Goal: Task Accomplishment & Management: Use online tool/utility

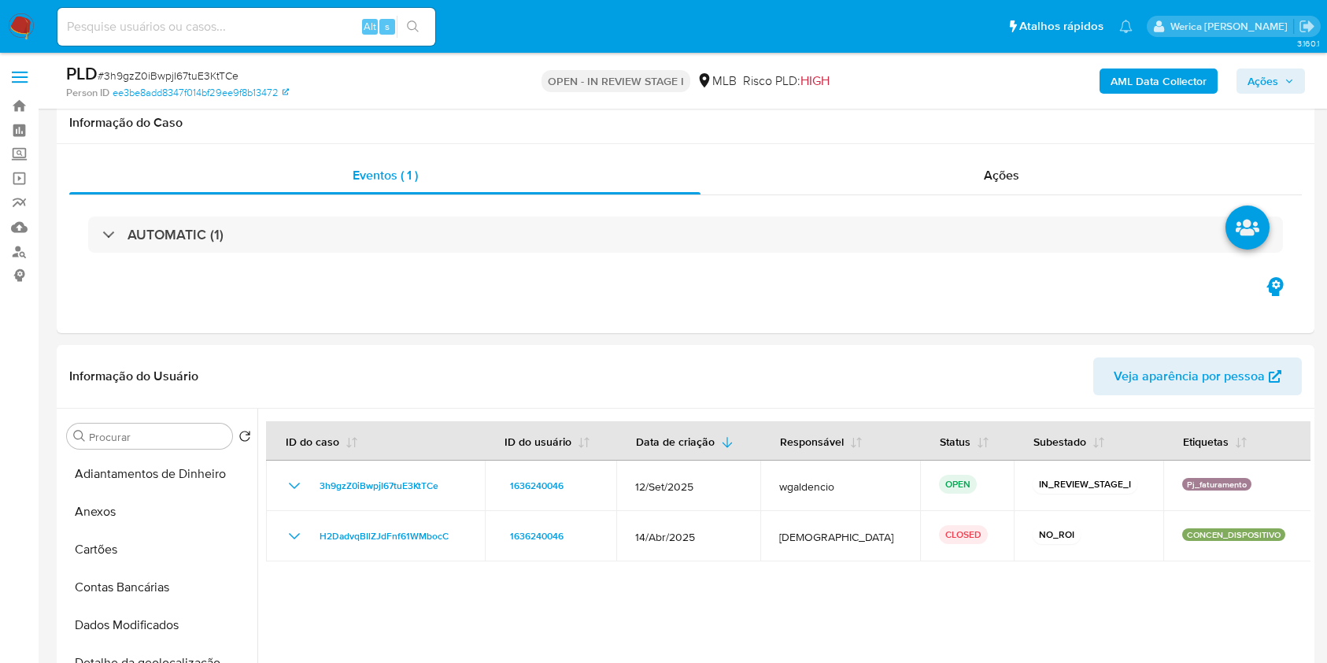
select select "10"
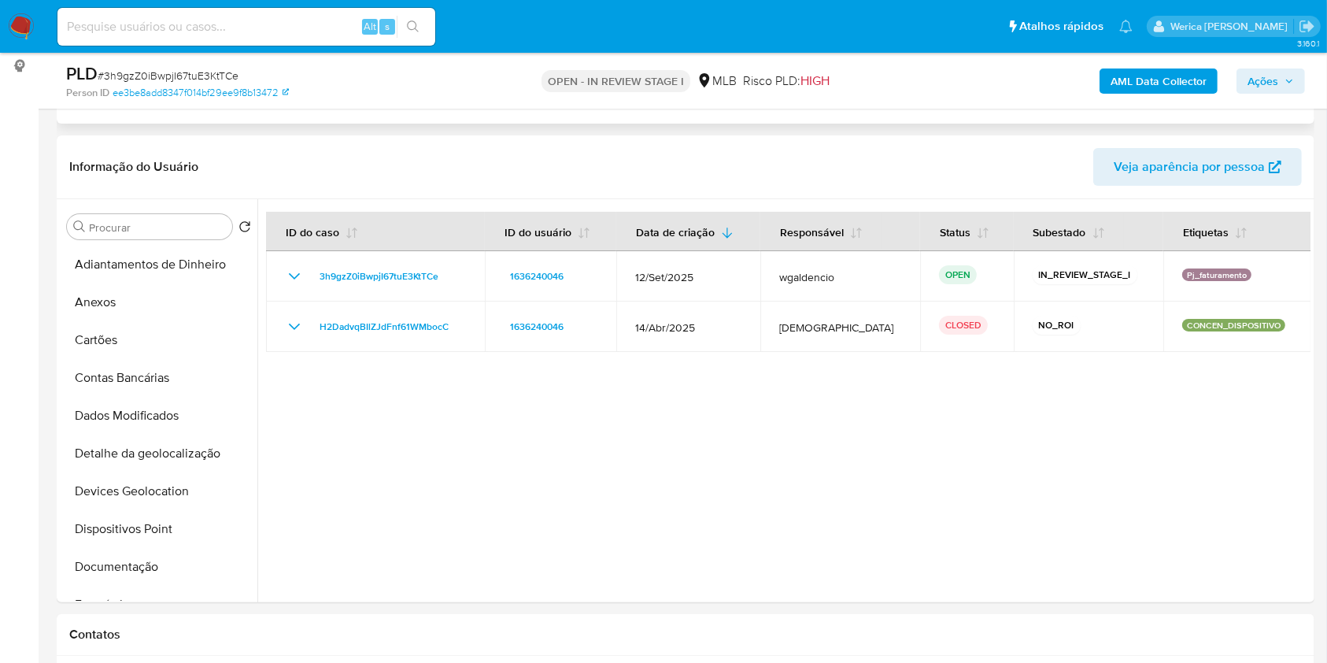
scroll to position [420, 0]
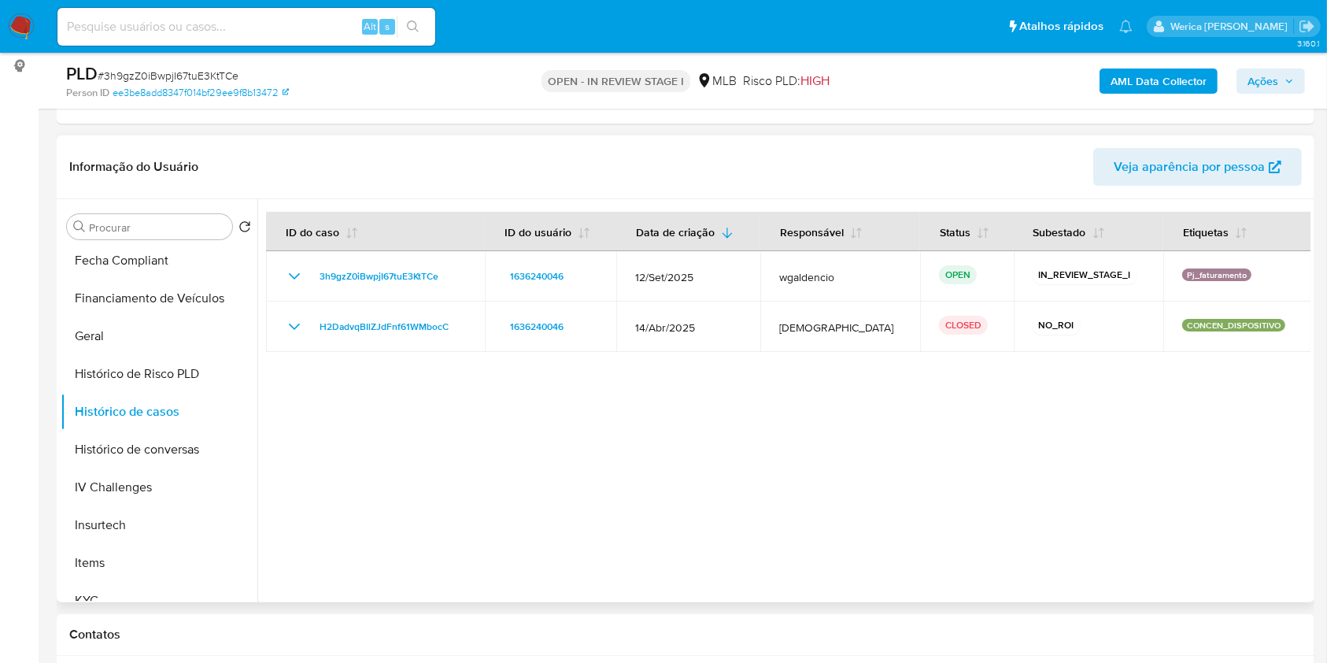
click at [1108, 494] on div at bounding box center [783, 400] width 1053 height 403
drag, startPoint x: 781, startPoint y: 645, endPoint x: 783, endPoint y: 633, distance: 12.0
click at [782, 638] on div "Contatos" at bounding box center [686, 635] width 1258 height 42
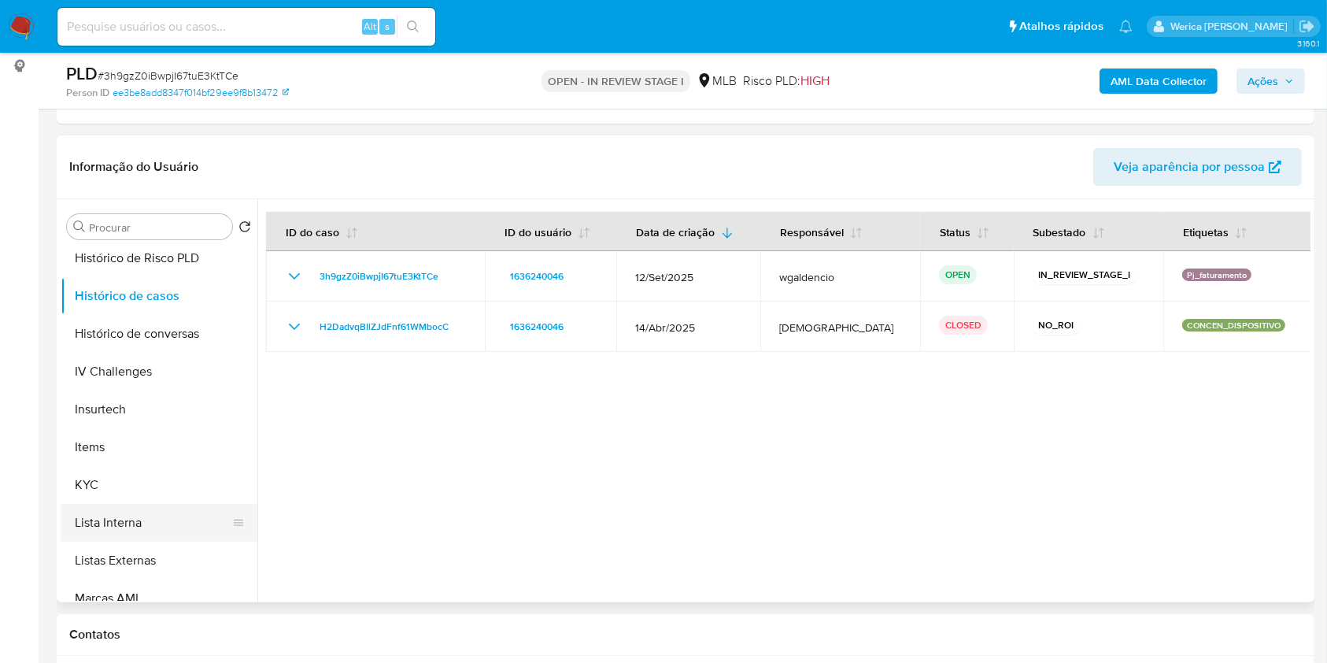
scroll to position [630, 0]
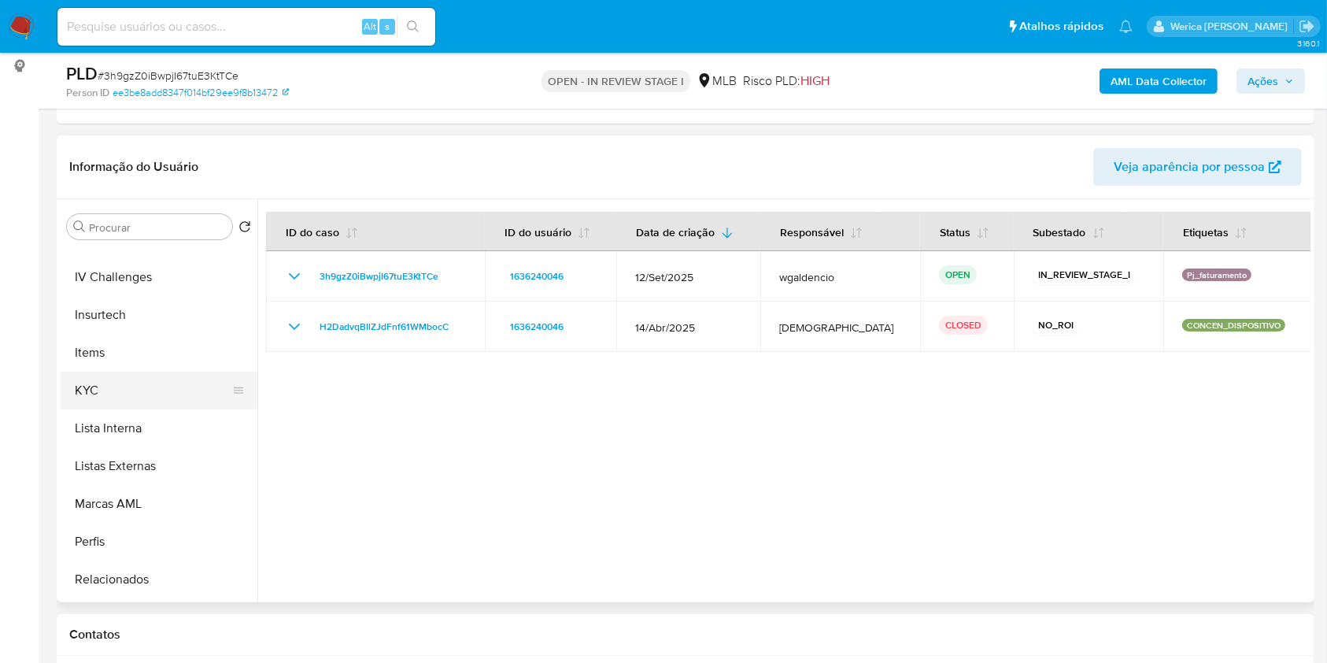
click at [165, 396] on button "KYC" at bounding box center [153, 391] width 184 height 38
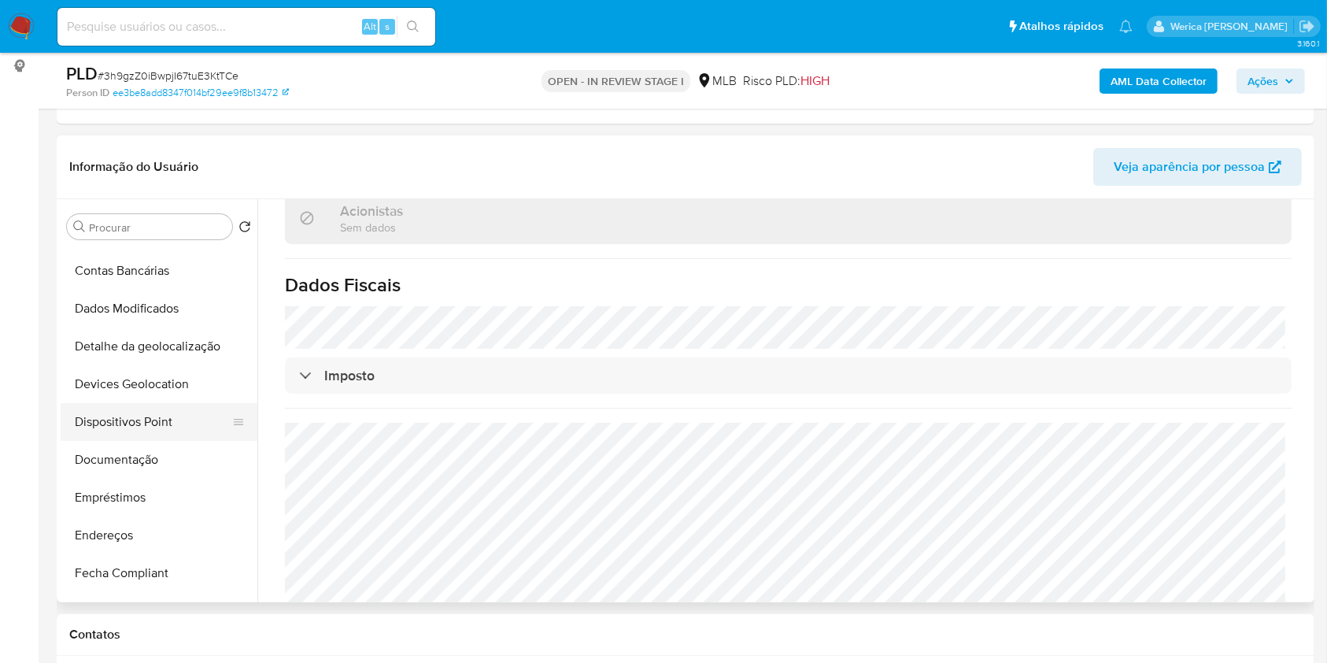
scroll to position [105, 0]
click at [128, 481] on button "Empréstimos" at bounding box center [153, 500] width 184 height 38
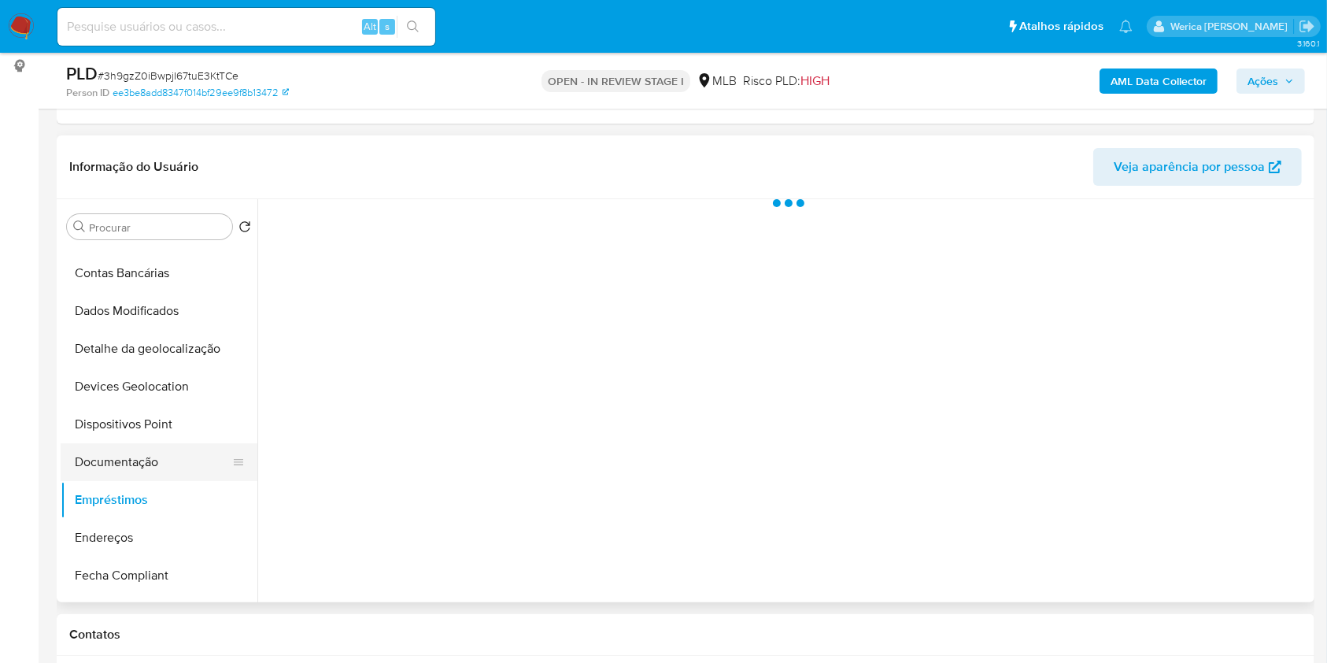
scroll to position [0, 0]
click at [128, 464] on button "Documentação" at bounding box center [153, 462] width 184 height 38
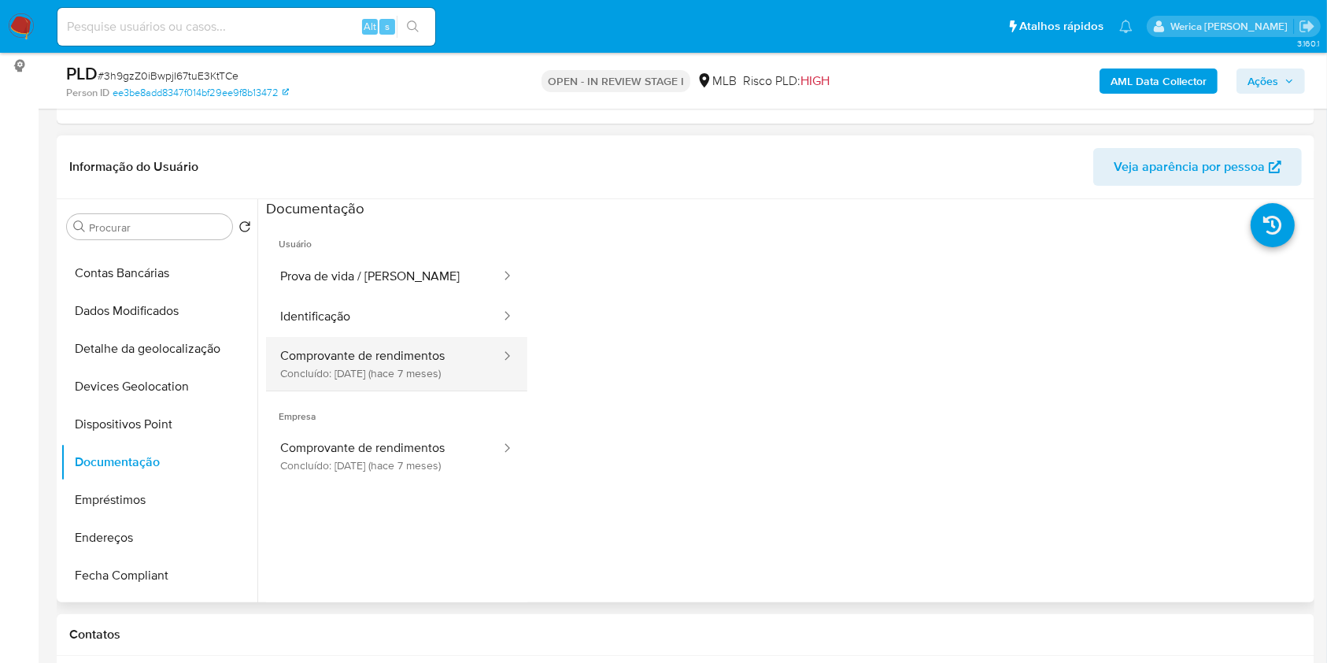
click at [344, 341] on button "Comprovante de rendimentos Concluído: 14/02/2025 (hace 7 meses)" at bounding box center [384, 364] width 236 height 54
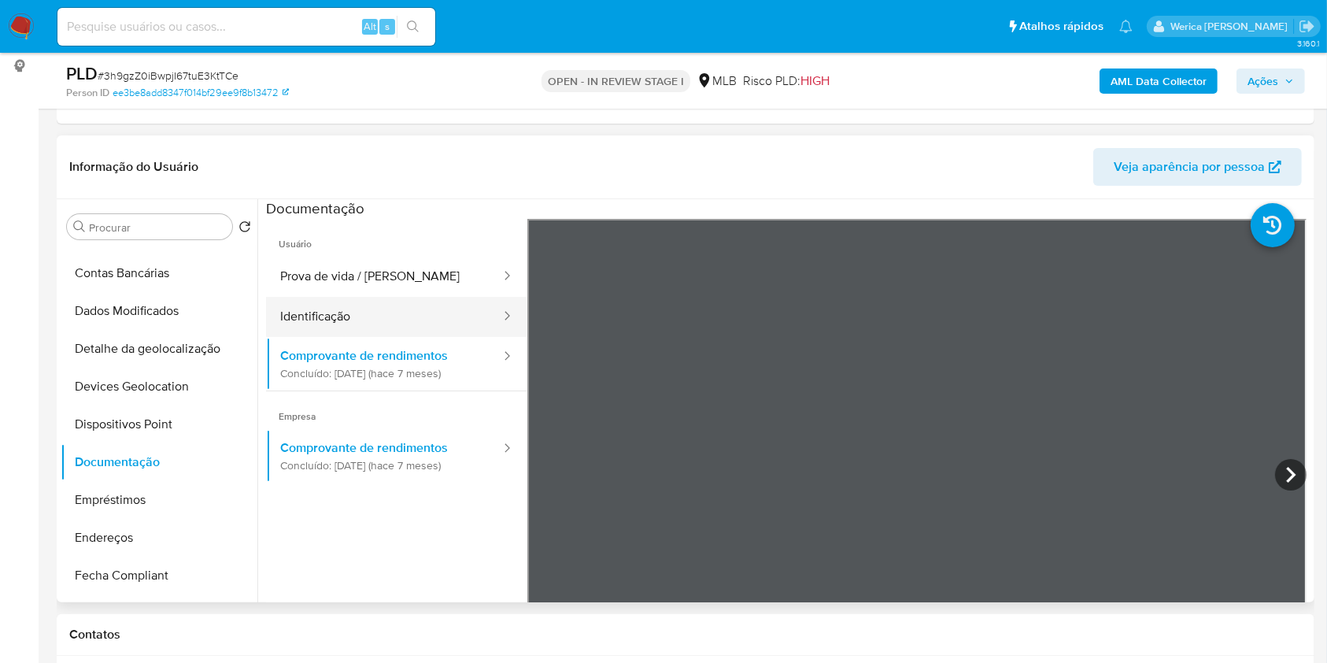
click at [387, 298] on button "Identificação" at bounding box center [384, 317] width 236 height 40
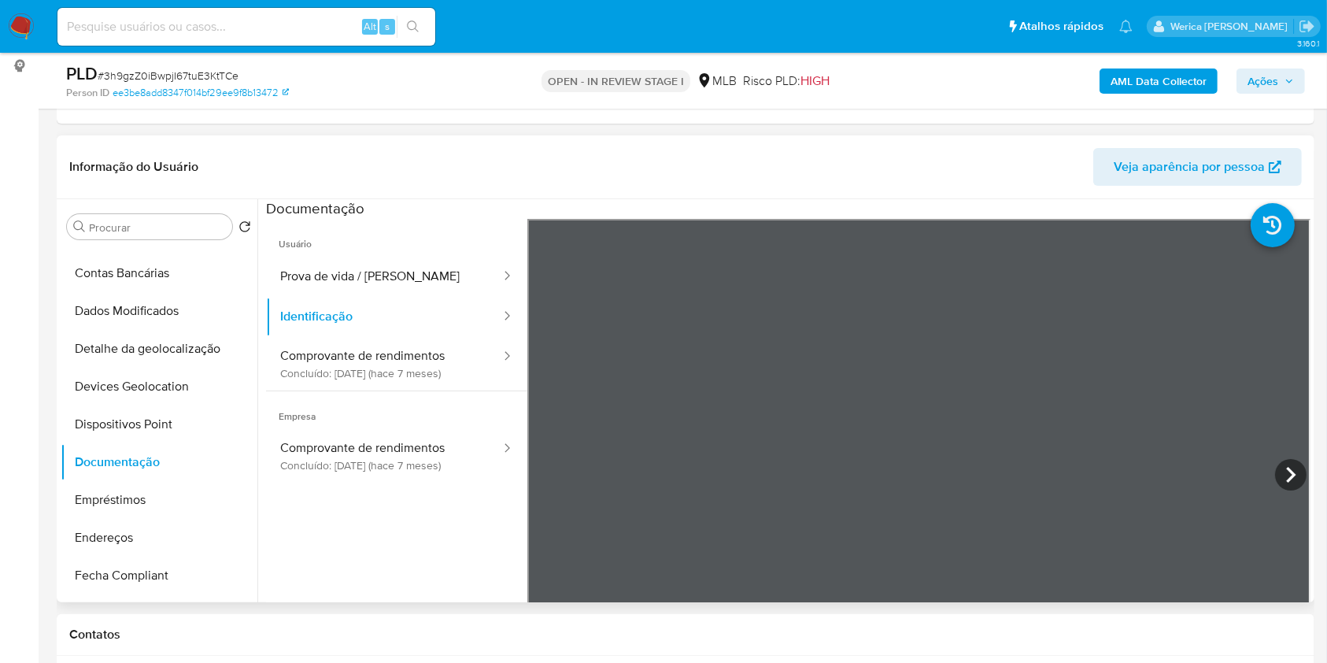
scroll to position [105, 0]
click at [390, 353] on button "Comprovante de rendimentos Concluído: 14/02/2025 (hace 7 meses)" at bounding box center [384, 364] width 236 height 54
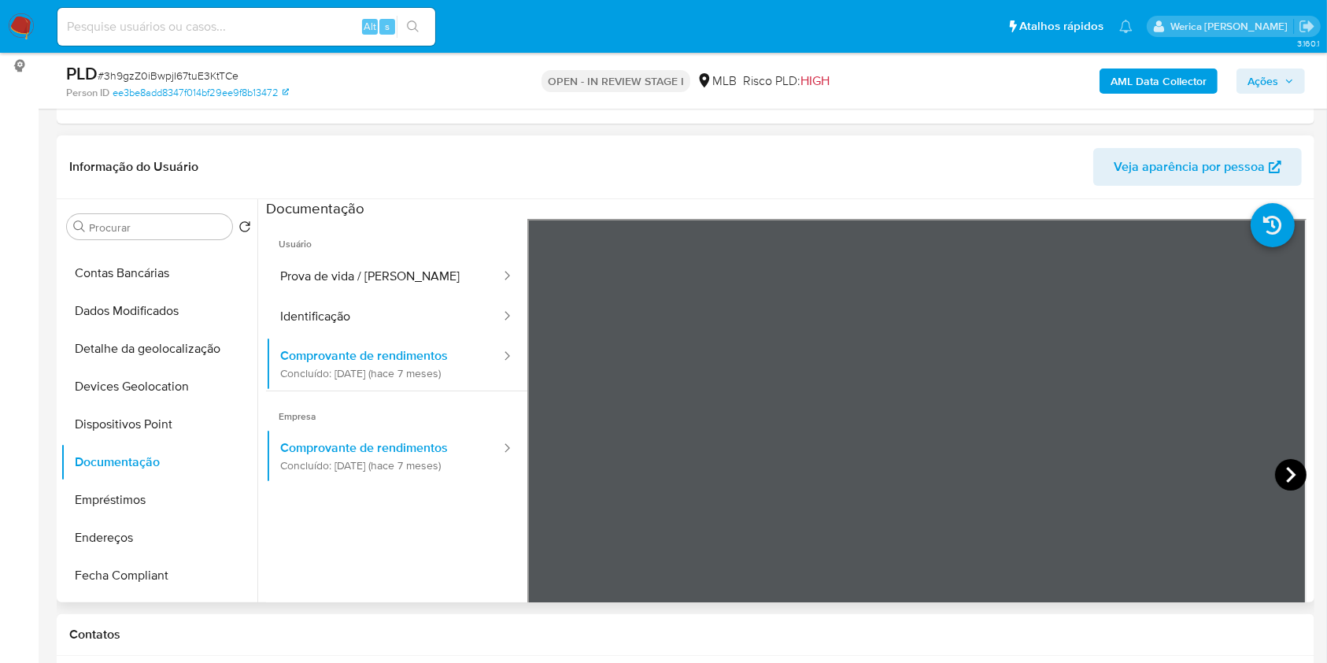
click at [1281, 471] on icon at bounding box center [1290, 474] width 31 height 31
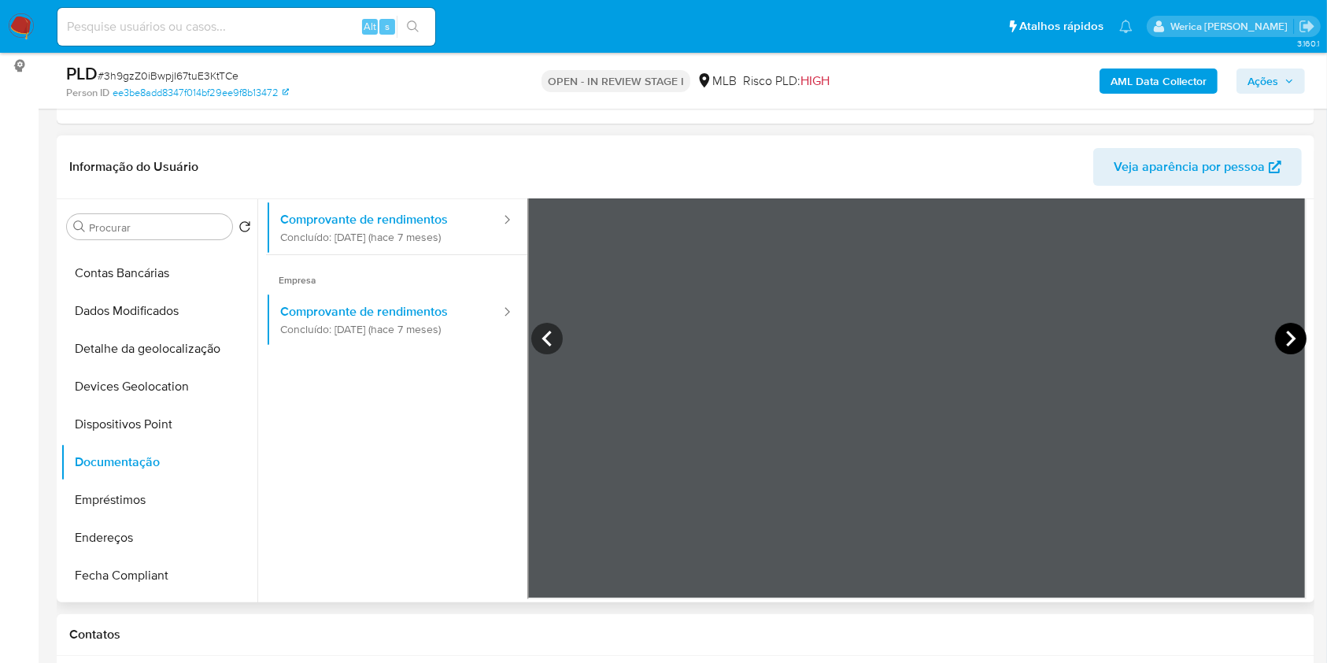
scroll to position [137, 0]
click at [1284, 343] on icon at bounding box center [1290, 337] width 31 height 31
click at [1286, 331] on icon at bounding box center [1290, 338] width 9 height 16
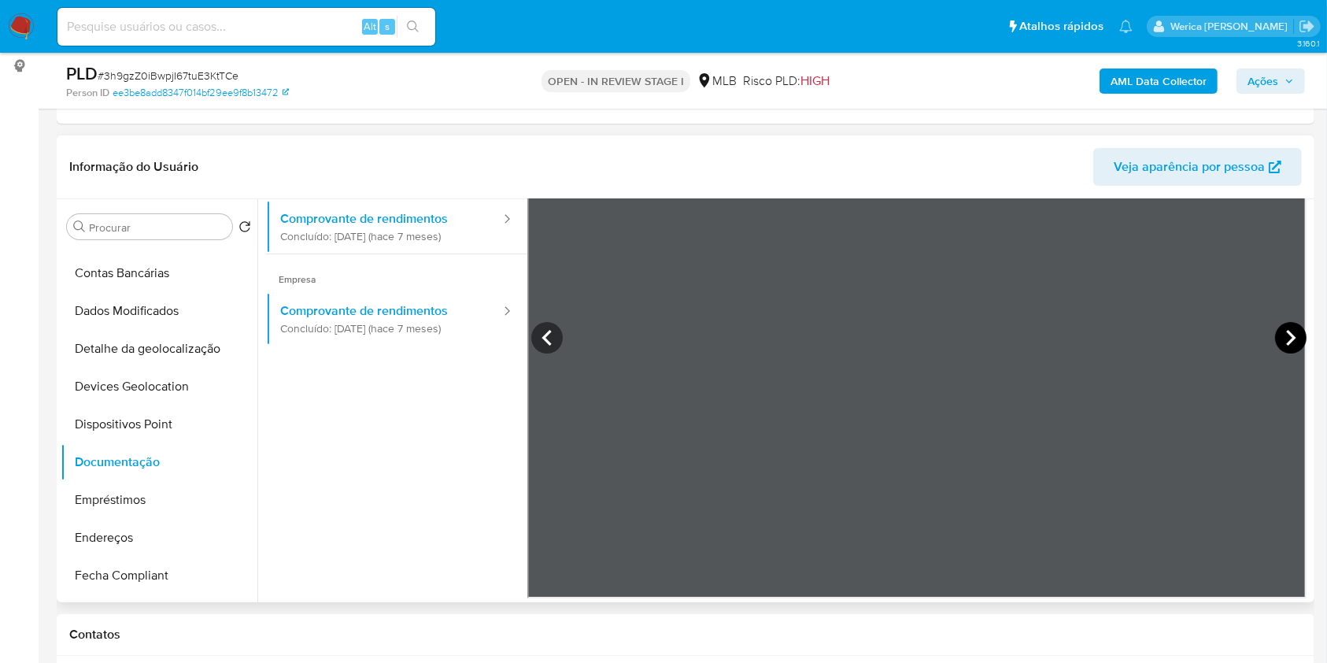
click at [1278, 342] on icon at bounding box center [1290, 337] width 31 height 31
click at [1276, 342] on icon at bounding box center [1290, 337] width 31 height 31
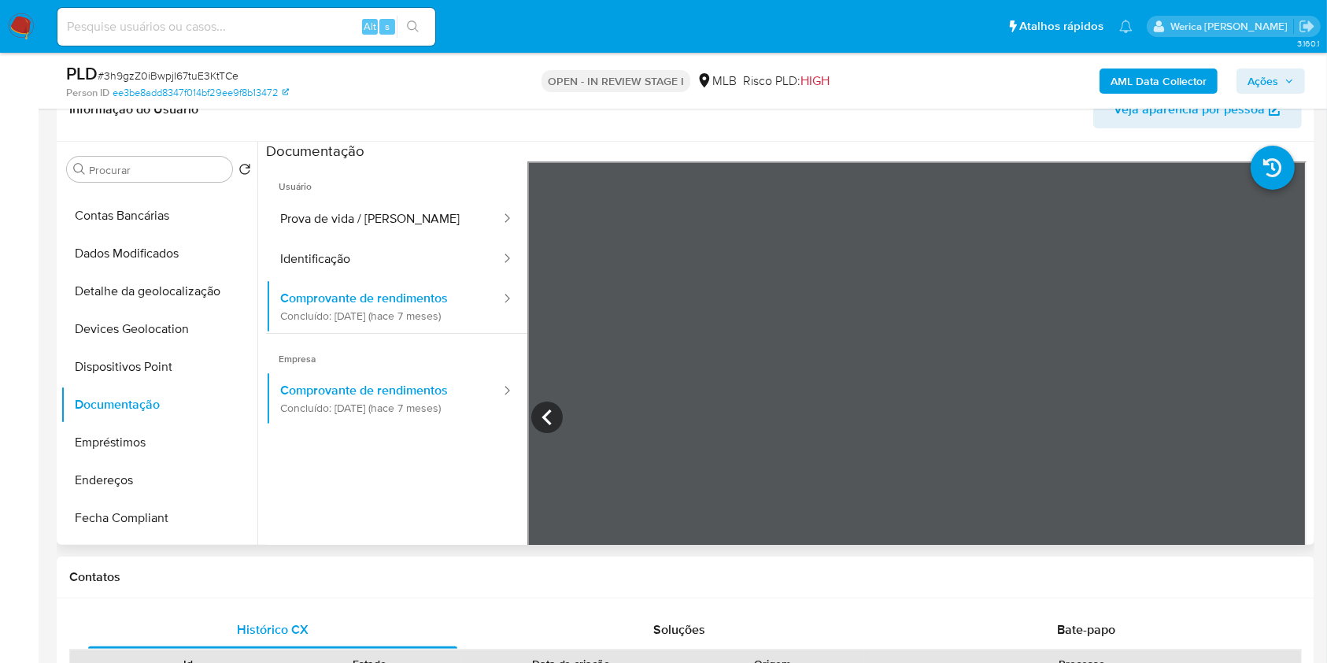
scroll to position [315, 0]
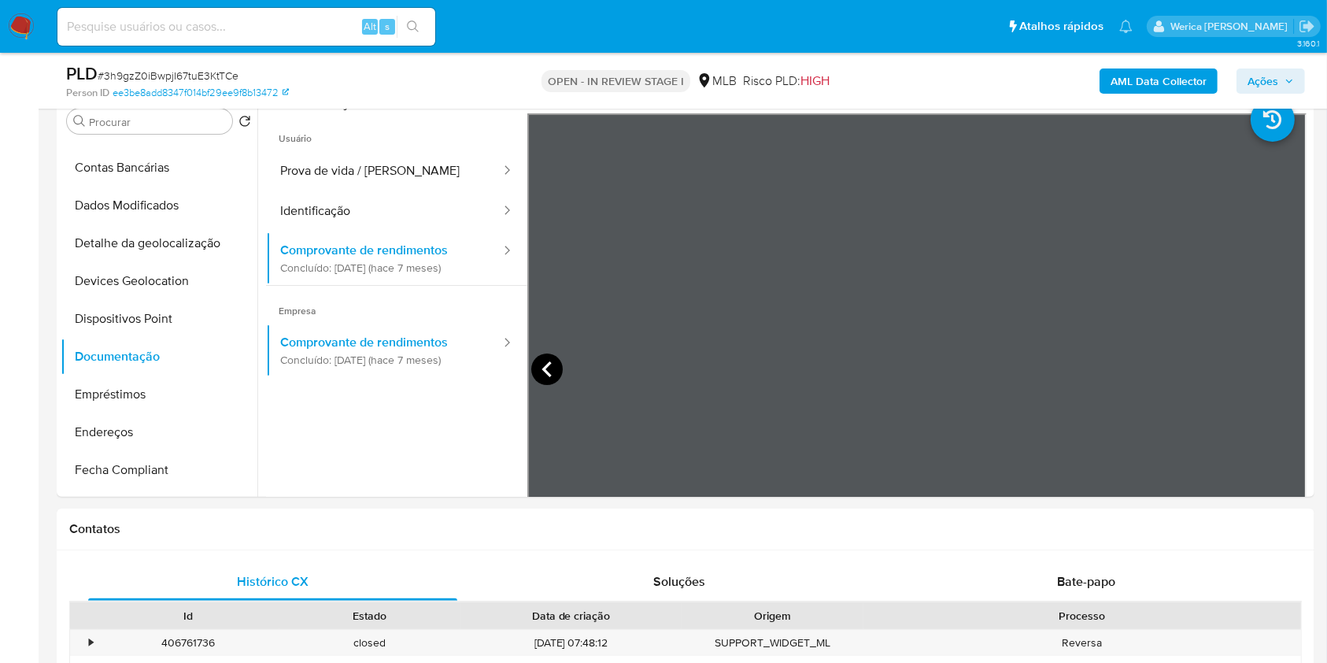
click at [549, 375] on icon at bounding box center [546, 368] width 31 height 31
drag, startPoint x: 539, startPoint y: 366, endPoint x: 823, endPoint y: 517, distance: 321.1
click at [558, 361] on icon at bounding box center [546, 368] width 31 height 31
click at [558, 367] on icon at bounding box center [546, 368] width 31 height 31
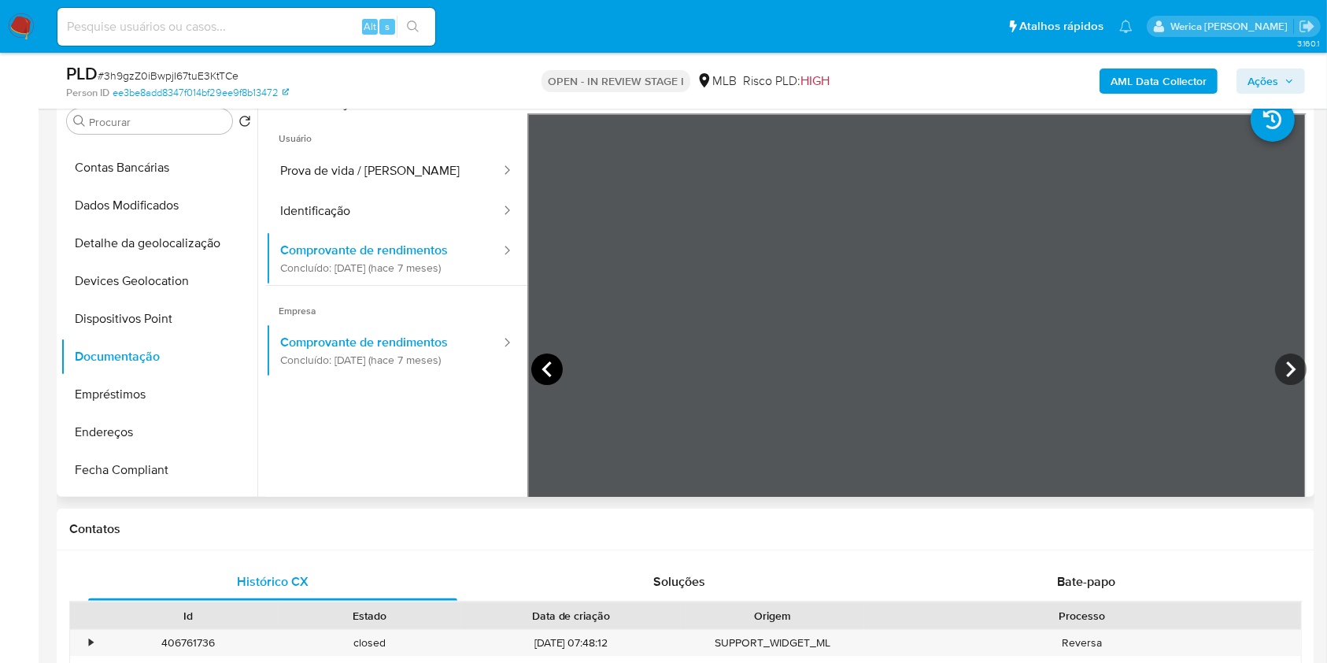
click at [541, 372] on icon at bounding box center [546, 368] width 31 height 31
click at [554, 376] on icon at bounding box center [546, 368] width 31 height 31
click at [1278, 375] on icon at bounding box center [1290, 368] width 31 height 31
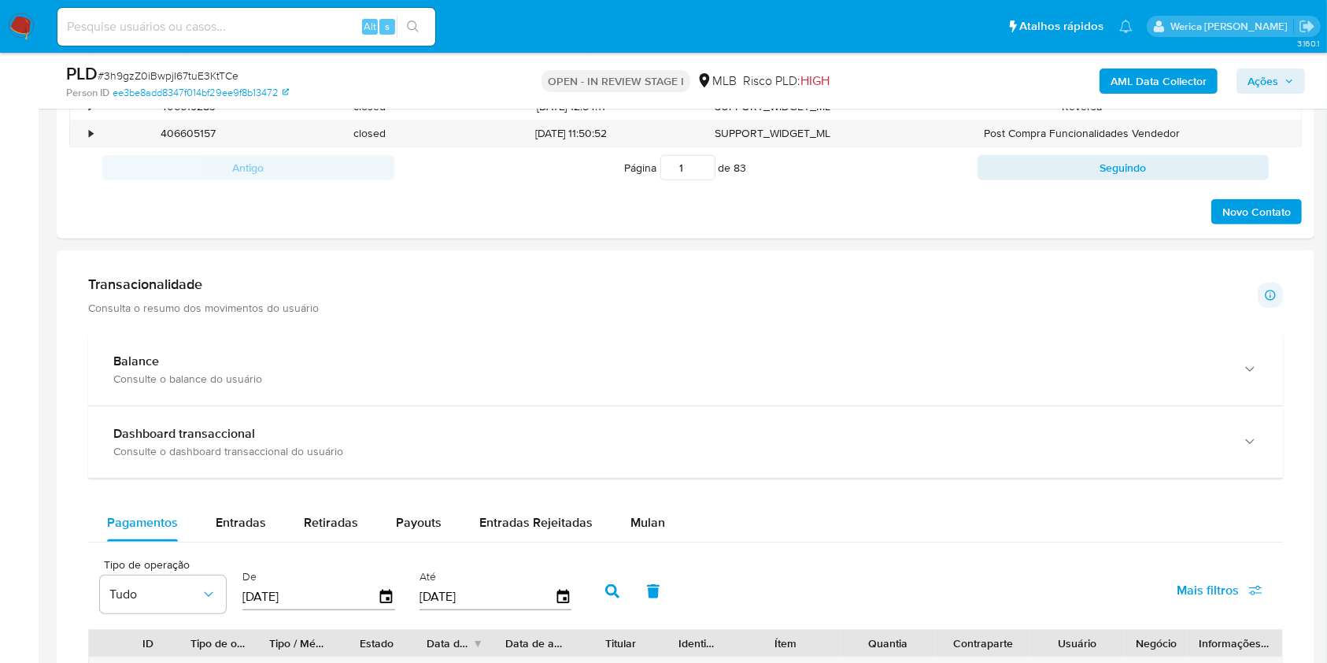
scroll to position [948, 0]
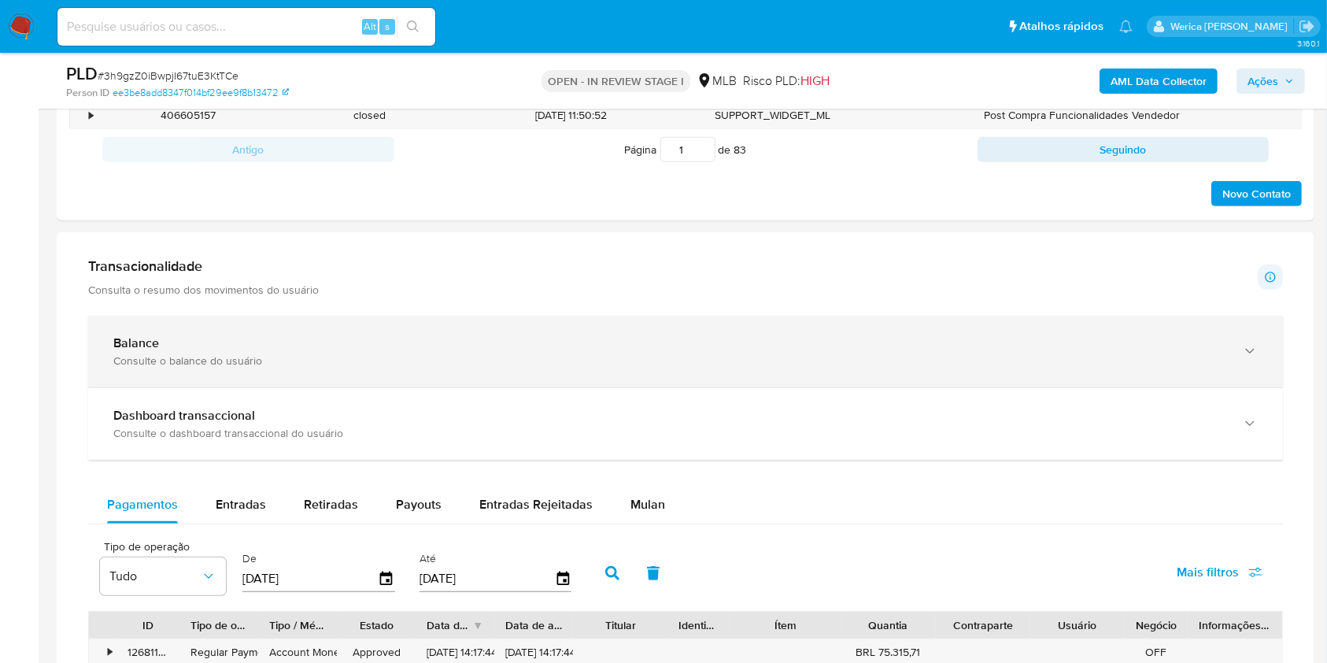
click at [829, 324] on div "Balance Consulte o balance do usuário" at bounding box center [685, 352] width 1195 height 72
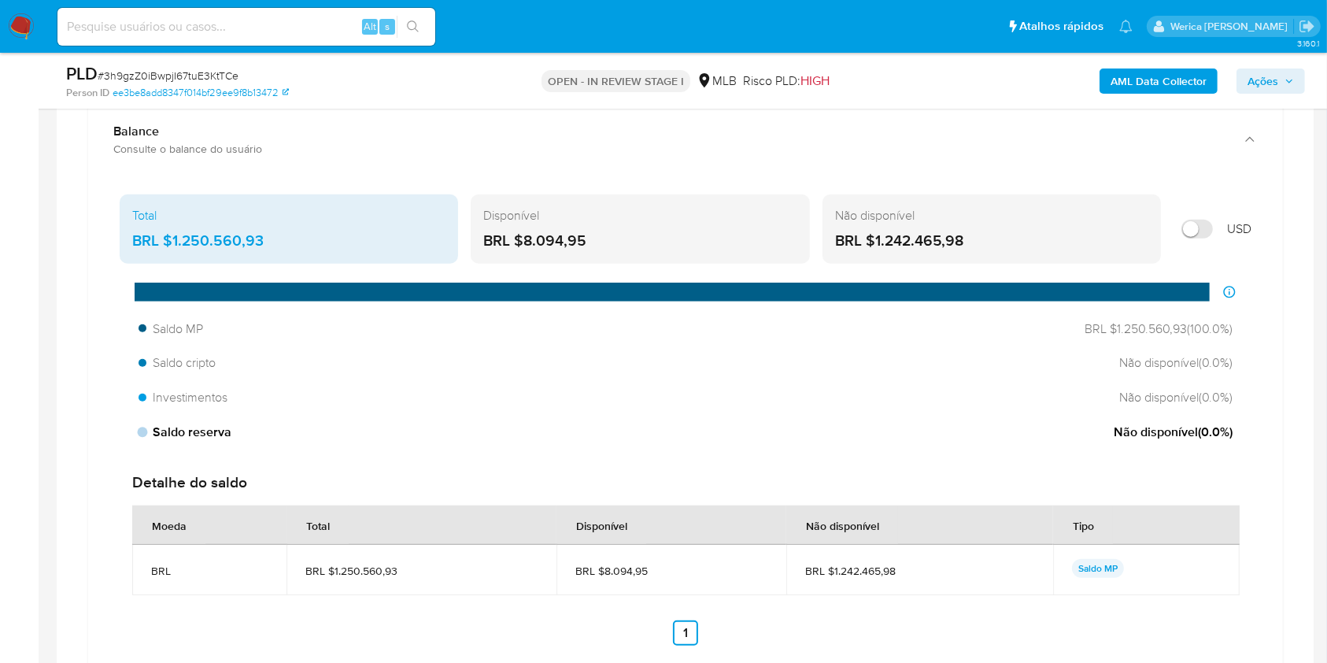
scroll to position [1159, 0]
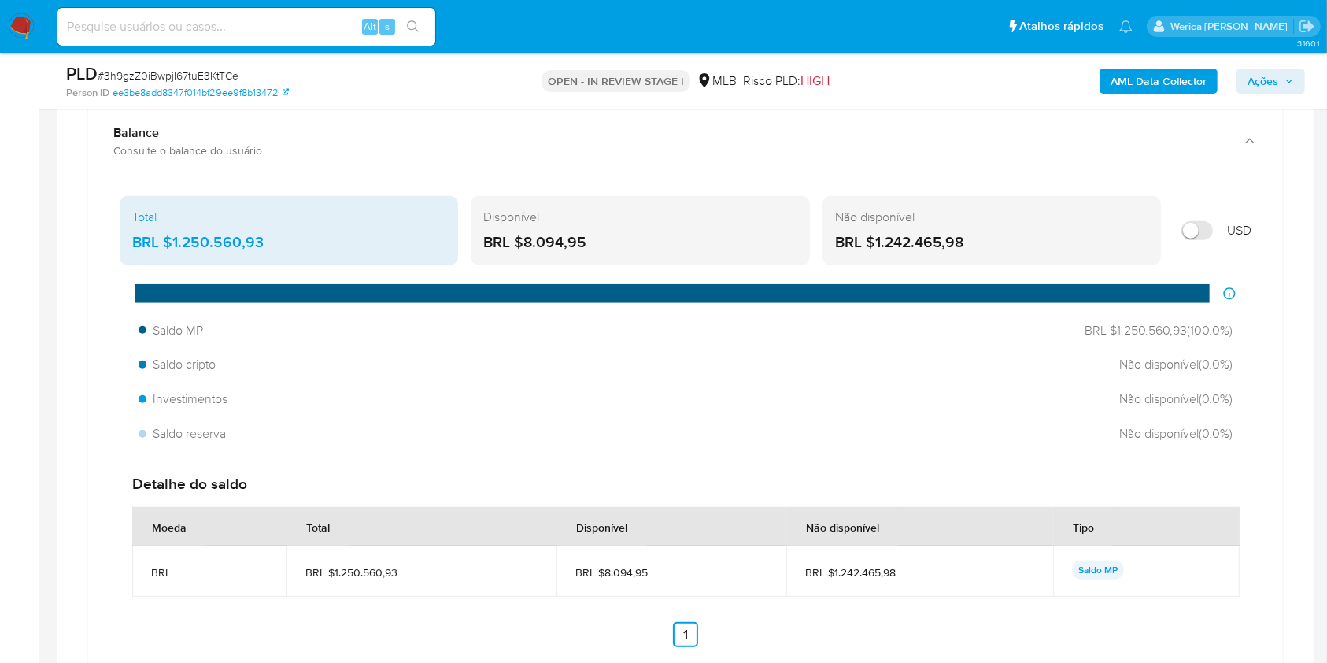
drag, startPoint x: 598, startPoint y: 242, endPoint x: 523, endPoint y: 250, distance: 75.9
click at [523, 250] on div "BRL $8.094,95" at bounding box center [639, 242] width 313 height 20
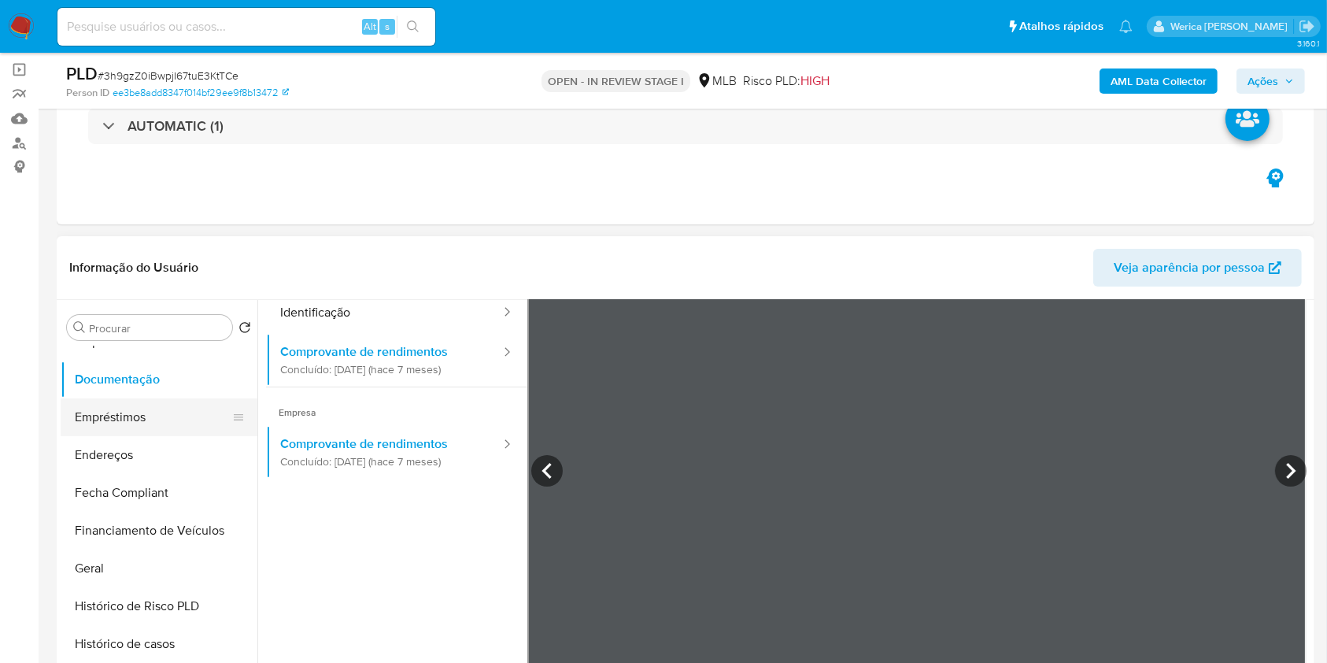
scroll to position [420, 0]
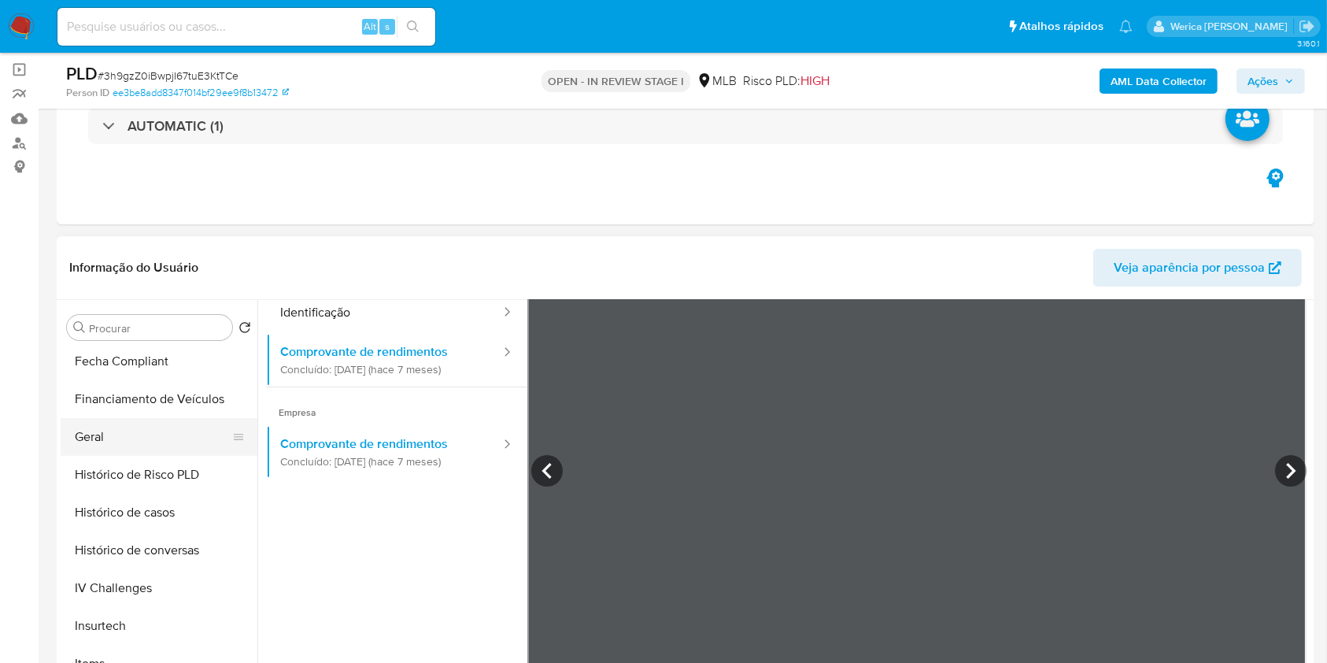
click at [115, 448] on button "Geral" at bounding box center [153, 437] width 184 height 38
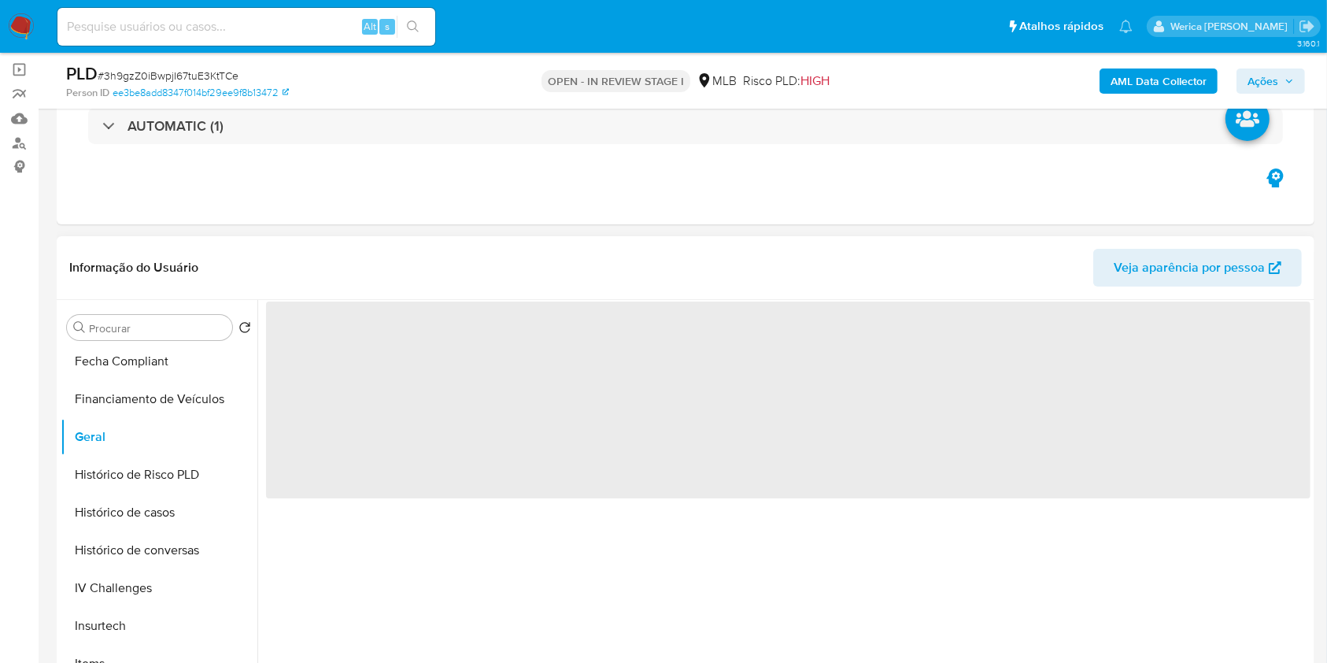
click at [356, 438] on span "‌" at bounding box center [788, 399] width 1044 height 197
click at [372, 399] on span "‌" at bounding box center [788, 399] width 1044 height 197
click at [342, 330] on span "‌" at bounding box center [788, 399] width 1044 height 197
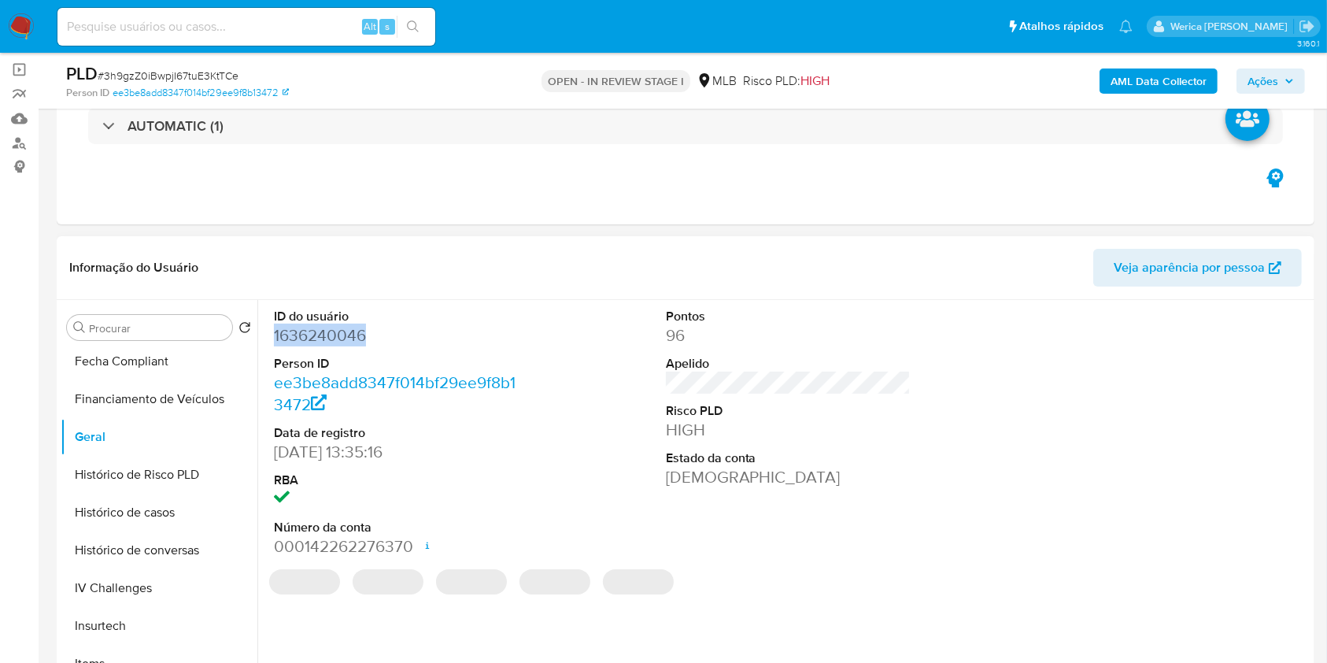
click at [336, 335] on dd "1636240046" at bounding box center [397, 335] width 246 height 22
click at [336, 337] on dd "1636240046" at bounding box center [397, 335] width 246 height 22
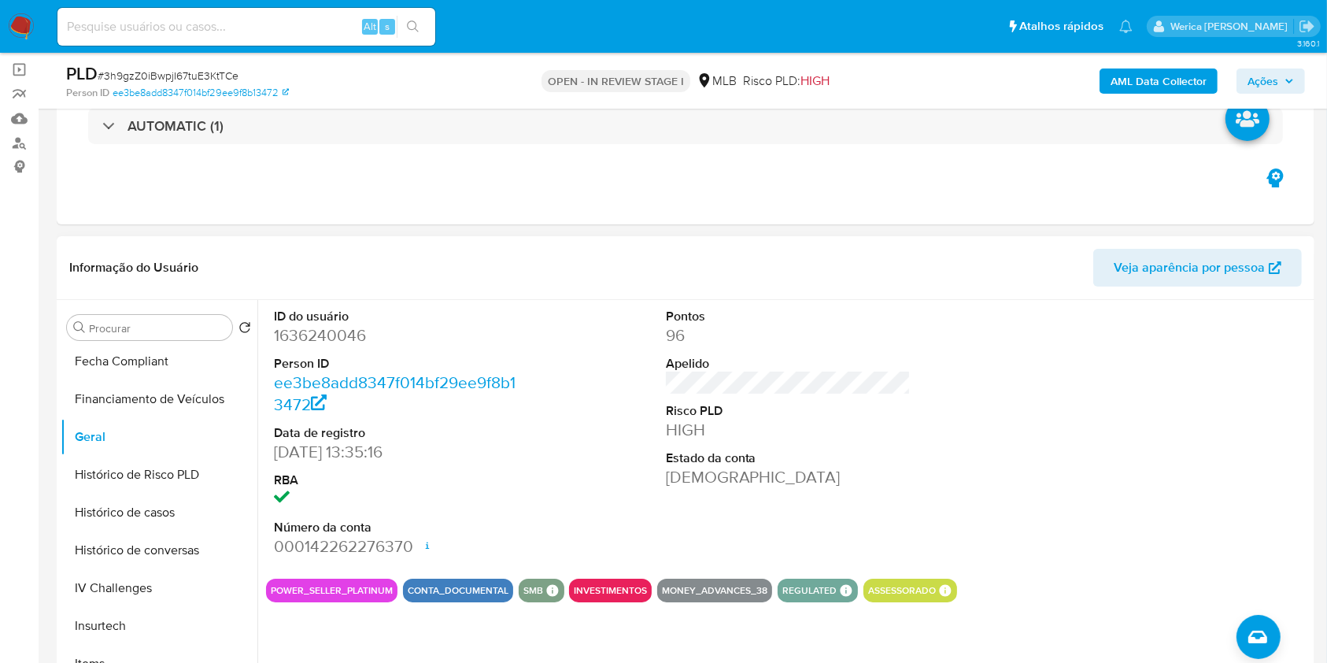
click at [326, 338] on dd "1636240046" at bounding box center [397, 335] width 246 height 22
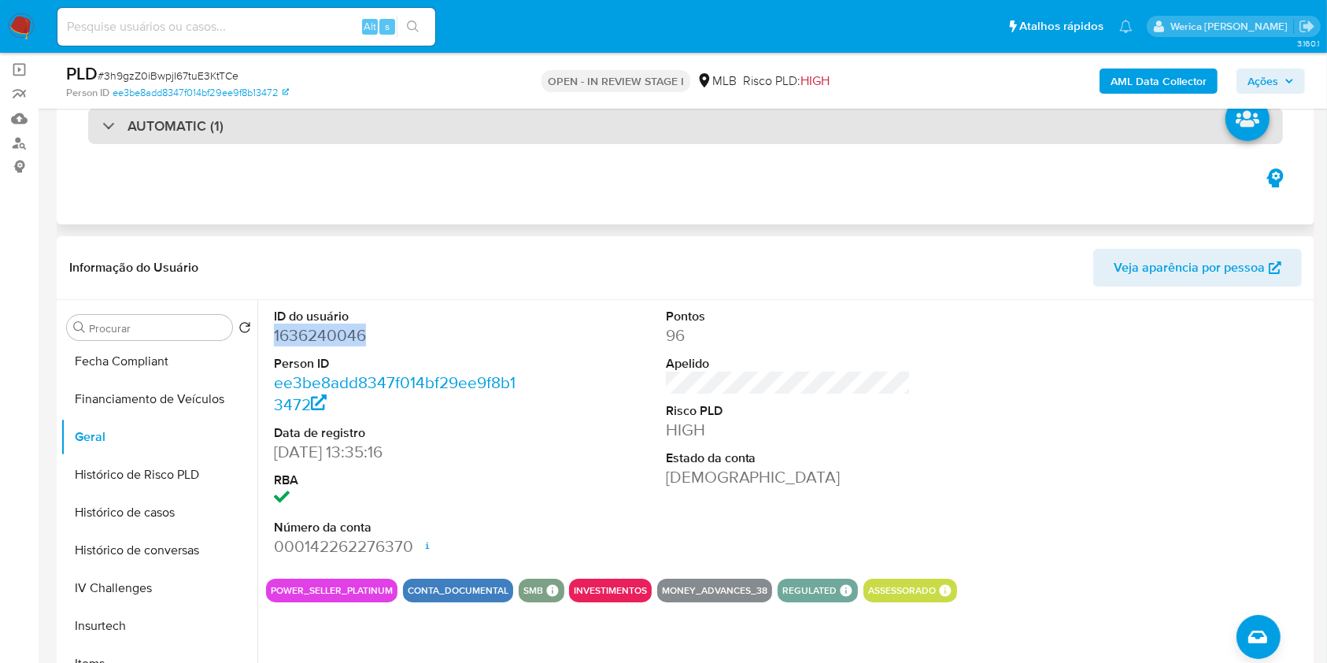
copy dd "1636240046"
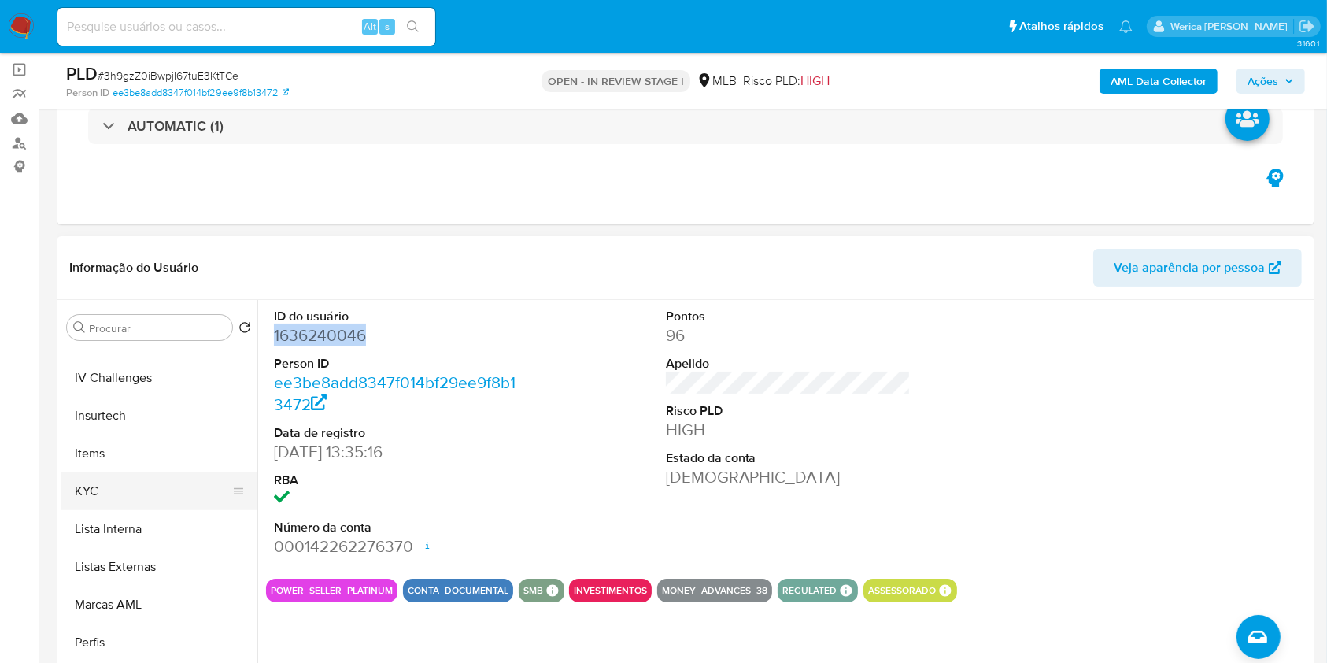
scroll to position [734, 0]
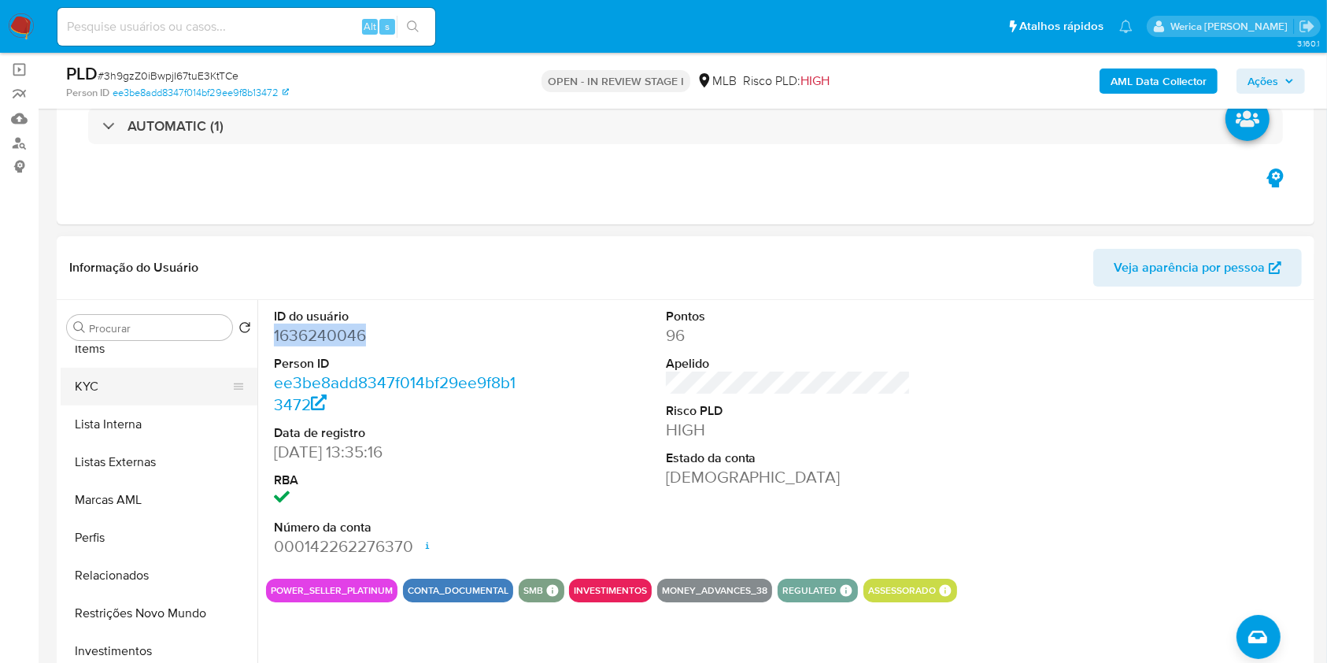
click at [98, 387] on button "KYC" at bounding box center [153, 387] width 184 height 38
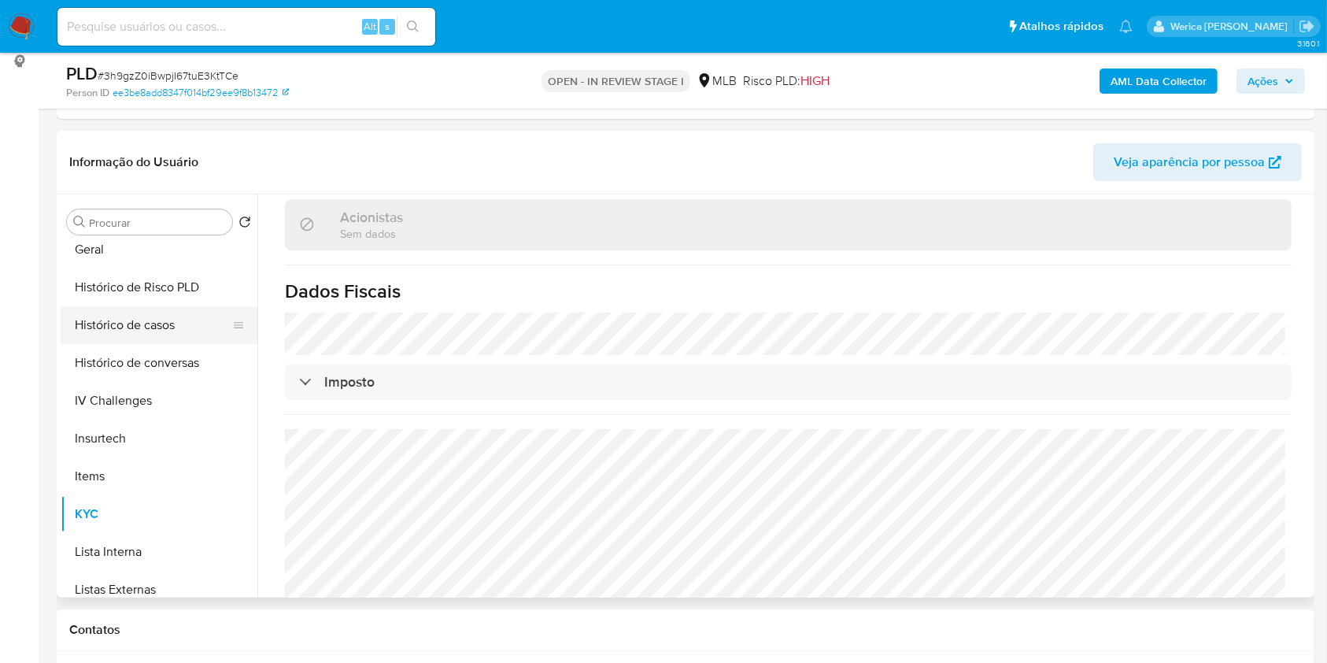
scroll to position [420, 0]
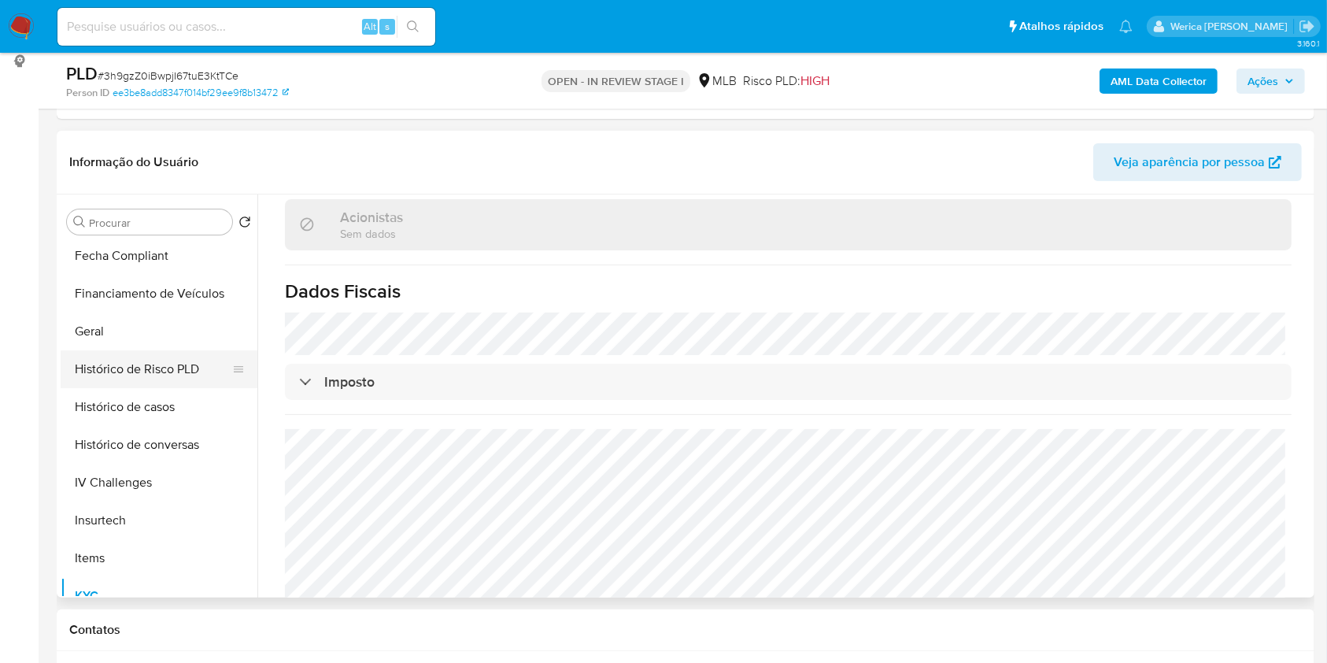
click at [121, 352] on button "Histórico de Risco PLD" at bounding box center [153, 369] width 184 height 38
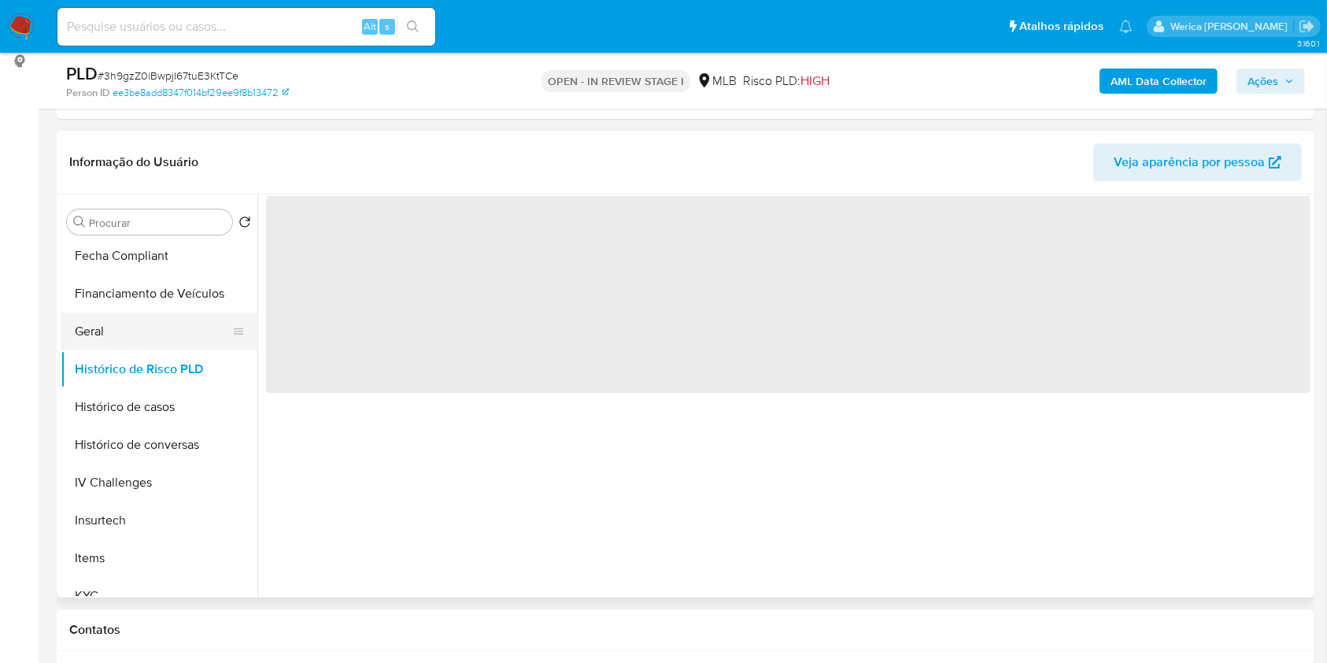
scroll to position [0, 0]
click at [101, 333] on button "Geral" at bounding box center [153, 331] width 184 height 38
click at [104, 333] on button "Geral" at bounding box center [153, 331] width 184 height 38
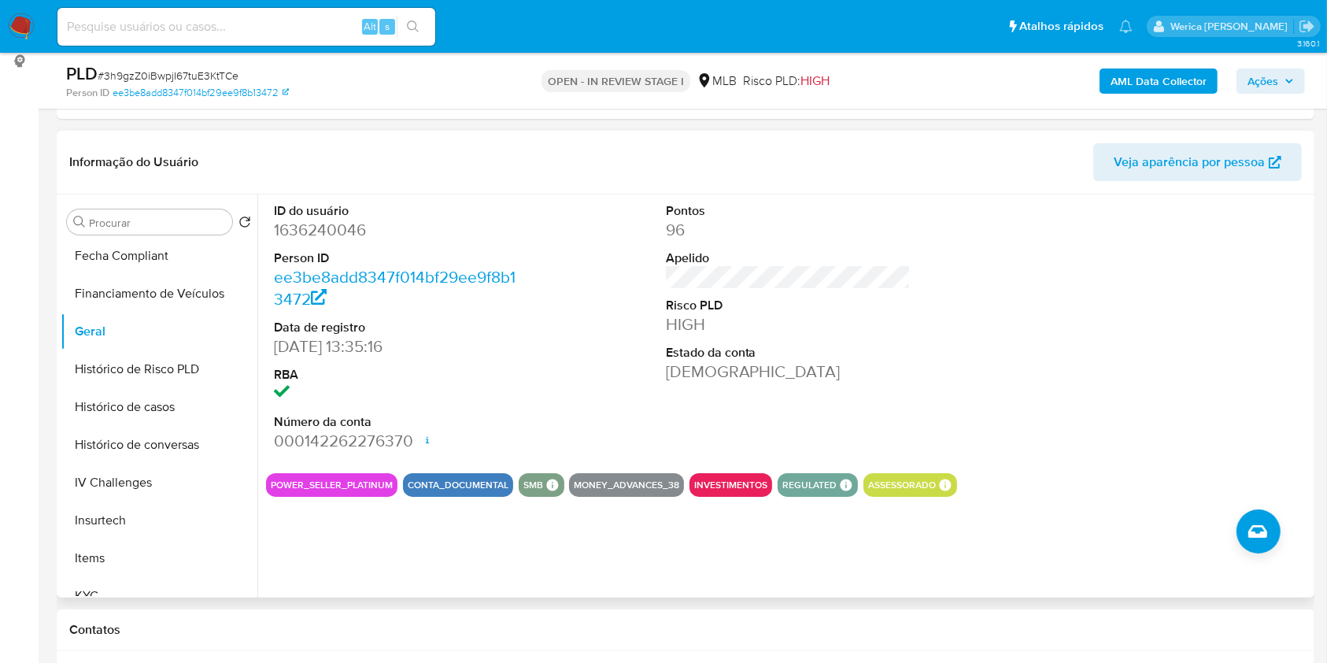
click at [1167, 358] on div at bounding box center [1179, 327] width 261 height 266
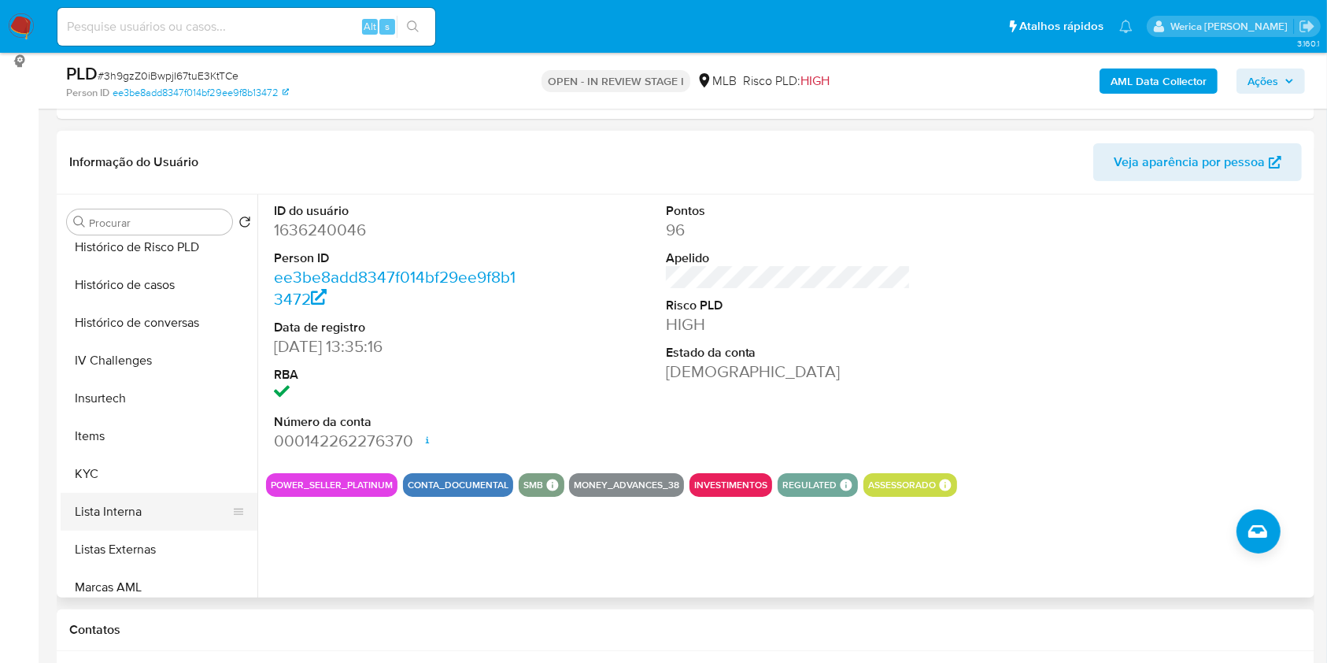
scroll to position [630, 0]
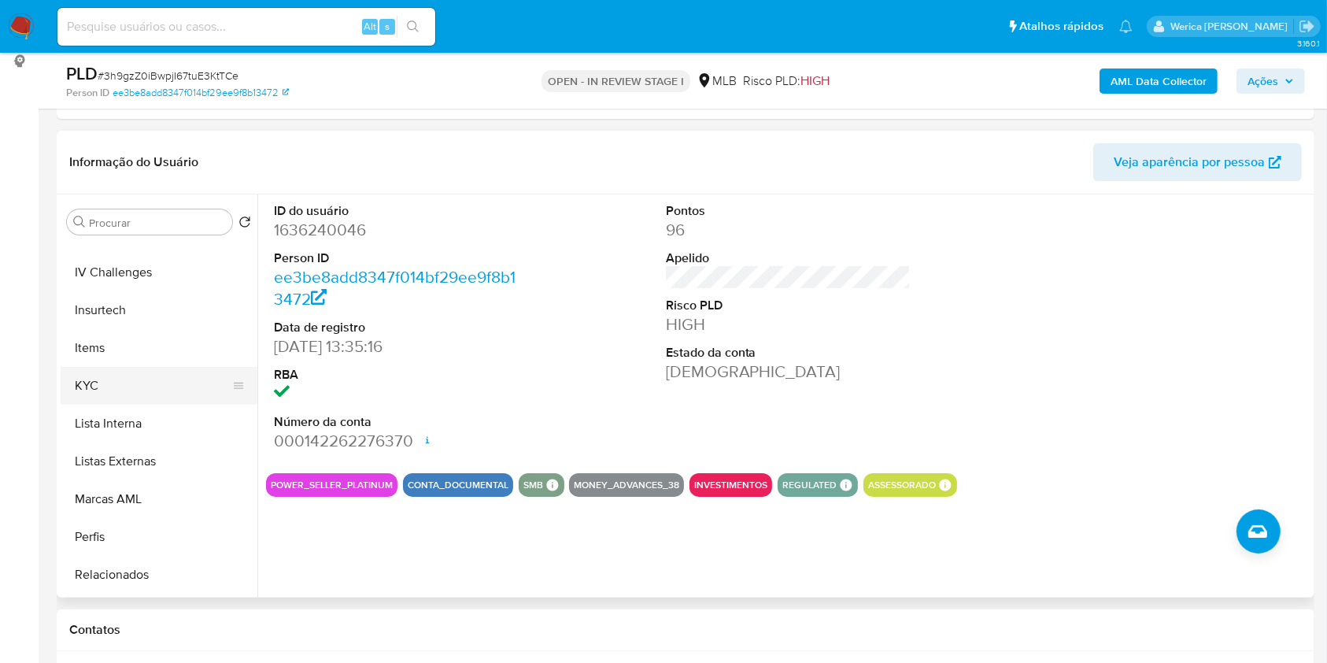
click at [101, 395] on button "KYC" at bounding box center [153, 386] width 184 height 38
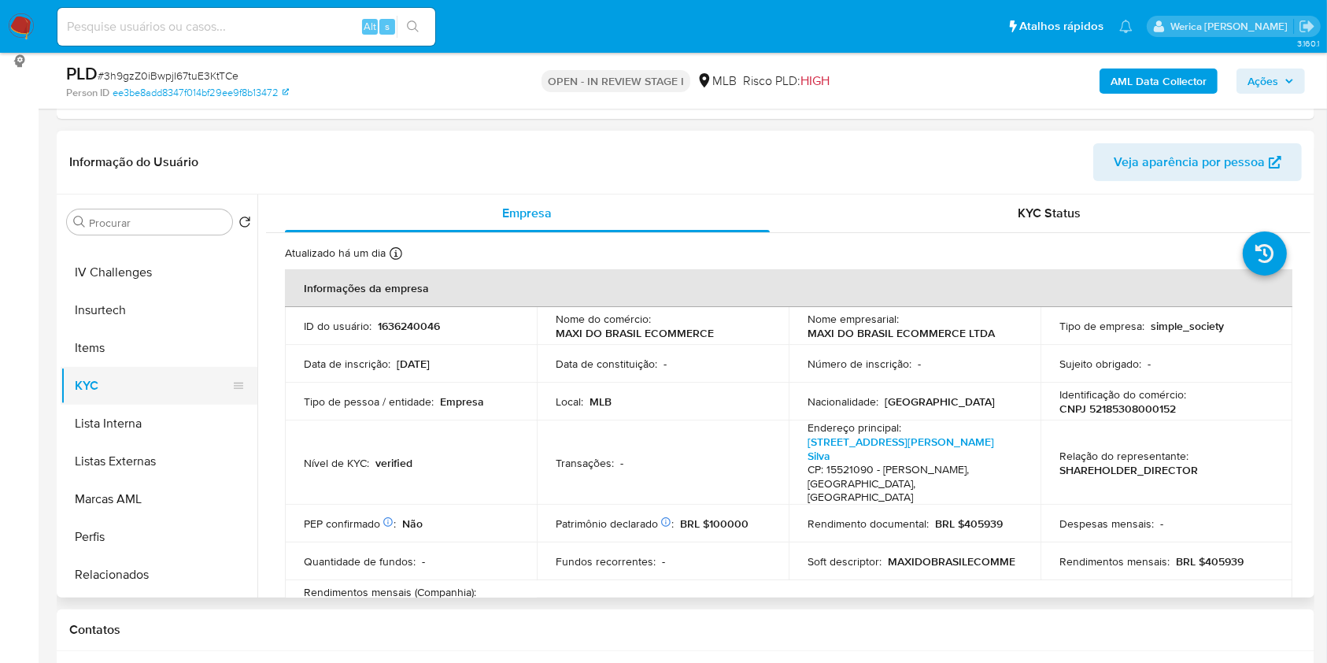
scroll to position [315, 0]
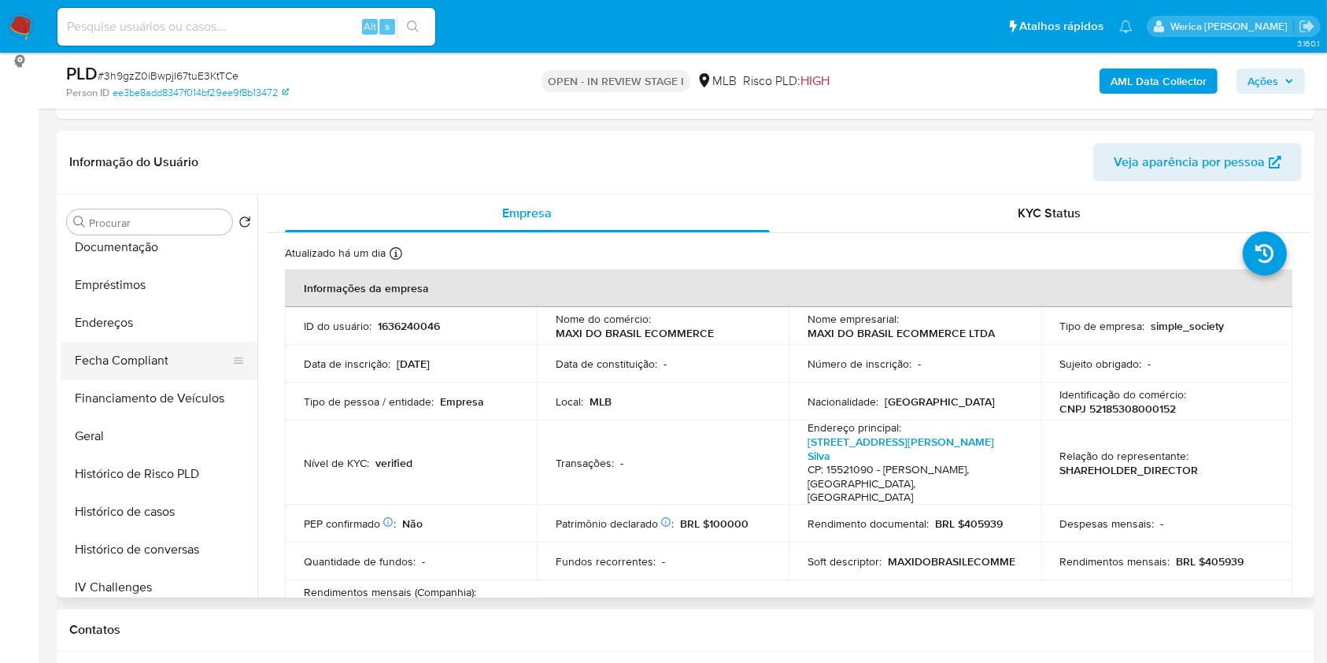
click at [149, 346] on button "Fecha Compliant" at bounding box center [153, 361] width 184 height 38
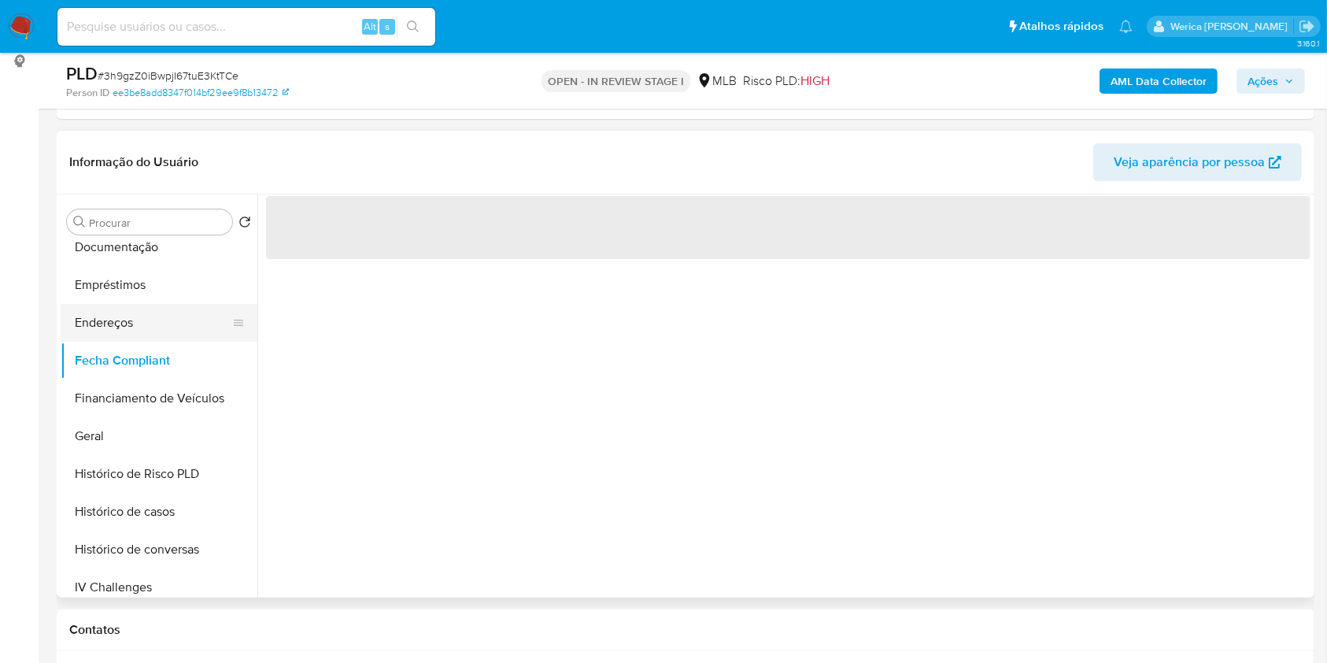
click at [146, 331] on button "Endereços" at bounding box center [153, 323] width 184 height 38
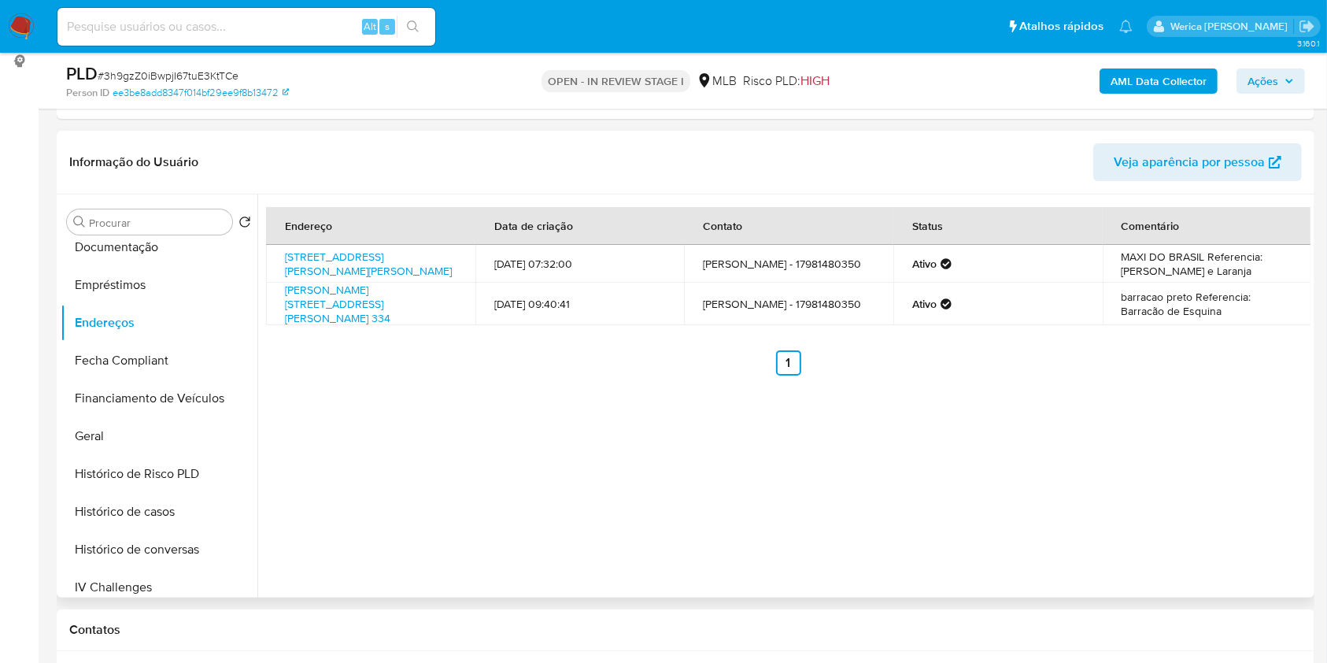
click at [1199, 438] on div "Endereço Data de criação Contato Status Comentário Rua Augusto Zanforlin 334, V…" at bounding box center [783, 395] width 1053 height 403
click at [386, 266] on link "Rua Augusto Zanforlin 334, Valentim Gentil, São Paulo, 15521090, Brasil 334" at bounding box center [368, 264] width 167 height 30
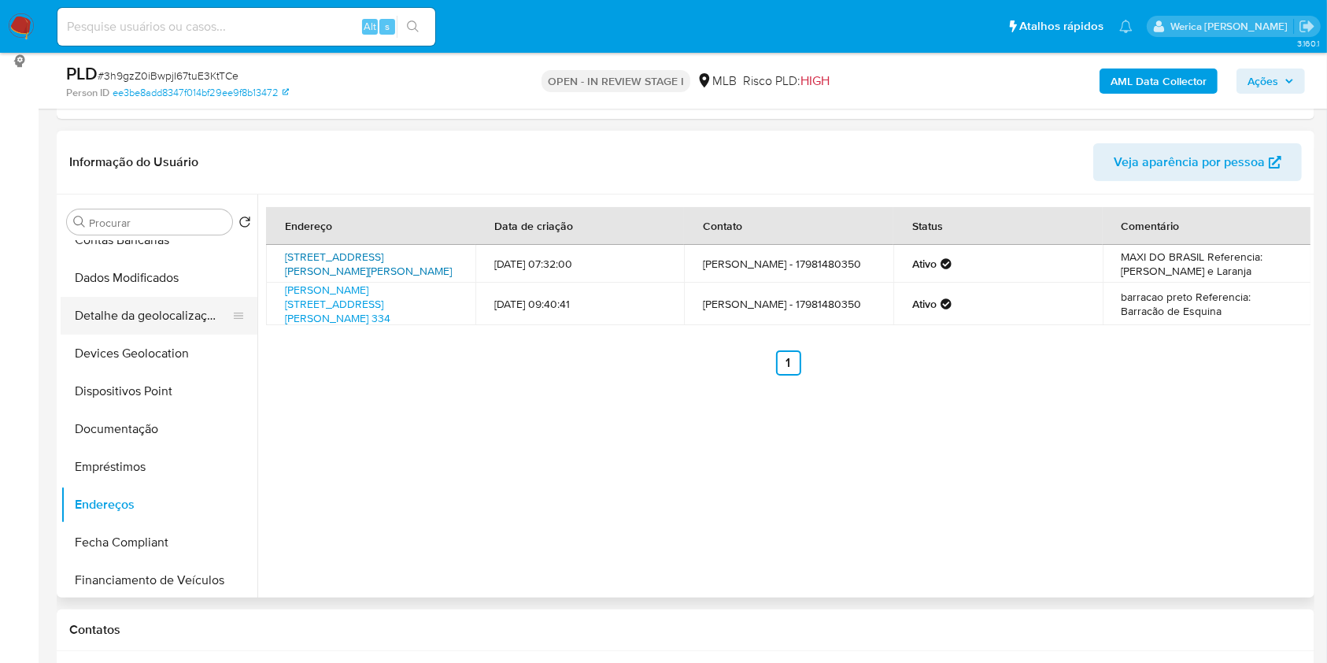
scroll to position [0, 0]
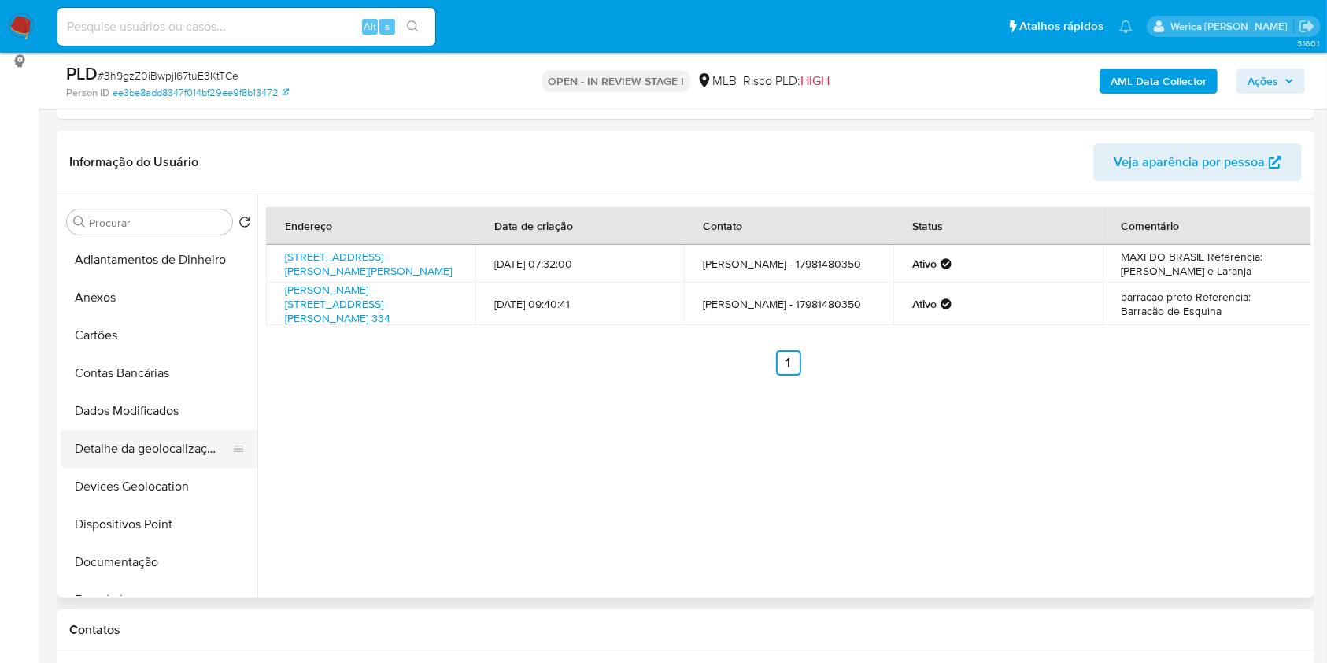
click at [183, 455] on button "Detalhe da geolocalização" at bounding box center [153, 449] width 184 height 38
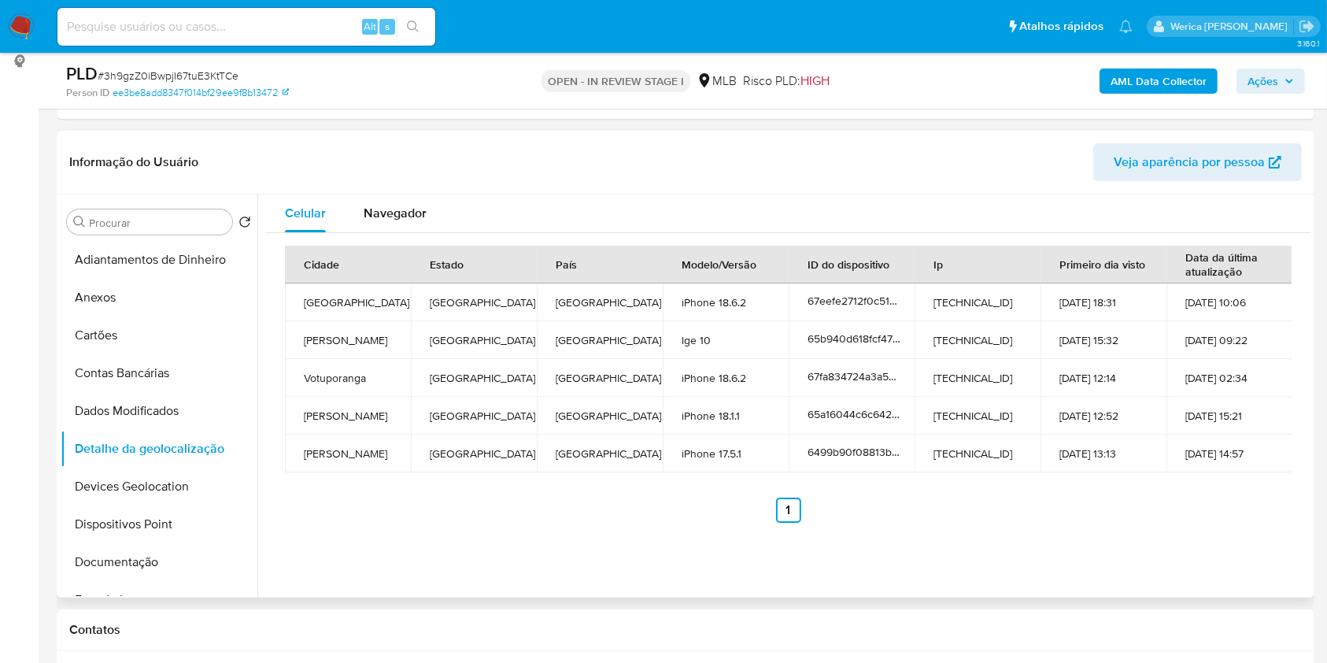
click at [1243, 491] on div "Cidade Estado País Modelo/Versão ID do dispositivo Ip Primeiro dia visto Data d…" at bounding box center [788, 384] width 1007 height 277
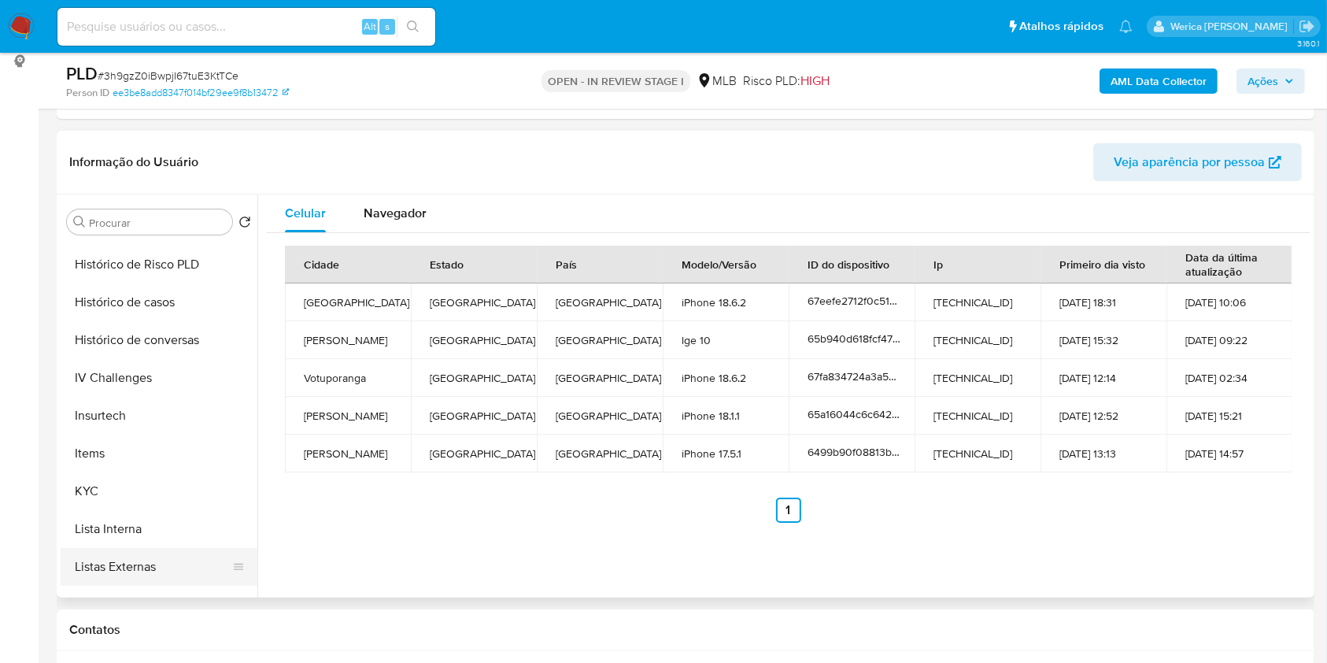
click at [164, 571] on button "Listas Externas" at bounding box center [153, 567] width 184 height 38
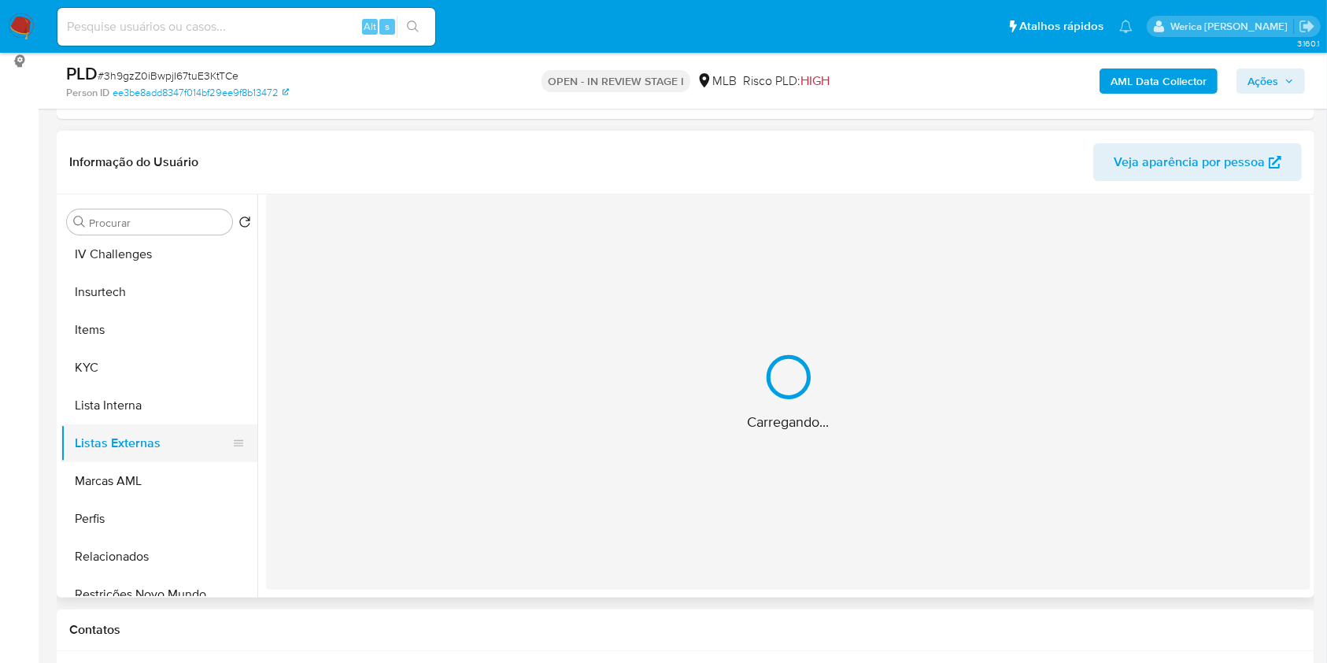
scroll to position [734, 0]
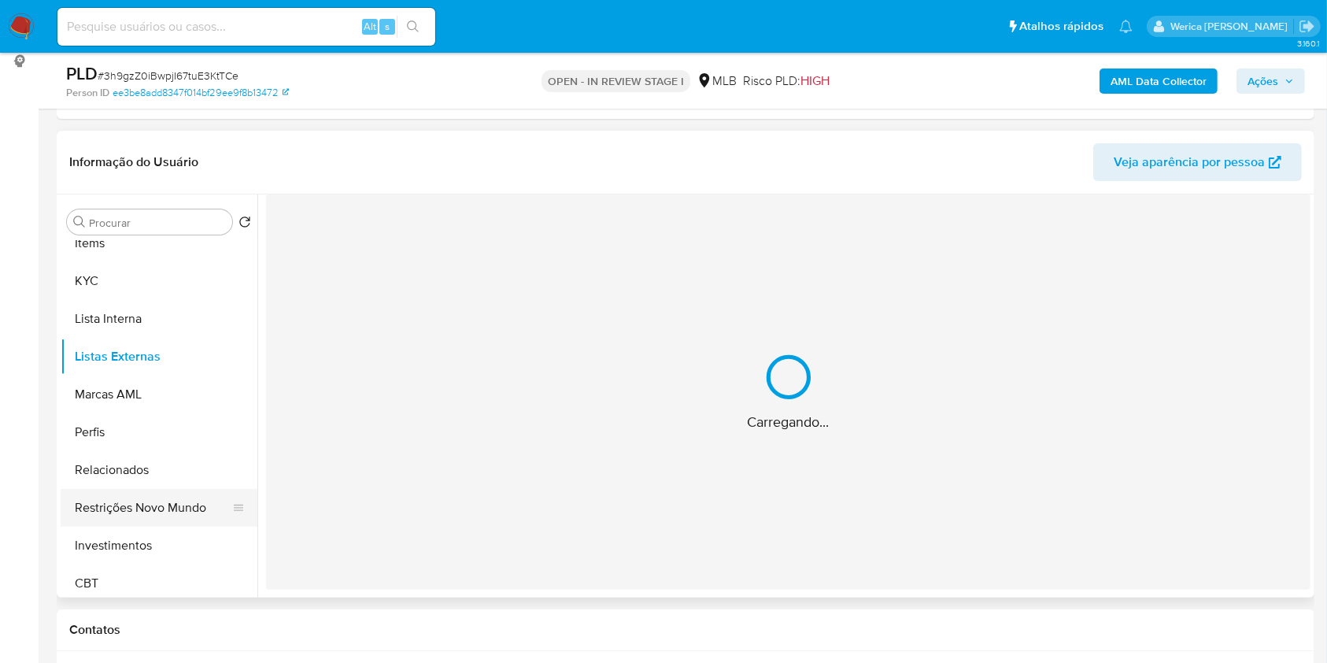
click at [170, 497] on button "Restrições Novo Mundo" at bounding box center [153, 508] width 184 height 38
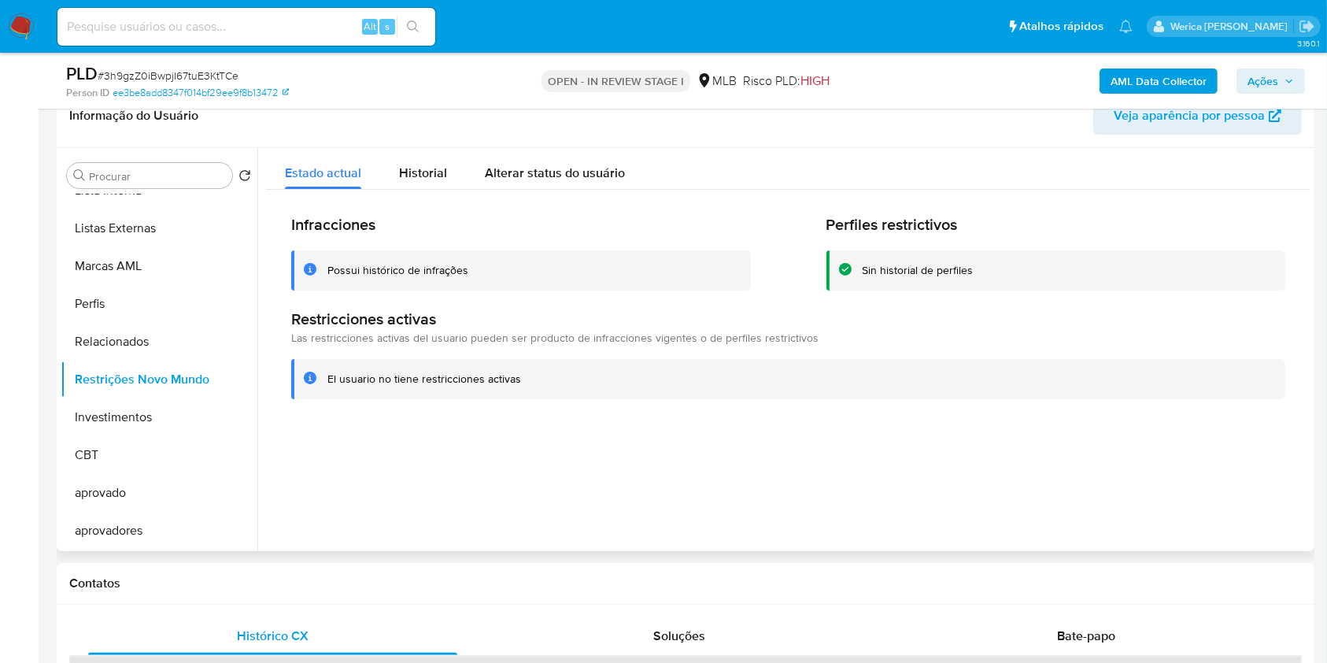
scroll to position [214, 0]
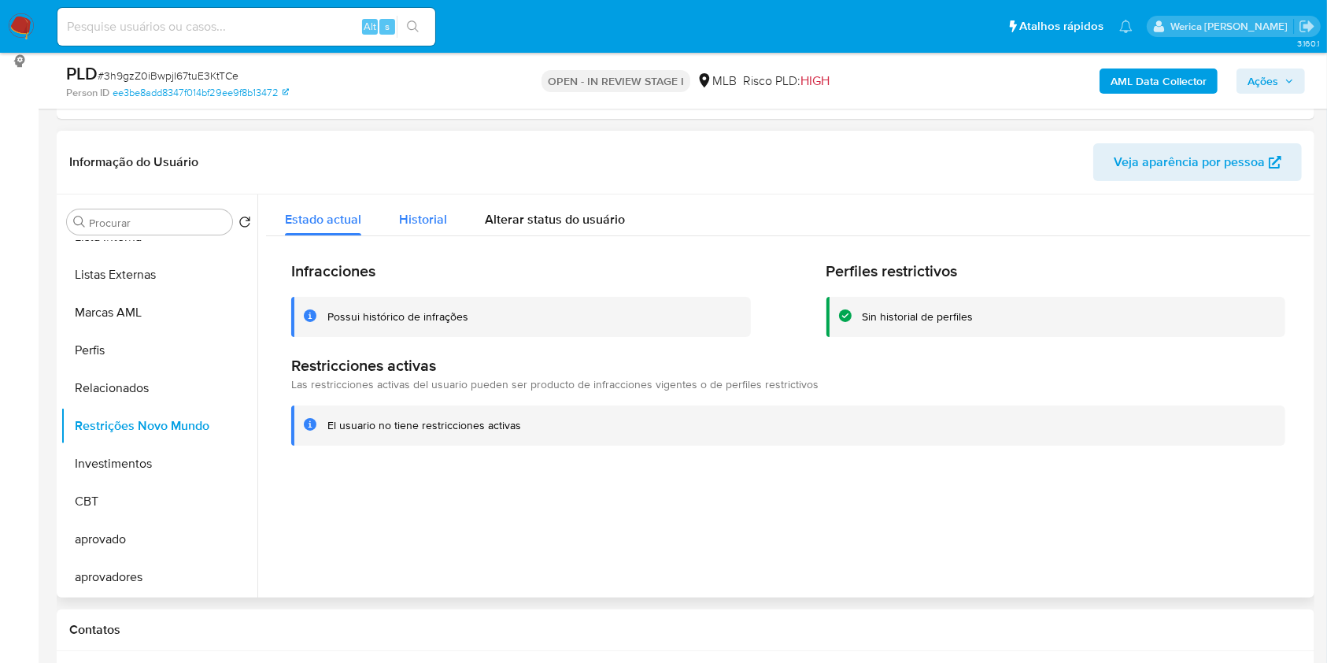
click at [442, 211] on span "Historial" at bounding box center [423, 219] width 48 height 18
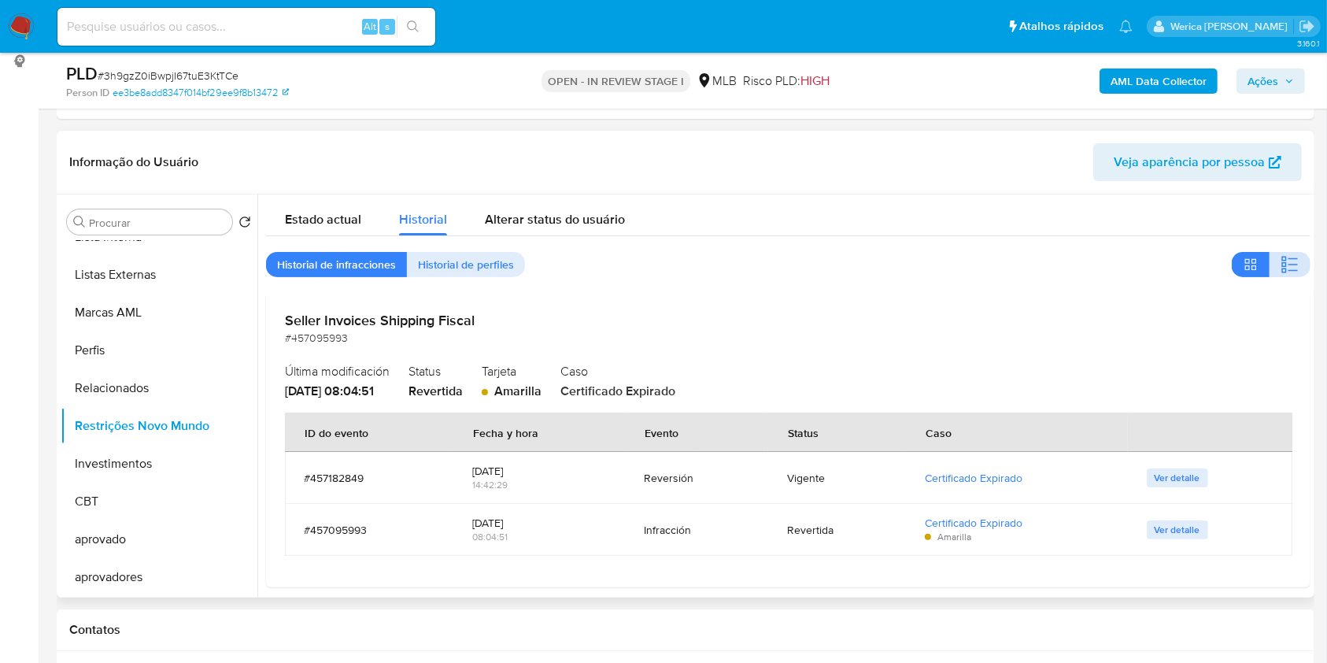
click at [1281, 264] on icon "button" at bounding box center [1290, 264] width 19 height 19
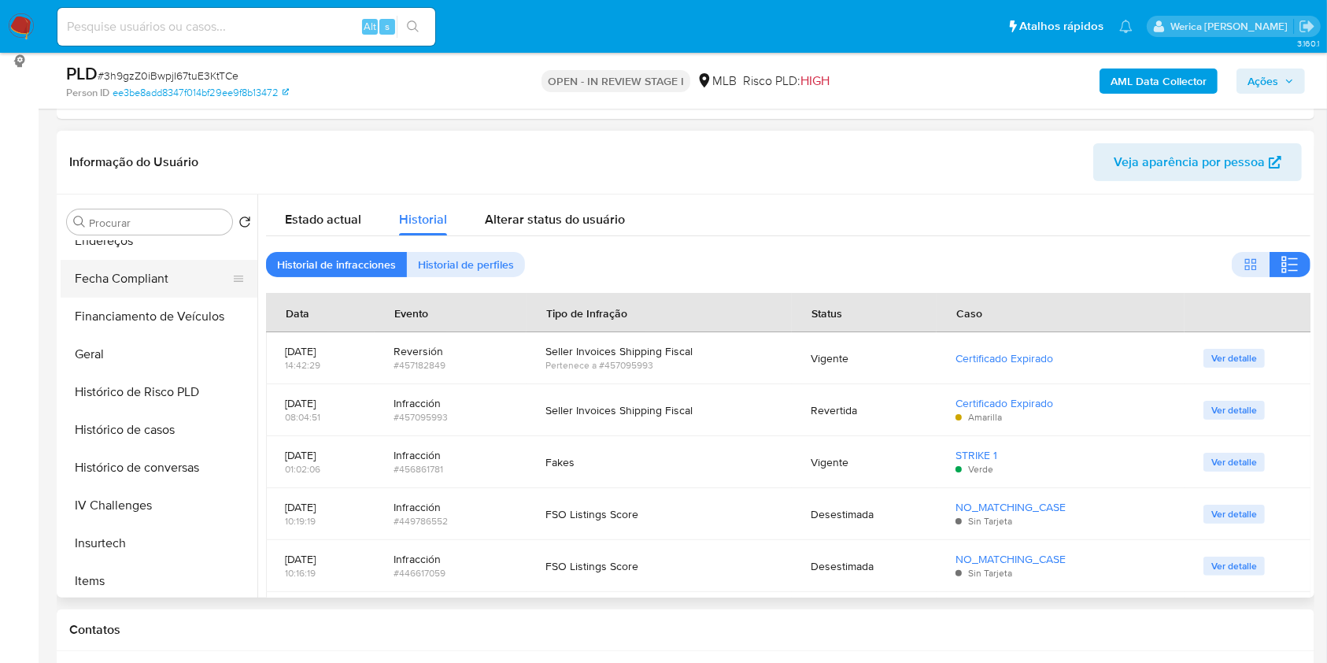
scroll to position [187, 0]
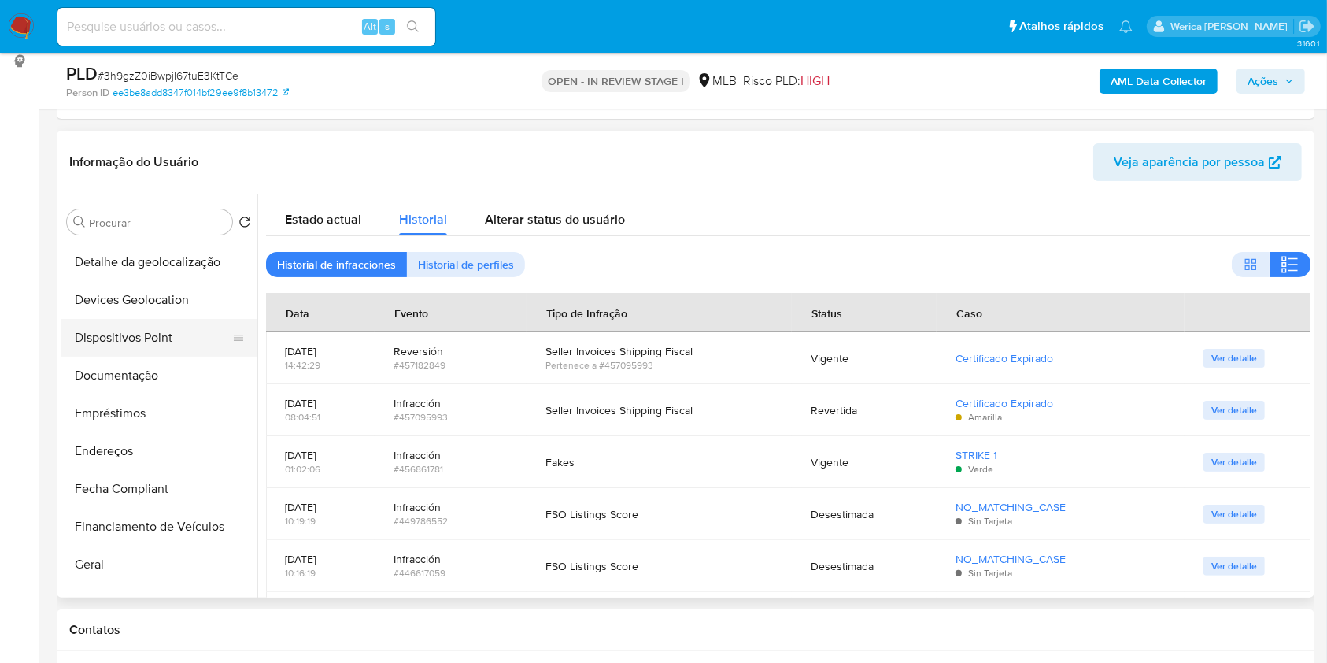
click at [77, 341] on button "Dispositivos Point" at bounding box center [153, 338] width 184 height 38
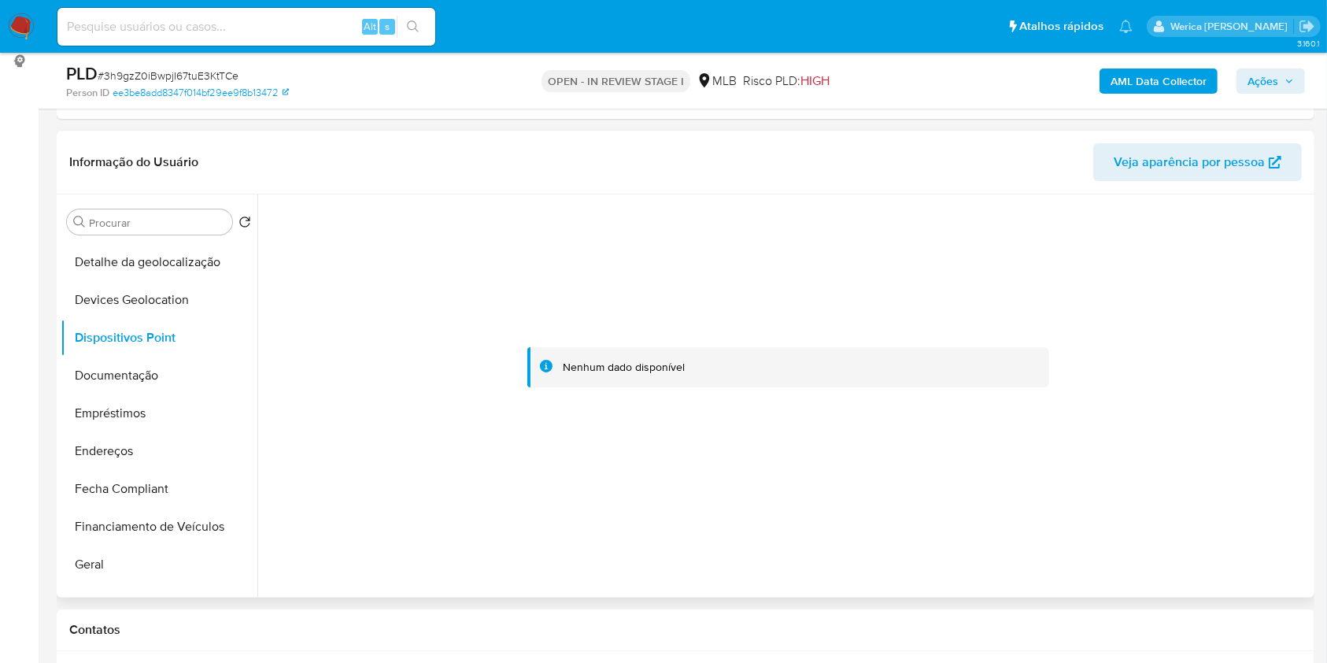
drag, startPoint x: 816, startPoint y: 557, endPoint x: 816, endPoint y: 519, distance: 37.8
click at [816, 556] on div at bounding box center [783, 395] width 1053 height 403
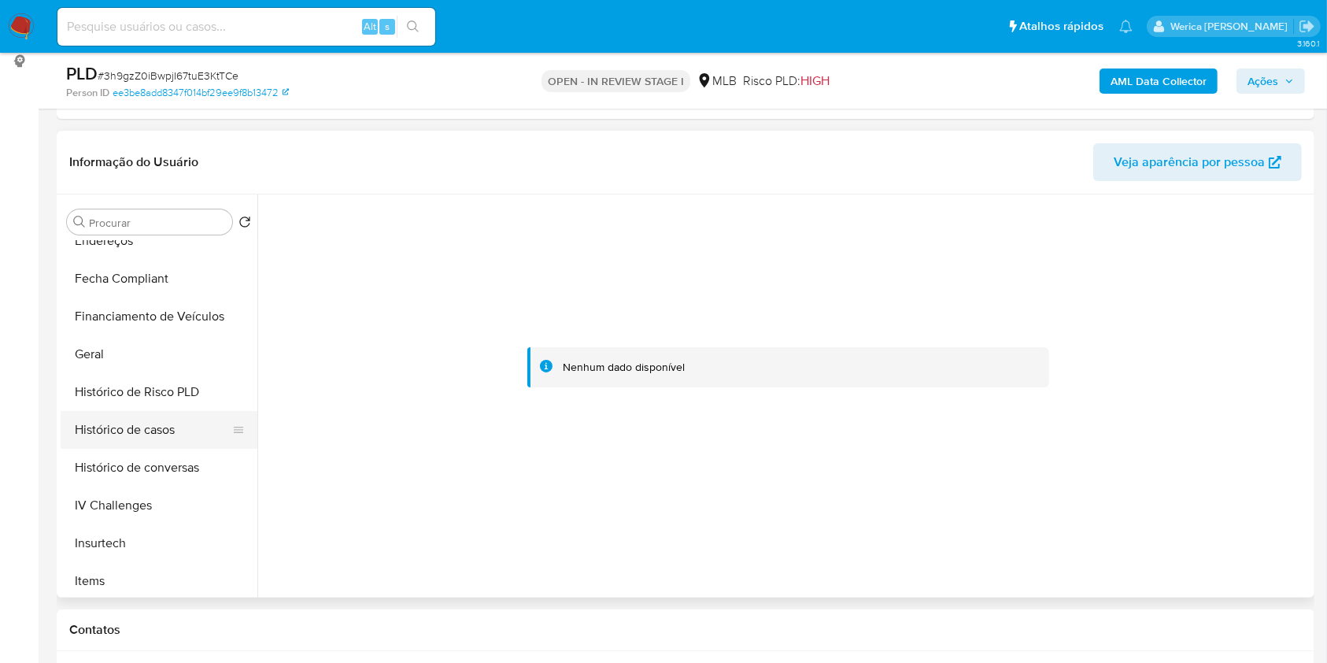
click at [165, 432] on button "Histórico de casos" at bounding box center [153, 430] width 184 height 38
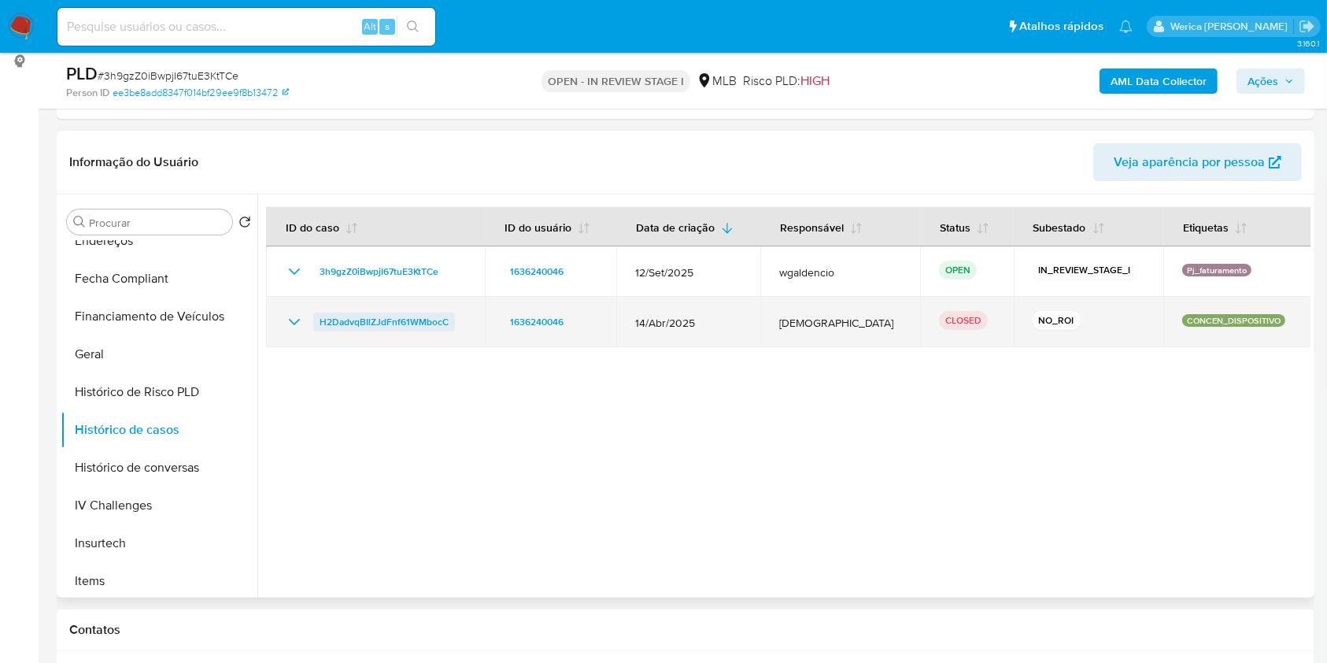
click at [415, 323] on span "H2DadvqBIlZJdFnf61WMbocC" at bounding box center [384, 321] width 129 height 19
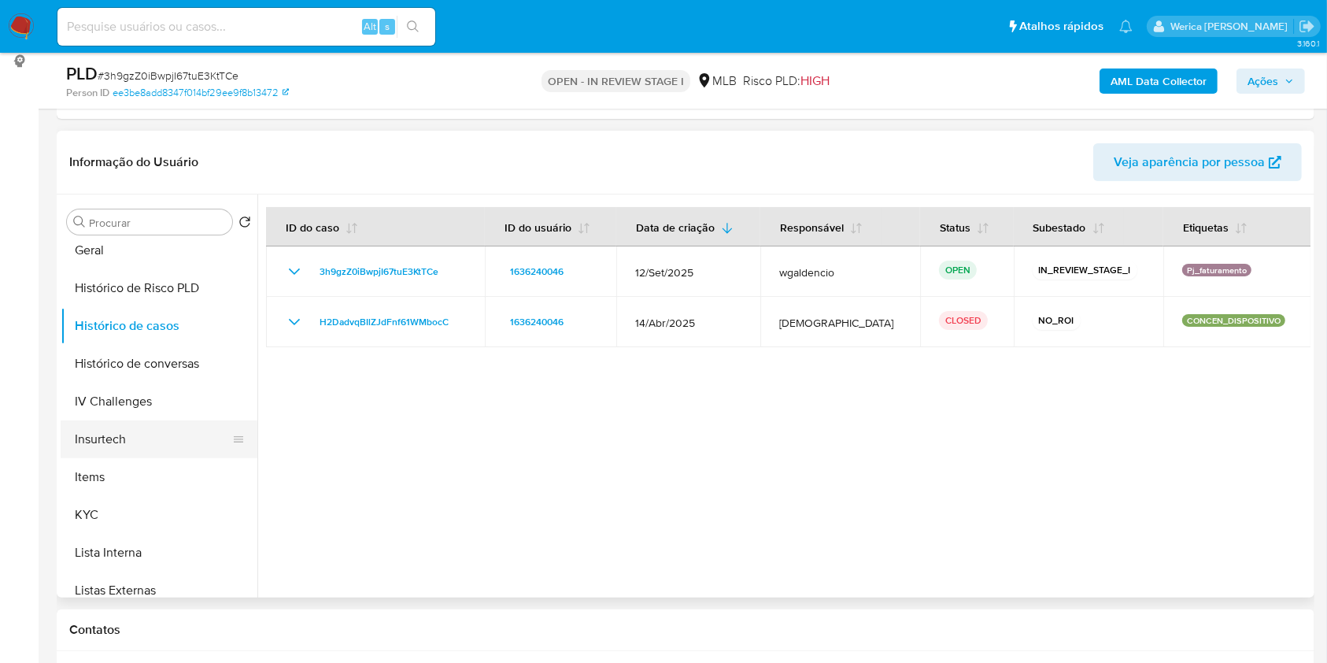
scroll to position [501, 0]
click at [134, 476] on button "Items" at bounding box center [153, 476] width 184 height 38
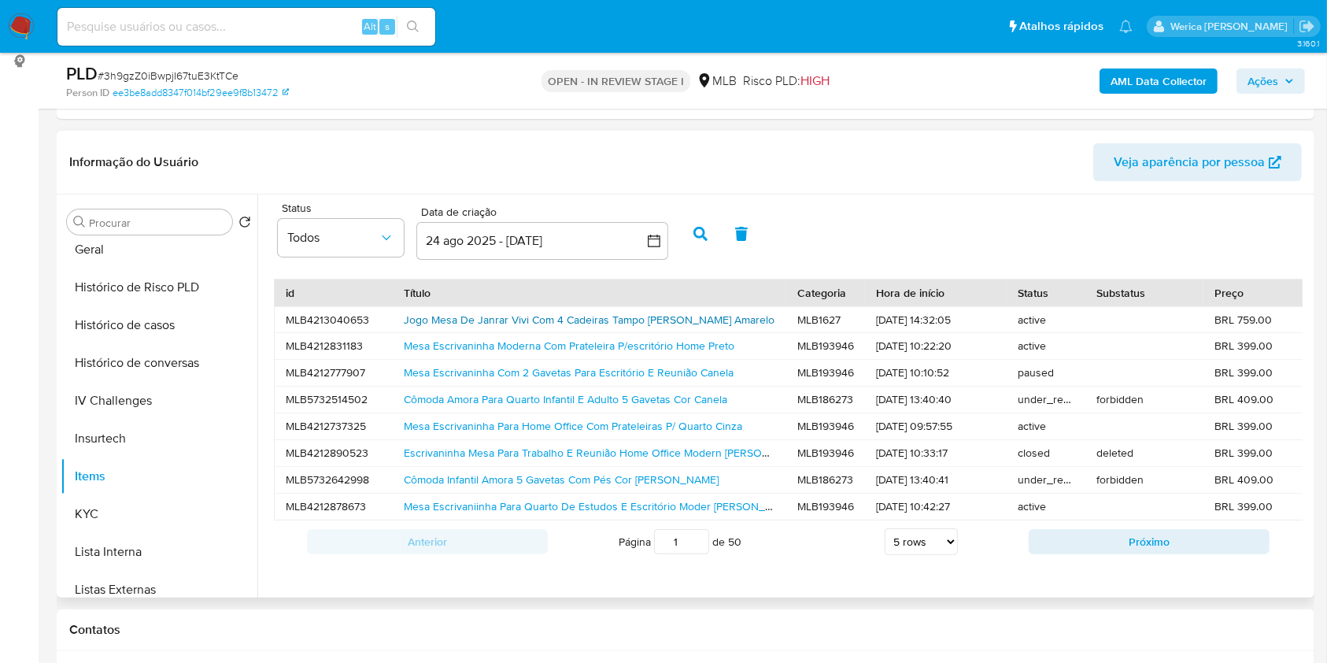
click at [558, 314] on link "Jogo Mesa De Janrar Vivi Com 4 Cadeiras Tampo Em Madeira Amarelo" at bounding box center [589, 320] width 371 height 16
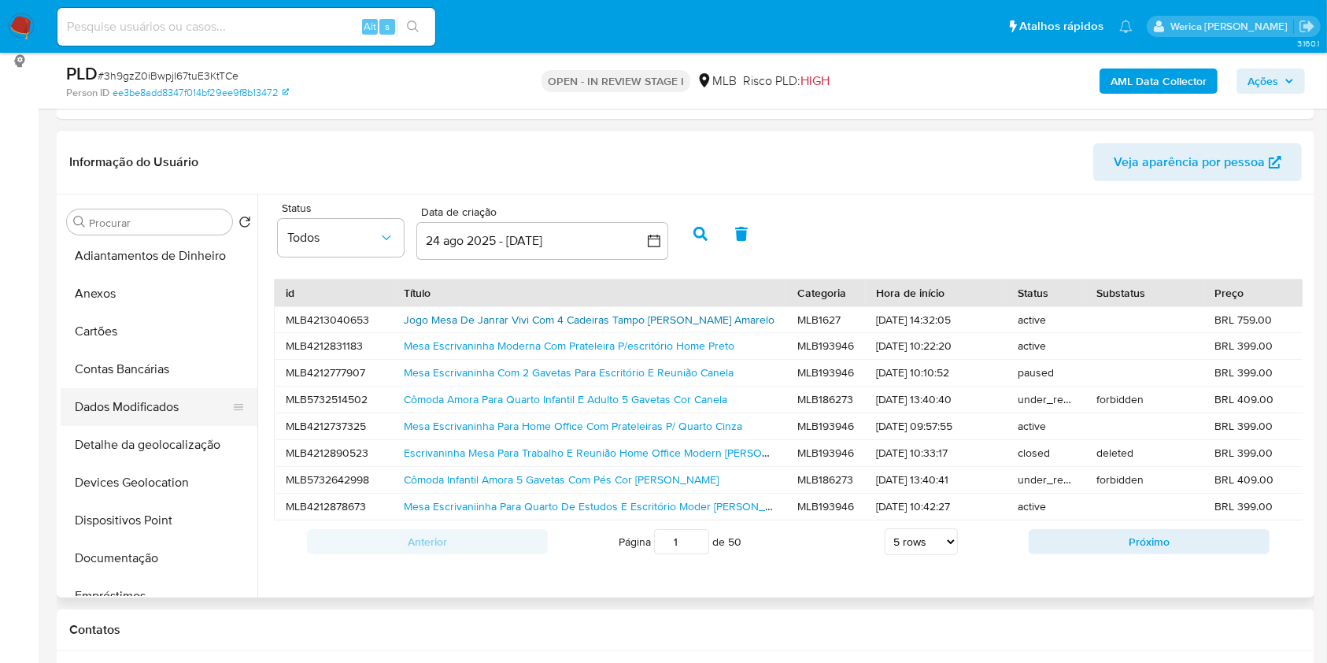
scroll to position [0, 0]
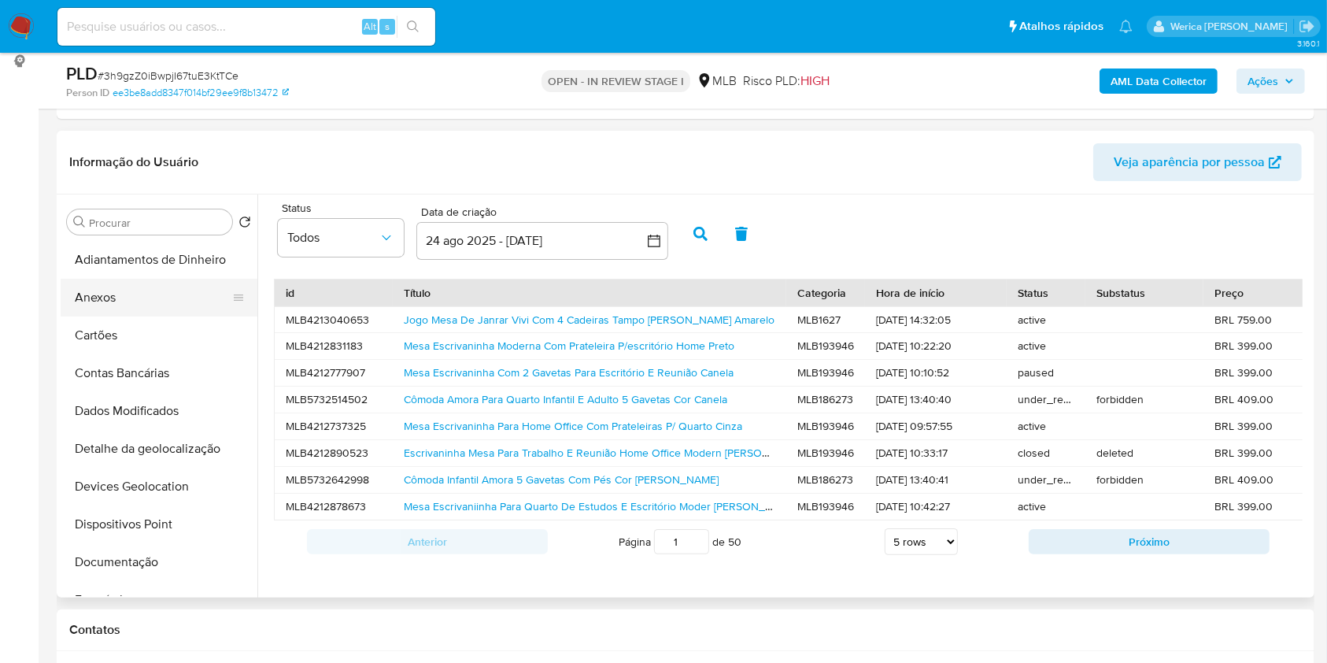
click at [113, 287] on button "Anexos" at bounding box center [153, 298] width 184 height 38
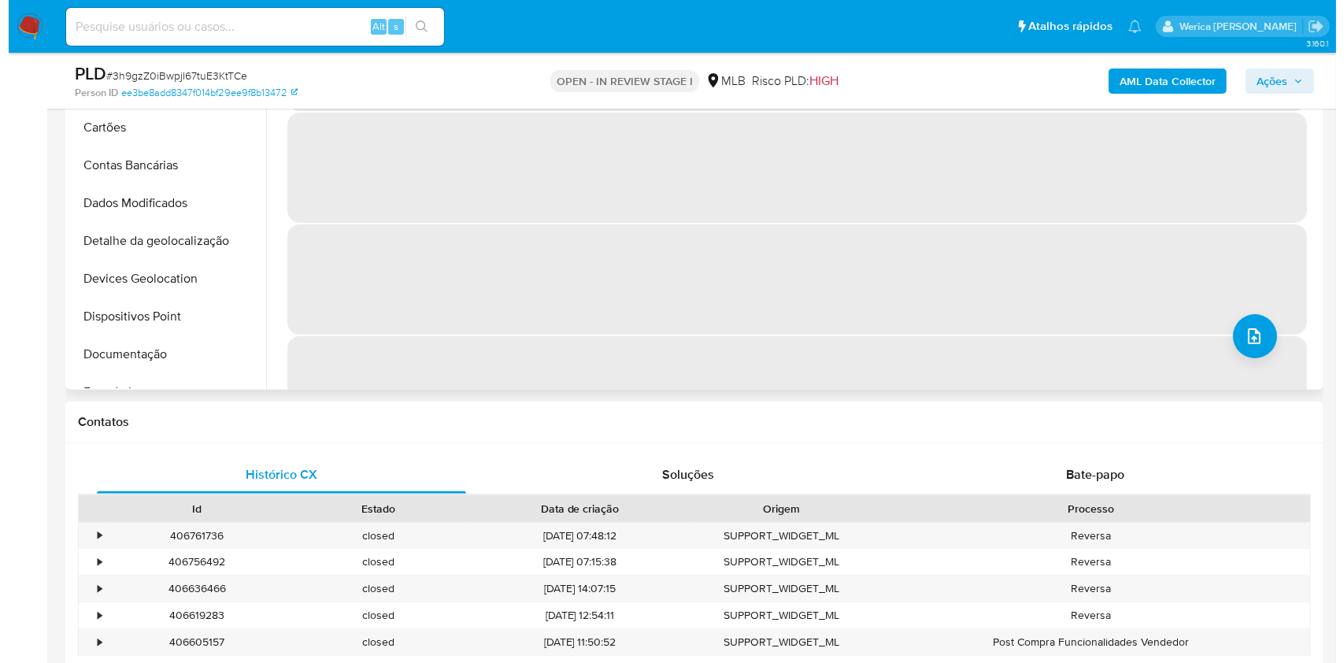
scroll to position [319, 0]
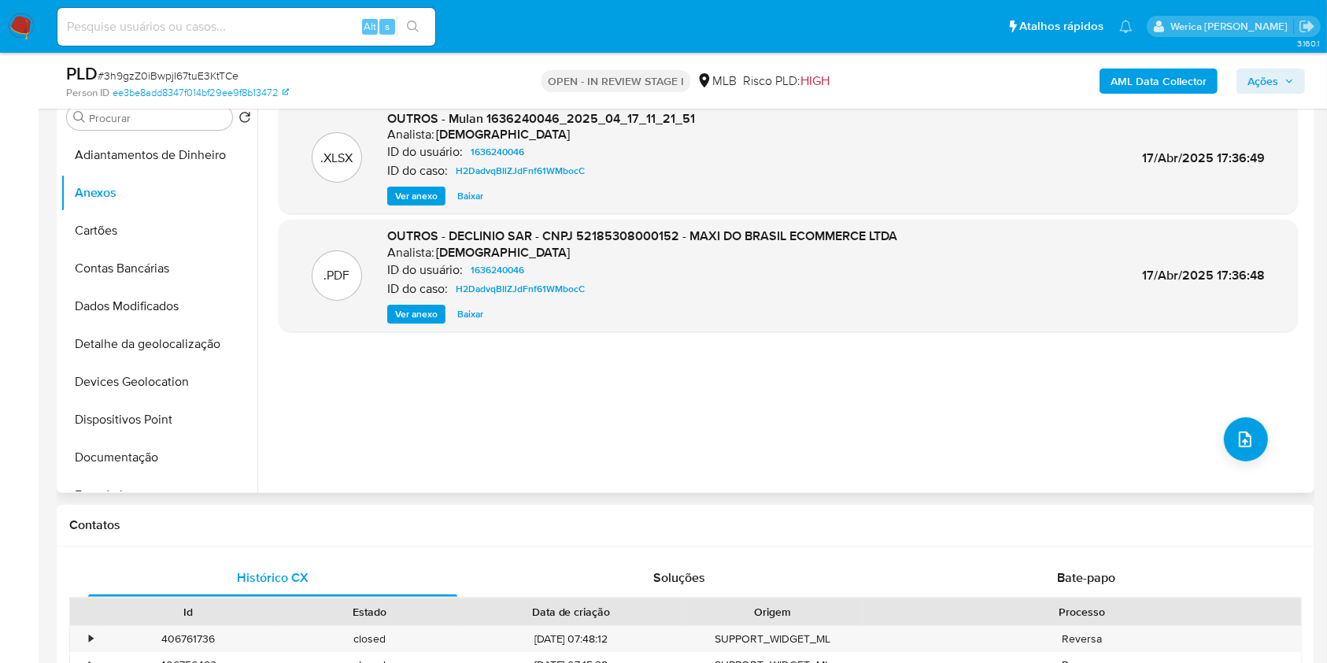
click at [1222, 465] on div ".XLSX OUTROS - Mulan 1636240046_2025_04_17_11_21_51 Analista: isadacostaes ID d…" at bounding box center [788, 291] width 1019 height 378
click at [1230, 453] on button "upload-file" at bounding box center [1246, 439] width 44 height 44
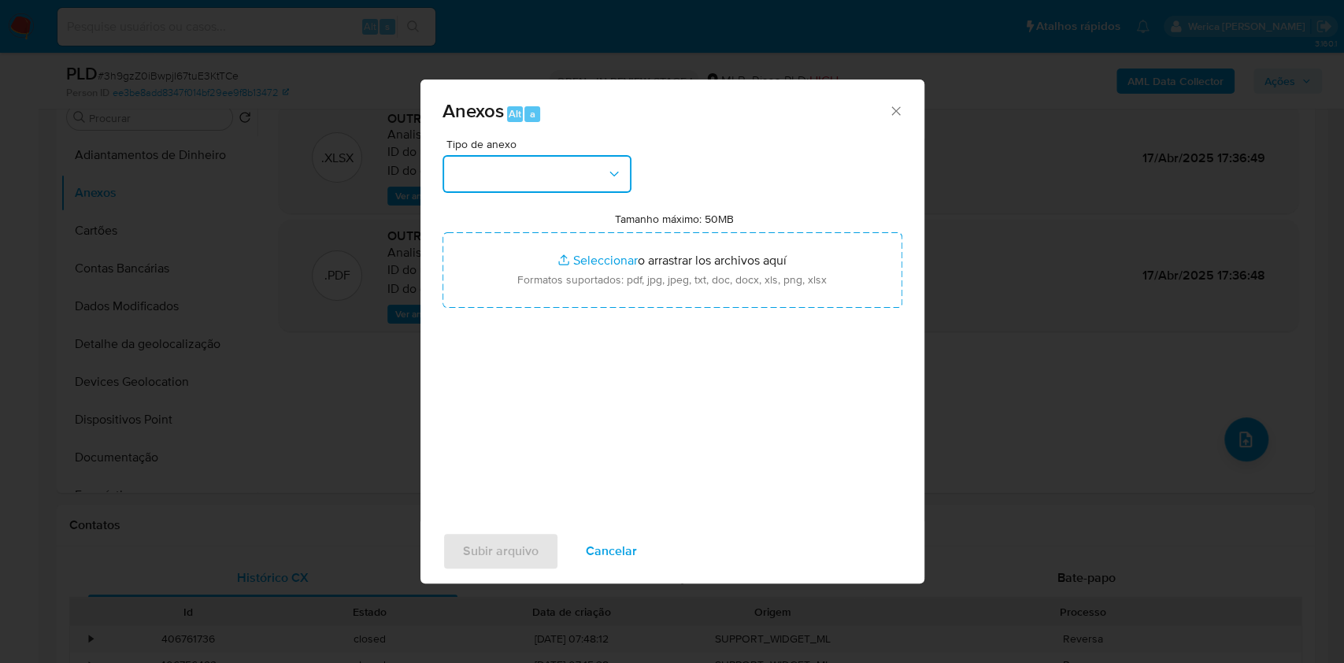
click at [617, 167] on icon "button" at bounding box center [614, 174] width 16 height 16
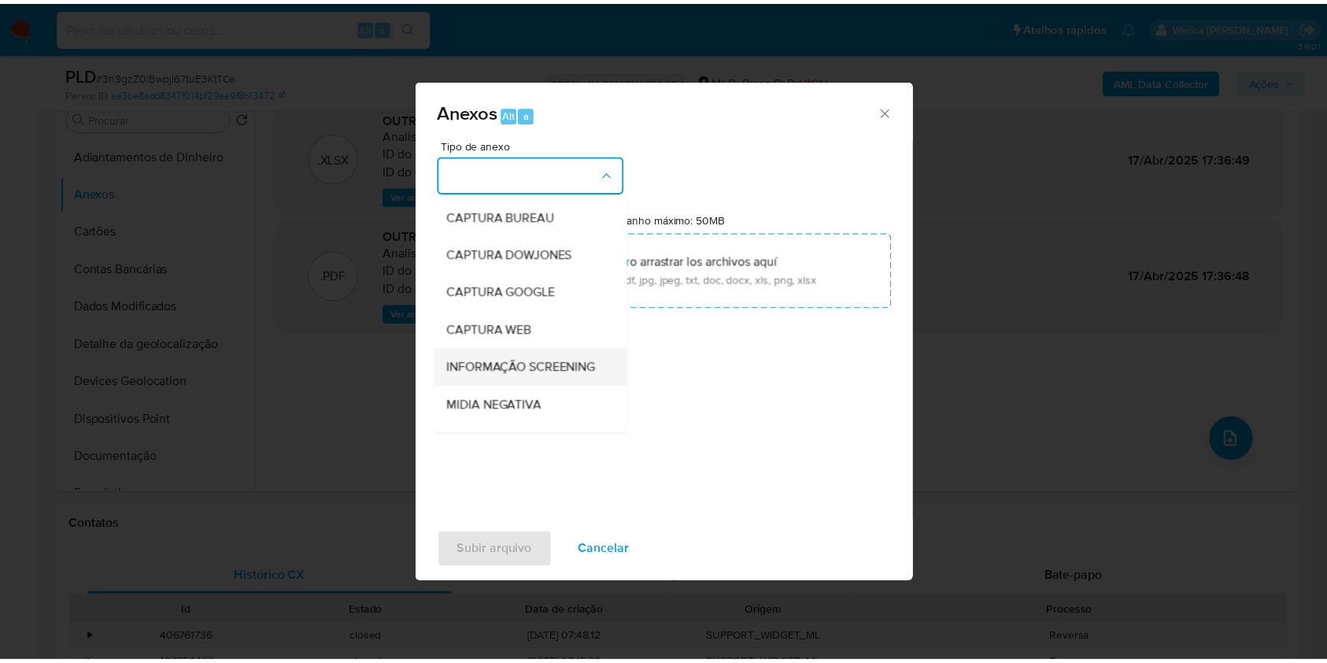
scroll to position [209, 0]
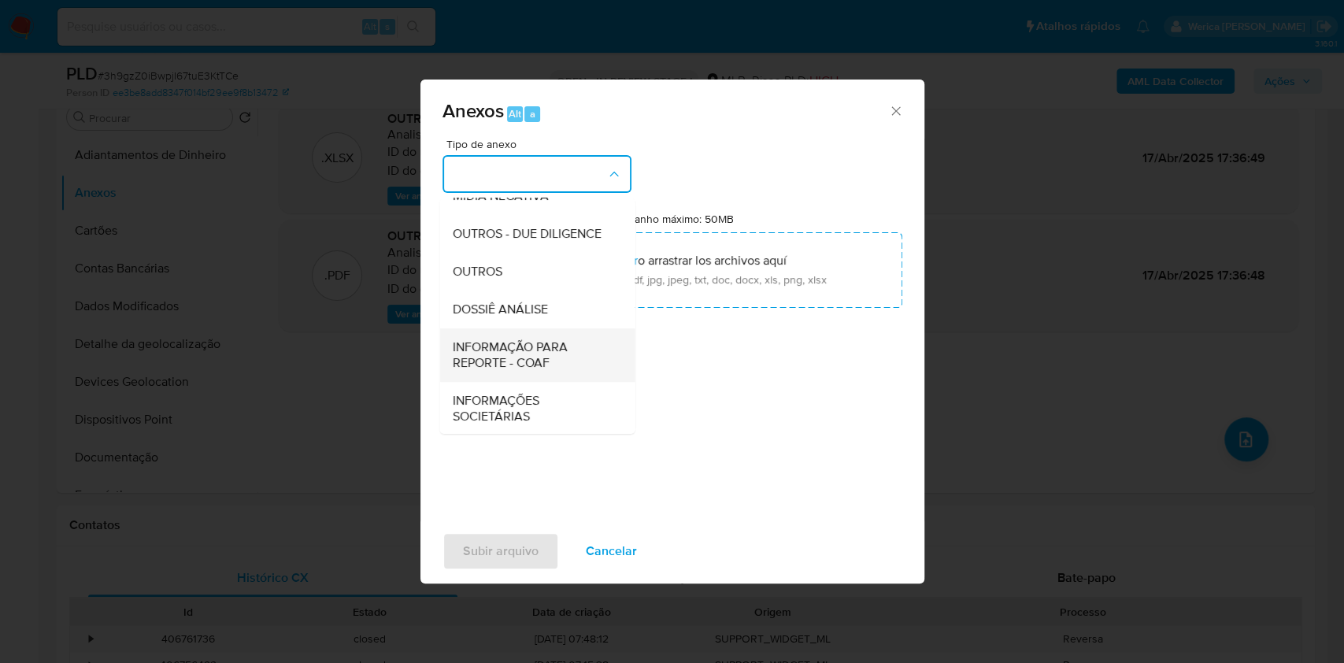
click at [535, 371] on span "INFORMAÇÃO PARA REPORTE - COAF" at bounding box center [532, 354] width 161 height 31
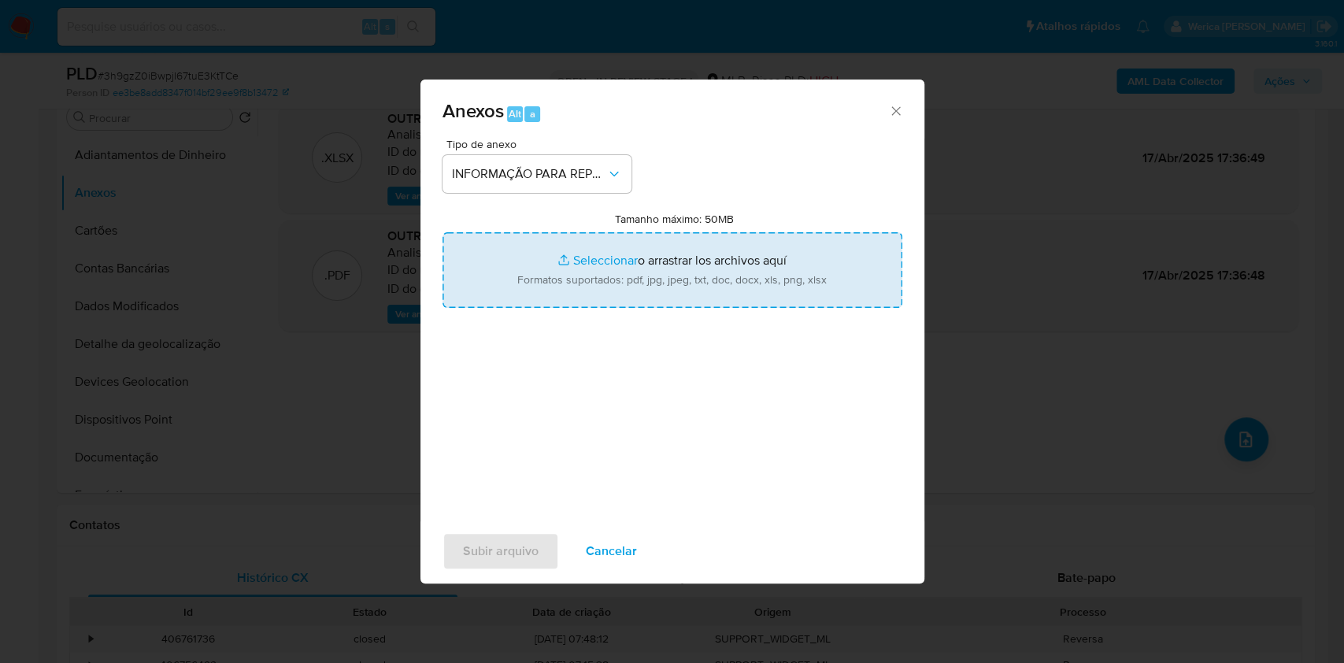
click at [579, 271] on input "Tamanho máximo: 50MB Seleccionar archivos" at bounding box center [672, 270] width 460 height 76
type input "C:\fakepath\Declinio - 3h9gzZ0iBwpjI67tuE3KtTCe - CNPJ 52185308000152 - MAXI DO…"
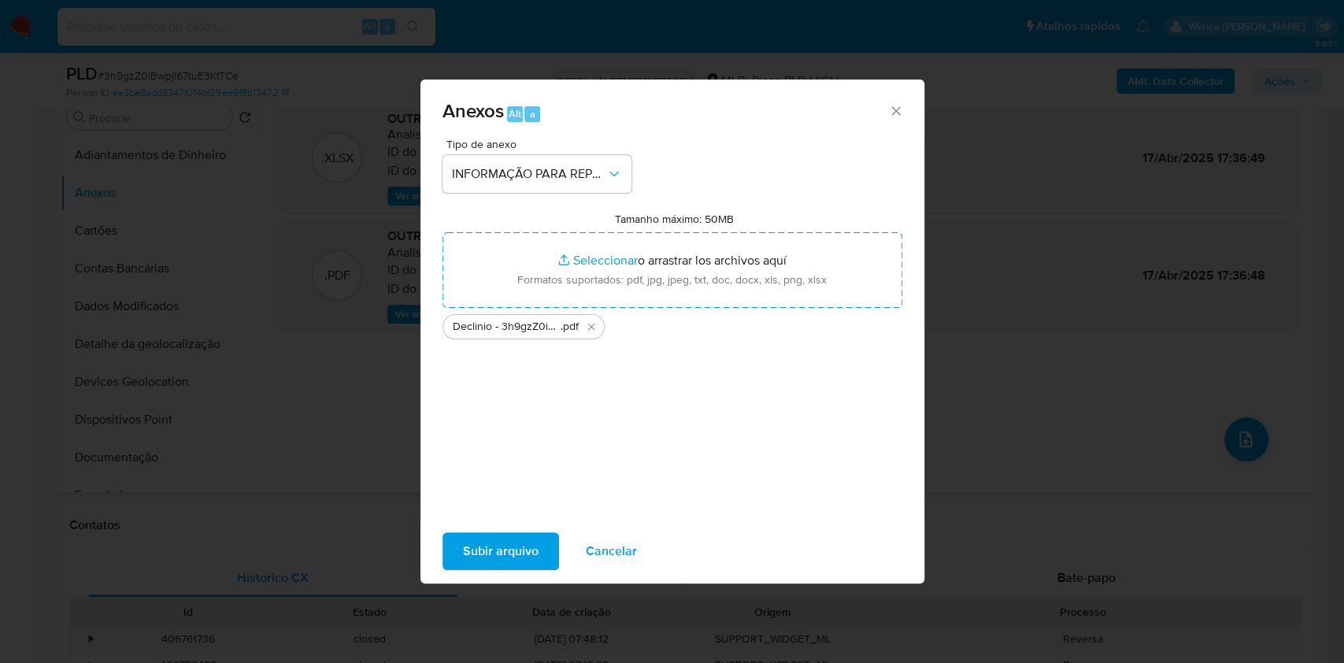
click at [523, 542] on span "Subir arquivo" at bounding box center [501, 551] width 76 height 35
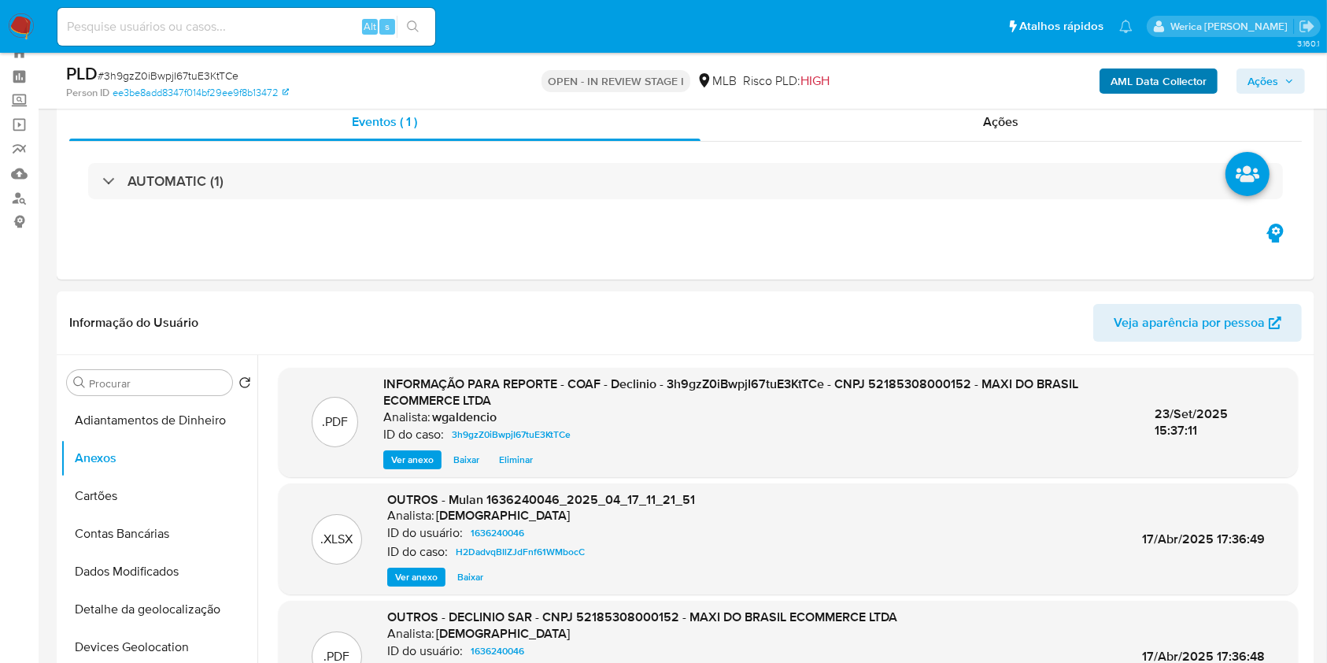
scroll to position [0, 0]
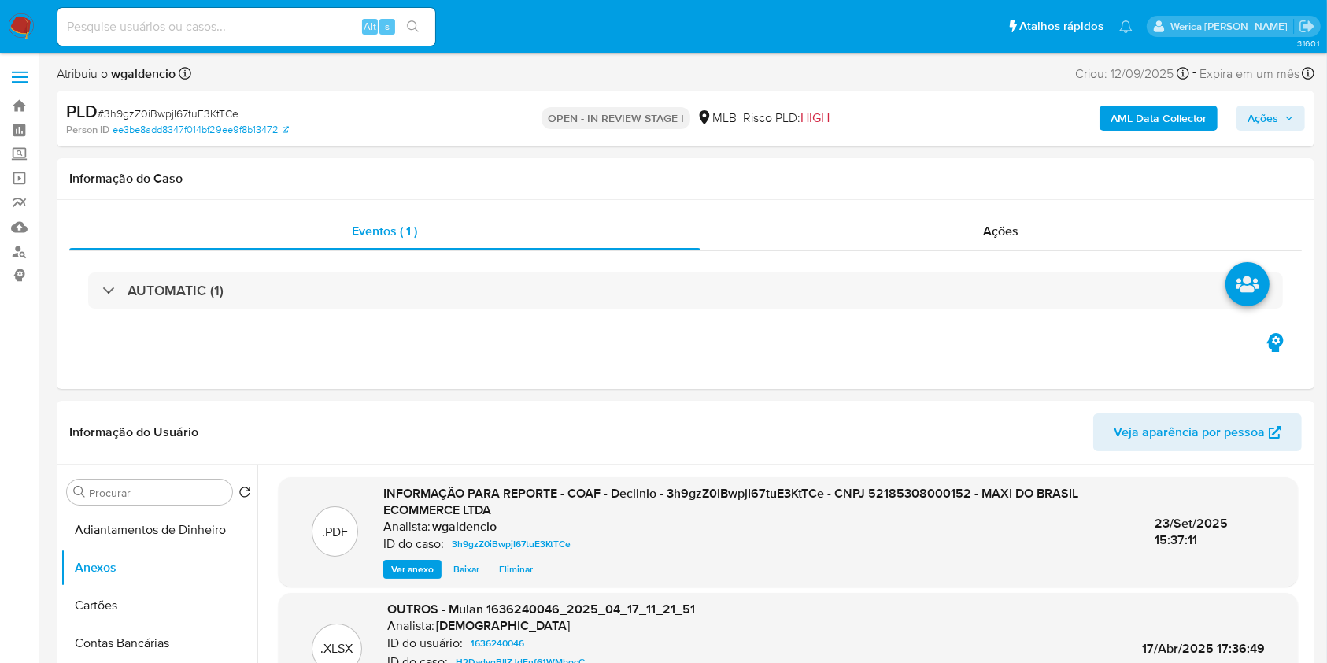
click at [1289, 123] on span "Ações" at bounding box center [1271, 118] width 46 height 22
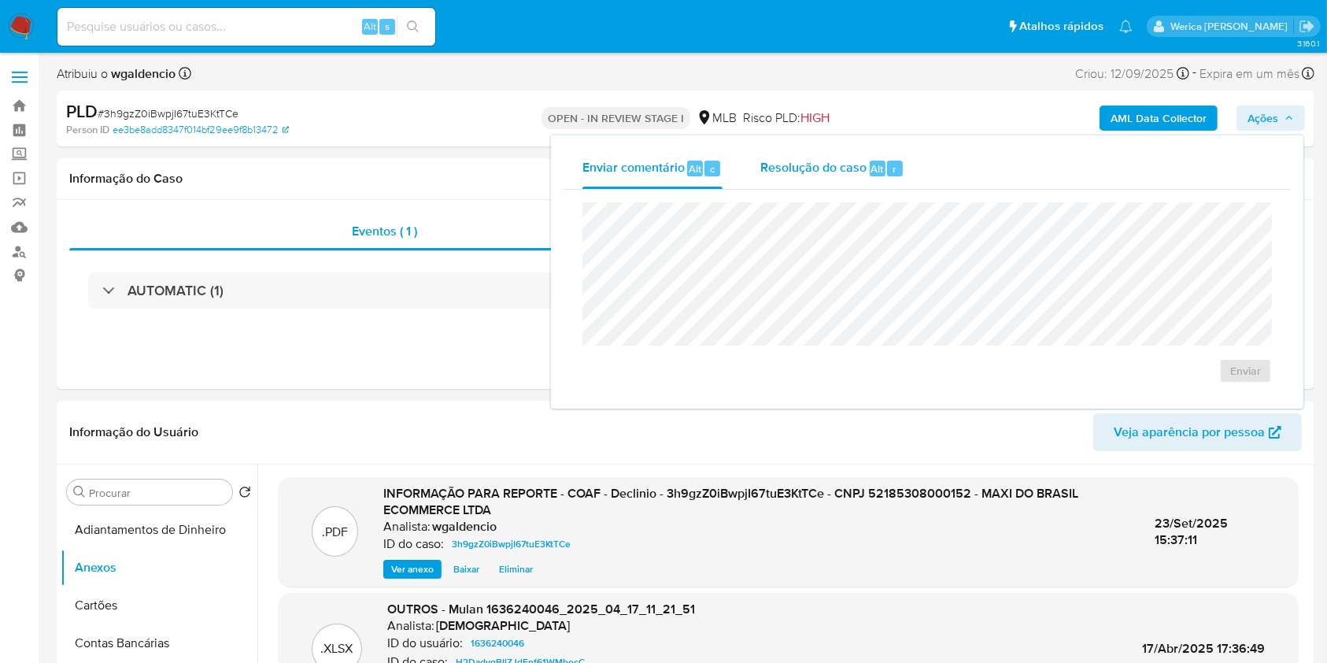
drag, startPoint x: 921, startPoint y: 189, endPoint x: 899, endPoint y: 167, distance: 31.2
click at [921, 188] on button "Resolução do caso Alt r" at bounding box center [832, 168] width 182 height 41
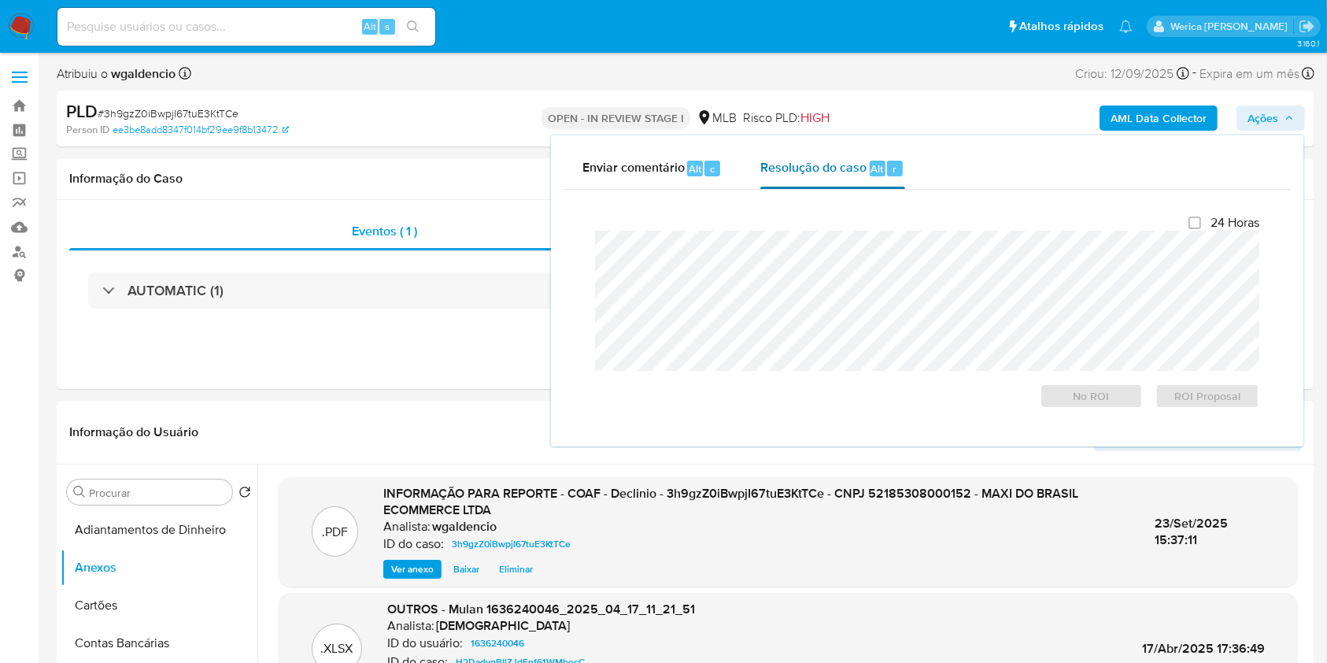
click at [893, 161] on span "r" at bounding box center [895, 168] width 4 height 15
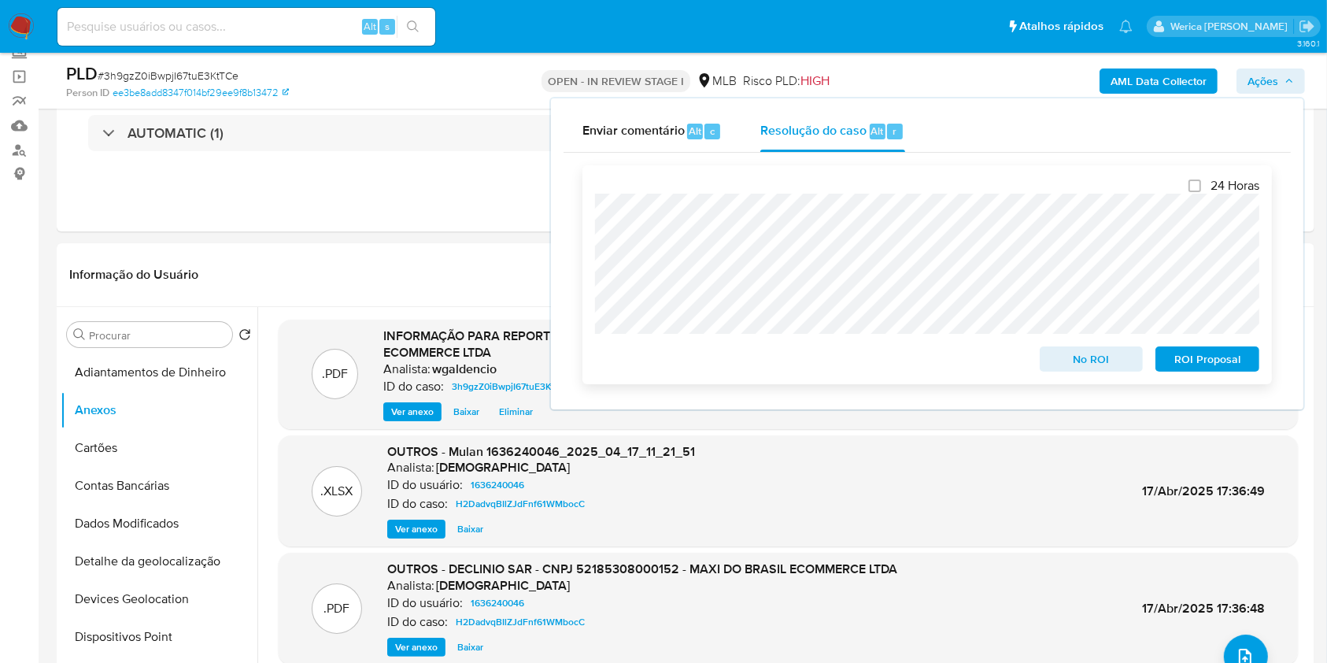
scroll to position [105, 0]
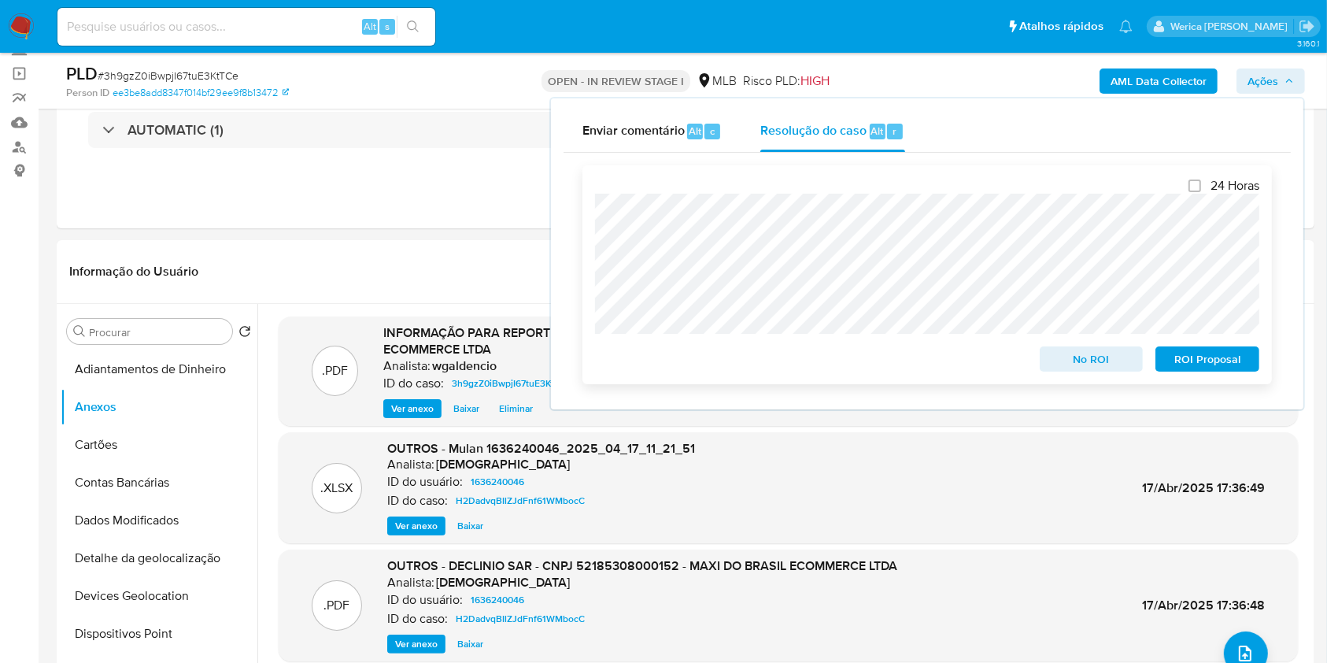
click at [1073, 375] on div "24 Horas No ROI ROI Proposal" at bounding box center [926, 274] width 689 height 219
click at [403, 276] on header "Informação do Usuário Veja aparência por pessoa" at bounding box center [685, 272] width 1233 height 38
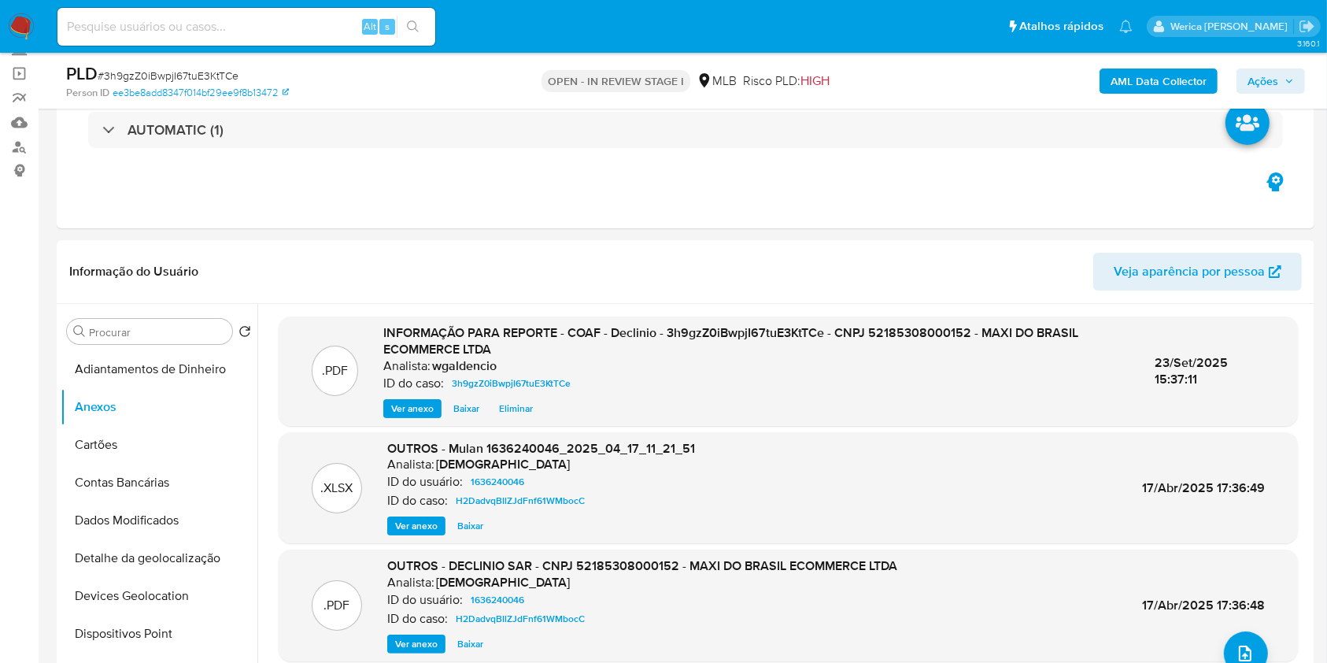
click at [1126, 79] on b "AML Data Collector" at bounding box center [1159, 80] width 96 height 25
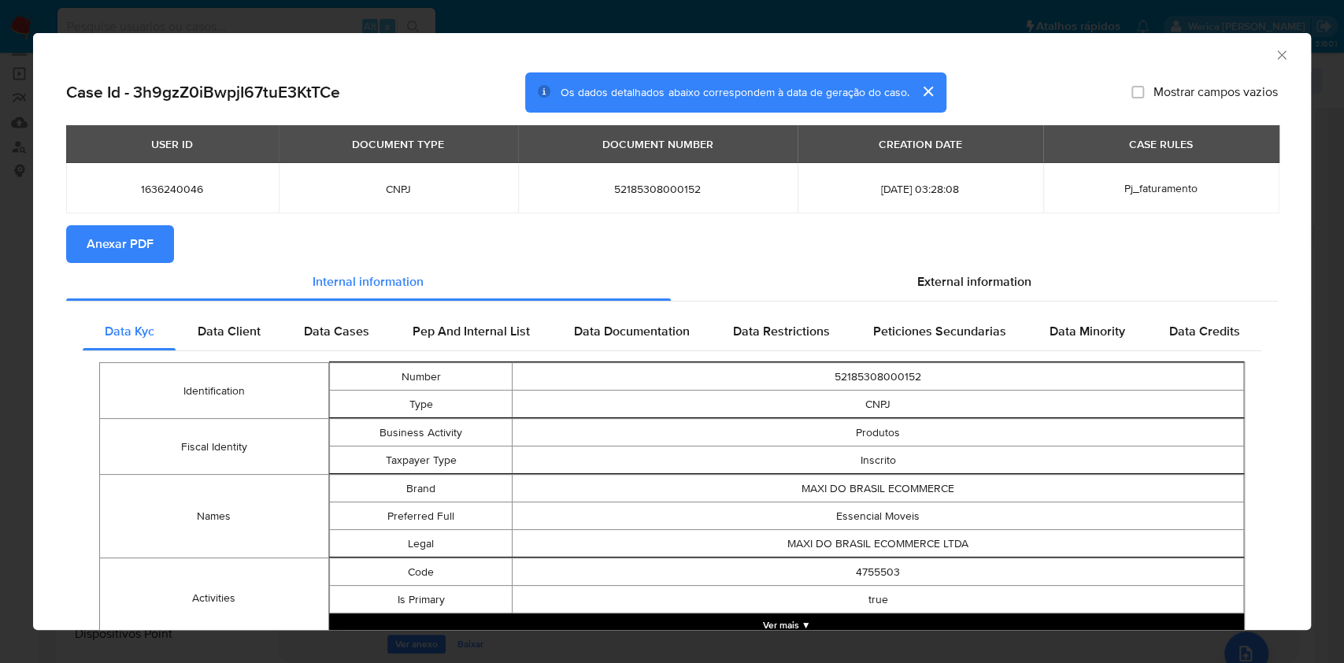
click at [138, 253] on span "Anexar PDF" at bounding box center [120, 244] width 67 height 35
click at [1277, 58] on icon "Fechar a janela" at bounding box center [1281, 54] width 9 height 9
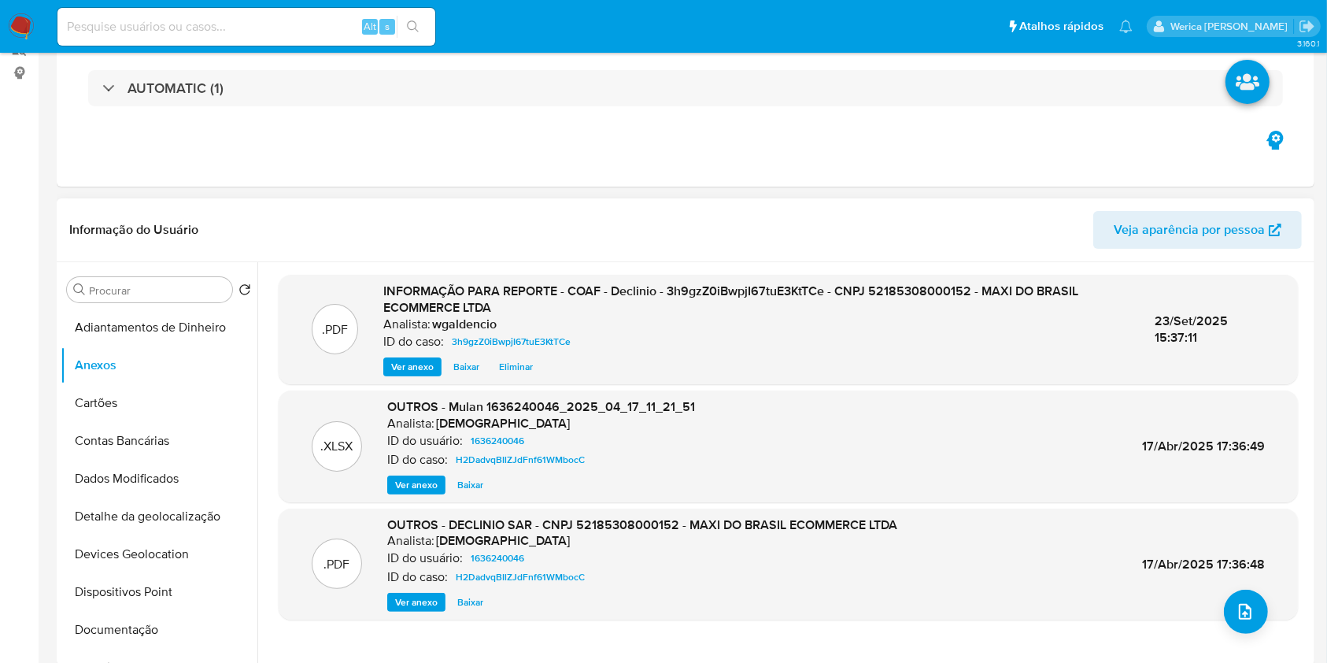
scroll to position [0, 0]
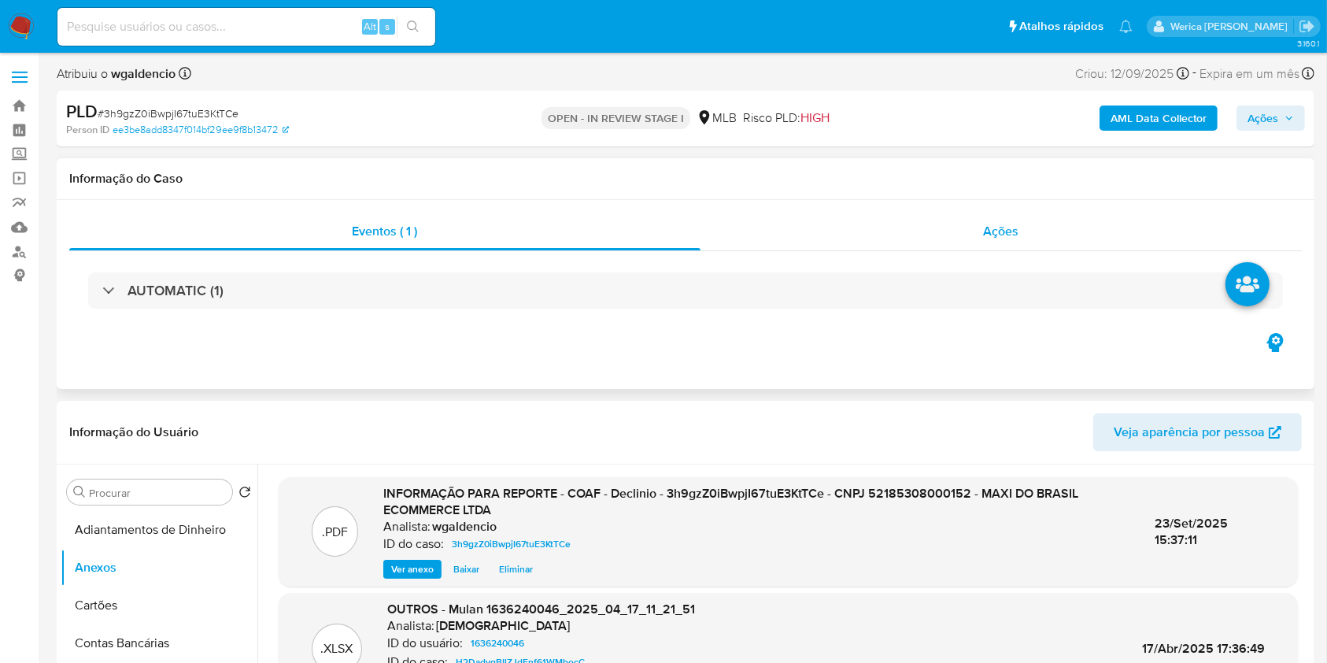
drag, startPoint x: 1002, startPoint y: 224, endPoint x: 1030, endPoint y: 217, distance: 29.0
click at [1002, 222] on span "Ações" at bounding box center [1001, 231] width 35 height 18
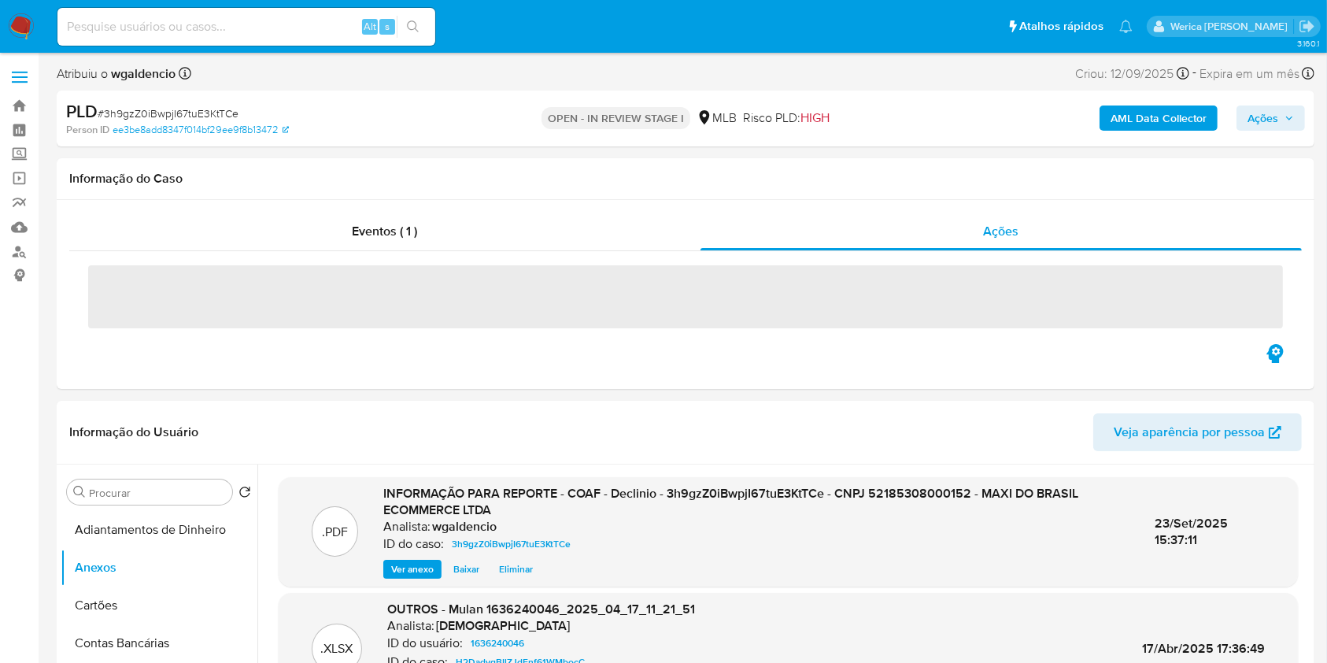
click at [1284, 122] on span "Ações" at bounding box center [1271, 118] width 46 height 22
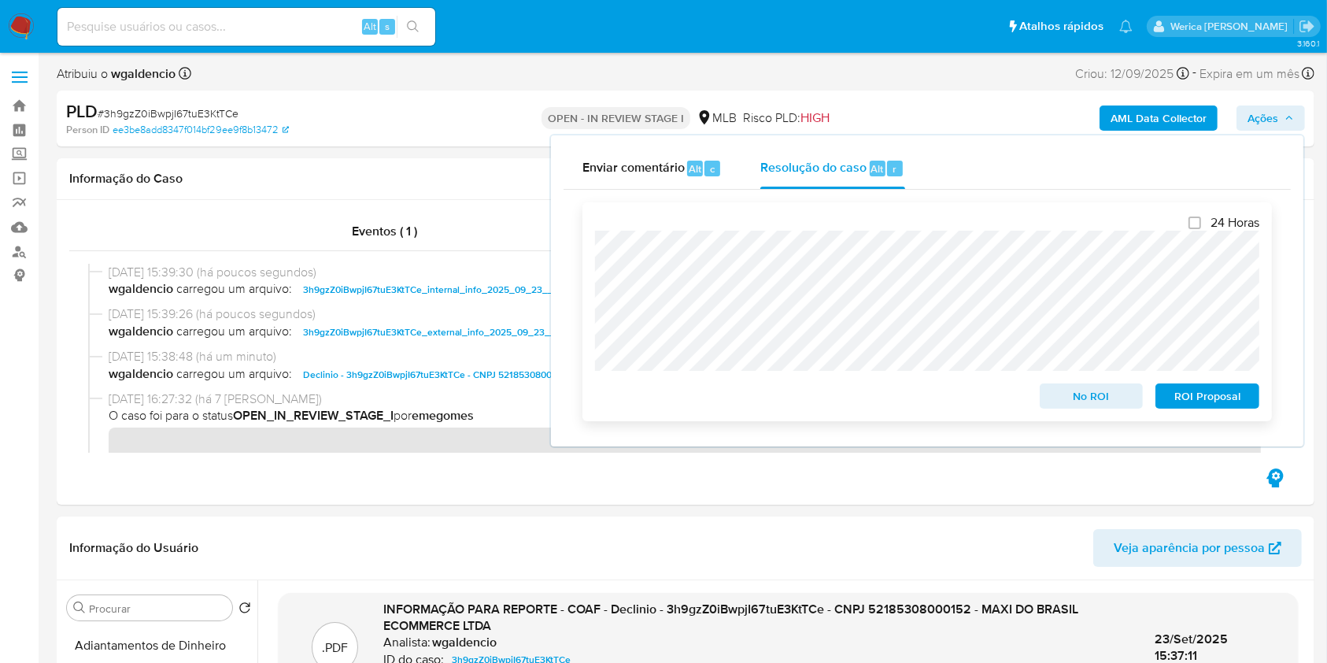
click at [1078, 400] on span "No ROI" at bounding box center [1092, 396] width 82 height 22
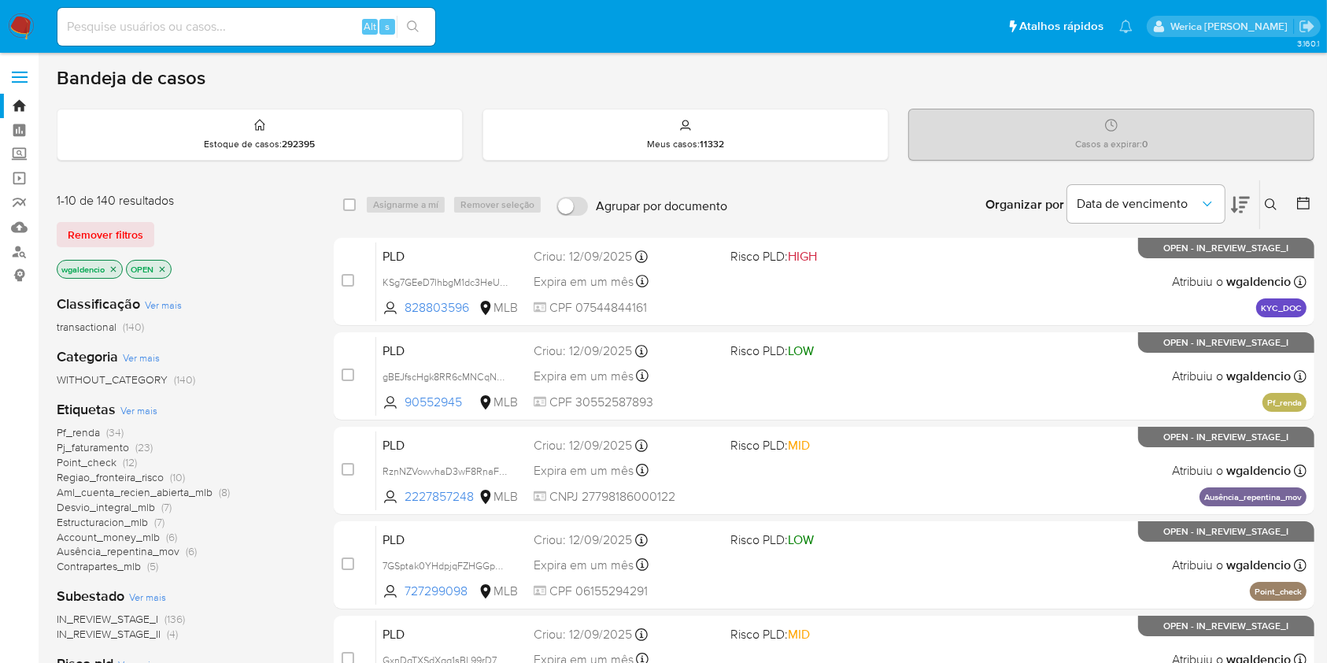
drag, startPoint x: 282, startPoint y: 6, endPoint x: 279, endPoint y: 15, distance: 9.7
click at [279, 15] on div "Alt s" at bounding box center [246, 27] width 378 height 44
click at [277, 27] on input at bounding box center [246, 27] width 378 height 20
paste input "107.615.654-18"
type input "107.615.654-18"
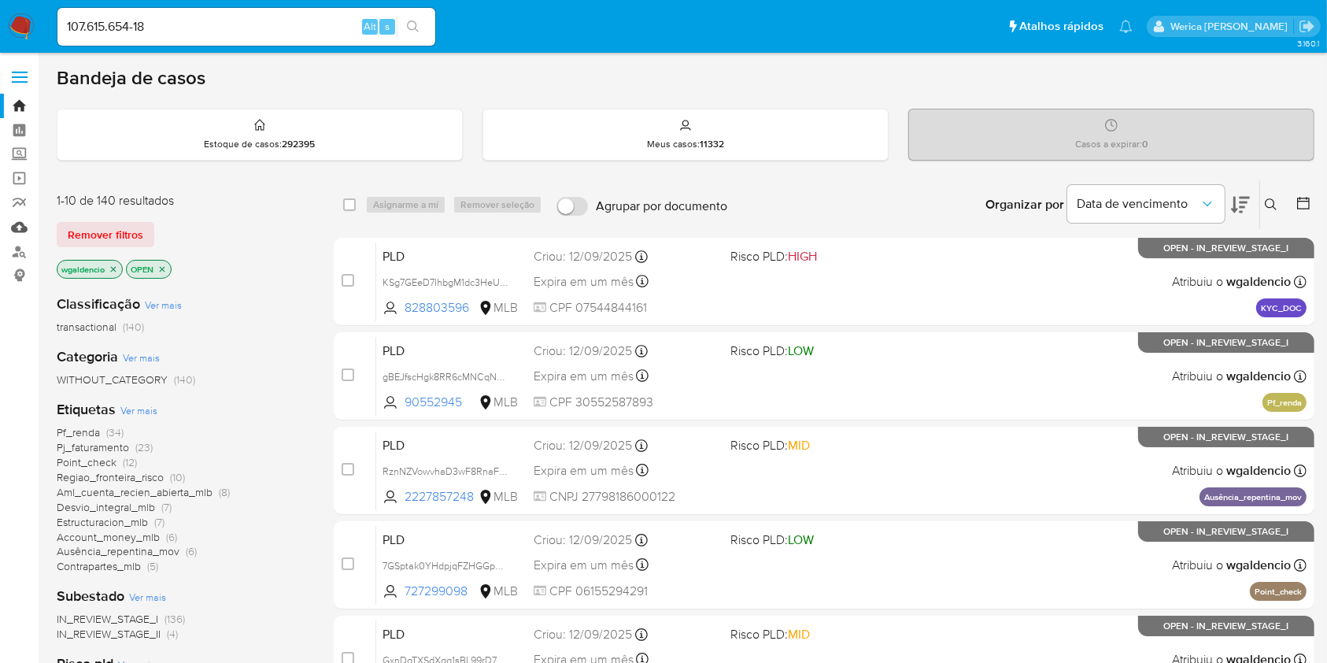
click at [19, 236] on link "Mulan" at bounding box center [93, 227] width 187 height 24
click at [13, 261] on link "Localizador de pessoas" at bounding box center [93, 251] width 187 height 24
click at [13, 253] on link "Localizador de pessoas" at bounding box center [93, 251] width 187 height 24
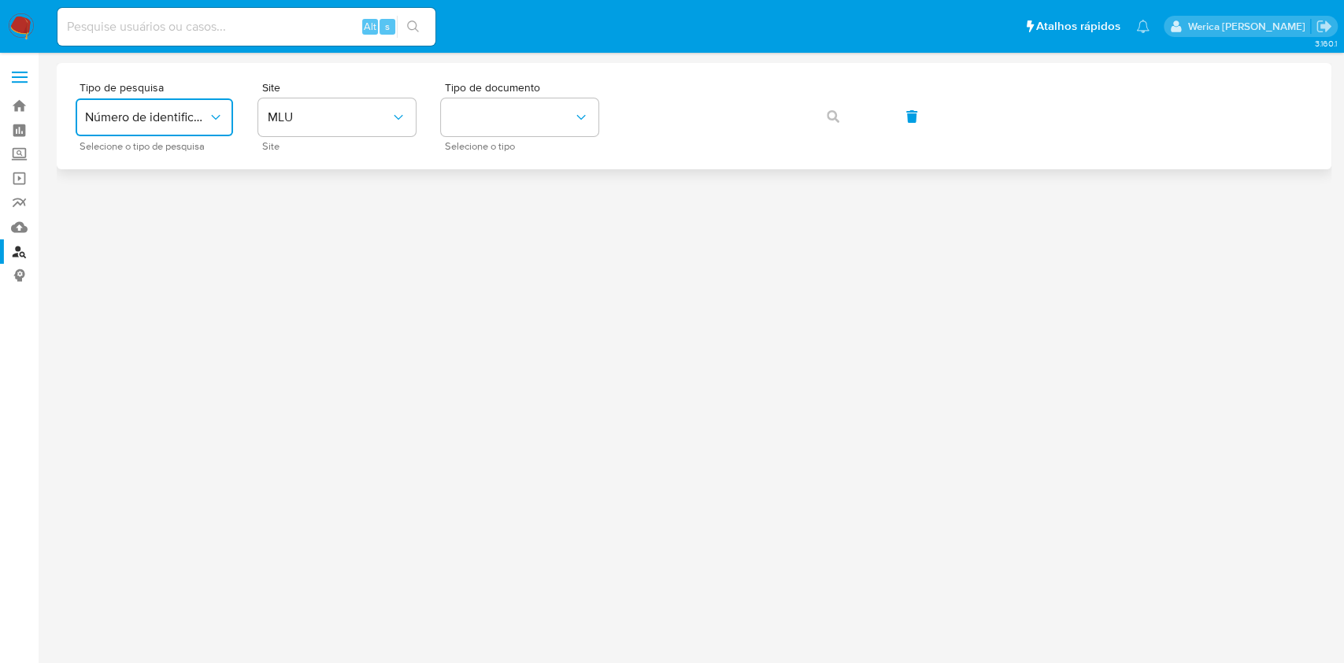
drag, startPoint x: 185, startPoint y: 106, endPoint x: 242, endPoint y: 113, distance: 57.1
click at [185, 107] on button "Número de identificação" at bounding box center [154, 117] width 157 height 38
click at [323, 120] on span "MLU" at bounding box center [329, 117] width 123 height 16
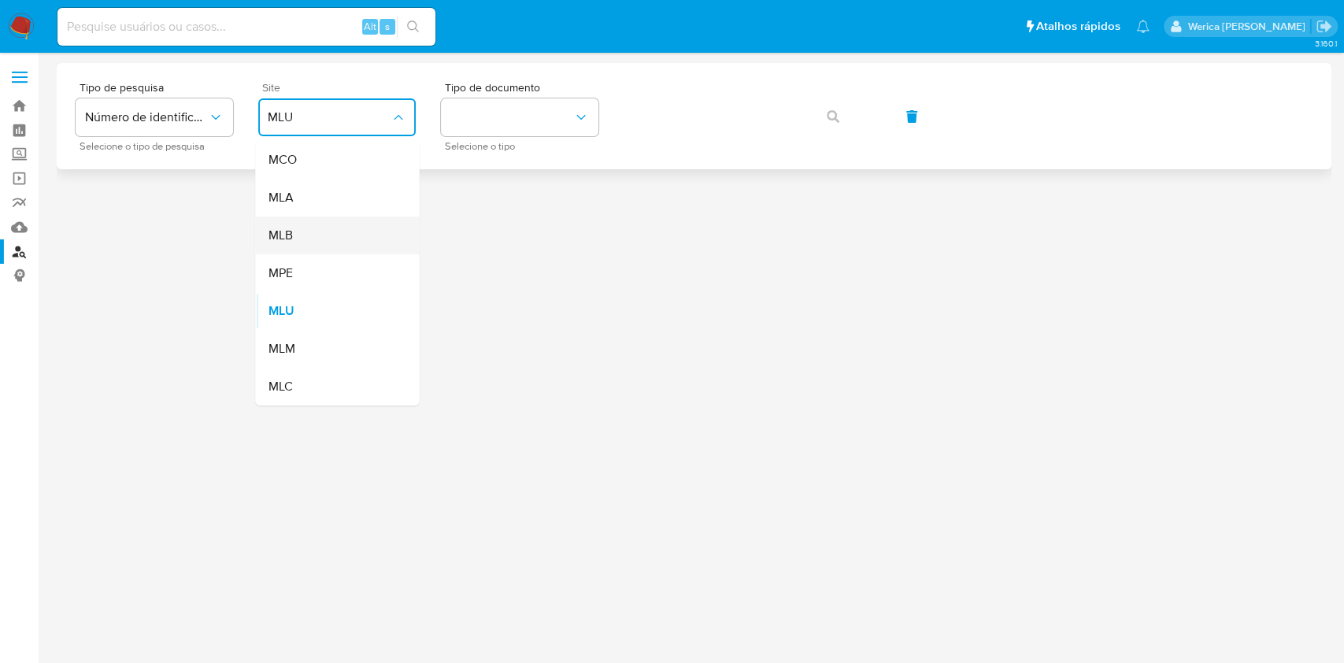
click at [319, 224] on div "MLB" at bounding box center [332, 235] width 129 height 38
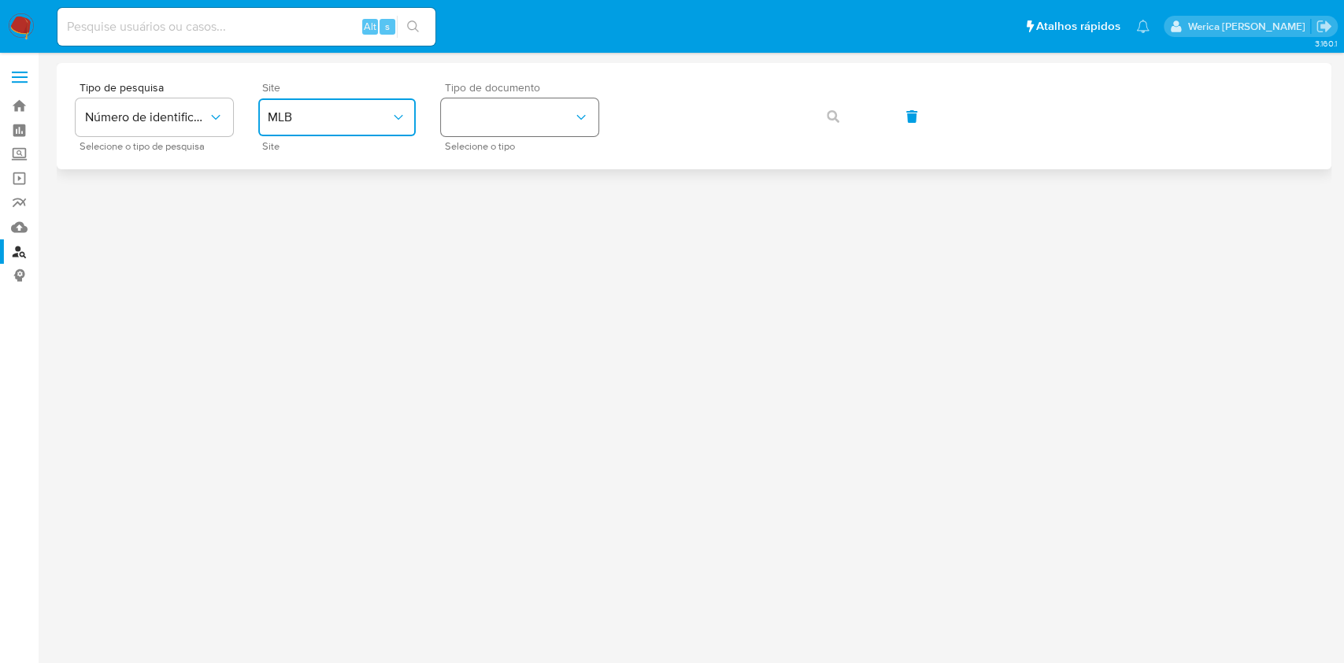
click at [577, 104] on button "identificationType" at bounding box center [519, 117] width 157 height 38
drag, startPoint x: 532, startPoint y: 194, endPoint x: 529, endPoint y: 208, distance: 13.7
click at [529, 208] on ul "CNPJ CNPJ CPF CPF" at bounding box center [520, 194] width 164 height 107
click at [529, 208] on div "CPF CPF" at bounding box center [514, 221] width 129 height 54
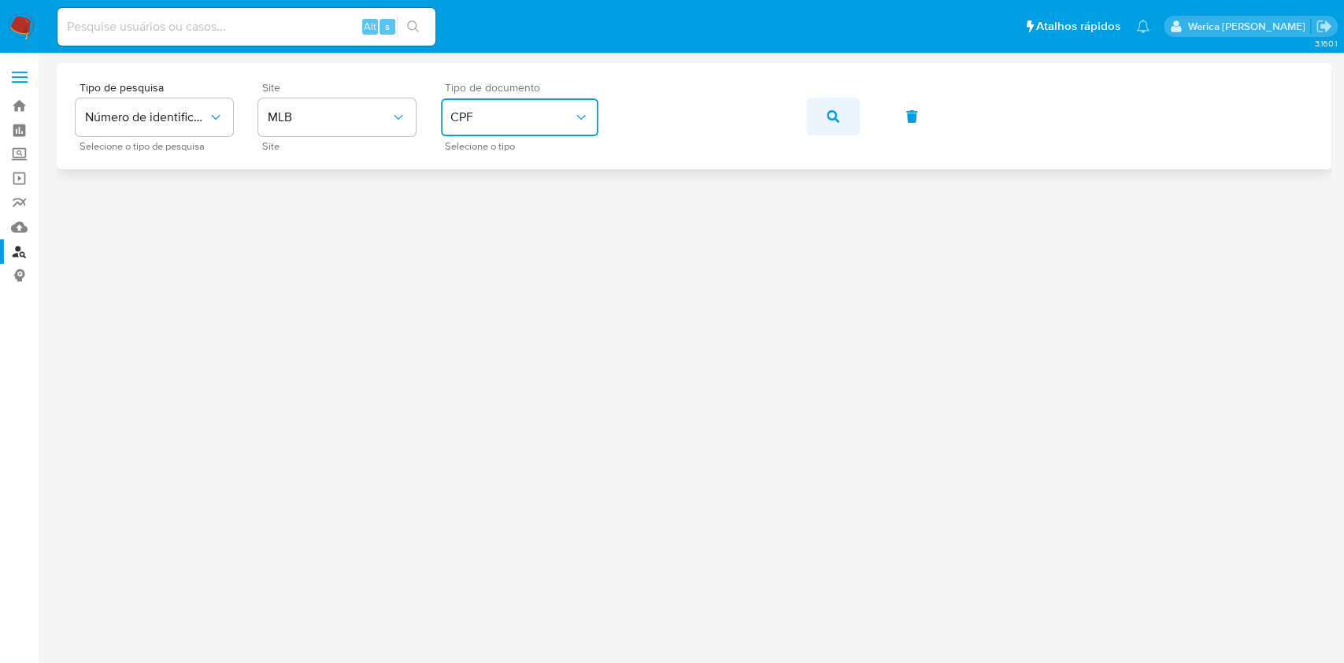
click at [823, 115] on button "button" at bounding box center [833, 117] width 54 height 38
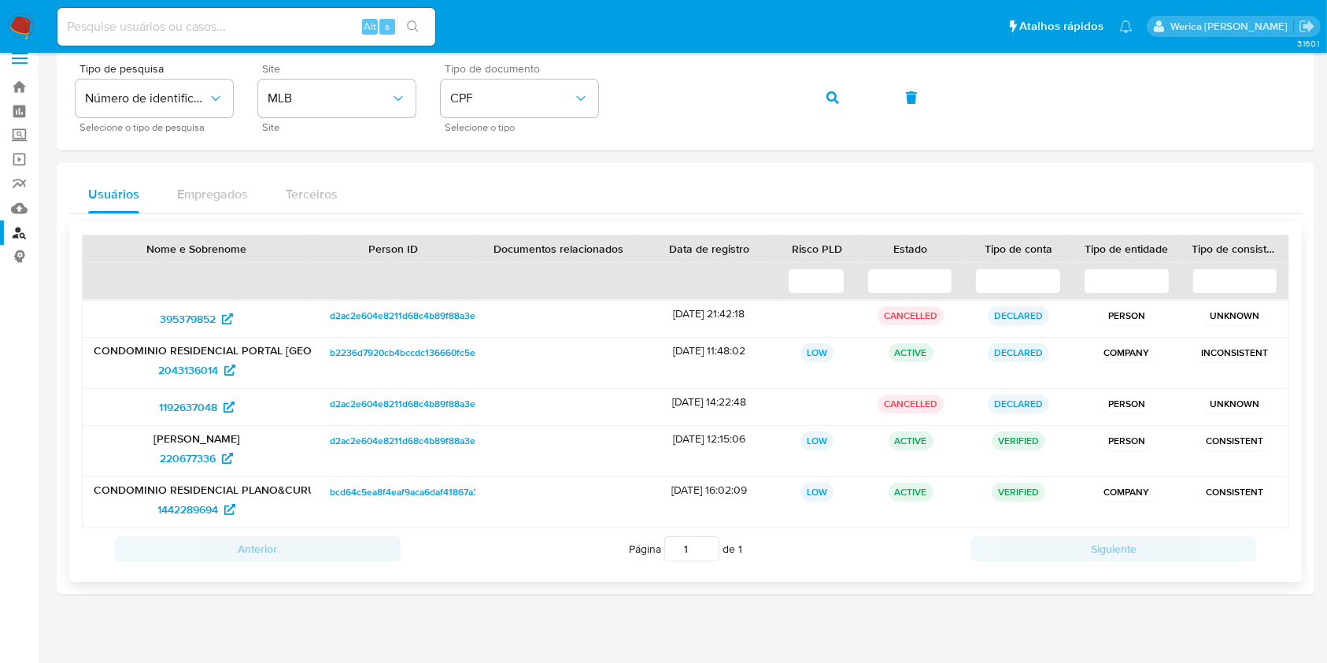
scroll to position [30, 0]
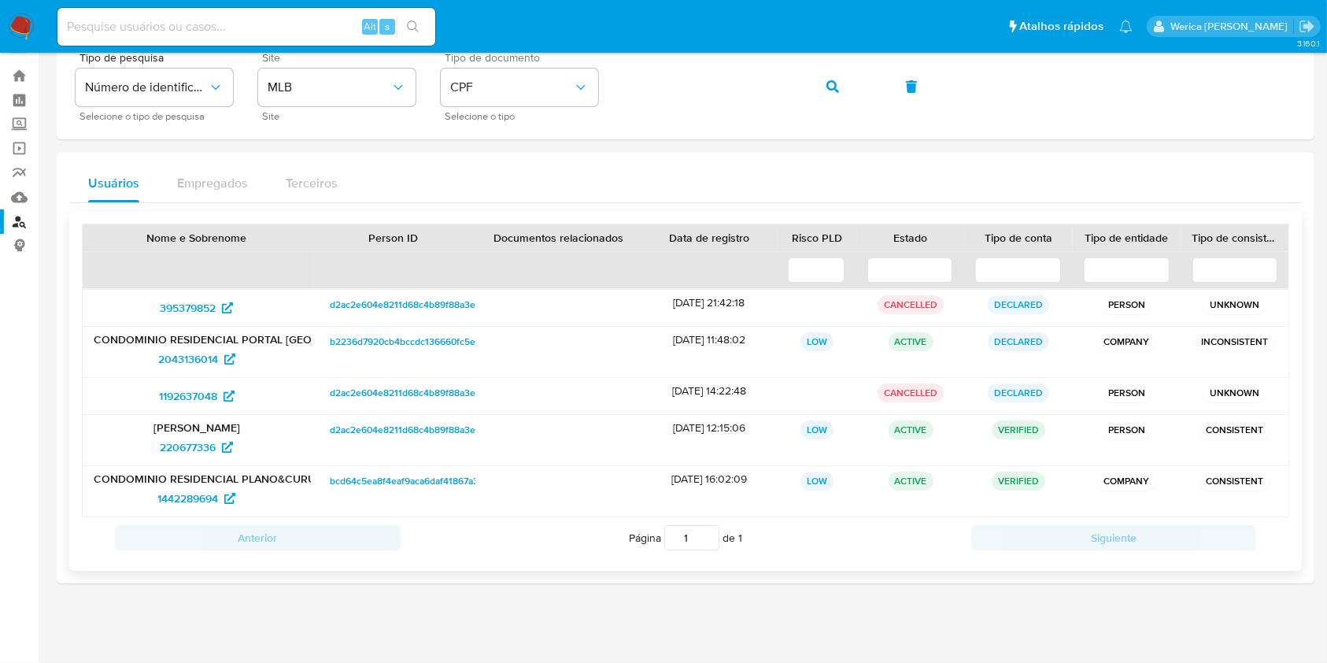
click at [275, 413] on div "1192637048 d2ac2e604e8211d68c4b89f88a3ec0b5 05/09/2022 14:22:48 CANCELLED DECLA…" at bounding box center [686, 396] width 1206 height 37
click at [193, 353] on span "2043136014" at bounding box center [188, 358] width 60 height 25
click at [207, 445] on span "220677336" at bounding box center [188, 446] width 56 height 25
click at [155, 500] on link "1442289694" at bounding box center [196, 498] width 97 height 25
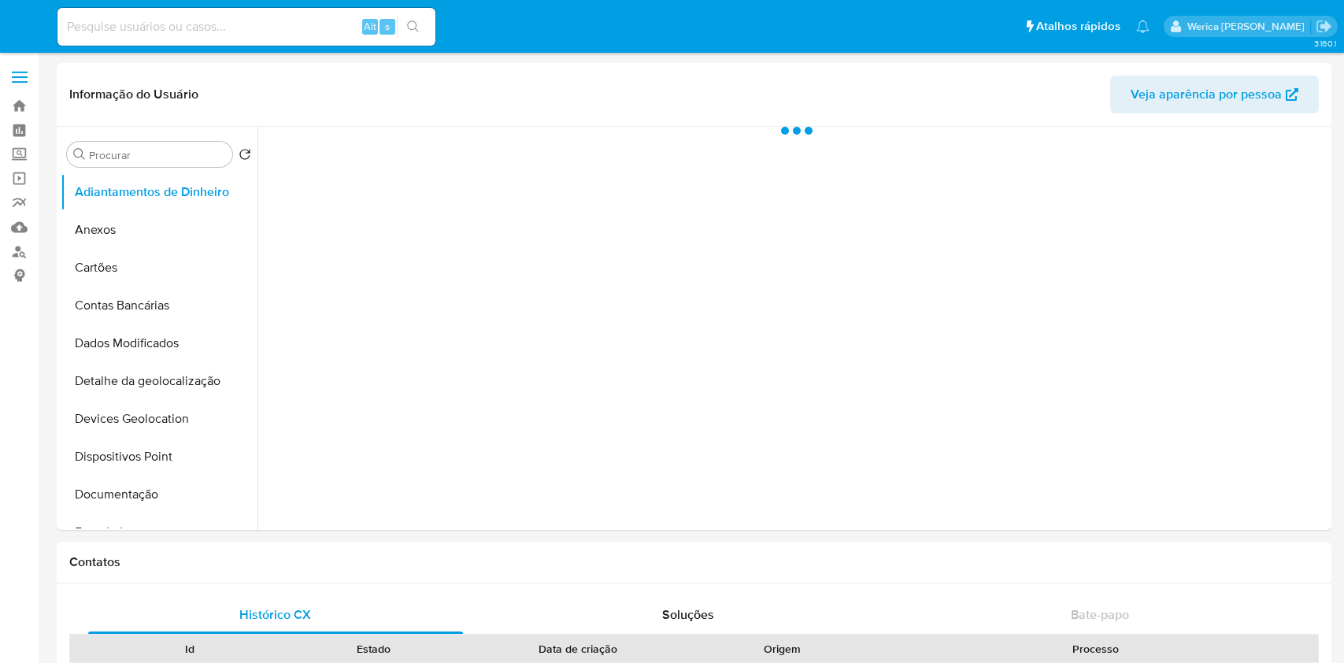
select select "10"
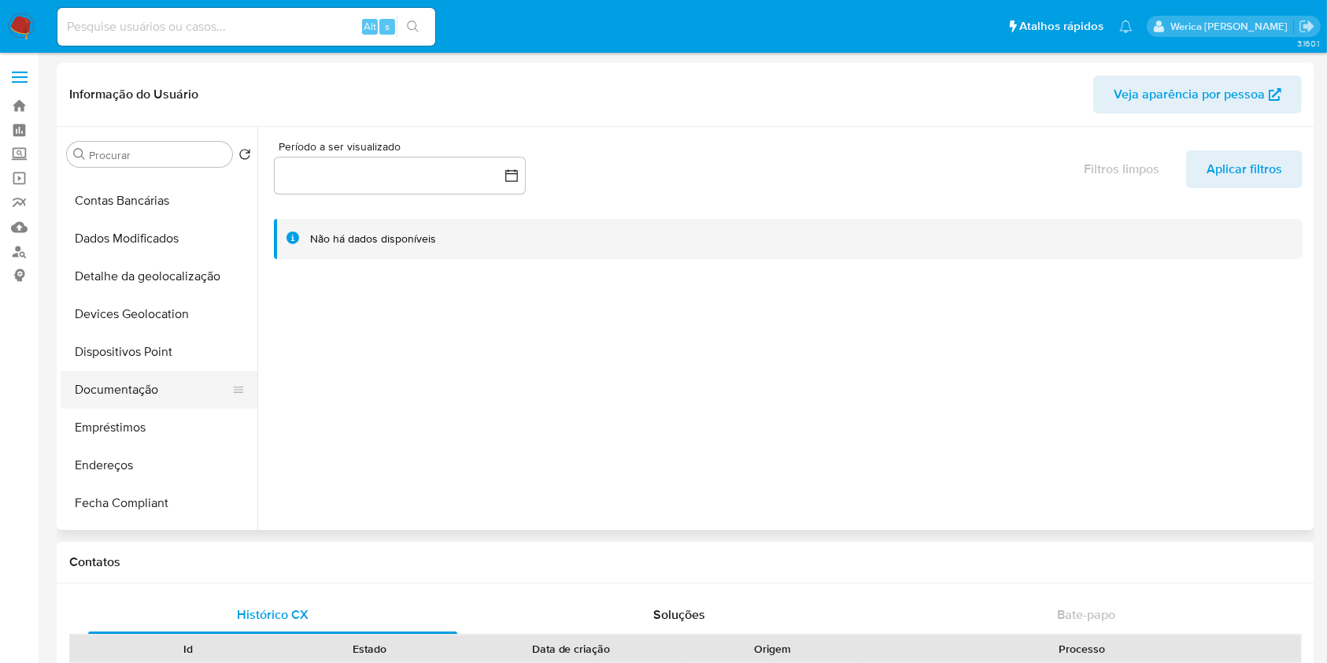
click at [164, 402] on button "Documentação" at bounding box center [153, 390] width 184 height 38
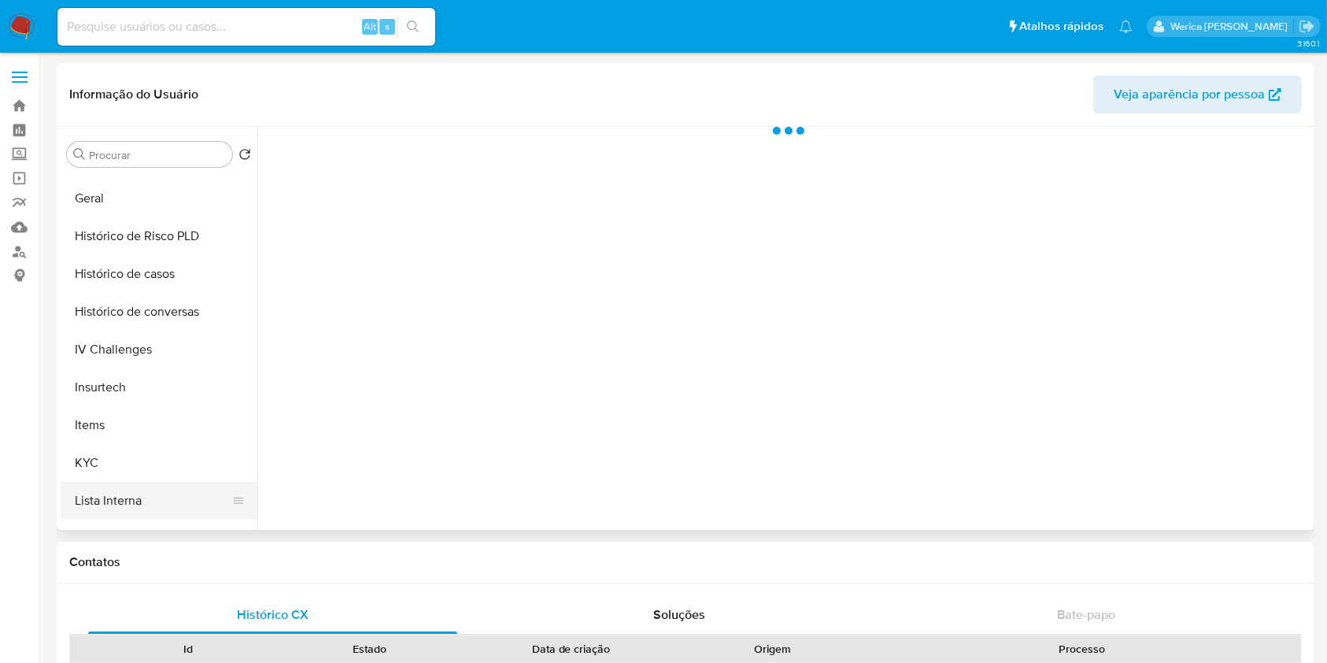
scroll to position [524, 0]
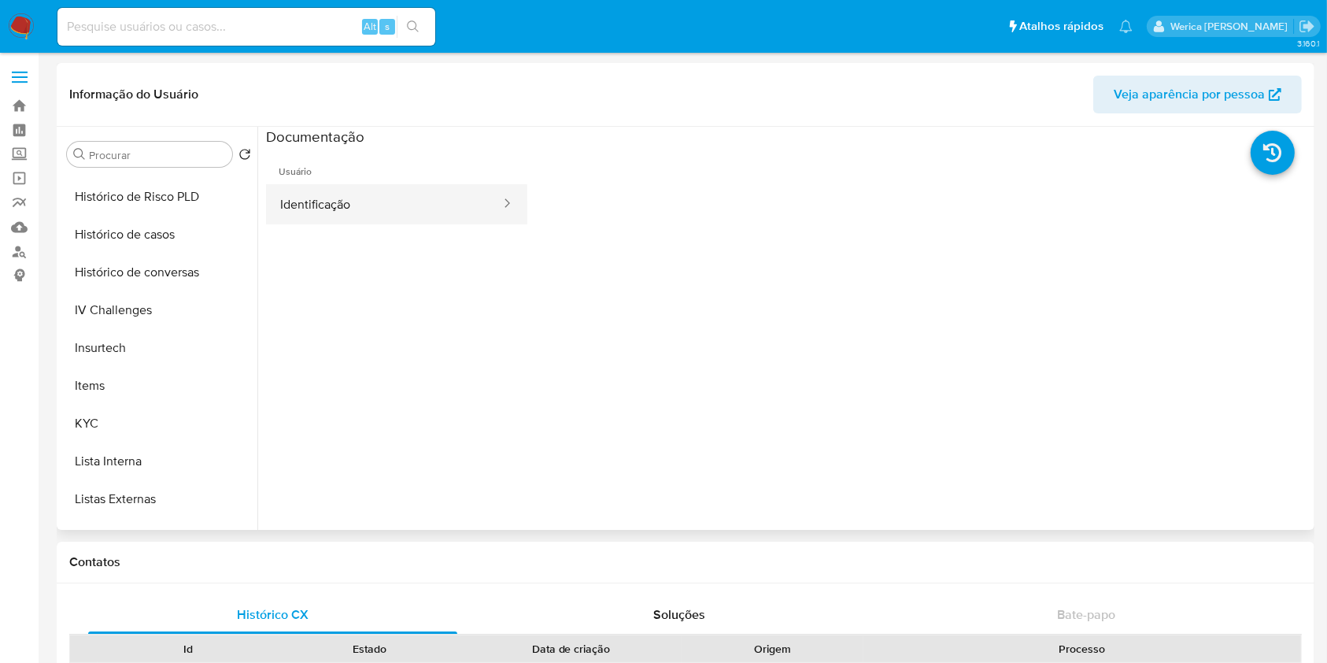
click at [417, 197] on button "Identificação" at bounding box center [384, 204] width 236 height 40
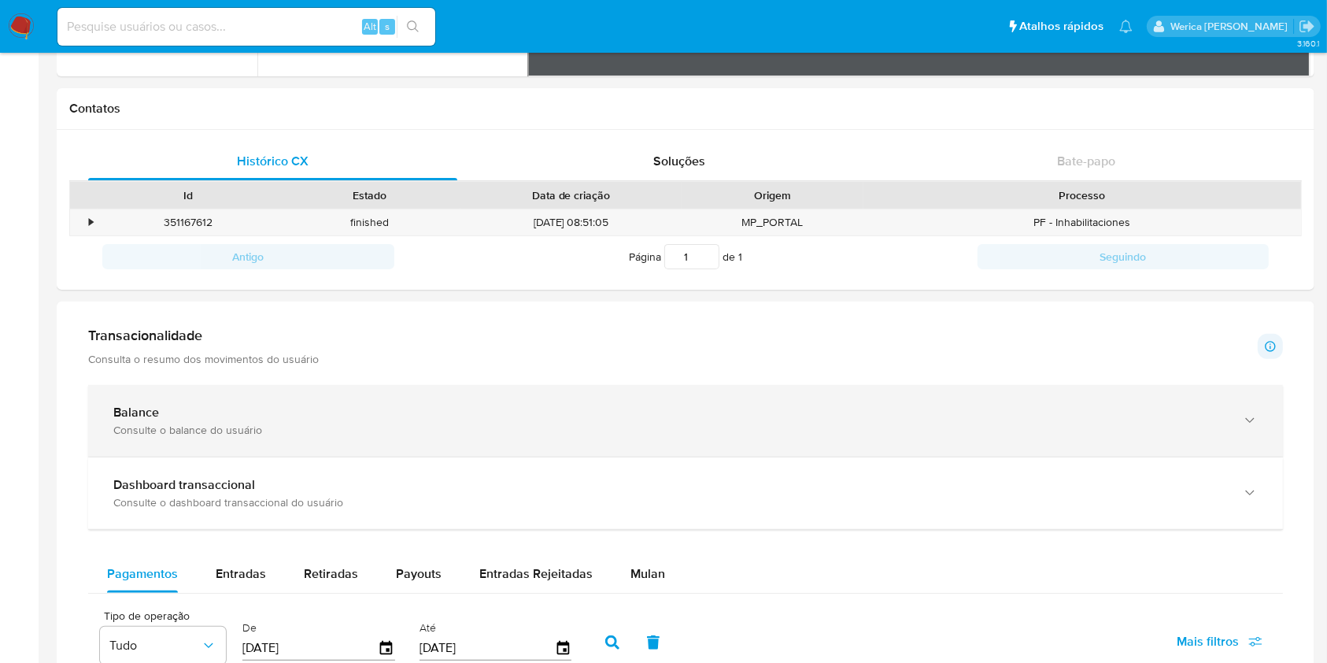
scroll to position [420, 0]
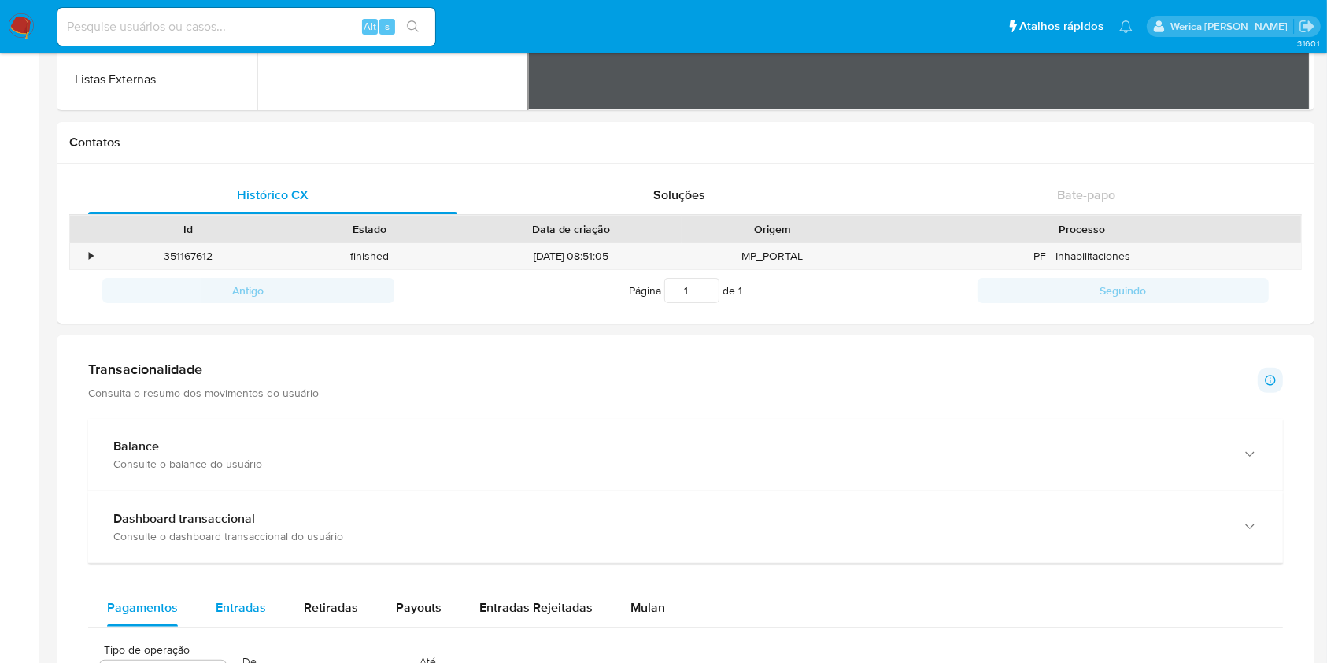
click at [250, 591] on div "Entradas" at bounding box center [241, 608] width 50 height 38
select select "10"
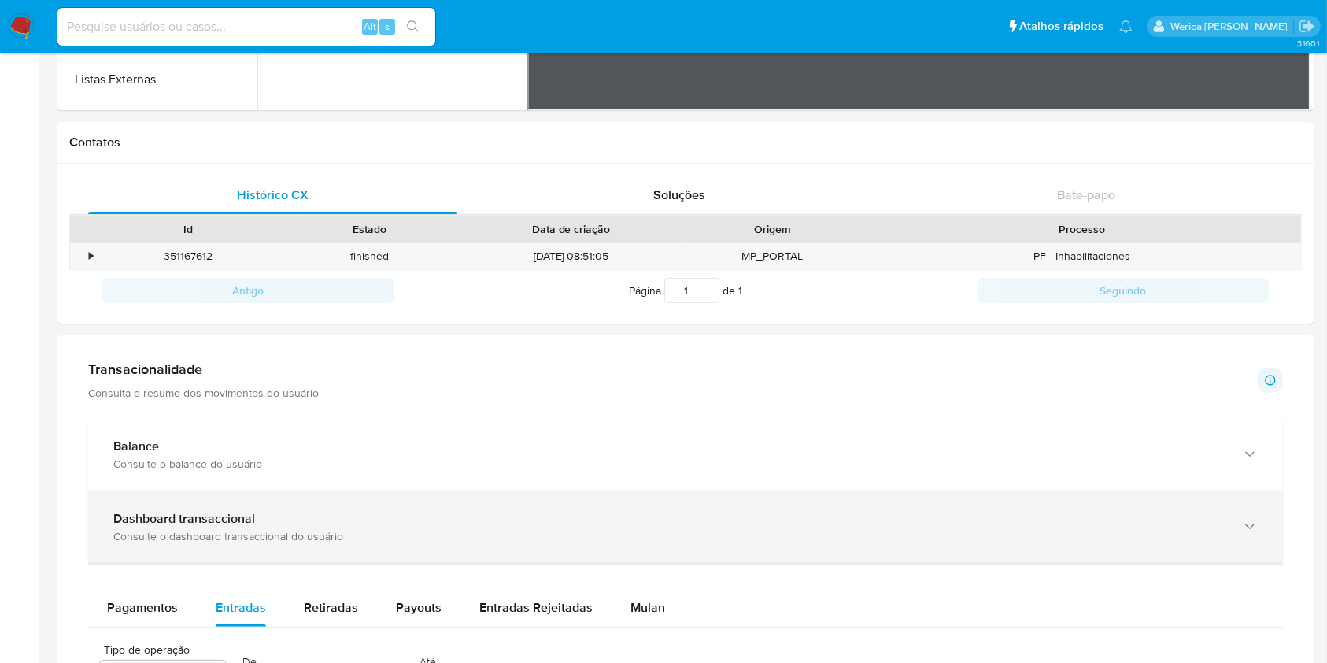
click at [209, 505] on div "Dashboard transaccional Consulte o dashboard transaccional do usuário" at bounding box center [685, 527] width 1195 height 72
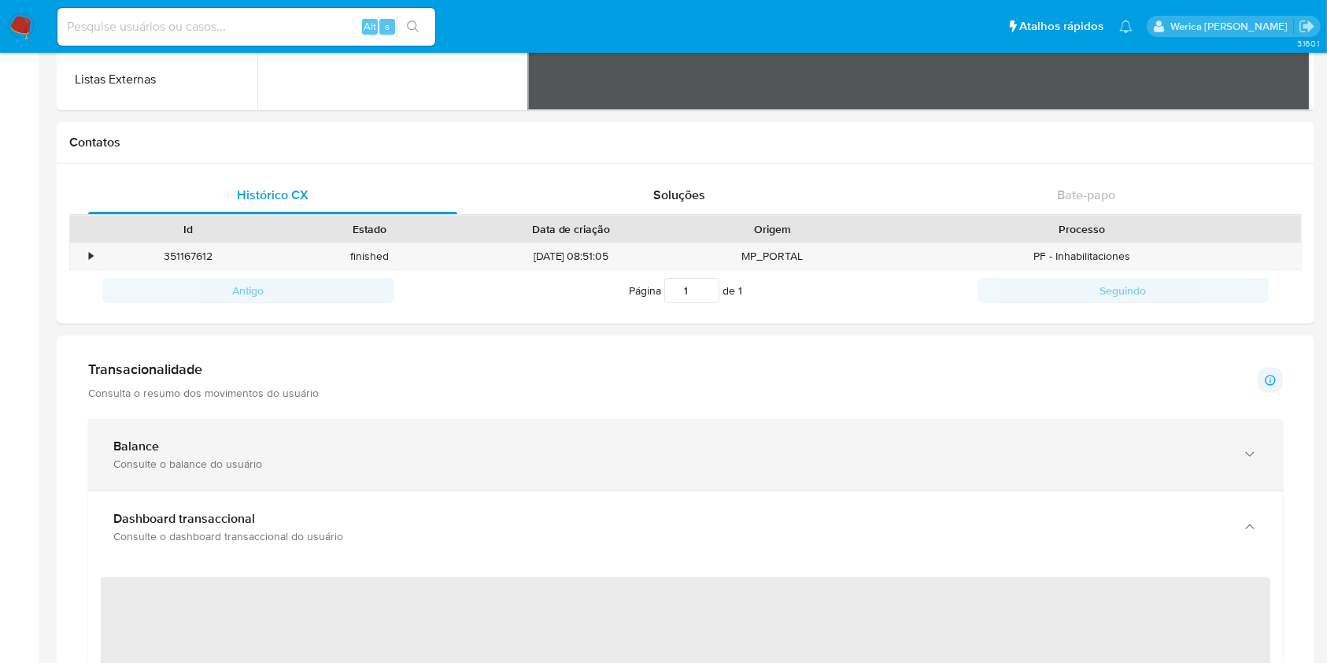
click at [283, 427] on div "Balance Consulte o balance do usuário" at bounding box center [685, 455] width 1195 height 72
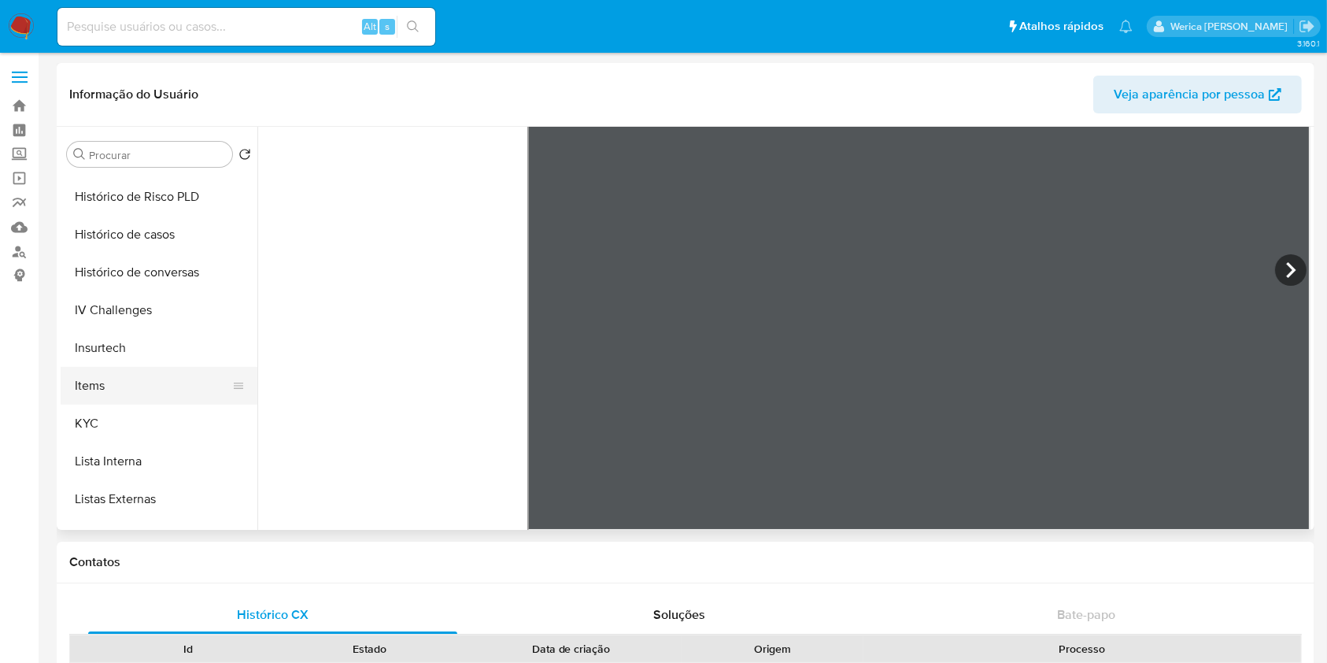
scroll to position [816, 0]
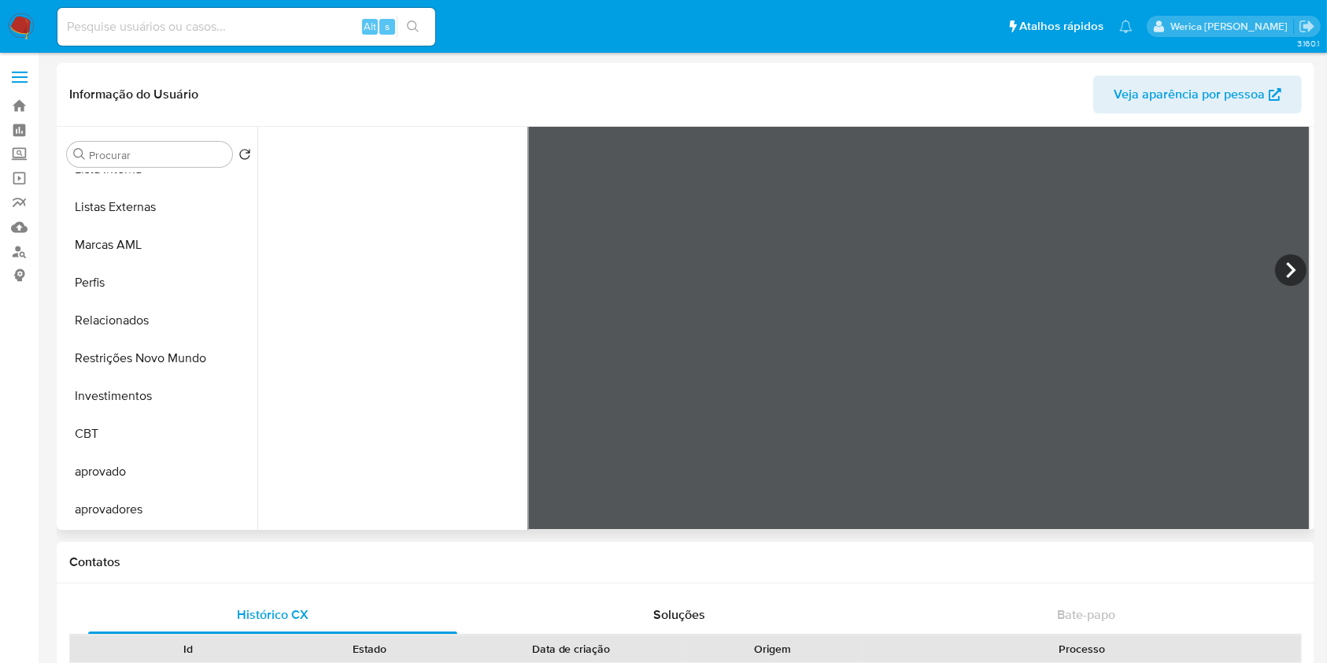
click at [198, 370] on button "Restrições Novo Mundo" at bounding box center [159, 358] width 197 height 38
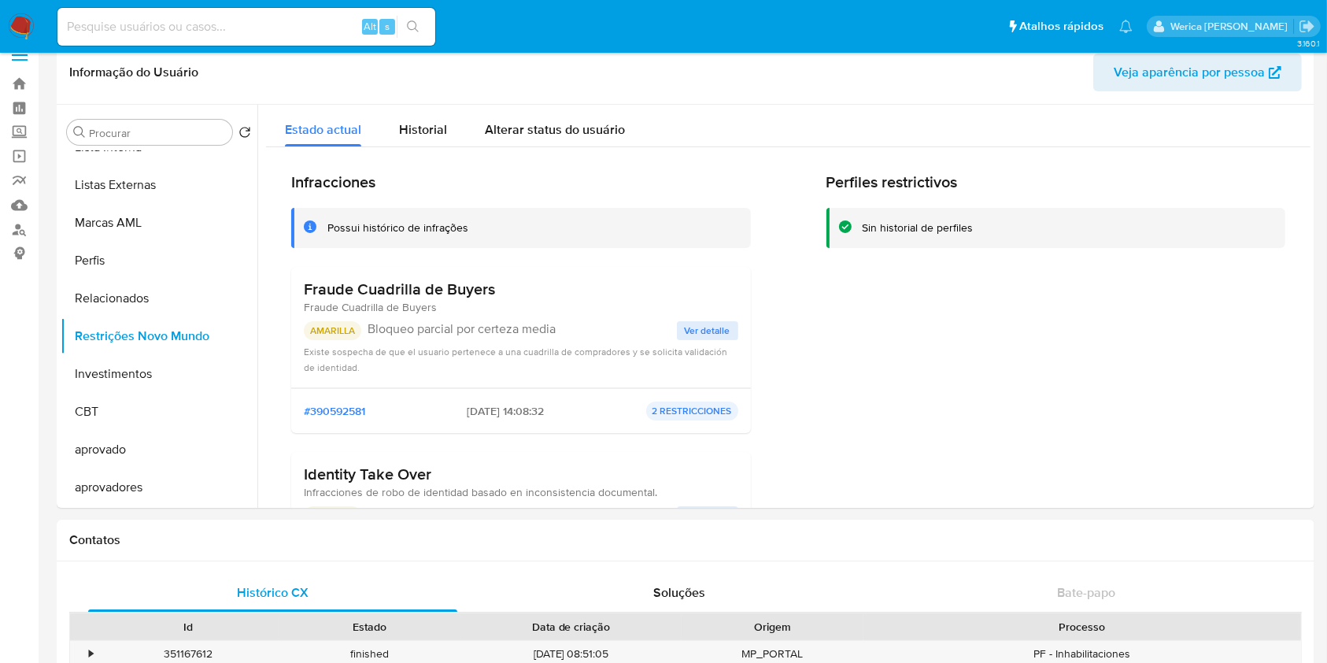
scroll to position [0, 0]
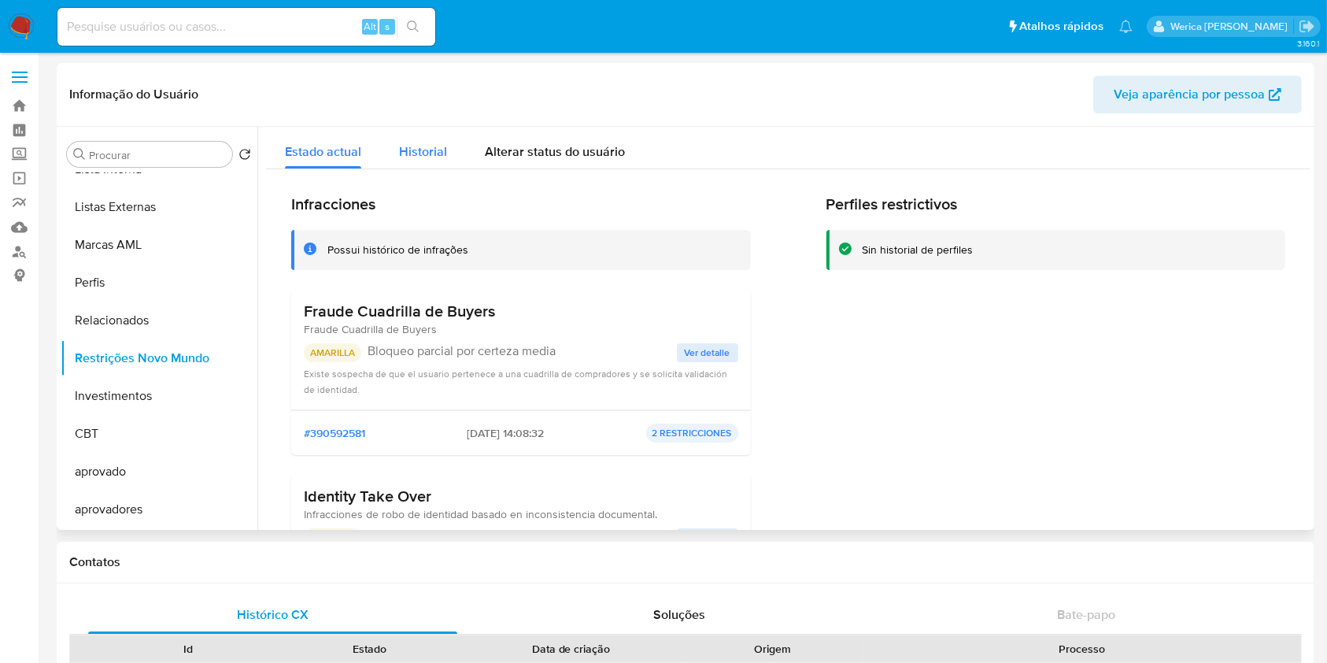
click at [416, 150] on span "Historial" at bounding box center [423, 151] width 48 height 18
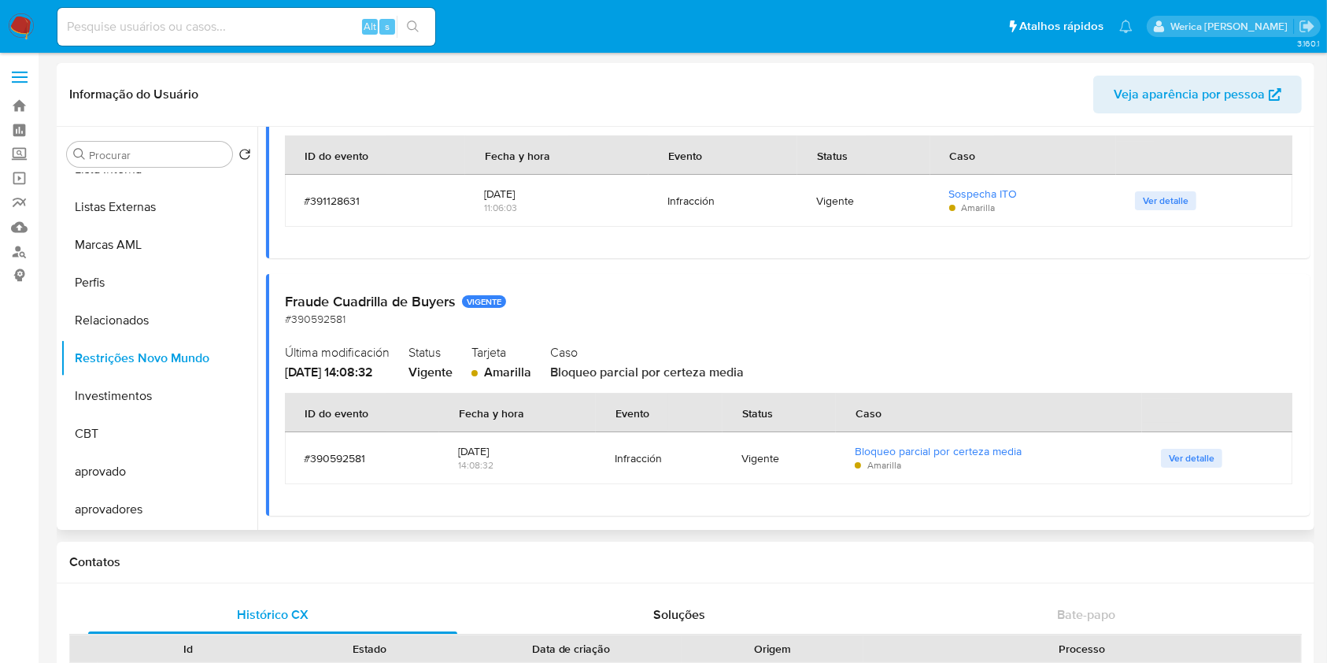
scroll to position [215, 0]
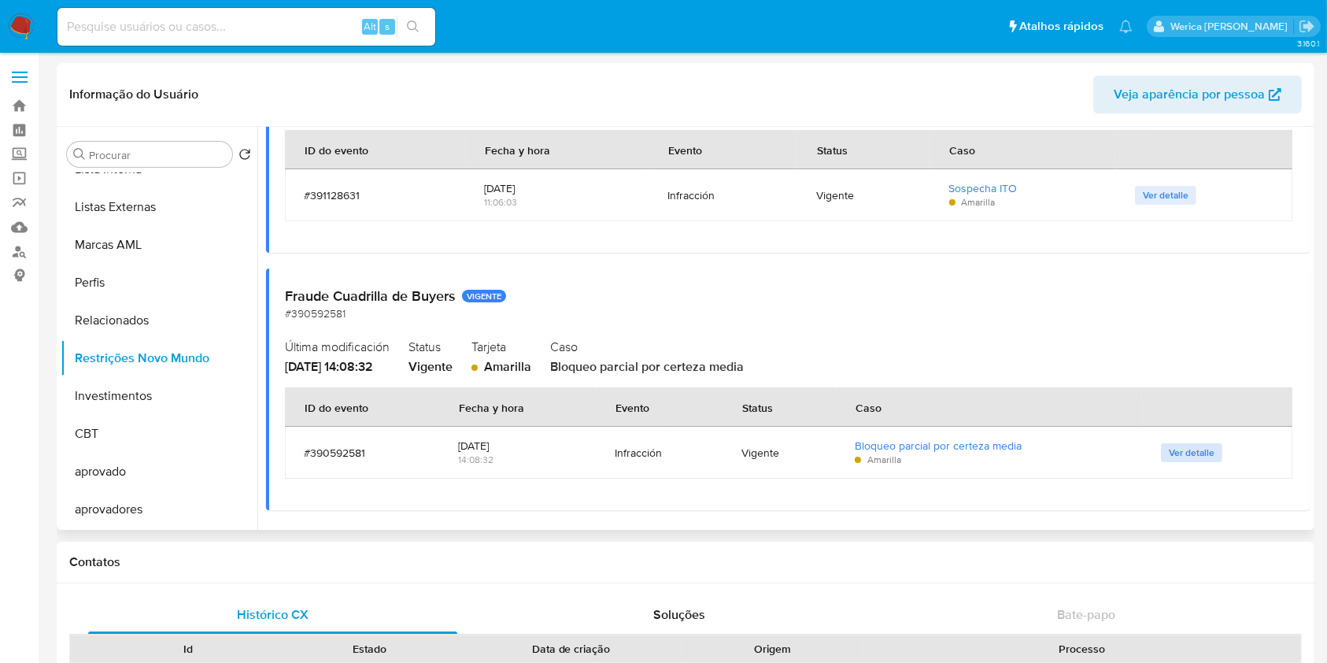
click at [1201, 457] on span "Ver detalle" at bounding box center [1192, 453] width 46 height 16
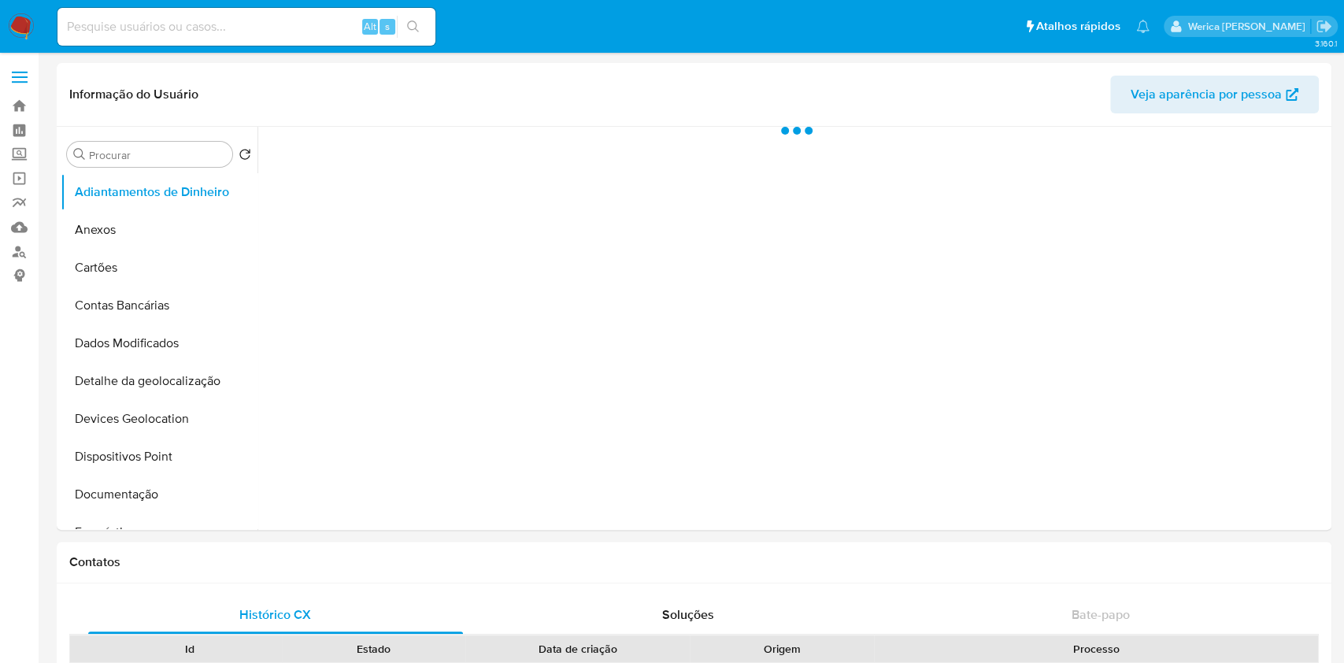
select select "10"
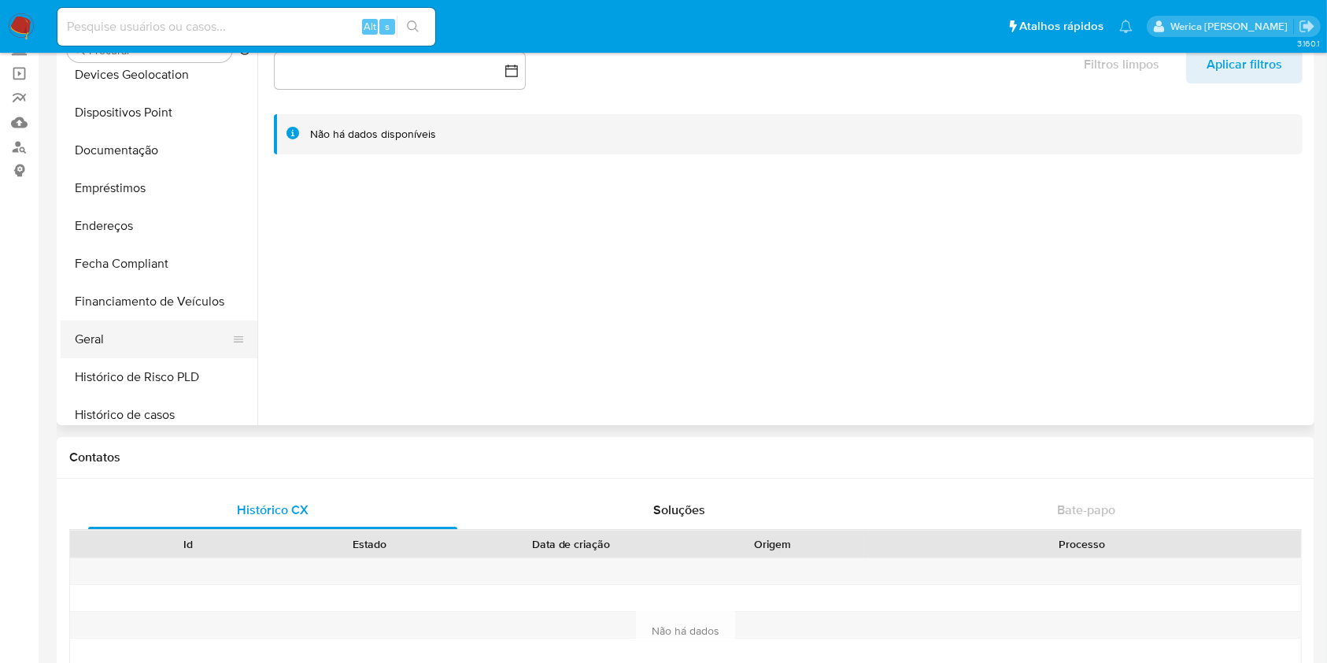
scroll to position [315, 0]
click at [164, 248] on button "Geral" at bounding box center [153, 264] width 184 height 38
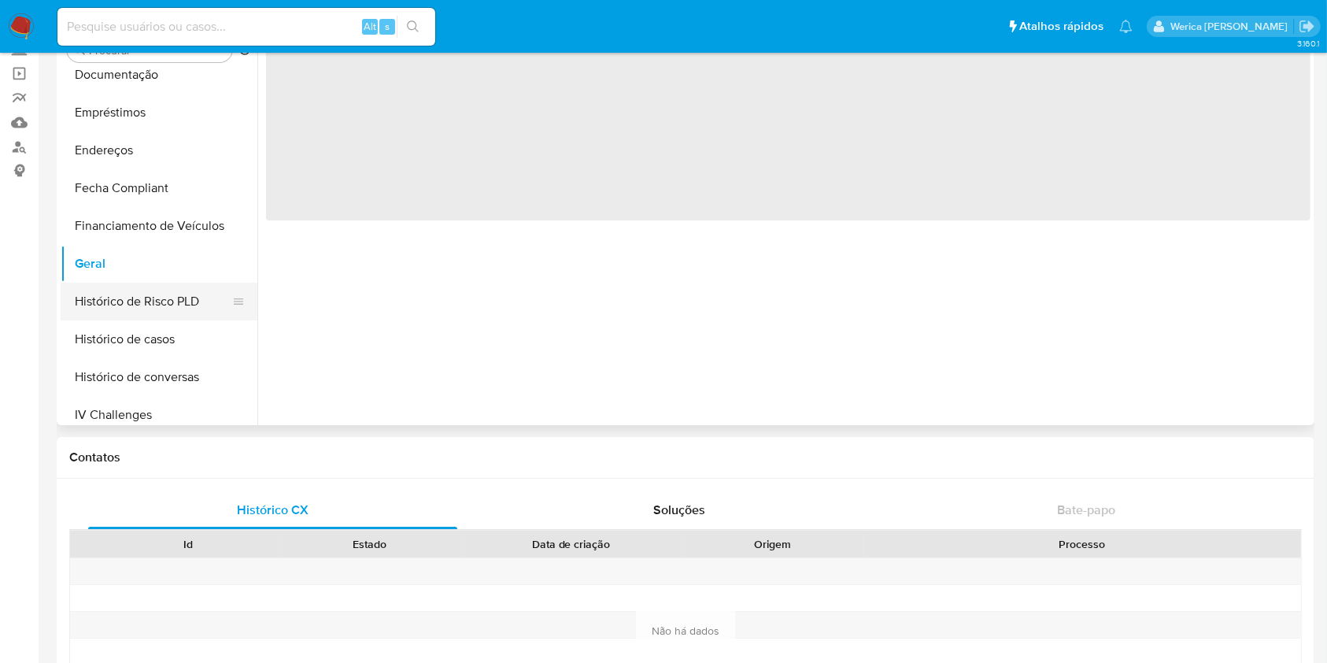
click at [176, 316] on button "Histórico de Risco PLD" at bounding box center [153, 302] width 184 height 38
click at [170, 329] on button "Histórico de casos" at bounding box center [153, 339] width 184 height 38
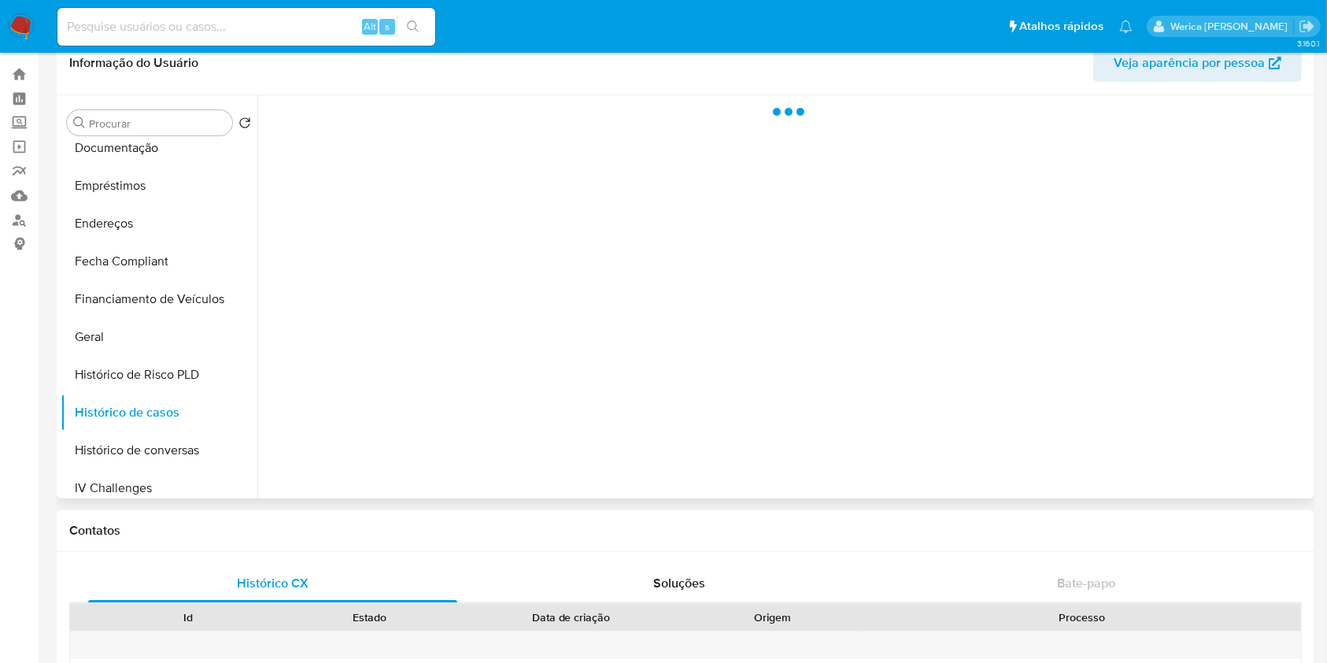
scroll to position [0, 0]
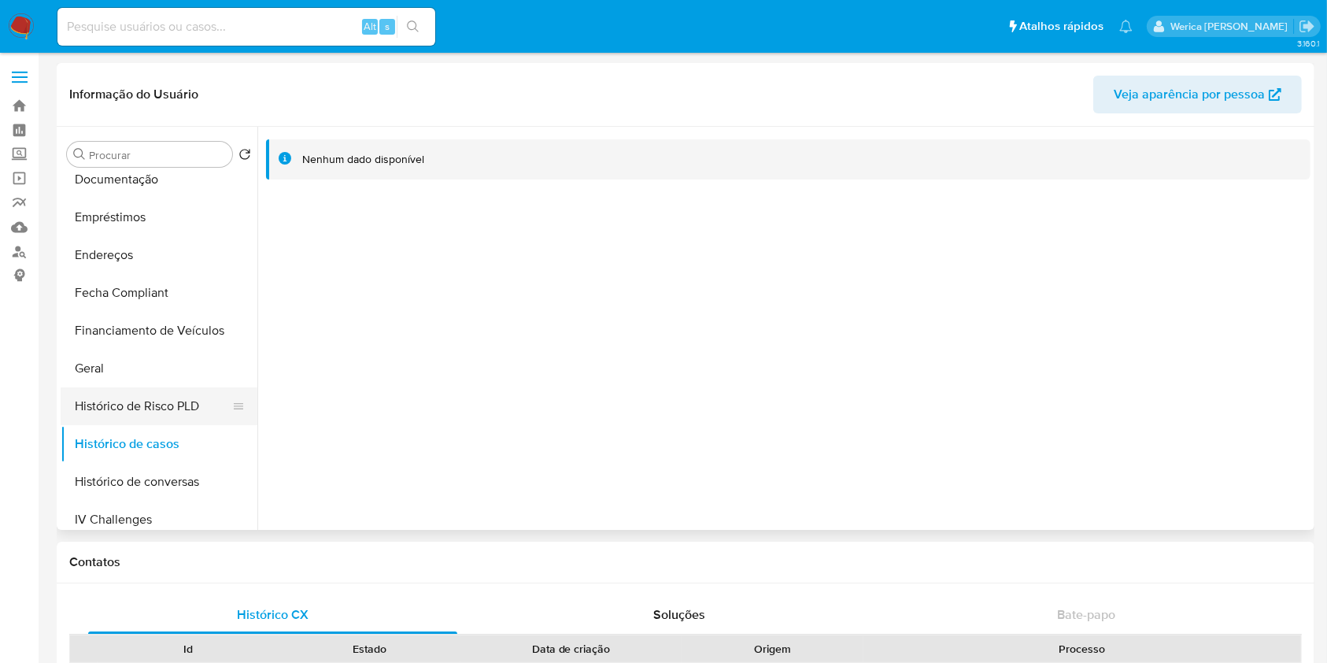
click at [61, 389] on button "Histórico de Risco PLD" at bounding box center [153, 406] width 184 height 38
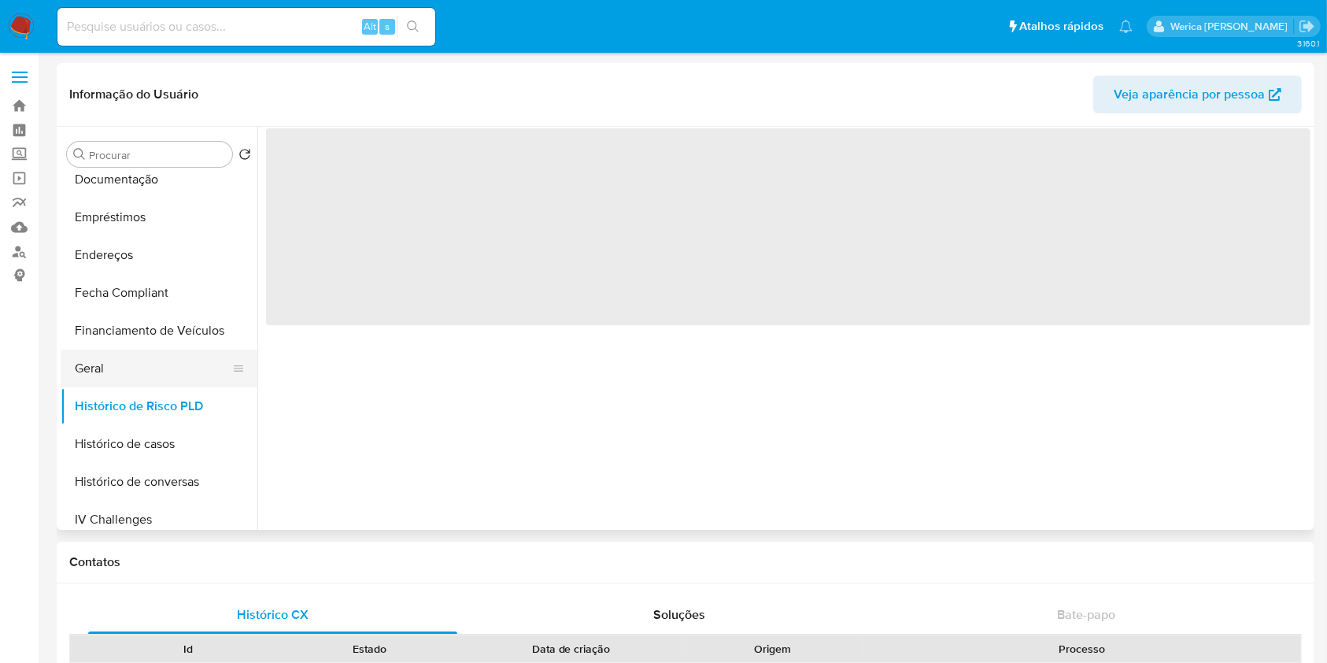
click at [102, 373] on button "Geral" at bounding box center [153, 368] width 184 height 38
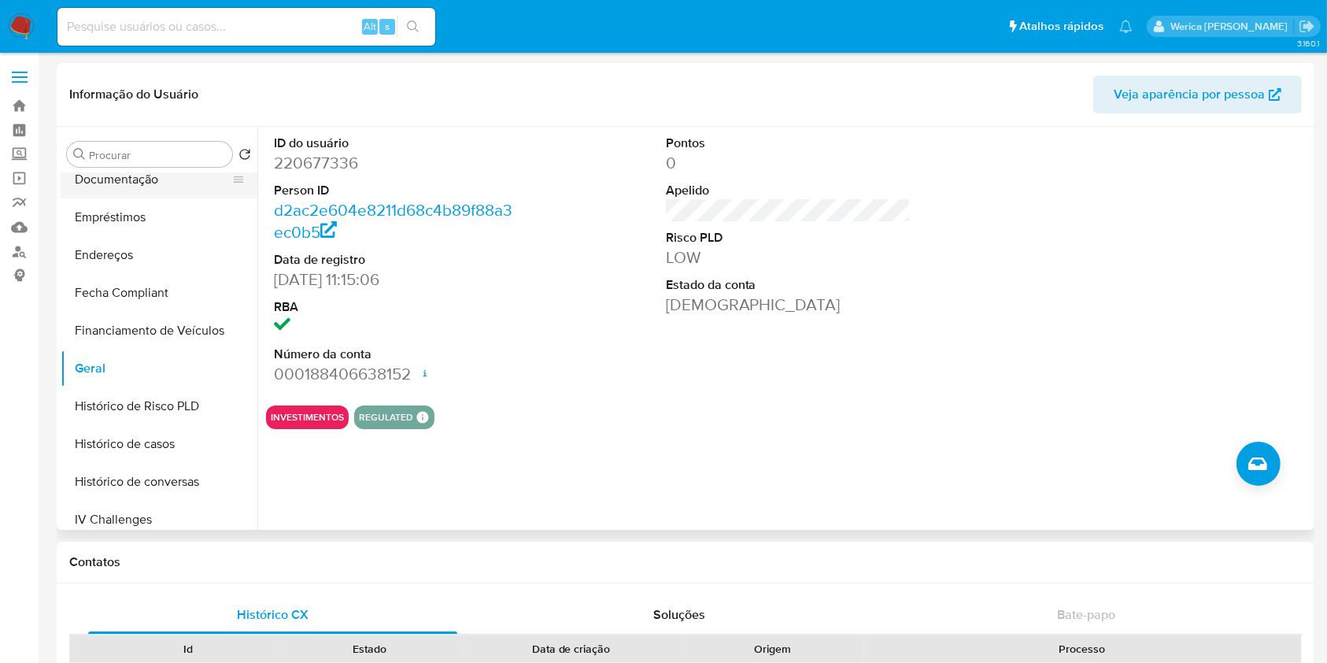
click at [160, 183] on button "Documentação" at bounding box center [153, 180] width 184 height 38
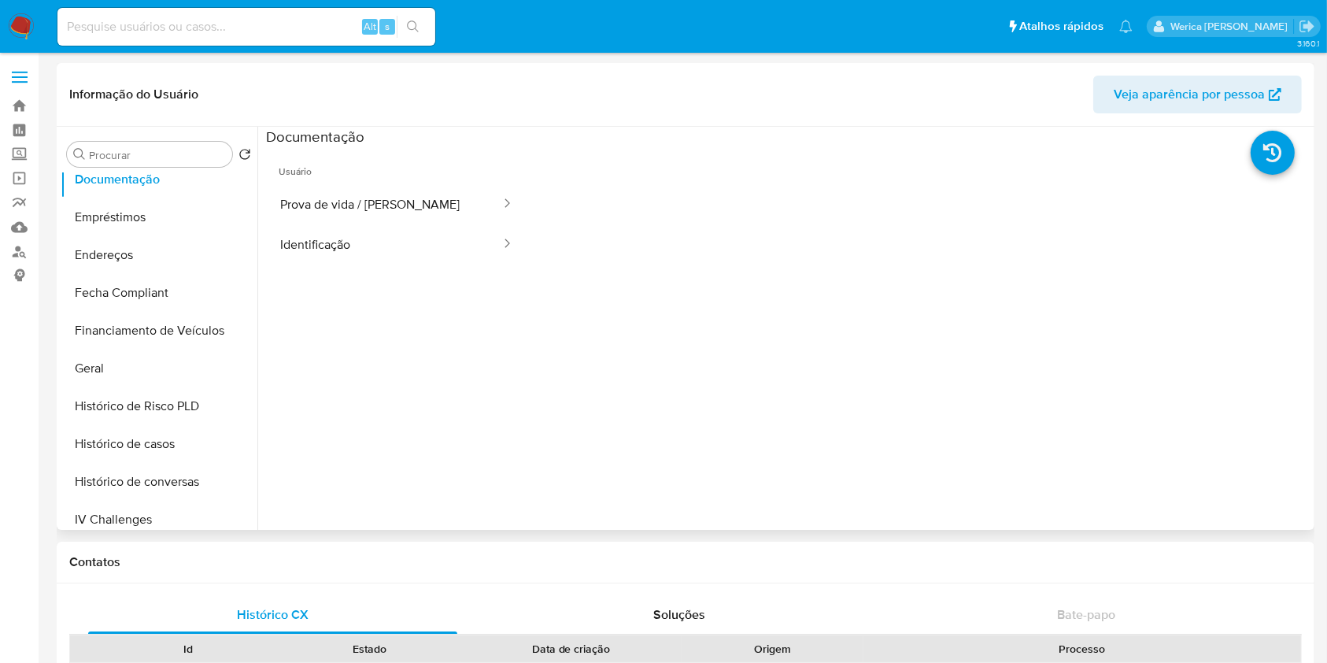
click at [474, 177] on span "Usuário" at bounding box center [396, 165] width 261 height 38
click at [440, 200] on button "Prova de vida / Selfie" at bounding box center [384, 204] width 236 height 40
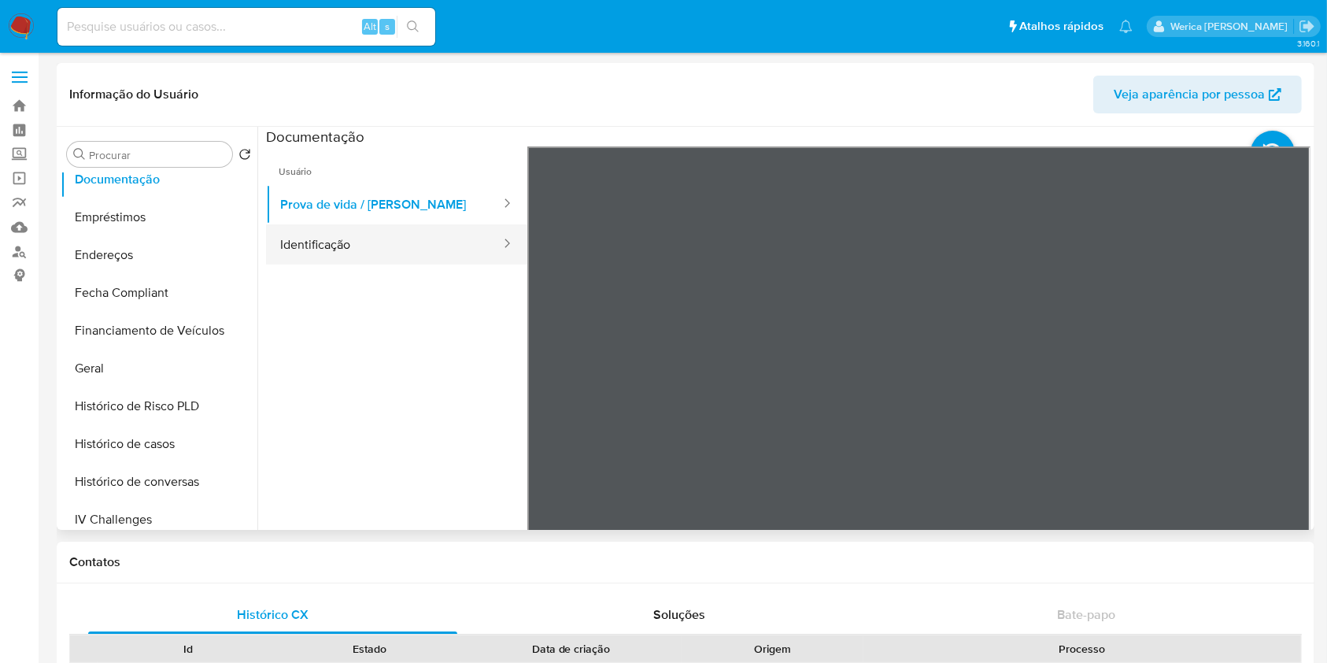
click at [448, 232] on button "Identificação" at bounding box center [384, 244] width 236 height 40
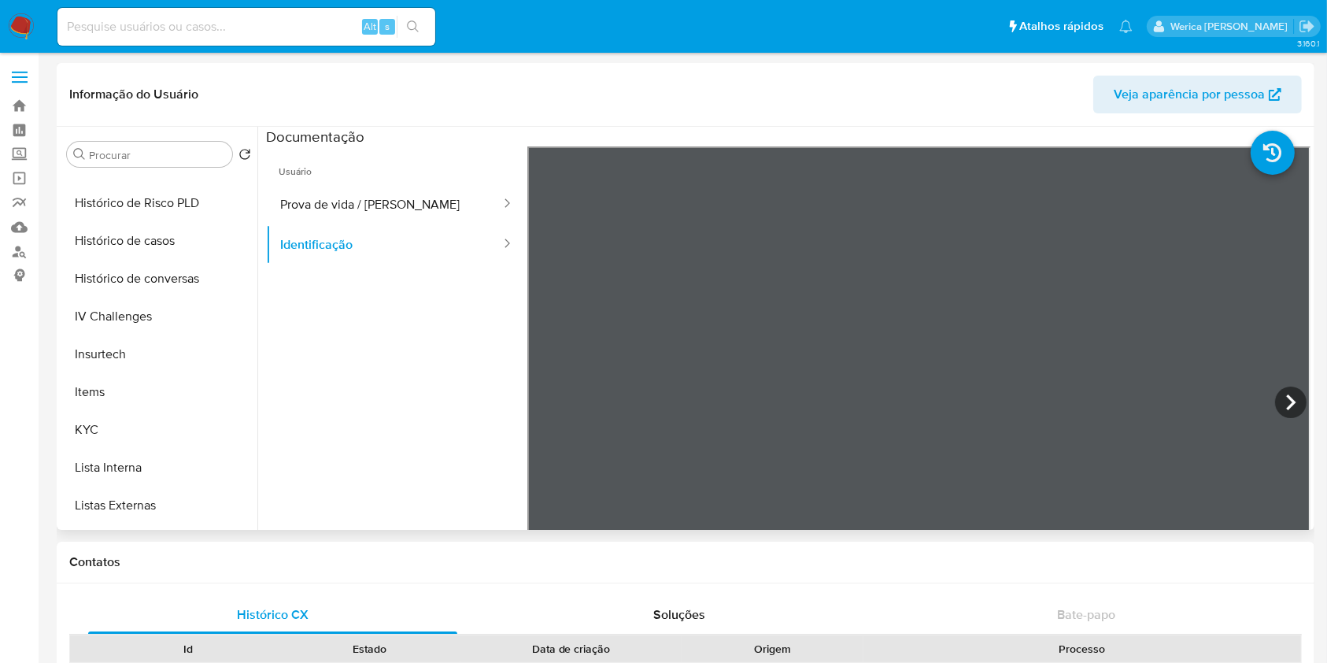
scroll to position [397, 0]
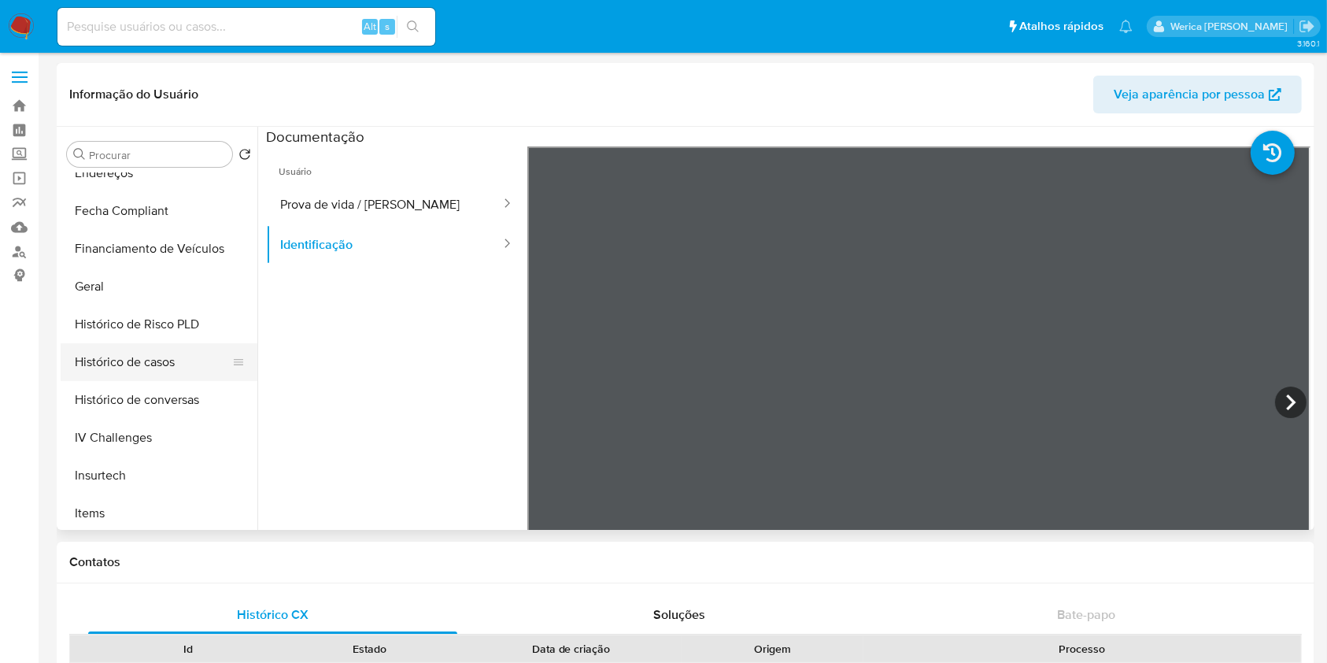
click at [189, 368] on button "Histórico de casos" at bounding box center [153, 362] width 184 height 38
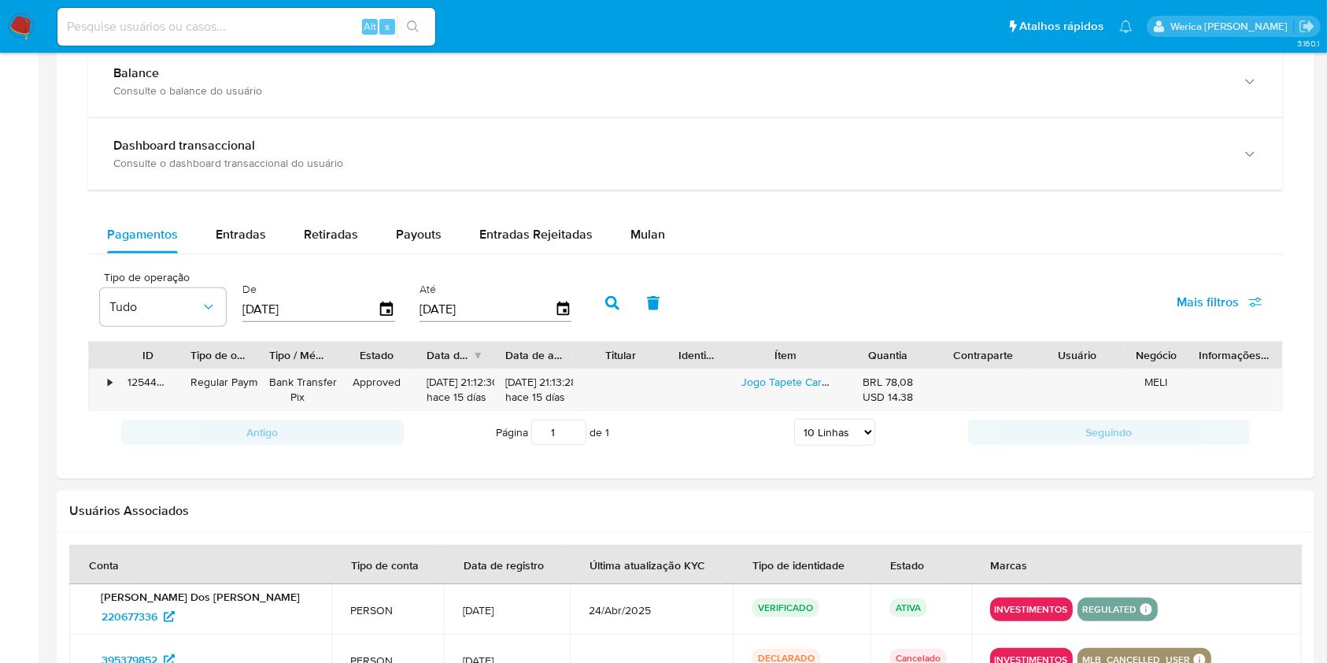
scroll to position [945, 0]
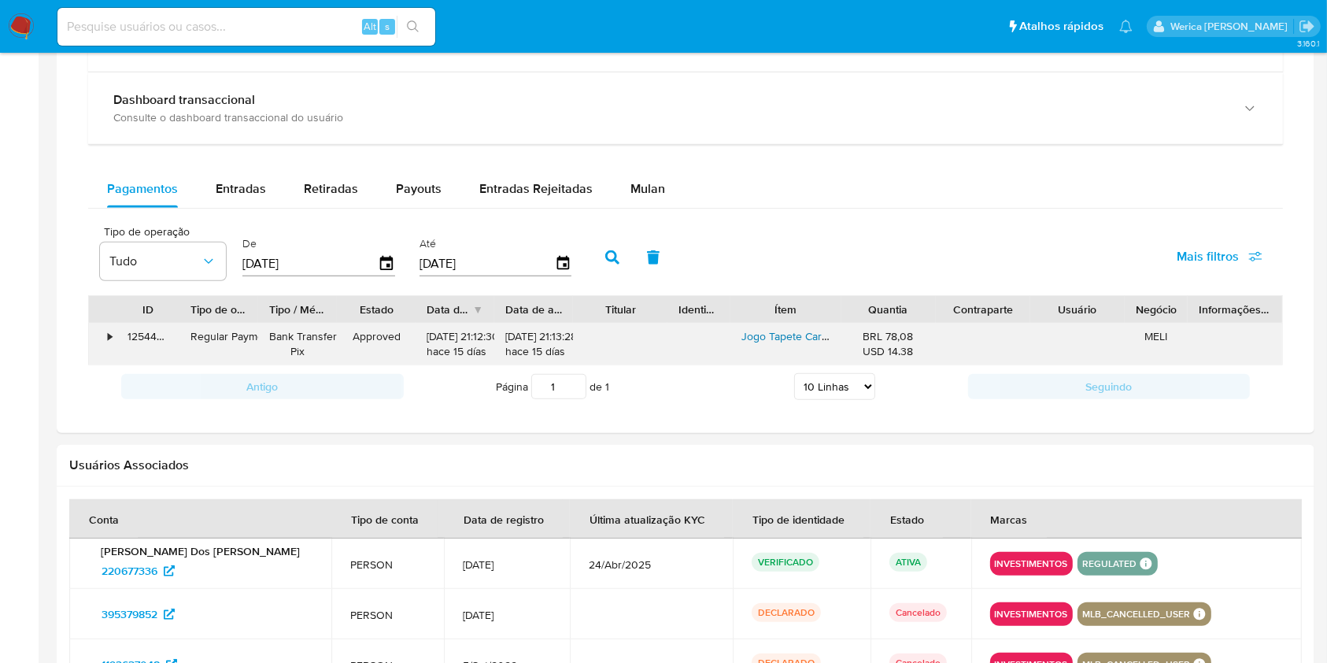
click at [793, 343] on link "Jogo Tapete Carpete Premium 5 Peças Para Volkswagen Bordado" at bounding box center [901, 336] width 320 height 16
click at [268, 172] on button "Entradas" at bounding box center [241, 189] width 88 height 38
select select "10"
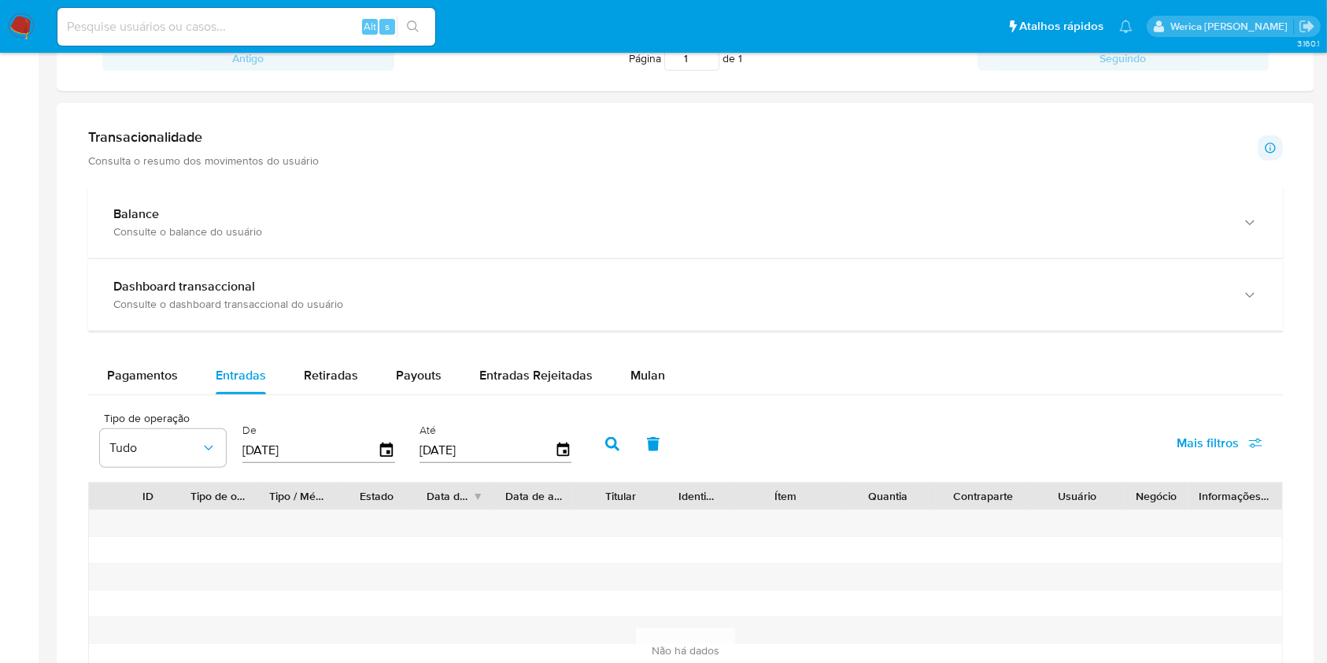
scroll to position [734, 0]
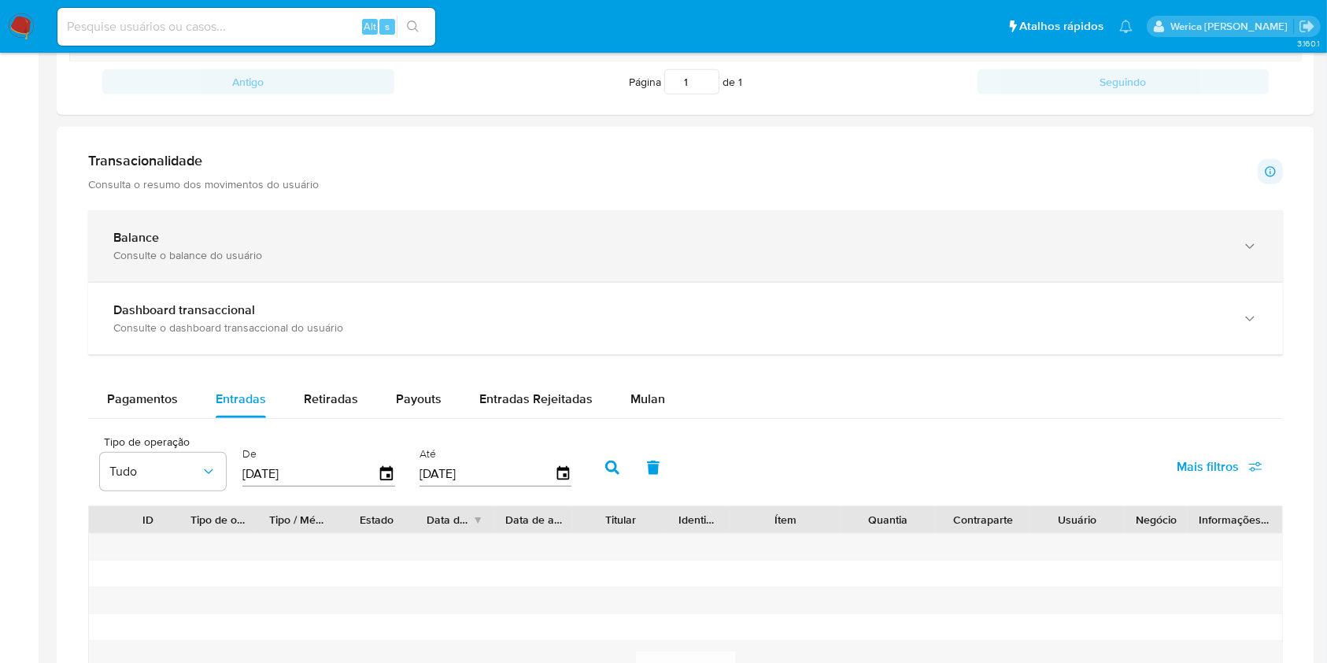
click at [420, 253] on div "Consulte o balance do usuário" at bounding box center [669, 255] width 1113 height 14
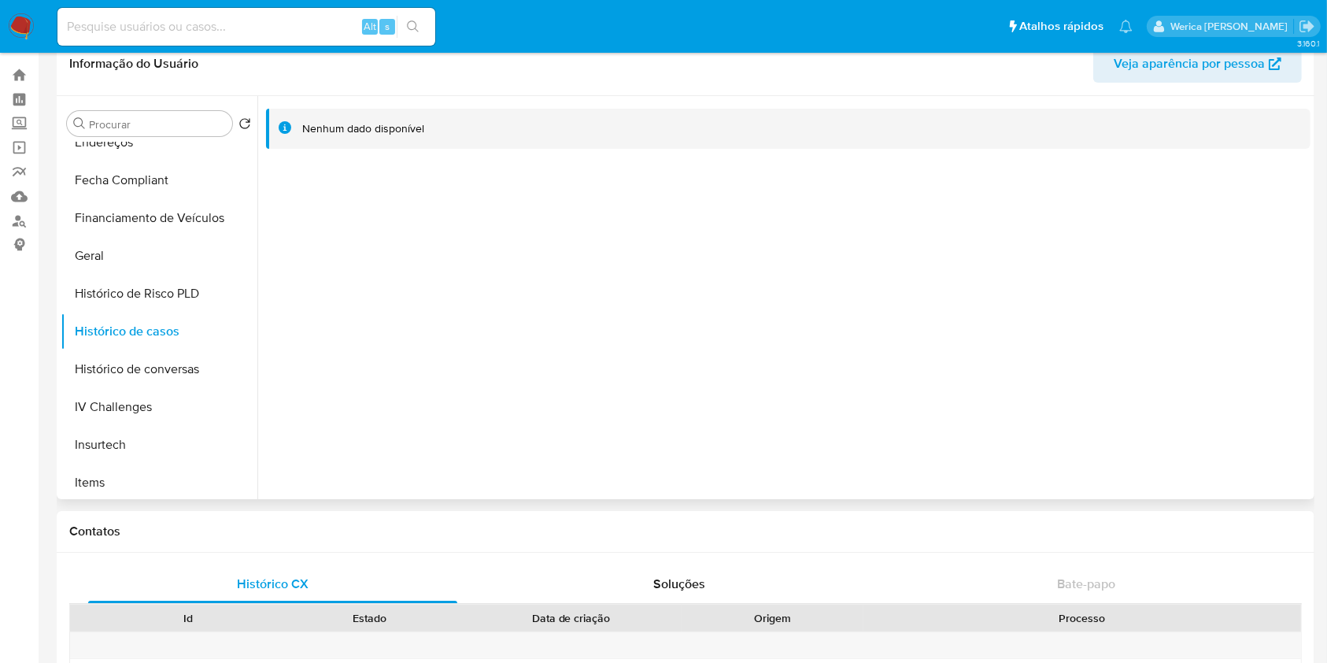
scroll to position [0, 0]
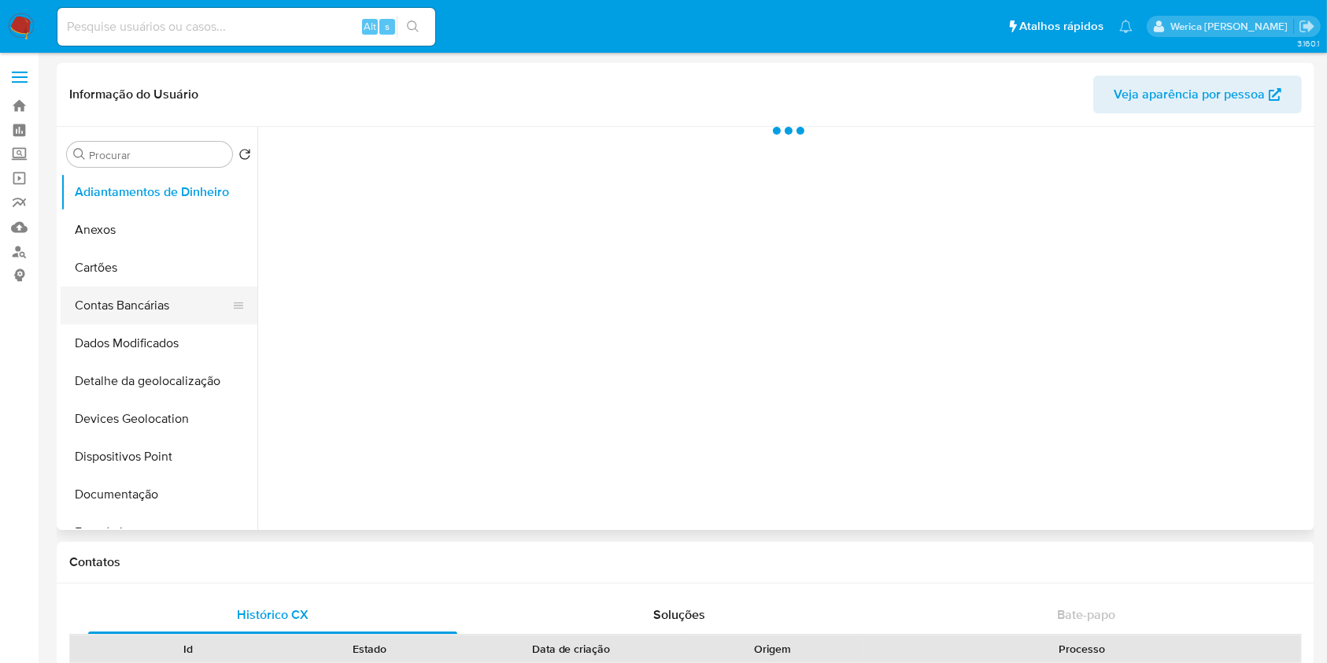
select select "10"
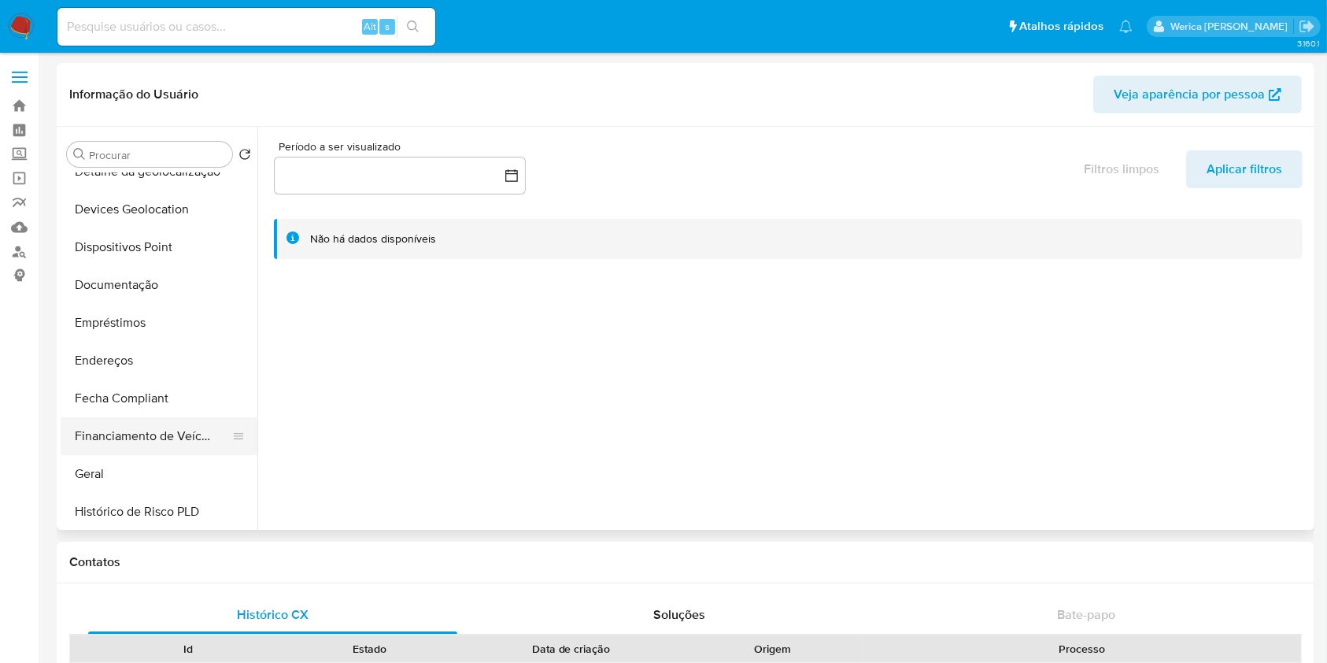
scroll to position [315, 0]
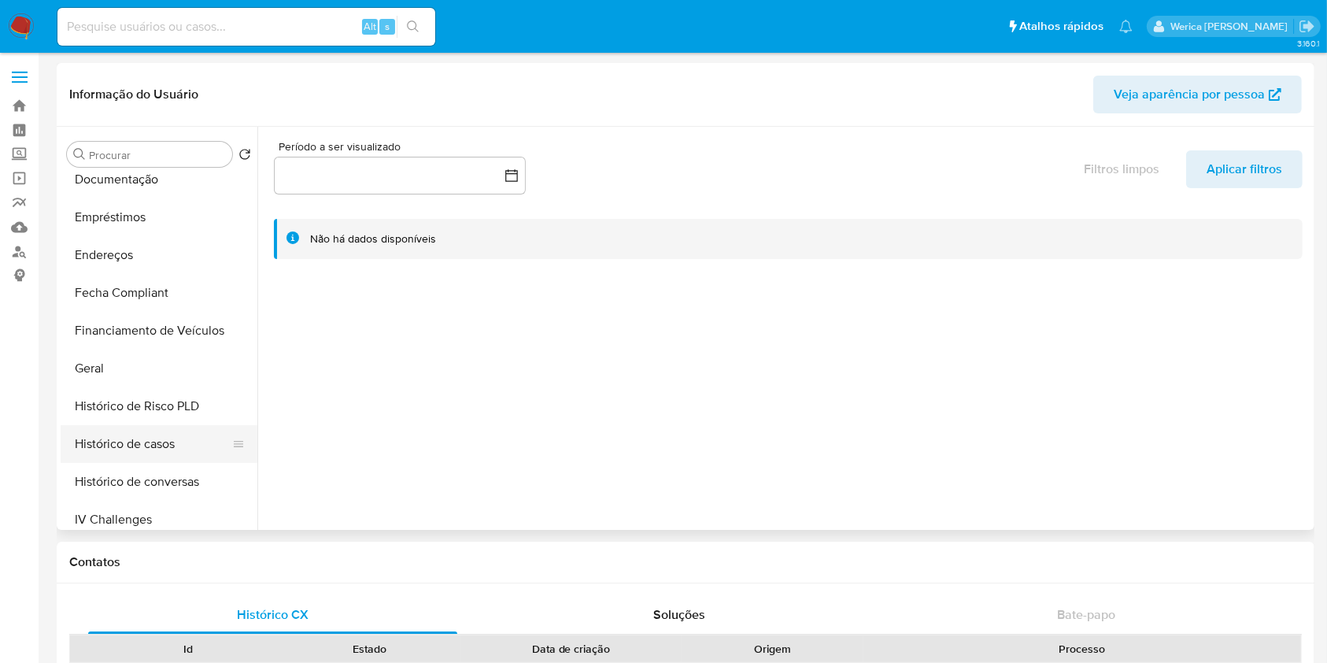
click at [167, 442] on button "Histórico de casos" at bounding box center [153, 444] width 184 height 38
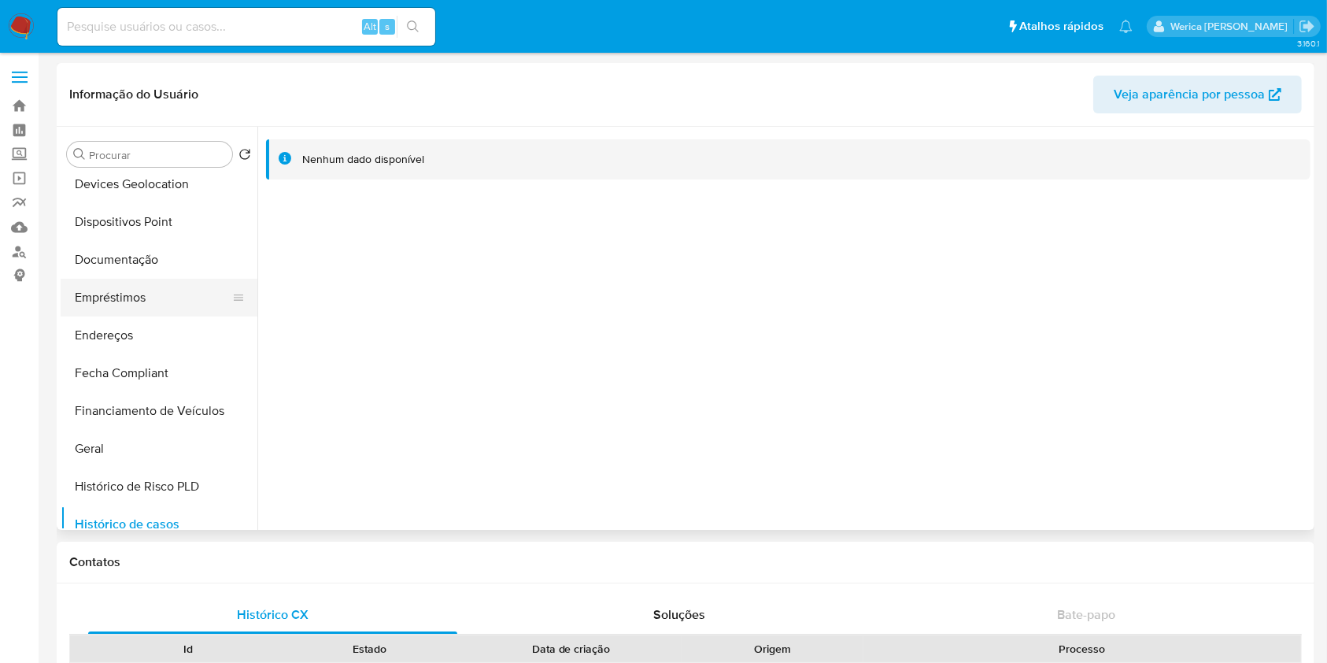
scroll to position [209, 0]
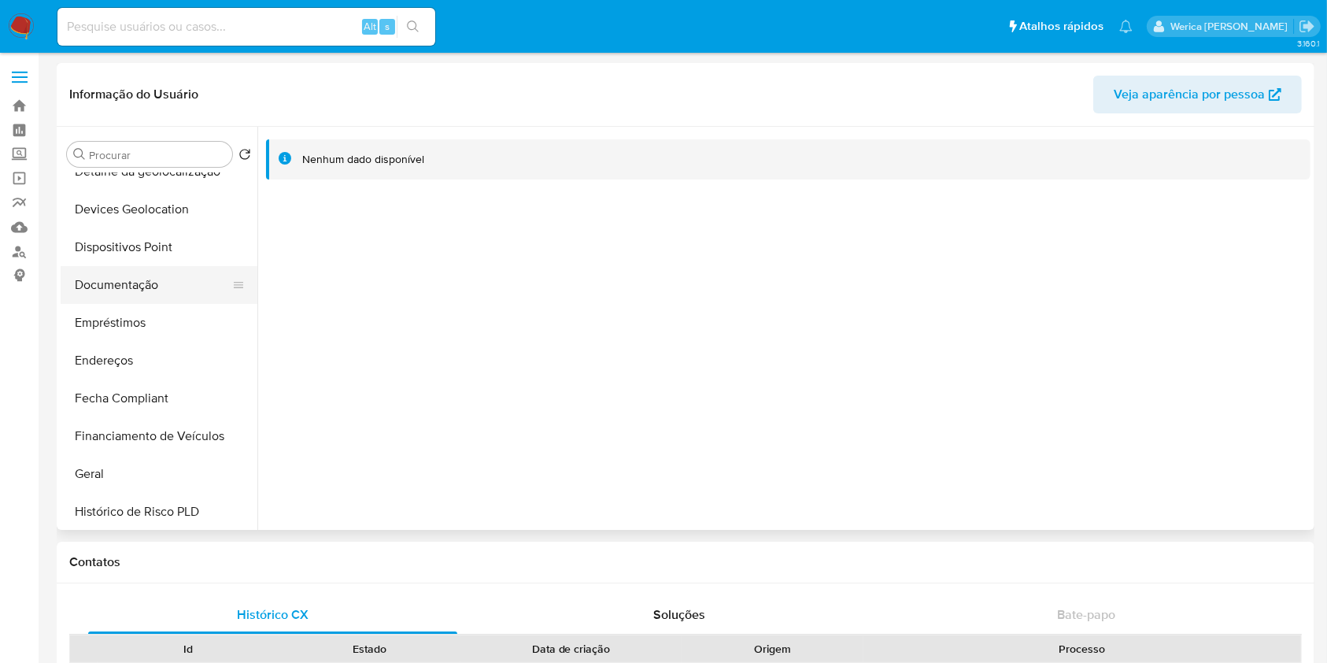
click at [163, 281] on button "Documentação" at bounding box center [153, 285] width 184 height 38
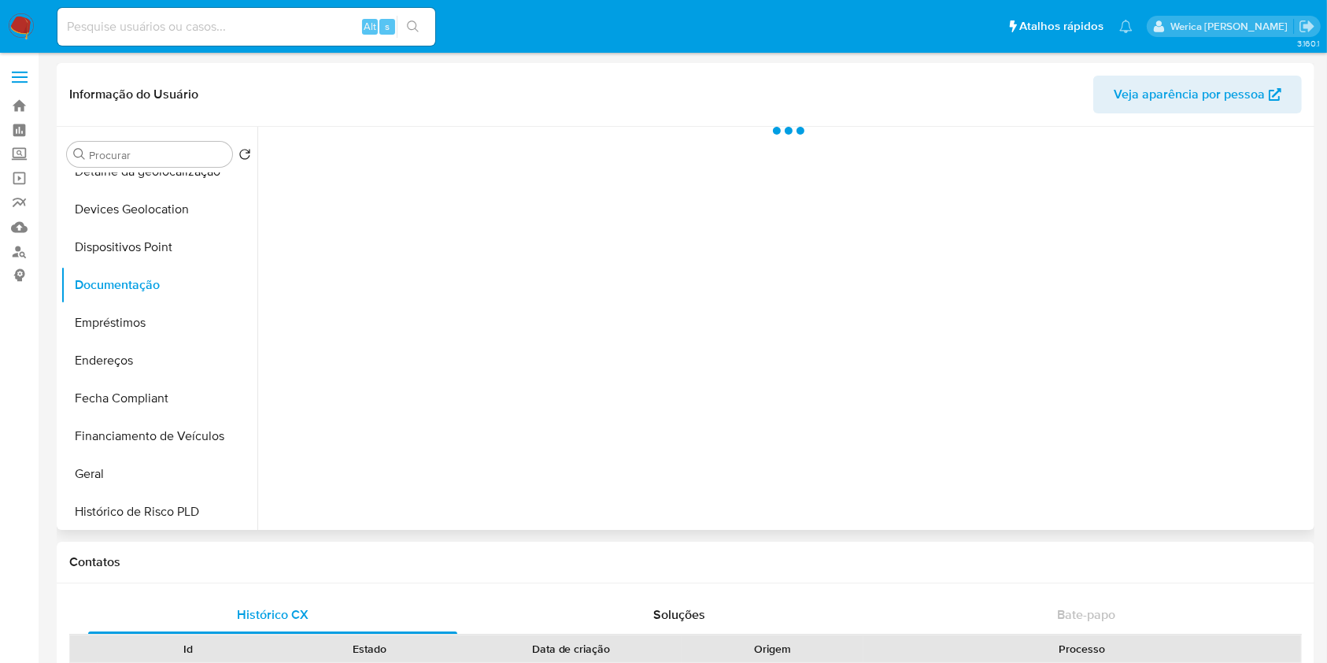
click at [466, 175] on div at bounding box center [783, 328] width 1053 height 403
click at [446, 186] on div at bounding box center [783, 328] width 1053 height 403
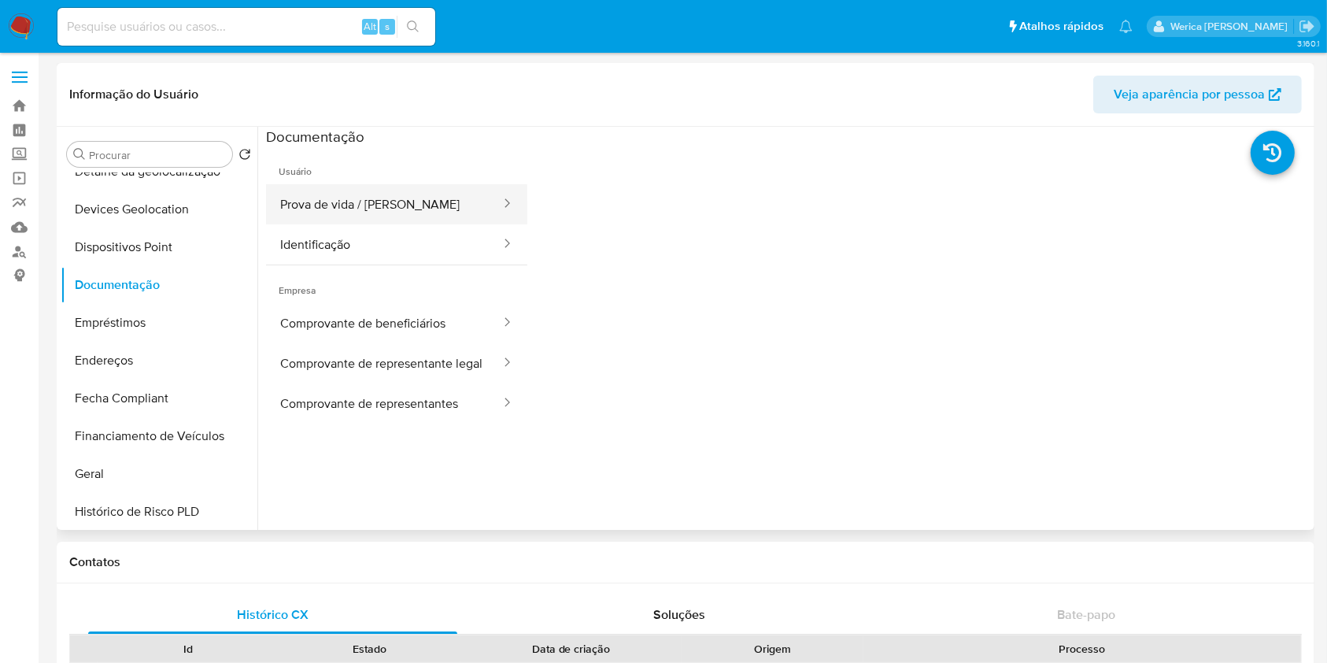
click at [401, 198] on button "Prova de vida / [PERSON_NAME]" at bounding box center [384, 204] width 236 height 40
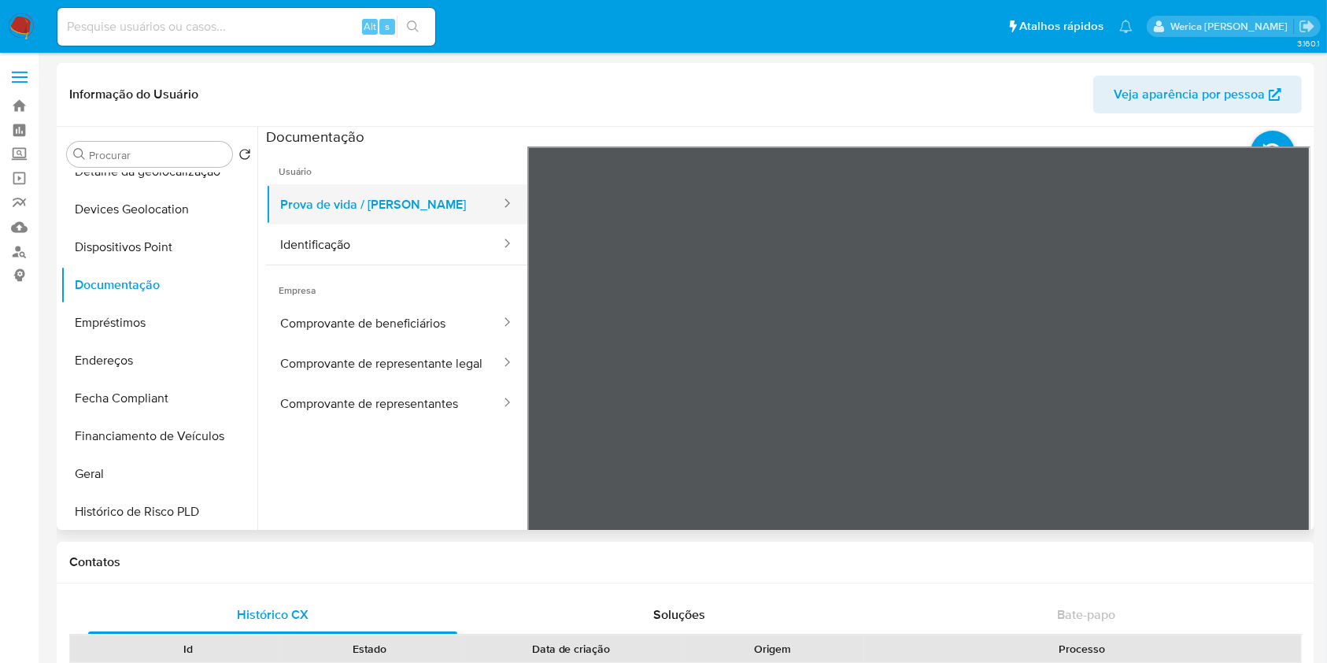
click at [377, 211] on button "Prova de vida / [PERSON_NAME]" at bounding box center [384, 204] width 236 height 40
click at [386, 231] on button "Identificação" at bounding box center [384, 244] width 236 height 40
click at [1287, 400] on icon at bounding box center [1290, 402] width 9 height 16
click at [312, 214] on button "Prova de vida / [PERSON_NAME]" at bounding box center [384, 204] width 236 height 40
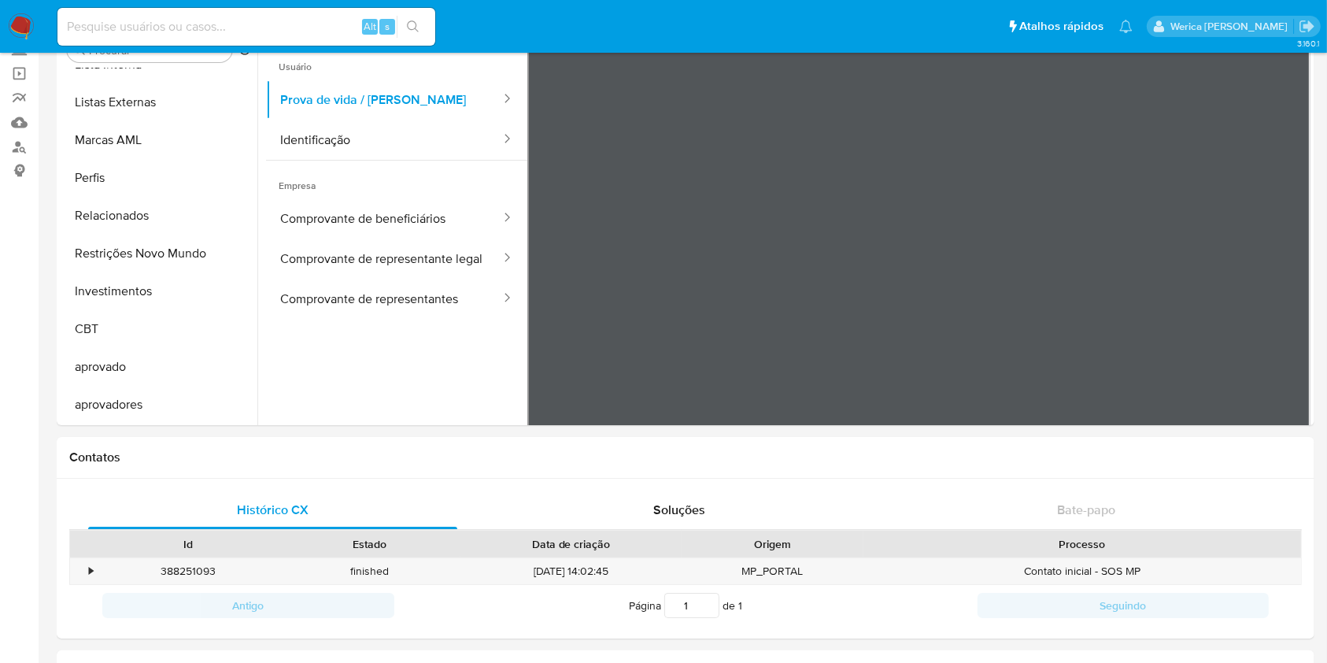
scroll to position [420, 0]
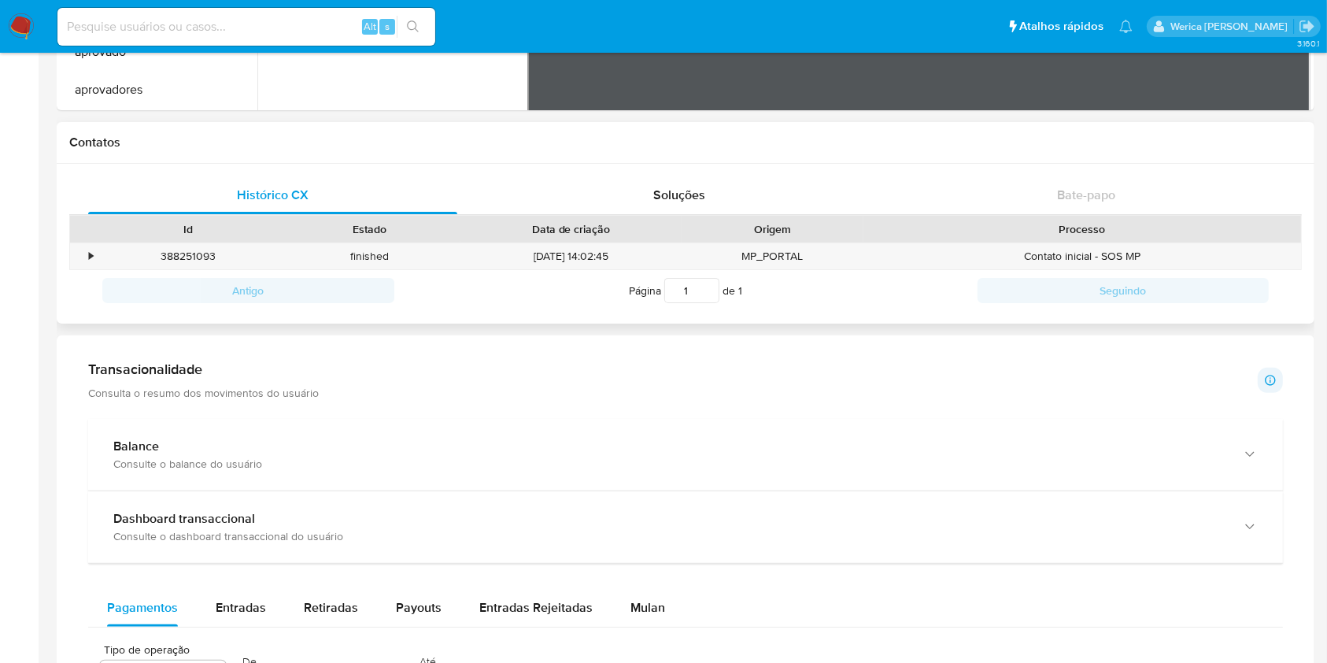
click at [1056, 222] on div "Processo" at bounding box center [1082, 229] width 416 height 16
click at [585, 190] on div "Soluções" at bounding box center [679, 195] width 369 height 38
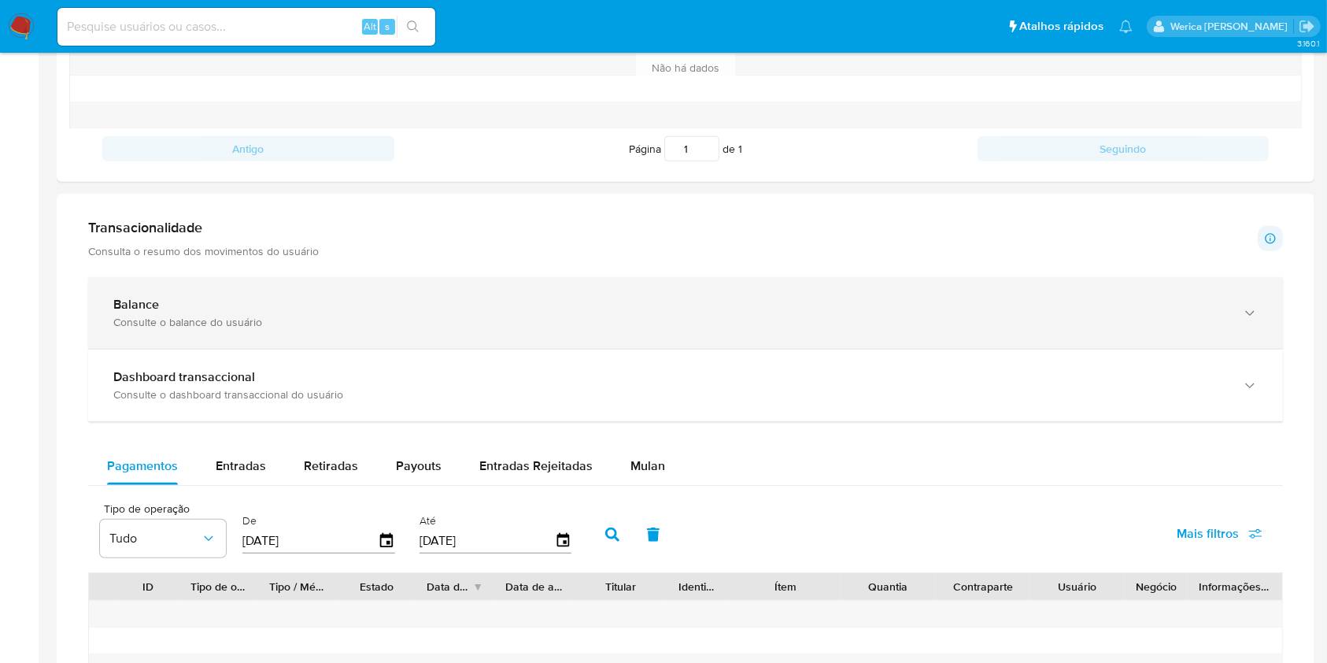
scroll to position [734, 0]
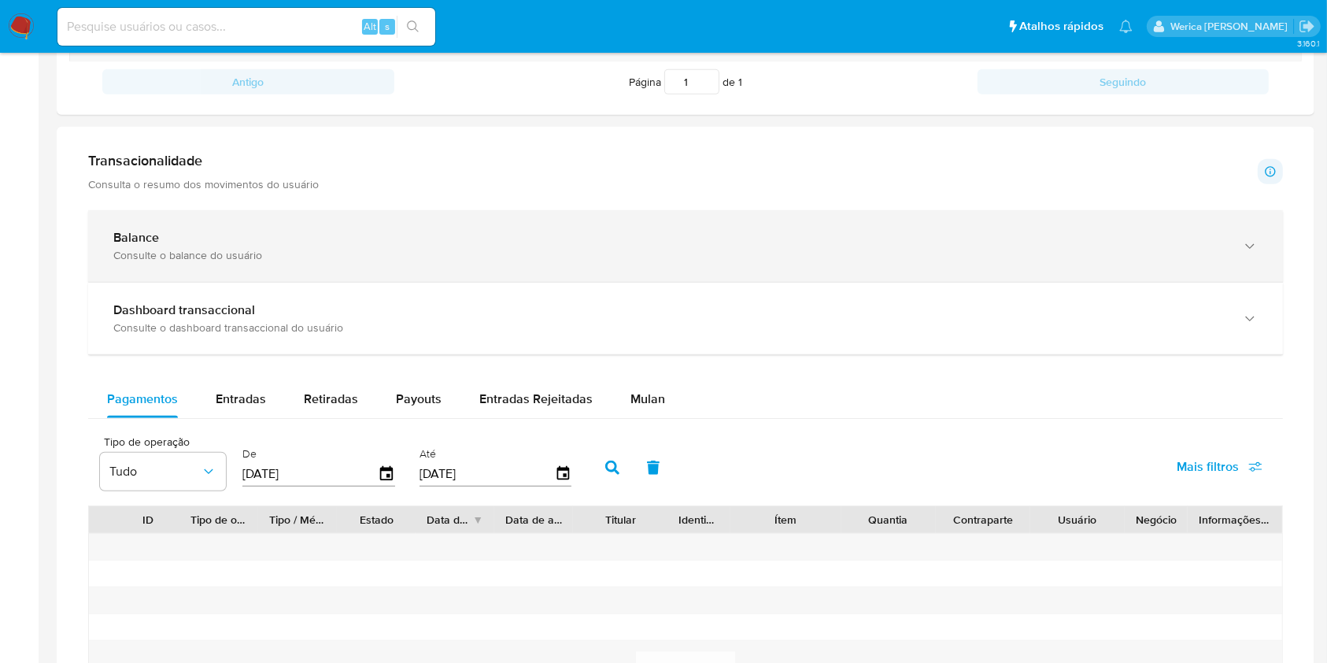
click at [312, 268] on div "Balance Consulte o balance do usuário" at bounding box center [685, 246] width 1195 height 72
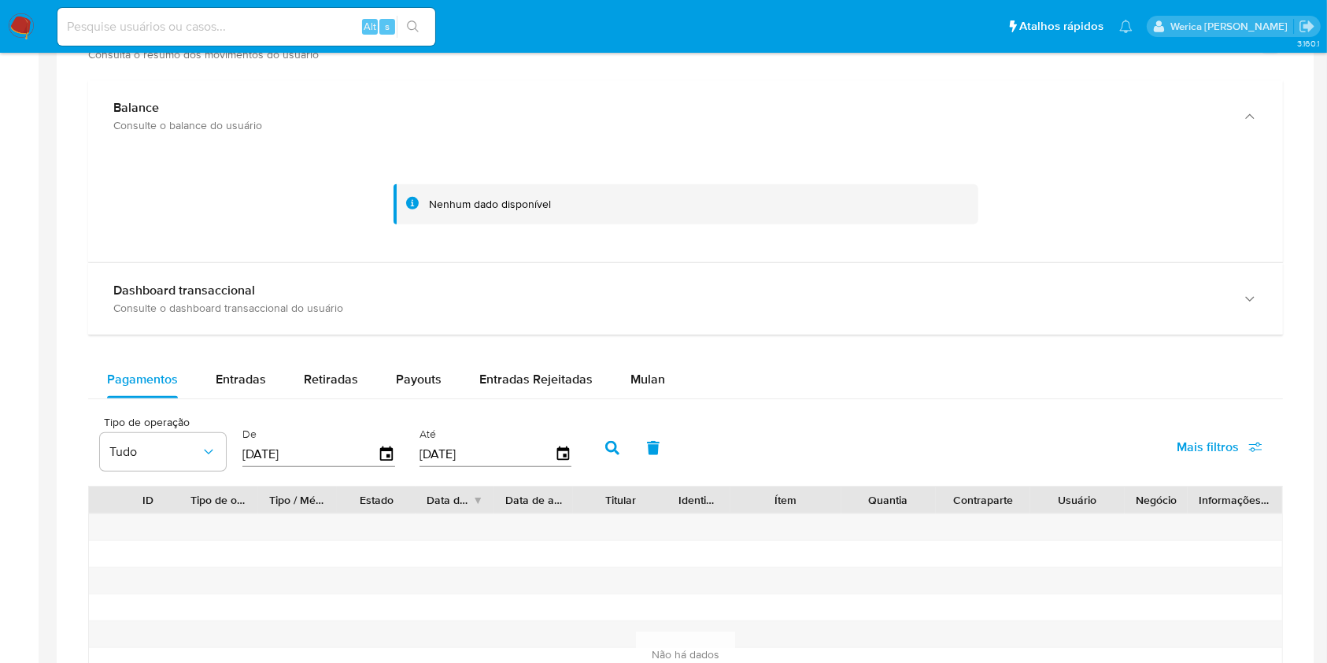
scroll to position [945, 0]
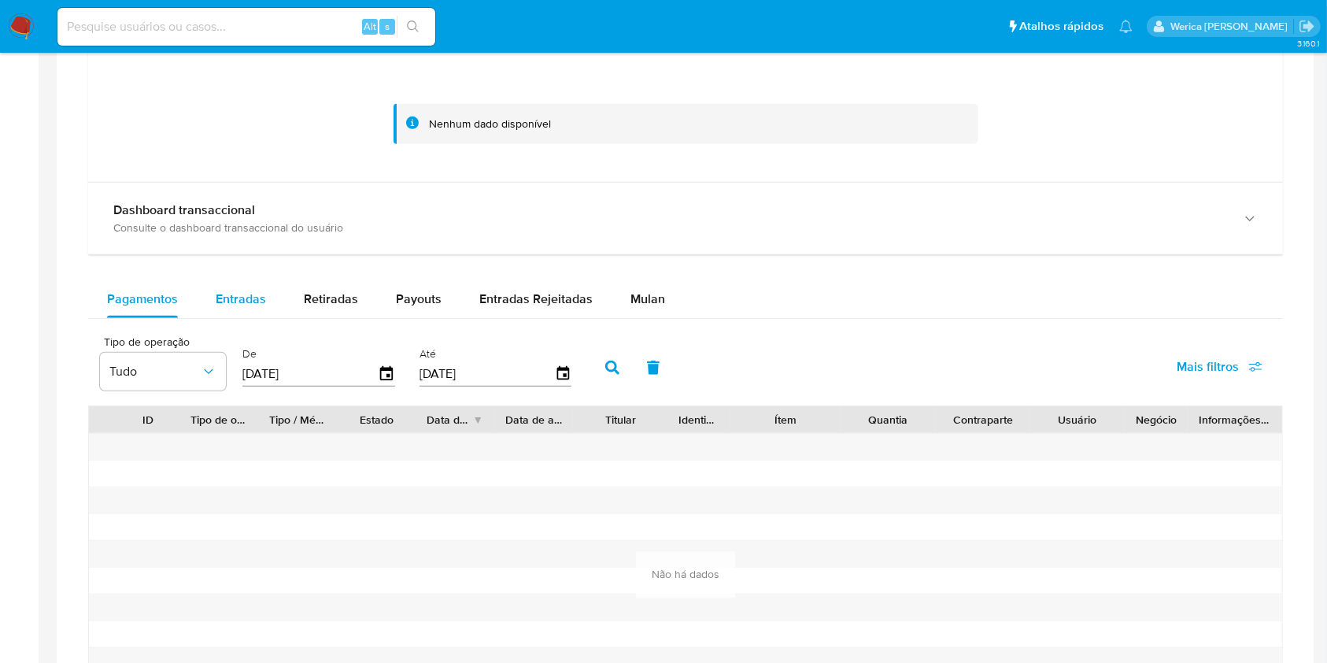
click at [222, 302] on span "Entradas" at bounding box center [241, 299] width 50 height 18
select select "10"
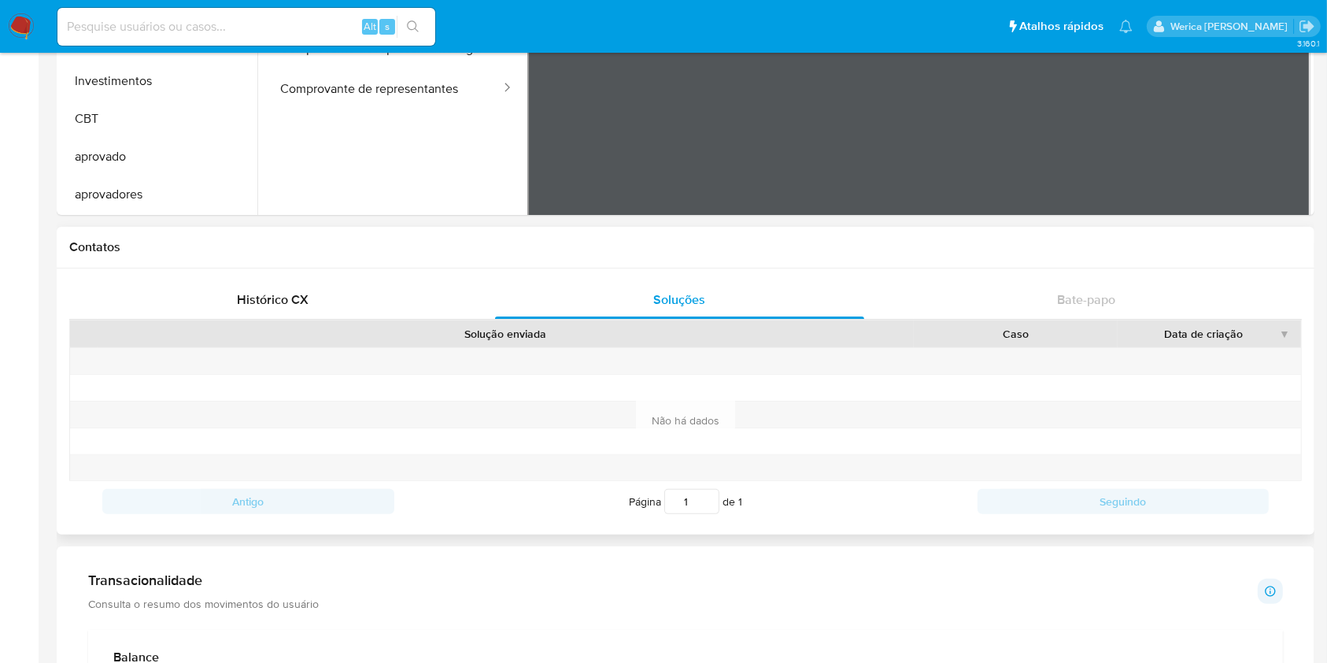
scroll to position [0, 0]
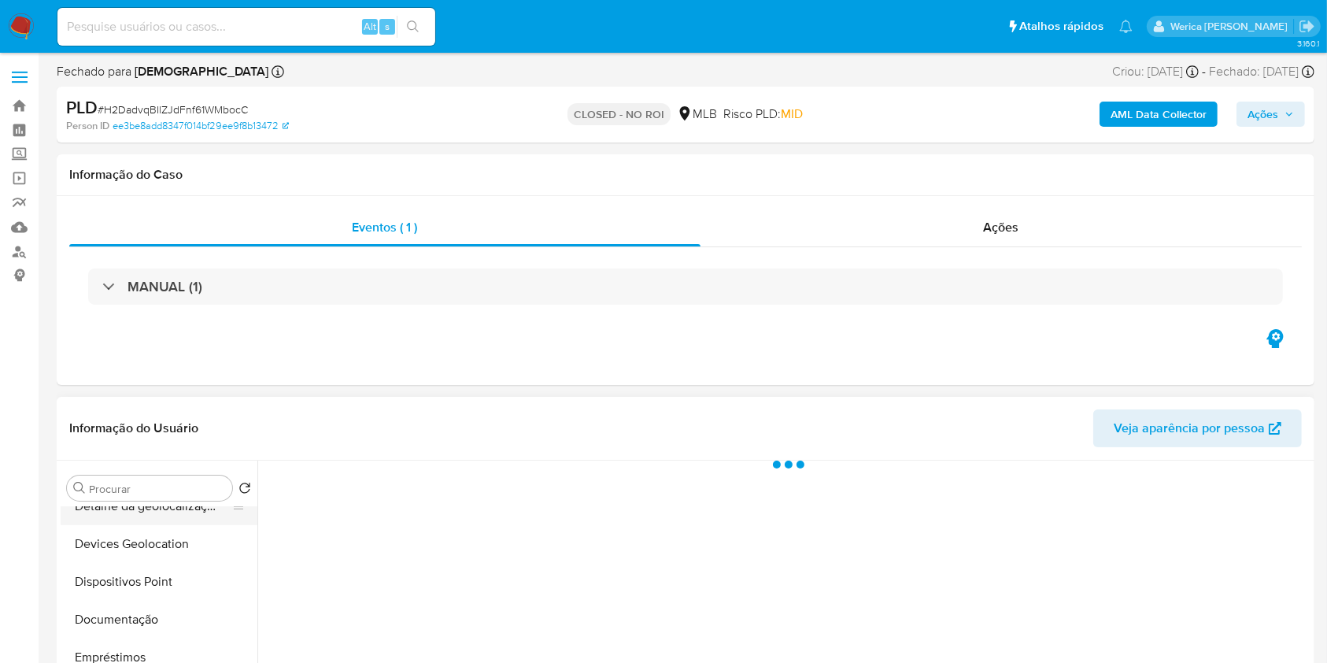
select select "10"
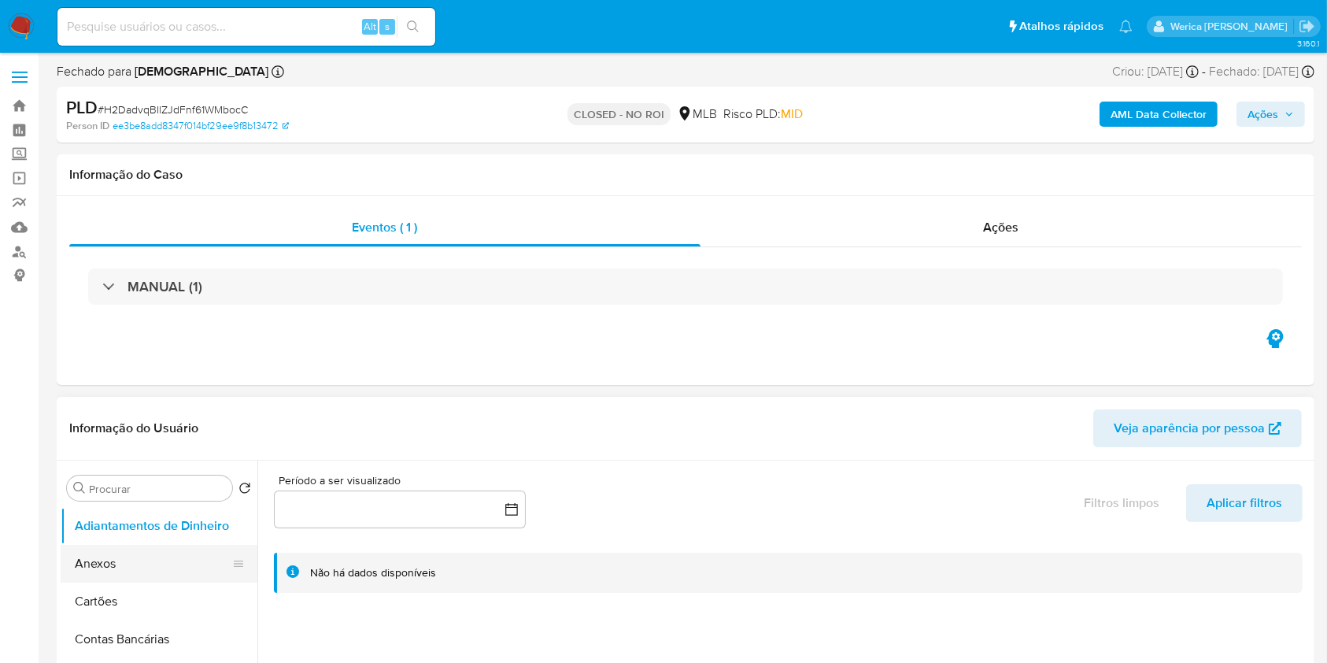
click at [139, 567] on button "Anexos" at bounding box center [153, 564] width 184 height 38
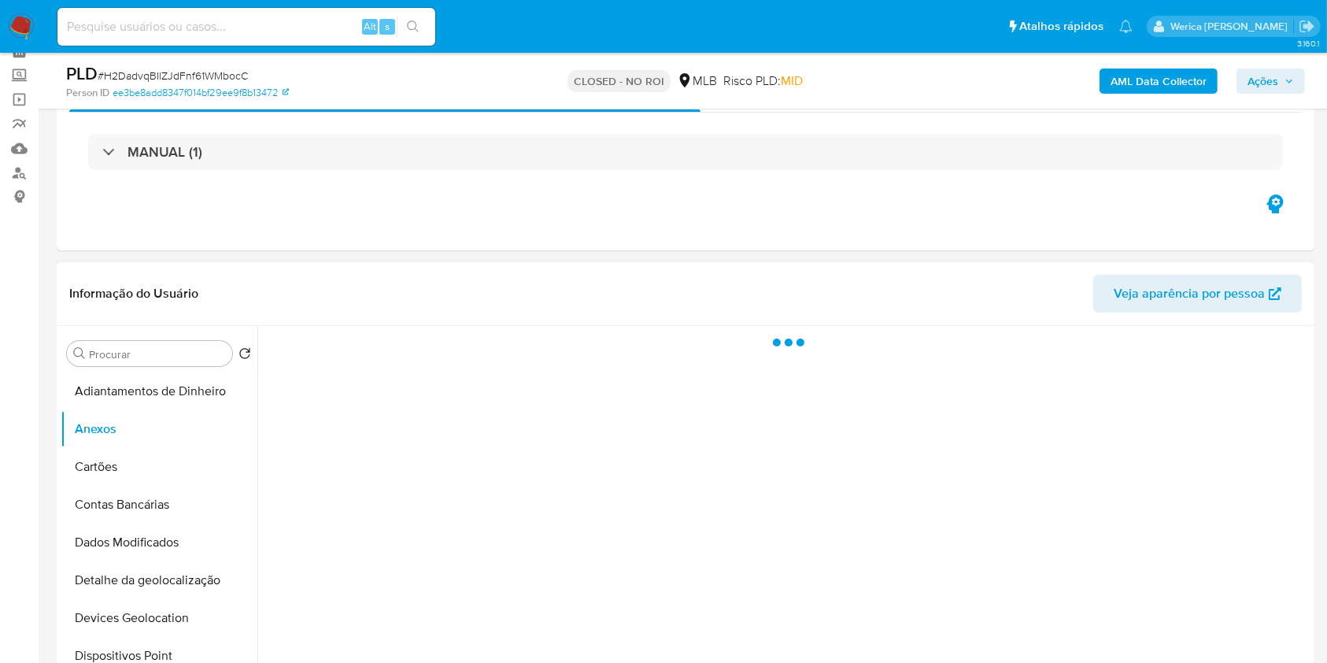
scroll to position [209, 0]
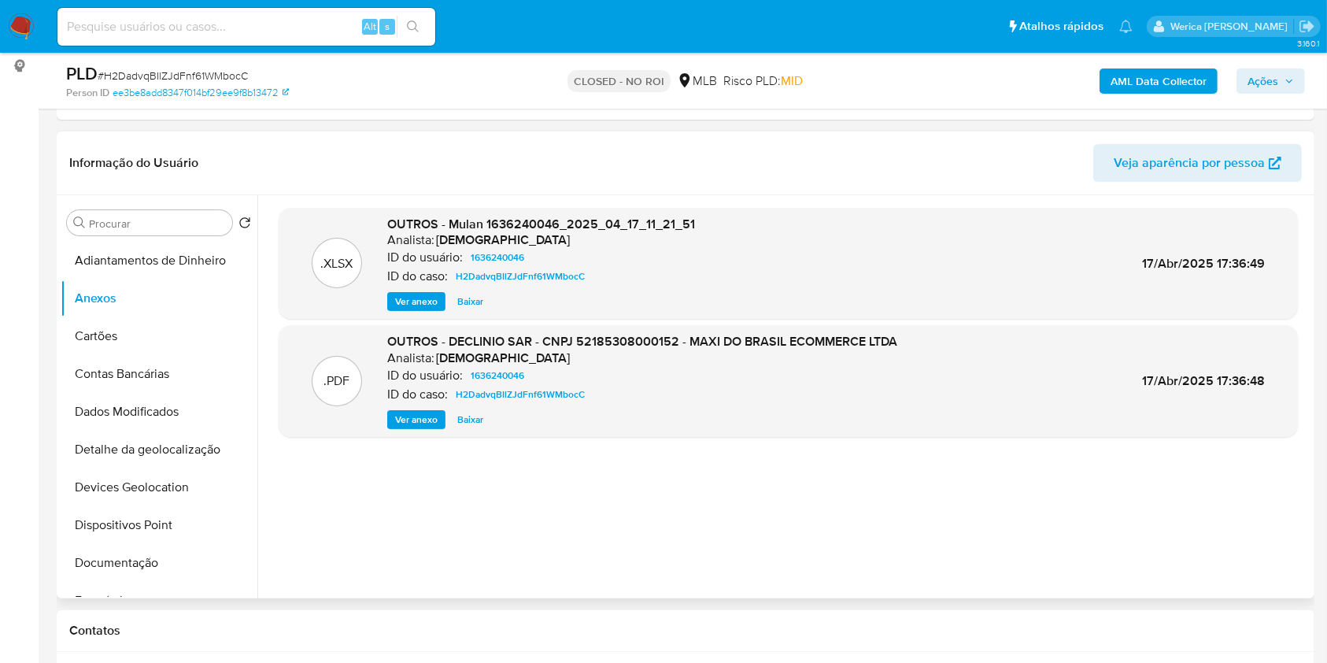
click at [431, 289] on div "OUTROS - Mulan 1636240046_2025_04_17_11_21_51 Analista: isadacostaes ID do usuá…" at bounding box center [541, 264] width 308 height 96
click at [422, 308] on span "Ver anexo" at bounding box center [416, 302] width 43 height 16
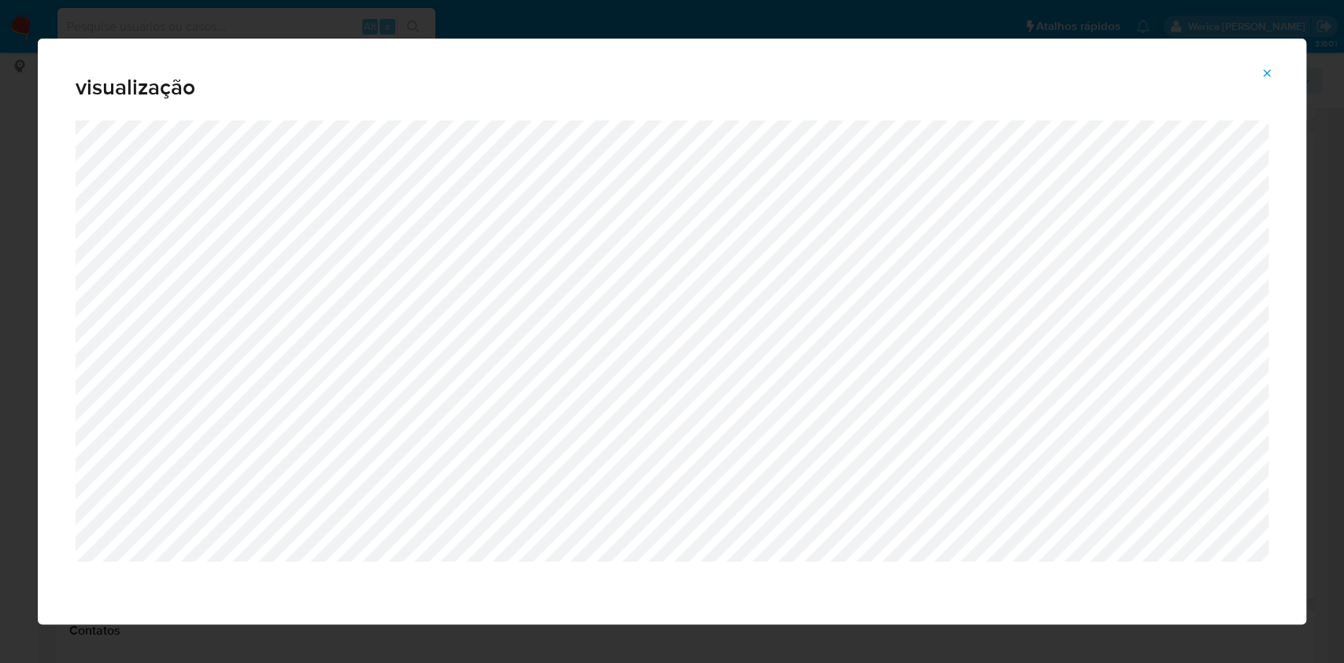
click at [0, 205] on div "visualização" at bounding box center [672, 331] width 1344 height 663
click at [1271, 67] on icon "Attachment preview" at bounding box center [1266, 73] width 13 height 13
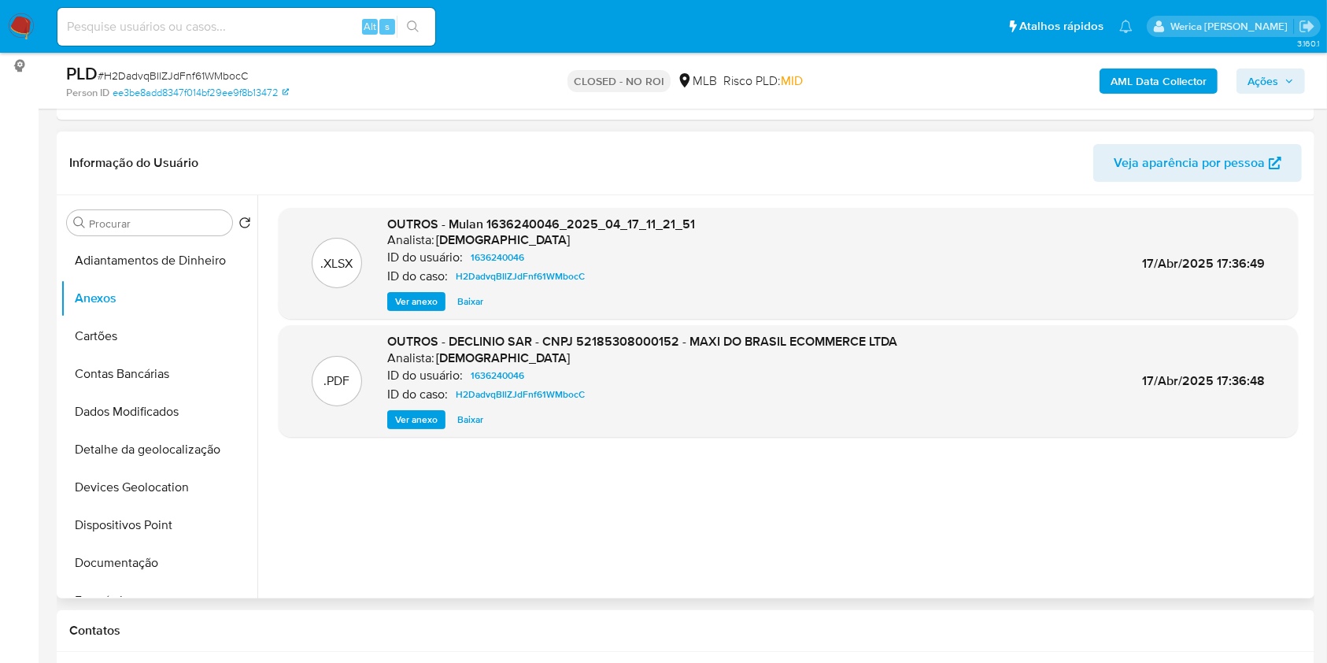
click at [401, 428] on div ".PDF OUTROS - DECLINIO SAR - CNPJ 52185308000152 - MAXI DO BRASIL ECOMMERCE LTD…" at bounding box center [788, 381] width 1019 height 112
click at [401, 427] on span "Ver anexo" at bounding box center [416, 420] width 43 height 16
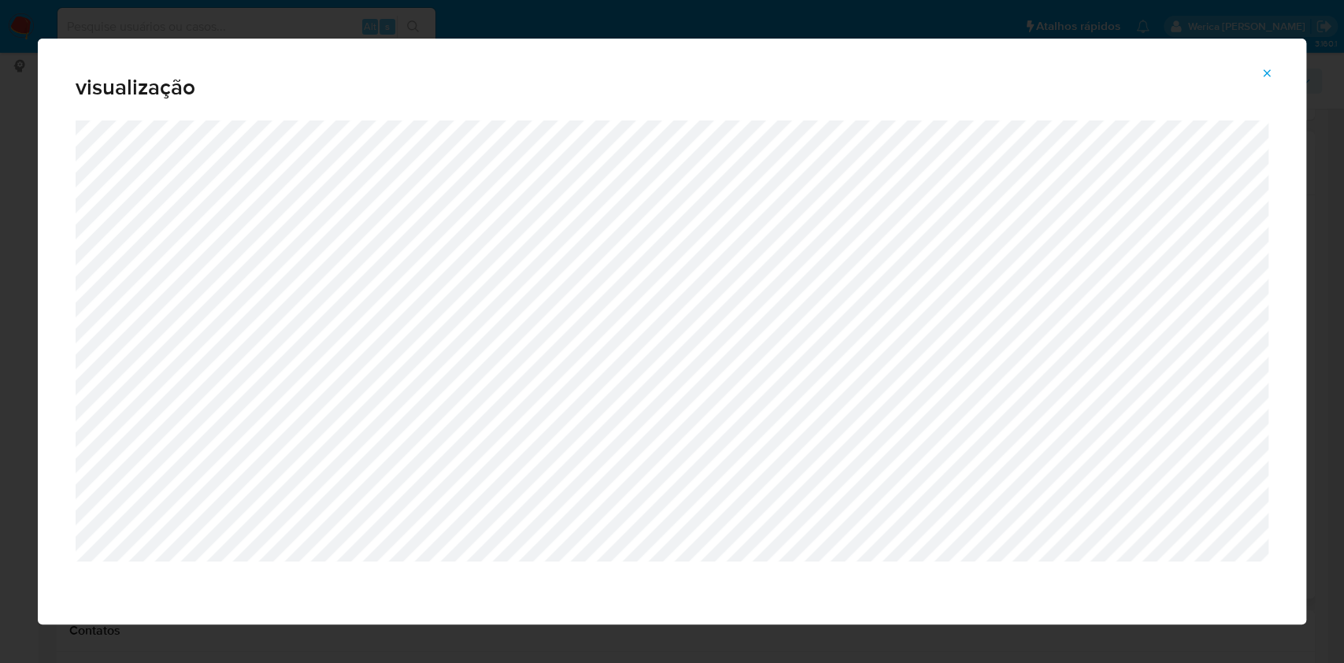
click at [1271, 70] on icon "Attachment preview" at bounding box center [1266, 73] width 13 height 13
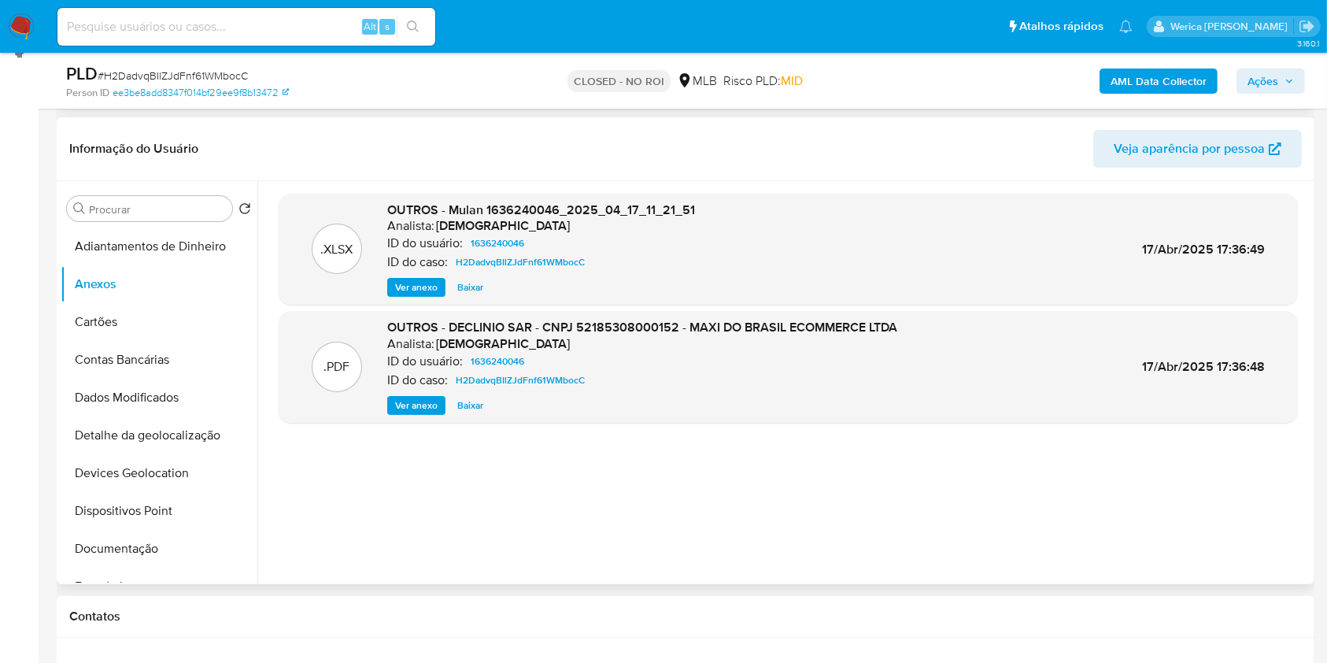
scroll to position [0, 0]
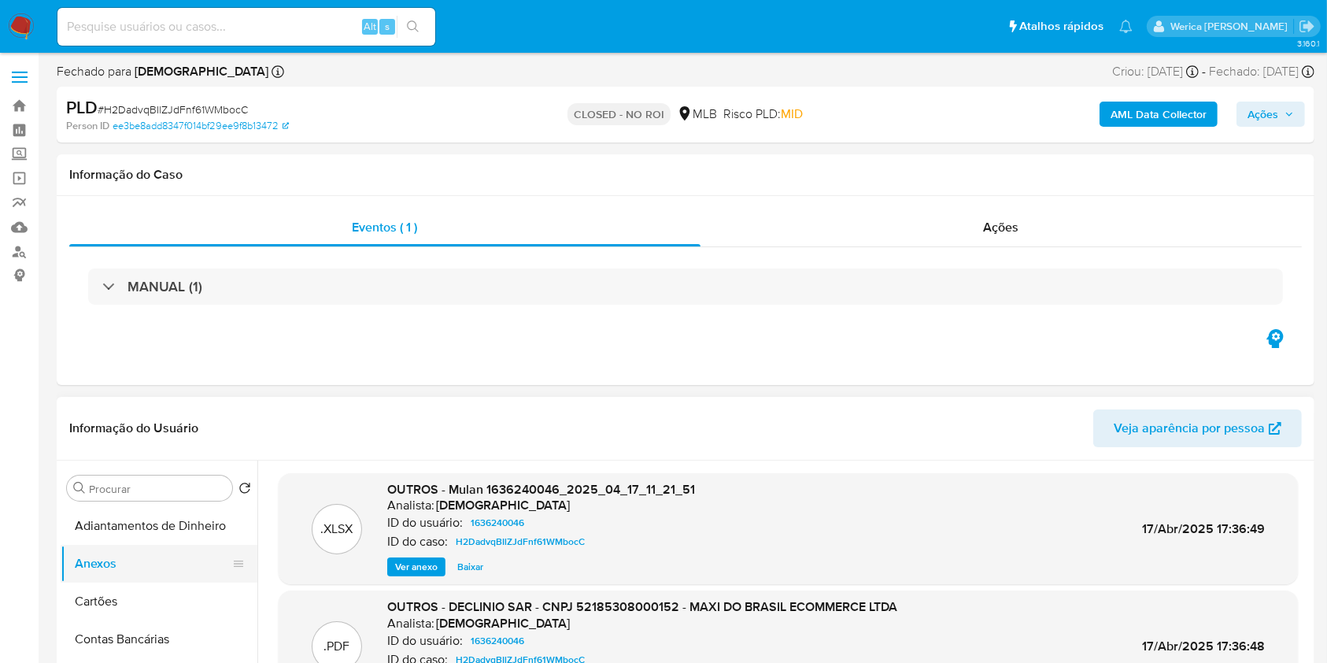
click at [131, 577] on button "Anexos" at bounding box center [153, 564] width 184 height 38
click at [31, 24] on img at bounding box center [21, 26] width 27 height 27
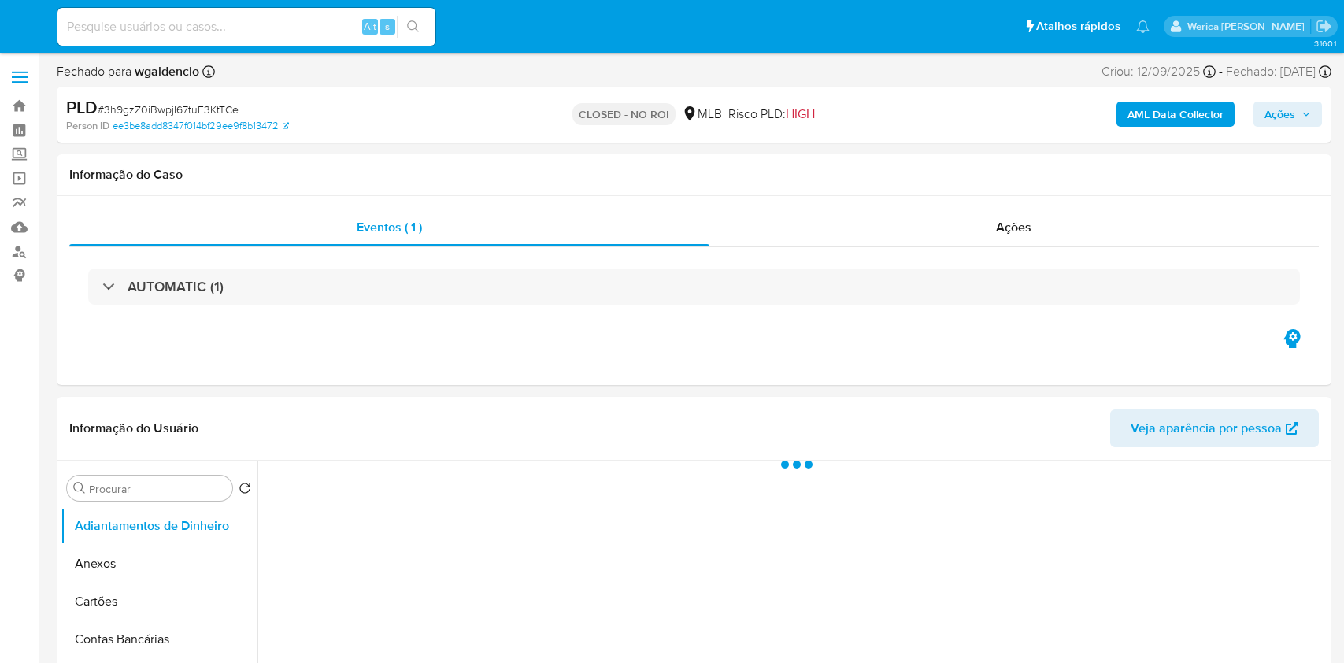
select select "10"
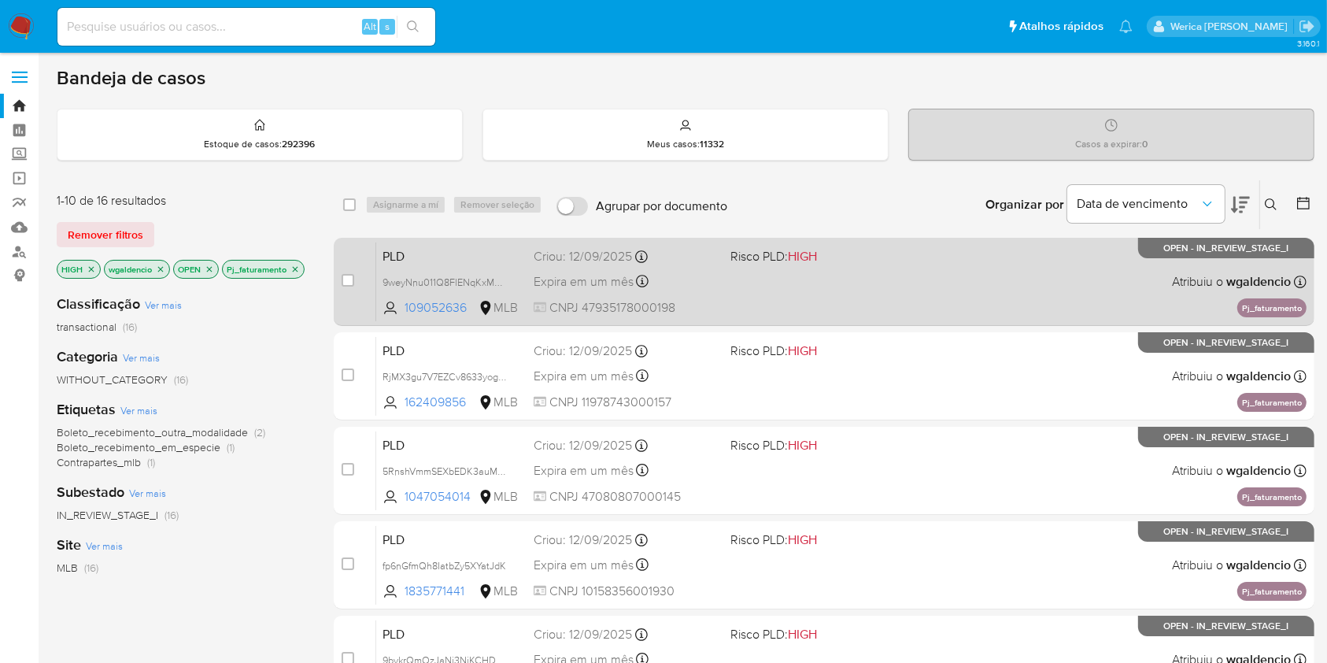
click at [896, 268] on div "PLD 9weyNnu011Q8FlENqKxMB3Fh 109052636 MLB Risco PLD: HIGH Criou: [DATE] Criou:…" at bounding box center [841, 281] width 930 height 79
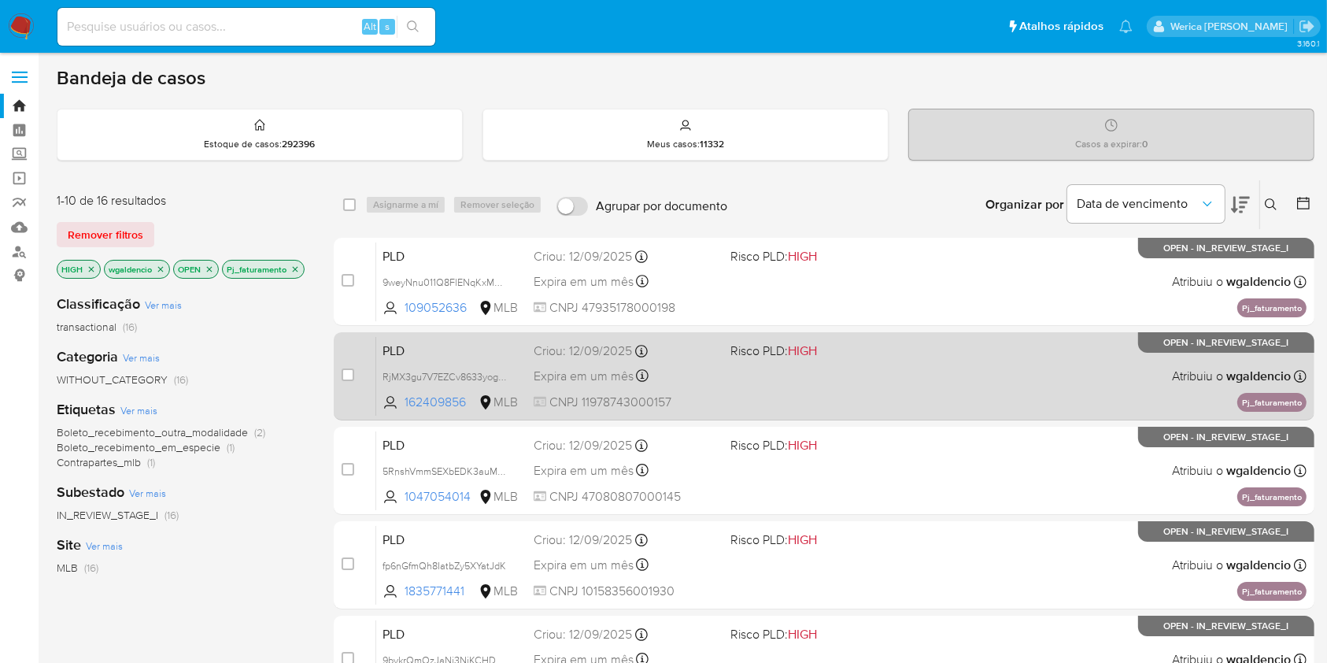
click at [970, 374] on div "PLD RjMX3gu7V7EZCv8633yogyPt 162409856 MLB Risco PLD: HIGH Criou: [DATE] Criou:…" at bounding box center [841, 375] width 930 height 79
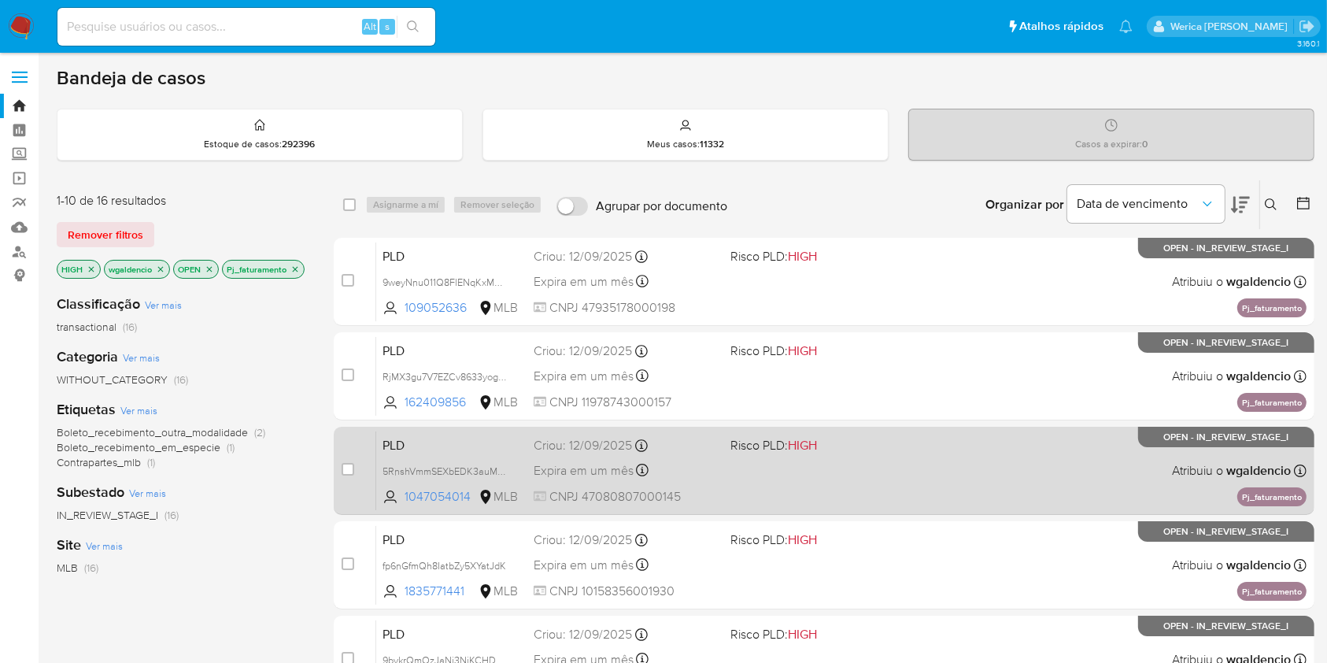
click at [974, 431] on div "PLD 5RnshVmmSEXbEDK3auMHEVP8 1047054014 MLB Risco PLD: HIGH Criou: [DATE] Criou…" at bounding box center [841, 470] width 930 height 79
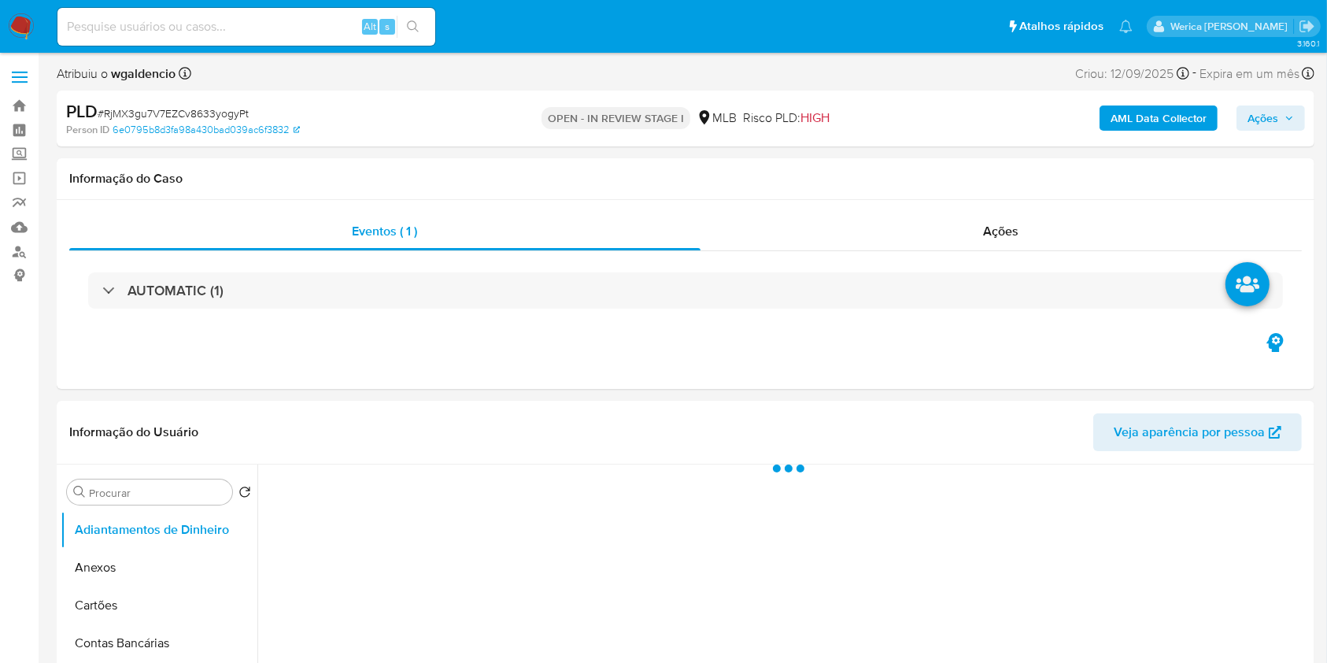
select select "10"
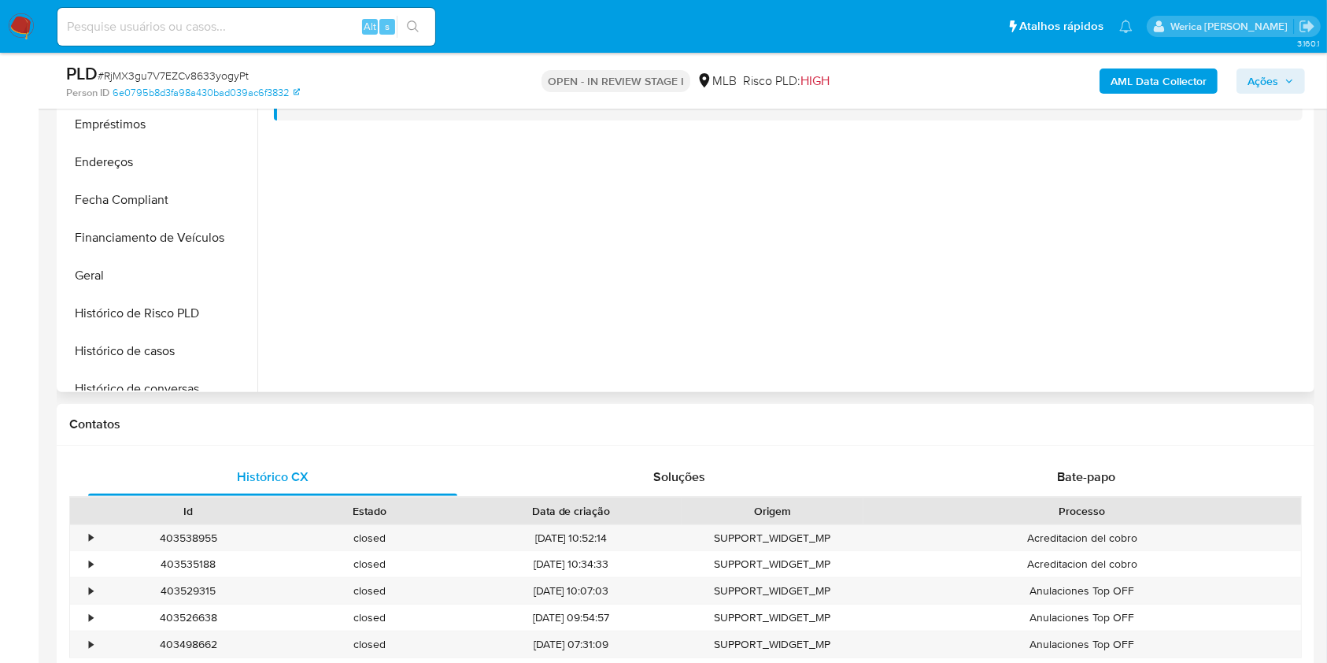
scroll to position [420, 0]
click at [109, 120] on button "Geral" at bounding box center [153, 126] width 184 height 38
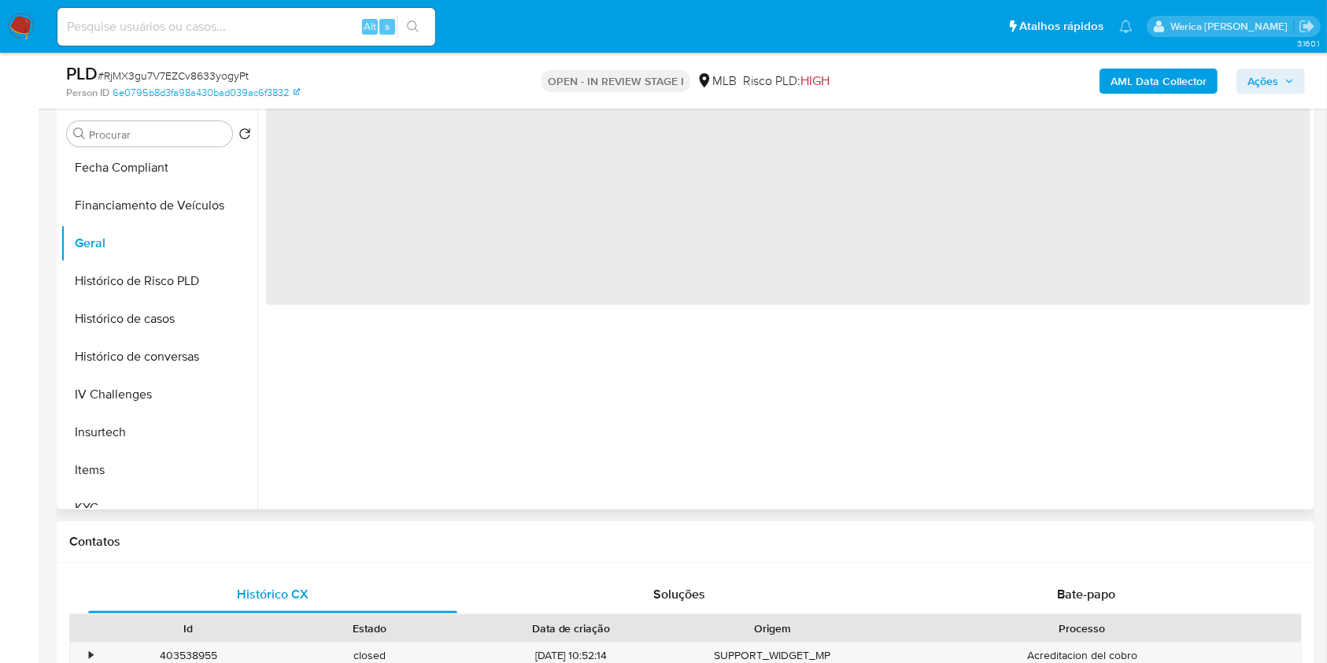
scroll to position [209, 0]
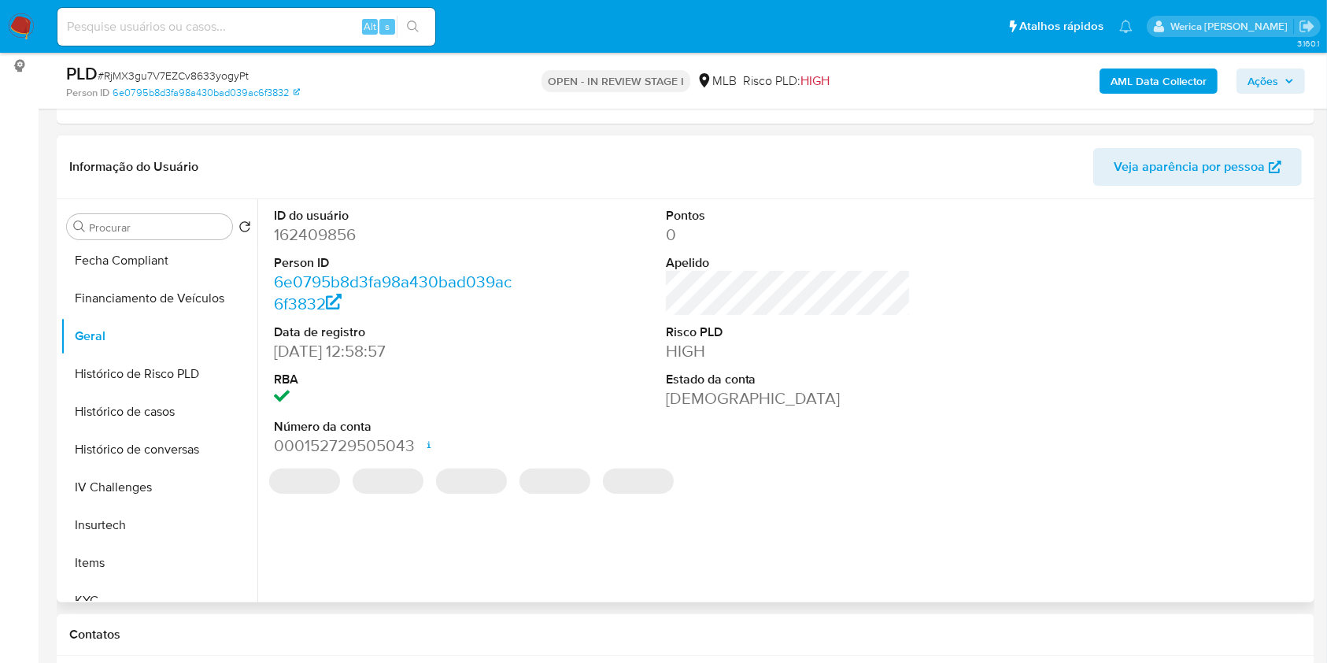
click at [342, 230] on dd "162409856" at bounding box center [397, 235] width 246 height 22
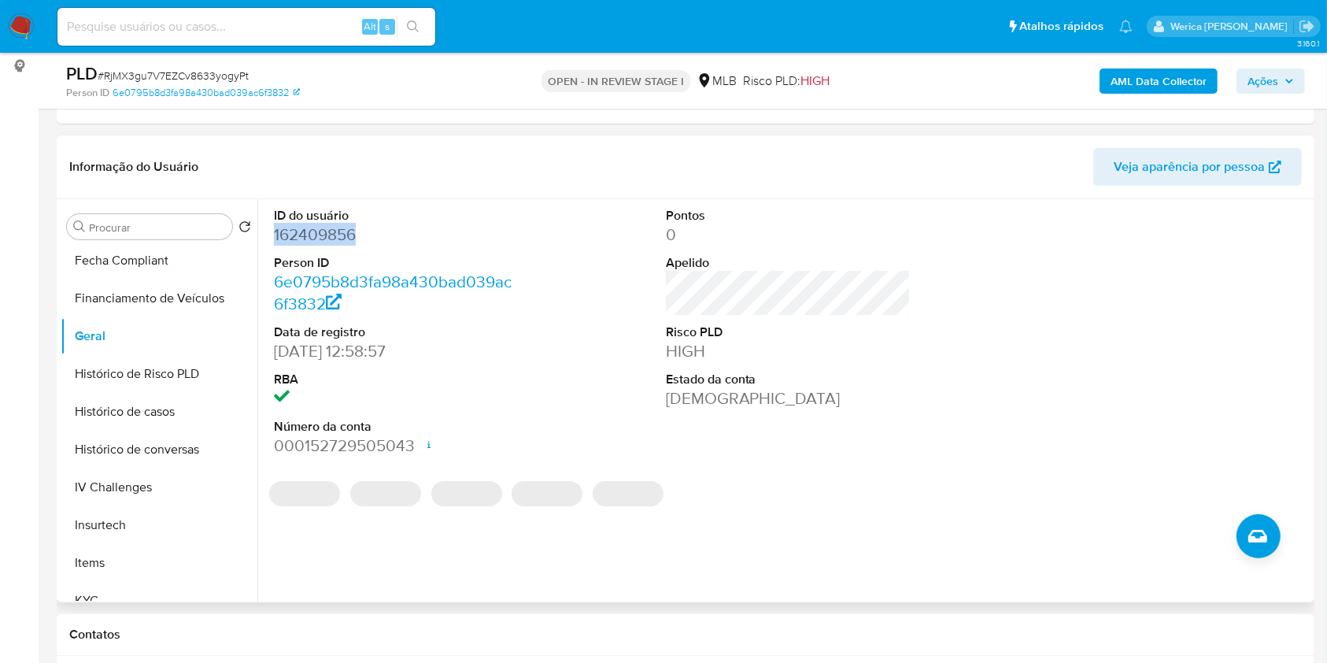
click at [342, 230] on dd "162409856" at bounding box center [397, 235] width 246 height 22
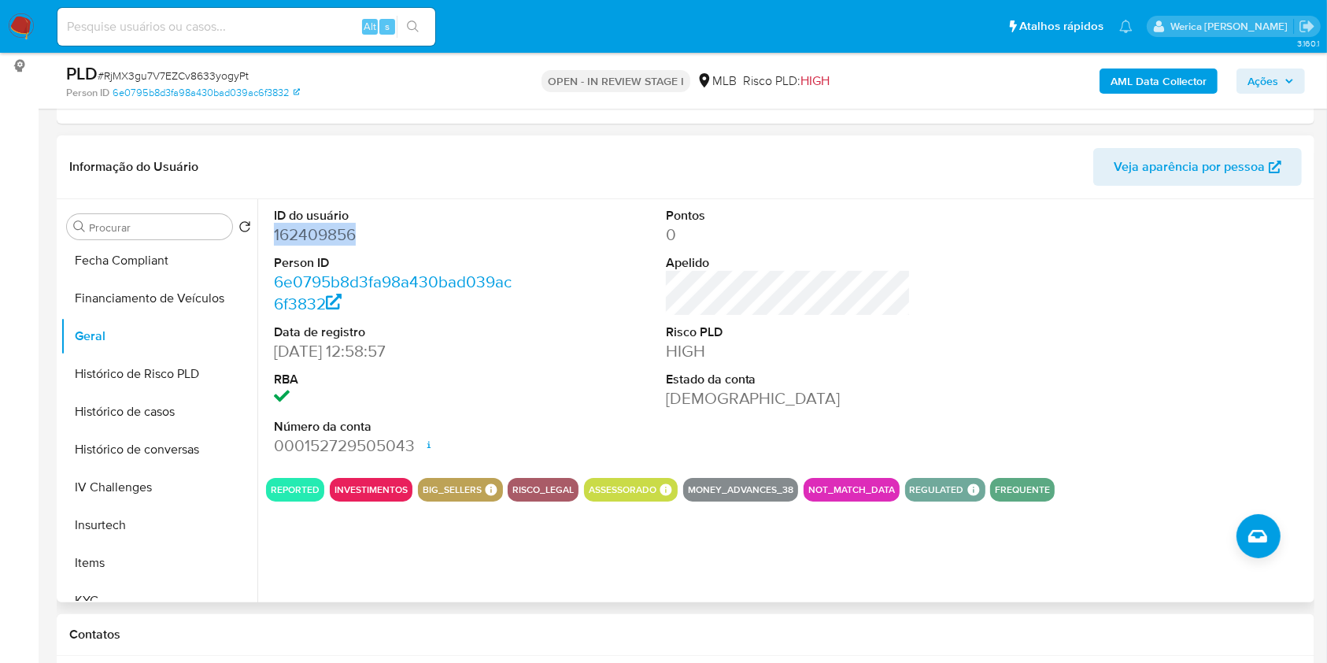
copy dd "162409856"
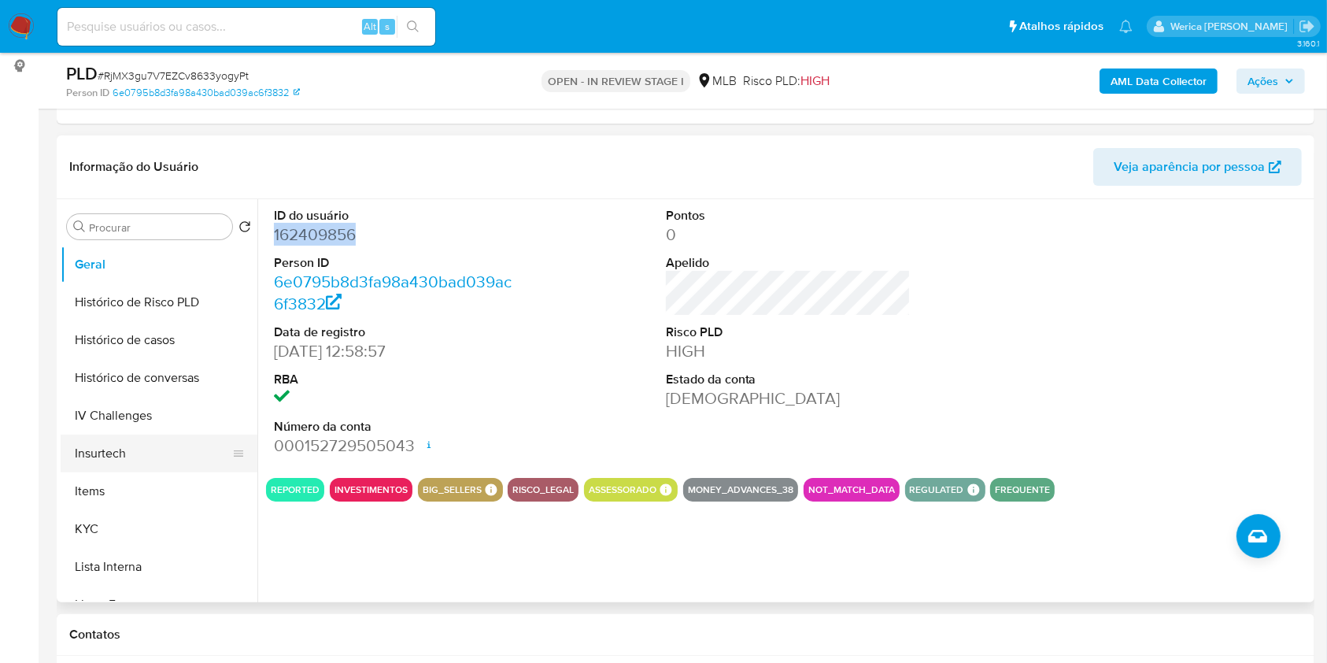
scroll to position [524, 0]
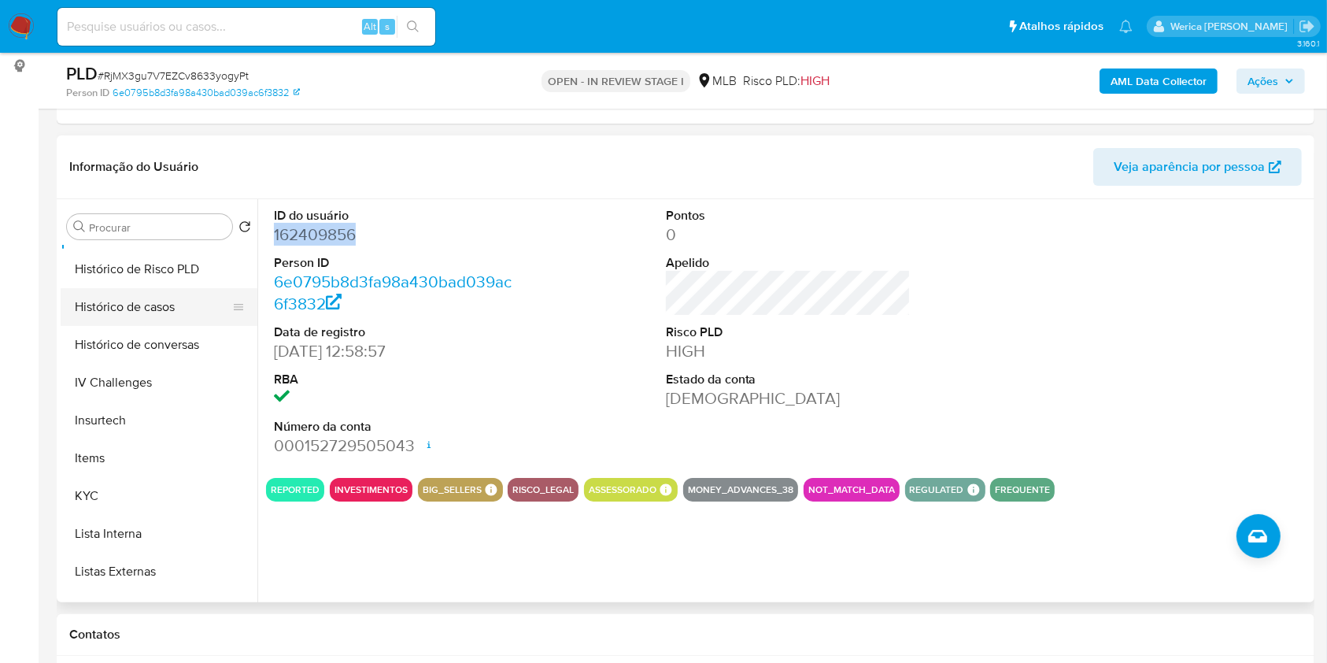
click at [145, 297] on button "Histórico de casos" at bounding box center [153, 307] width 184 height 38
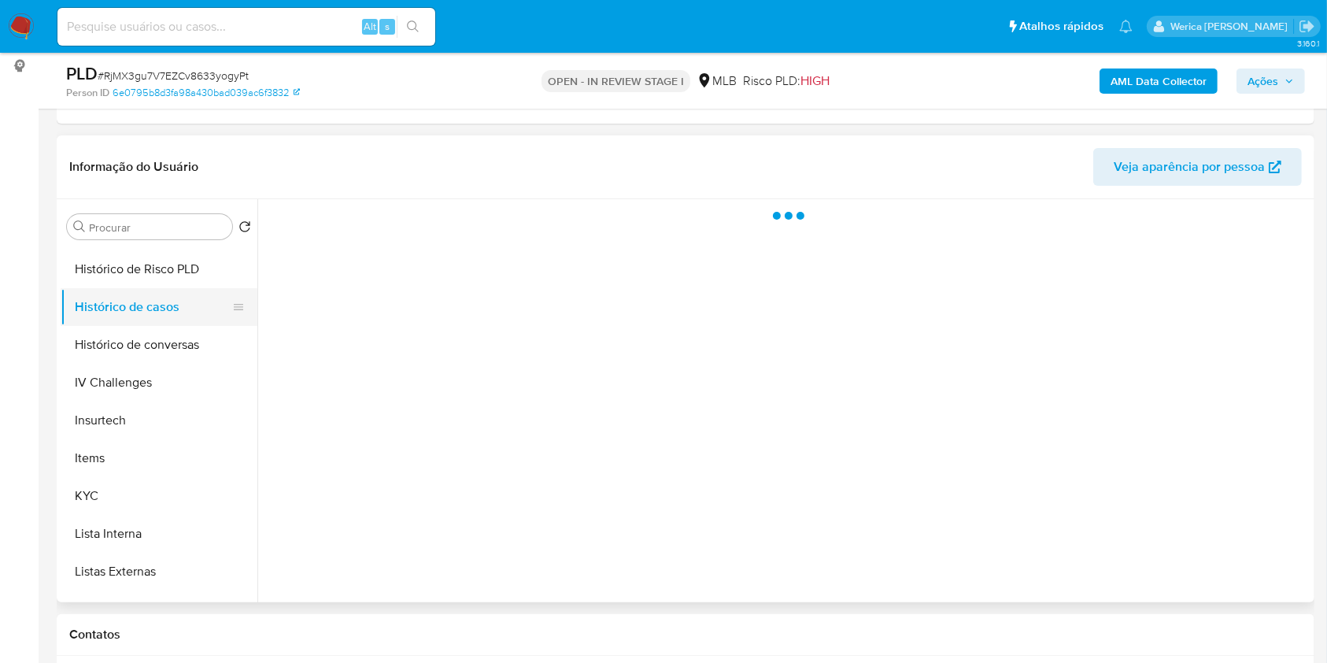
click at [145, 316] on button "Histórico de casos" at bounding box center [153, 307] width 184 height 38
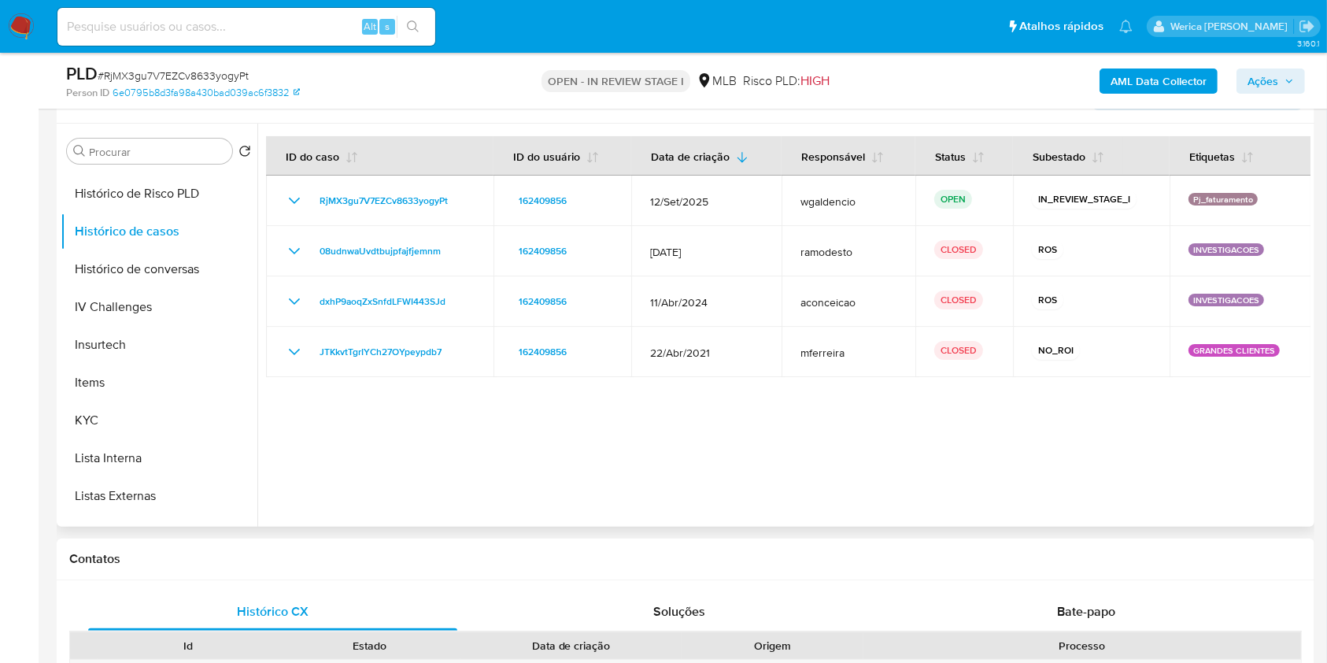
scroll to position [315, 0]
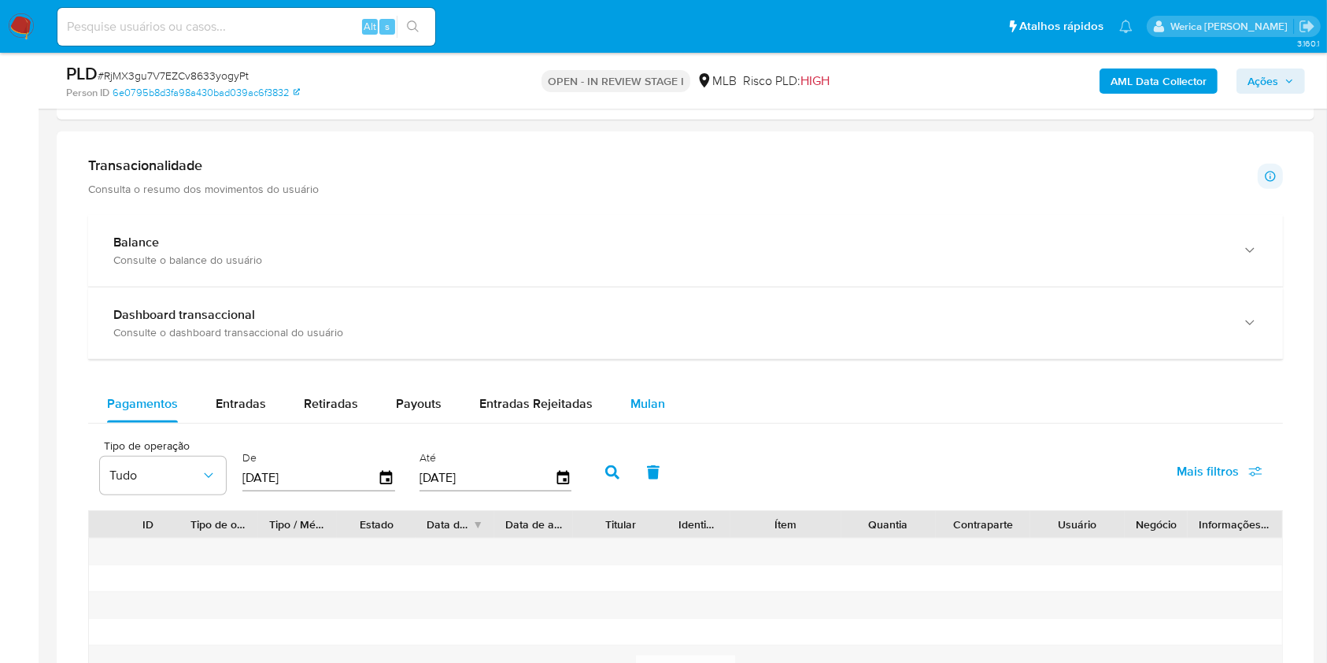
click at [622, 393] on button "Mulan" at bounding box center [648, 404] width 72 height 38
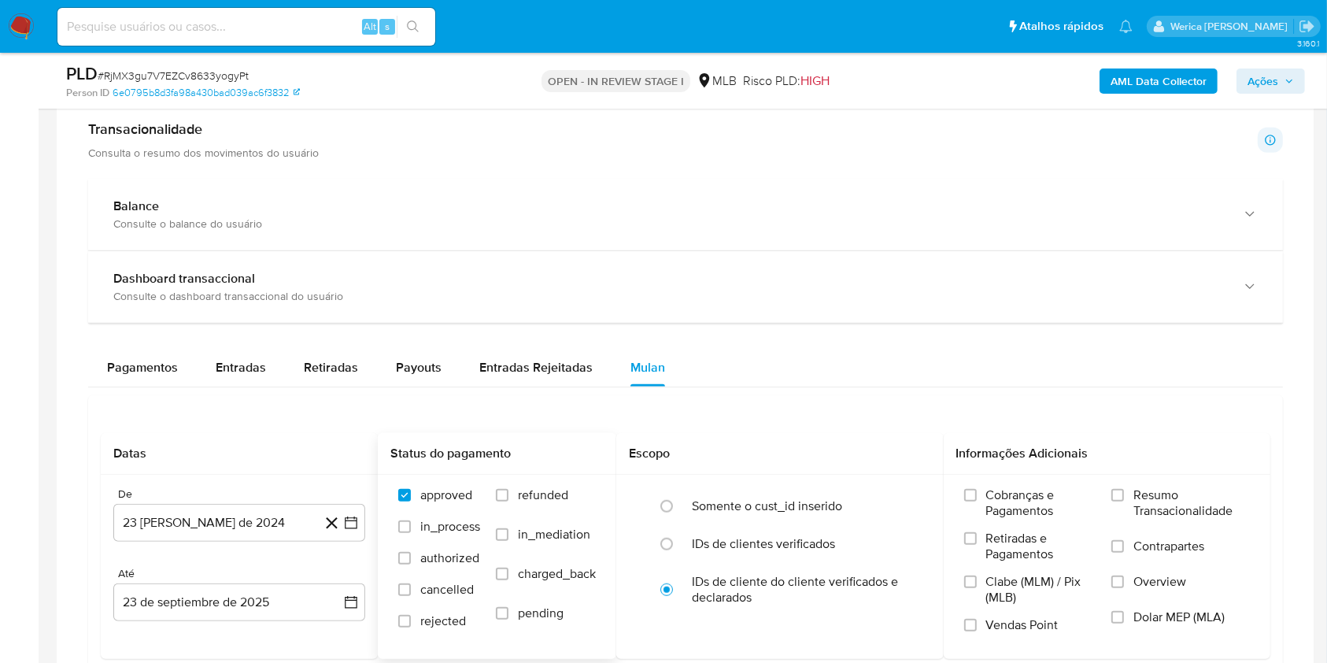
scroll to position [1259, 0]
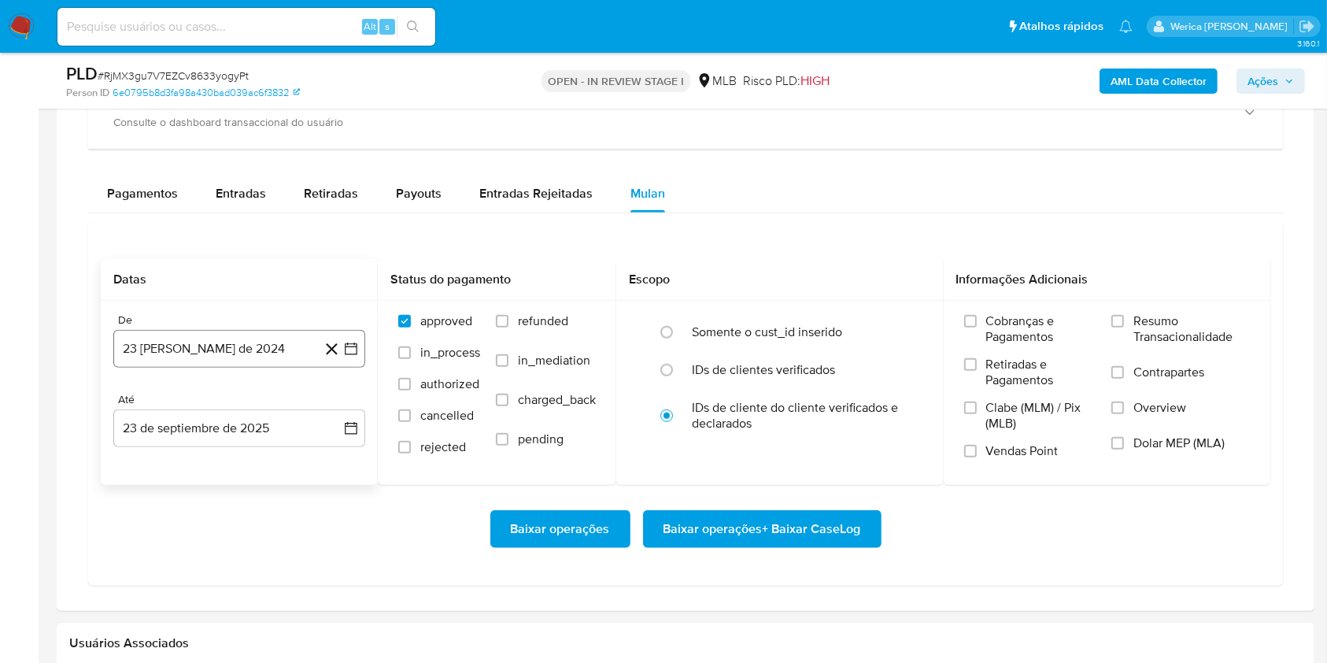
click at [198, 362] on button "23 de agosto de 2024" at bounding box center [239, 349] width 252 height 38
click at [239, 412] on span "agosto 2024" at bounding box center [232, 405] width 72 height 16
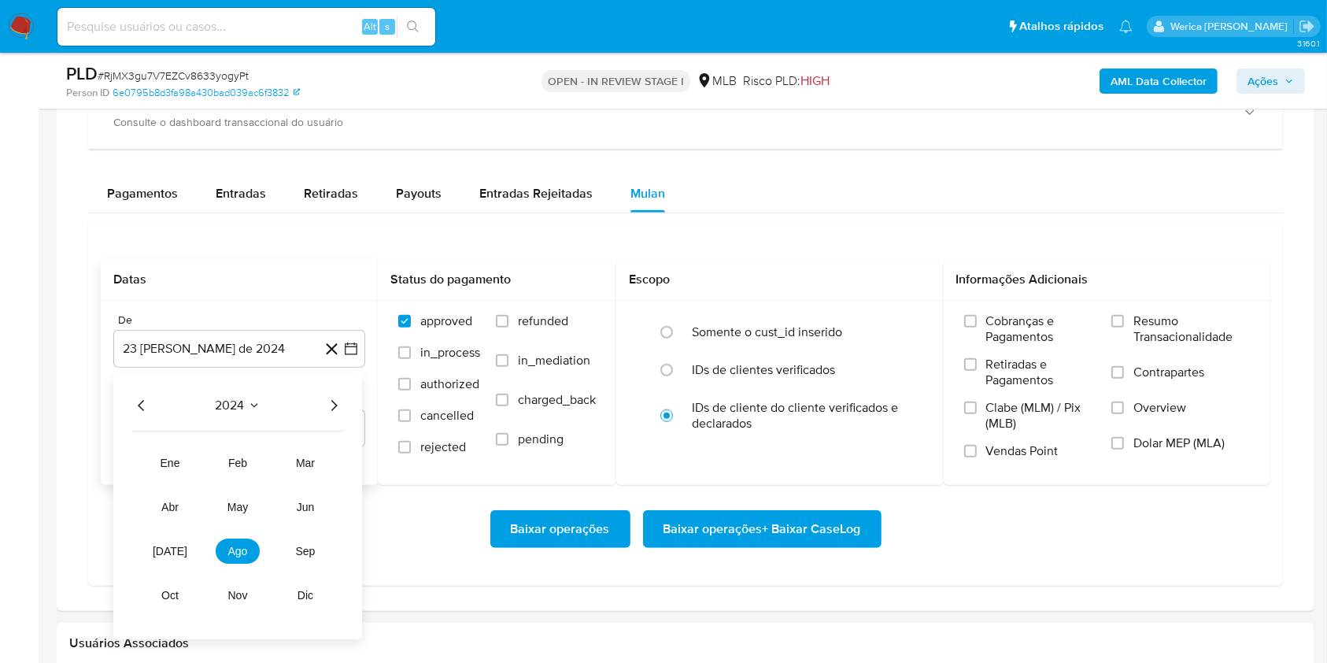
click at [325, 405] on icon "Año siguiente" at bounding box center [333, 405] width 19 height 19
click at [232, 553] on span "ago" at bounding box center [238, 551] width 20 height 13
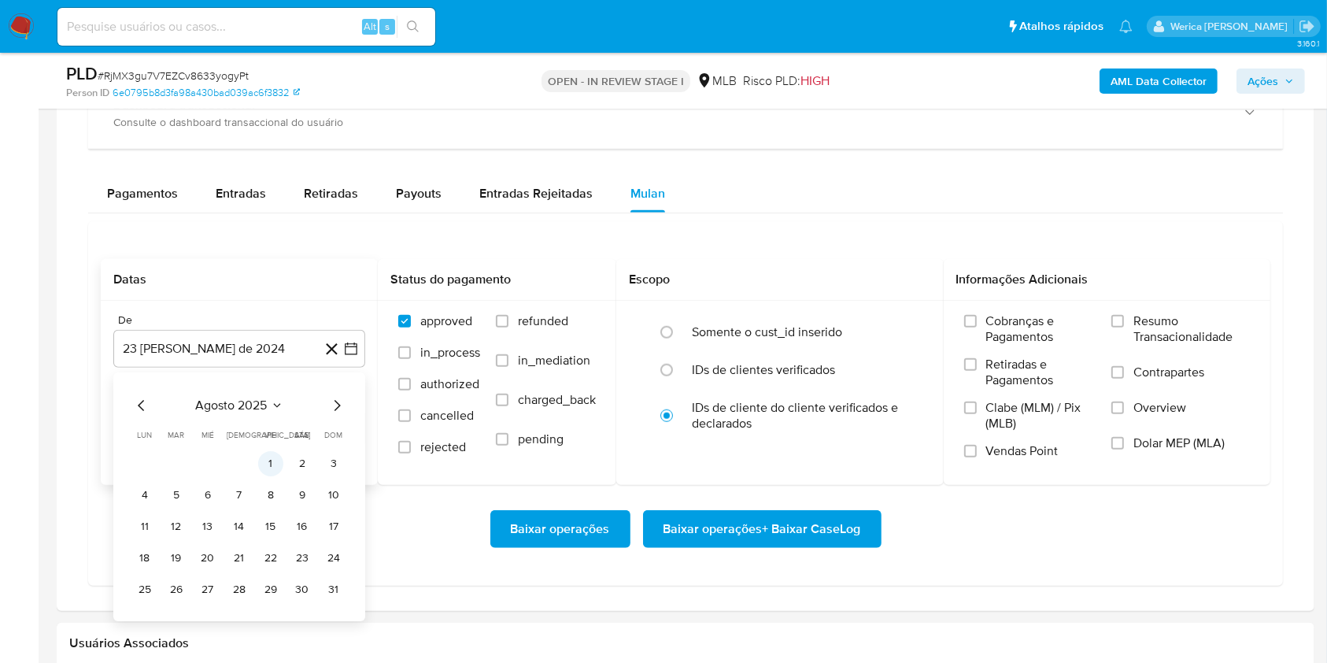
click at [261, 457] on button "1" at bounding box center [270, 463] width 25 height 25
click at [991, 327] on span "Cobranças e Pagamentos" at bounding box center [1041, 328] width 110 height 31
click at [998, 368] on span "Retiradas e Pagamentos" at bounding box center [1041, 372] width 110 height 31
click at [977, 368] on input "Retiradas e Pagamentos" at bounding box center [970, 364] width 13 height 13
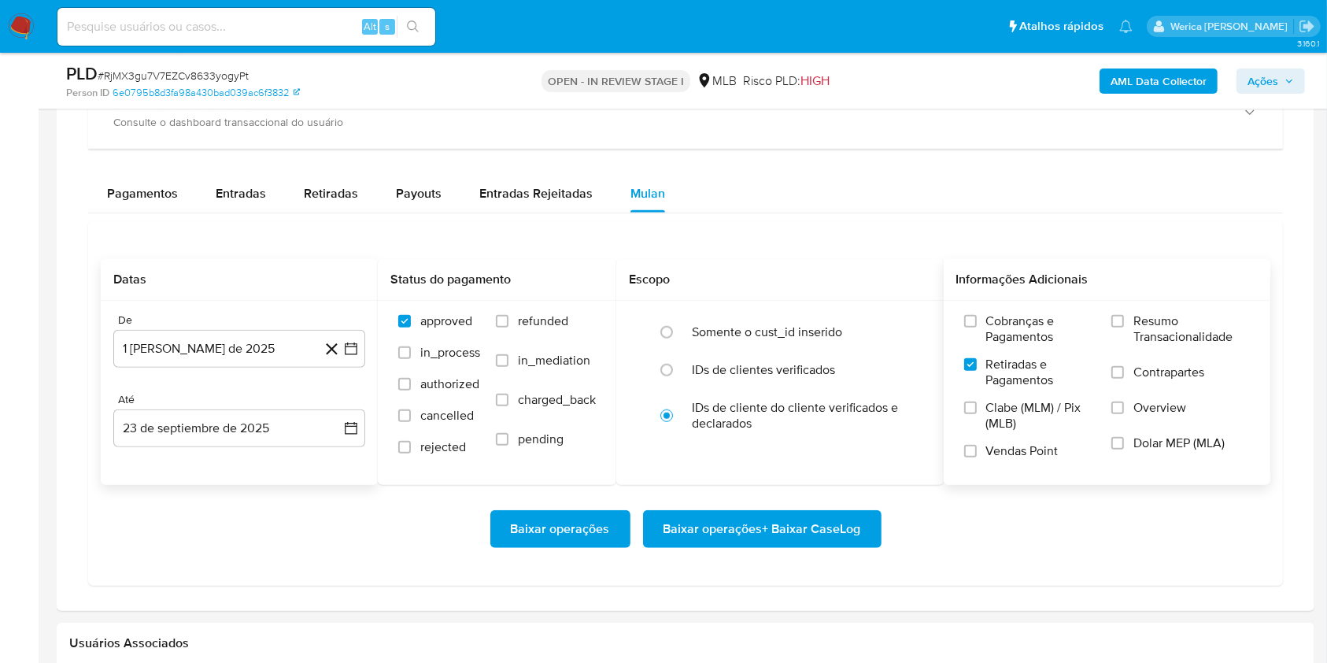
click at [996, 405] on span "Clabe (MLM) / Pix (MLB)" at bounding box center [1041, 415] width 110 height 31
click at [977, 405] on input "Clabe (MLM) / Pix (MLB)" at bounding box center [970, 407] width 13 height 13
click at [991, 440] on div "Cobranças e Pagamentos Retiradas e Pagamentos Clabe (MLM) / Pix (MLB) Vendas Po…" at bounding box center [1030, 391] width 132 height 157
click at [990, 316] on span "Cobranças e Pagamentos" at bounding box center [1041, 328] width 110 height 31
click at [977, 316] on input "Cobranças e Pagamentos" at bounding box center [970, 321] width 13 height 13
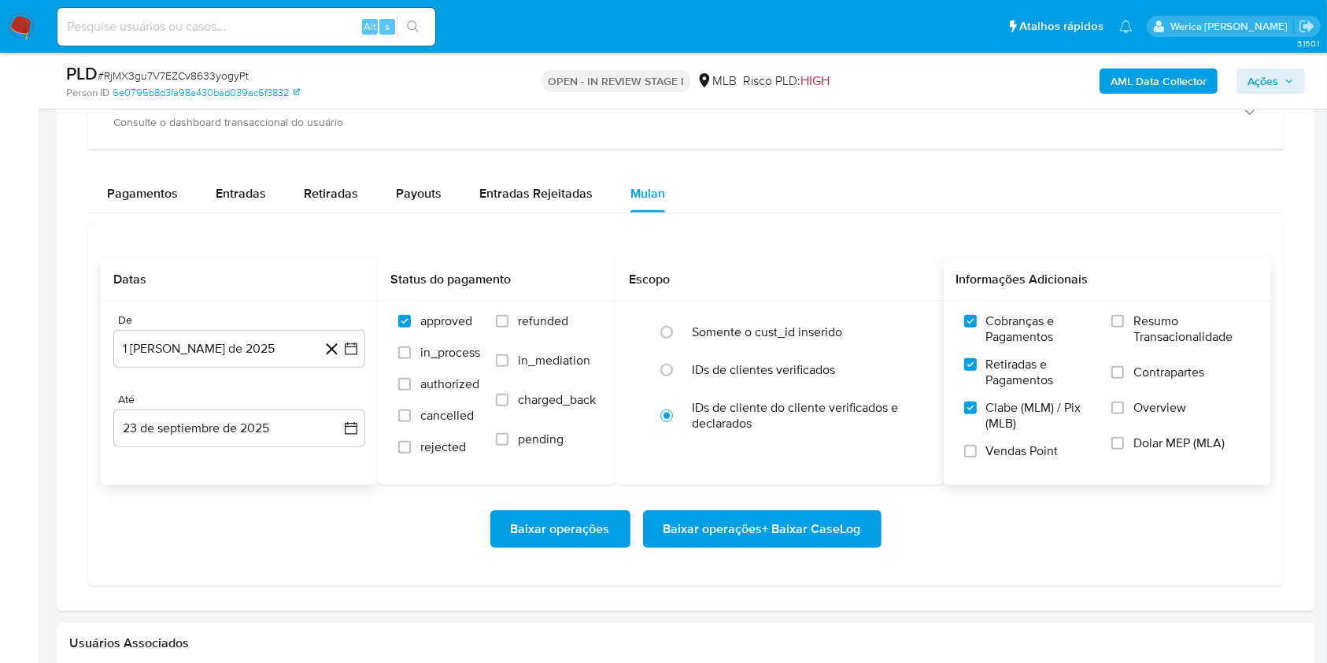
click at [1129, 324] on label "Resumo Transacionalidade" at bounding box center [1180, 338] width 139 height 51
click at [1130, 378] on label "Contrapartes" at bounding box center [1180, 381] width 139 height 35
click at [1124, 378] on input "Contrapartes" at bounding box center [1117, 372] width 13 height 13
click at [1132, 420] on label "Overview" at bounding box center [1180, 417] width 139 height 35
click at [1124, 414] on input "Overview" at bounding box center [1117, 407] width 13 height 13
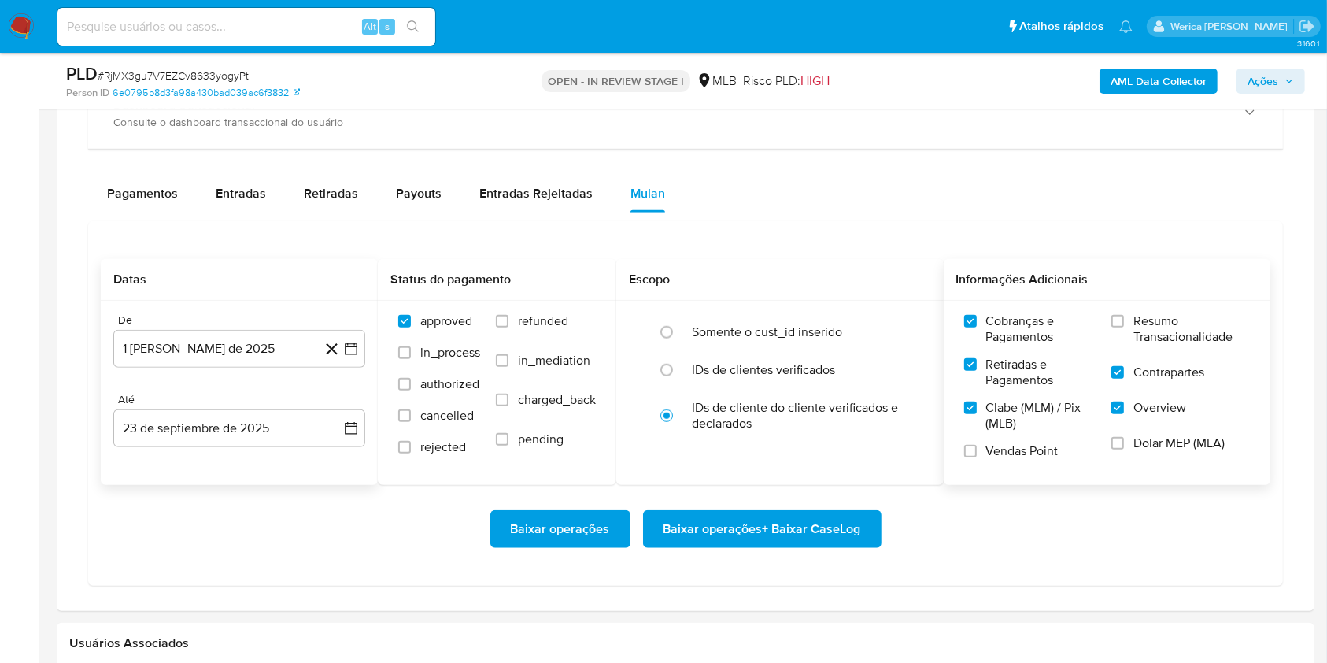
click at [1138, 449] on span "Dolar MEP (MLA)" at bounding box center [1178, 443] width 91 height 16
click at [1124, 449] on input "Dolar MEP (MLA)" at bounding box center [1117, 443] width 13 height 13
click at [1018, 468] on label "Vendas Point" at bounding box center [1030, 457] width 132 height 28
click at [977, 457] on input "Vendas Point" at bounding box center [970, 451] width 13 height 13
click at [1120, 315] on input "Resumo Transacionalidade" at bounding box center [1117, 321] width 13 height 13
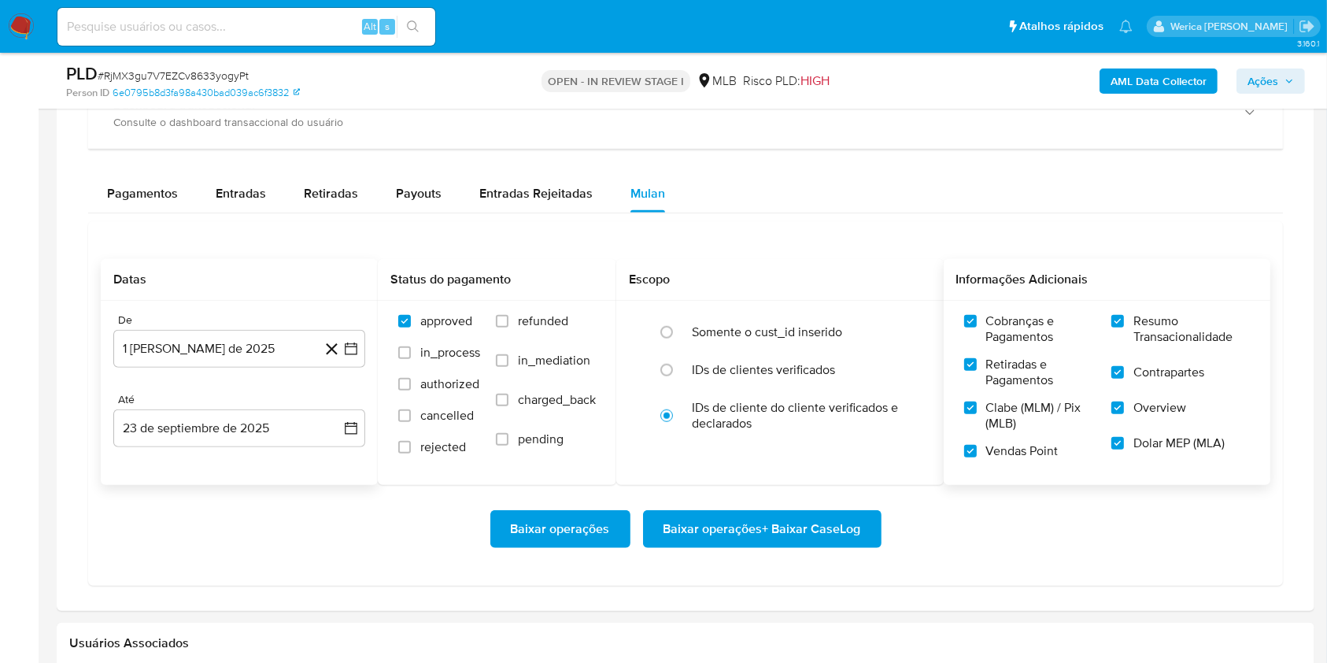
click at [823, 526] on span "Baixar operações + Baixar CaseLog" at bounding box center [763, 529] width 198 height 35
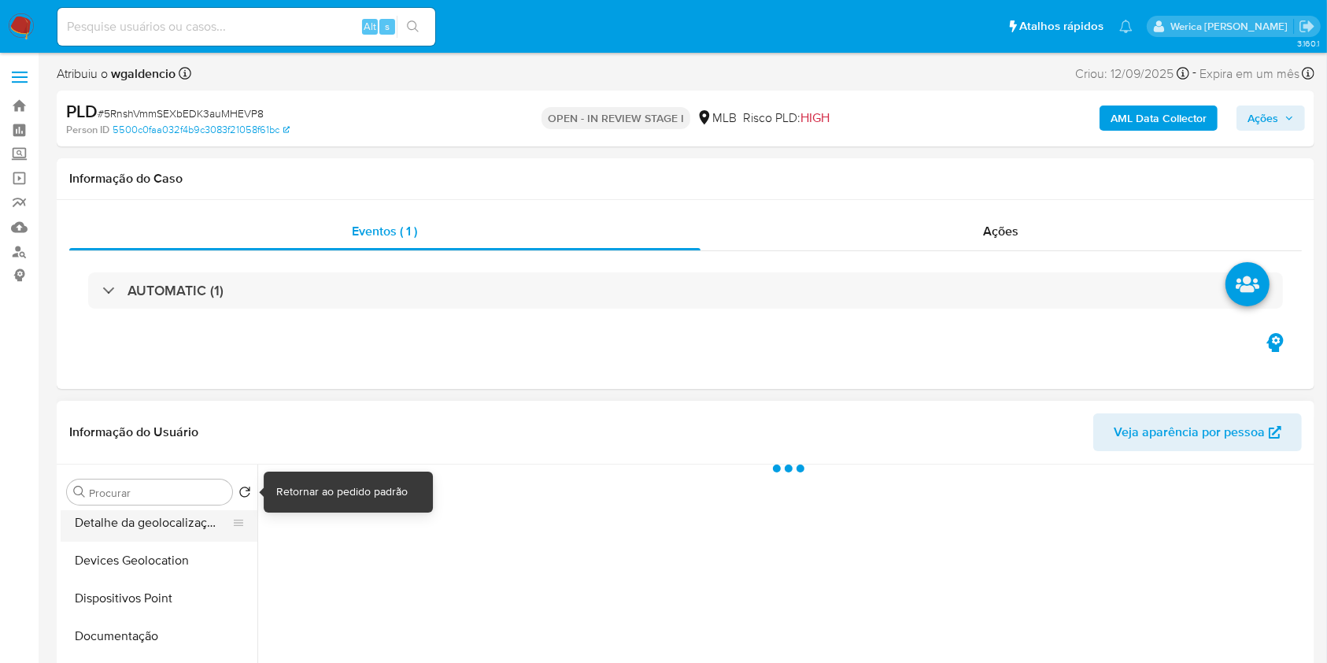
select select "10"
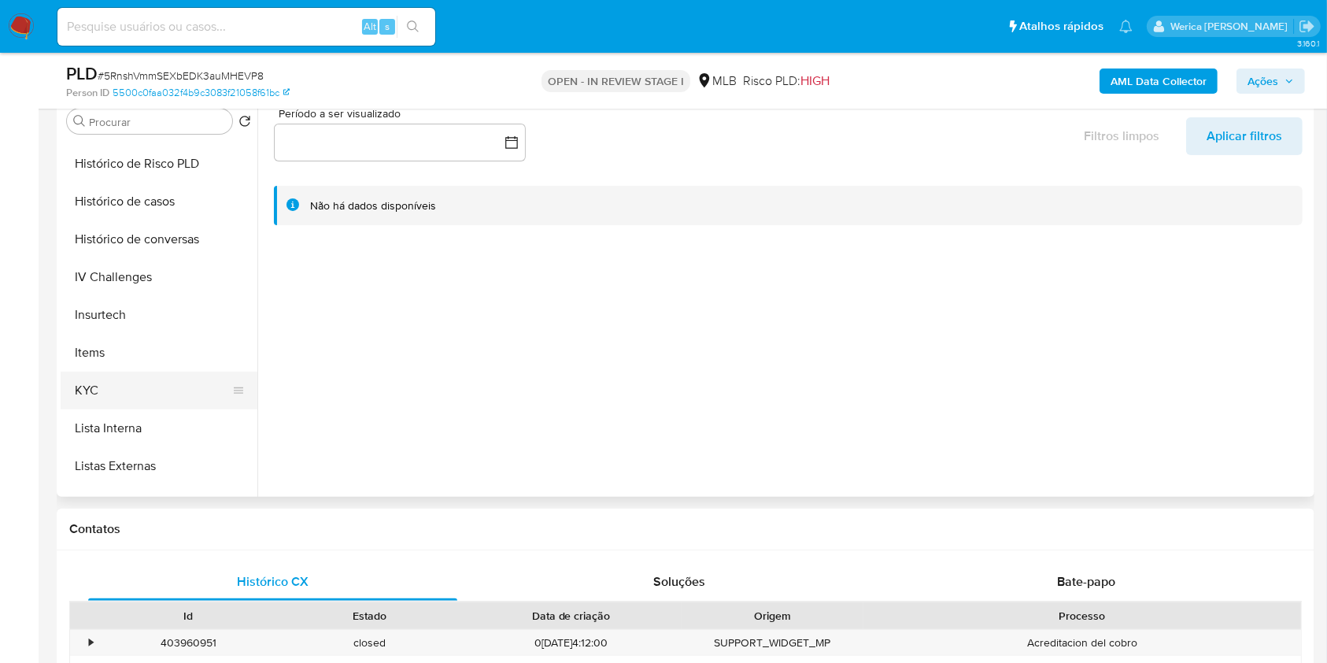
scroll to position [209, 0]
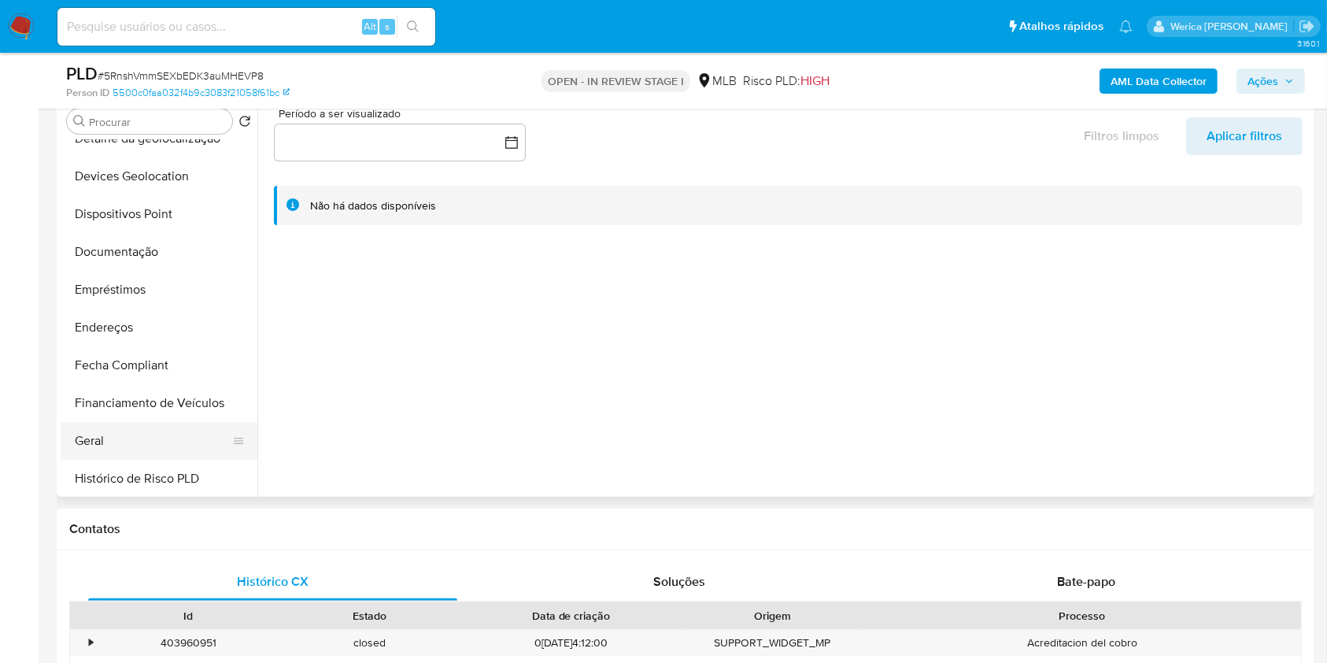
click at [141, 438] on button "Geral" at bounding box center [153, 441] width 184 height 38
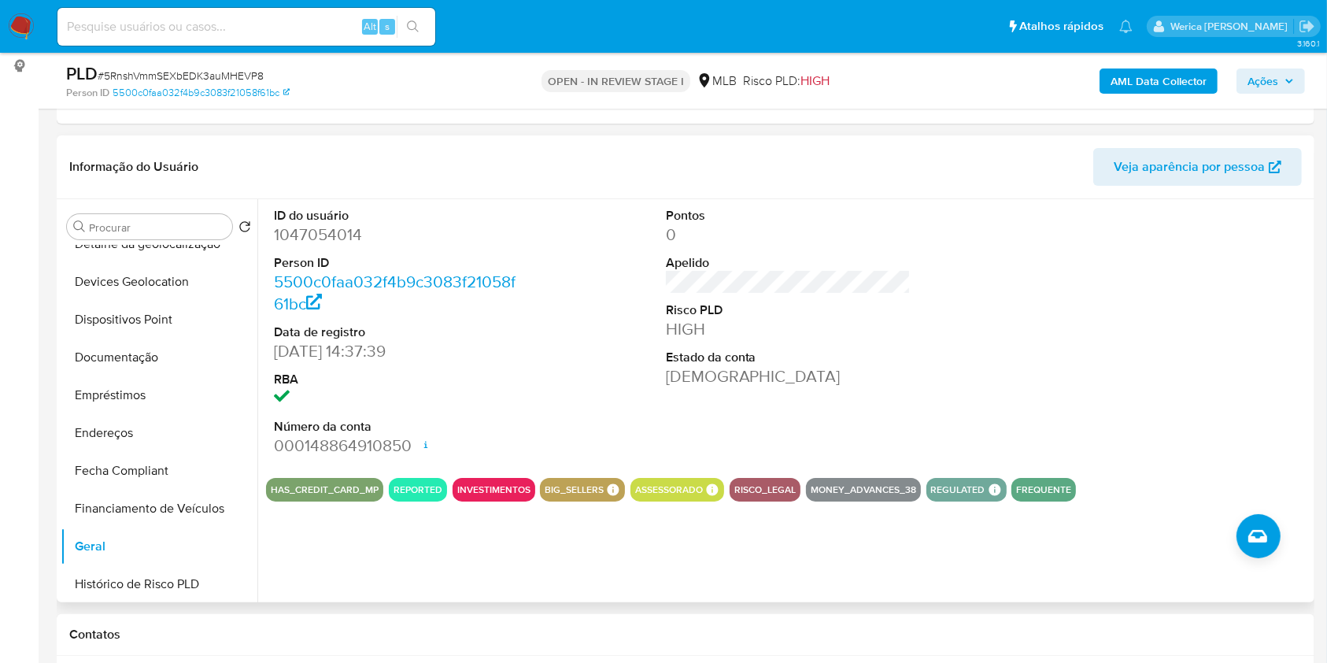
click at [321, 231] on dd "1047054014" at bounding box center [397, 235] width 246 height 22
click at [321, 234] on dd "1047054014" at bounding box center [397, 235] width 246 height 22
click at [321, 235] on dd "1047054014" at bounding box center [397, 235] width 246 height 22
copy dd "1047054014"
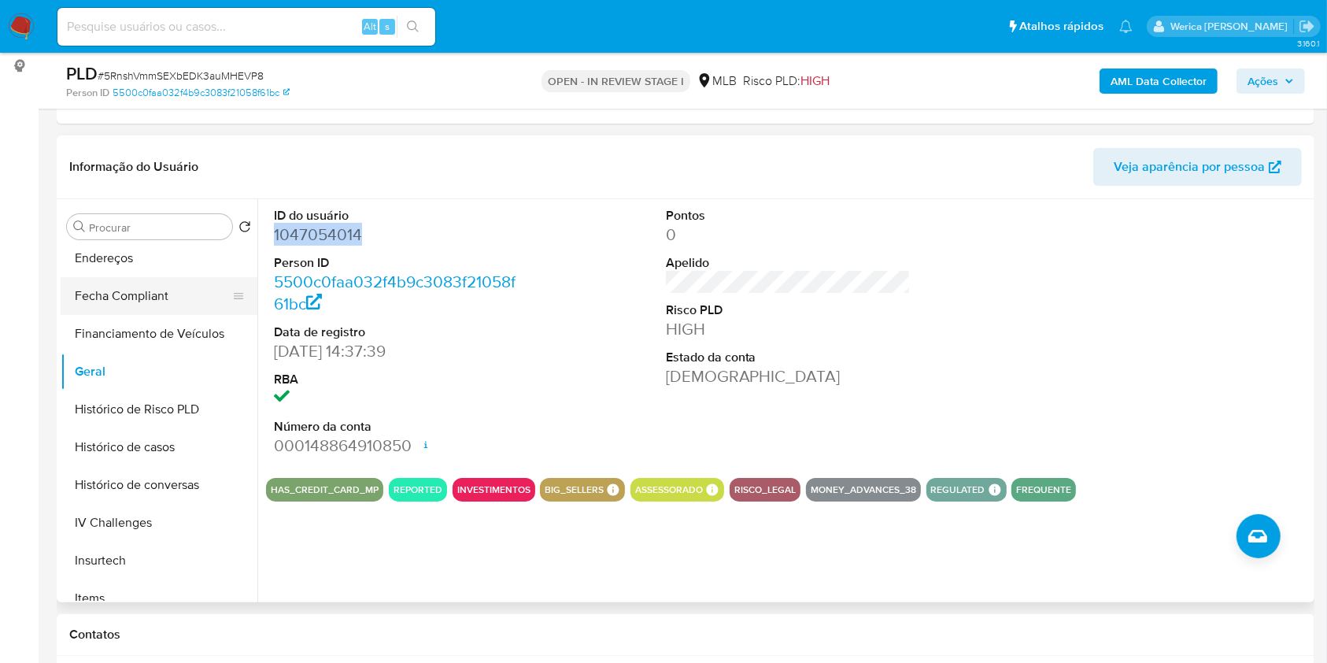
scroll to position [420, 0]
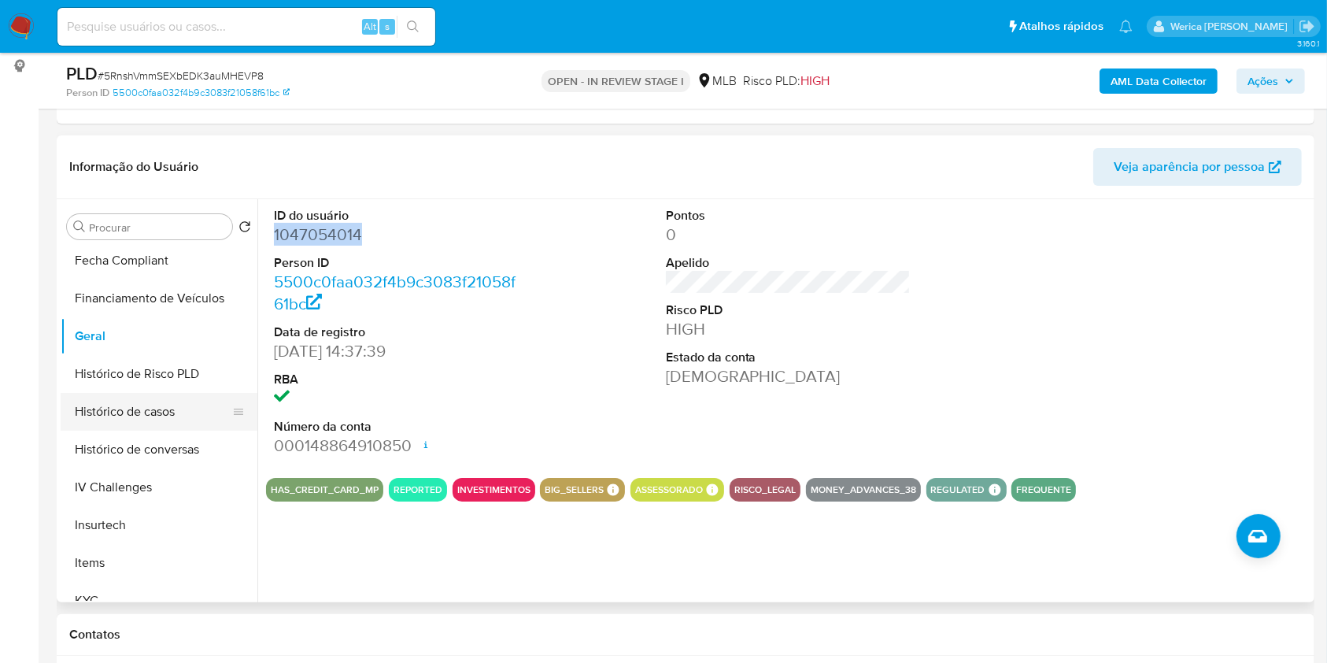
click at [170, 403] on button "Histórico de casos" at bounding box center [153, 412] width 184 height 38
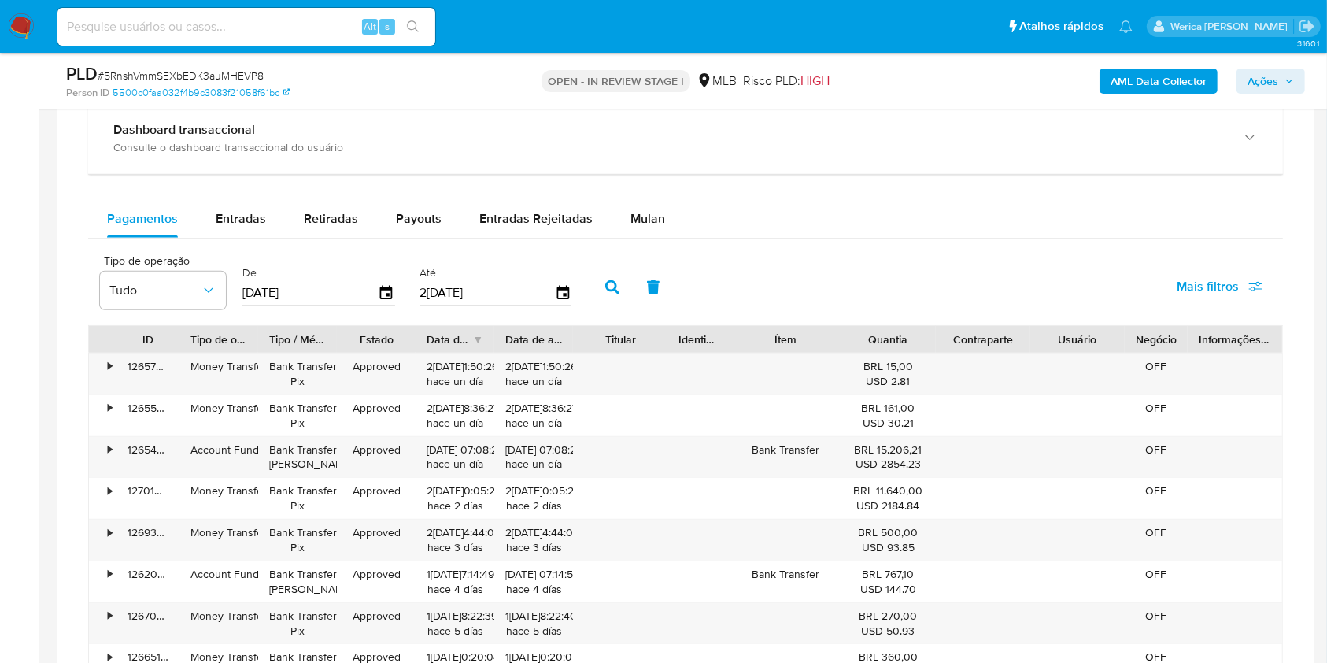
scroll to position [1364, 0]
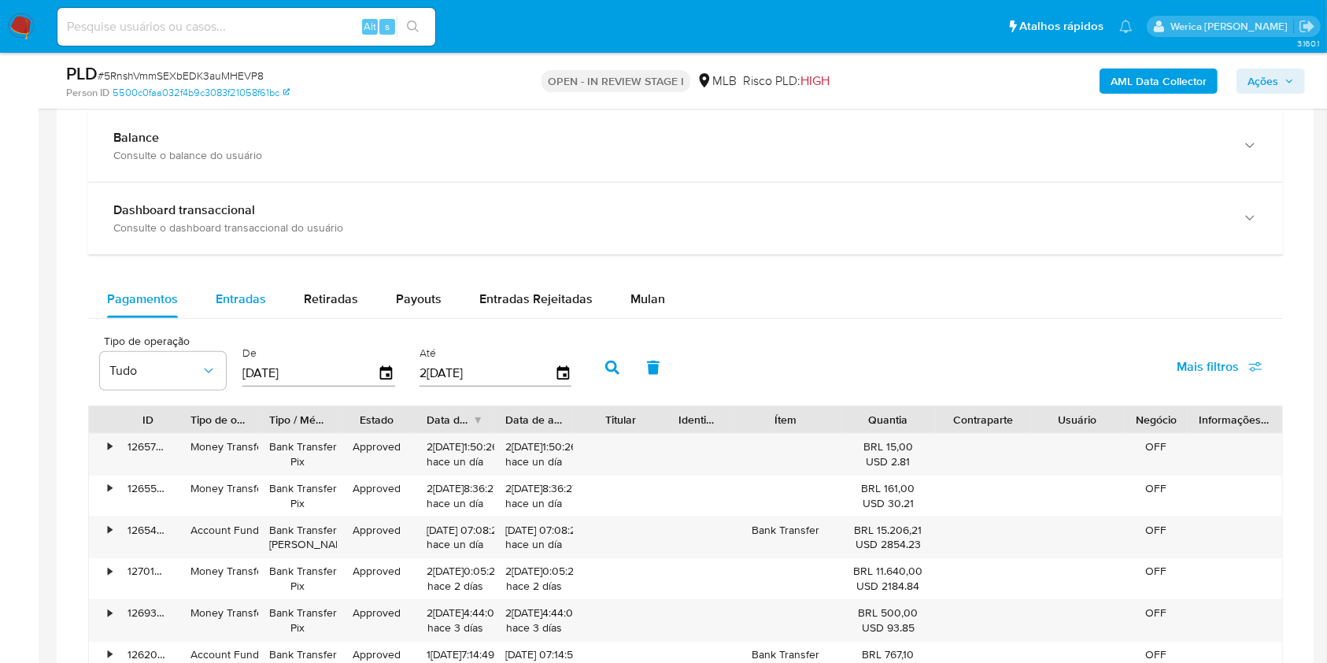
click at [246, 310] on div "Entradas" at bounding box center [241, 299] width 50 height 38
select select "10"
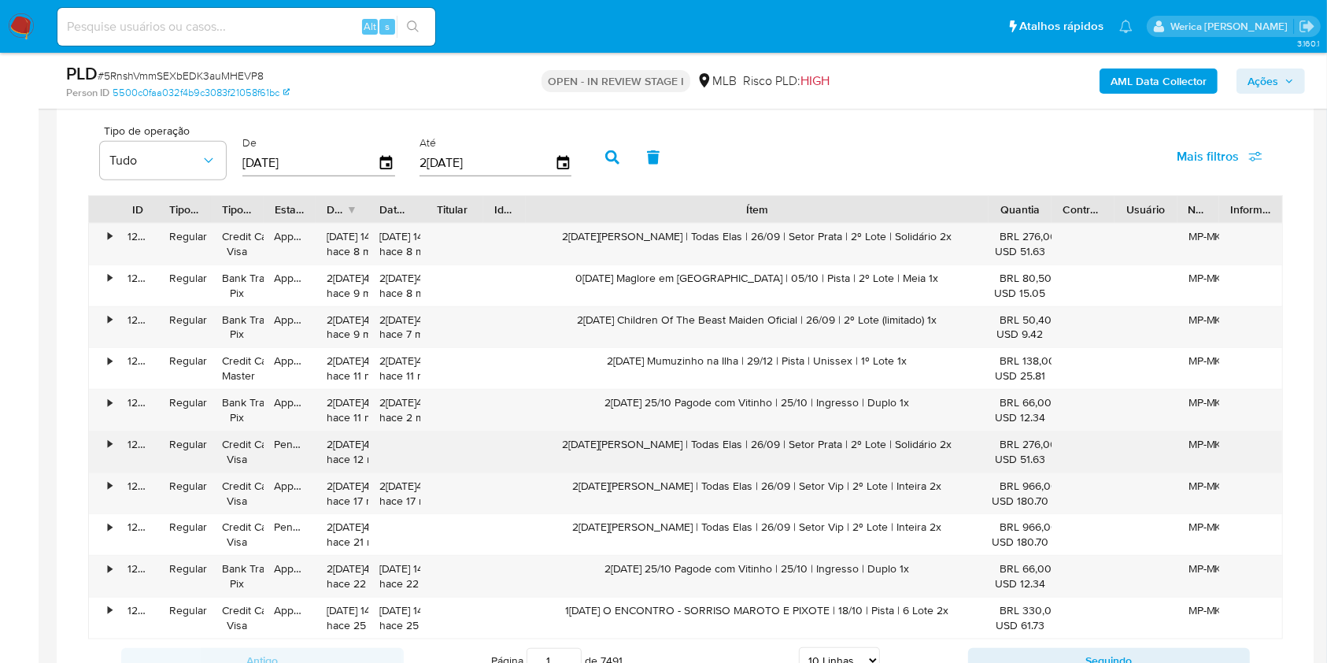
drag, startPoint x: 837, startPoint y: 198, endPoint x: 1179, endPoint y: 431, distance: 413.5
click at [1189, 432] on div "ID Tipo de operação Tipo / Método Estado Data de criação Data de aprovação Titu…" at bounding box center [685, 417] width 1195 height 444
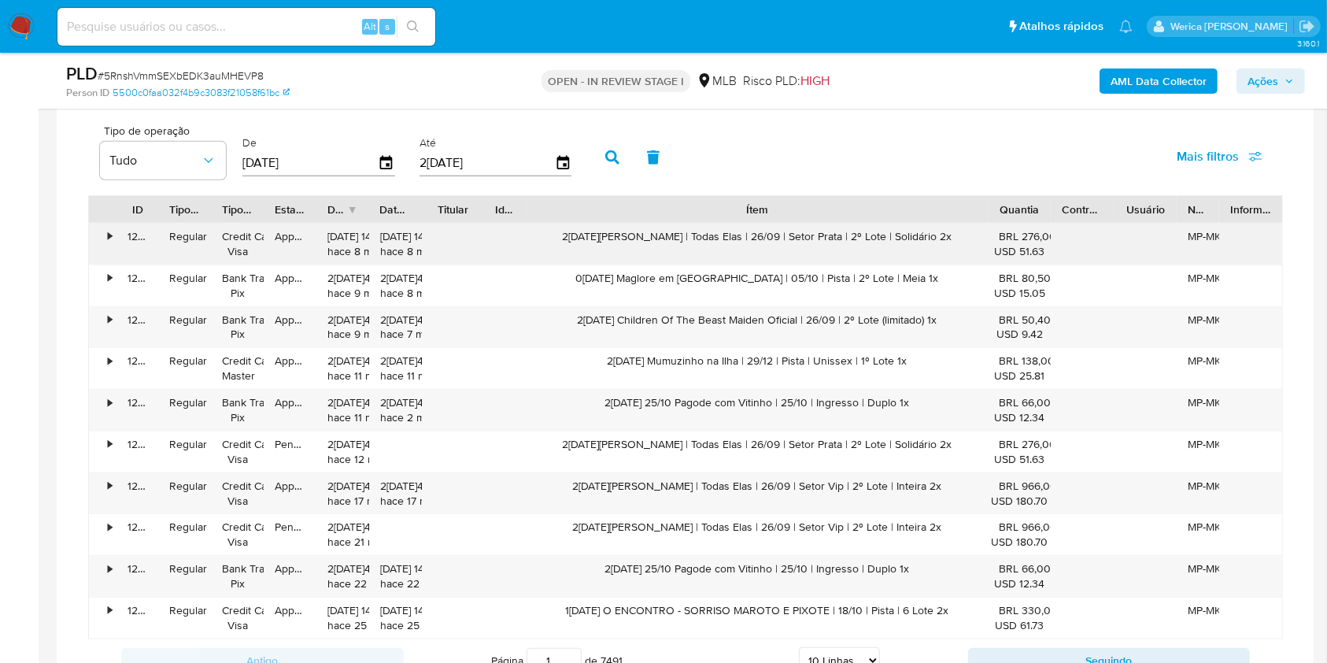
click at [852, 240] on div "26/09/2025 Vanessa da Mata | Todas Elas | 26/09 | Setor Prata | 2º Lote | Solid…" at bounding box center [757, 244] width 461 height 41
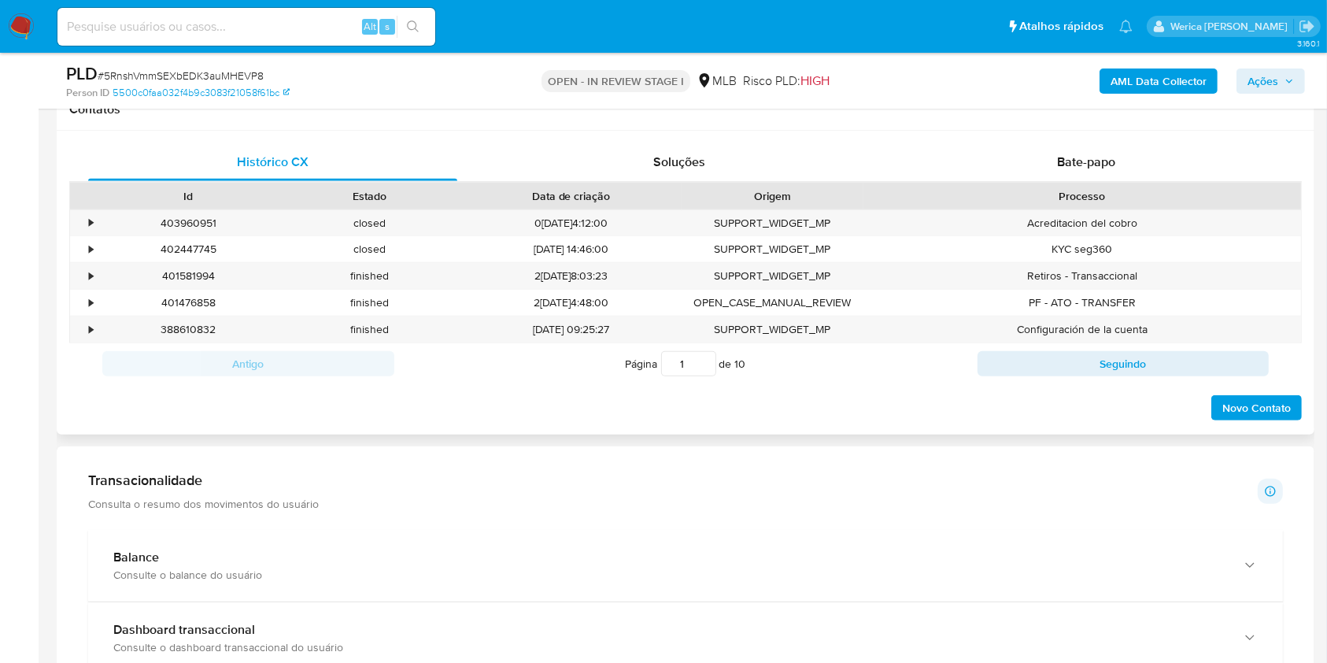
scroll to position [105, 0]
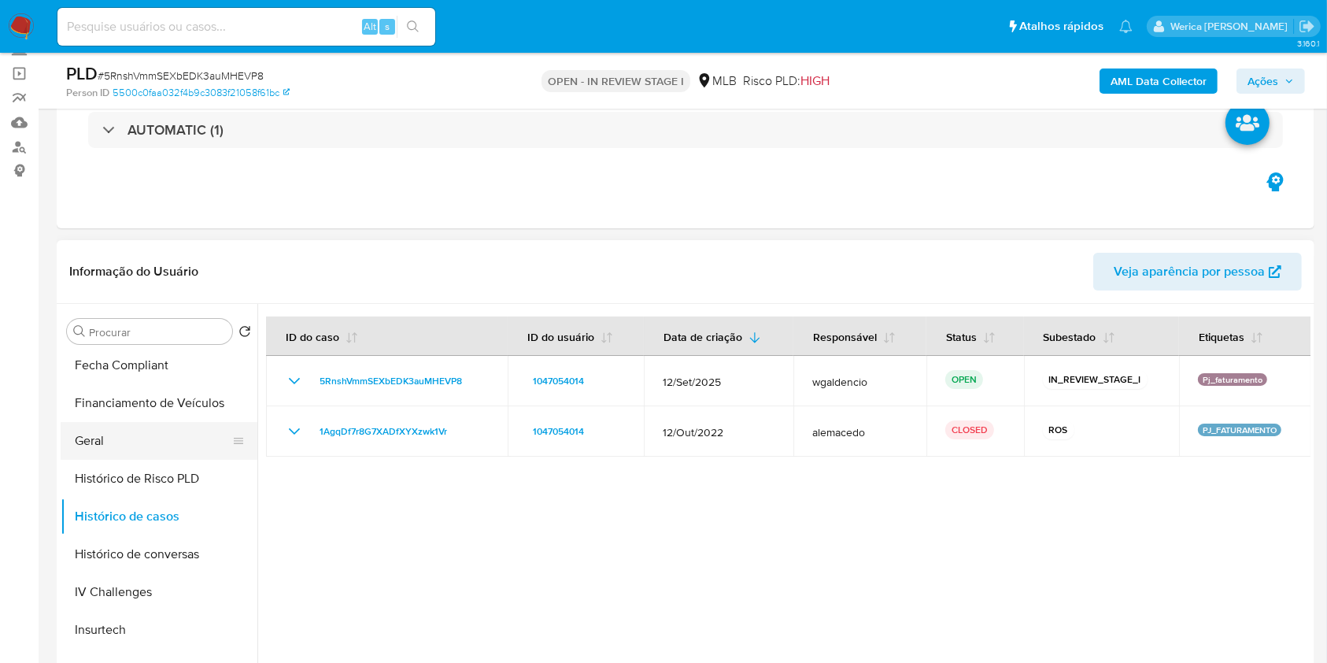
click at [174, 453] on button "Geral" at bounding box center [153, 441] width 184 height 38
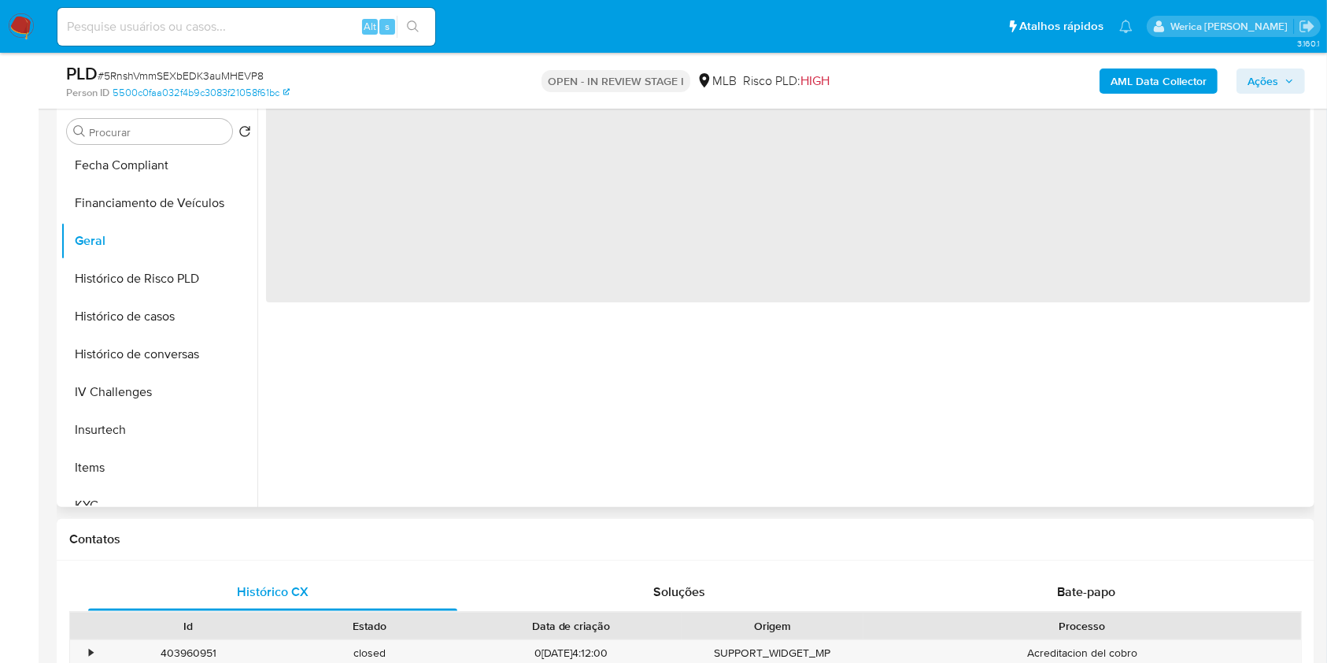
scroll to position [209, 0]
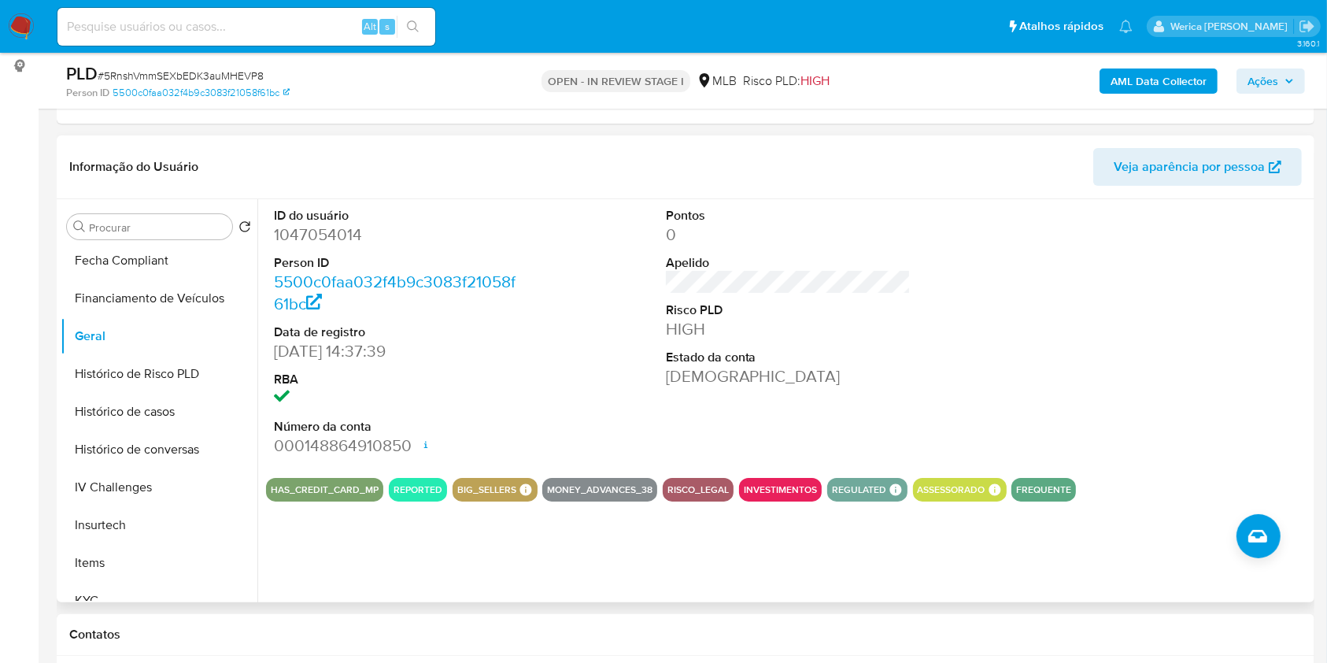
click at [1132, 375] on div at bounding box center [1179, 332] width 261 height 266
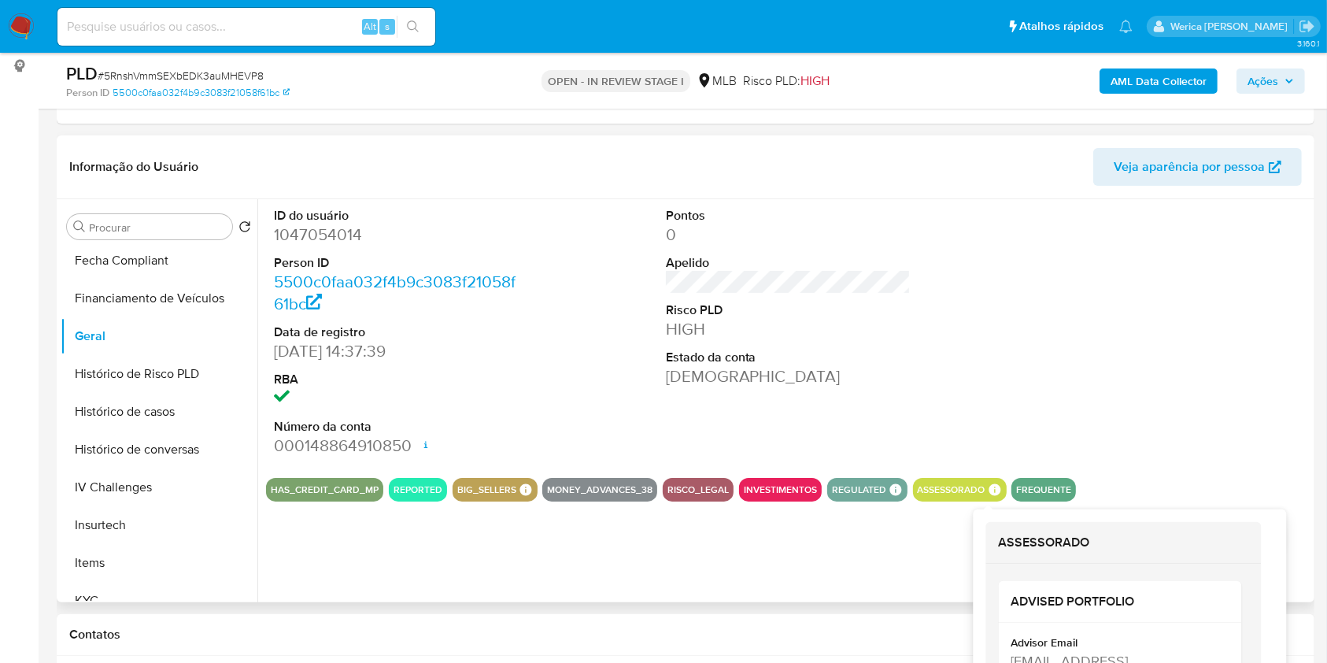
scroll to position [315, 0]
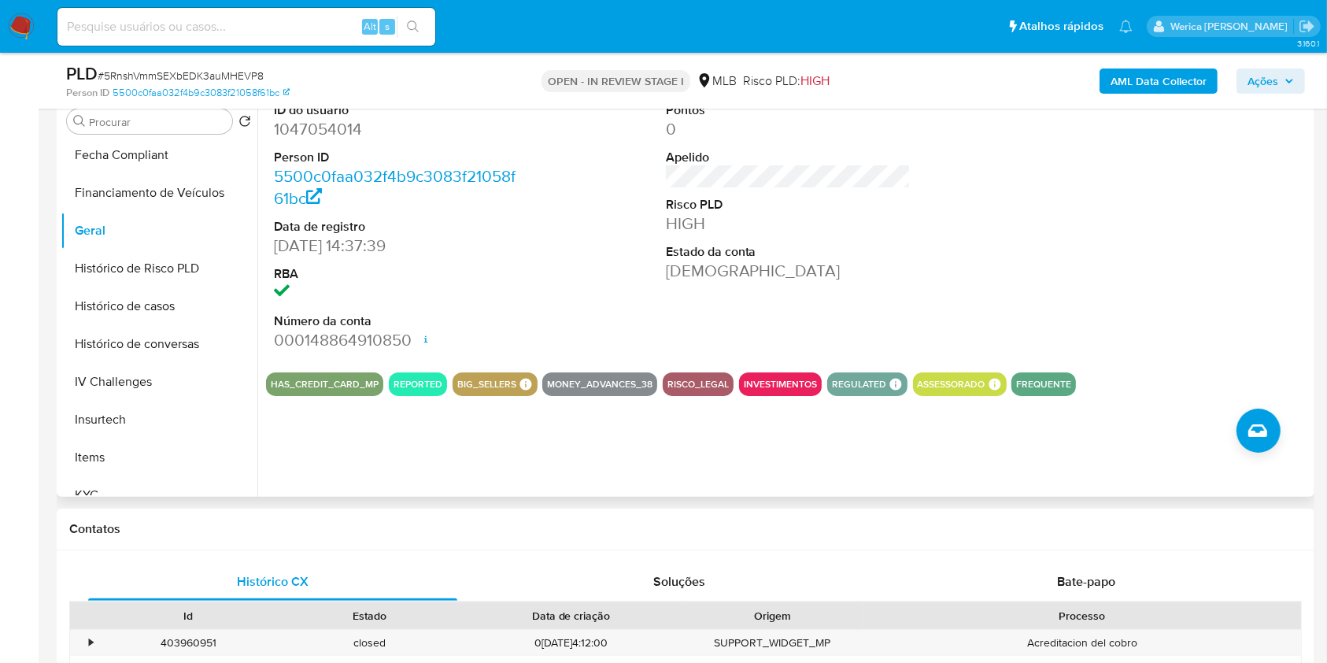
click at [329, 116] on dt "ID do usuário" at bounding box center [397, 110] width 246 height 17
click at [329, 130] on dd "1047054014" at bounding box center [397, 129] width 246 height 22
copy dd "1047054014"
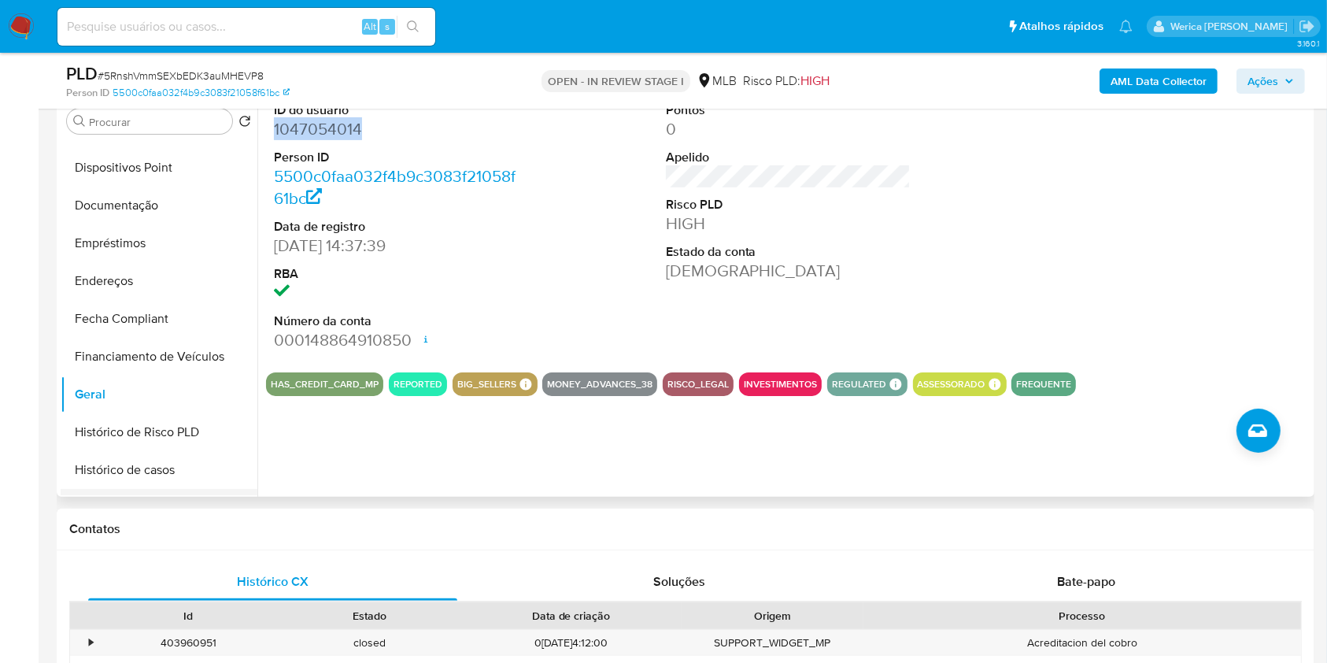
scroll to position [105, 0]
click at [155, 357] on button "Documentação" at bounding box center [153, 357] width 184 height 38
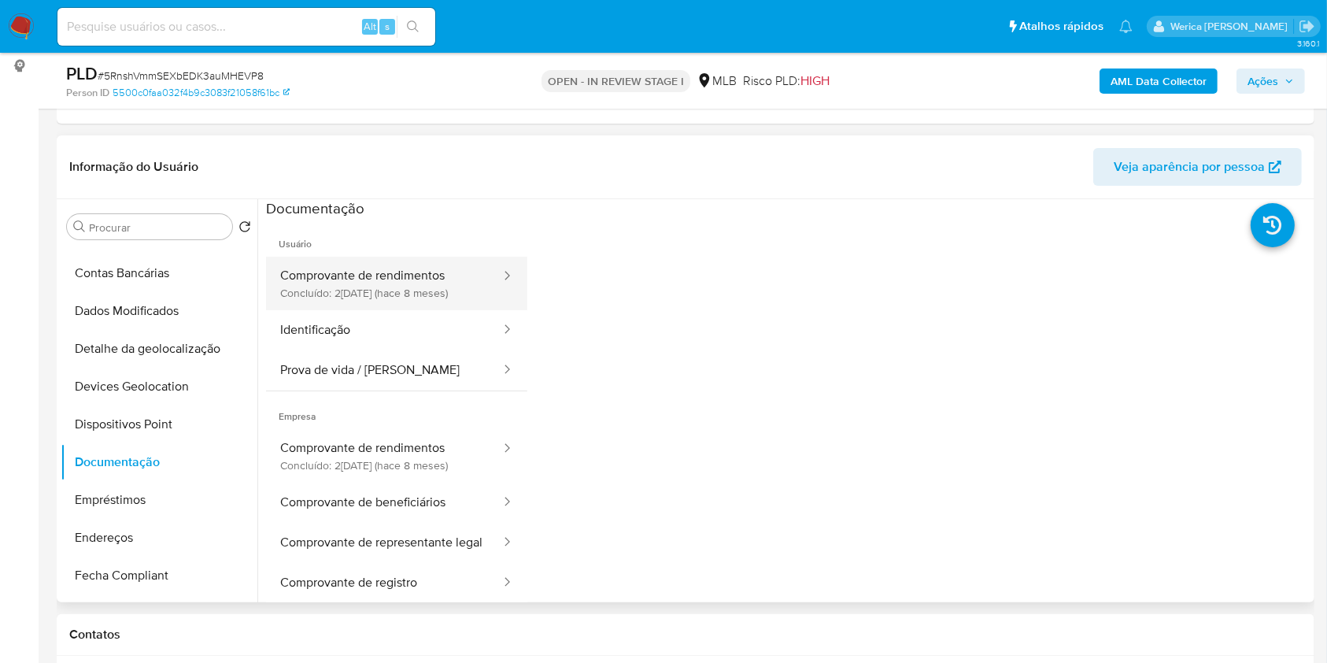
click at [377, 289] on button "Comprovante de rendimentos Concluído: 23/01/2025 (hace 8 meses)" at bounding box center [384, 284] width 236 height 54
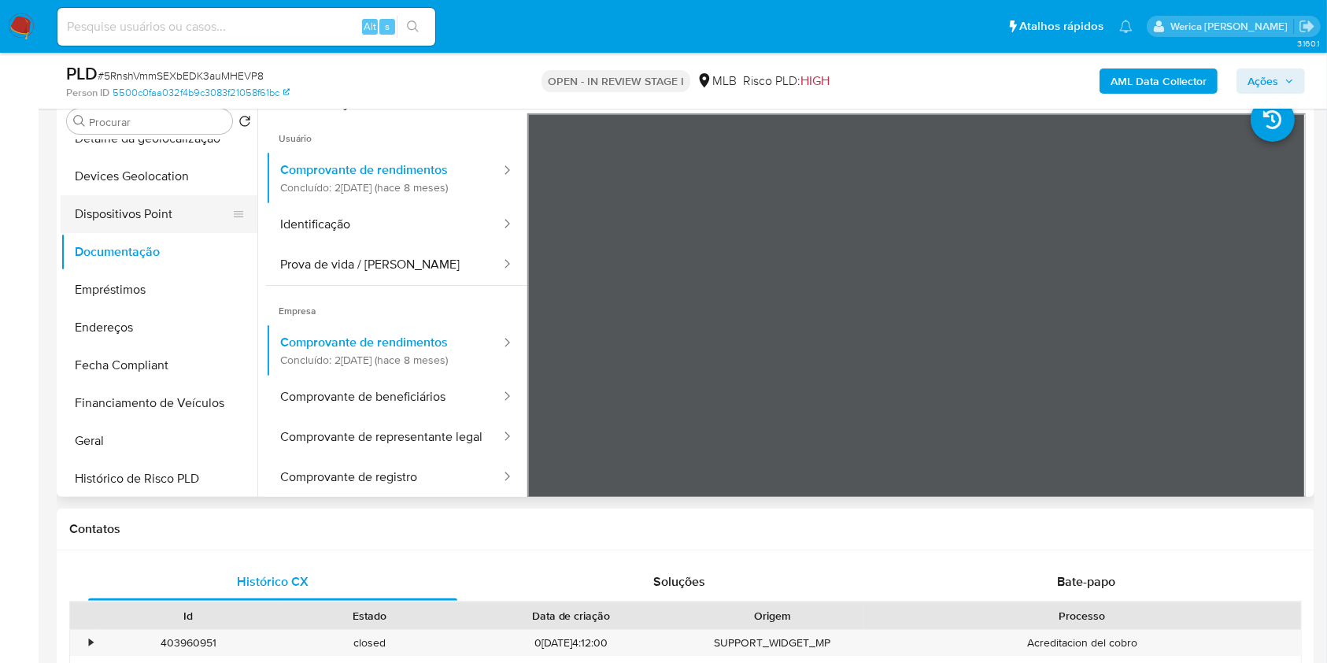
scroll to position [524, 0]
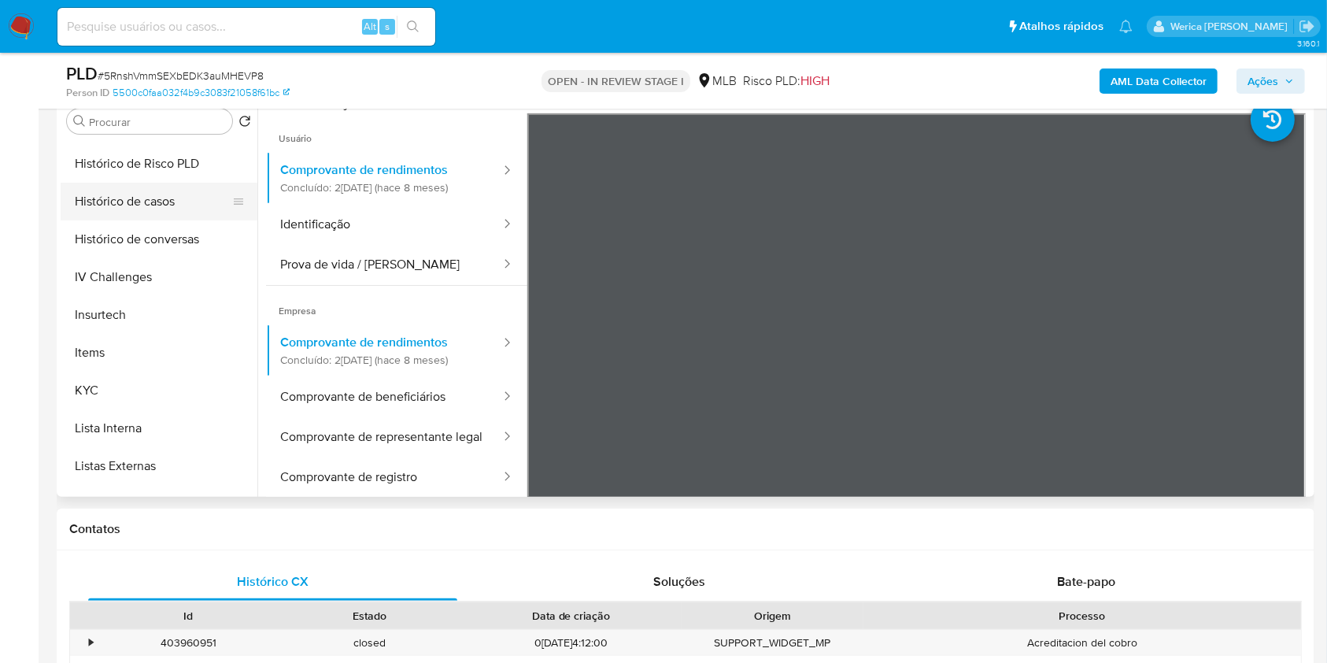
click at [156, 188] on button "Histórico de casos" at bounding box center [153, 202] width 184 height 38
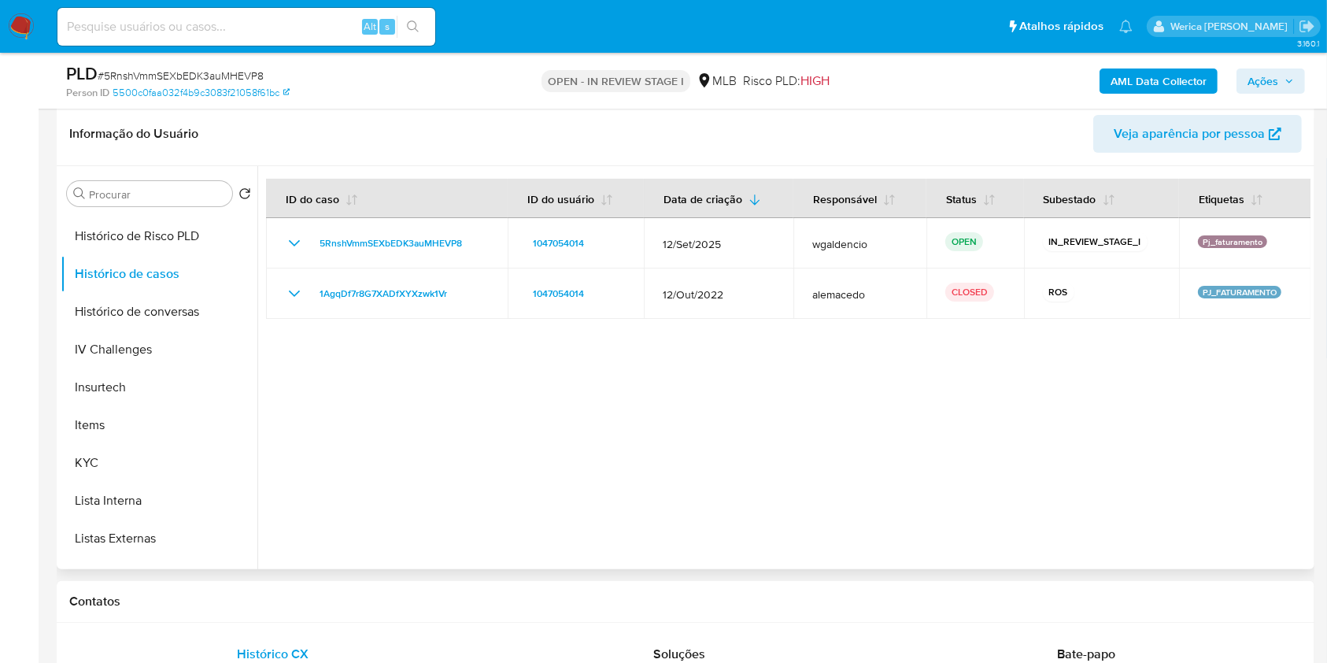
scroll to position [209, 0]
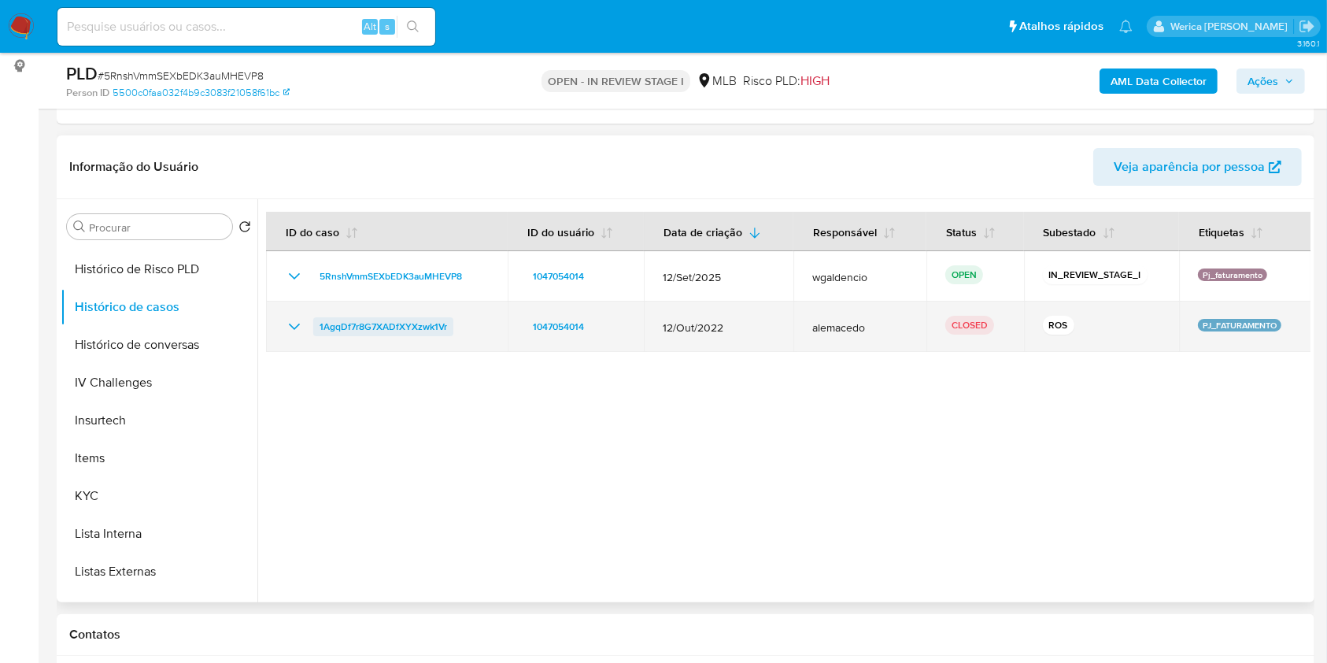
click at [377, 335] on span "1AgqDf7r8G7XADfXYXzwk1Vr" at bounding box center [384, 326] width 128 height 19
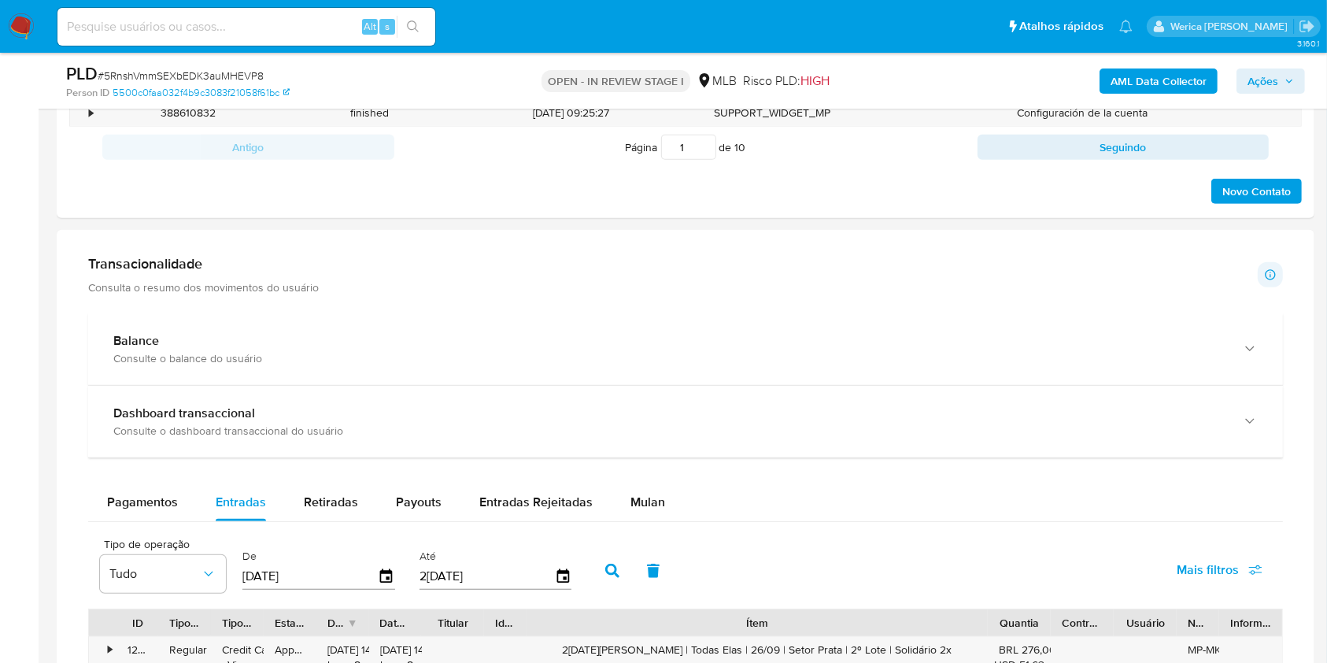
scroll to position [839, 0]
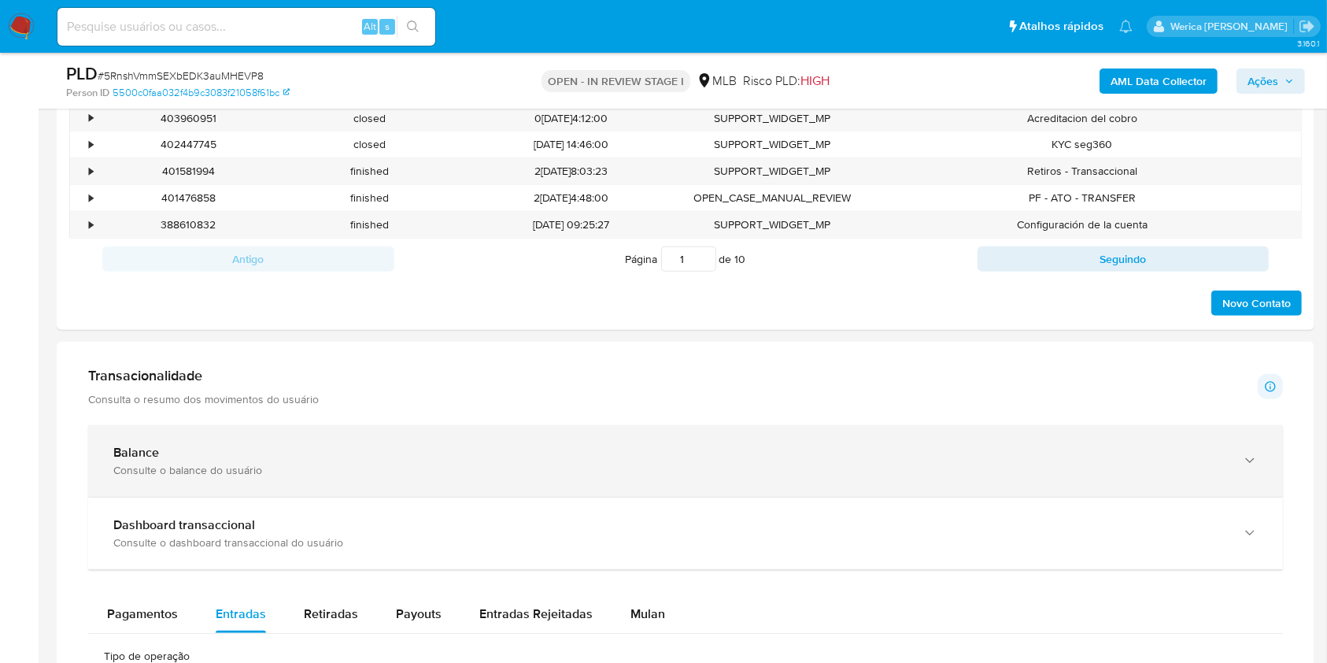
click at [392, 453] on div "Balance" at bounding box center [669, 453] width 1113 height 16
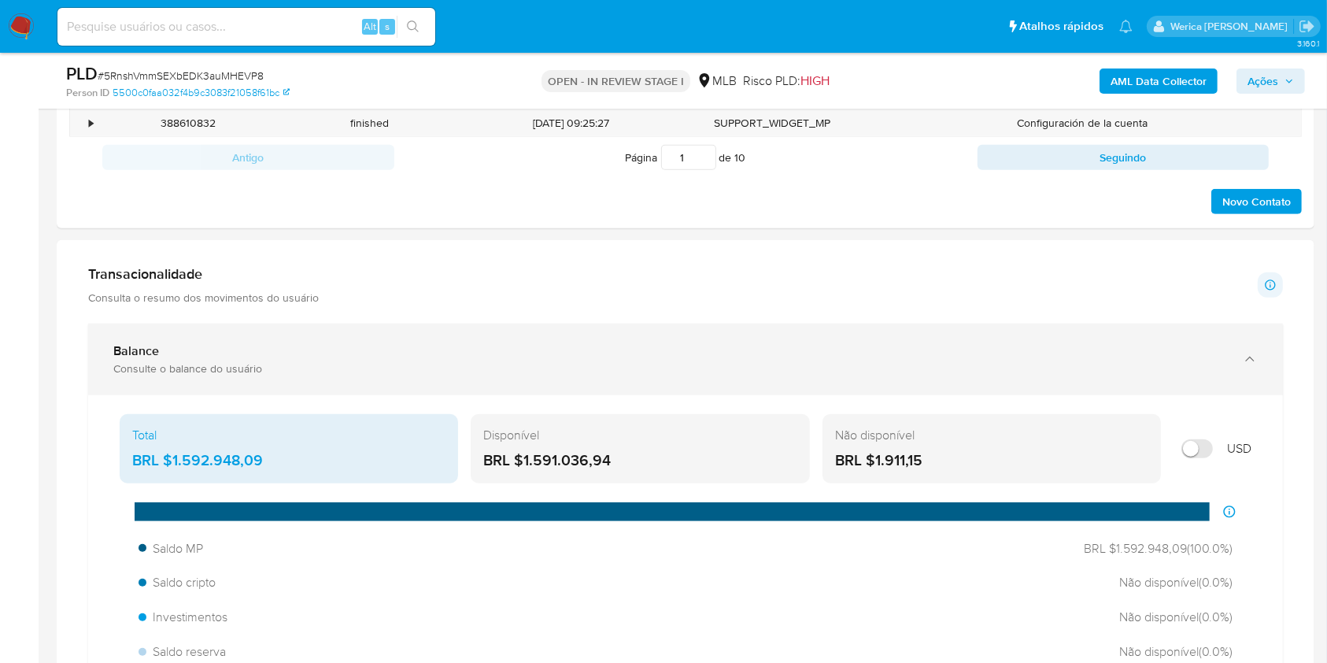
scroll to position [1154, 0]
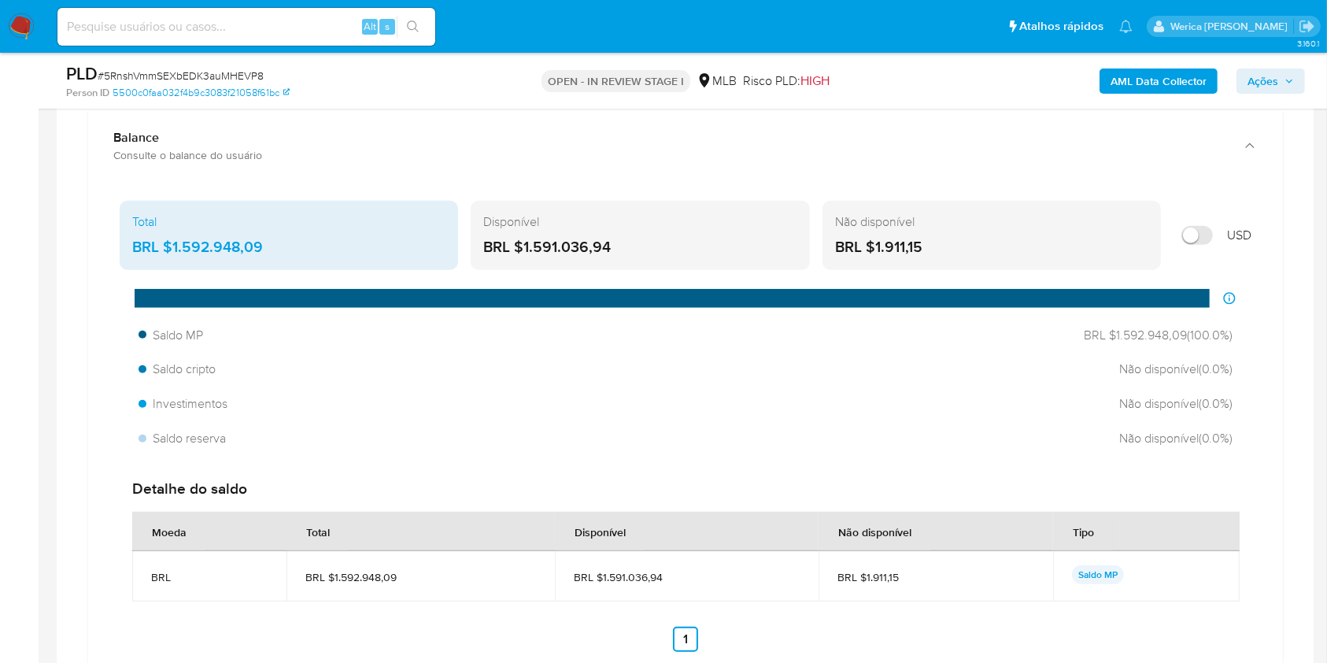
drag, startPoint x: 287, startPoint y: 233, endPoint x: 174, endPoint y: 255, distance: 114.7
click at [174, 255] on div "Total BRL $1.592.948,09" at bounding box center [289, 235] width 338 height 69
drag, startPoint x: 184, startPoint y: 252, endPoint x: 611, endPoint y: 245, distance: 426.7
click at [611, 245] on div "BRL $1.591.036,94" at bounding box center [639, 247] width 313 height 20
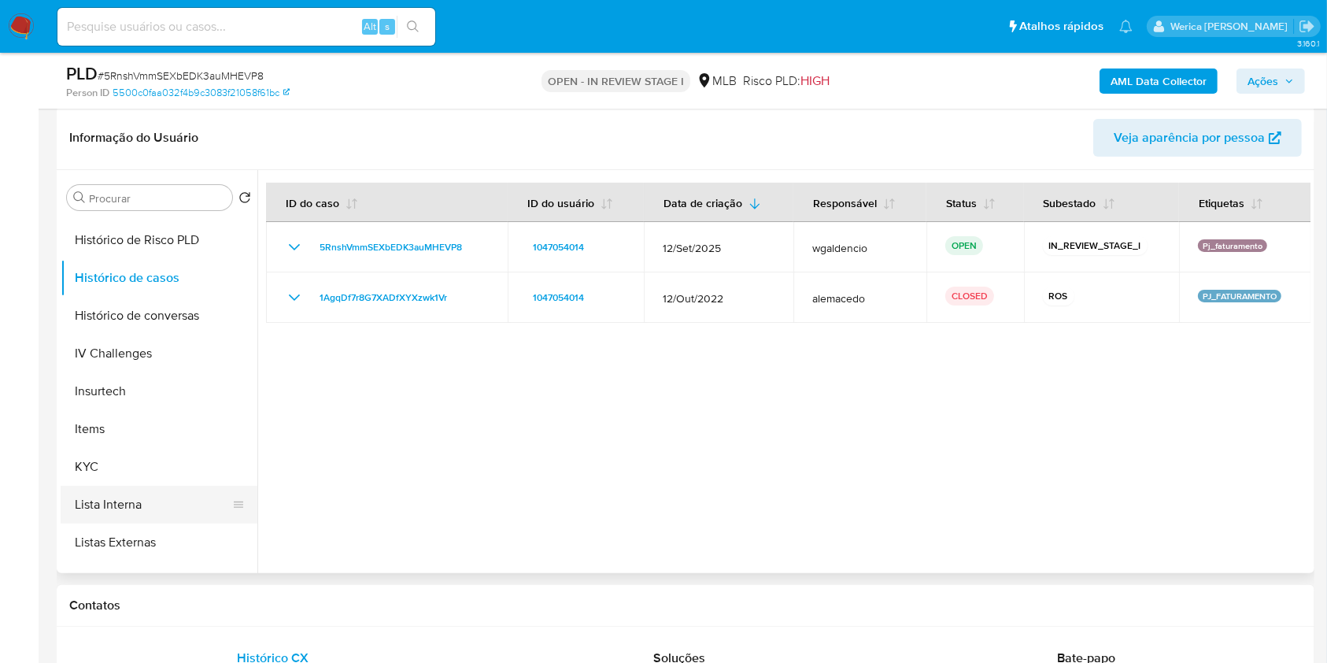
scroll to position [315, 0]
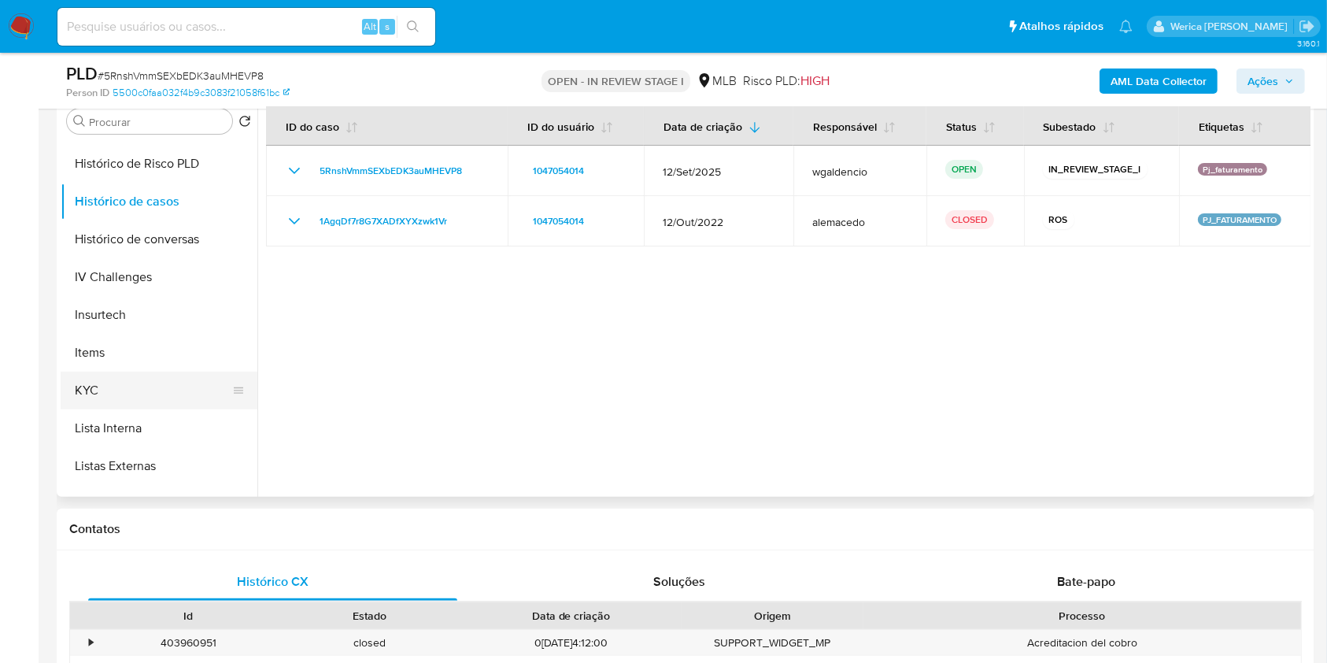
click at [124, 400] on button "KYC" at bounding box center [153, 391] width 184 height 38
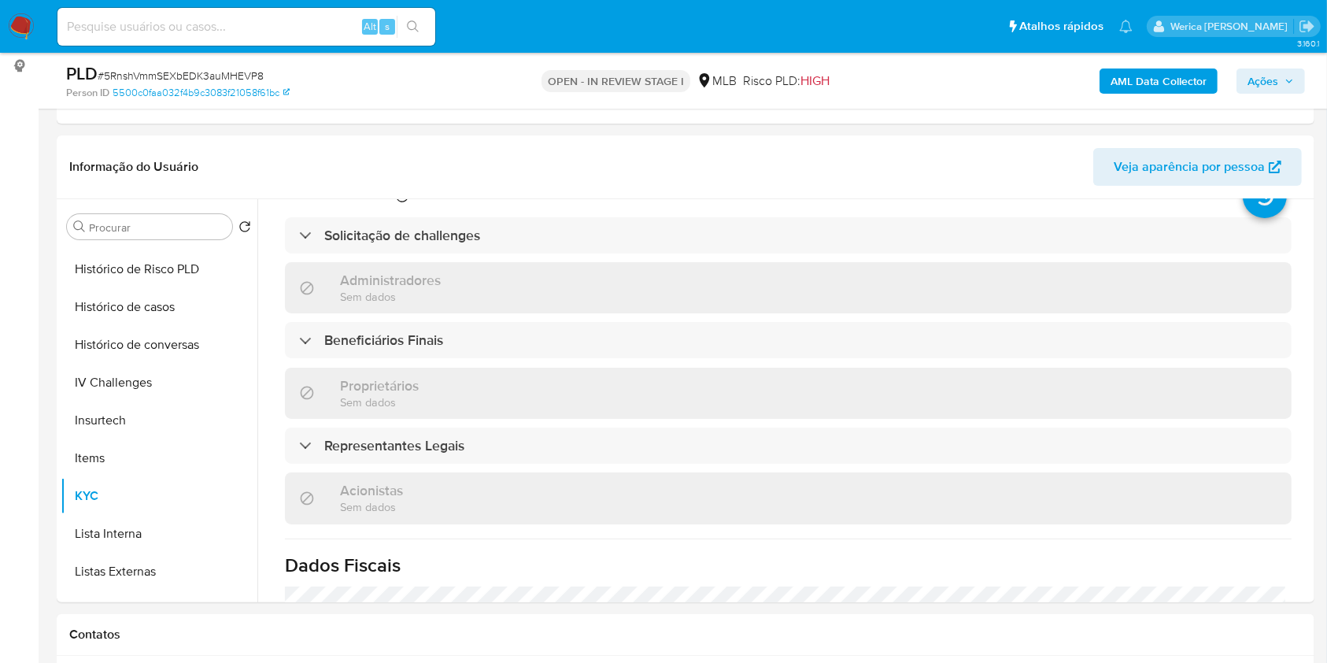
scroll to position [0, 0]
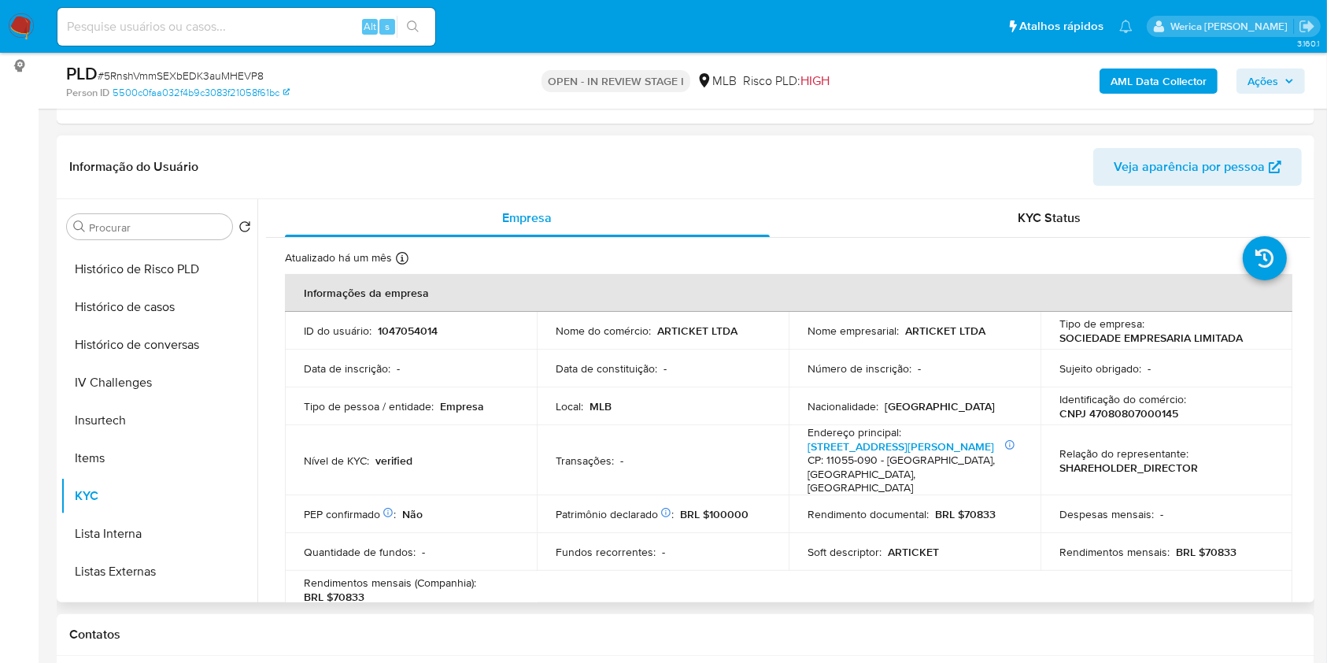
click at [1122, 412] on p "CNPJ 47080807000145" at bounding box center [1118, 413] width 119 height 14
copy p "47080807000145"
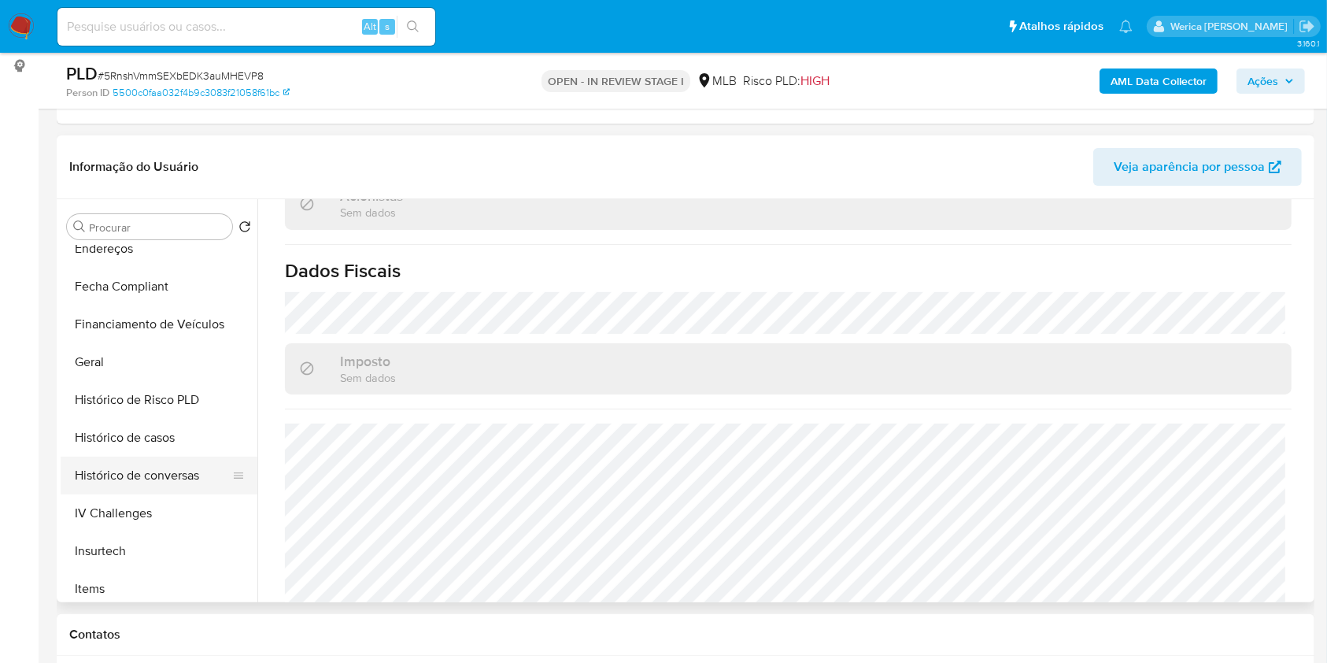
scroll to position [420, 0]
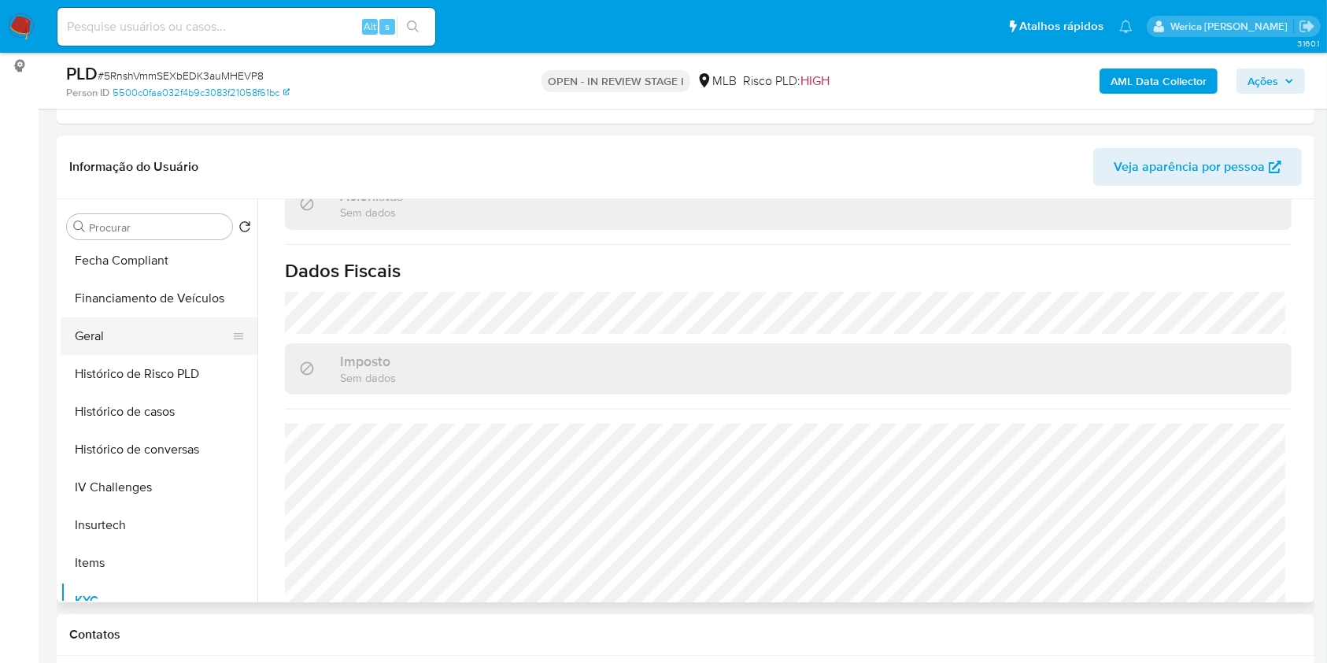
click at [134, 326] on button "Geral" at bounding box center [153, 336] width 184 height 38
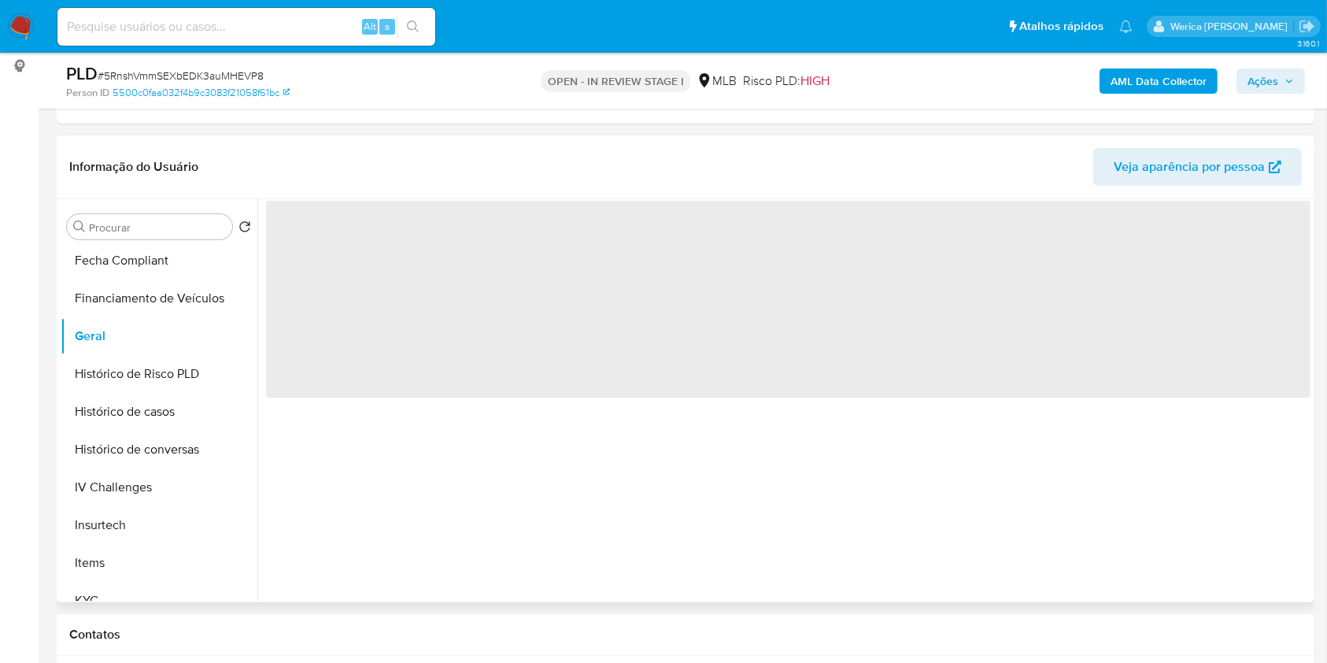
scroll to position [0, 0]
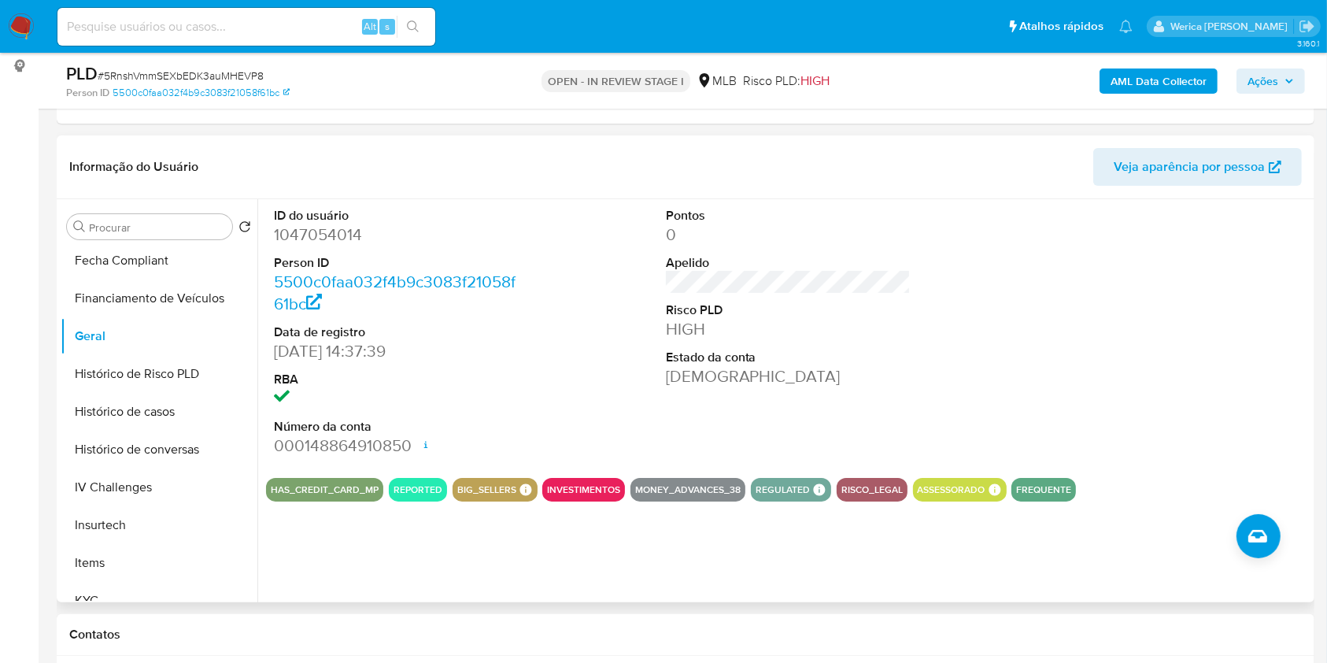
click at [1230, 386] on div at bounding box center [1179, 332] width 261 height 266
drag, startPoint x: 1230, startPoint y: 389, endPoint x: 1220, endPoint y: 382, distance: 12.4
click at [1230, 389] on div at bounding box center [1179, 332] width 261 height 266
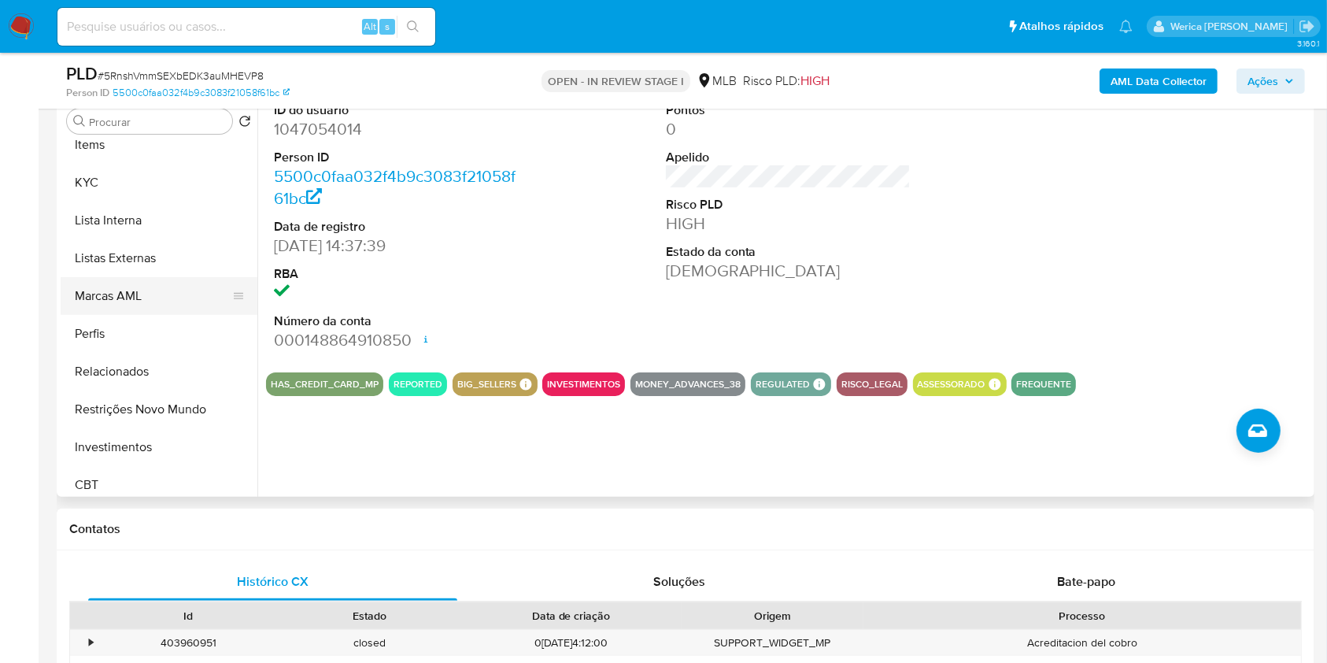
scroll to position [606, 0]
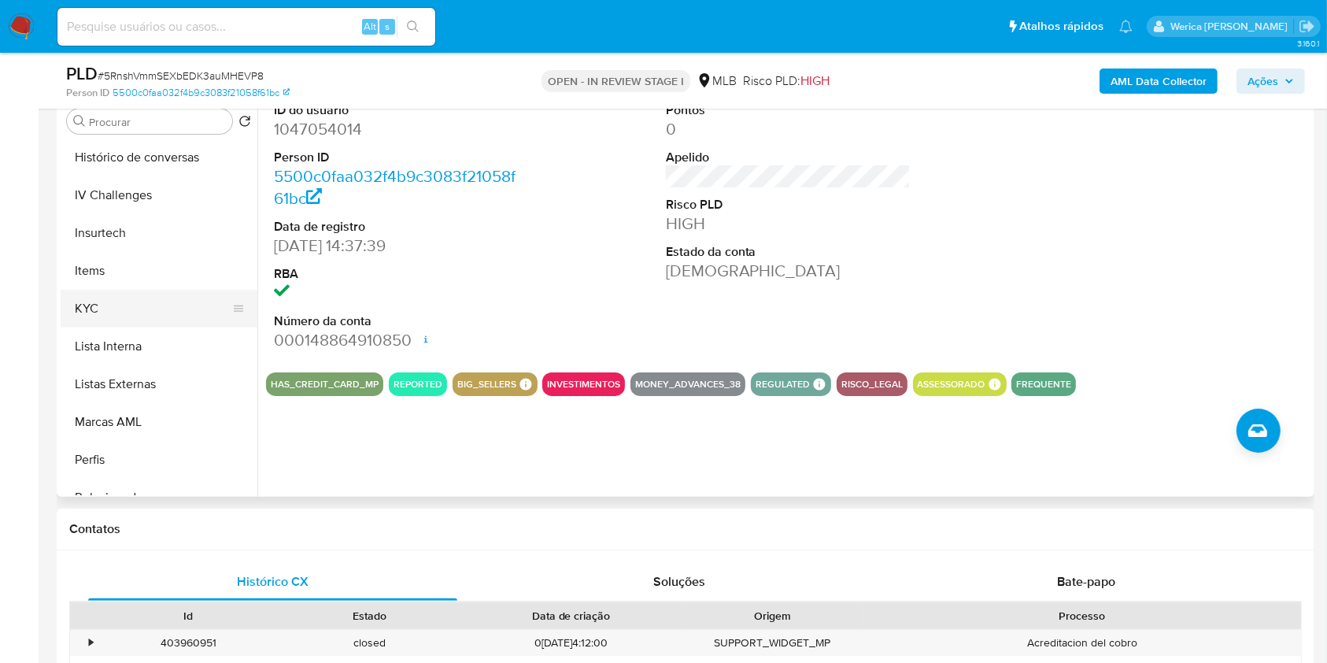
click at [116, 312] on button "KYC" at bounding box center [153, 309] width 184 height 38
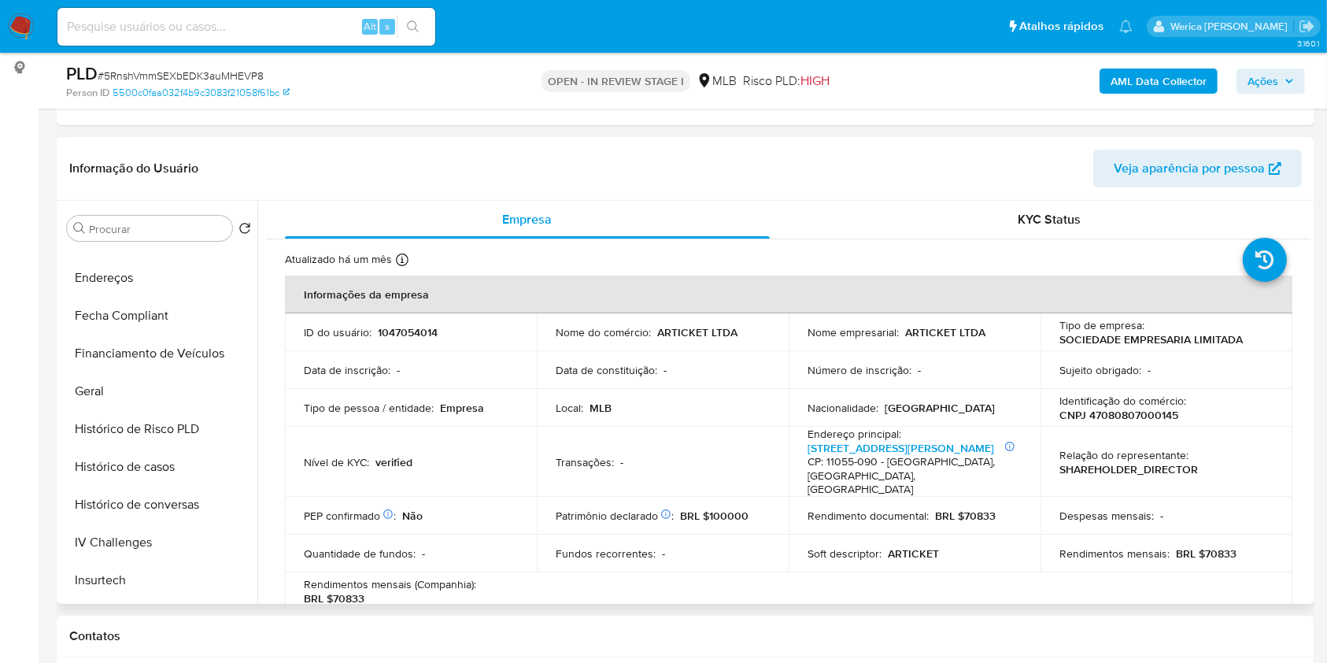
scroll to position [291, 0]
click at [157, 343] on button "Endereços" at bounding box center [153, 353] width 184 height 38
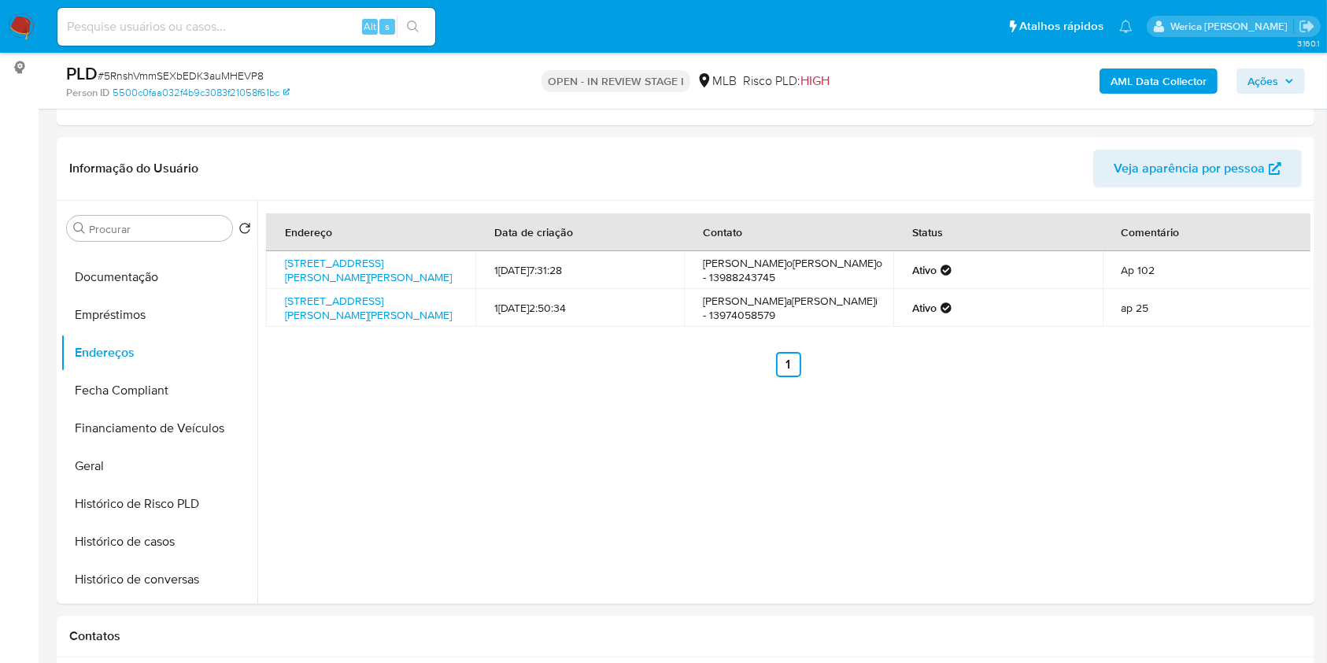
click at [1259, 395] on div "Endereço Data de criação Contato Status Comentário Rua Doutor Itapura De Mirand…" at bounding box center [783, 402] width 1053 height 403
click at [1228, 485] on div "Endereço Data de criação Contato Status Comentário Rua Doutor Itapura De Mirand…" at bounding box center [783, 402] width 1053 height 403
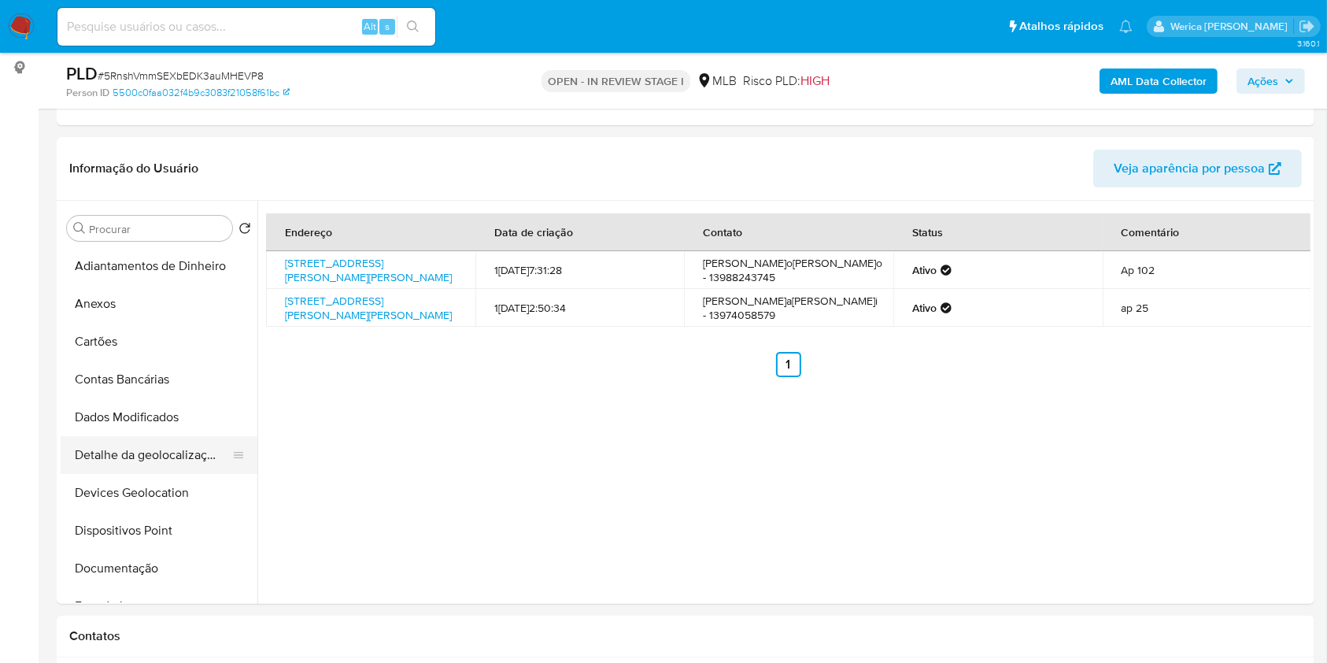
click at [161, 450] on button "Detalhe da geolocalização" at bounding box center [153, 455] width 184 height 38
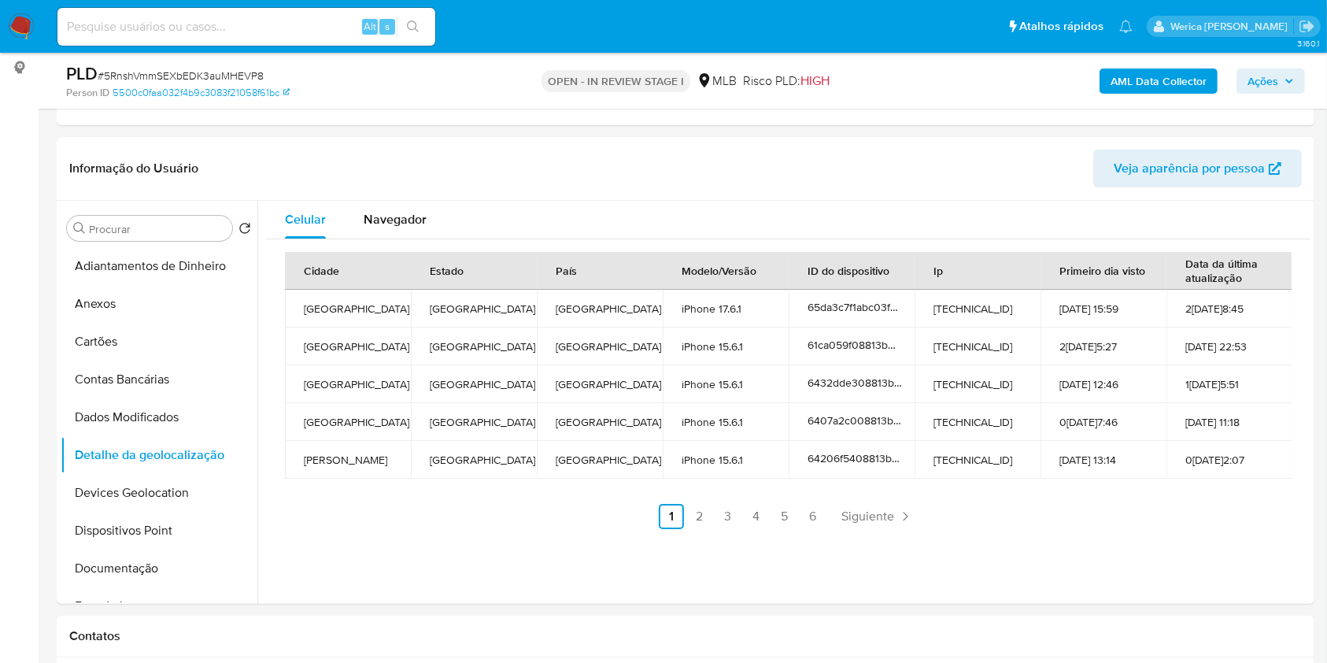
click at [1190, 595] on div "Celular Navegador Cidade Estado País Modelo/Versão ID do dispositivo Ip Primeir…" at bounding box center [783, 402] width 1053 height 403
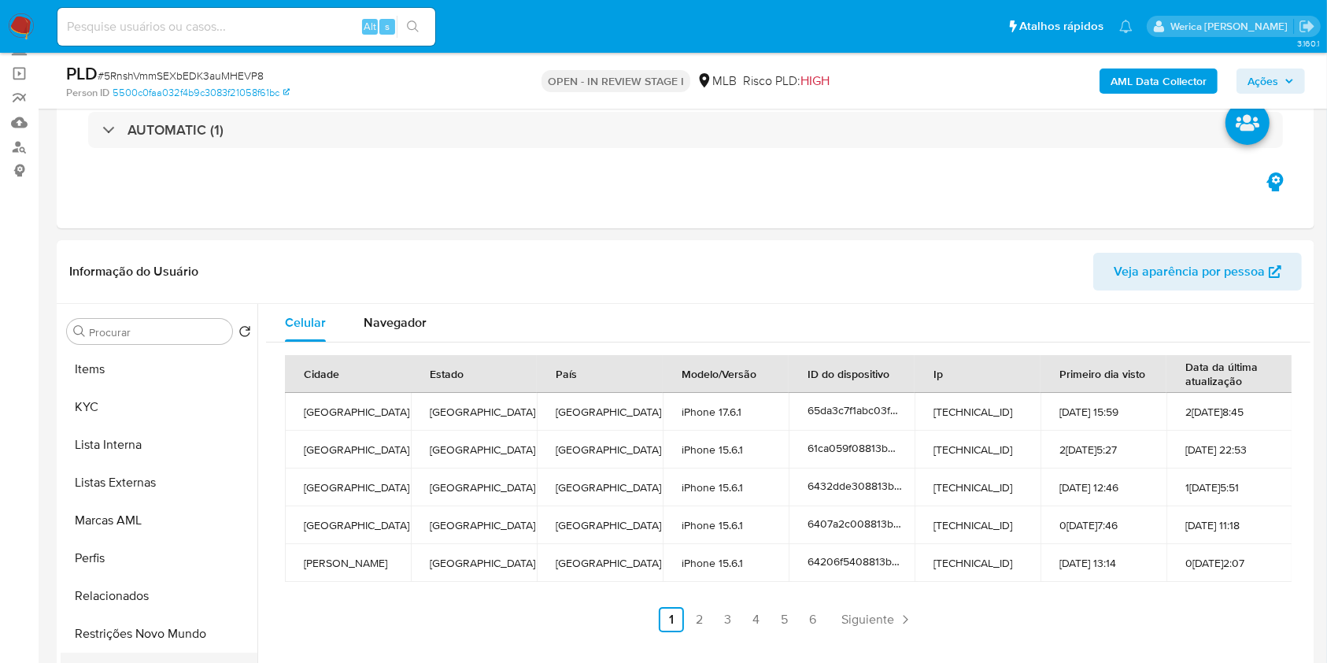
scroll to position [816, 0]
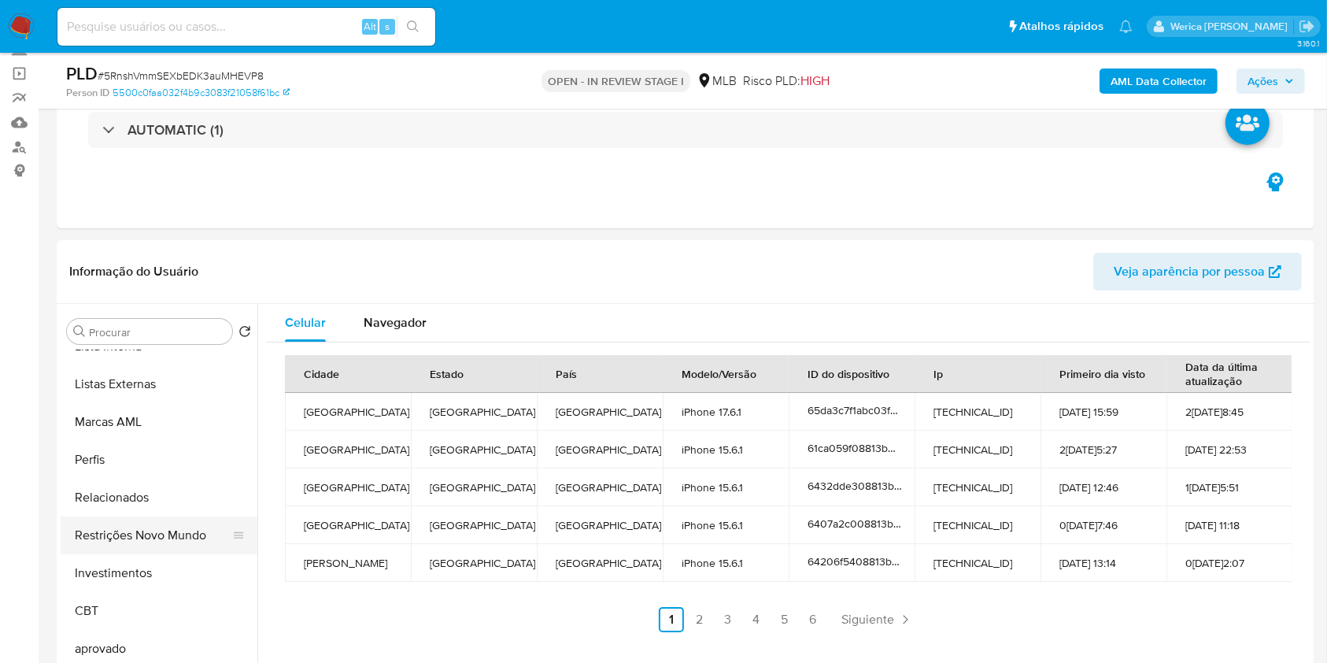
click at [163, 530] on button "Restrições Novo Mundo" at bounding box center [153, 535] width 184 height 38
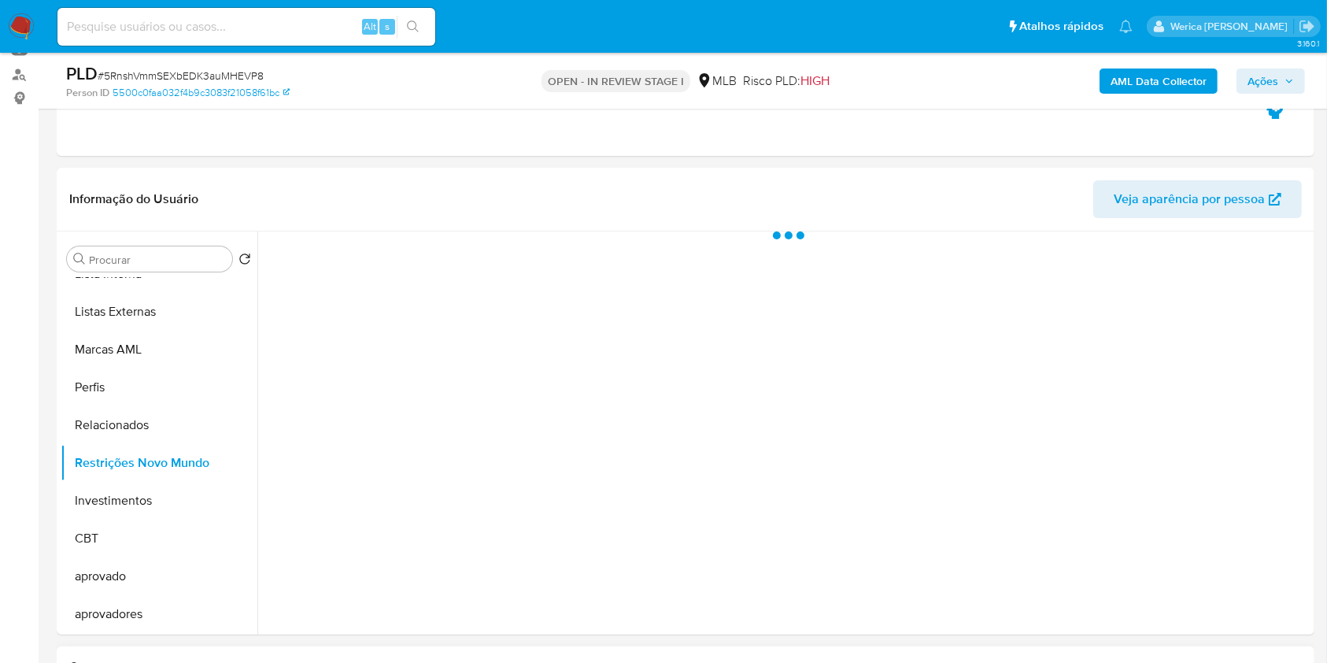
scroll to position [209, 0]
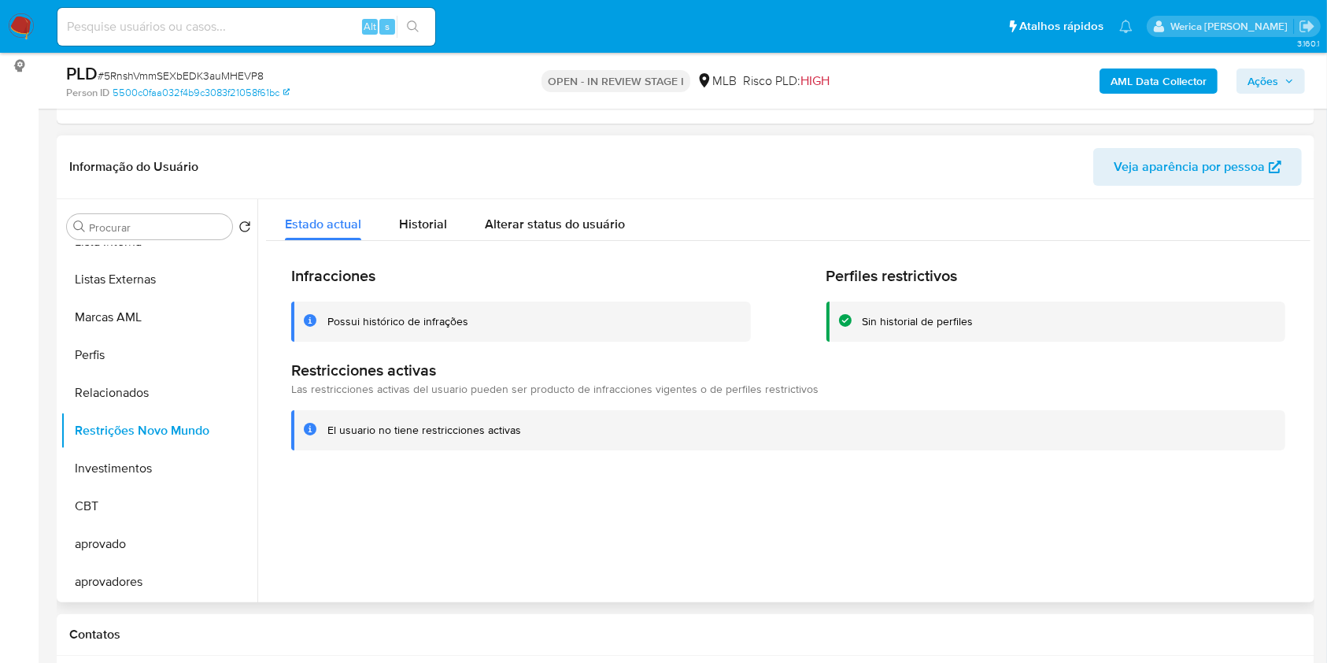
click at [1030, 215] on div "Estado actual Historial Alterar status do usuário" at bounding box center [788, 220] width 1044 height 42
drag, startPoint x: 454, startPoint y: 247, endPoint x: 443, endPoint y: 235, distance: 16.7
click at [454, 245] on div "Infracciones Possui histórico de infrações Perfiles restrictivos Sin historial …" at bounding box center [788, 358] width 1044 height 234
click at [419, 220] on span "Historial" at bounding box center [423, 224] width 48 height 18
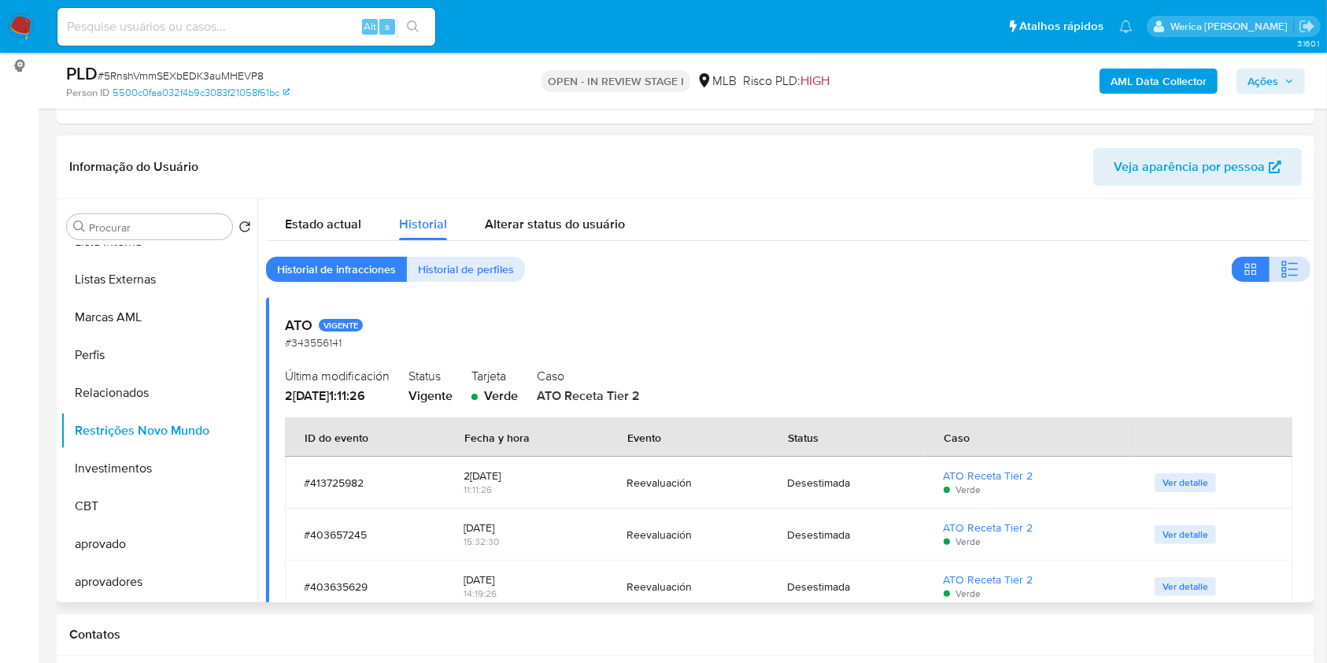
click at [1288, 269] on icon "button" at bounding box center [1290, 269] width 19 height 19
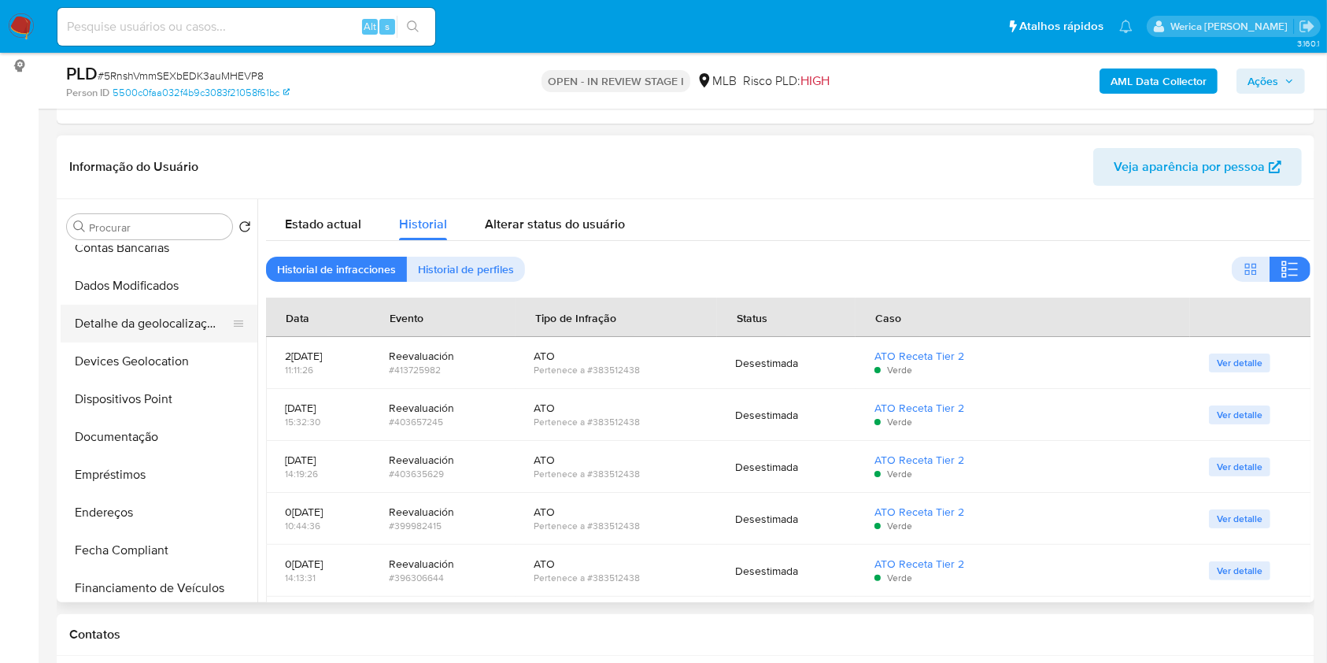
scroll to position [82, 0]
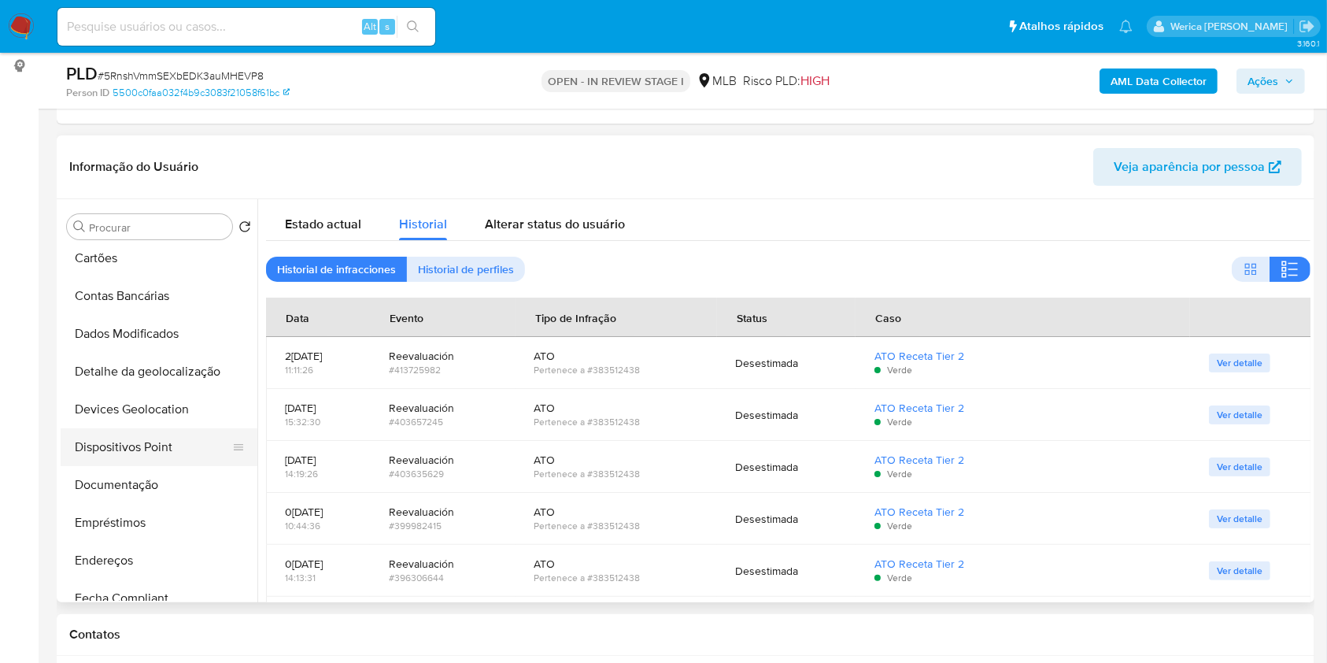
click at [126, 458] on button "Dispositivos Point" at bounding box center [153, 447] width 184 height 38
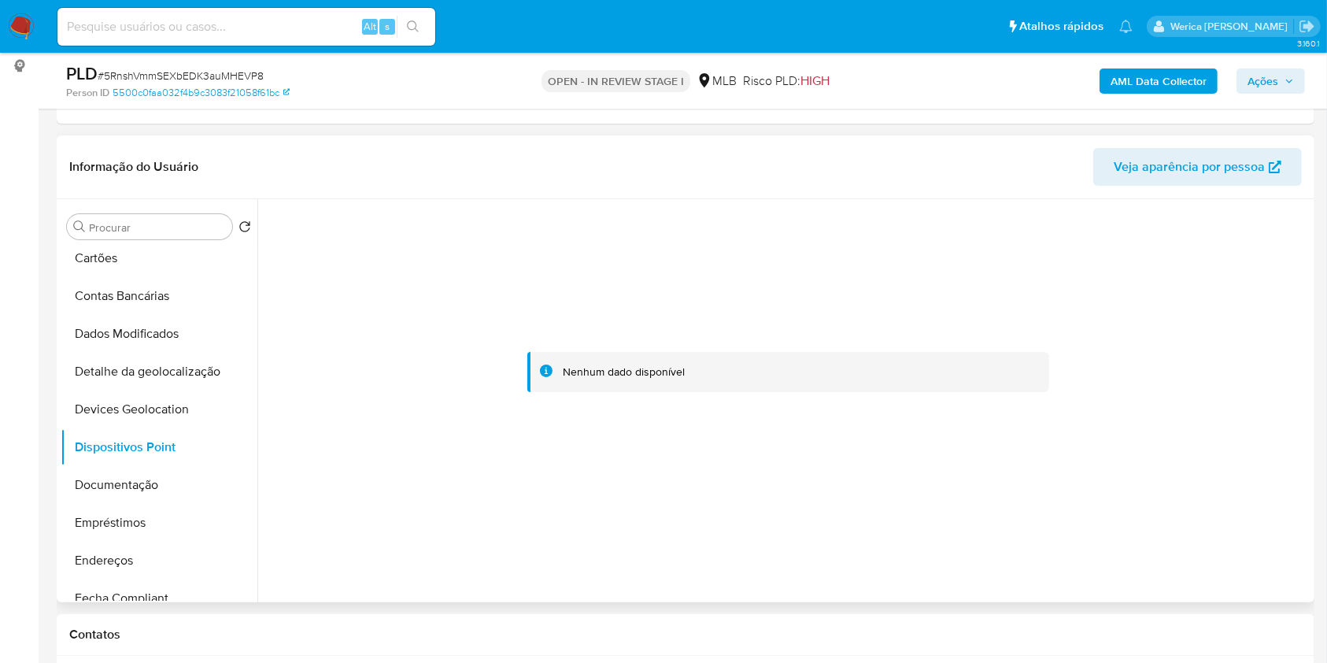
click at [1039, 297] on div at bounding box center [788, 372] width 1044 height 346
click at [137, 499] on button "Documentação" at bounding box center [153, 485] width 184 height 38
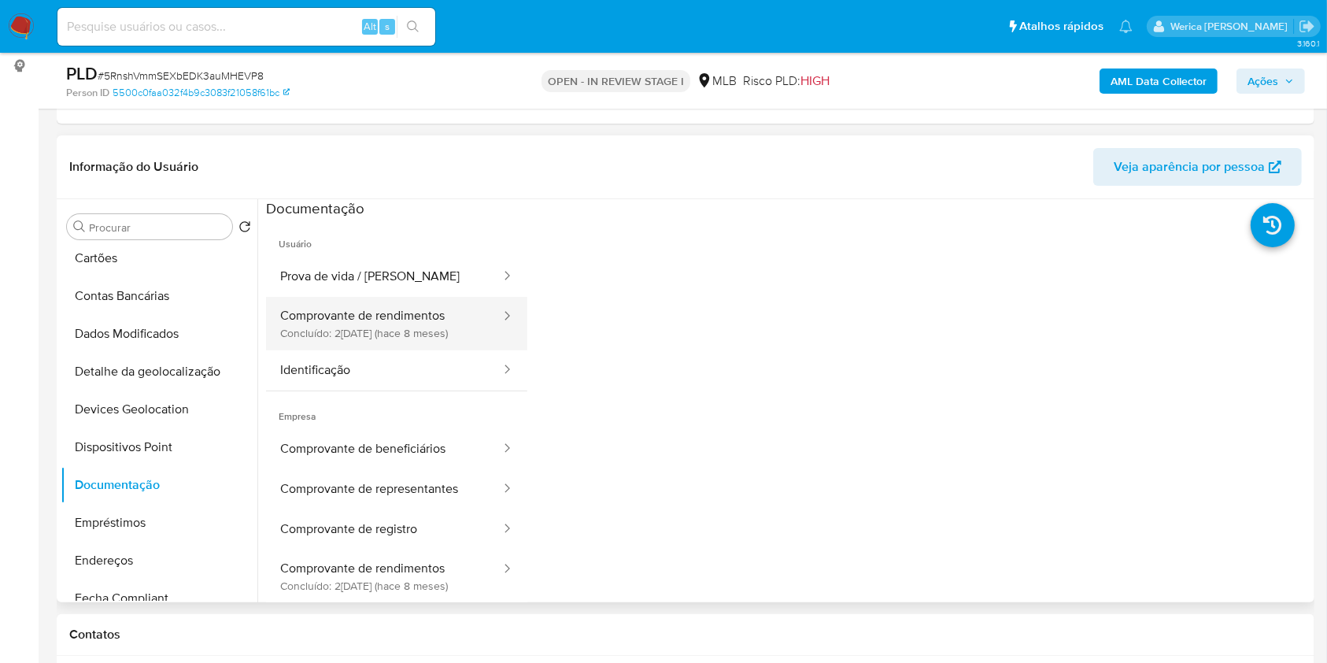
click at [409, 320] on button "Comprovante de rendimentos Concluído: 23/01/2025 (hace 8 meses)" at bounding box center [384, 324] width 236 height 54
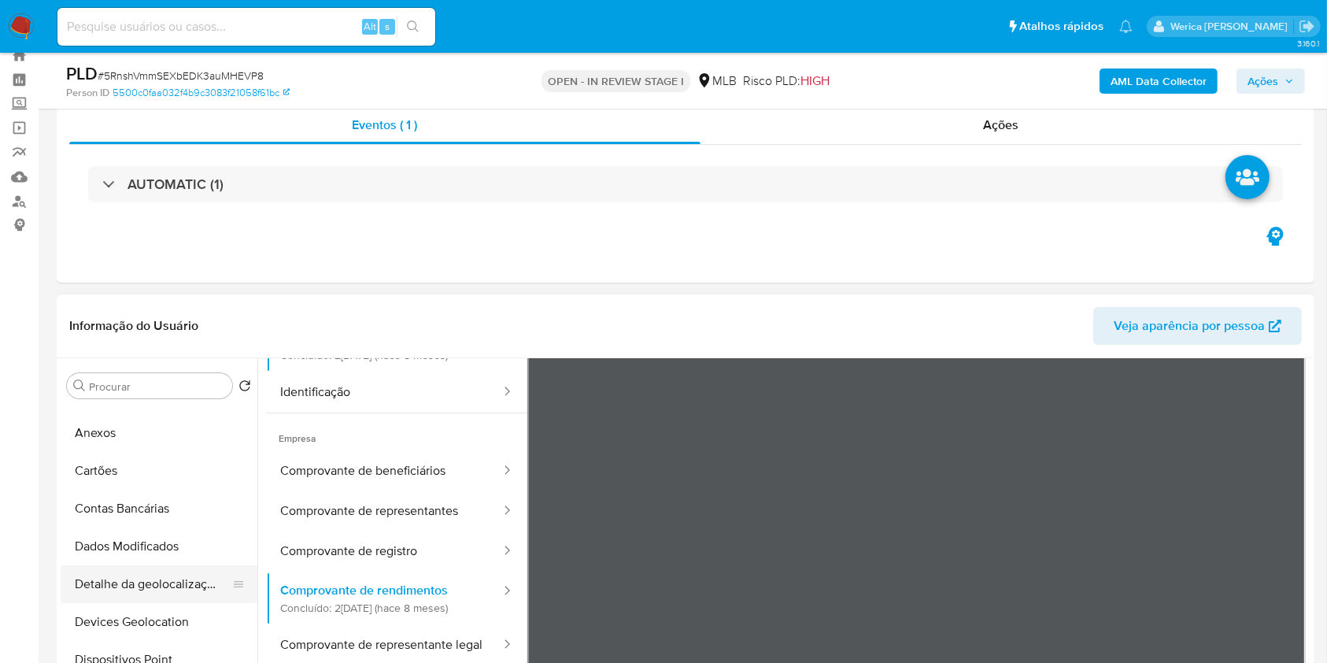
scroll to position [0, 0]
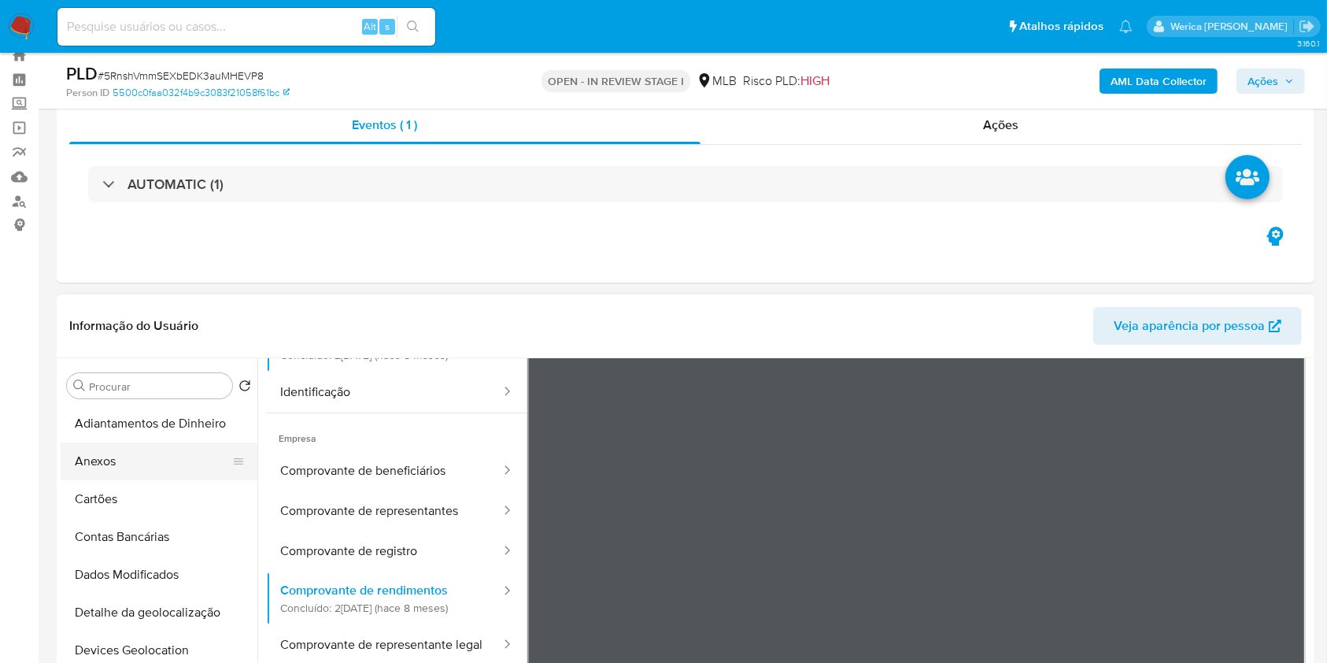
click at [134, 459] on button "Anexos" at bounding box center [153, 461] width 184 height 38
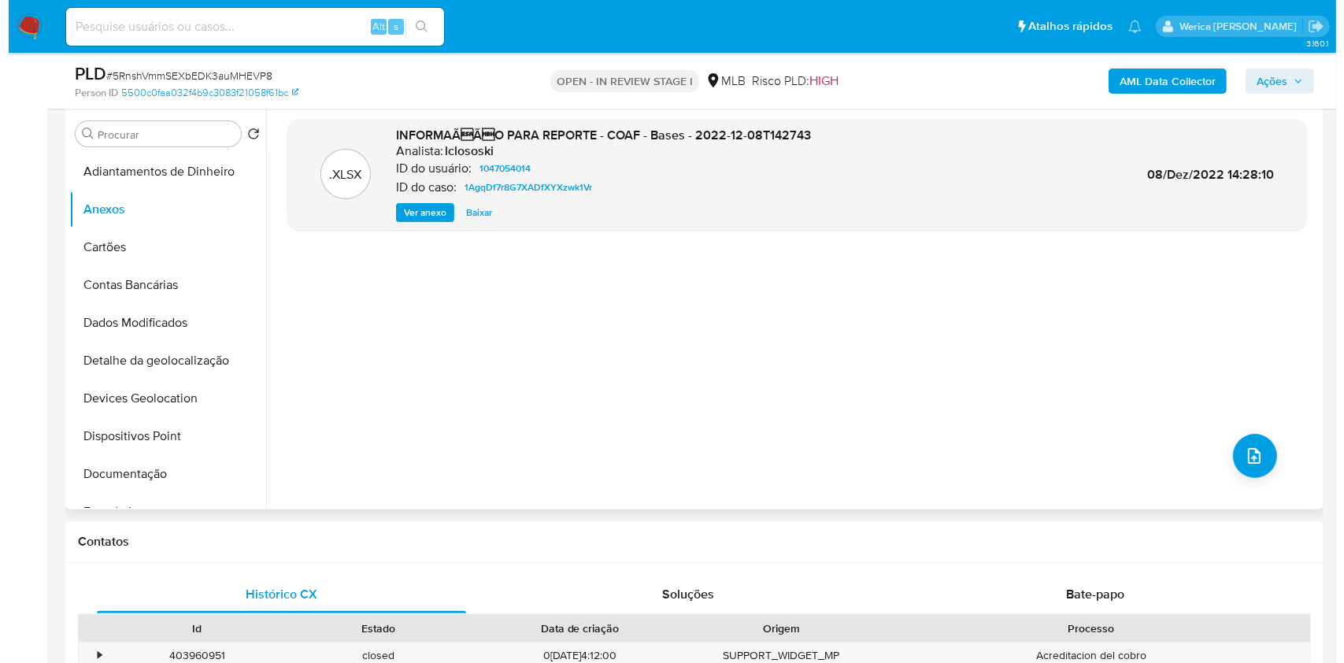
scroll to position [260, 0]
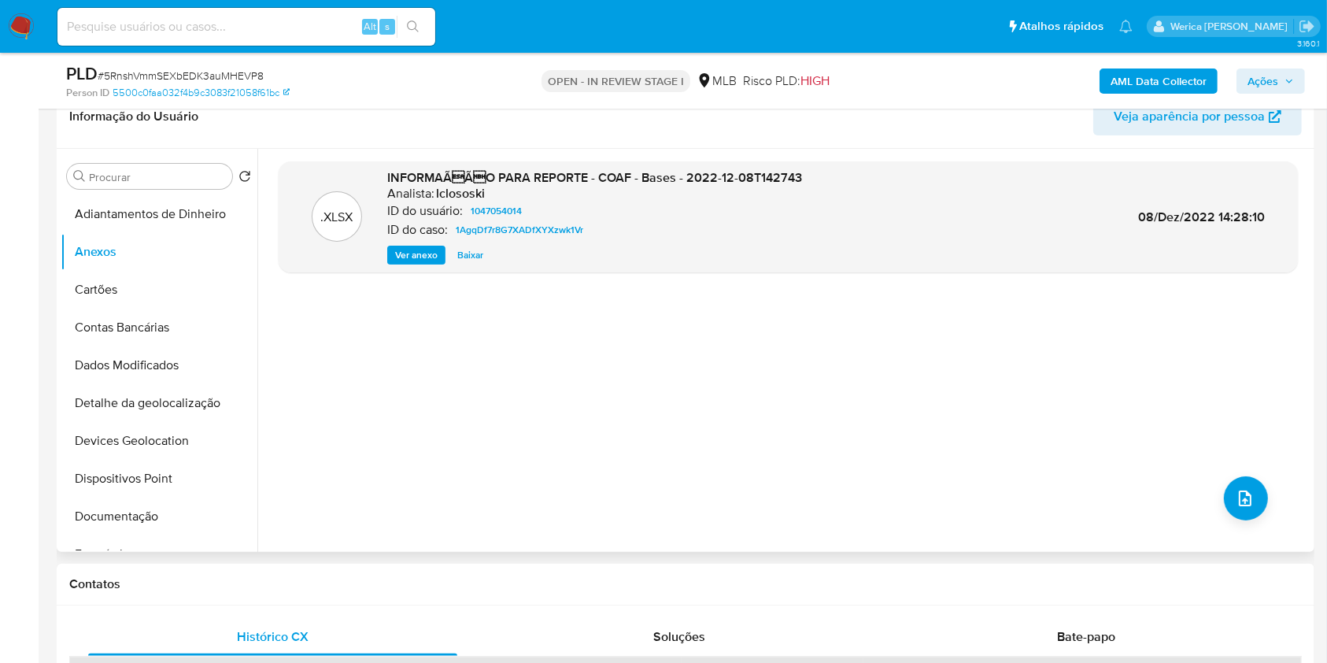
click at [1215, 512] on div ".XLSX INFORMAÃÃO PARA REPORTE - COAF - Bases - 2022-12-08T142743 Analista: lc…" at bounding box center [788, 350] width 1019 height 378
click at [1236, 502] on icon "upload-file" at bounding box center [1245, 498] width 19 height 19
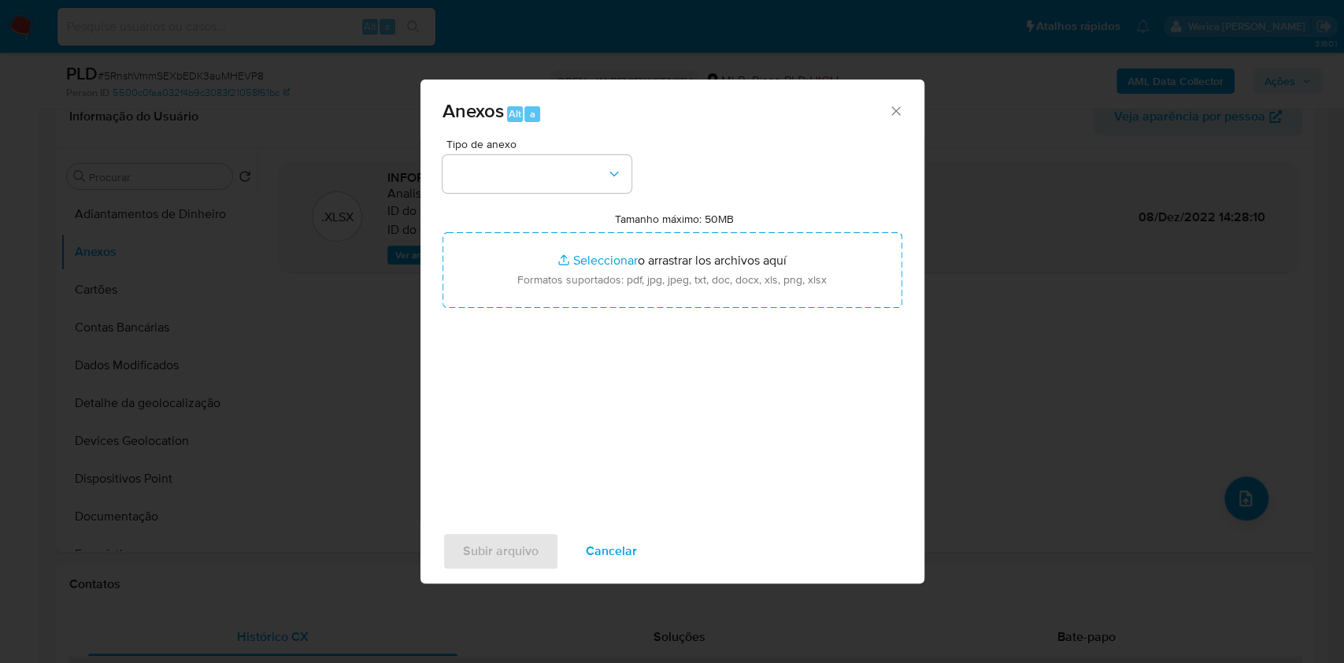
click at [631, 171] on div "Tipo de anexo Tamanho máximo: 50MB Seleccionar archivos Seleccionar o arrastrar…" at bounding box center [672, 325] width 460 height 372
click at [573, 187] on button "button" at bounding box center [536, 174] width 189 height 38
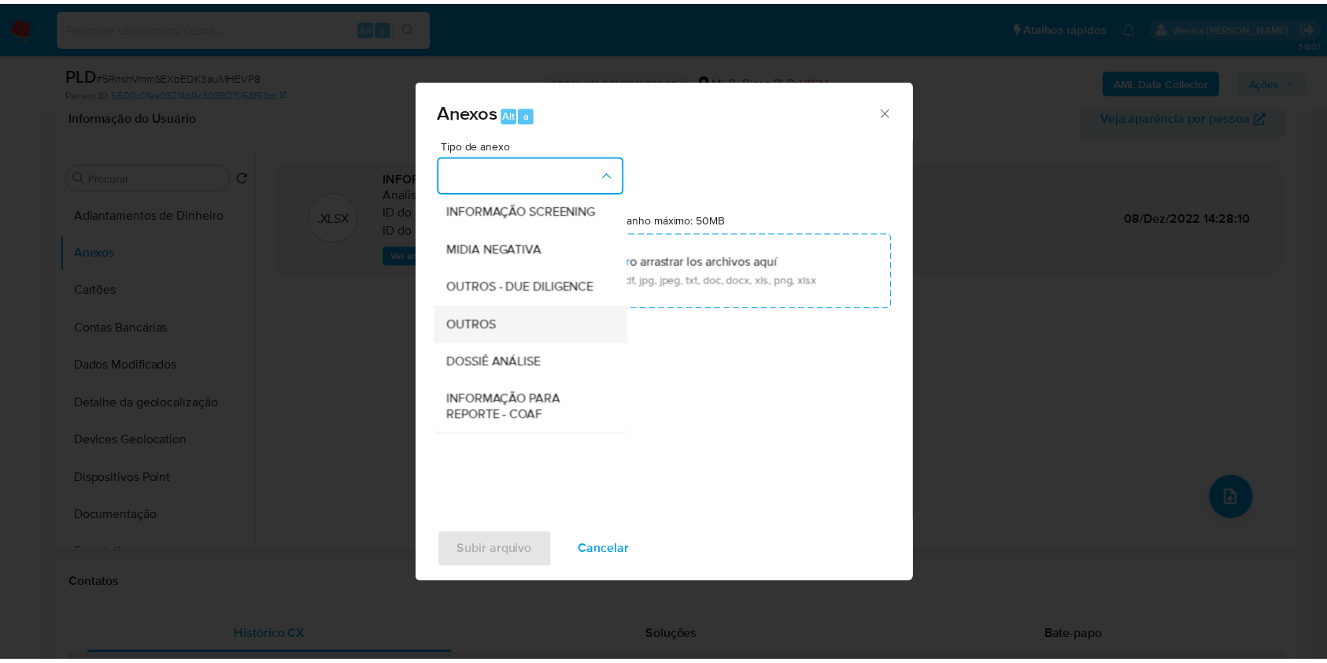
scroll to position [242, 0]
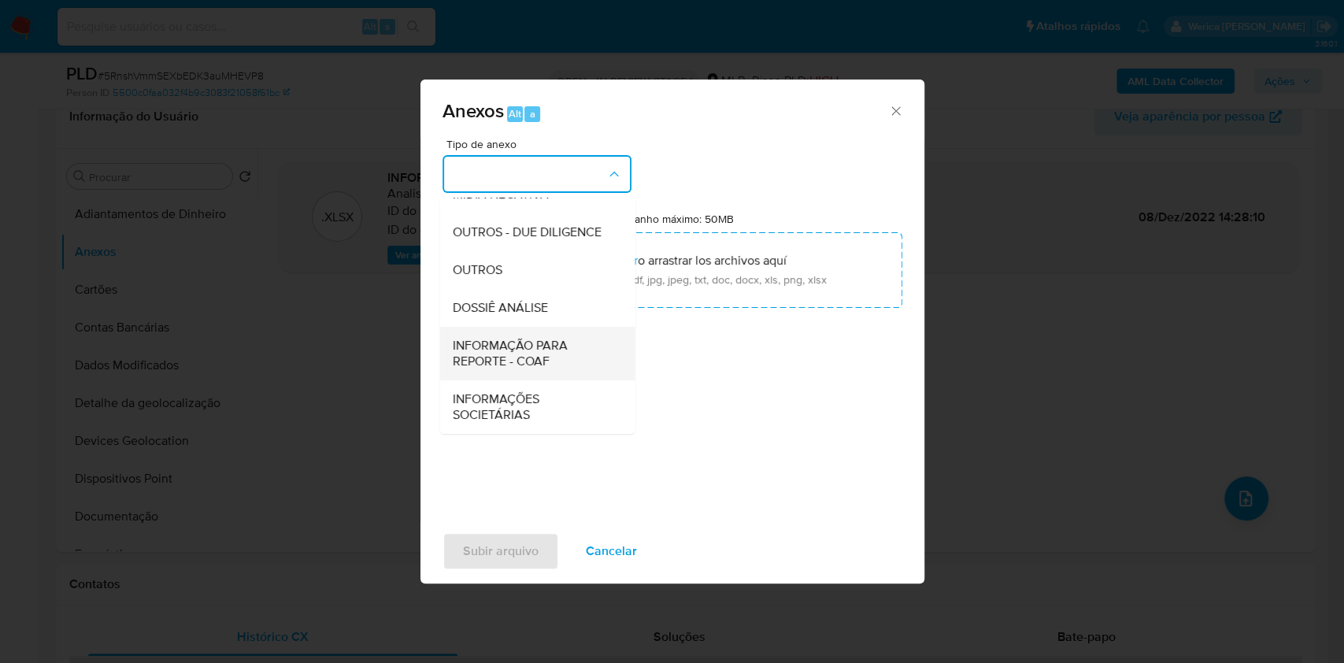
click at [552, 348] on span "INFORMAÇÃO PARA REPORTE - COAF" at bounding box center [532, 353] width 161 height 31
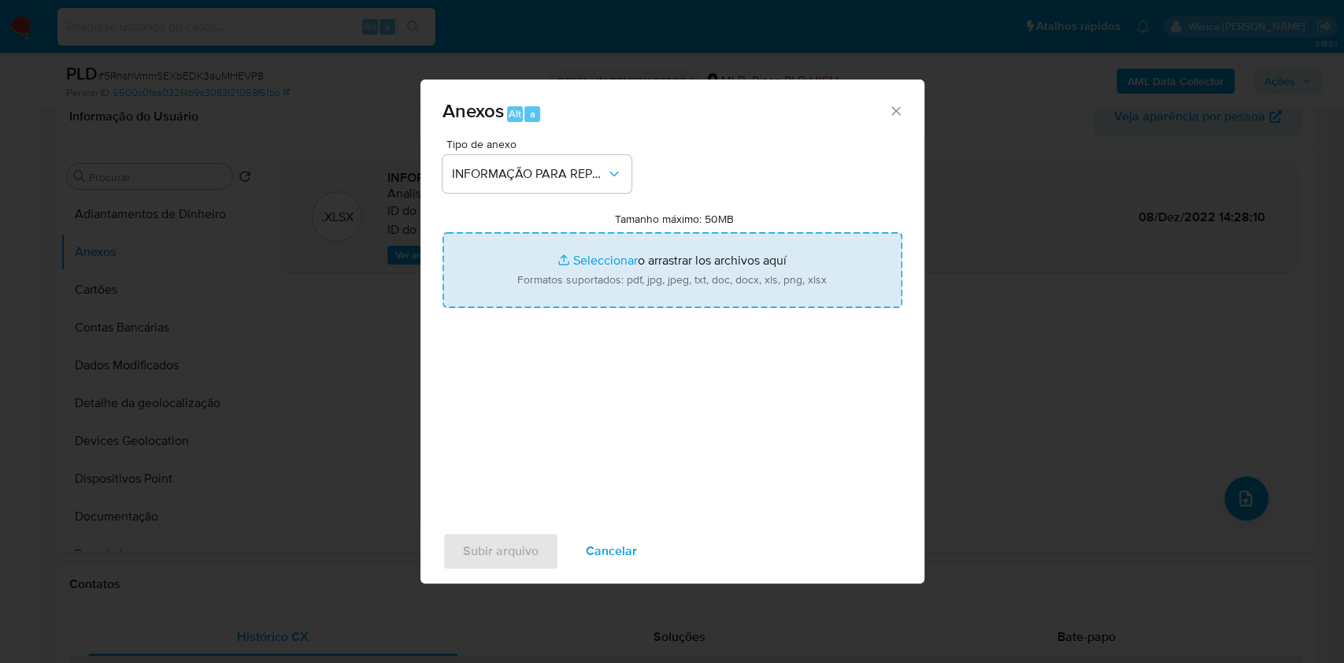
type input "C:\fakepath\2 ° SAR - XXXX - CNPJ 47080807000145 - ARTICKET LTDA (1).pdf"
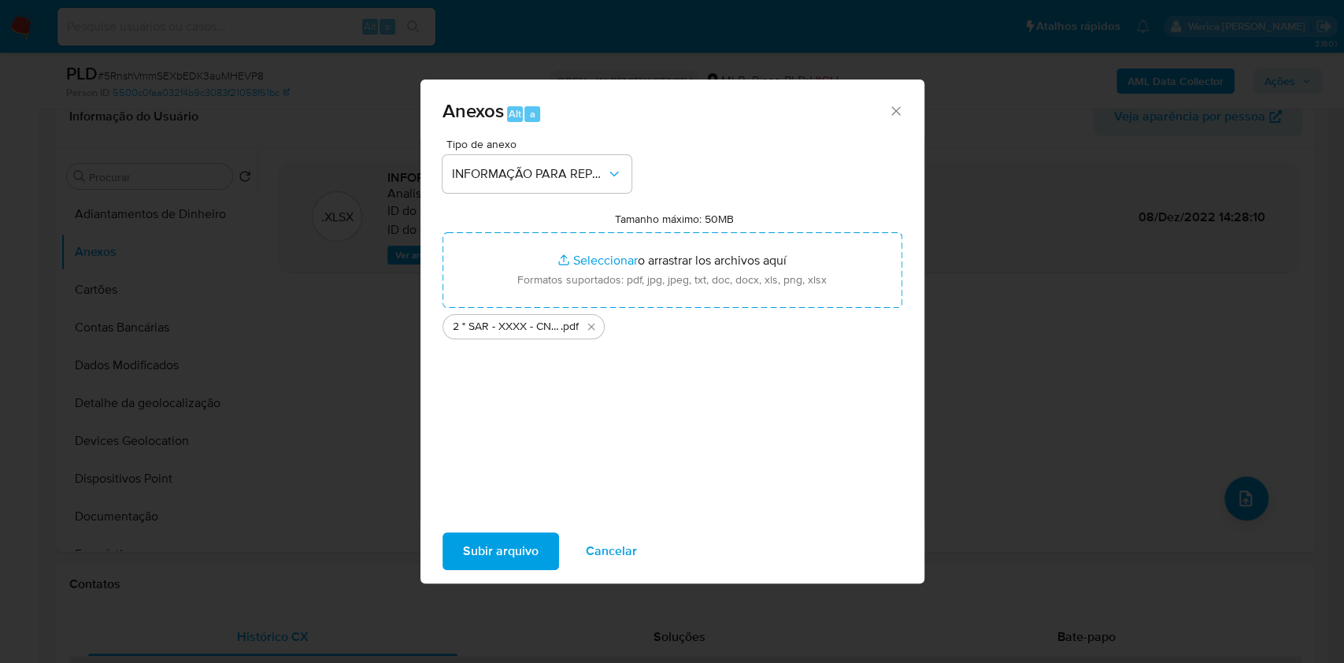
click at [495, 550] on span "Subir arquivo" at bounding box center [501, 551] width 76 height 35
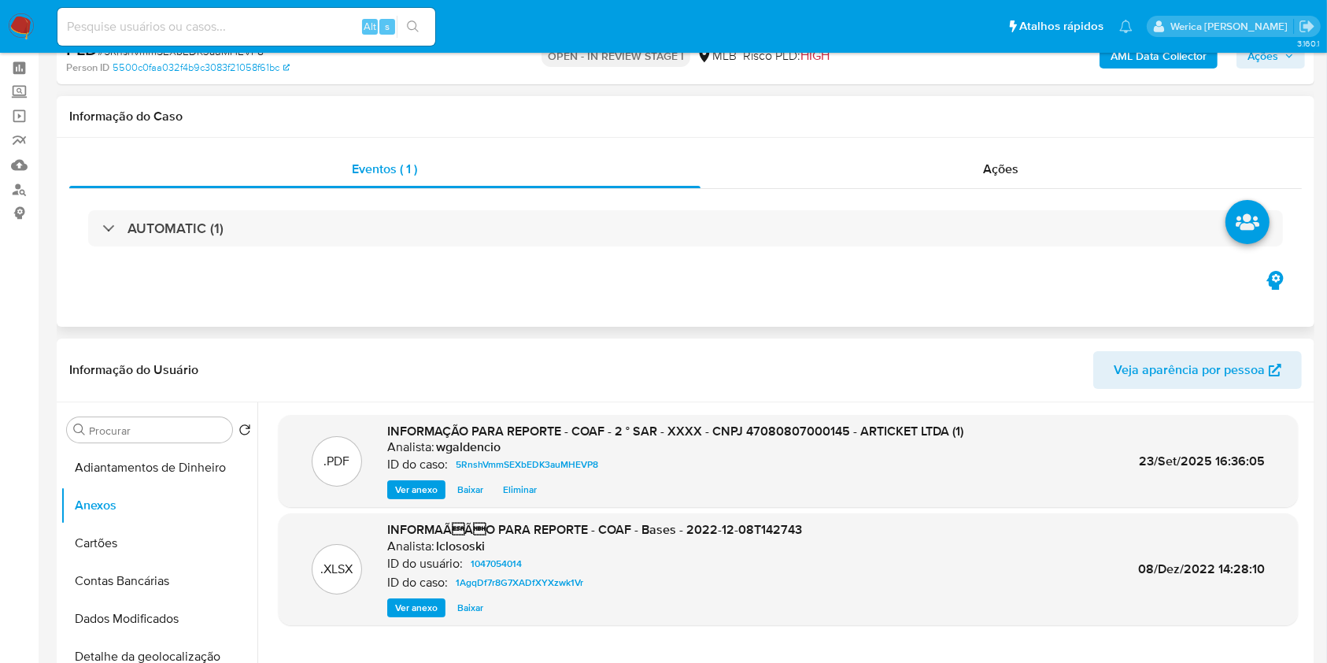
scroll to position [0, 0]
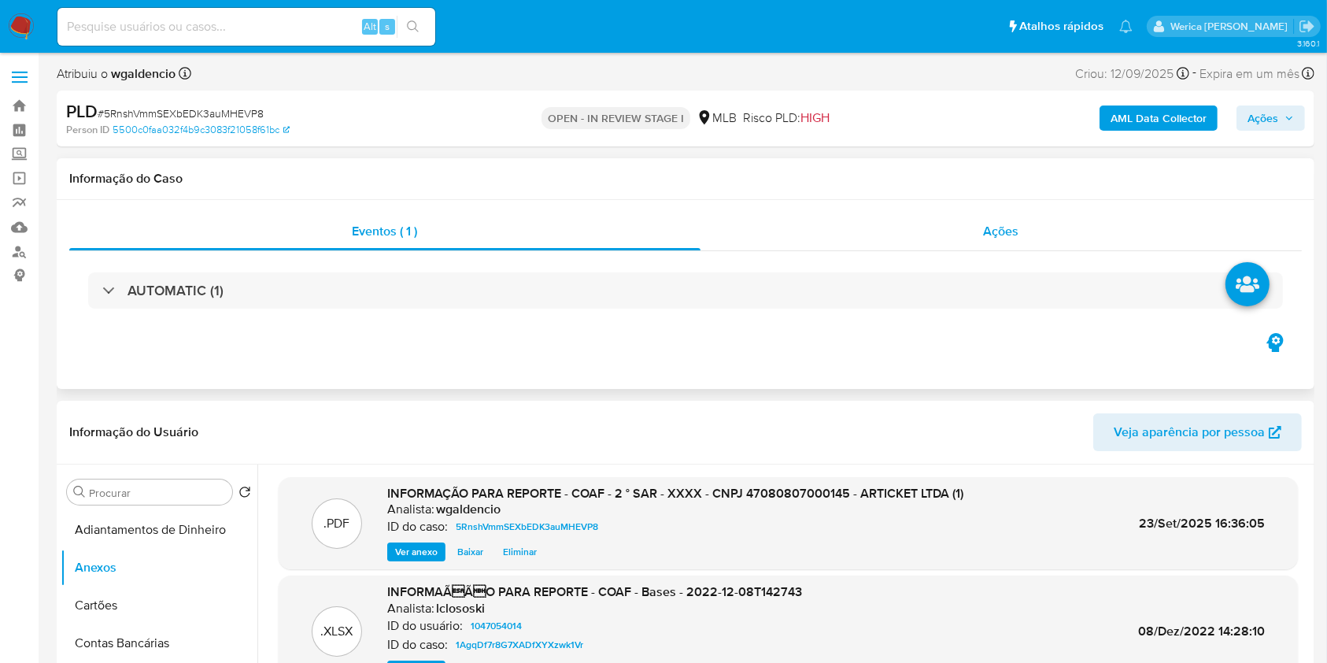
click at [965, 246] on div "Ações" at bounding box center [1001, 232] width 601 height 38
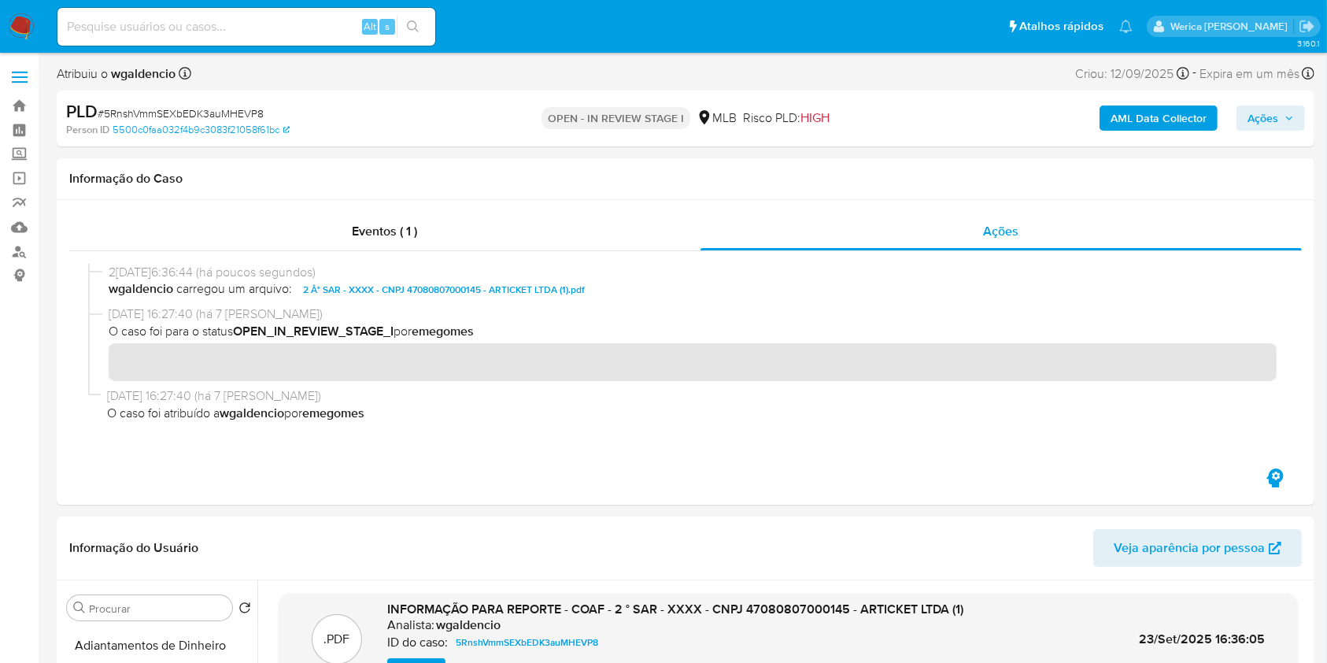
click at [1270, 111] on span "Ações" at bounding box center [1263, 117] width 31 height 25
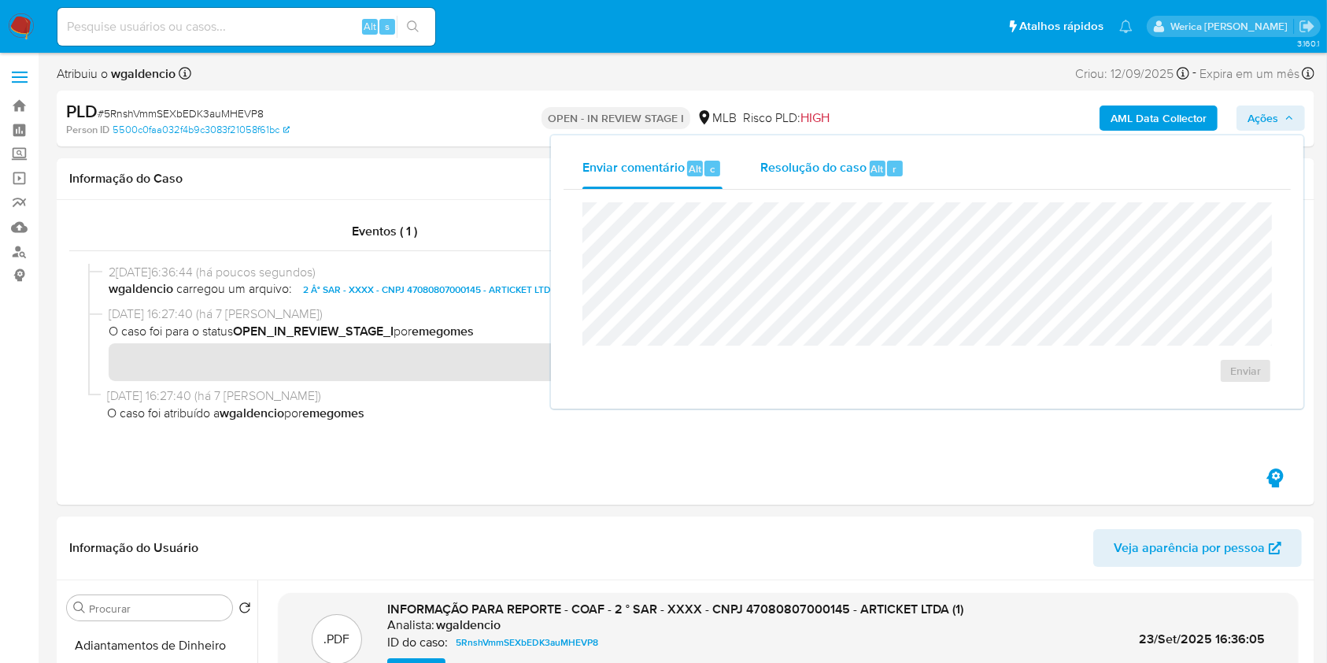
click at [861, 167] on span "Resolução do caso" at bounding box center [813, 168] width 106 height 18
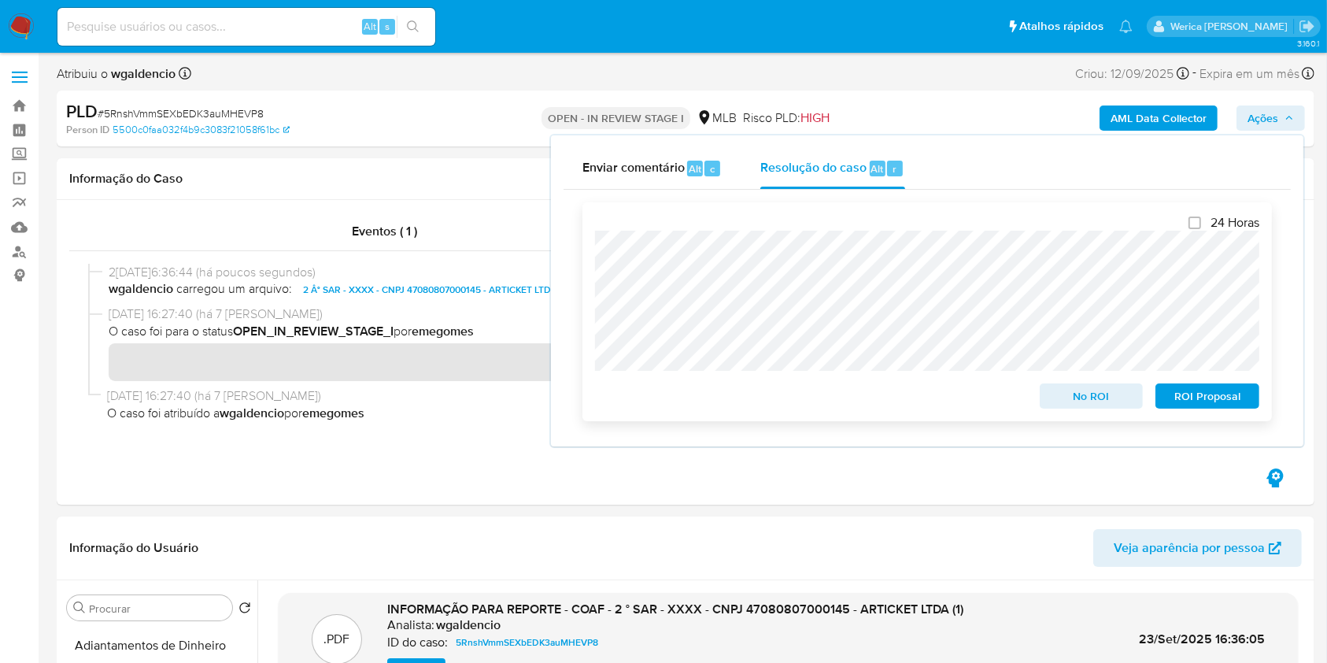
click at [1222, 405] on span "ROI Proposal" at bounding box center [1207, 396] width 82 height 22
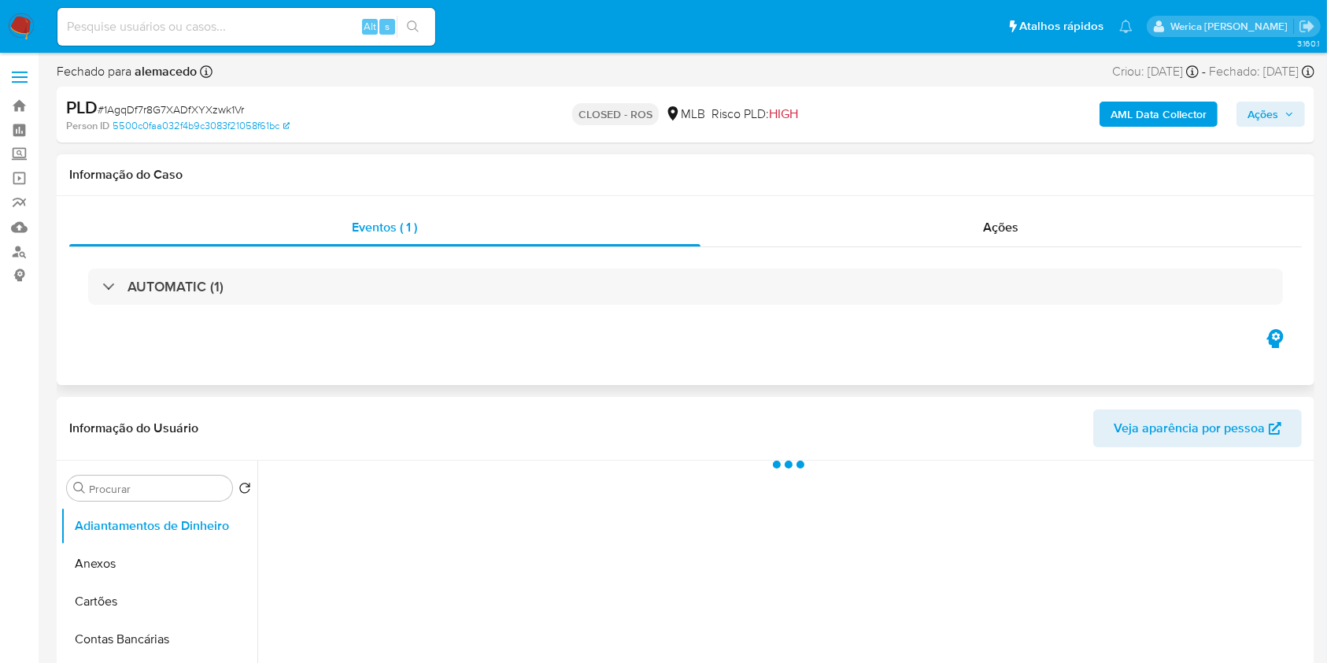
select select "10"
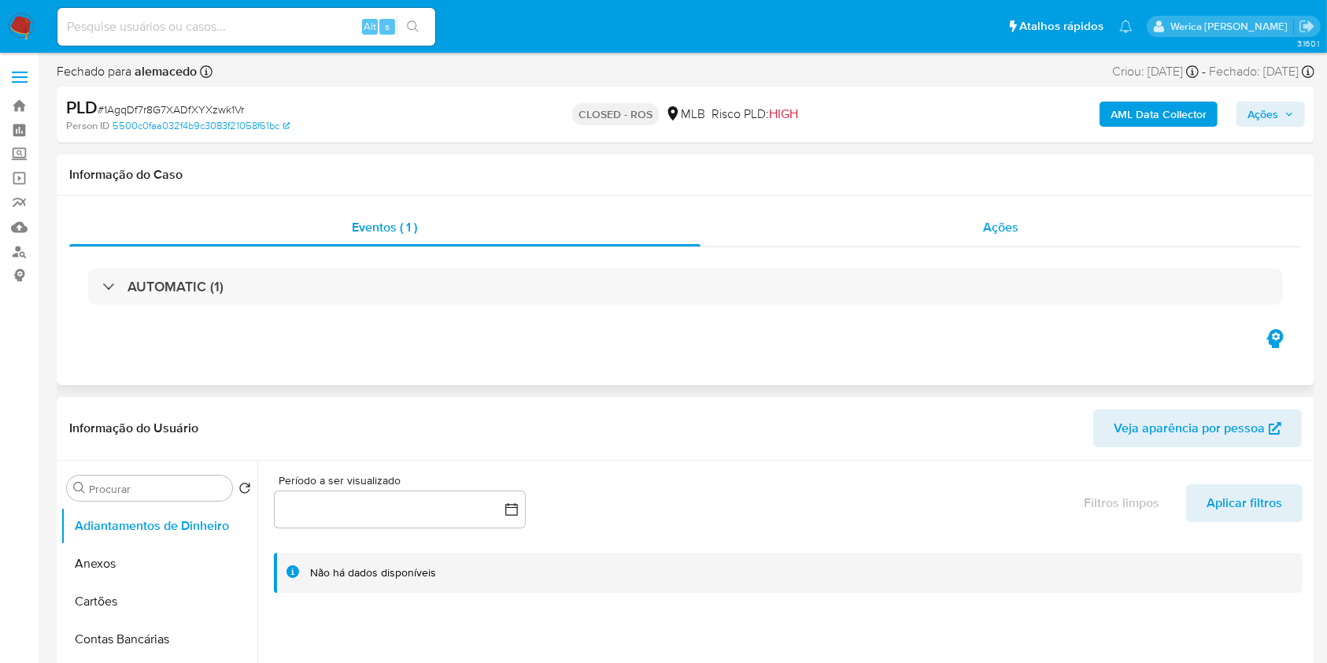
click at [972, 227] on div "Ações" at bounding box center [1001, 228] width 601 height 38
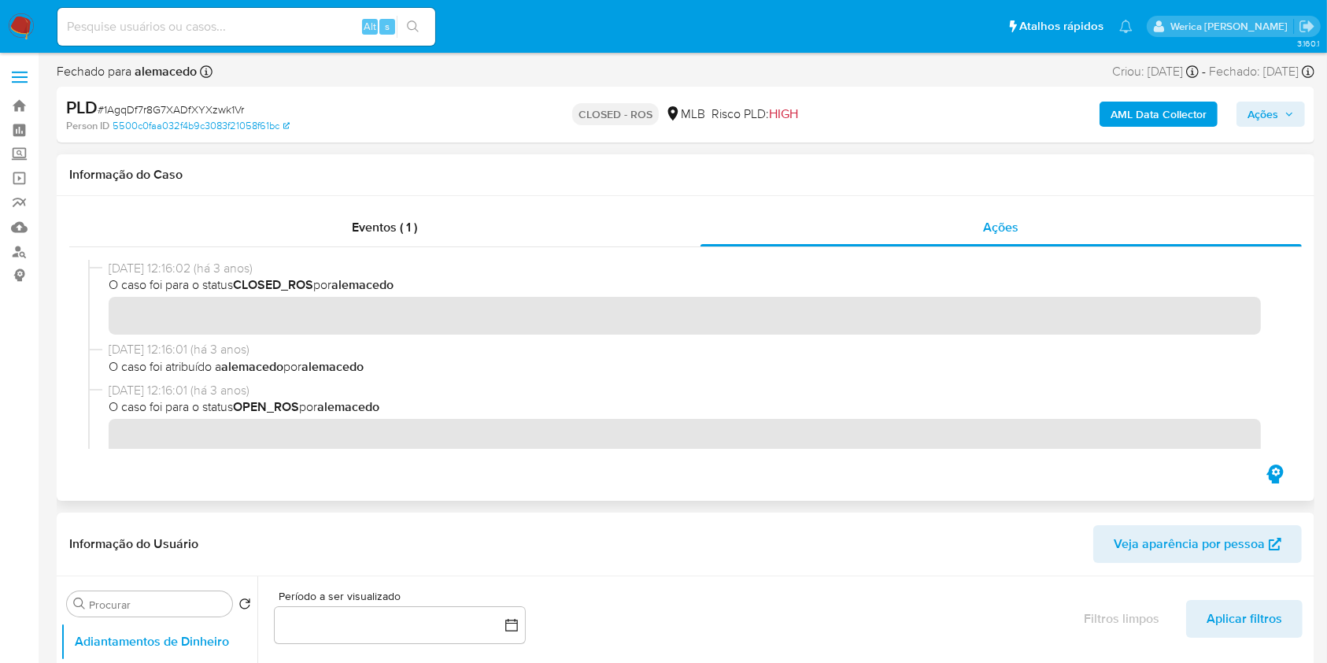
drag, startPoint x: 105, startPoint y: 268, endPoint x: 175, endPoint y: 255, distance: 70.4
click at [176, 264] on div "[DATE] 12:16:02 (há 3 anos) O caso foi para o status CLOSED_ROS por [PERSON_NAM…" at bounding box center [685, 300] width 1195 height 81
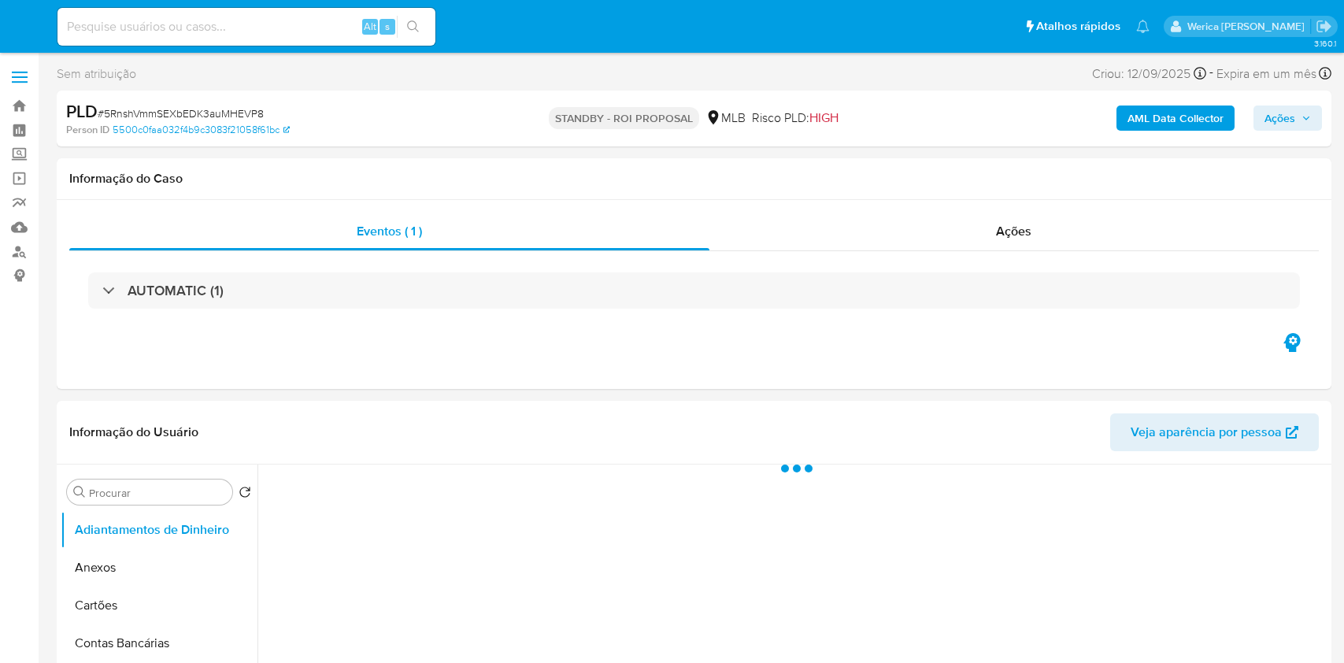
select select "10"
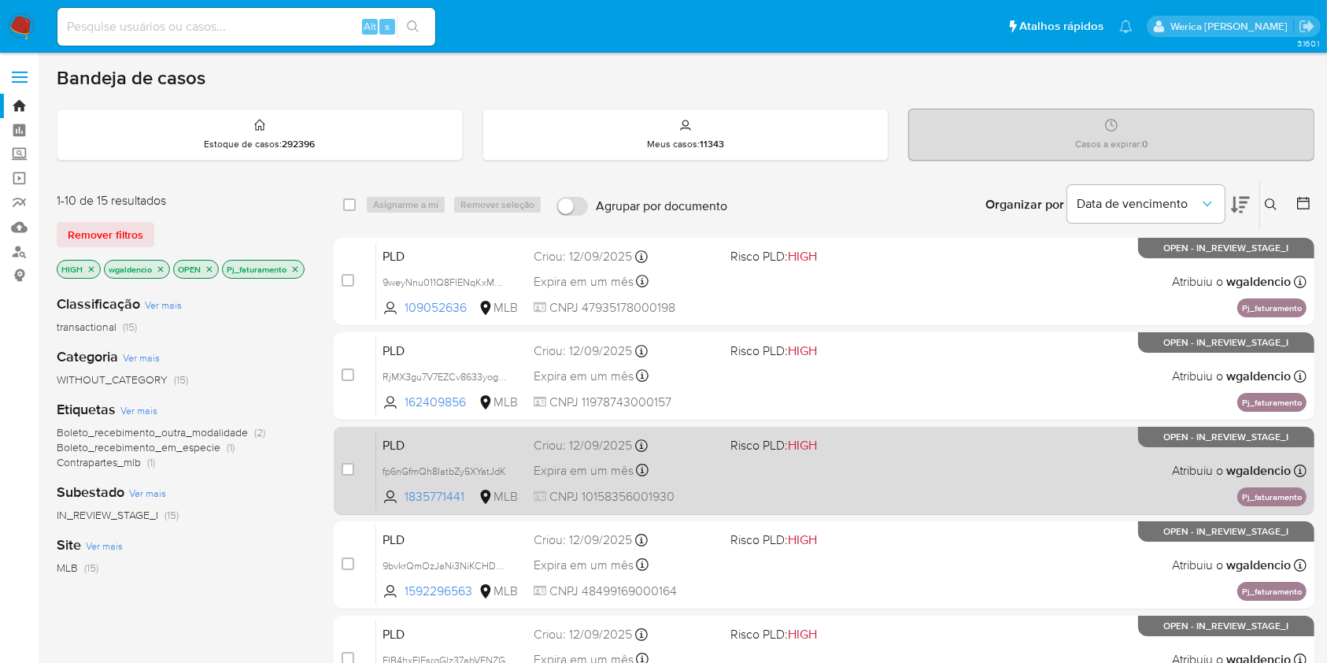
click at [912, 450] on span "Risco PLD: HIGH" at bounding box center [821, 444] width 183 height 20
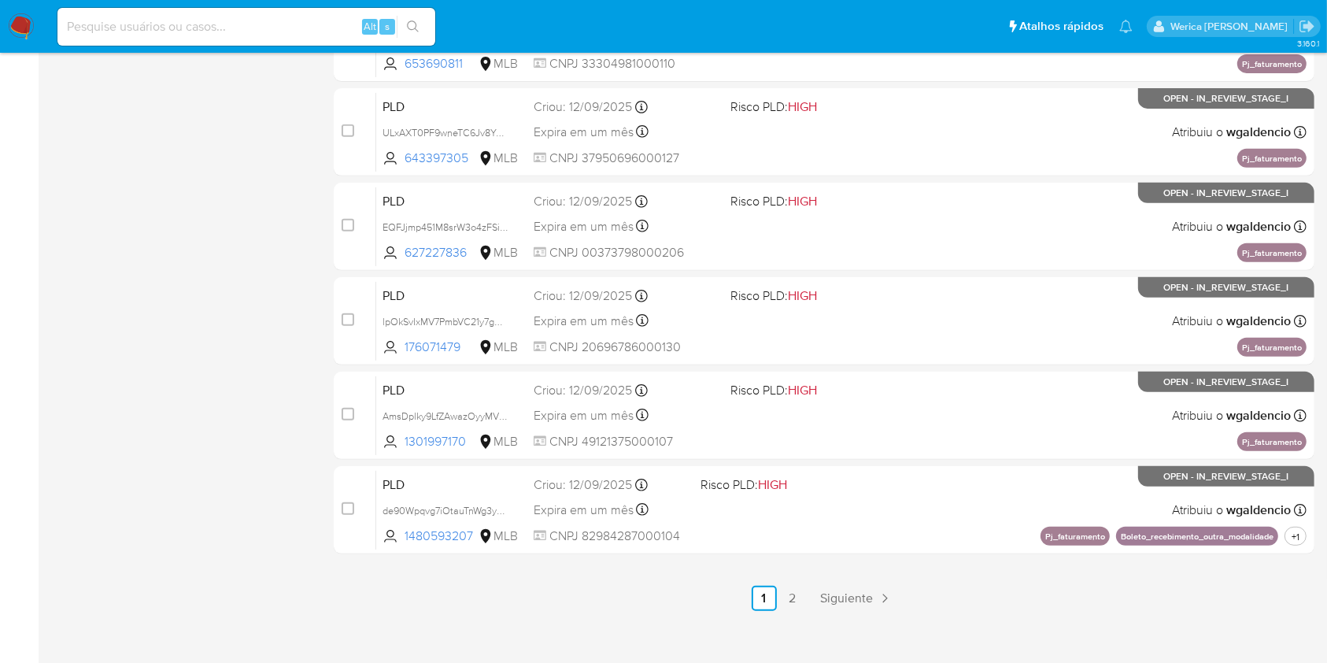
scroll to position [636, 0]
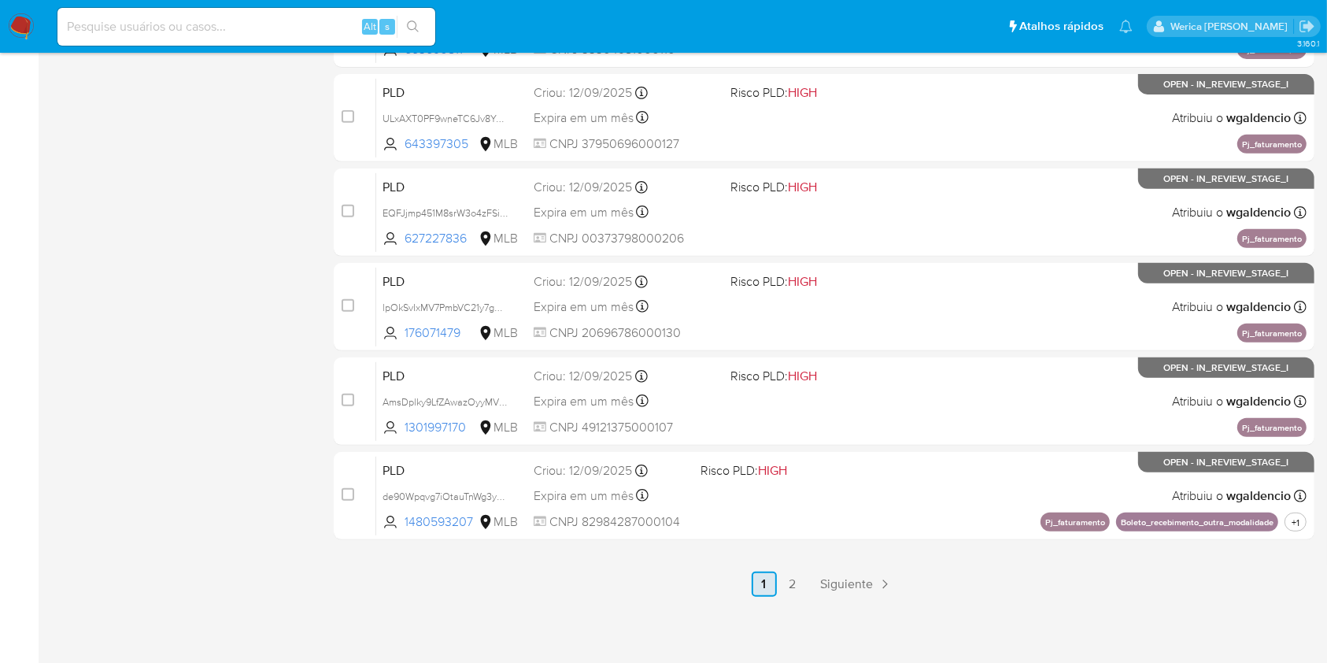
click at [775, 591] on li "1" at bounding box center [764, 583] width 25 height 25
click at [789, 589] on link "2" at bounding box center [792, 583] width 25 height 25
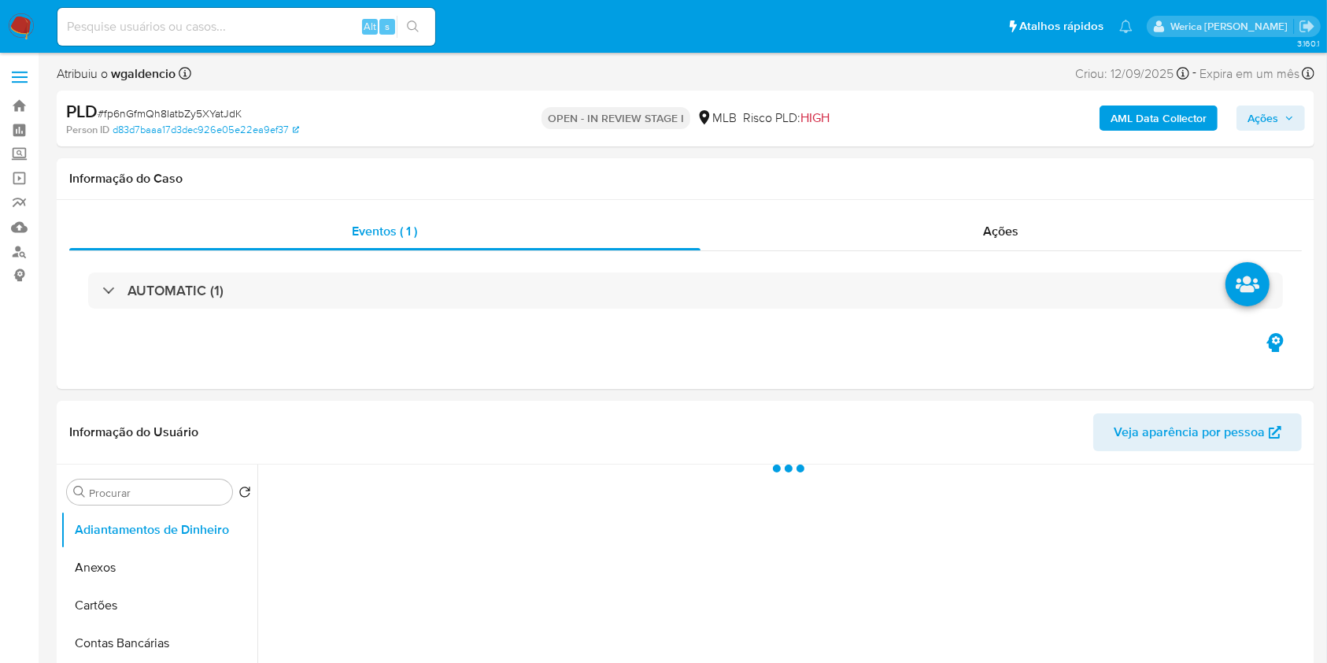
select select "10"
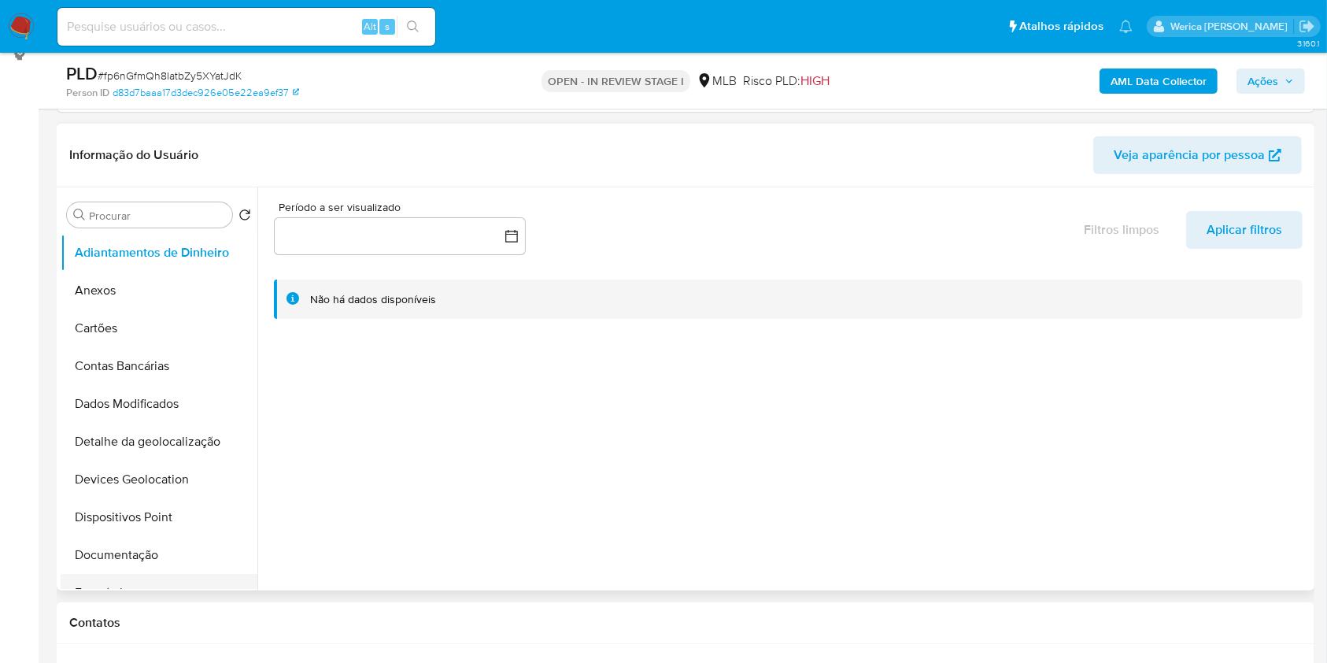
scroll to position [315, 0]
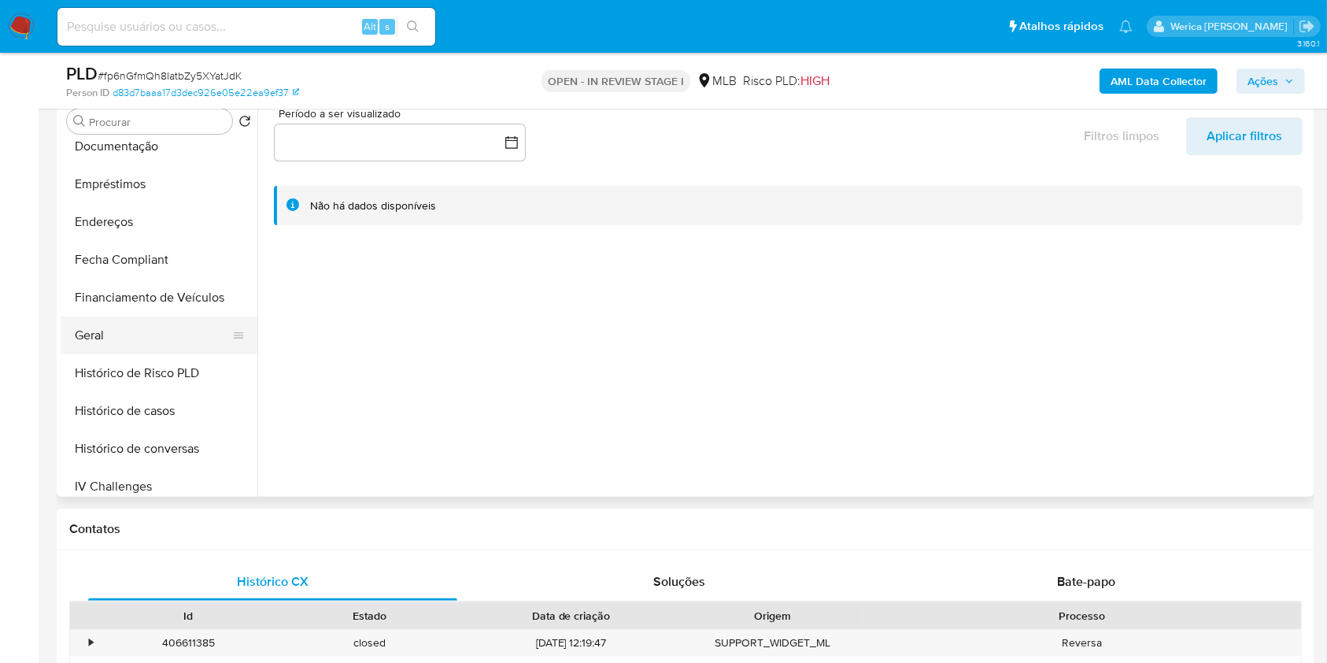
click at [141, 324] on button "Geral" at bounding box center [153, 335] width 184 height 38
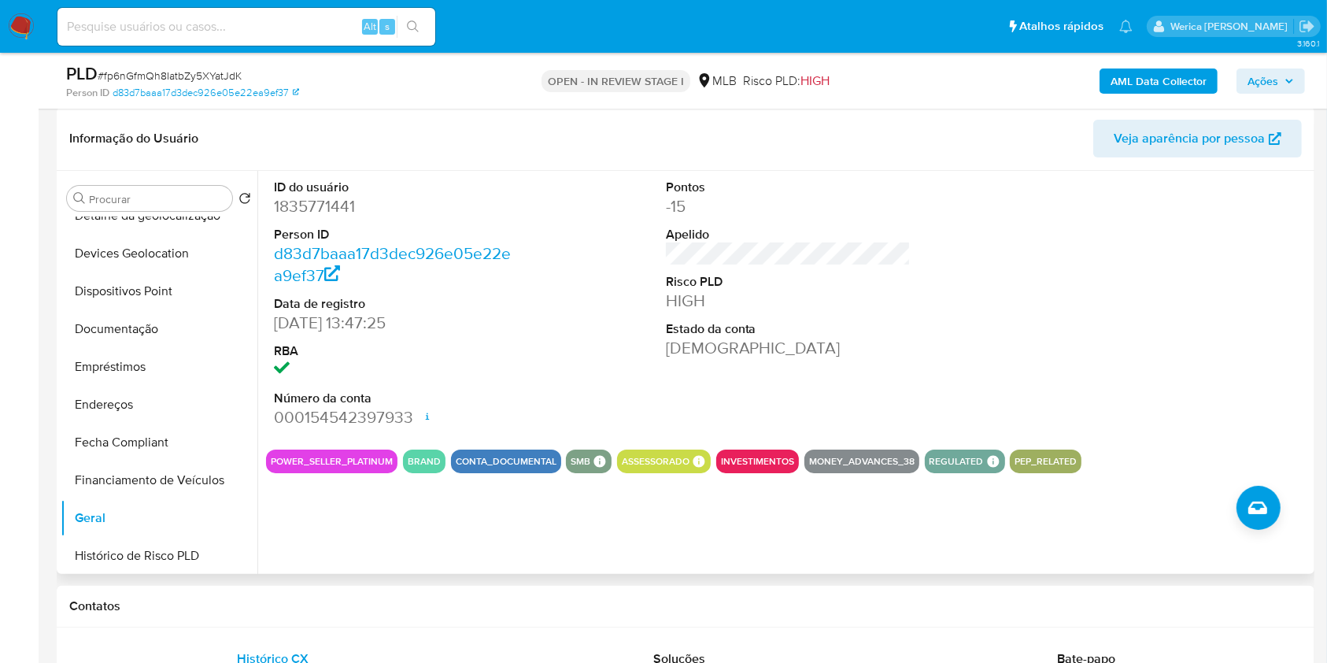
scroll to position [209, 0]
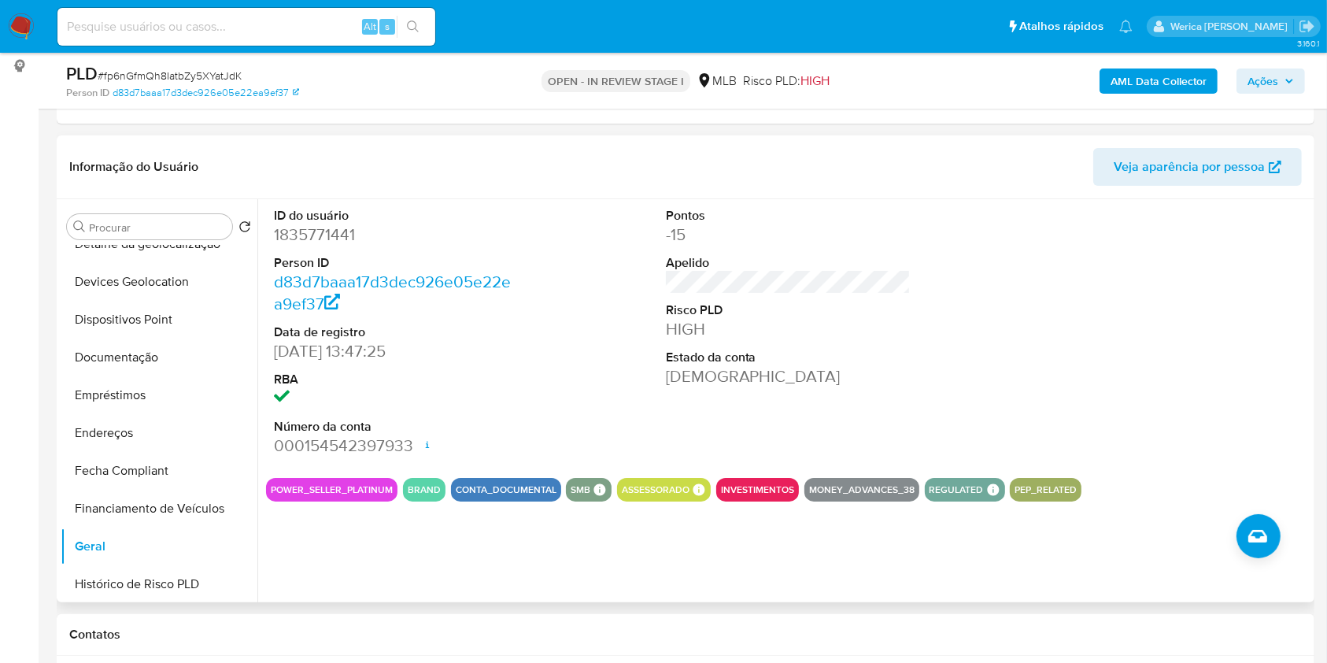
click at [318, 236] on dd "1835771441" at bounding box center [397, 235] width 246 height 22
drag, startPoint x: 318, startPoint y: 236, endPoint x: 332, endPoint y: 276, distance: 42.6
click at [327, 265] on dl "ID do usuário 1835771441 Person ID d83d7baaa17d3dec926e05e22ea9ef37 Data de reg…" at bounding box center [397, 332] width 246 height 250
copy dl "1835771441 Person ID"
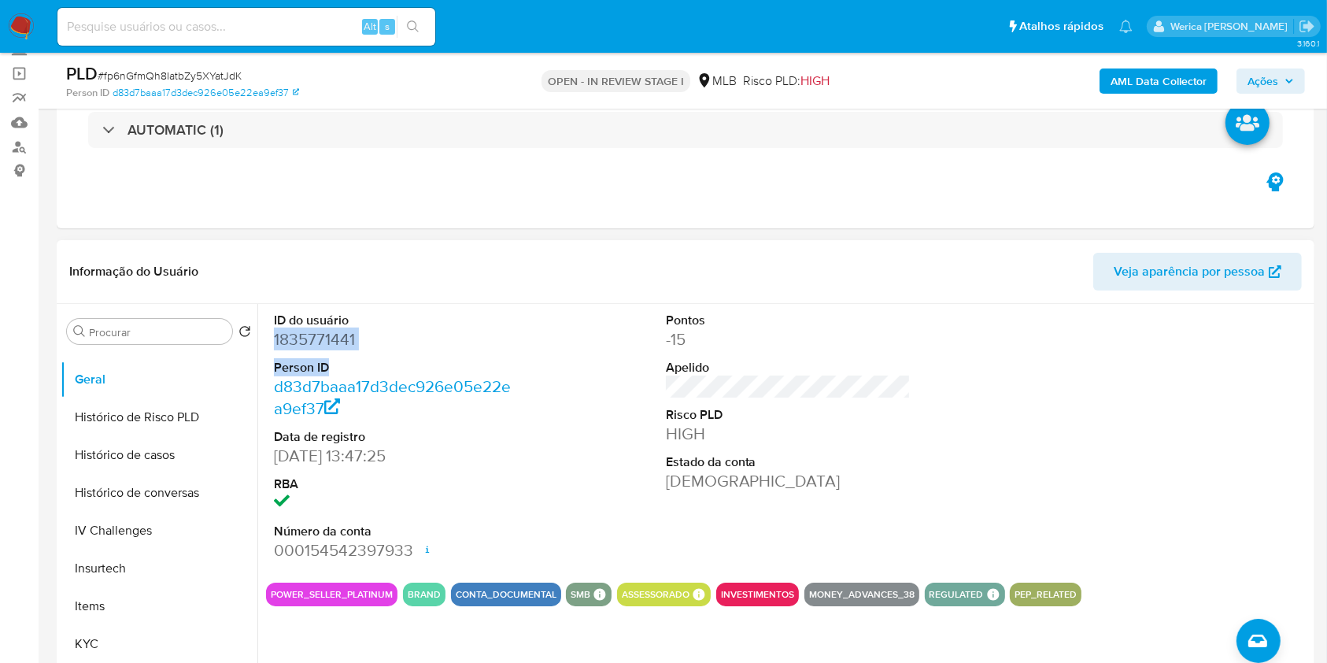
scroll to position [524, 0]
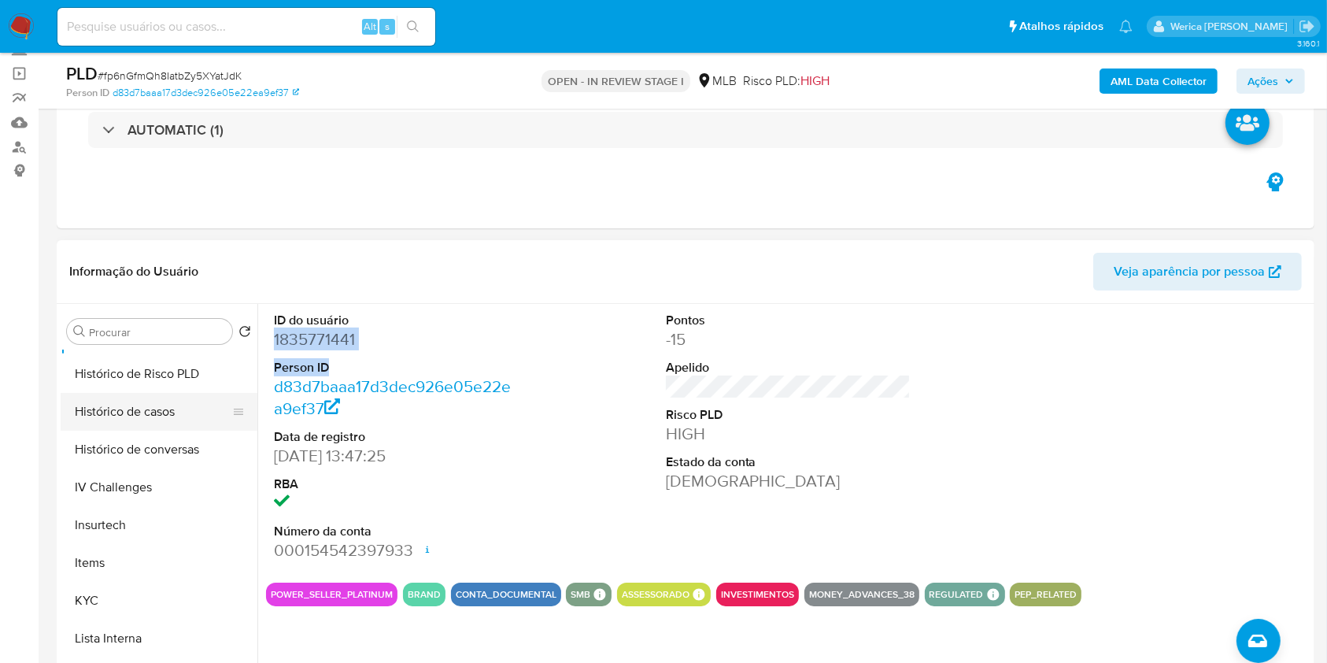
click at [150, 416] on button "Histórico de casos" at bounding box center [153, 412] width 184 height 38
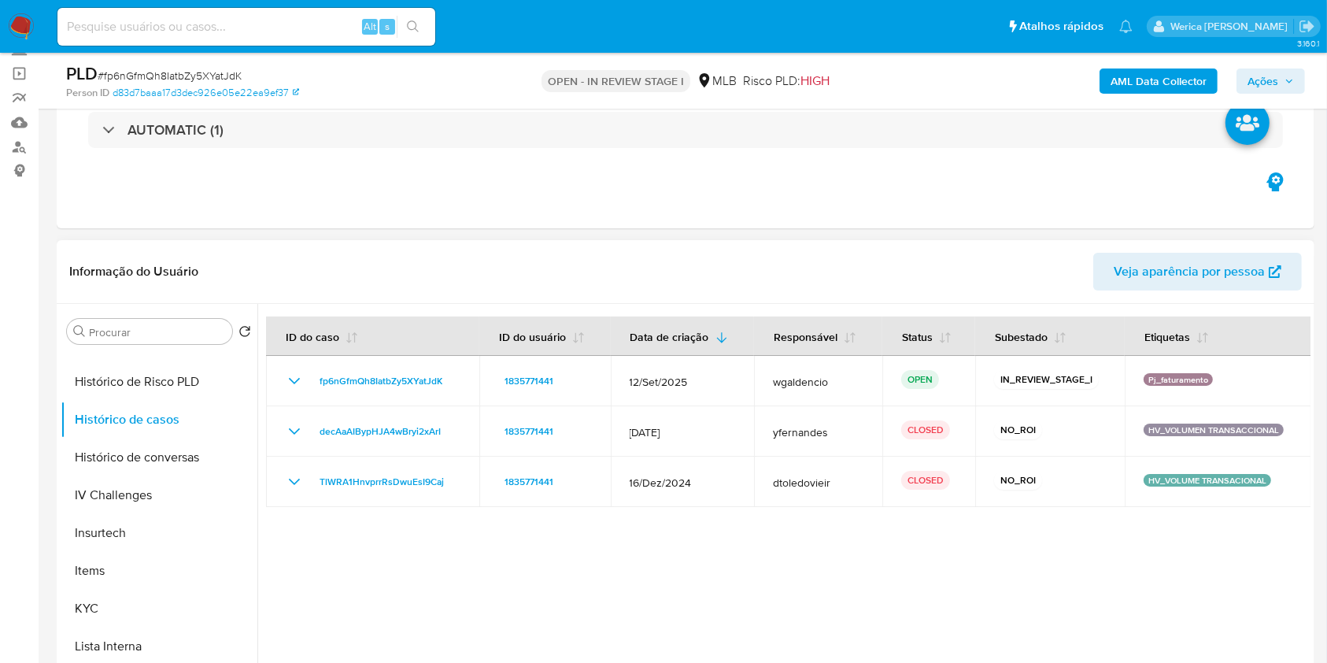
scroll to position [501, 0]
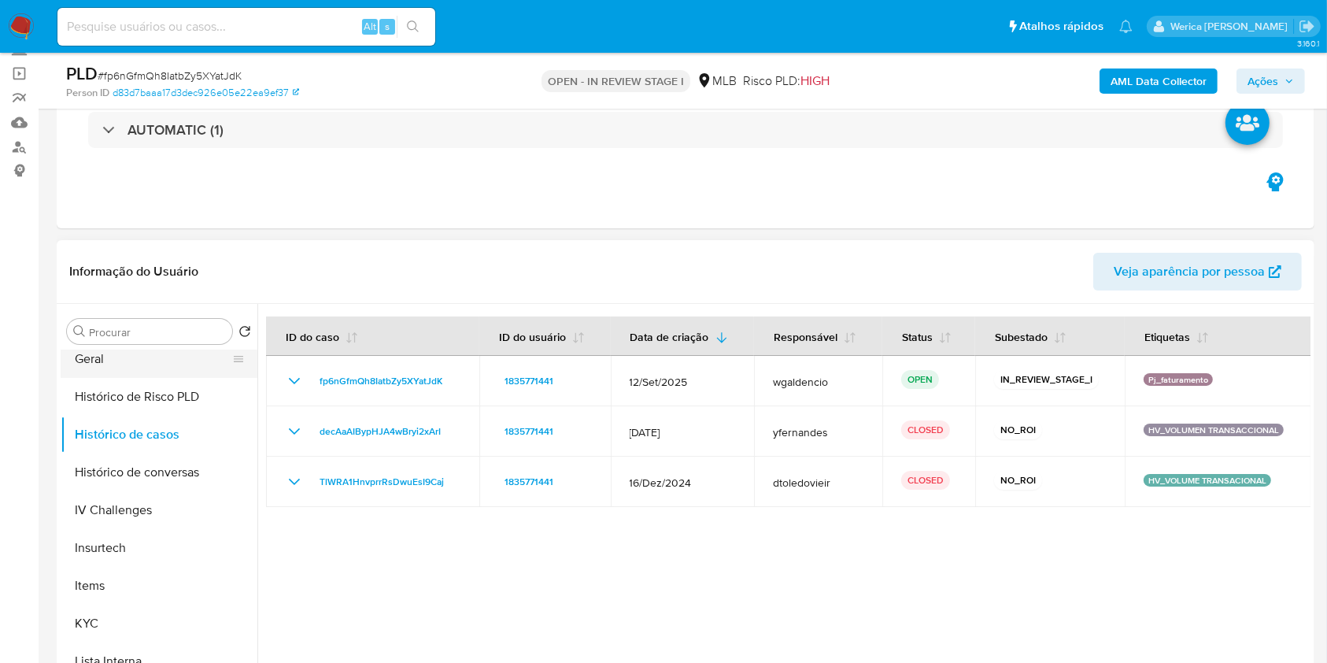
click at [116, 372] on button "Geral" at bounding box center [153, 359] width 184 height 38
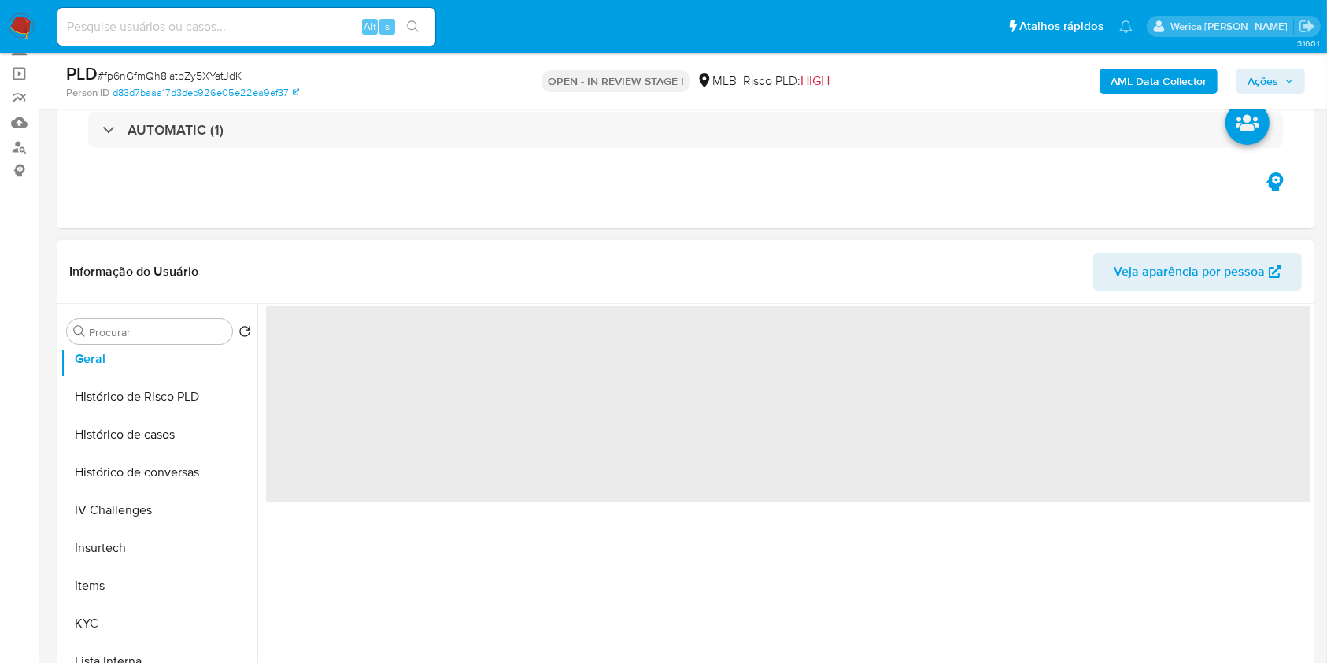
click at [337, 387] on span "‌" at bounding box center [788, 403] width 1044 height 197
click at [460, 356] on span "‌" at bounding box center [788, 403] width 1044 height 197
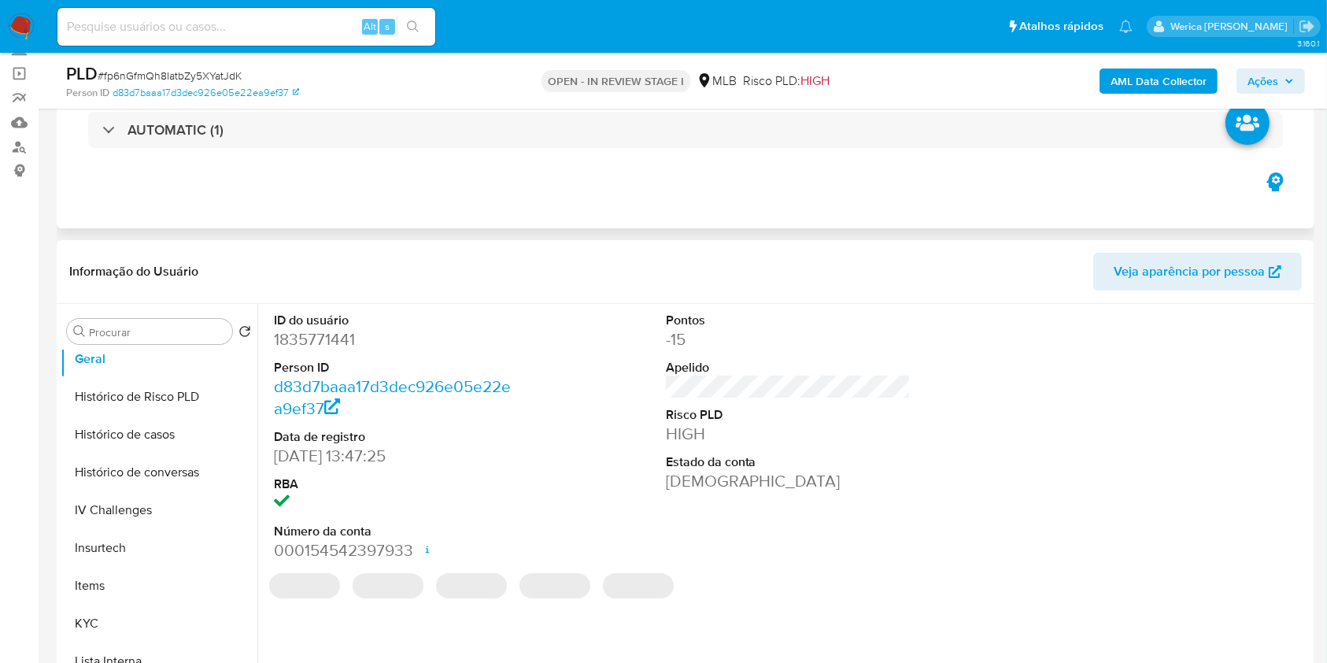
click at [454, 208] on div "Eventos ( 1 ) Ações AUTOMATIC (1)" at bounding box center [686, 133] width 1258 height 189
click at [316, 342] on dd "1835771441" at bounding box center [397, 339] width 246 height 22
click at [309, 349] on dd "1835771441" at bounding box center [397, 339] width 246 height 22
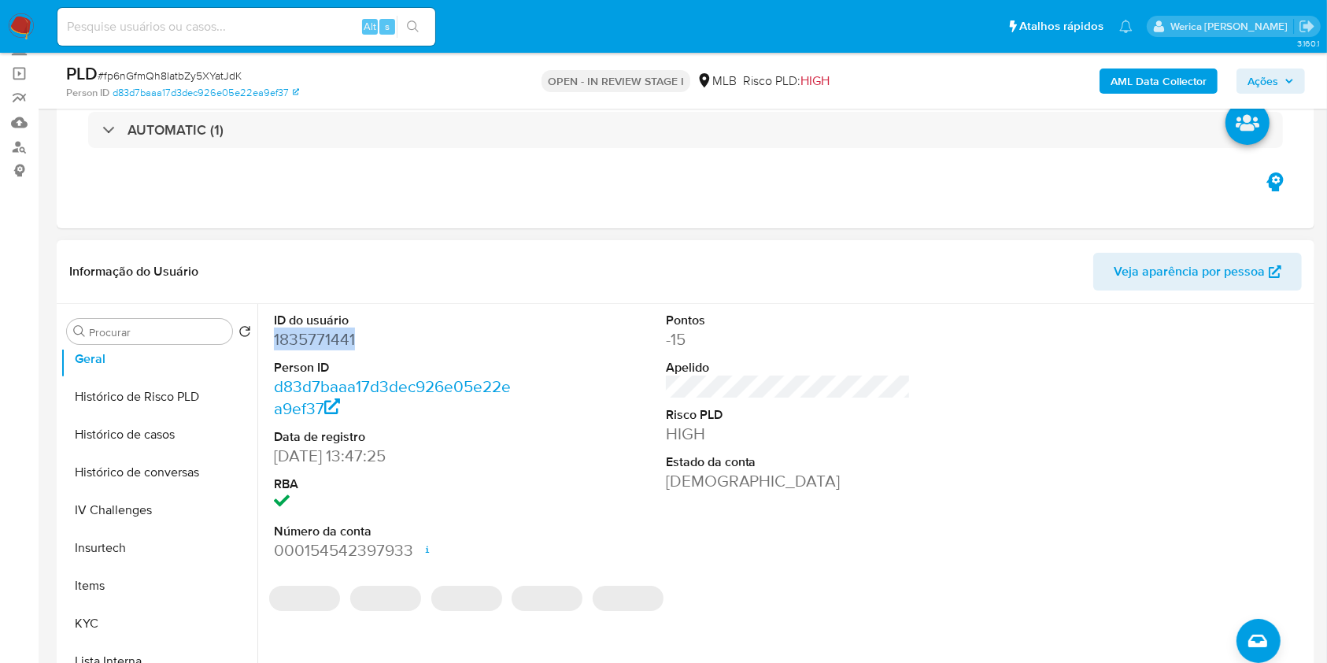
copy dd "1835771441"
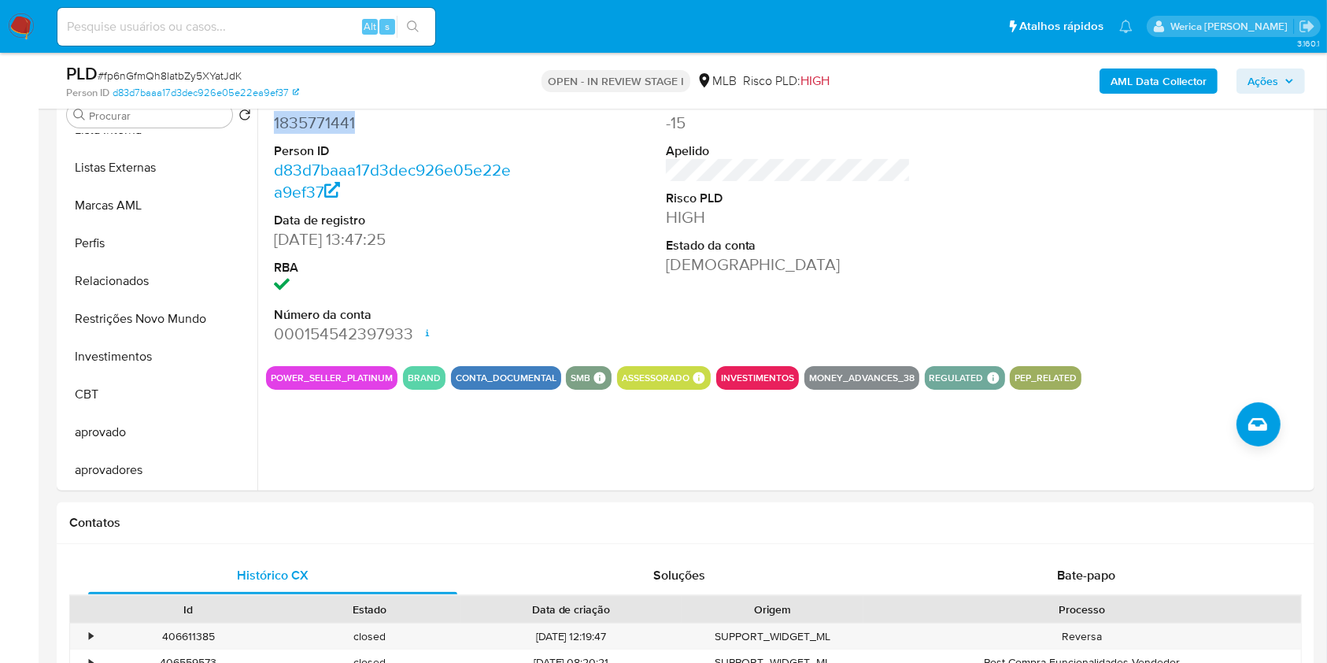
scroll to position [420, 0]
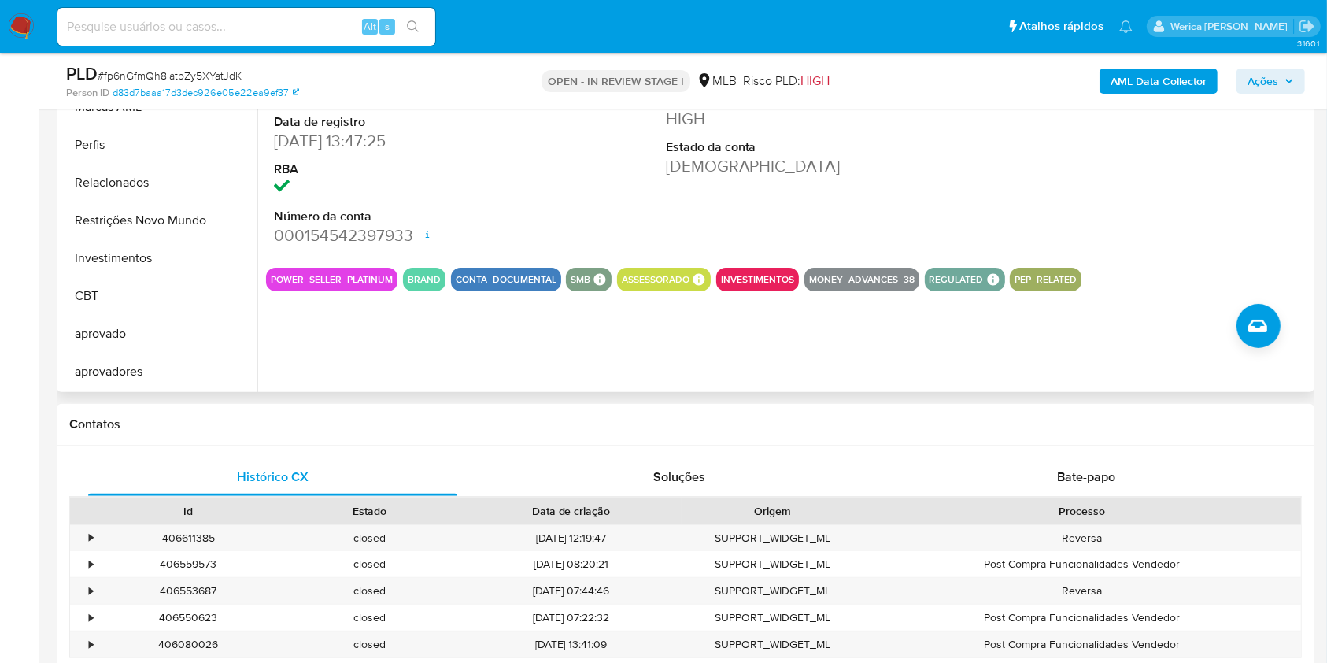
click at [1045, 276] on button "PEP_RELATED" at bounding box center [1046, 279] width 62 height 6
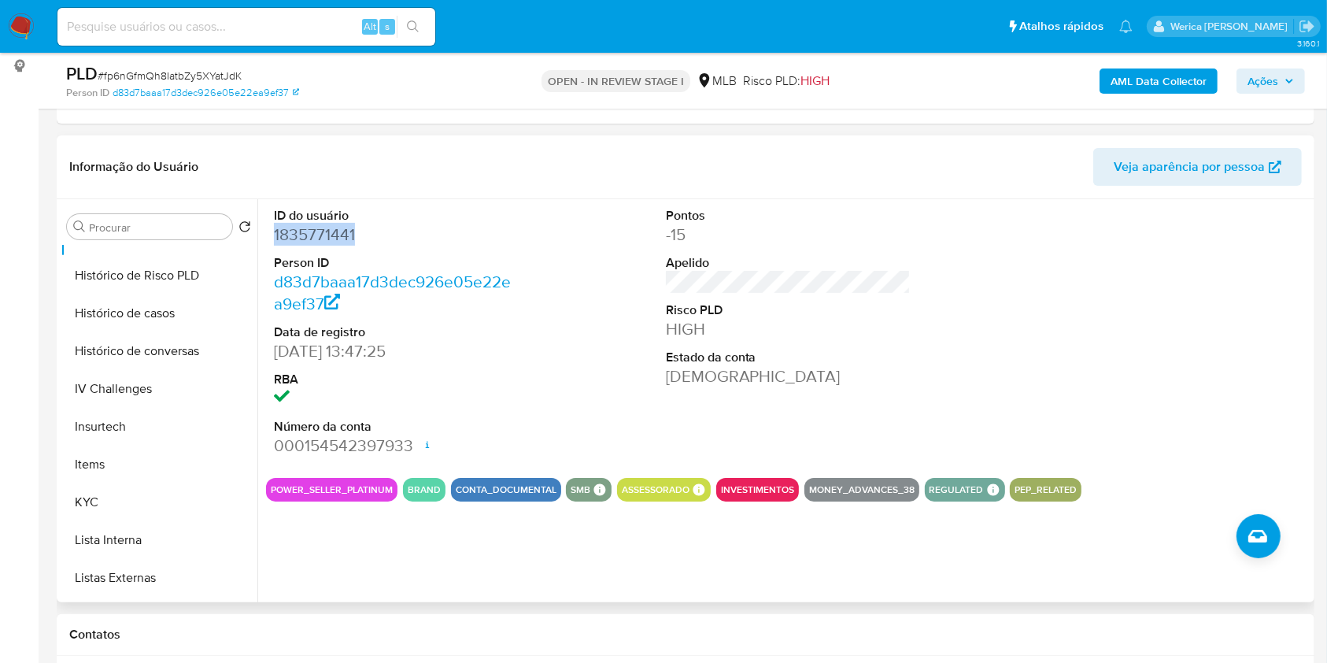
scroll to position [501, 0]
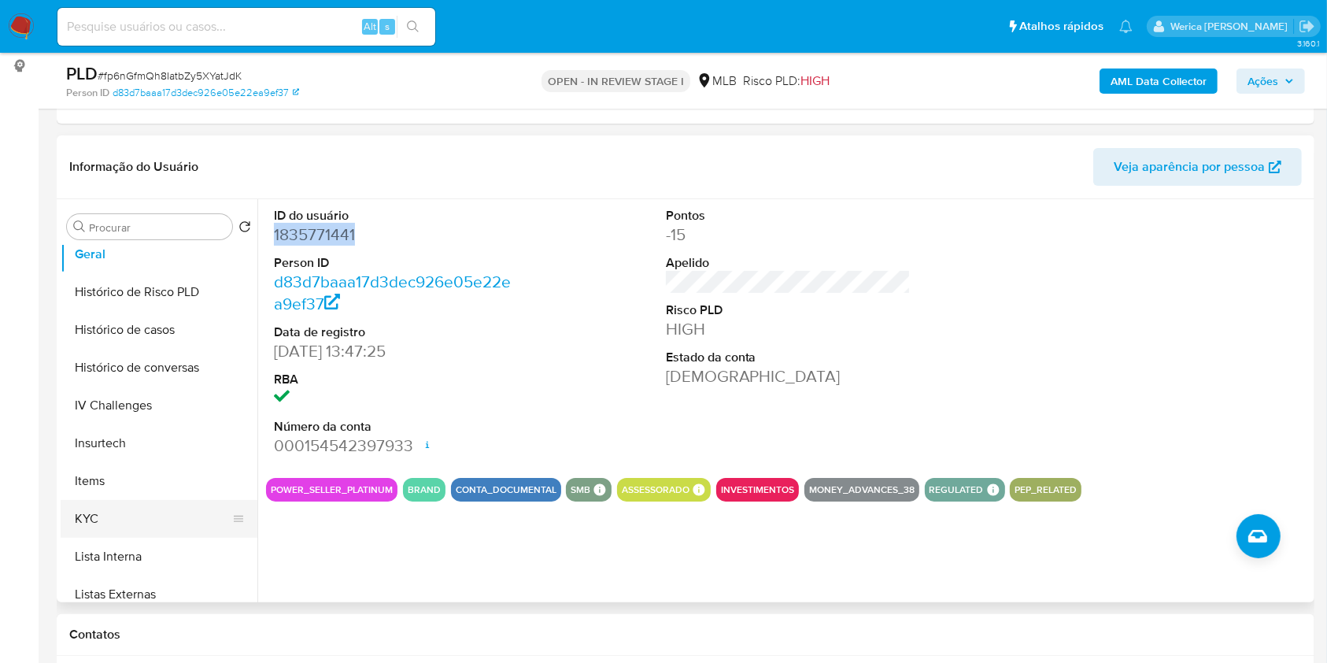
click at [111, 517] on button "KYC" at bounding box center [153, 519] width 184 height 38
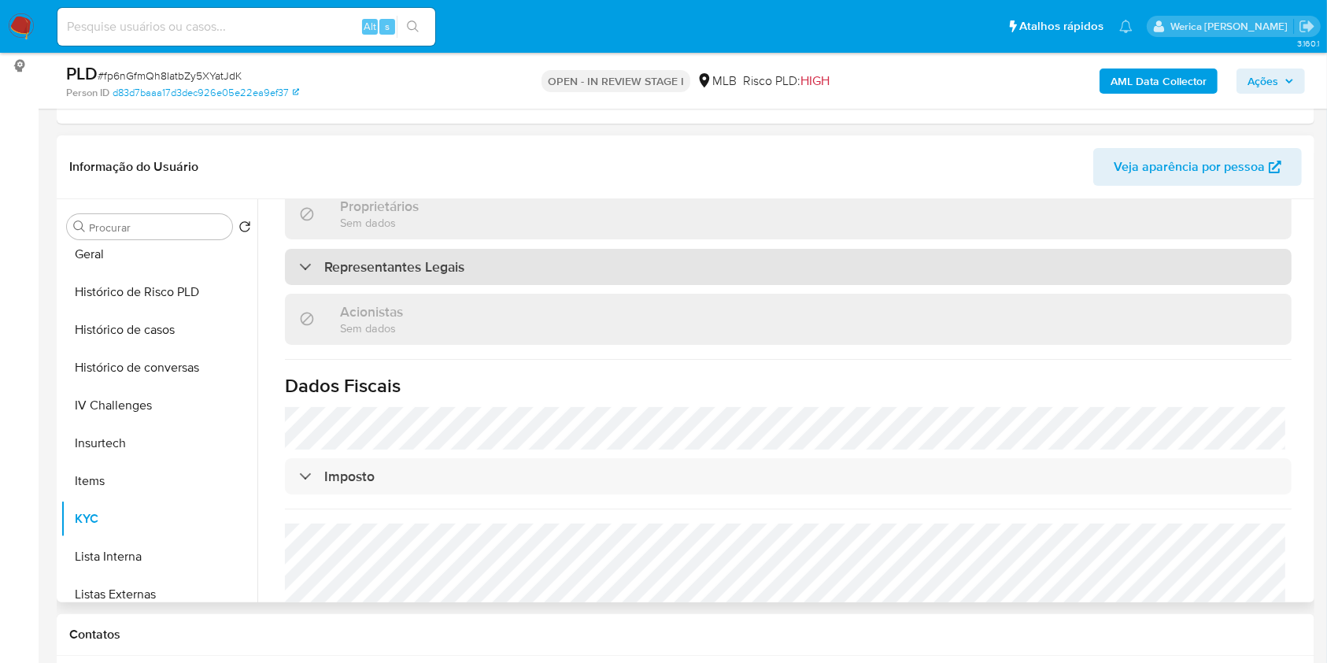
scroll to position [315, 0]
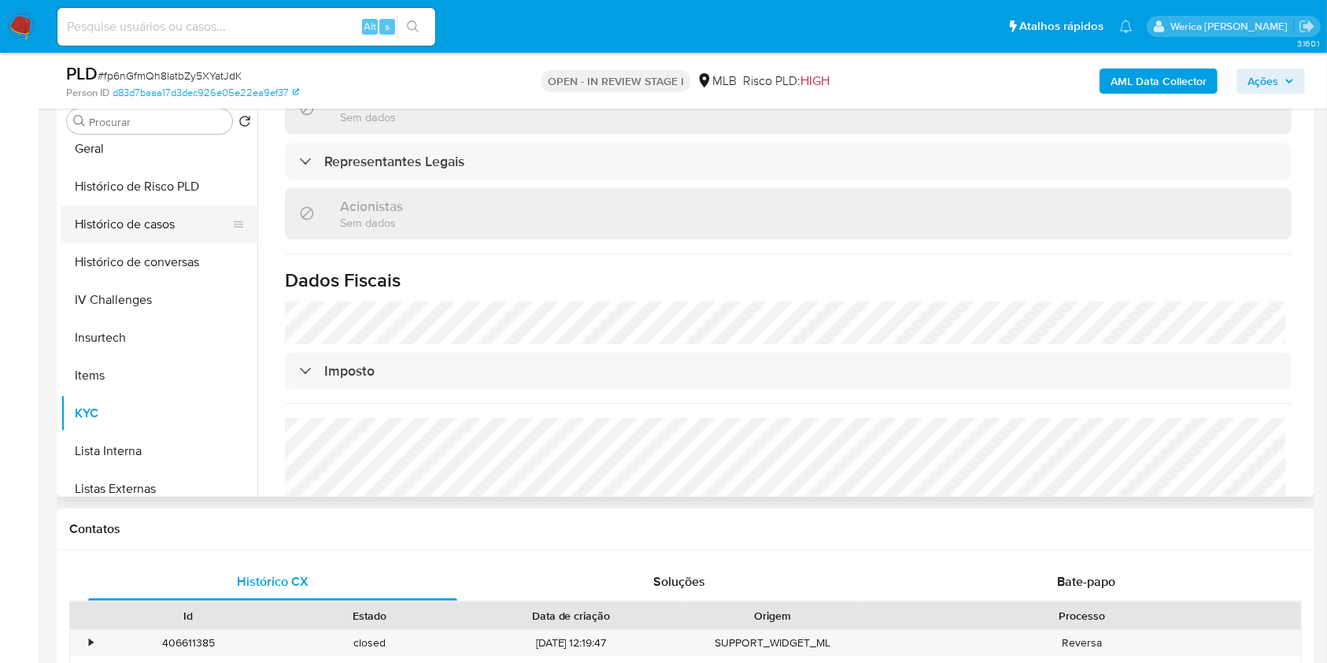
click at [183, 229] on button "Histórico de casos" at bounding box center [153, 224] width 184 height 38
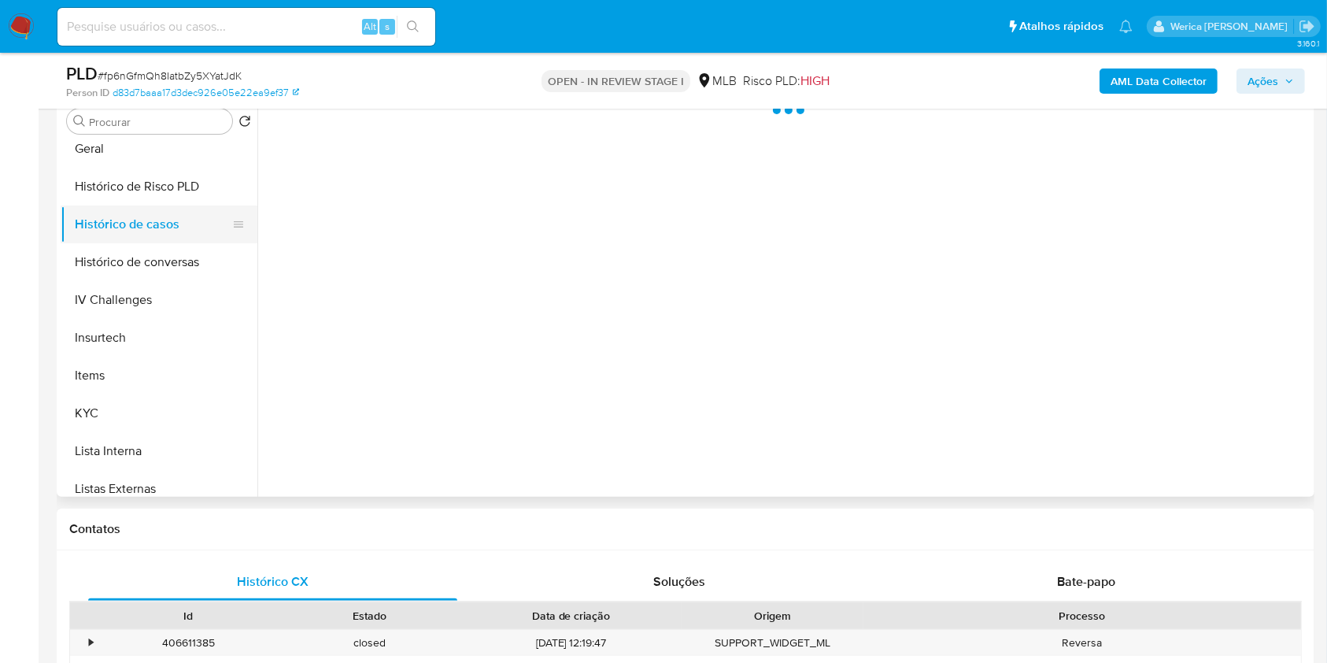
scroll to position [0, 0]
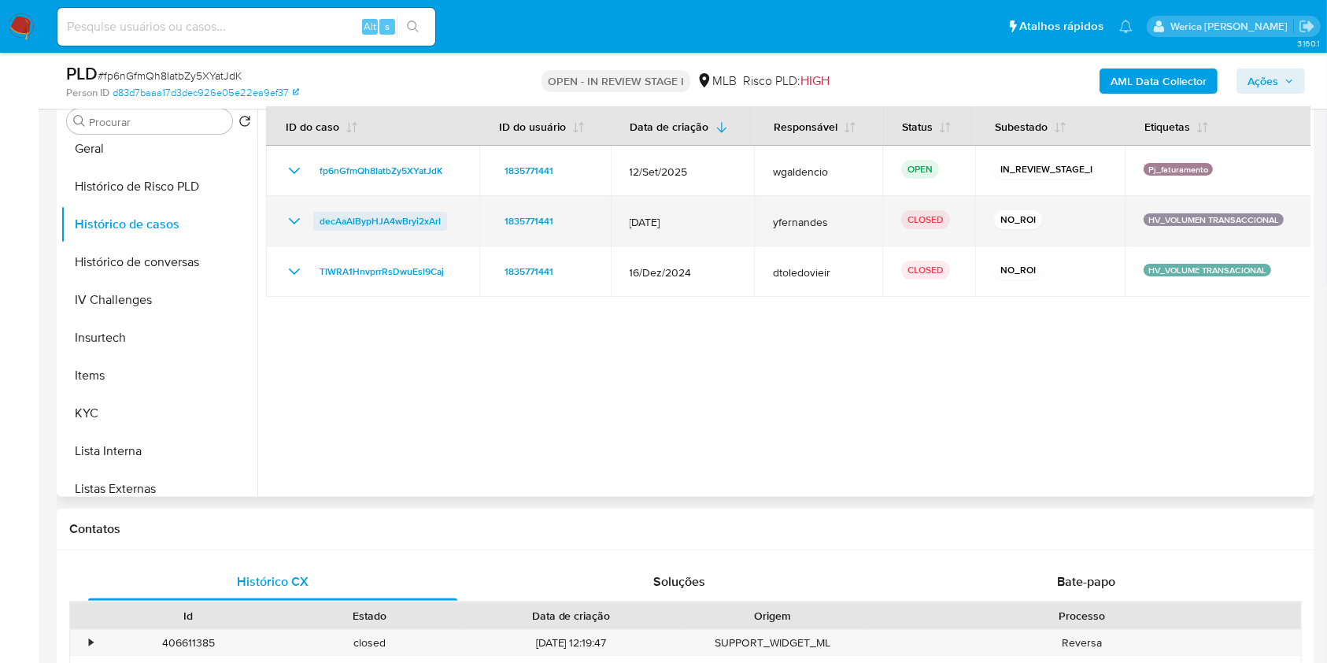
click at [403, 218] on span "decAaAIBypHJA4wBryi2xArI" at bounding box center [380, 221] width 121 height 19
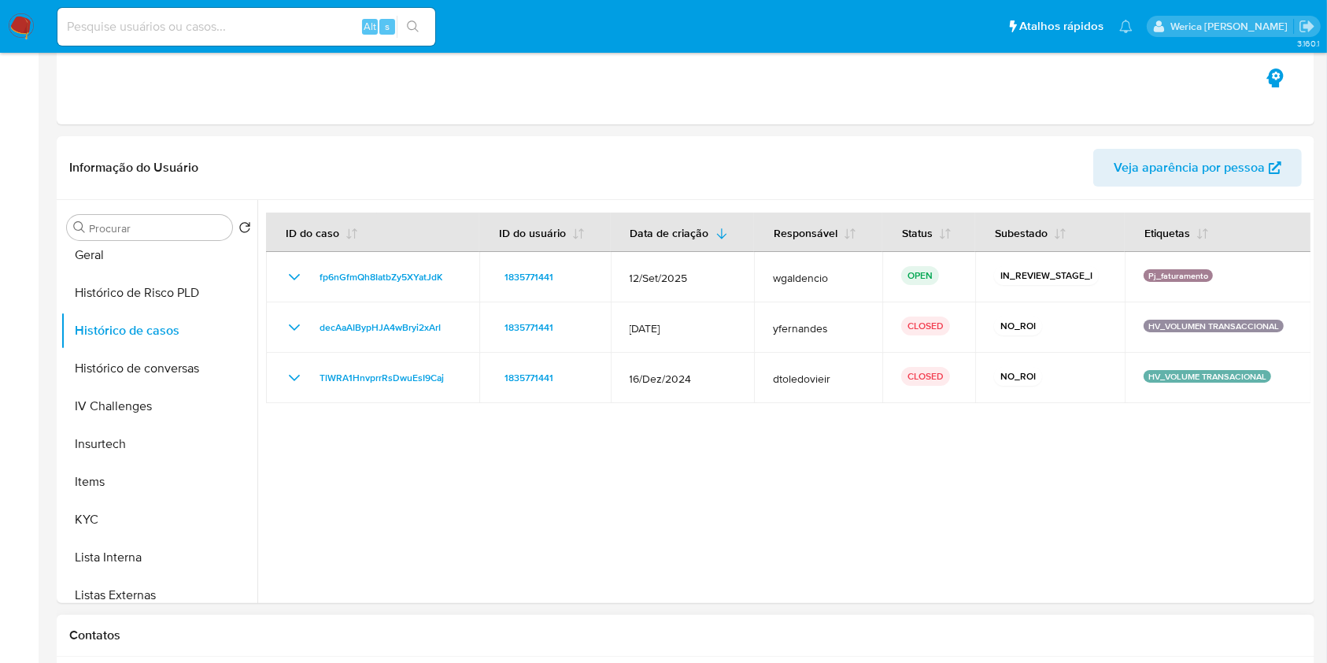
scroll to position [420, 0]
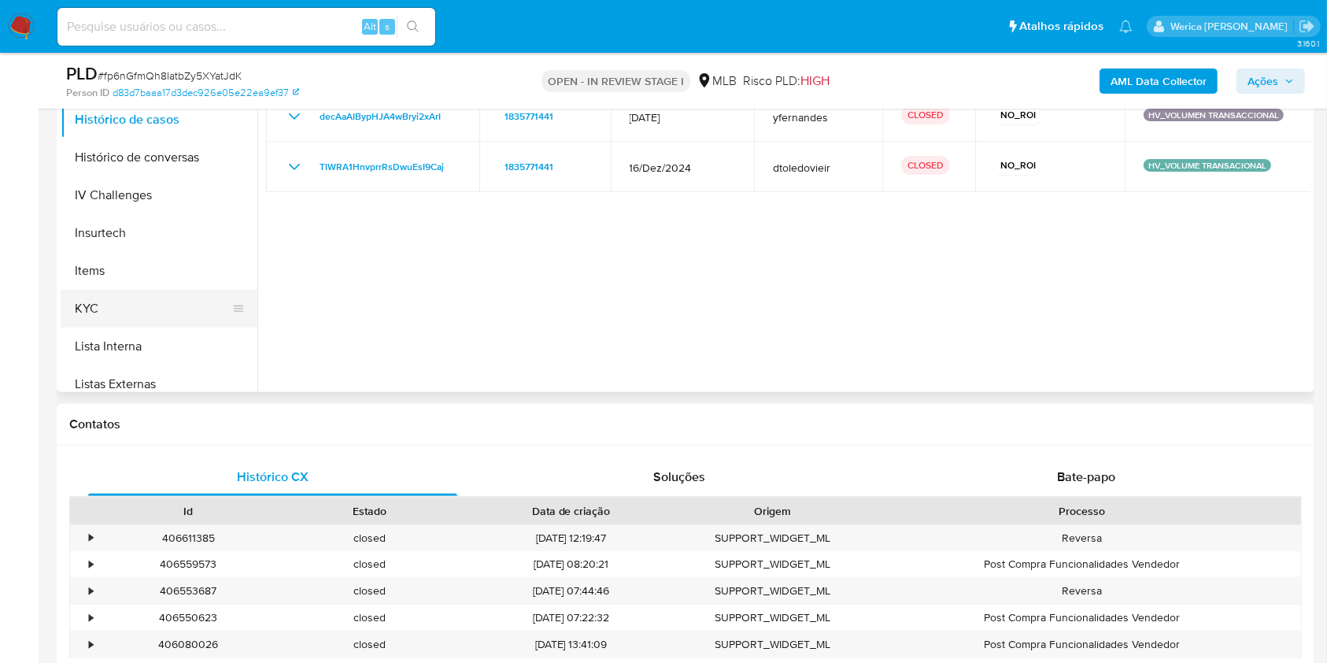
click at [133, 311] on button "KYC" at bounding box center [153, 309] width 184 height 38
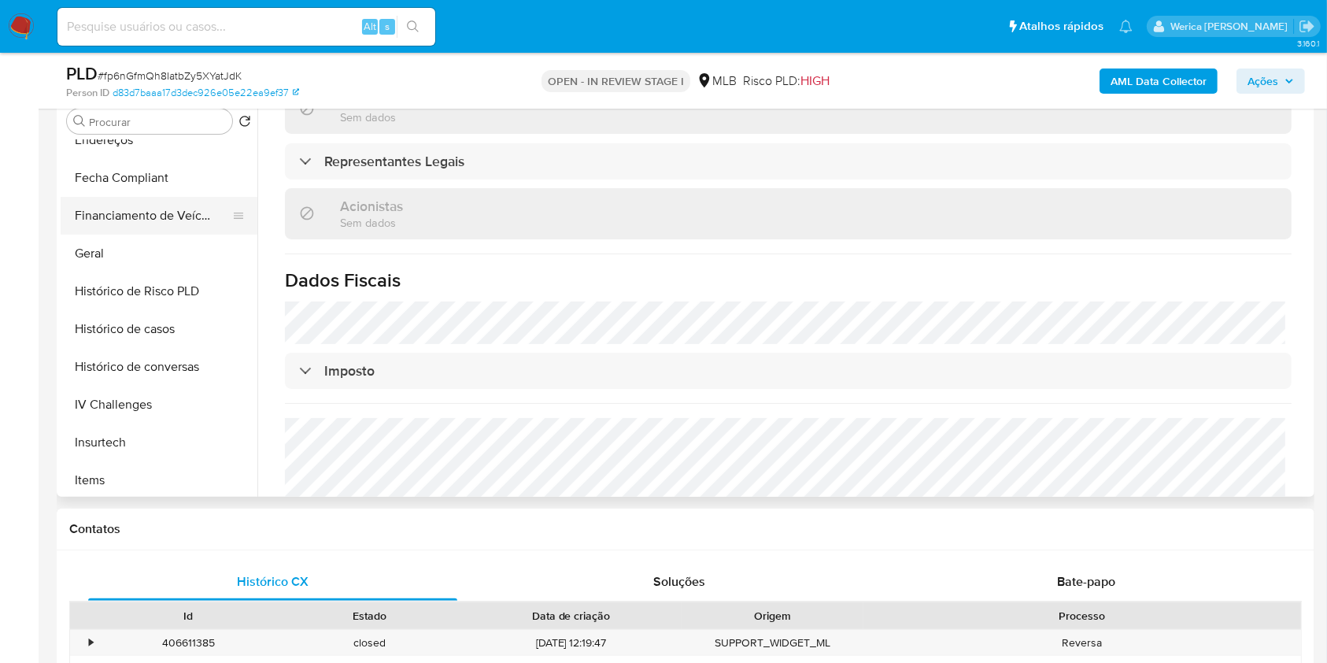
scroll to position [291, 0]
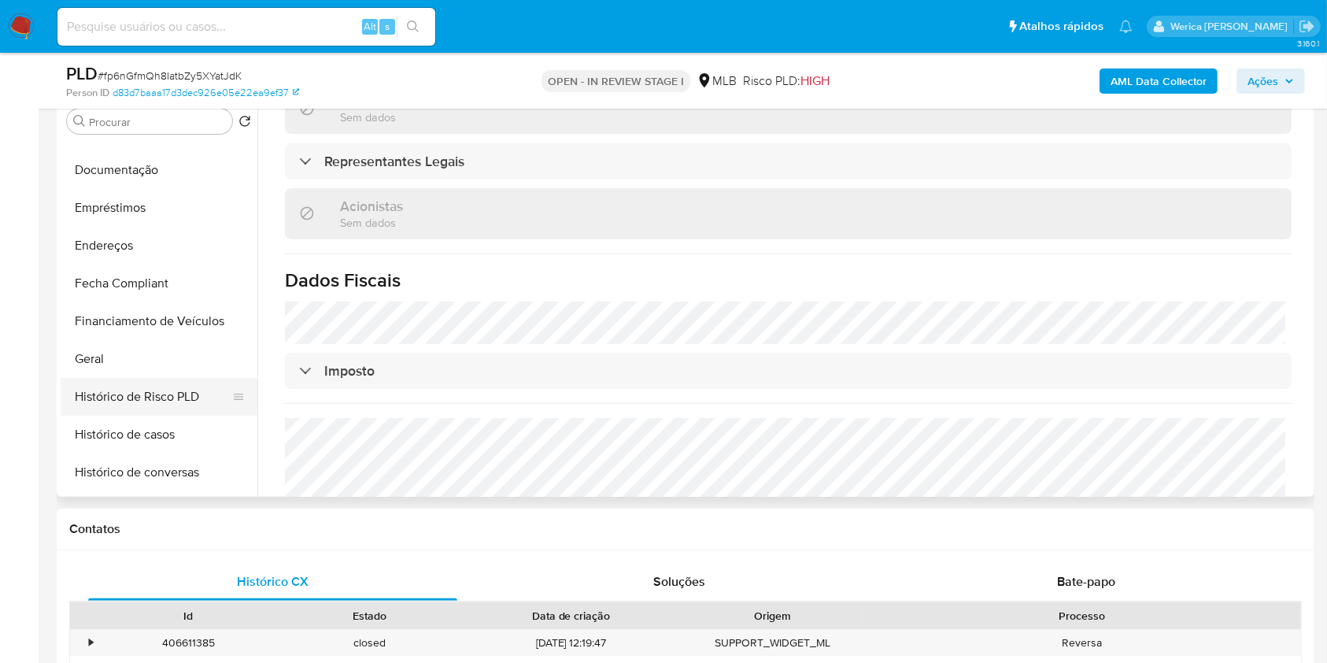
click at [146, 379] on button "Histórico de Risco PLD" at bounding box center [153, 397] width 184 height 38
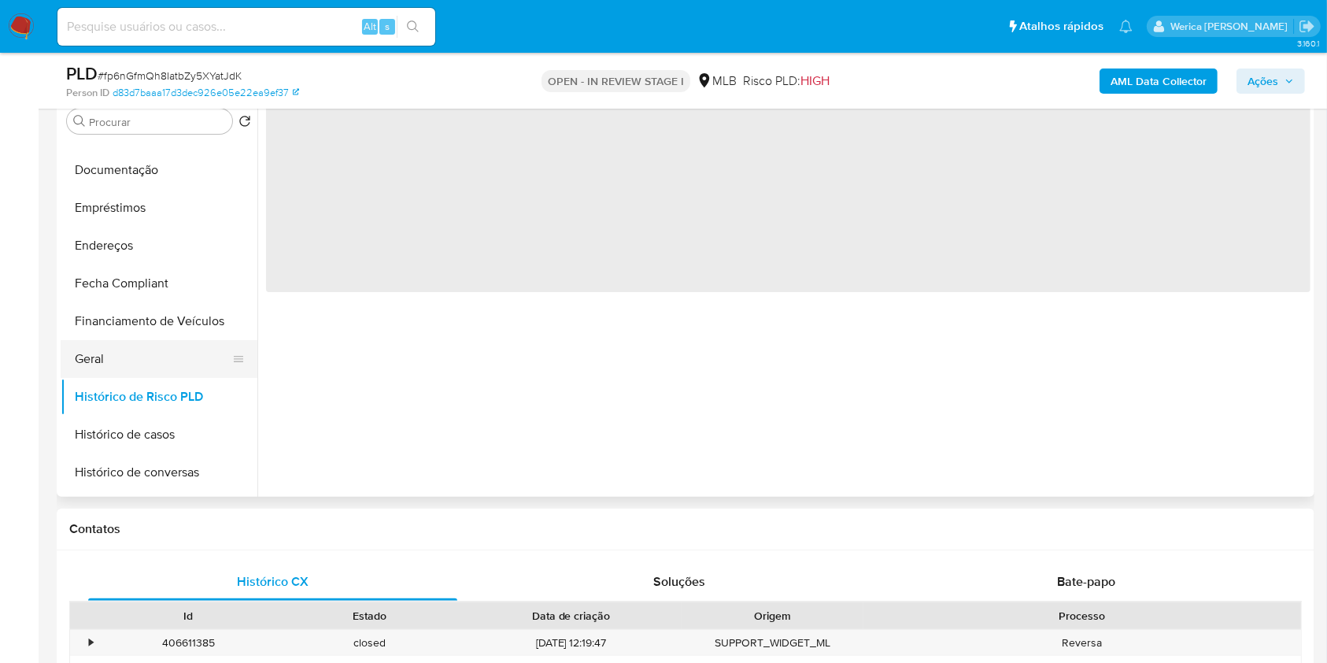
scroll to position [0, 0]
click at [143, 357] on button "Geral" at bounding box center [153, 359] width 184 height 38
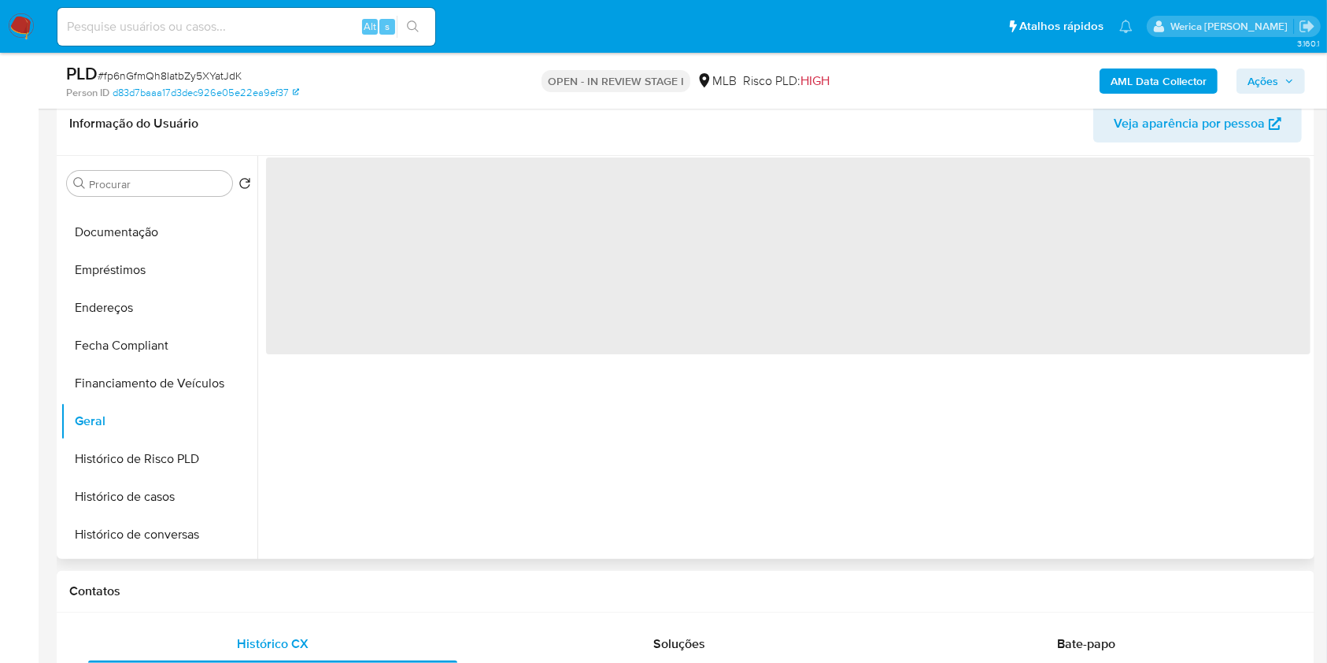
scroll to position [209, 0]
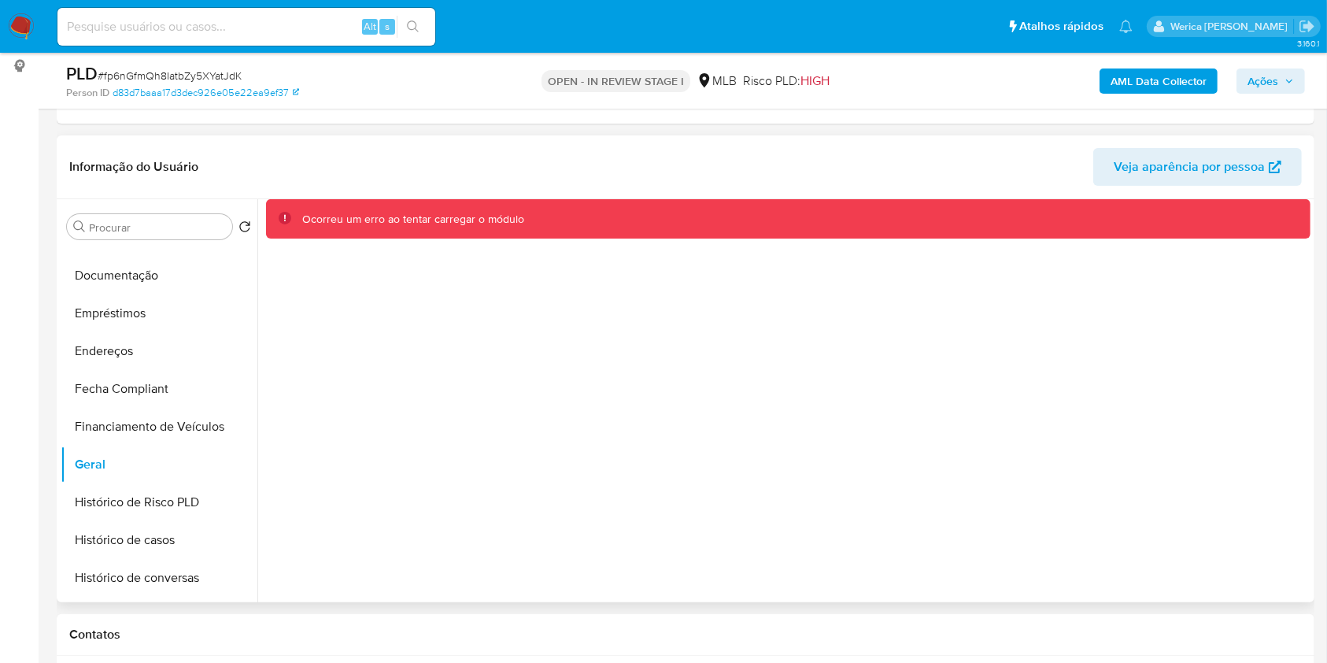
click at [590, 540] on div "Ocorreu um erro ao tentar carregar o módulo" at bounding box center [783, 400] width 1053 height 403
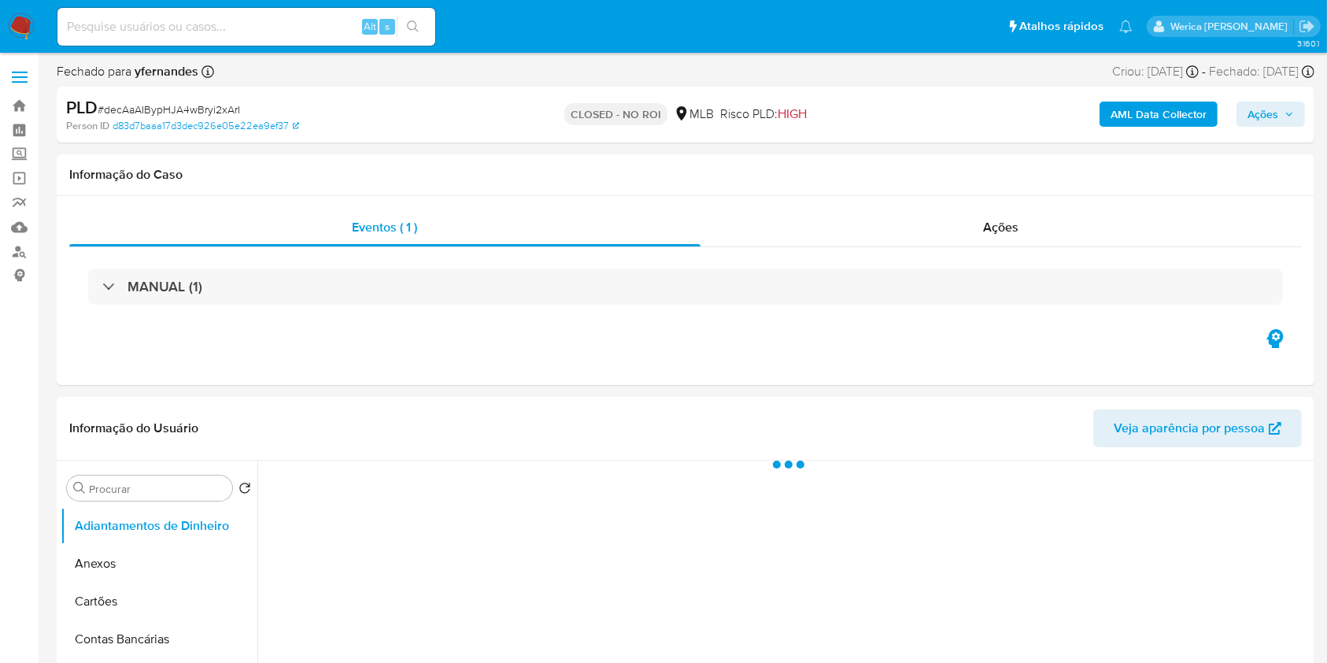
select select "10"
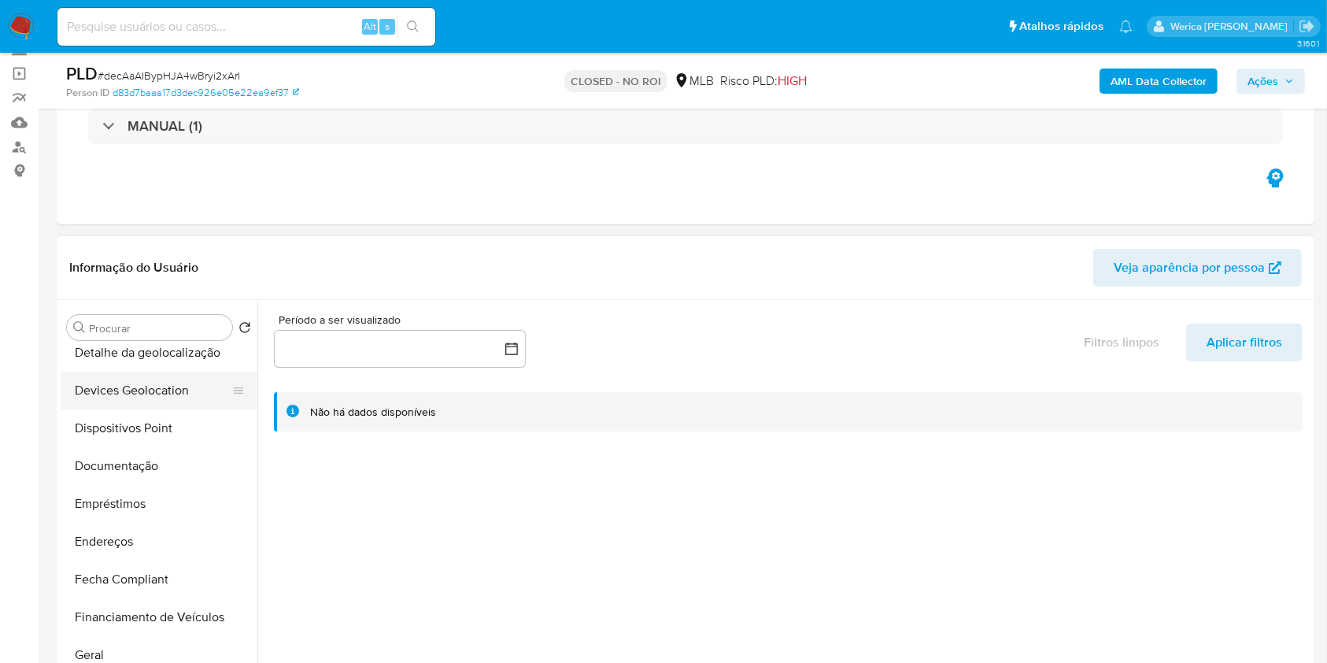
scroll to position [209, 0]
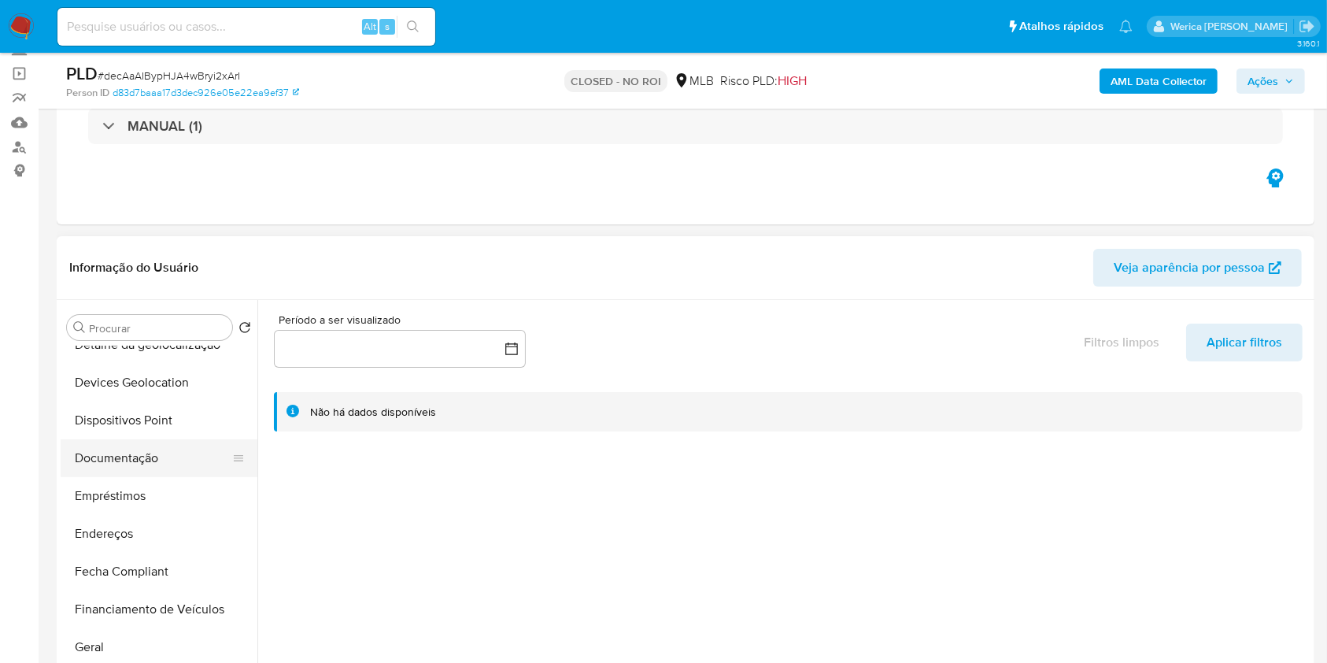
click at [104, 459] on button "Documentação" at bounding box center [153, 458] width 184 height 38
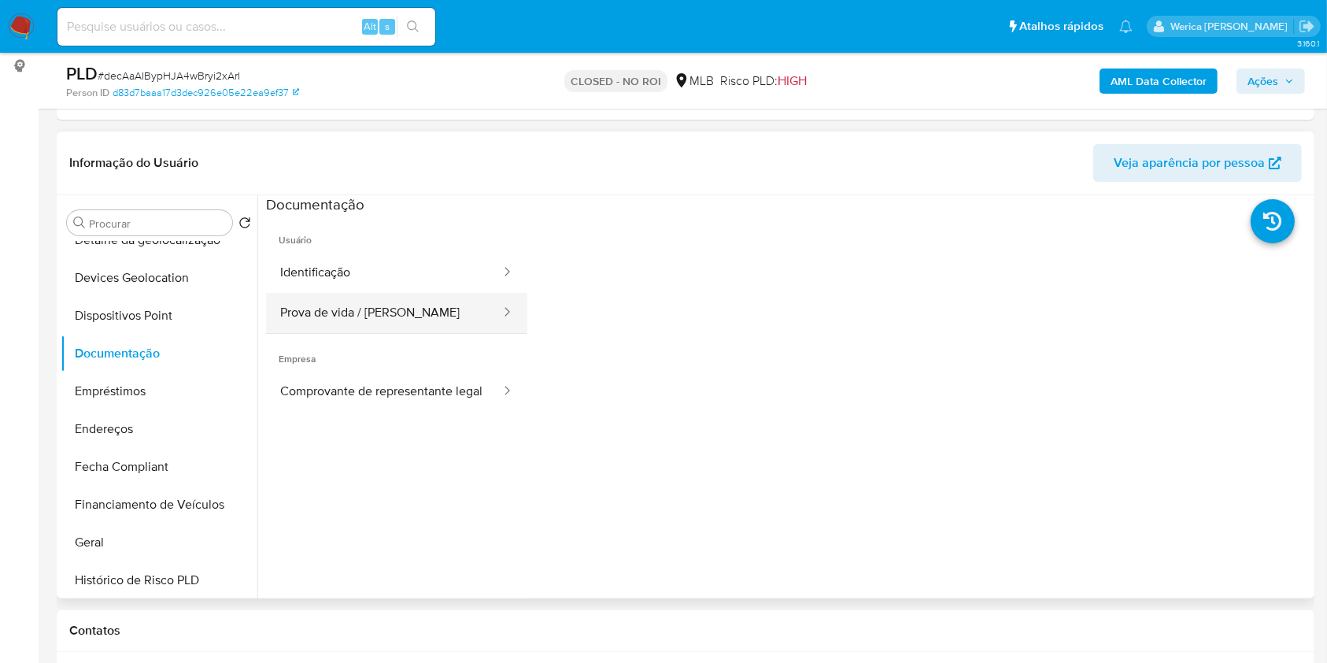
click at [414, 301] on button "Prova de vida / [PERSON_NAME]" at bounding box center [384, 313] width 236 height 40
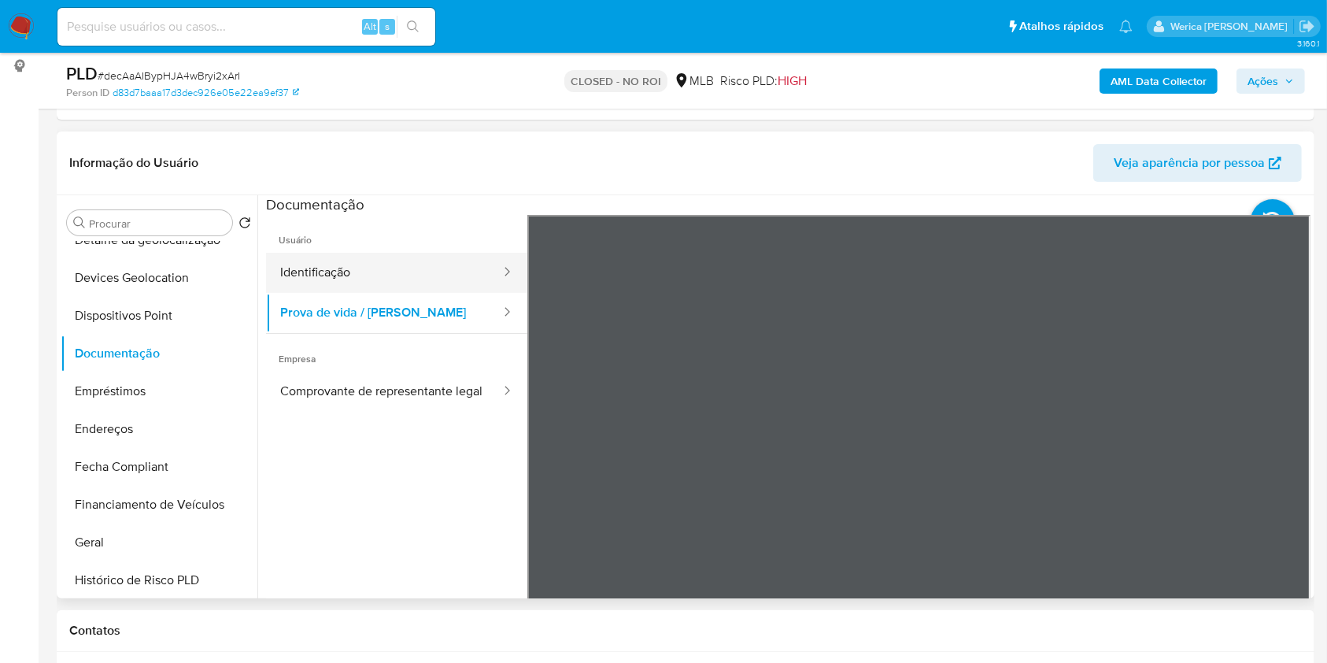
click at [386, 275] on button "Identificação" at bounding box center [384, 273] width 236 height 40
drag, startPoint x: 414, startPoint y: 264, endPoint x: 414, endPoint y: 279, distance: 15.7
click at [414, 273] on button "Identificação" at bounding box center [384, 273] width 236 height 40
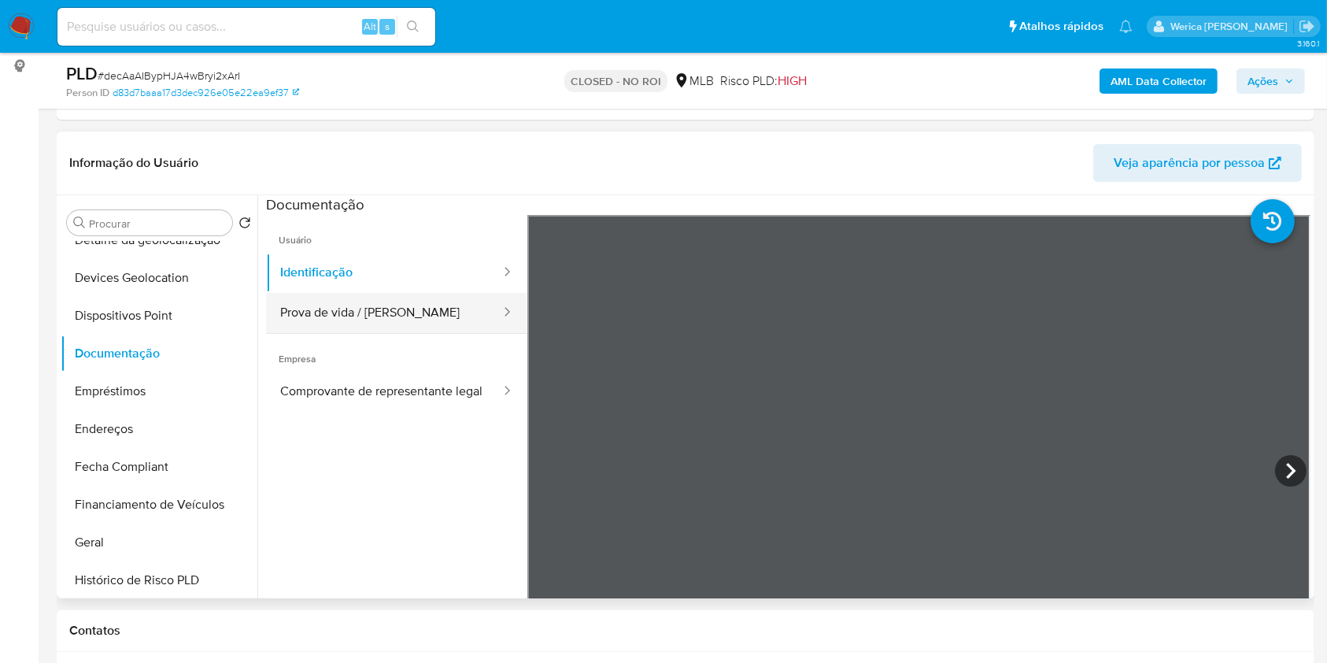
click at [407, 309] on button "Prova de vida / [PERSON_NAME]" at bounding box center [384, 313] width 236 height 40
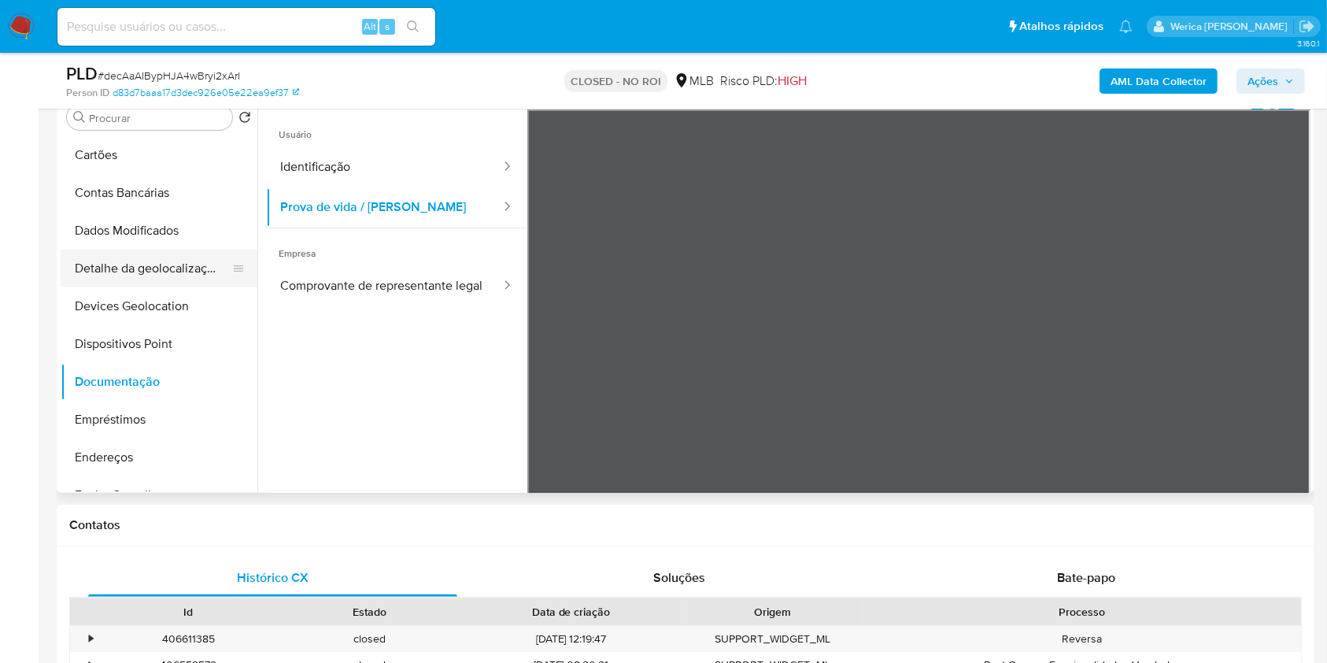
scroll to position [0, 0]
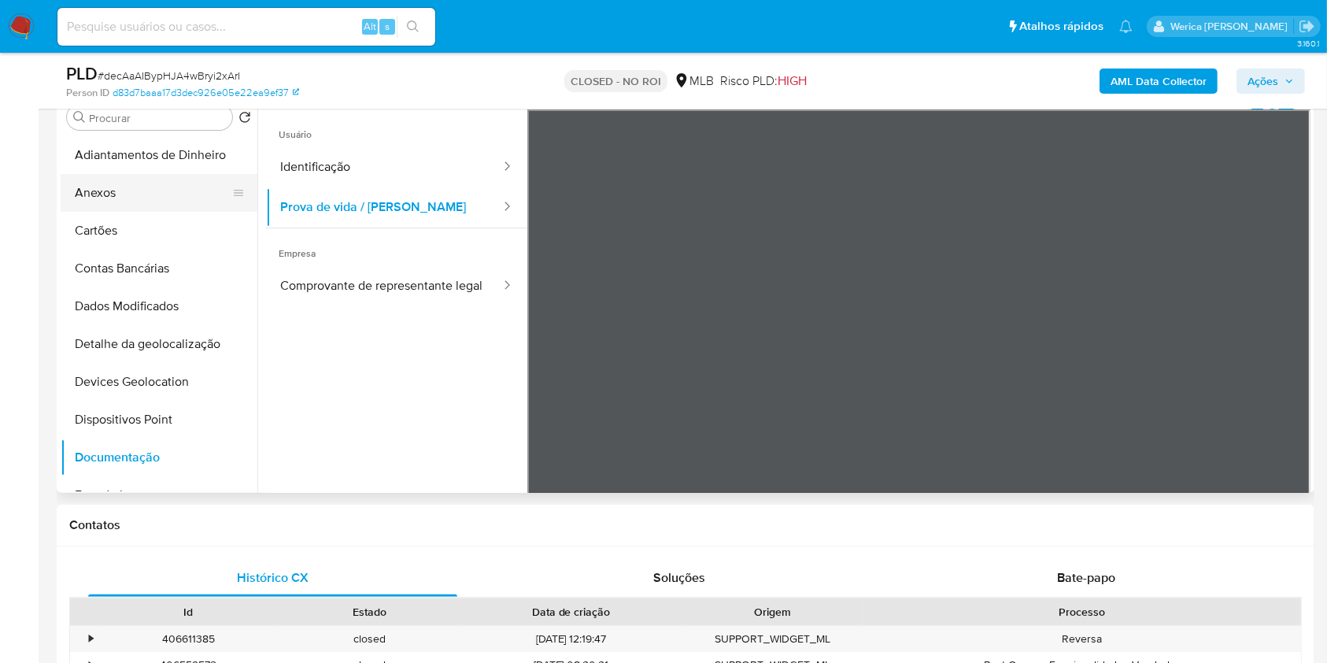
click at [151, 205] on button "Anexos" at bounding box center [153, 193] width 184 height 38
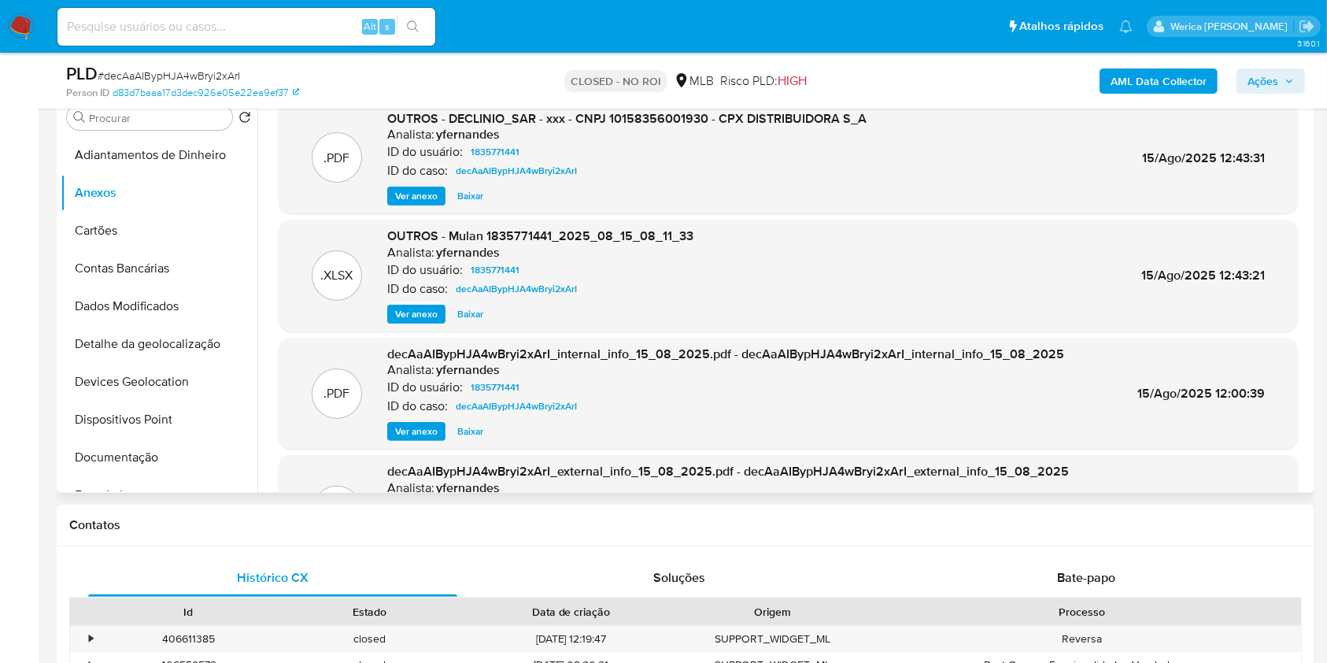
click at [418, 197] on span "Ver anexo" at bounding box center [416, 196] width 43 height 16
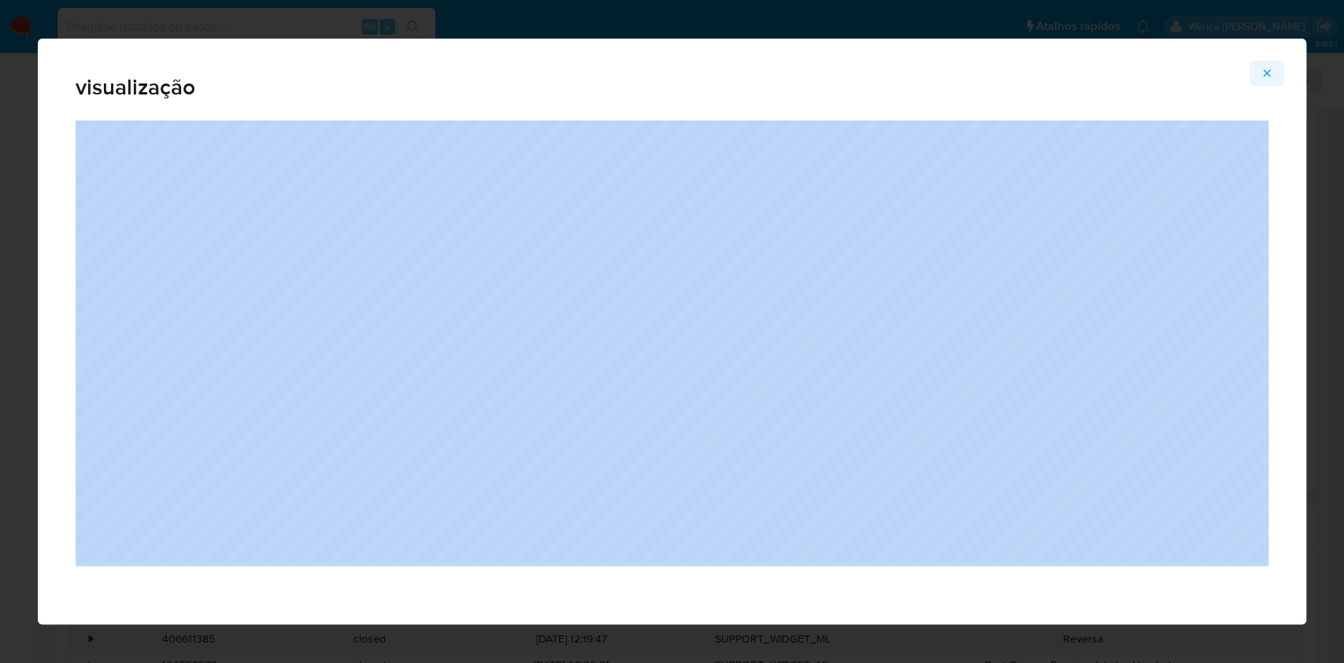
click at [1274, 60] on div "visualização" at bounding box center [672, 332] width 1268 height 586
click at [1274, 71] on button "Attachment preview" at bounding box center [1266, 73] width 35 height 25
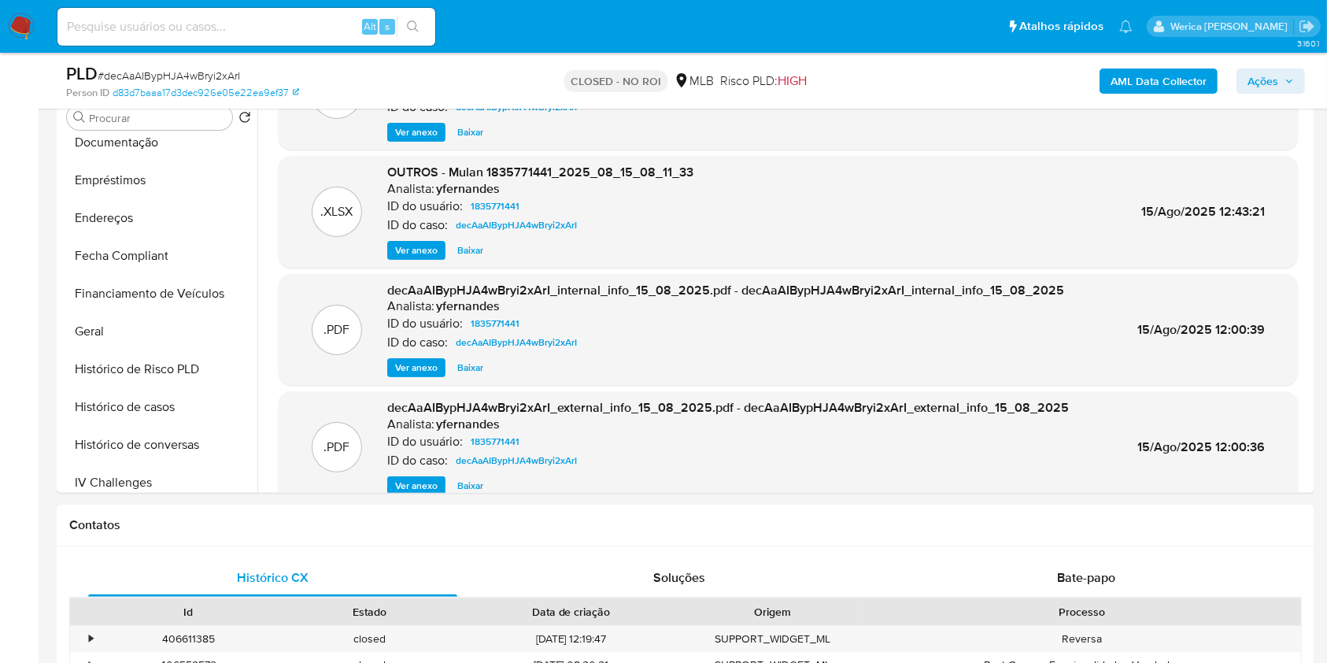
scroll to position [132, 0]
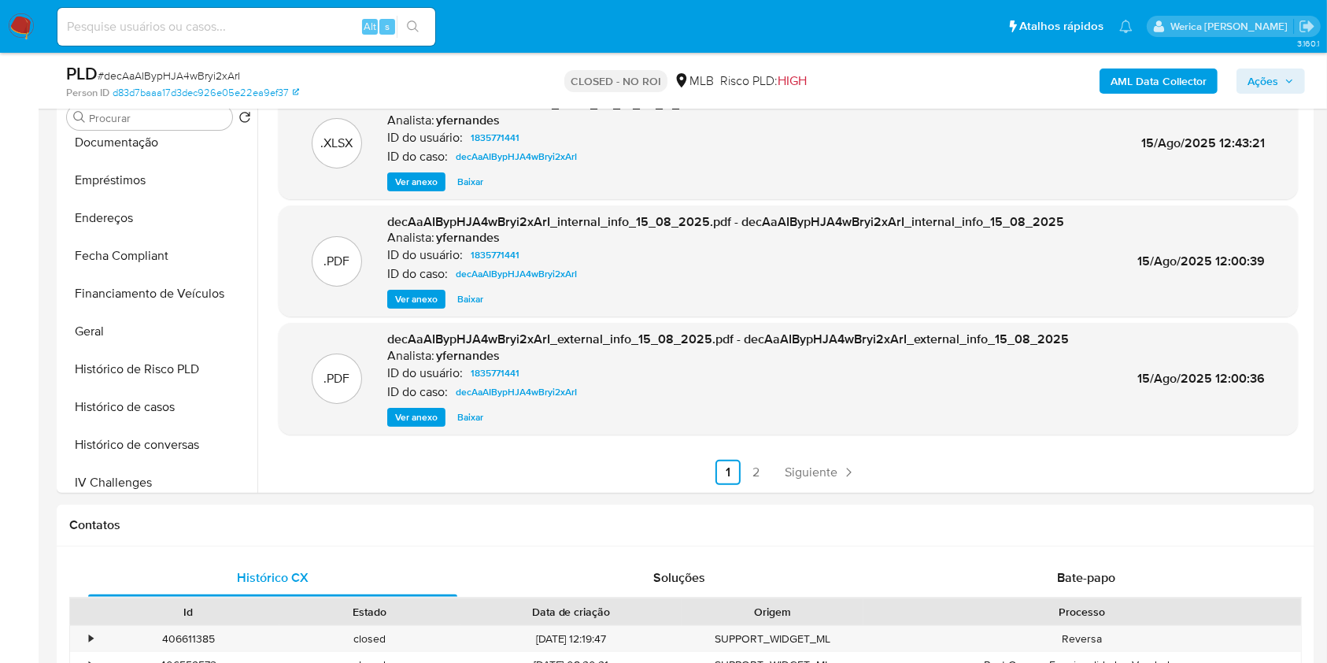
drag, startPoint x: 1107, startPoint y: 582, endPoint x: 1107, endPoint y: 501, distance: 81.1
click at [1107, 580] on span "Bate-papo" at bounding box center [1086, 577] width 58 height 18
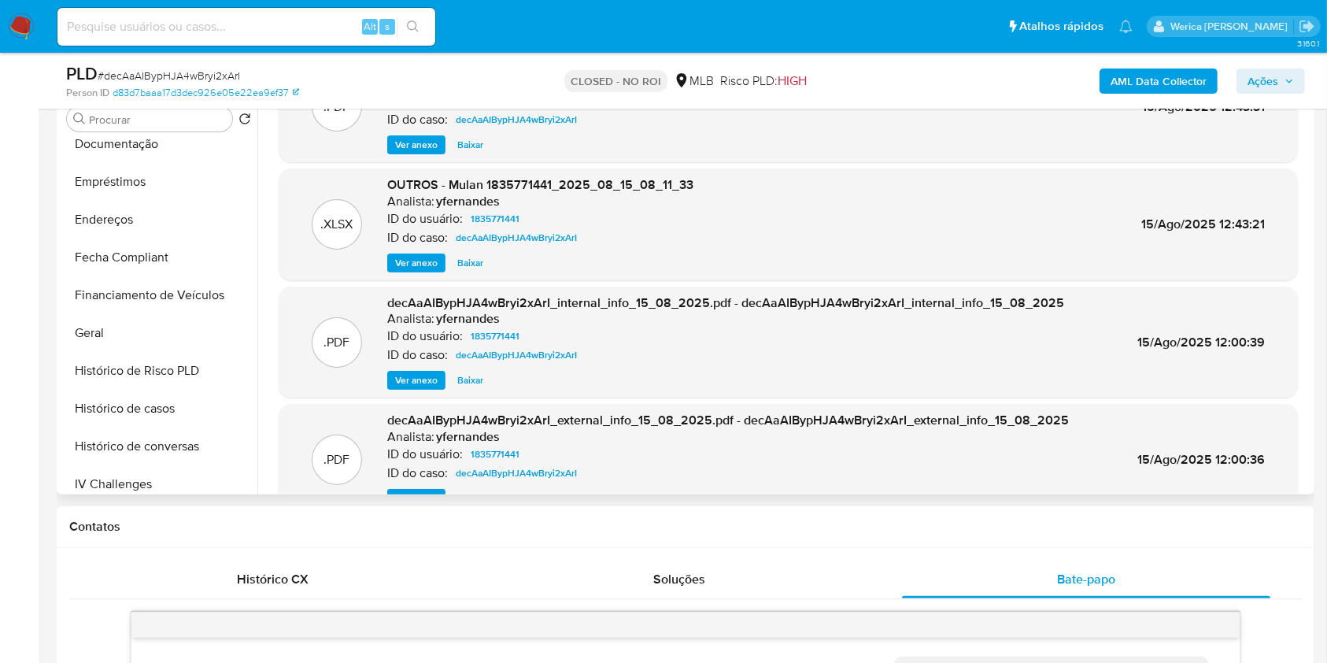
scroll to position [0, 0]
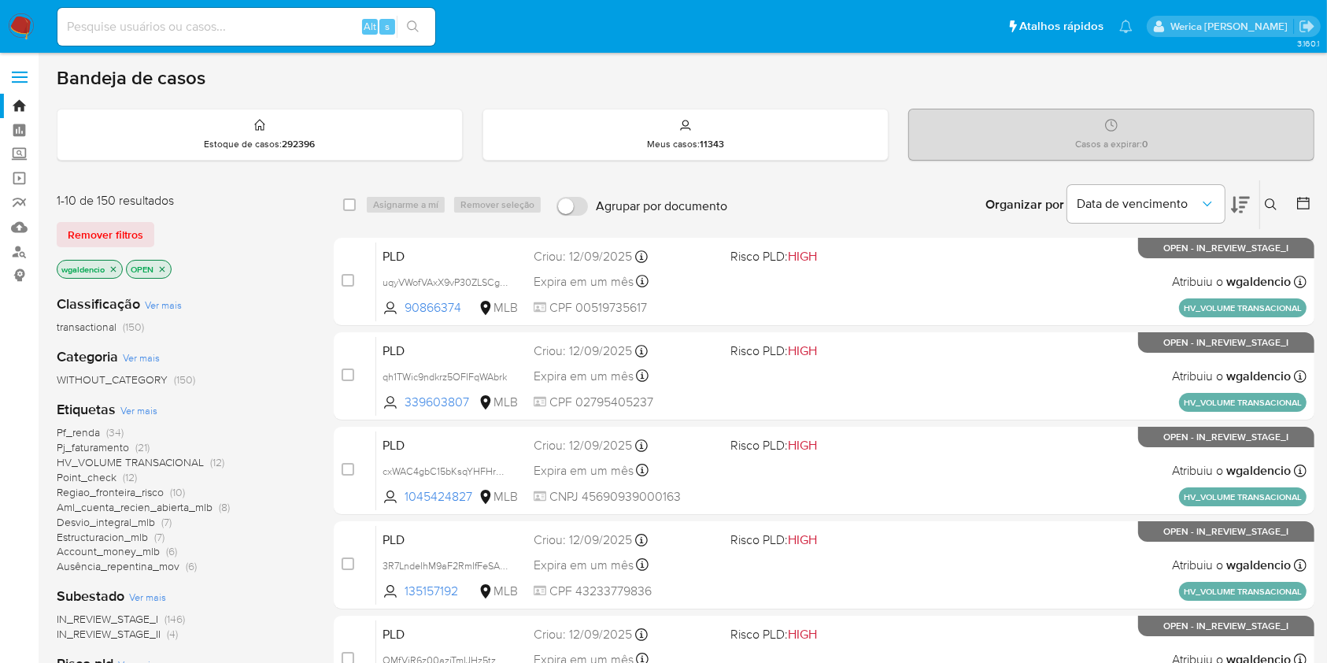
scroll to position [209, 0]
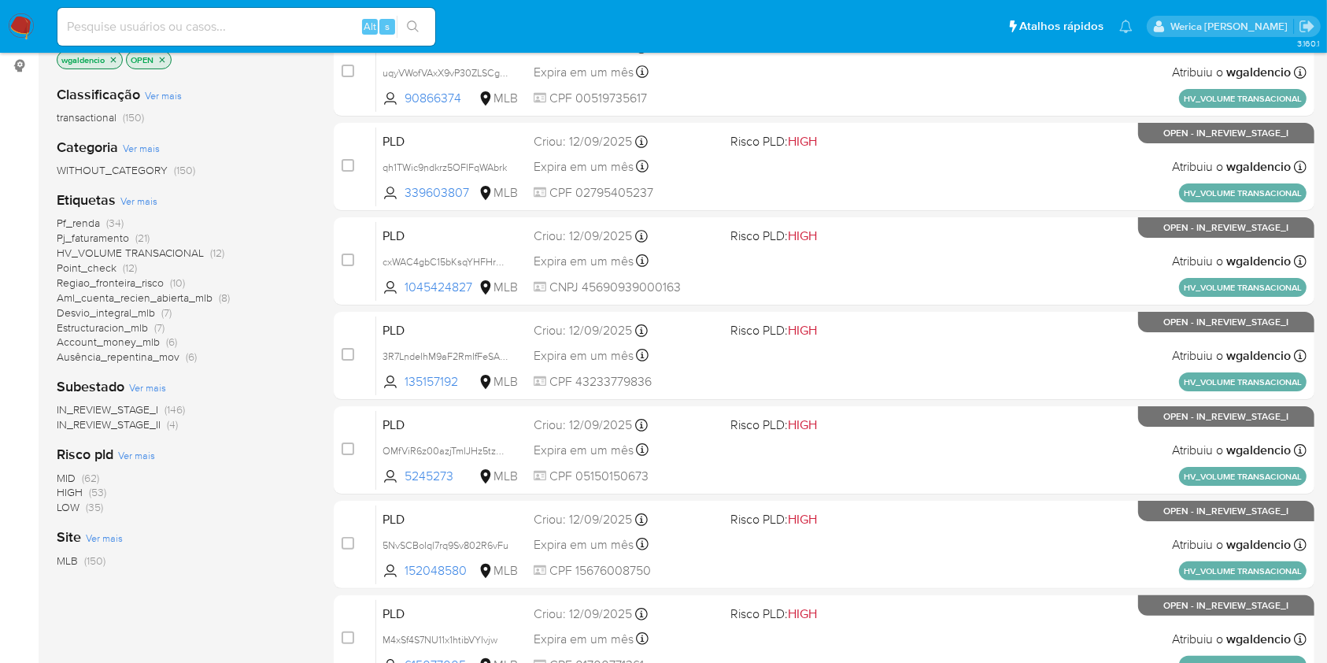
click at [76, 486] on span "HIGH" at bounding box center [70, 492] width 26 height 16
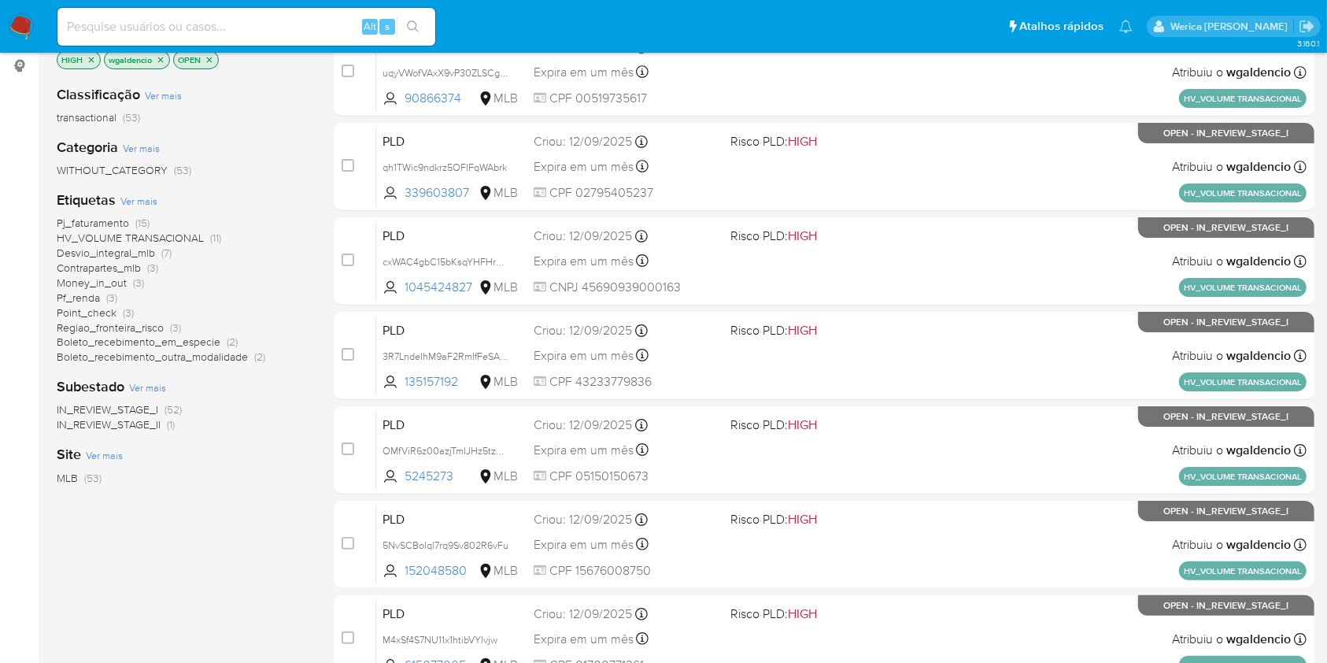
click at [163, 253] on span "(7)" at bounding box center [166, 253] width 10 height 16
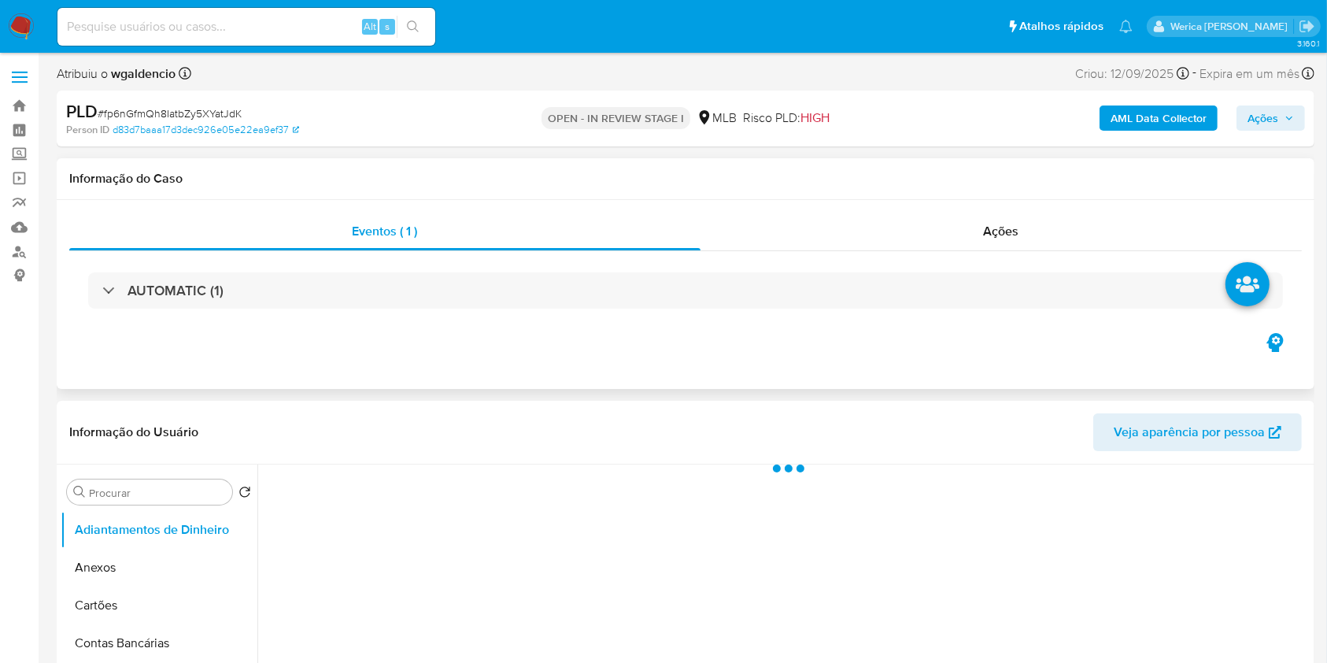
select select "10"
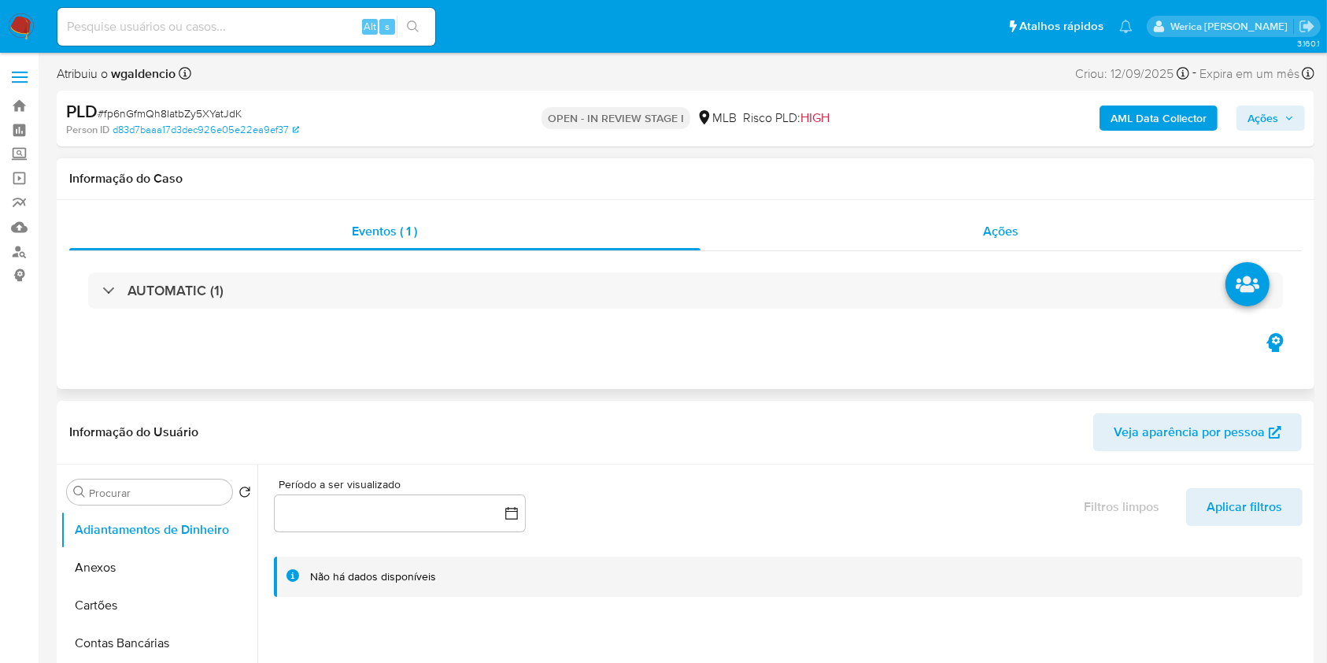
click at [1008, 220] on div "Ações" at bounding box center [1001, 232] width 601 height 38
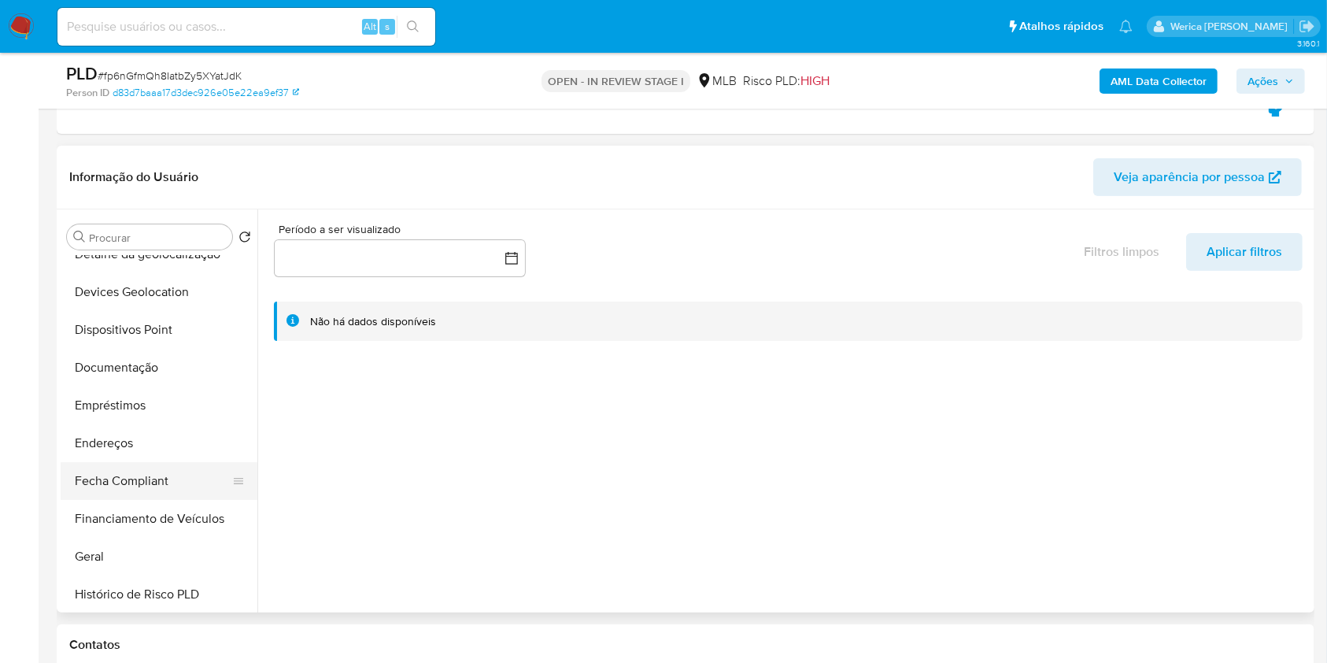
scroll to position [315, 0]
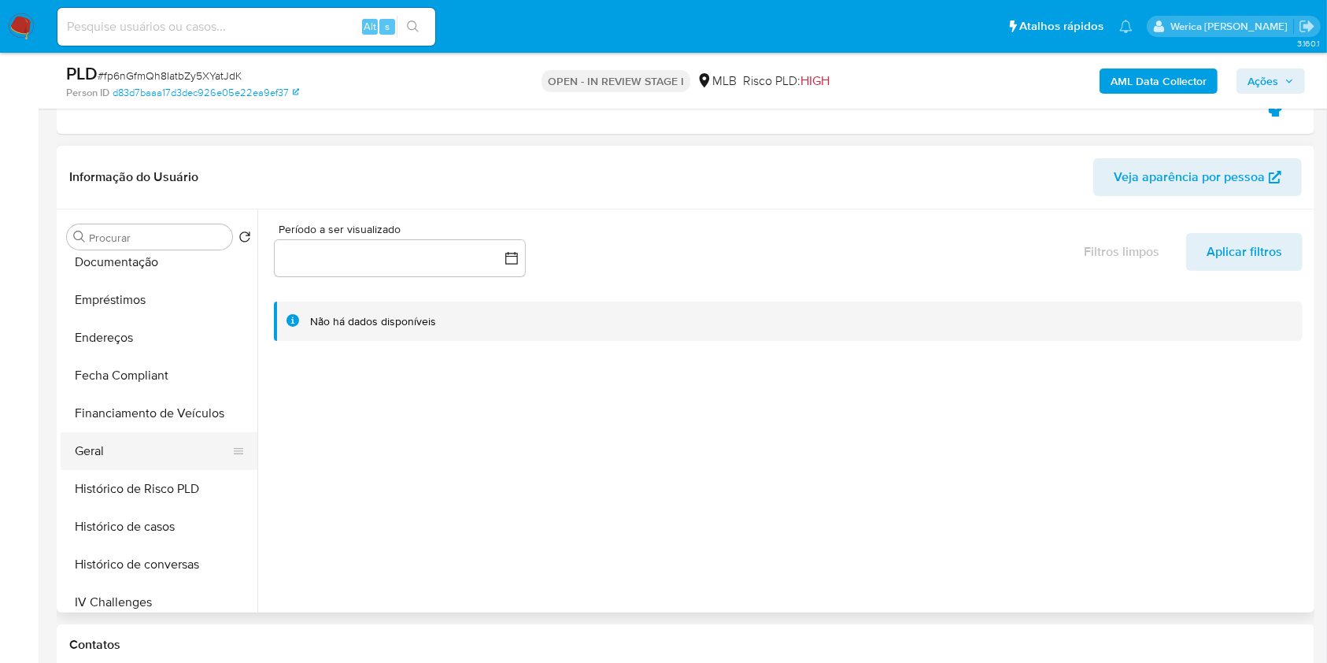
click at [150, 453] on button "Geral" at bounding box center [153, 451] width 184 height 38
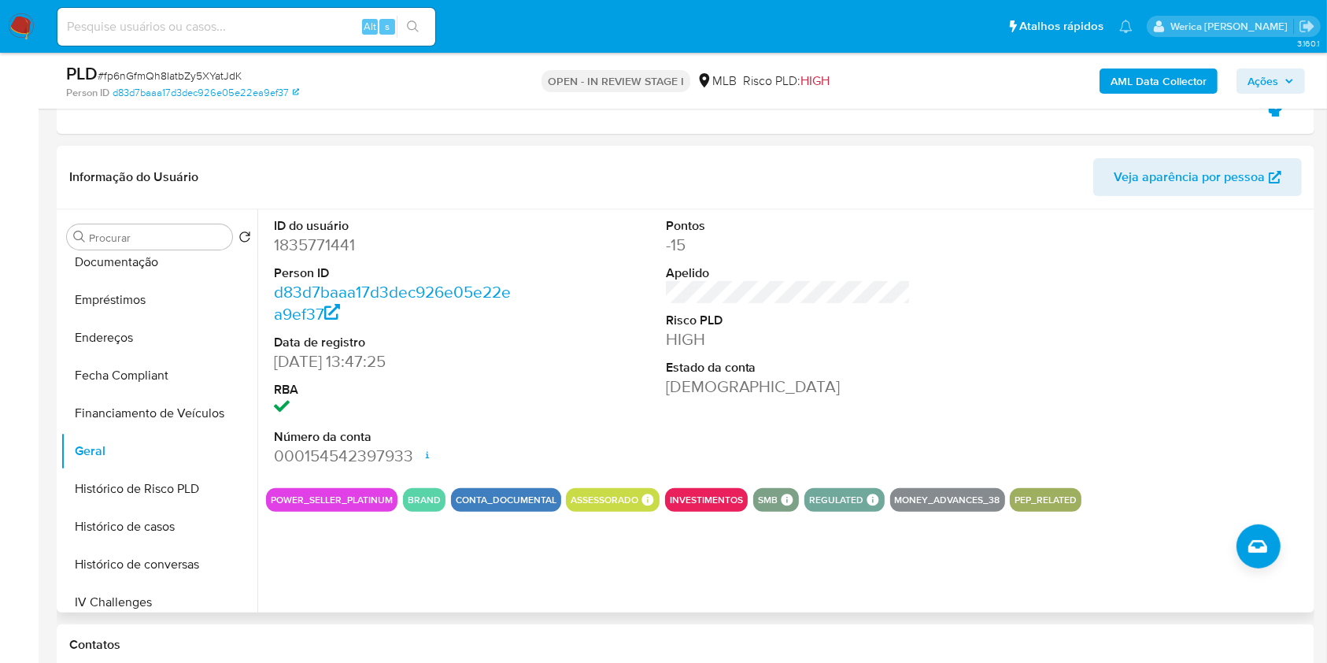
click at [1218, 378] on div at bounding box center [1179, 342] width 261 height 266
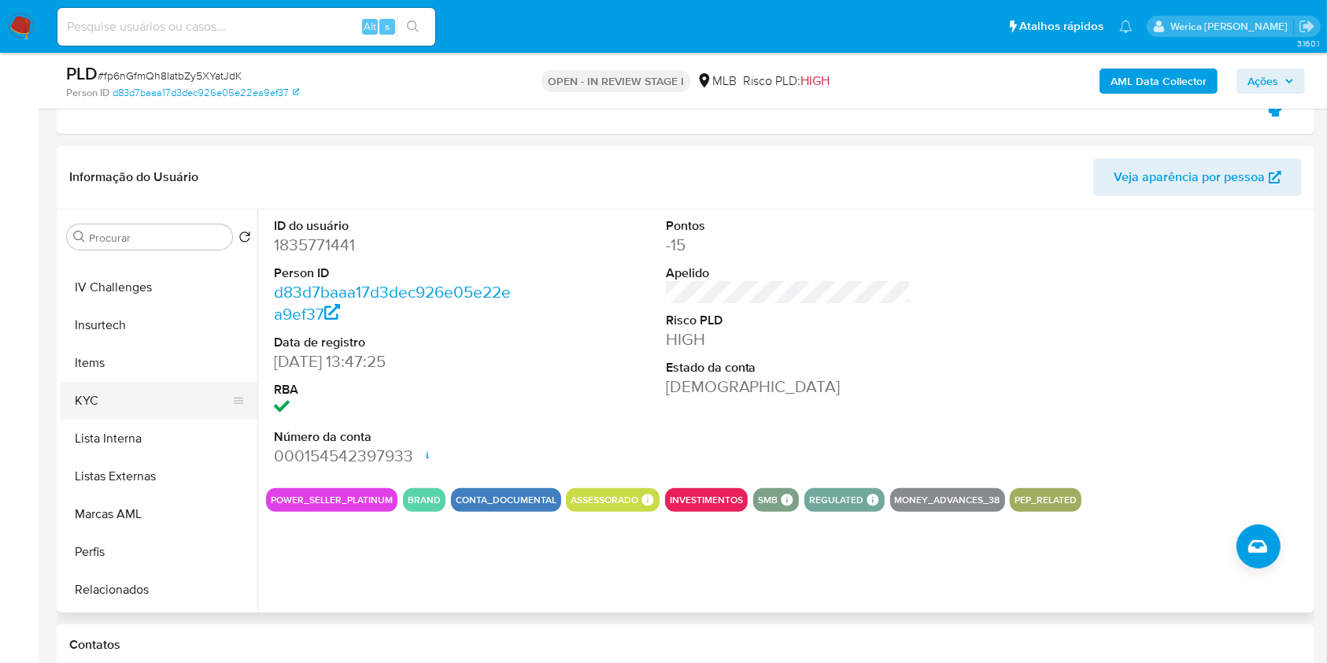
click at [128, 406] on button "KYC" at bounding box center [153, 401] width 184 height 38
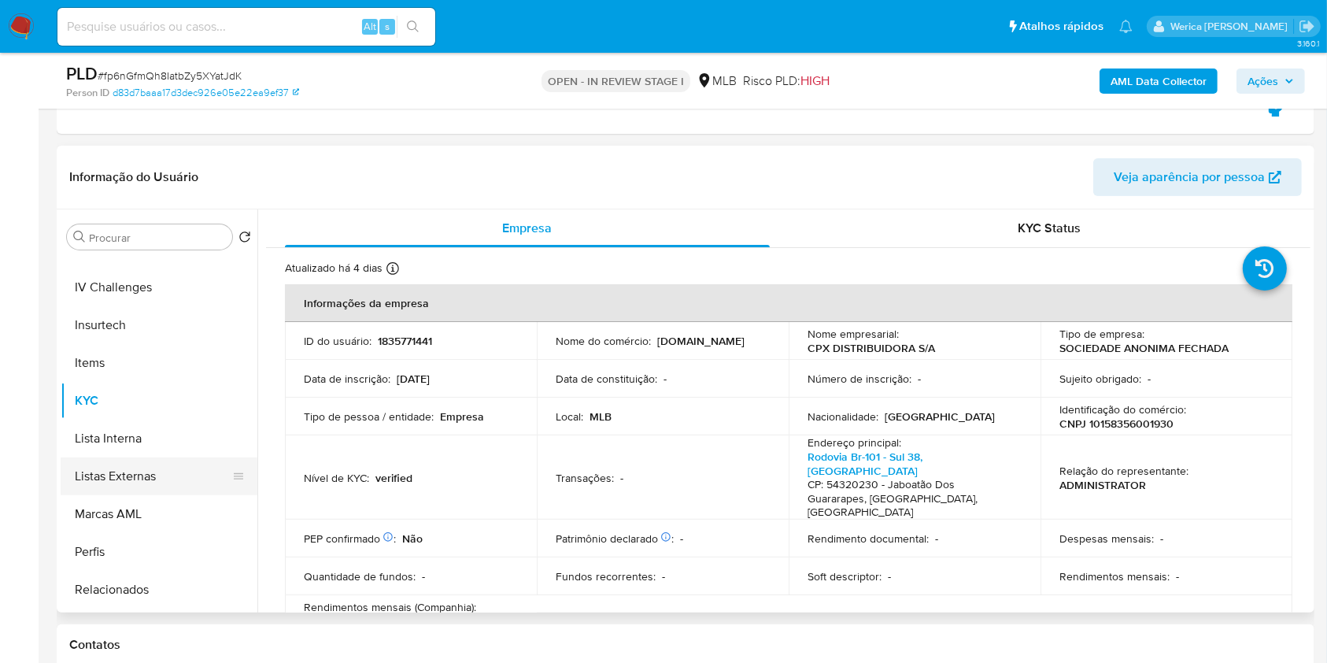
drag, startPoint x: 6, startPoint y: 484, endPoint x: 68, endPoint y: 471, distance: 62.8
click at [135, 434] on button "Lista Interna" at bounding box center [153, 439] width 184 height 38
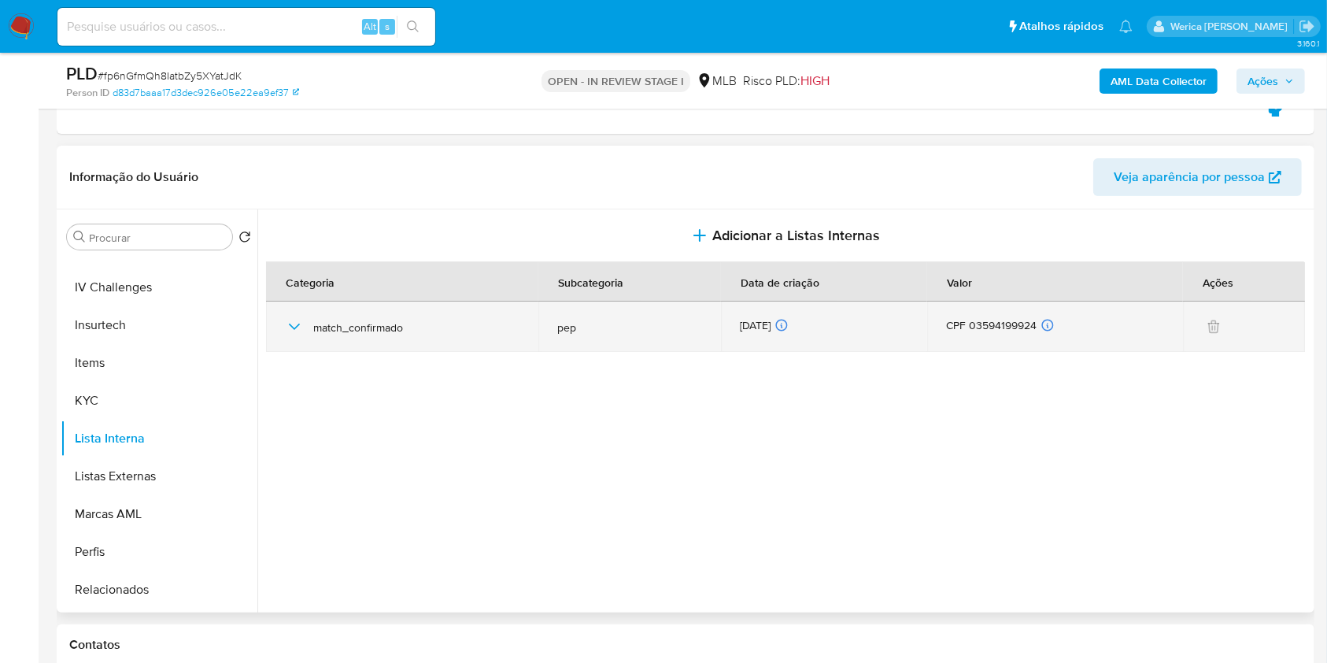
click at [297, 318] on icon "button" at bounding box center [294, 326] width 19 height 19
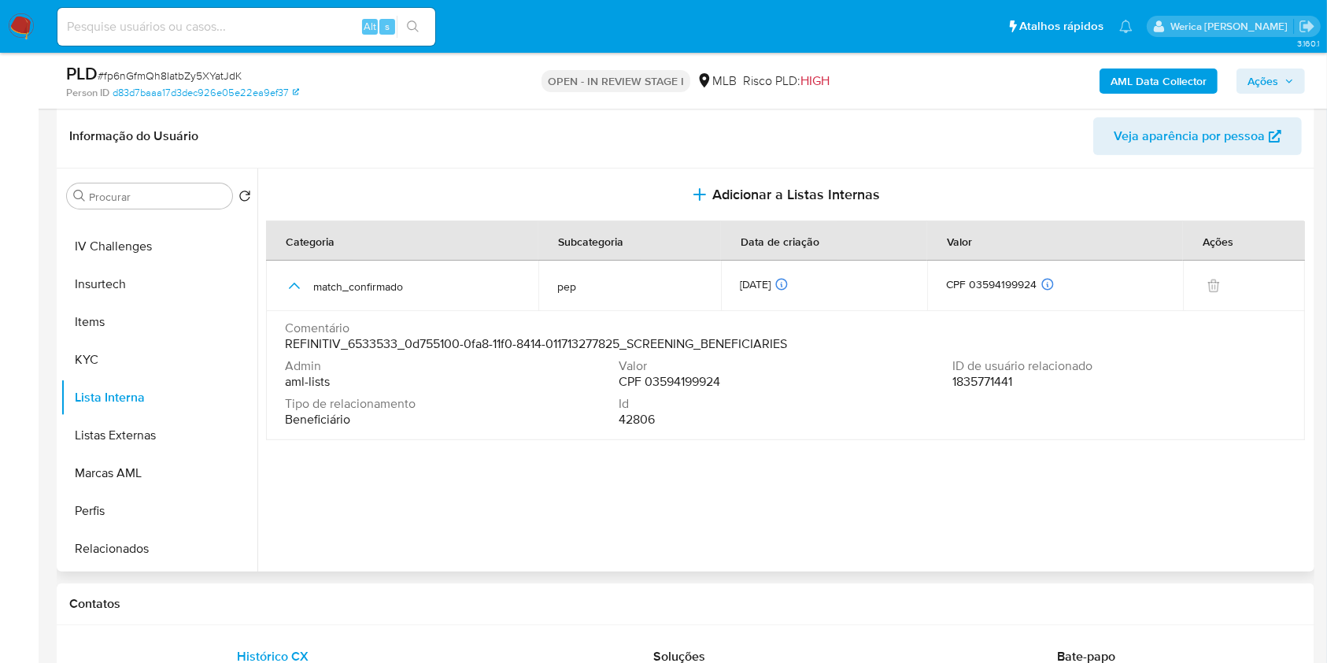
scroll to position [420, 0]
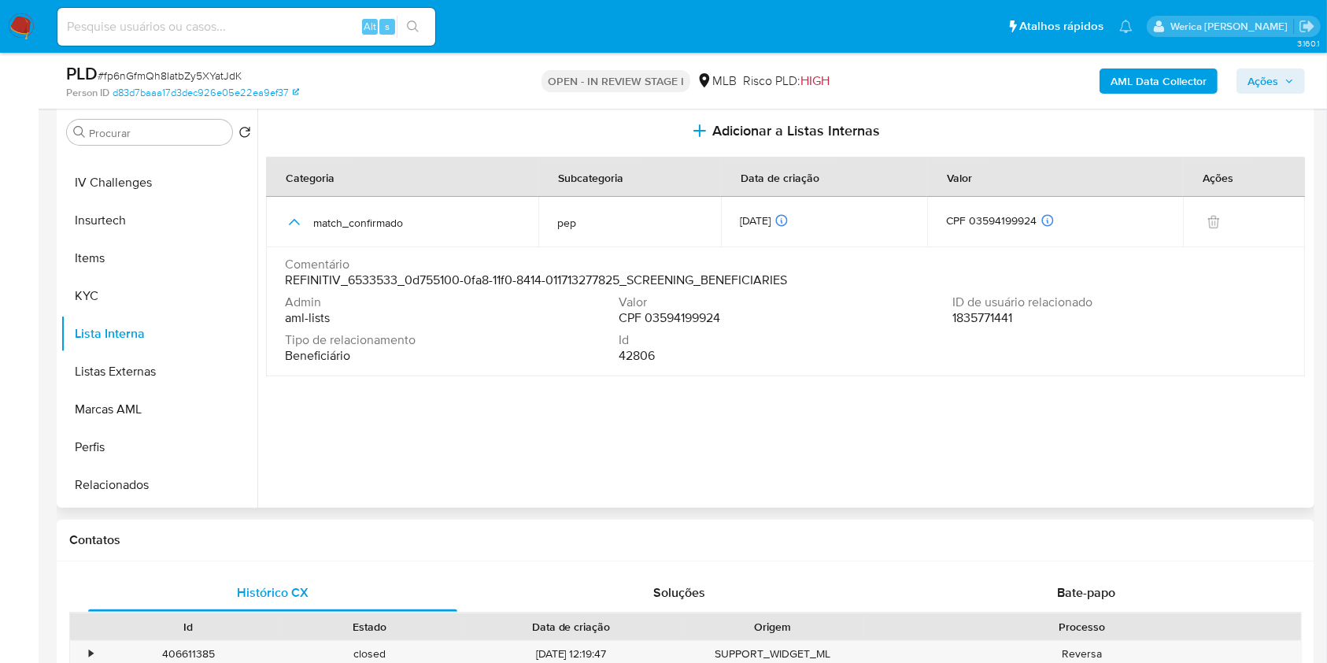
click at [688, 318] on span "CPF 03594199924" at bounding box center [670, 318] width 102 height 16
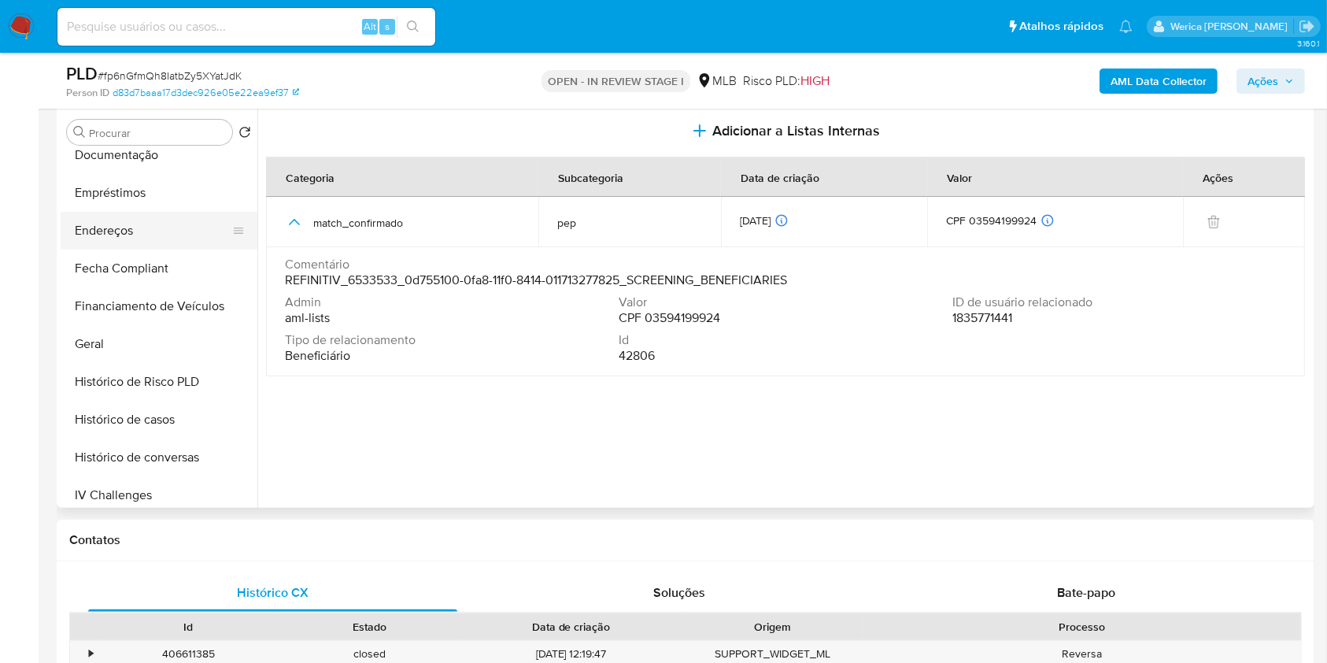
scroll to position [315, 0]
click at [152, 167] on button "Documentação" at bounding box center [153, 158] width 184 height 38
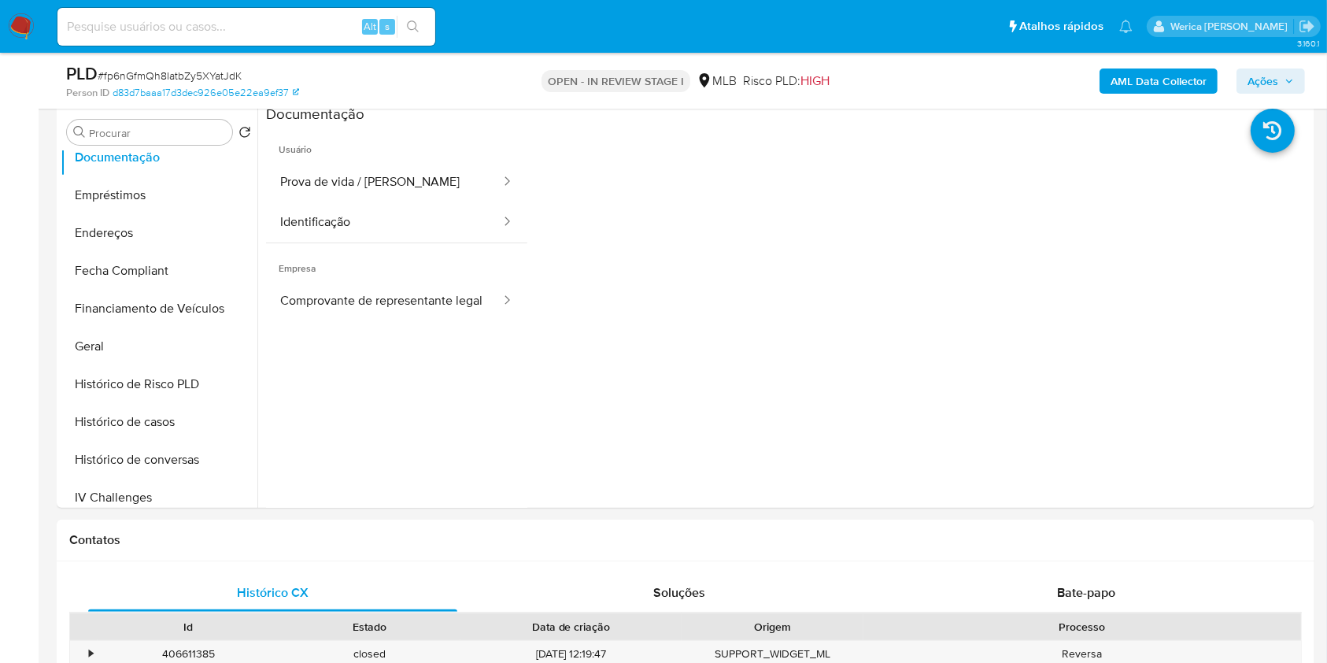
click at [458, 198] on button "Prova de vida / Selfie" at bounding box center [384, 182] width 236 height 40
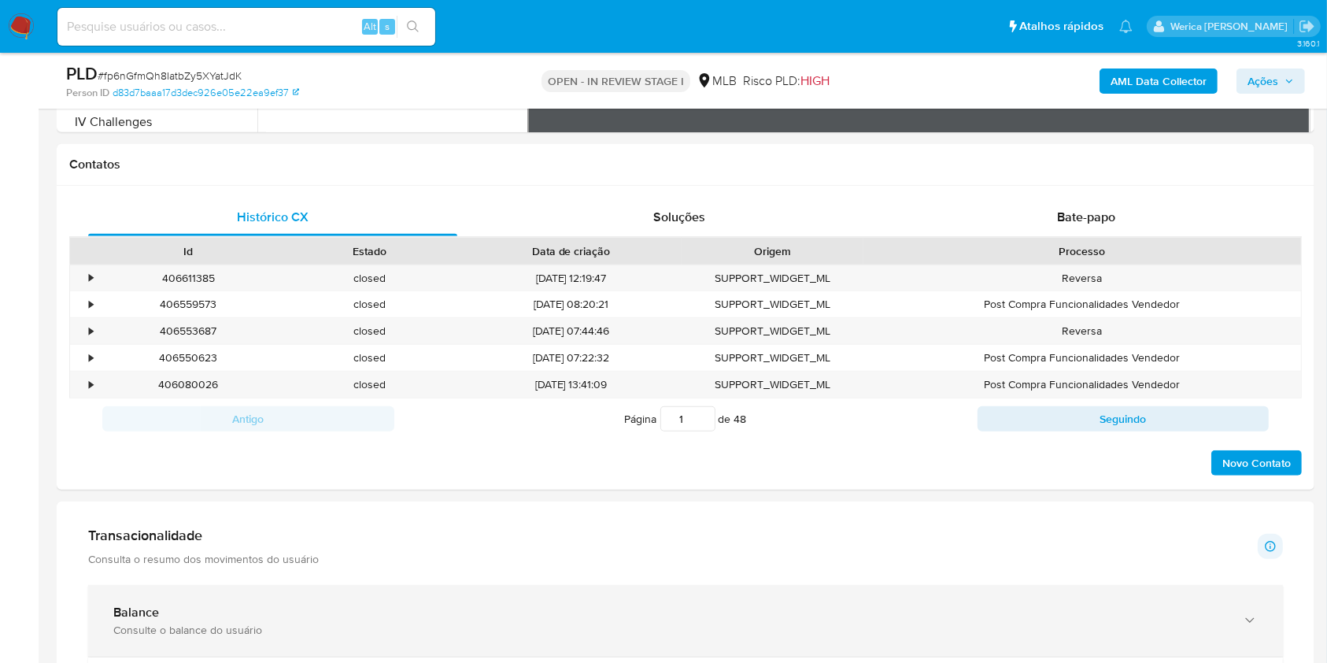
scroll to position [579, 0]
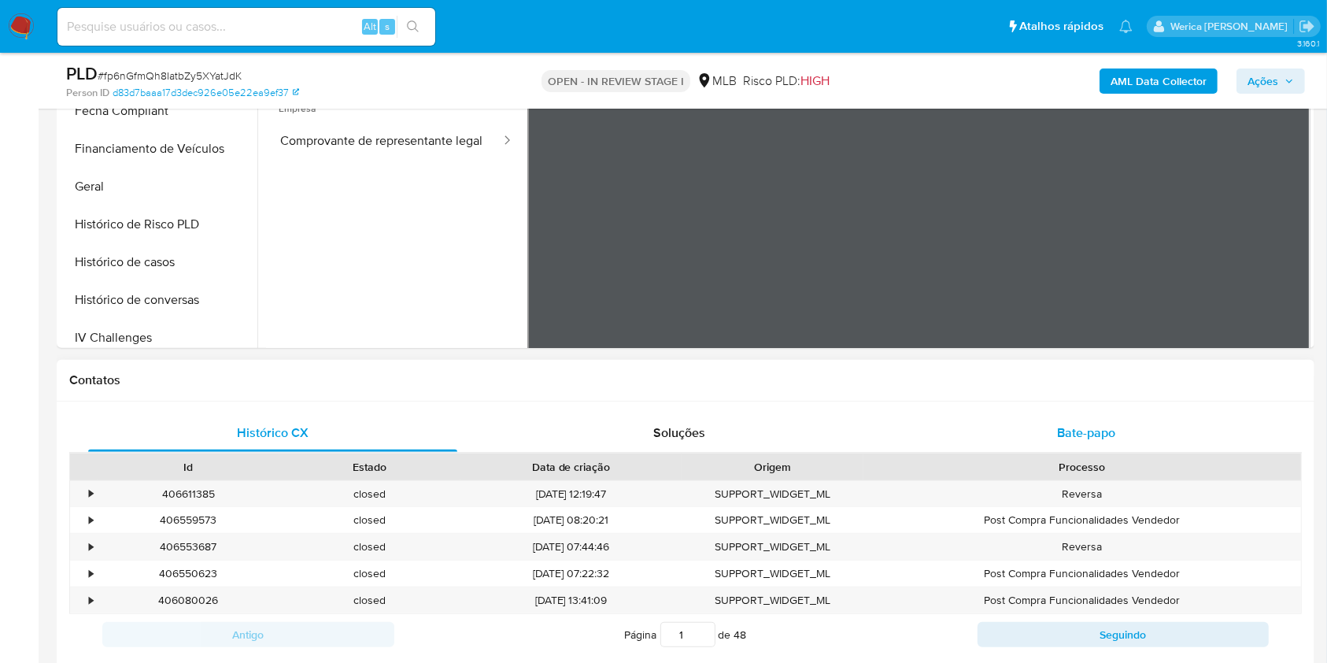
click at [1096, 412] on div "Histórico CX Soluções Bate-papo Id Estado Data de criação Origem Processo • 406…" at bounding box center [686, 553] width 1258 height 304
click at [1100, 427] on span "Bate-papo" at bounding box center [1086, 432] width 58 height 18
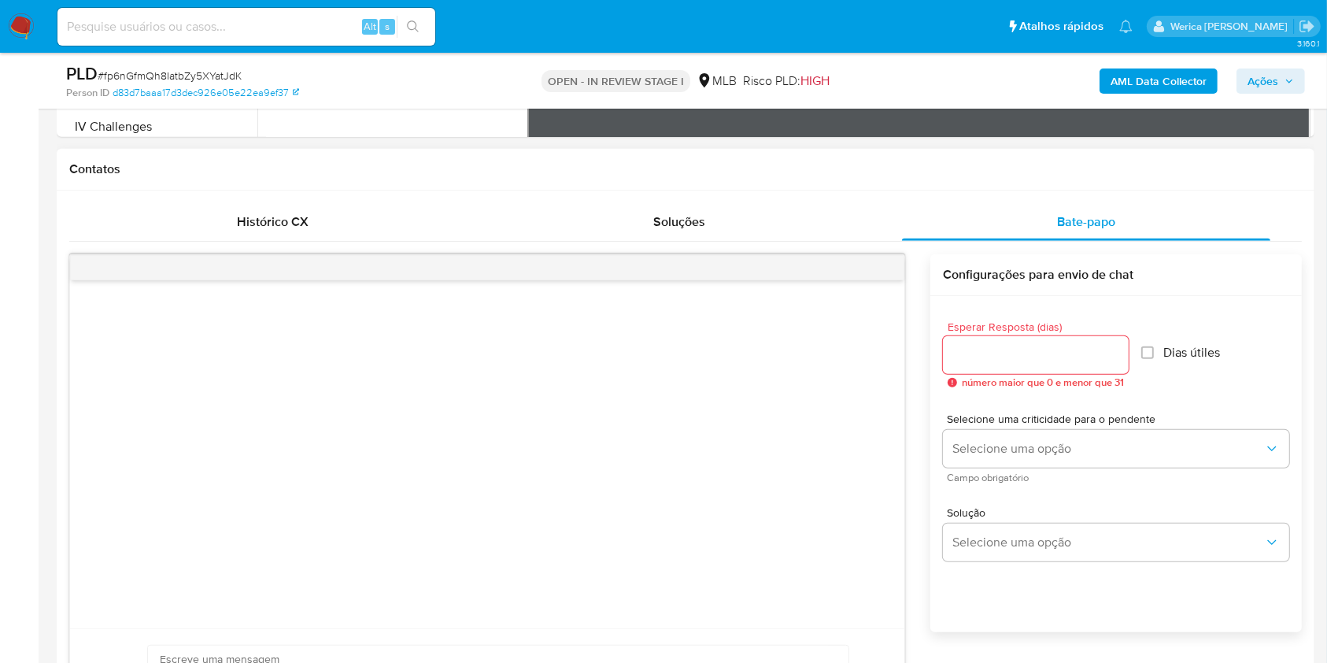
scroll to position [789, 0]
click at [685, 226] on span "Soluções" at bounding box center [679, 223] width 52 height 18
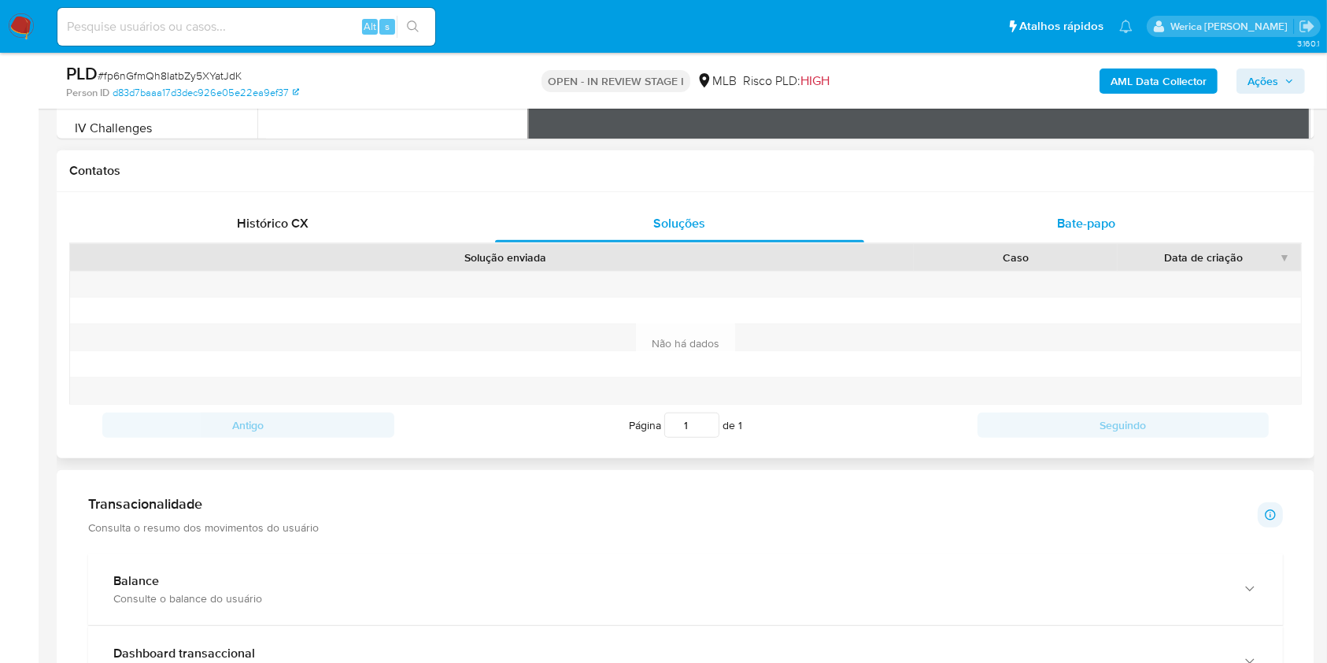
click at [1070, 227] on span "Bate-papo" at bounding box center [1086, 223] width 58 height 18
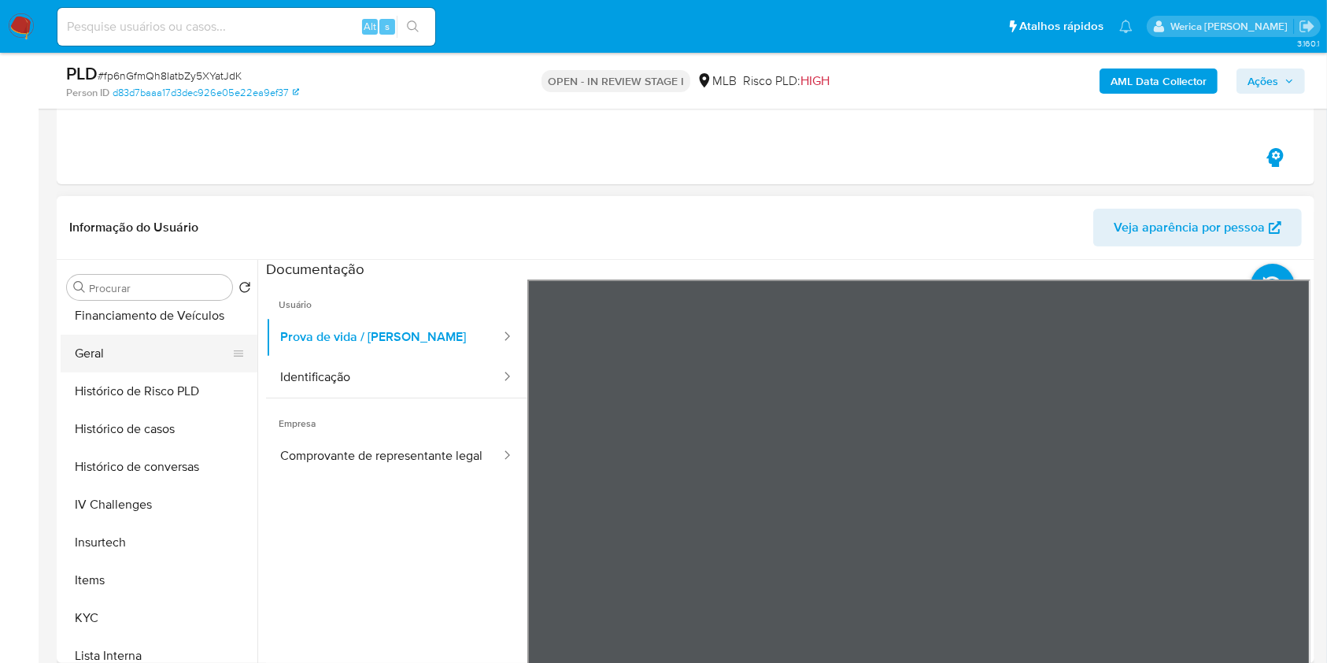
scroll to position [524, 0]
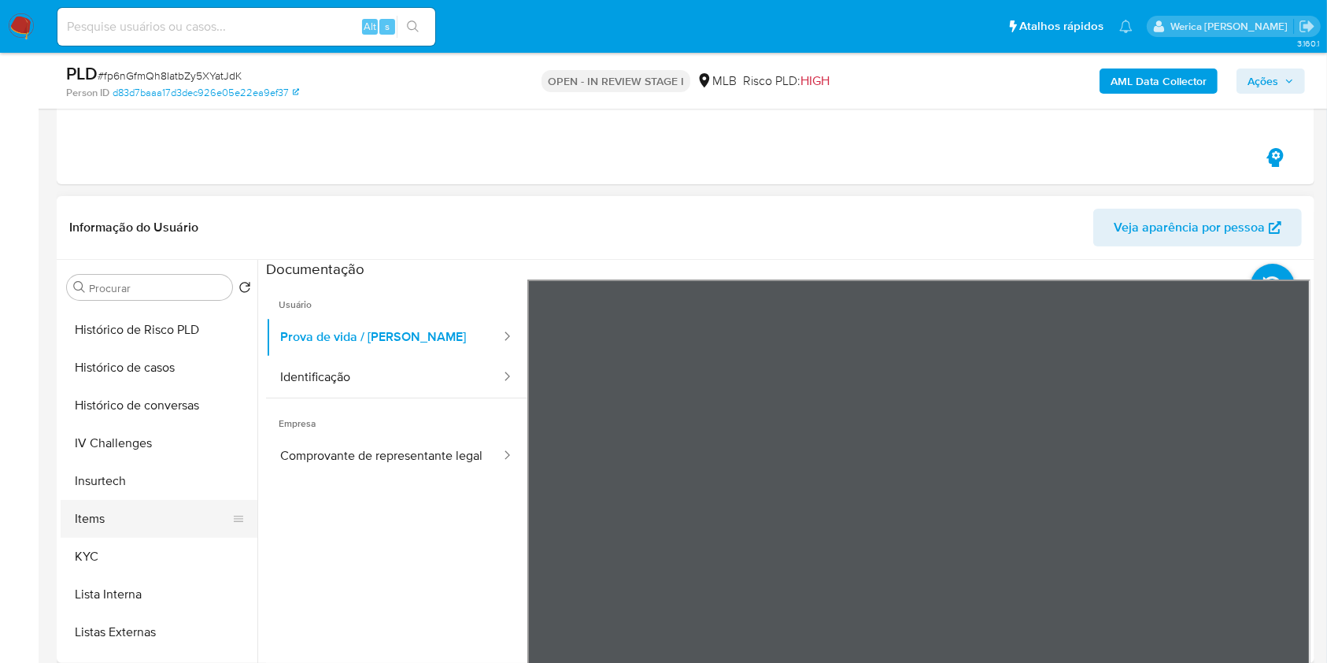
click at [153, 514] on button "Items" at bounding box center [153, 519] width 184 height 38
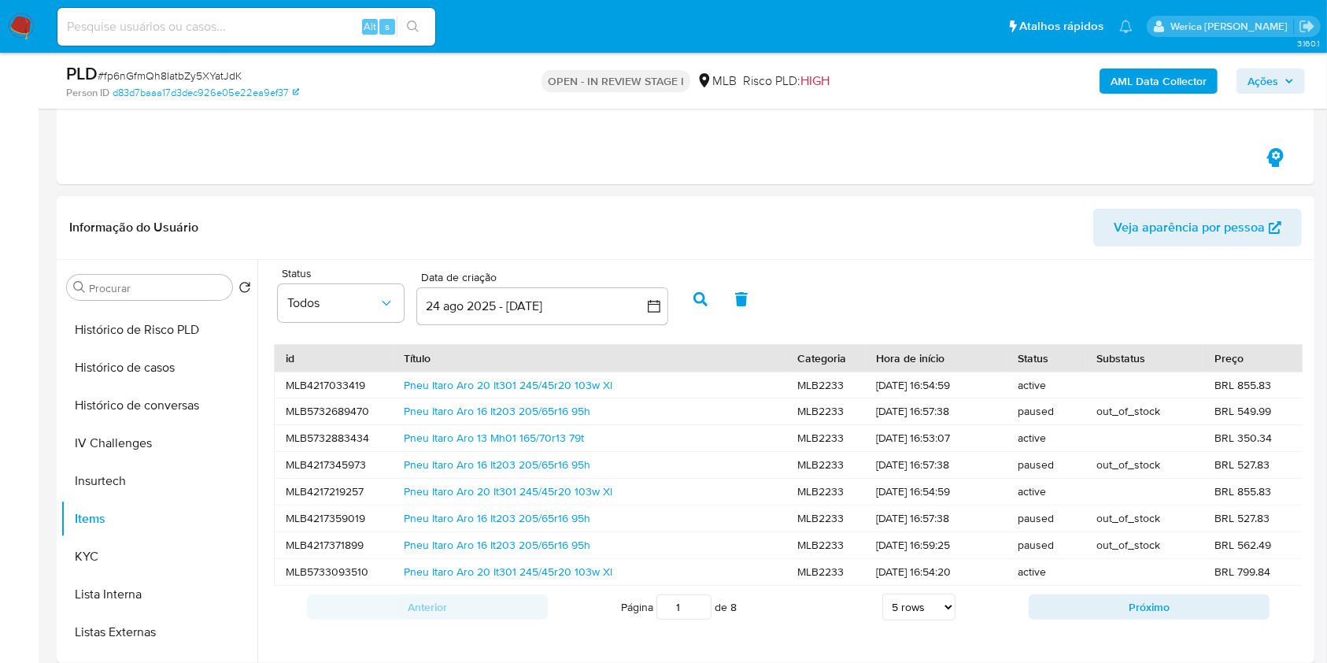
click at [523, 375] on div "Pneu Itaro Aro 20 It301 245/45r20 103w Xl" at bounding box center [590, 385] width 394 height 26
click at [523, 381] on link "Pneu Itaro Aro 20 It301 245/45r20 103w Xl" at bounding box center [508, 385] width 209 height 16
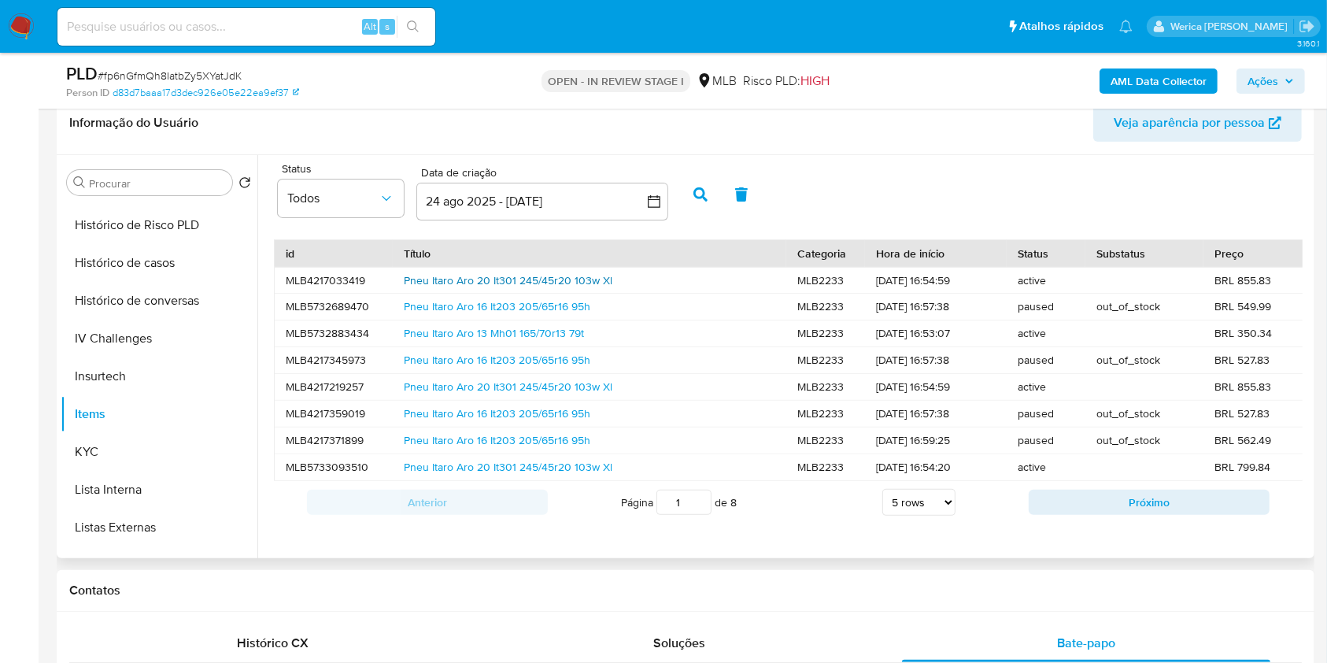
scroll to position [4, 0]
click at [243, 641] on span "Histórico CX" at bounding box center [273, 643] width 72 height 18
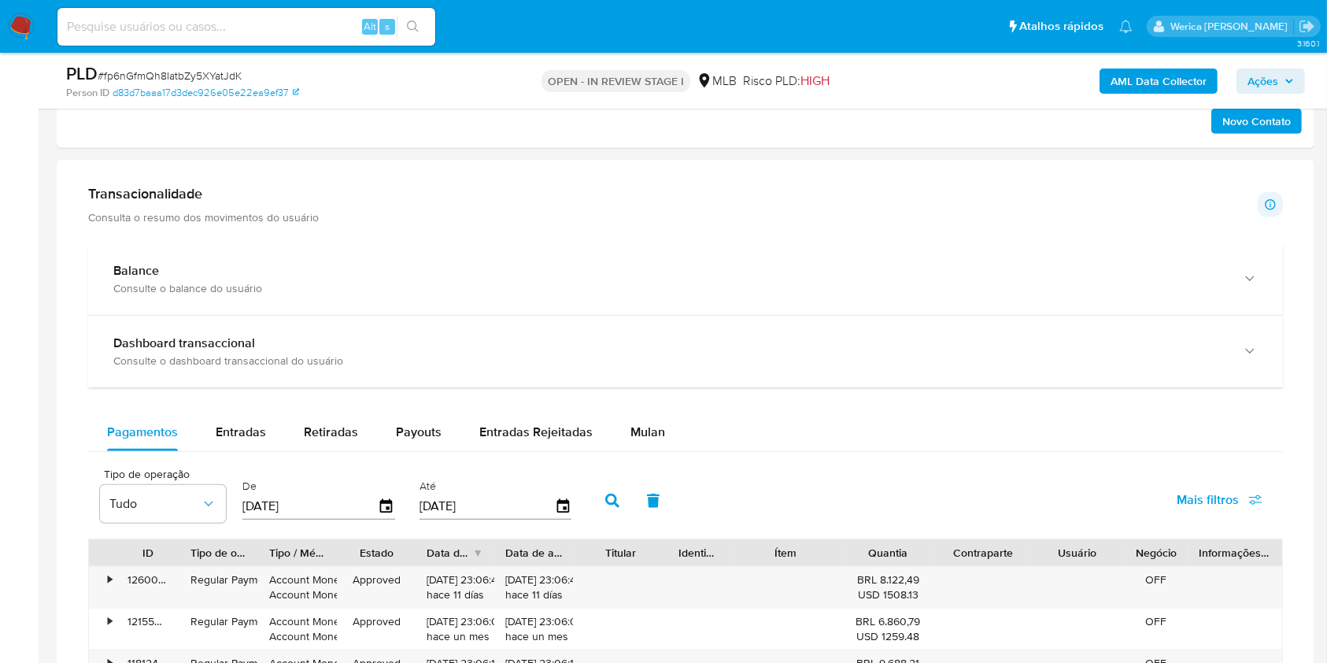
scroll to position [1104, 0]
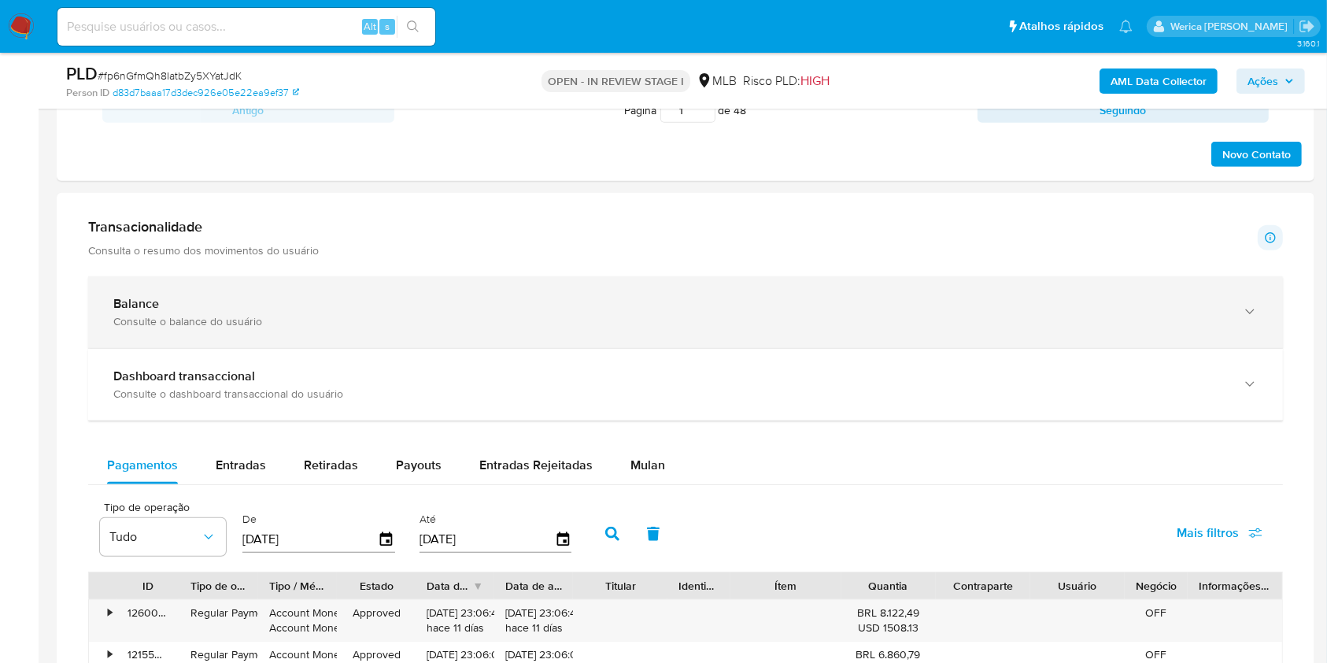
click at [362, 341] on div "Balance Consulte o balance do usuário" at bounding box center [685, 312] width 1195 height 72
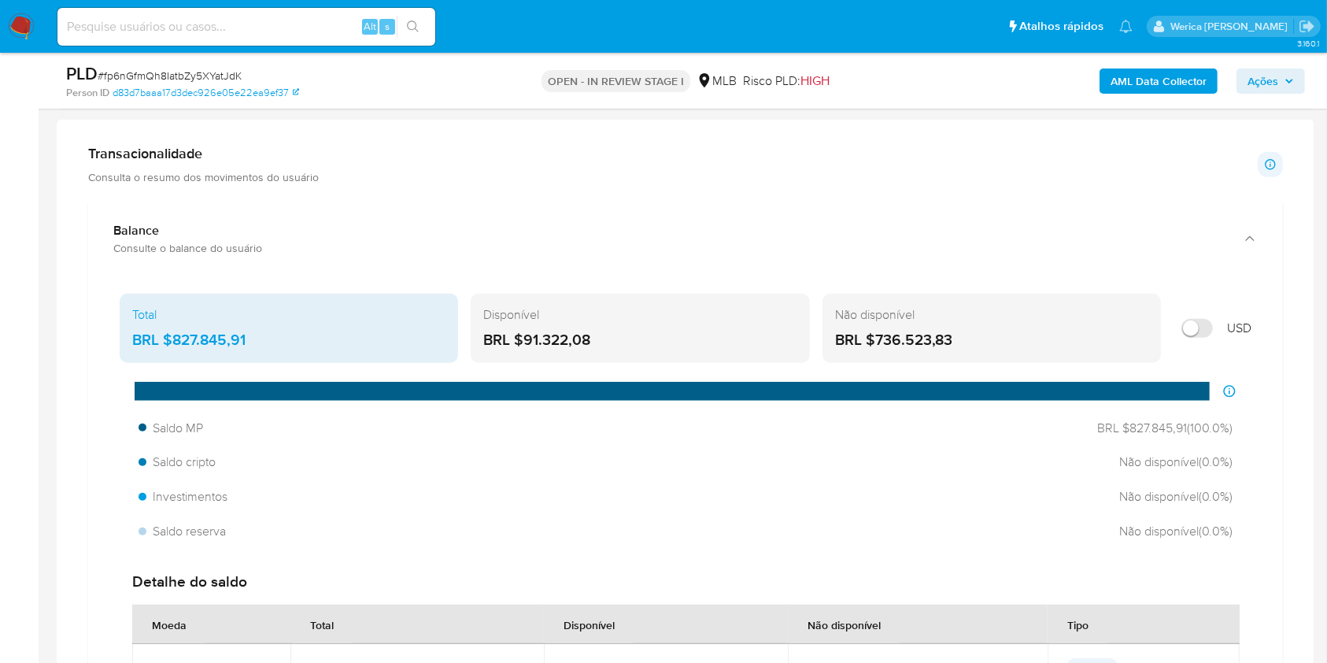
scroll to position [1209, 0]
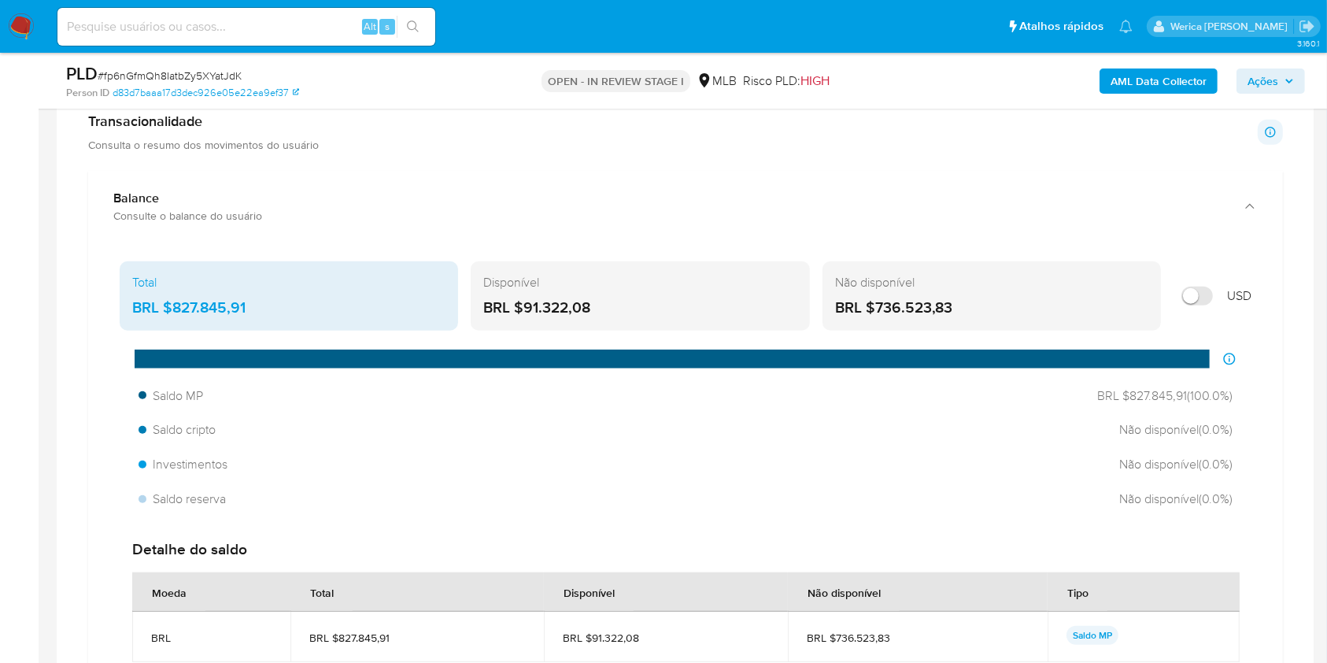
drag, startPoint x: 162, startPoint y: 306, endPoint x: 253, endPoint y: 303, distance: 90.6
click at [253, 303] on div "BRL $827.845,91" at bounding box center [288, 308] width 313 height 20
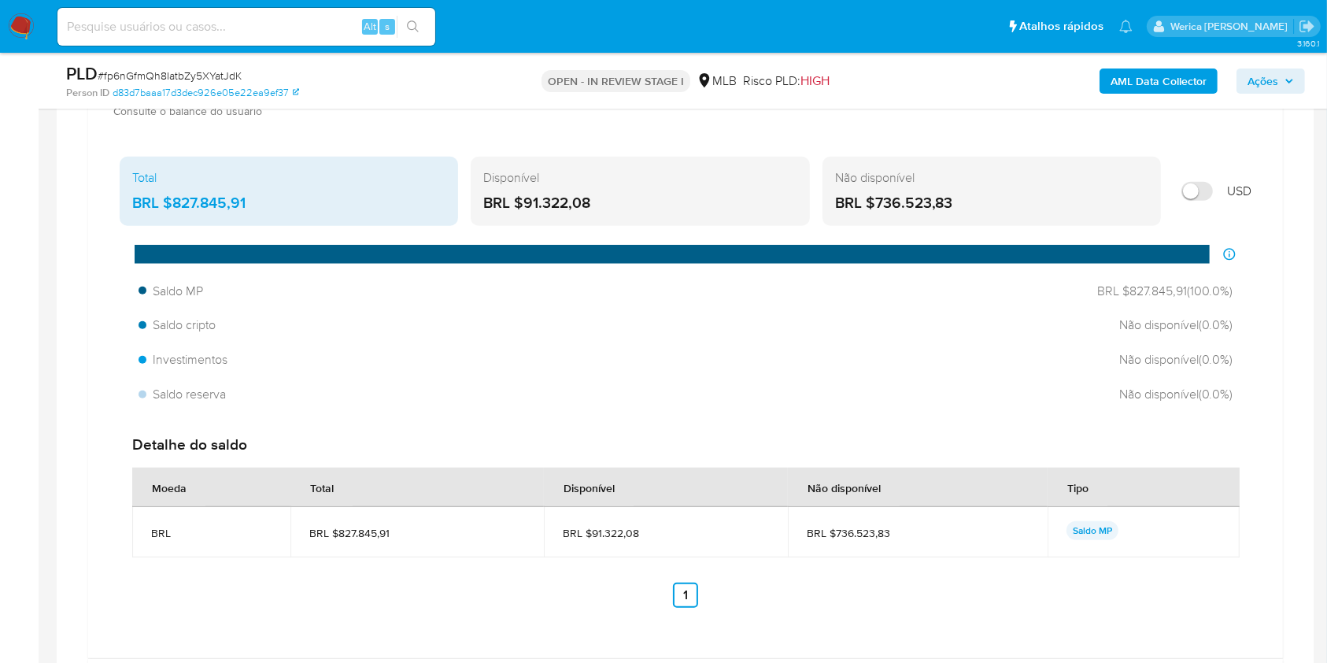
drag, startPoint x: 516, startPoint y: 194, endPoint x: 616, endPoint y: 198, distance: 99.2
click at [616, 198] on div "BRL $91.322,08" at bounding box center [639, 203] width 313 height 20
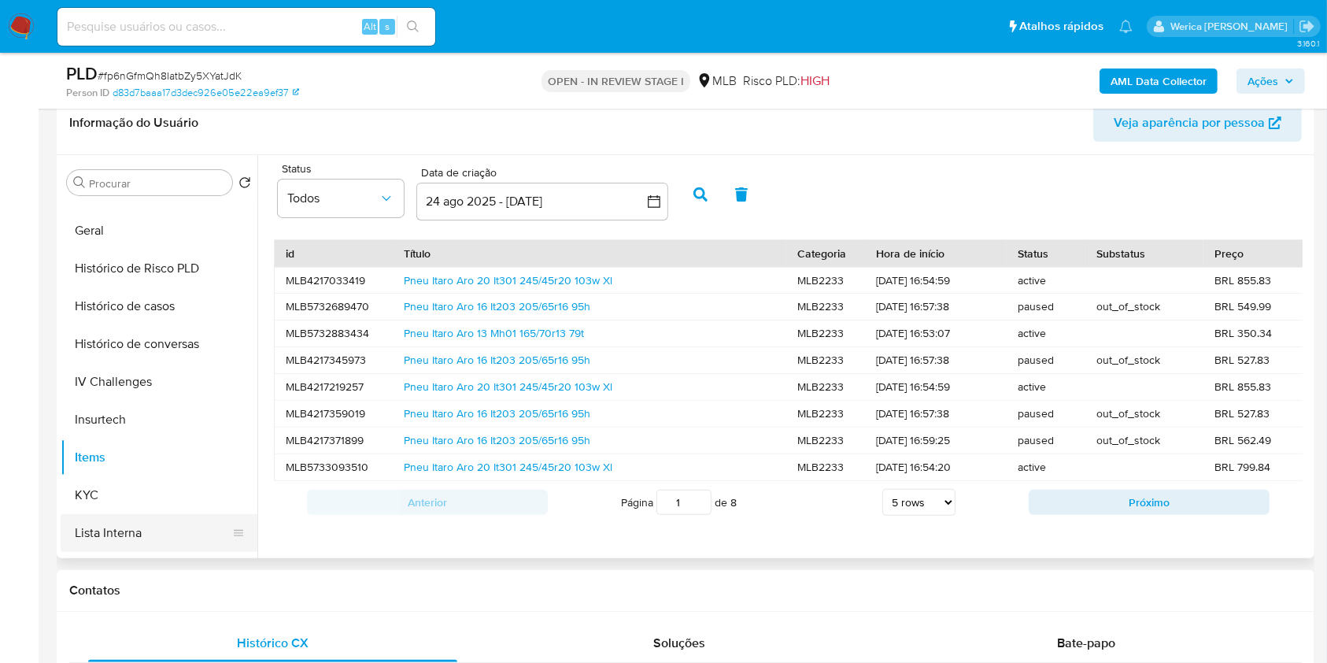
scroll to position [291, 0]
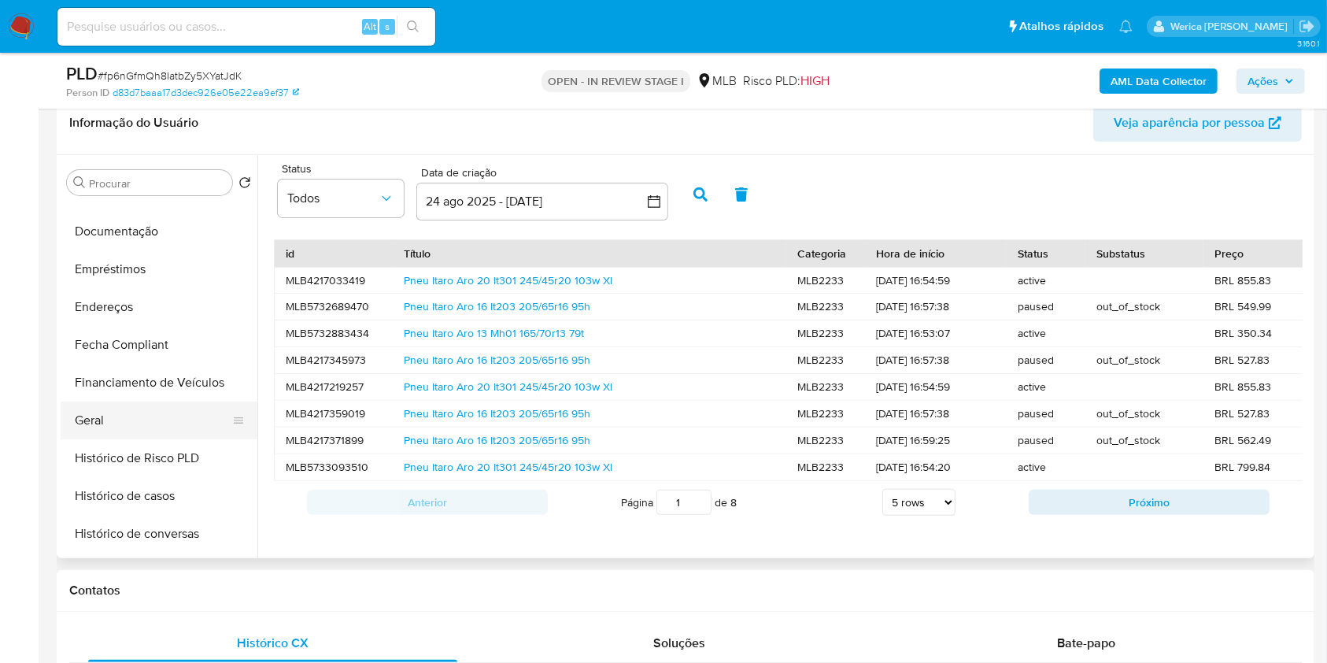
click at [135, 423] on button "Geral" at bounding box center [153, 420] width 184 height 38
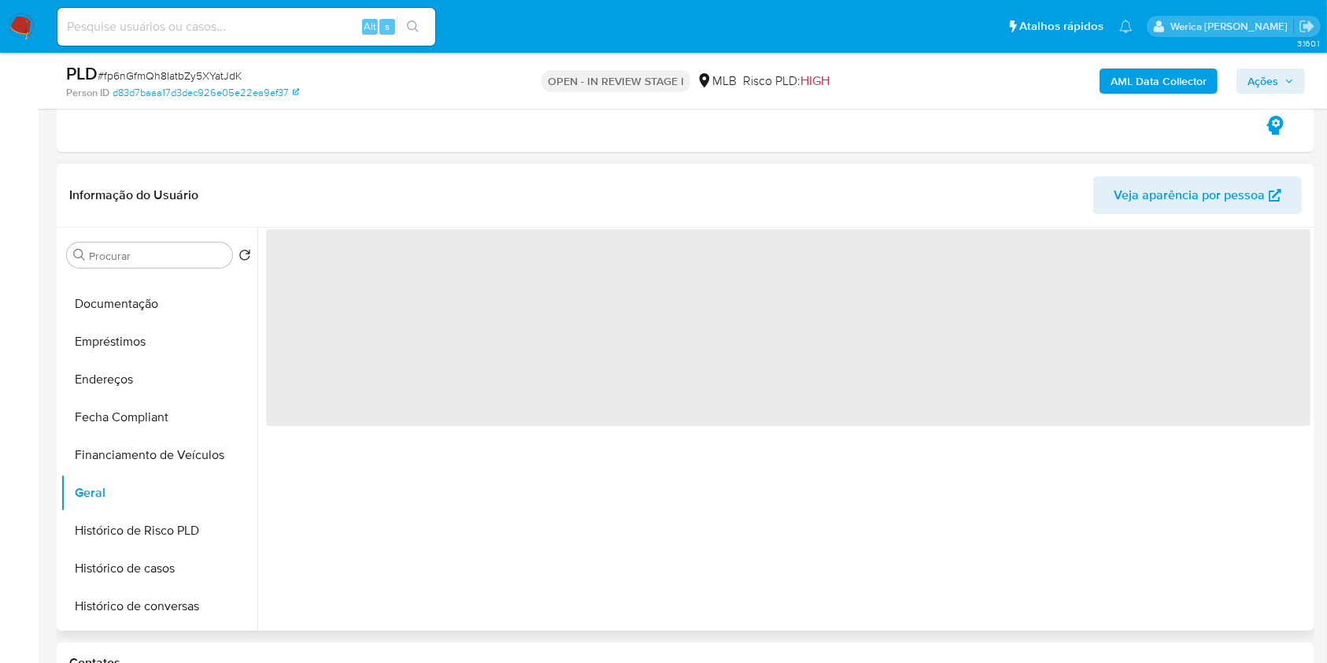
scroll to position [264, 0]
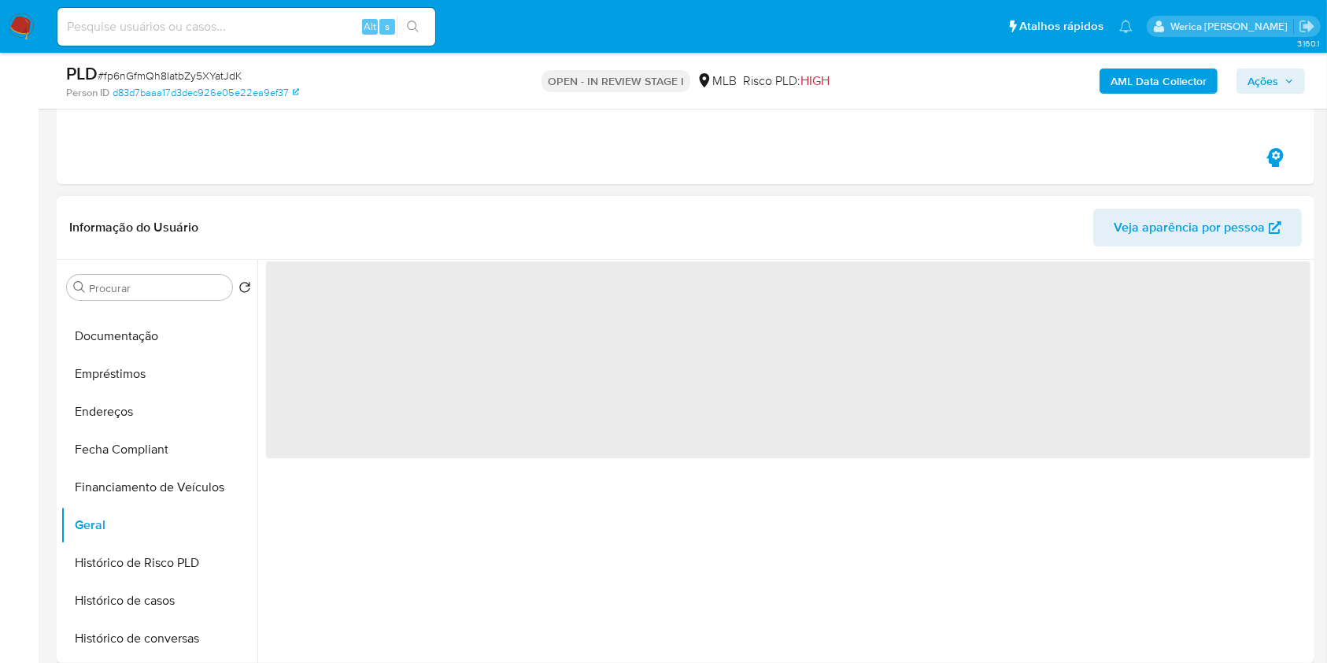
click at [397, 221] on header "Informação do Usuário Veja aparência por pessoa" at bounding box center [685, 228] width 1233 height 38
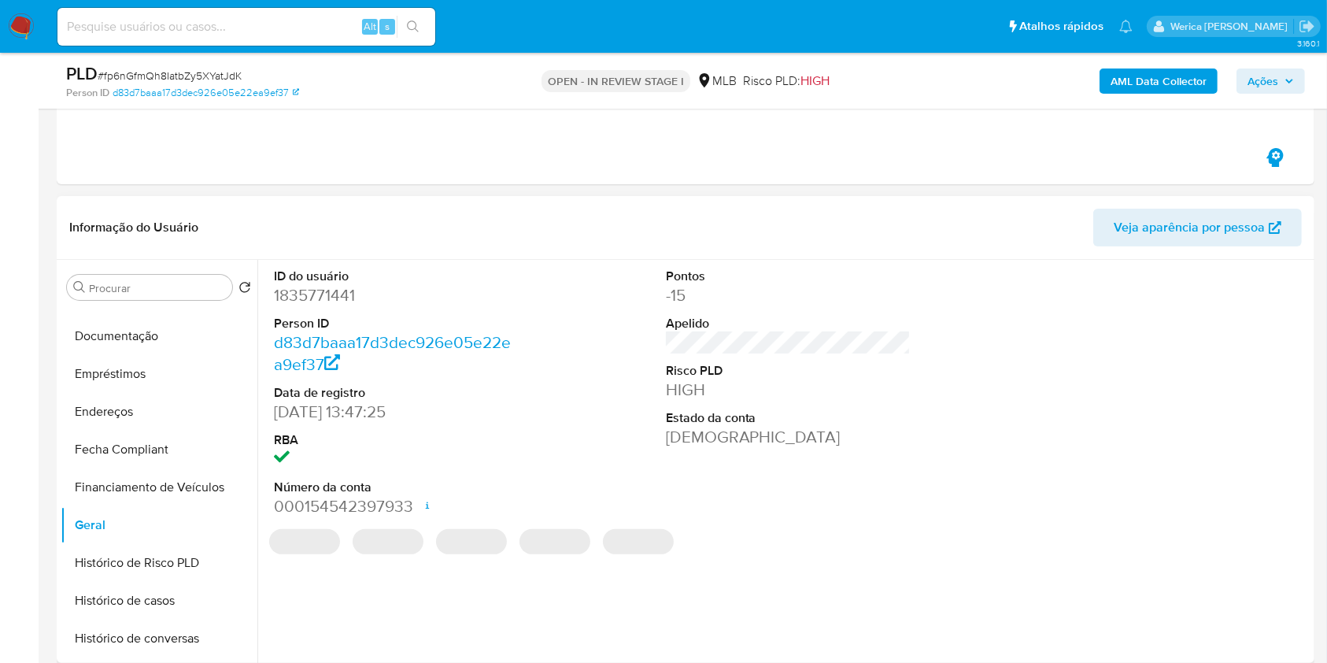
click at [313, 295] on dd "1835771441" at bounding box center [397, 295] width 246 height 22
click at [313, 294] on dd "1835771441" at bounding box center [397, 295] width 246 height 22
copy dd "1835771441"
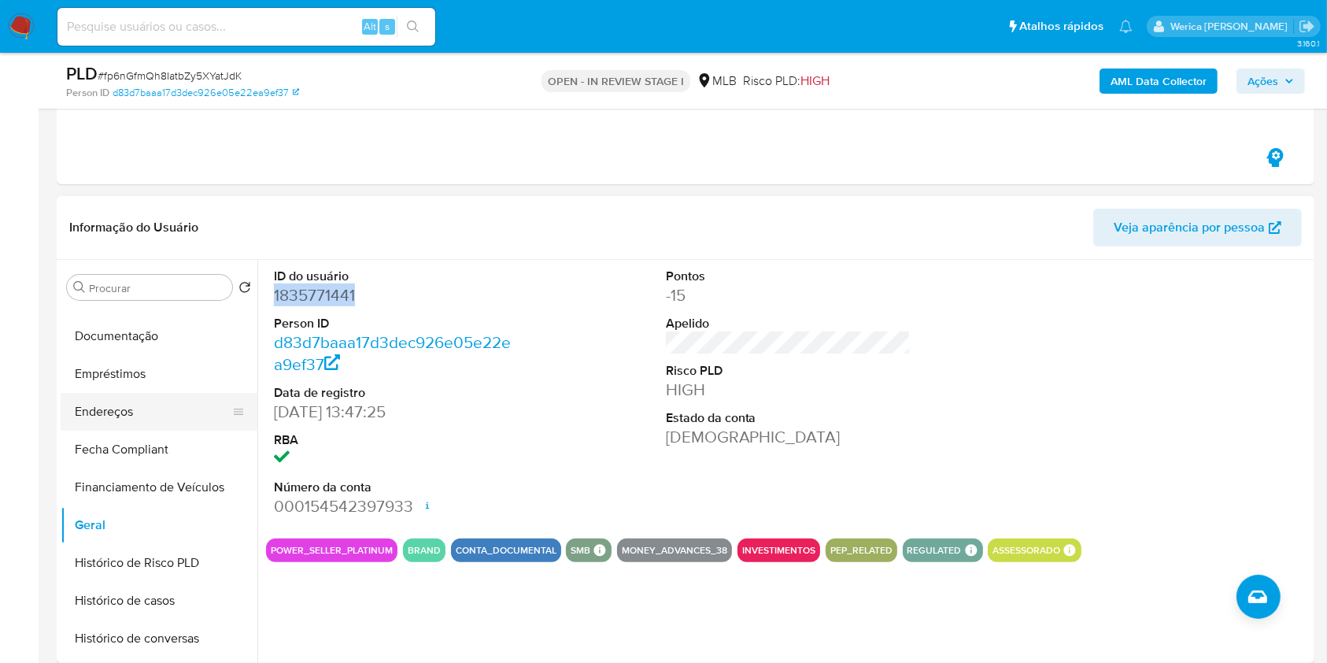
click at [157, 402] on button "Endereços" at bounding box center [153, 412] width 184 height 38
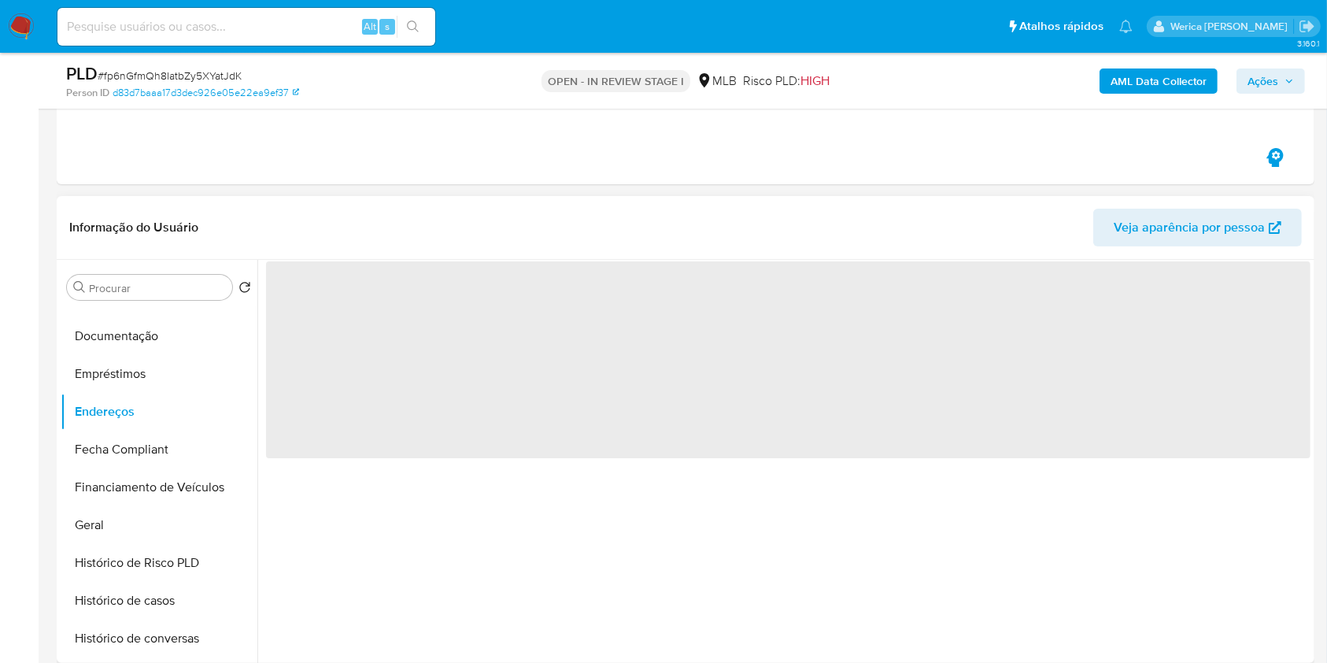
scroll to position [369, 0]
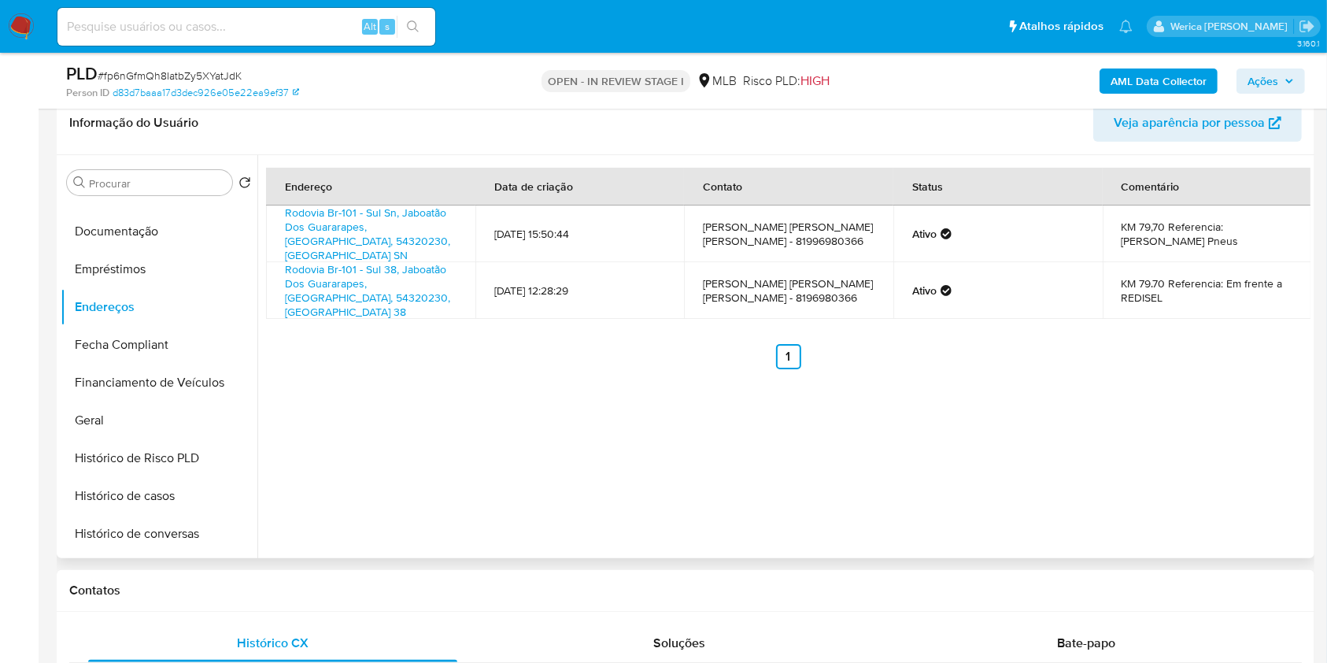
drag, startPoint x: 1171, startPoint y: 455, endPoint x: 1161, endPoint y: 347, distance: 108.3
click at [1171, 455] on div "Endereço Data de criação Contato Status Comentário Rodovia Br-101 - Sul Sn, Jab…" at bounding box center [783, 356] width 1053 height 403
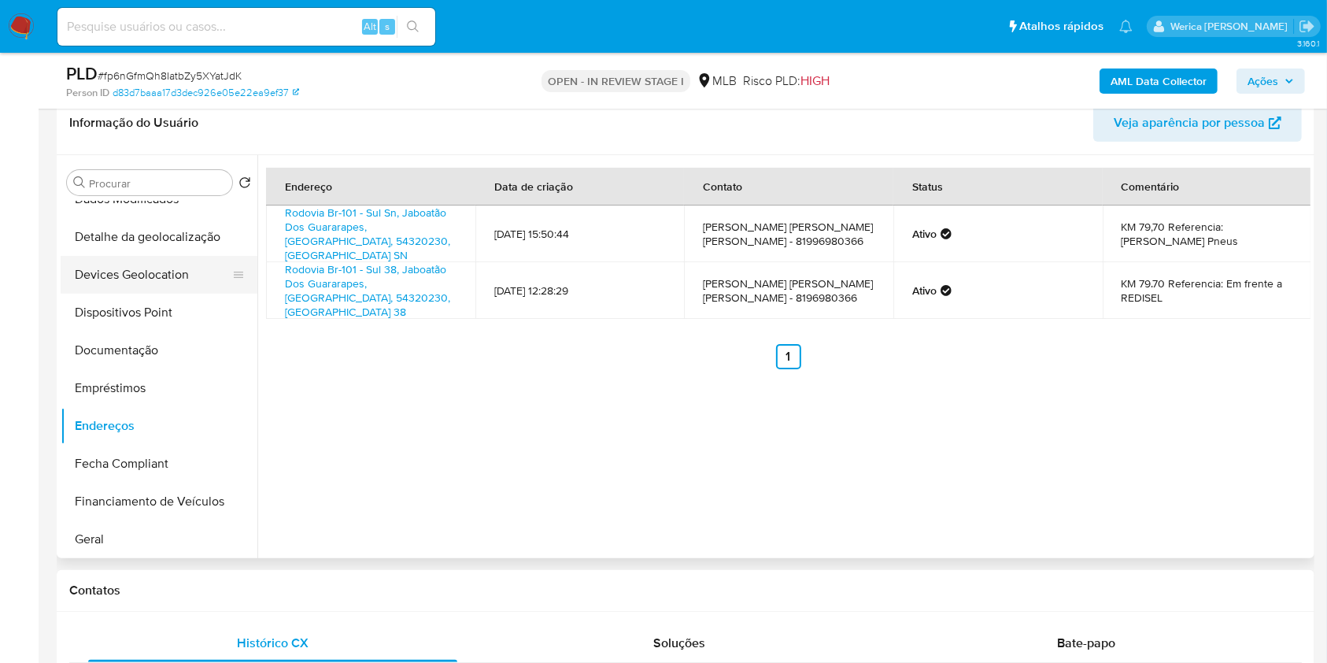
scroll to position [82, 0]
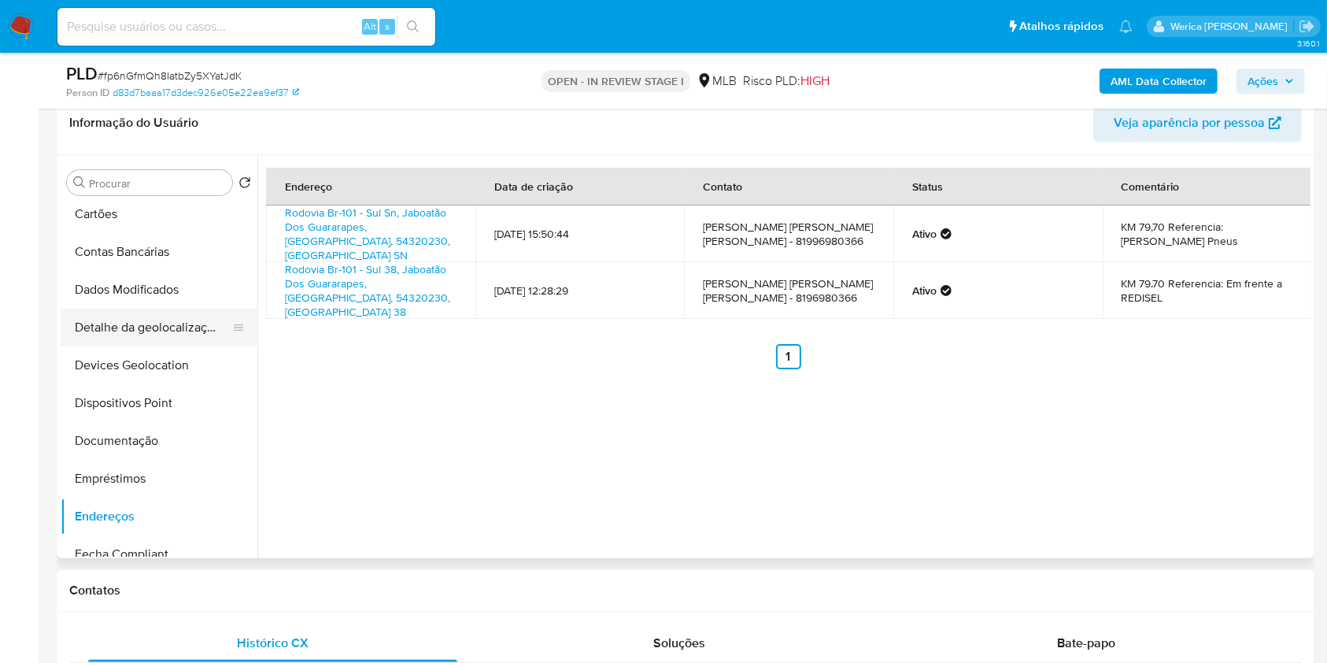
click at [176, 320] on button "Detalhe da geolocalização" at bounding box center [153, 328] width 184 height 38
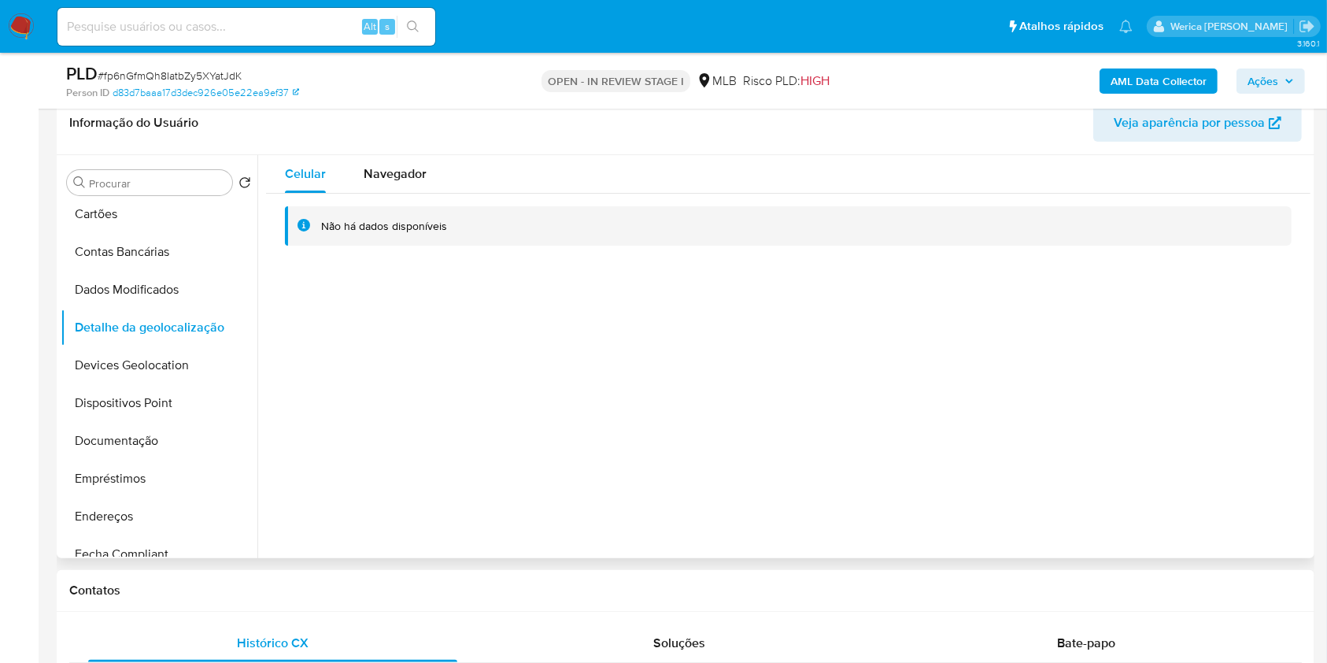
click at [1173, 396] on div "Celular Navegador Não há dados disponíveis" at bounding box center [783, 356] width 1053 height 403
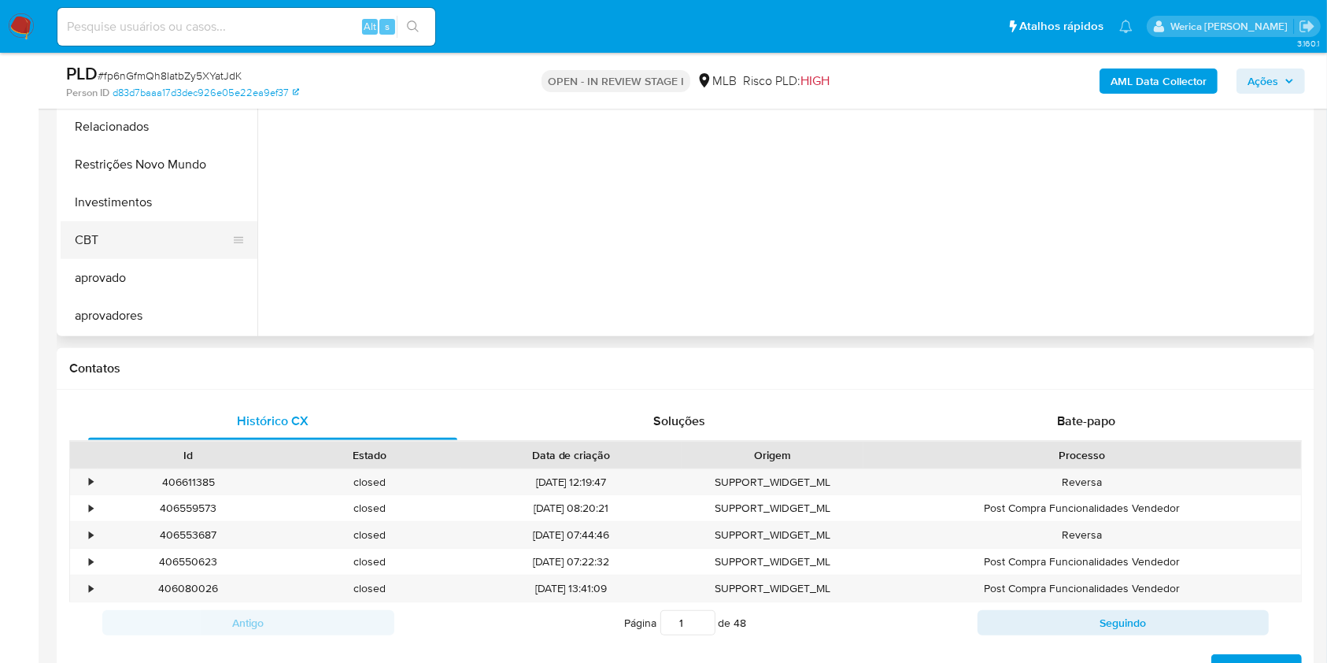
scroll to position [474, 0]
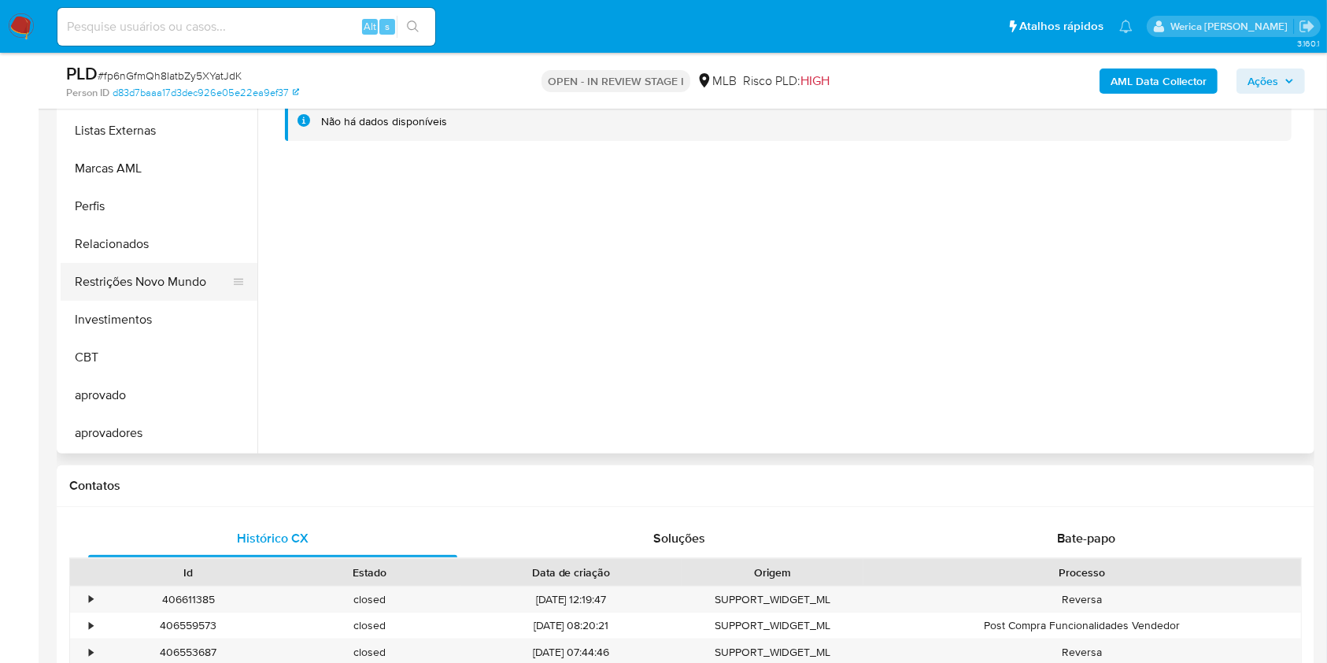
click at [153, 293] on button "Restrições Novo Mundo" at bounding box center [153, 282] width 184 height 38
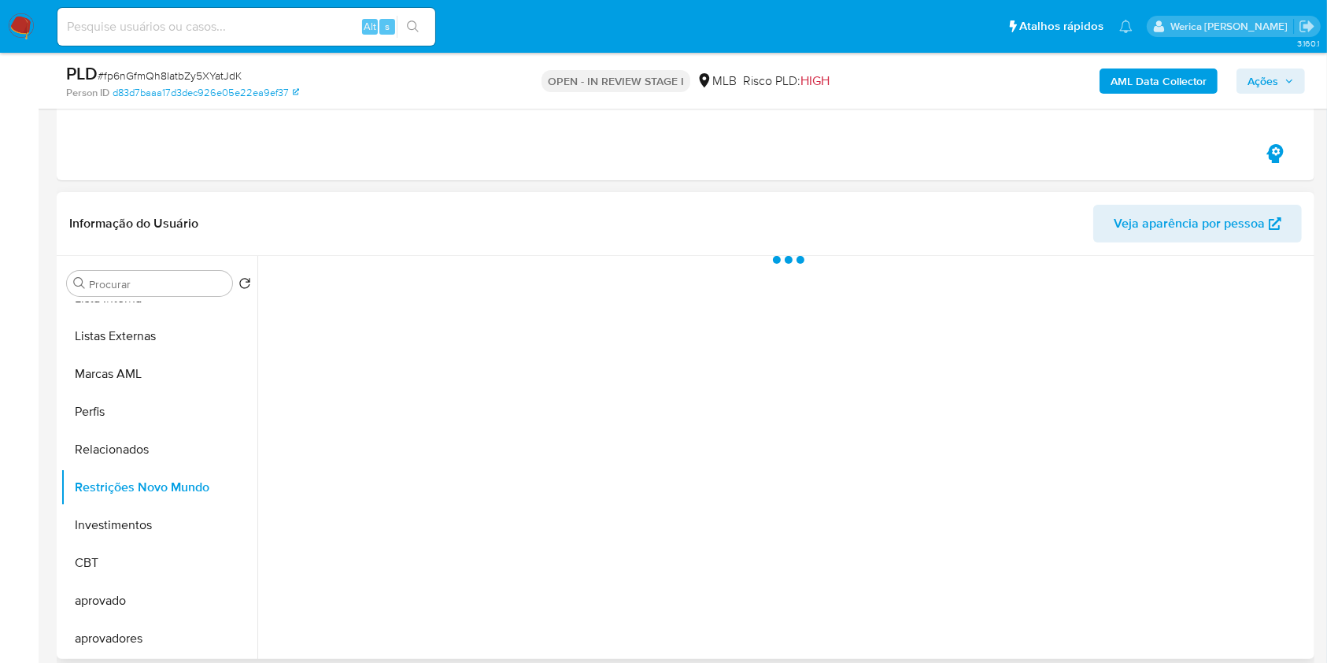
scroll to position [264, 0]
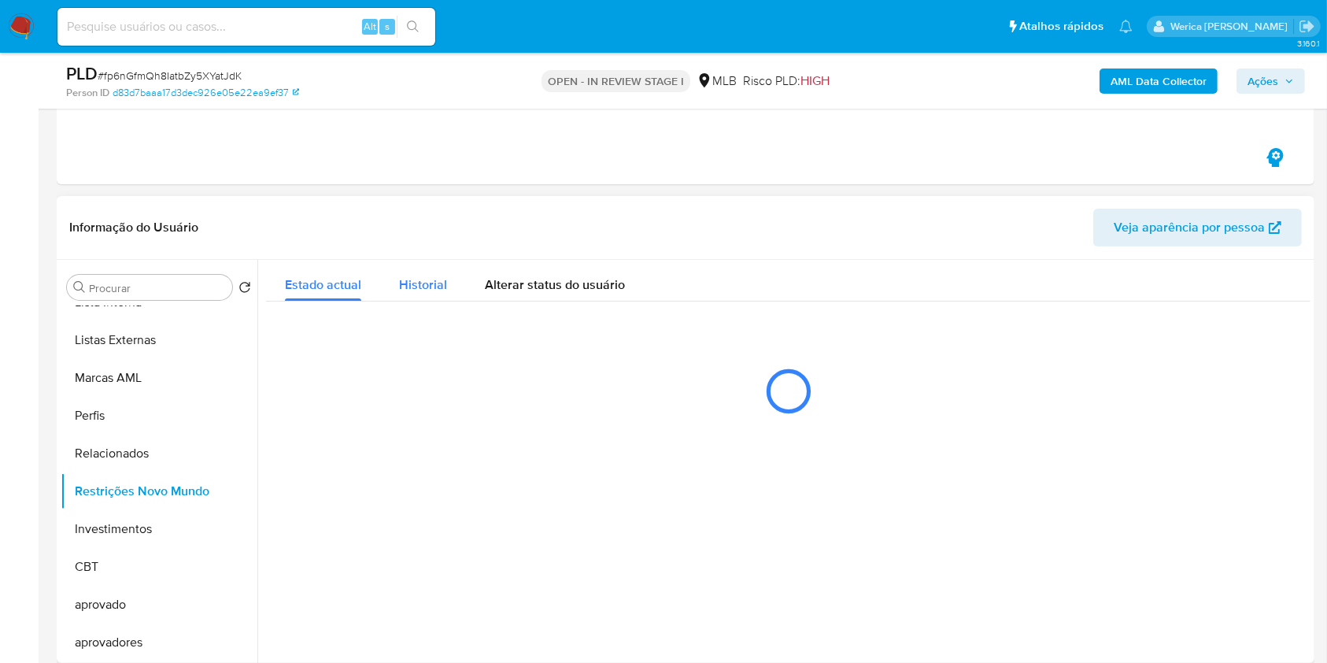
click at [453, 276] on button "Historial" at bounding box center [423, 281] width 86 height 42
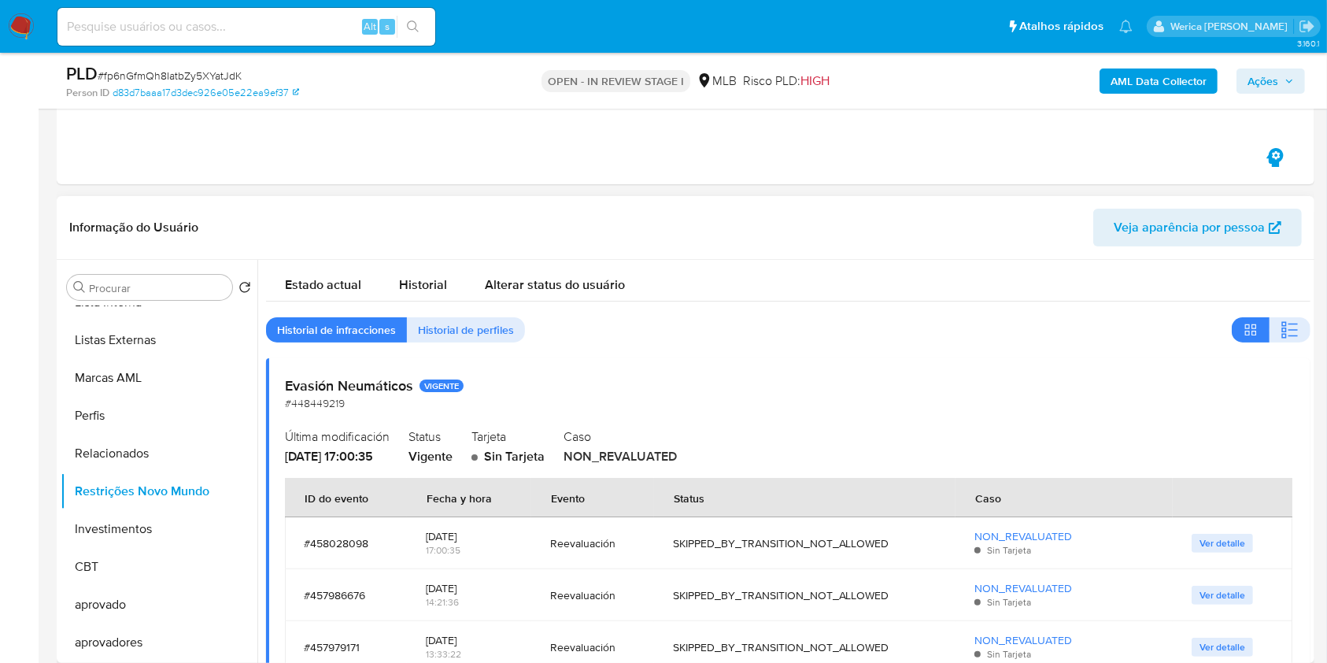
scroll to position [369, 0]
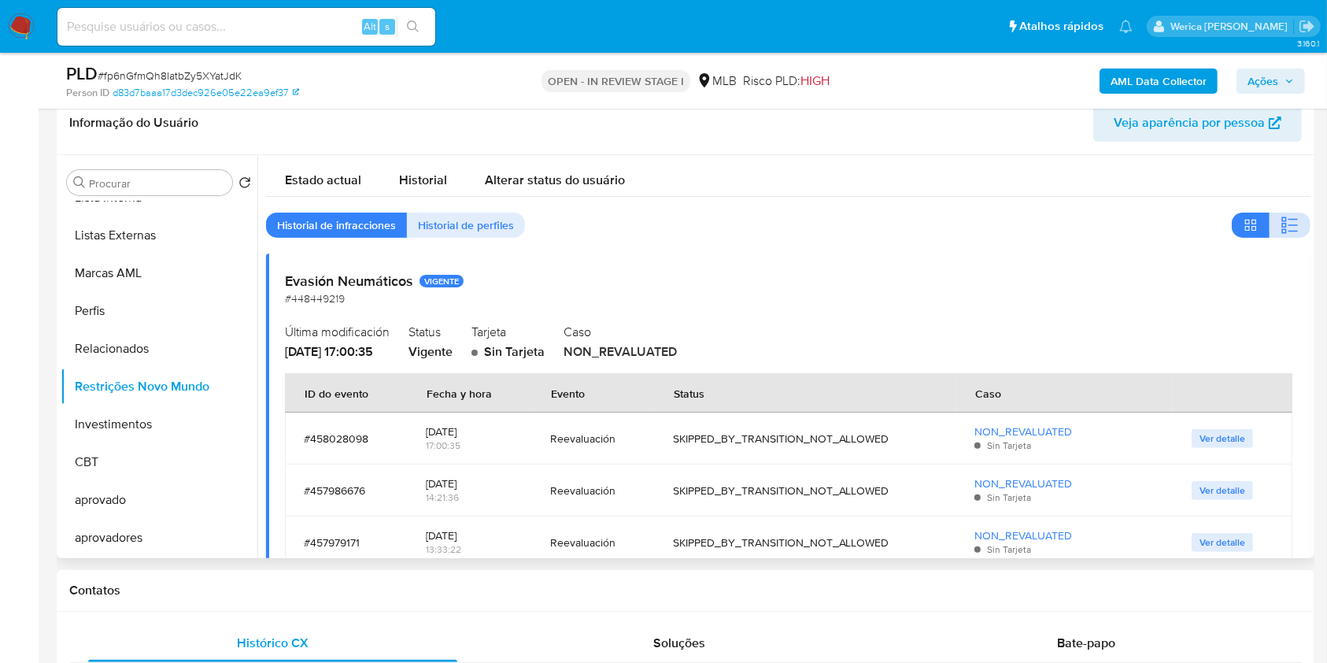
click at [1287, 214] on span "button" at bounding box center [1290, 225] width 19 height 22
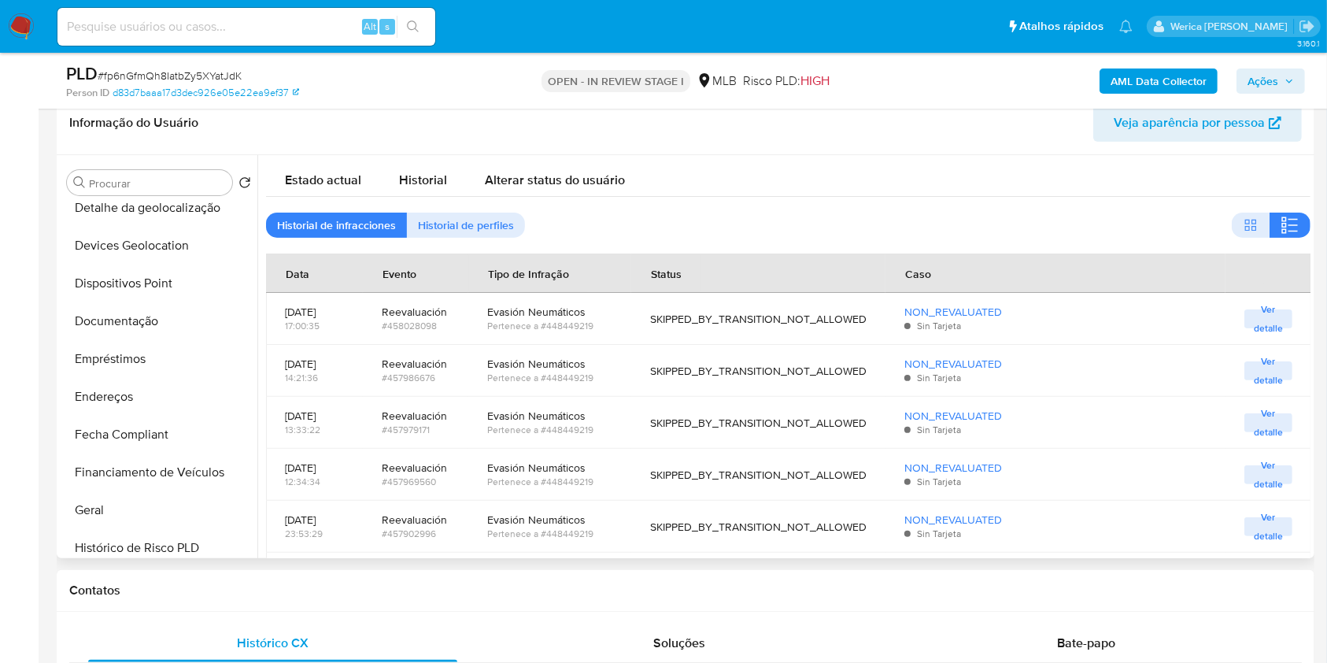
scroll to position [82, 0]
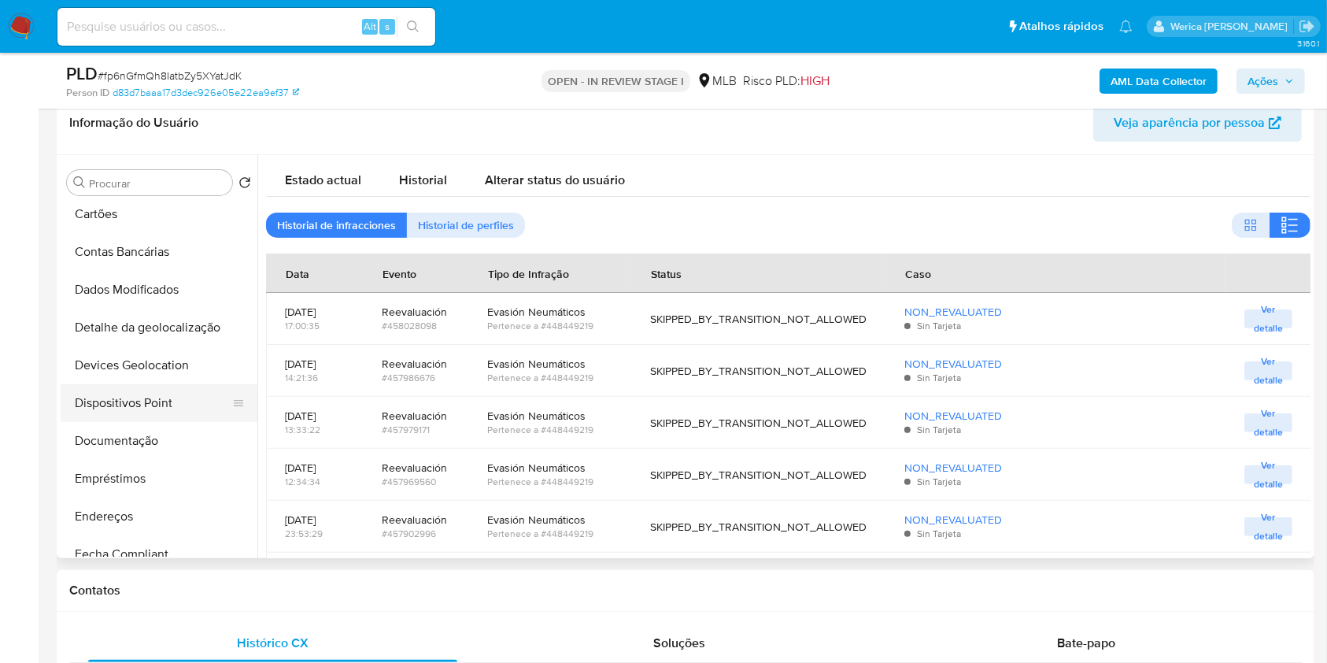
click at [114, 411] on button "Dispositivos Point" at bounding box center [153, 403] width 184 height 38
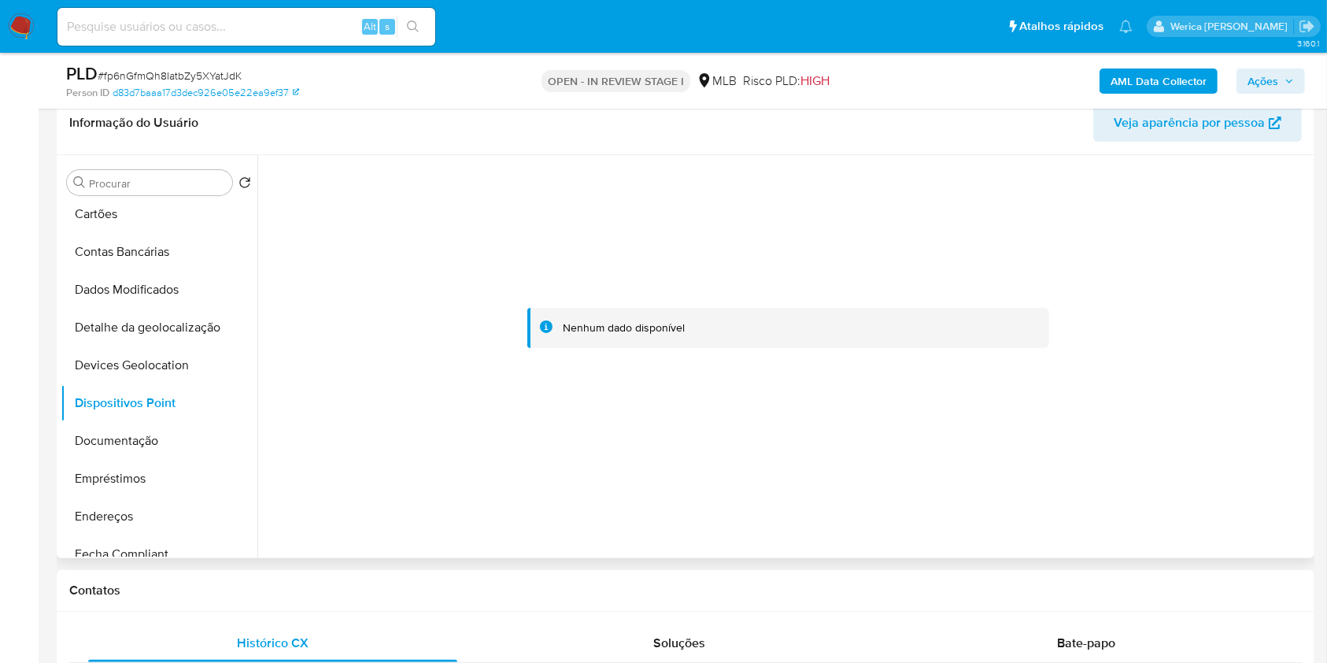
click at [1172, 457] on div at bounding box center [788, 328] width 1044 height 346
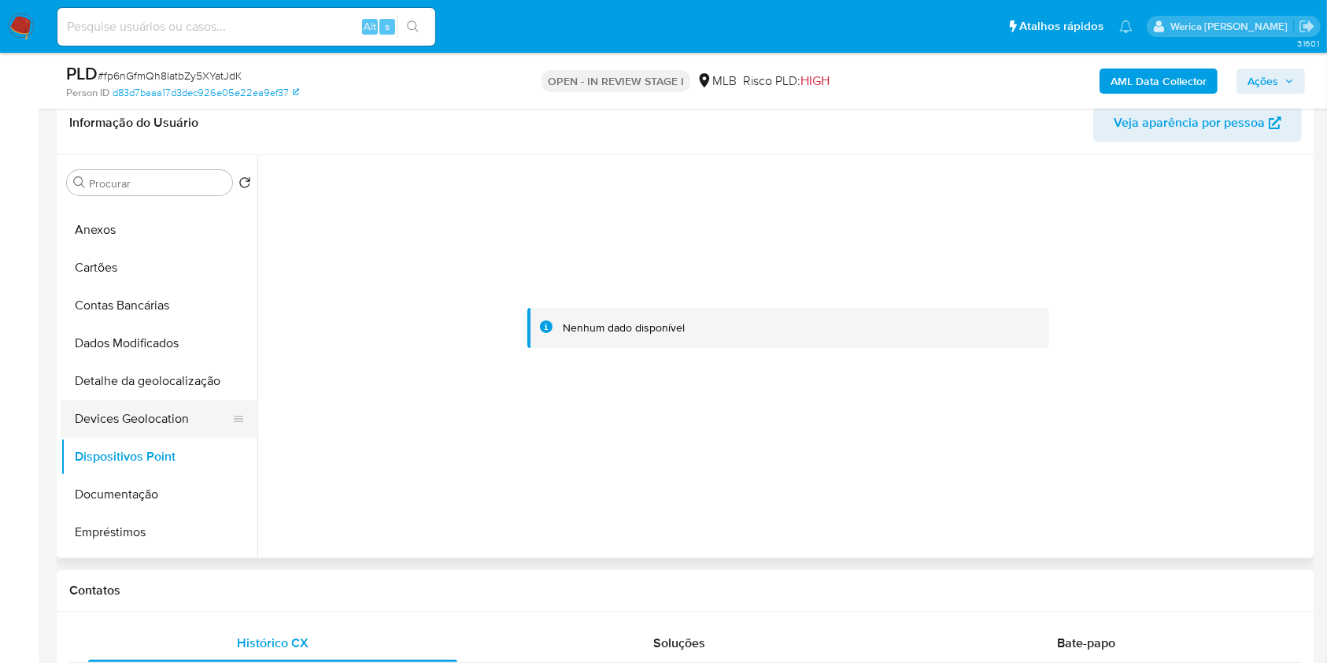
scroll to position [0, 0]
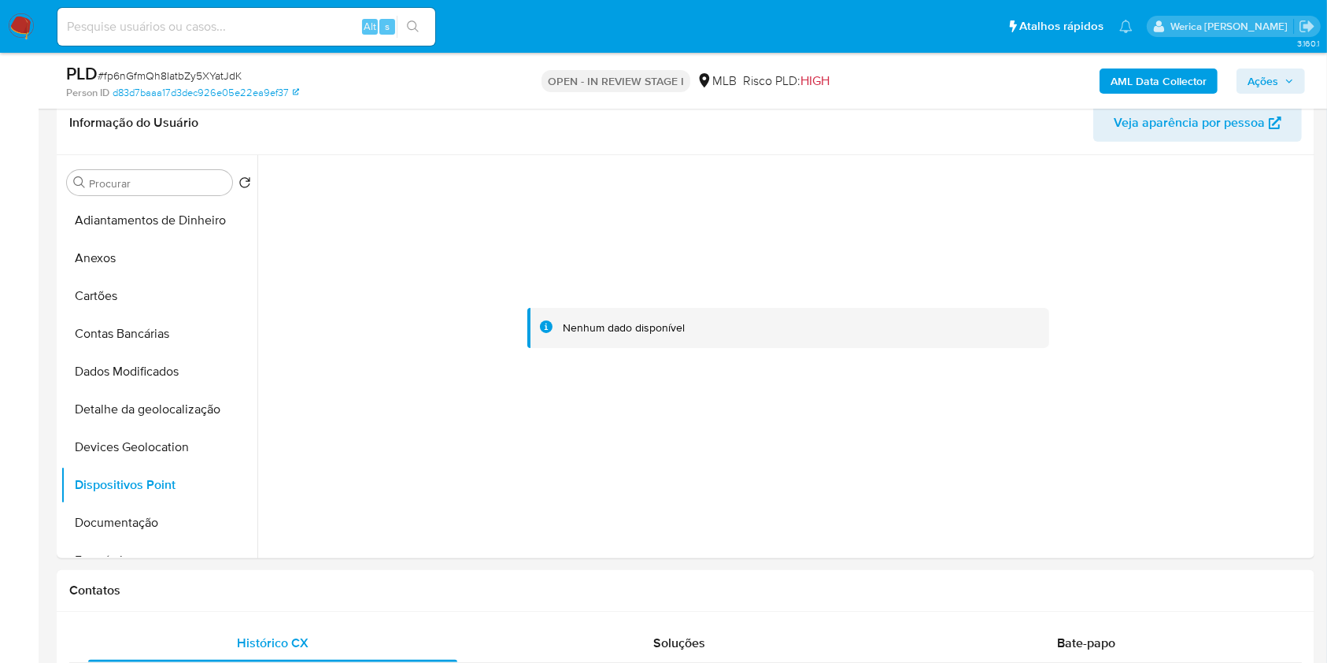
click at [1146, 72] on b "AML Data Collector" at bounding box center [1159, 80] width 96 height 25
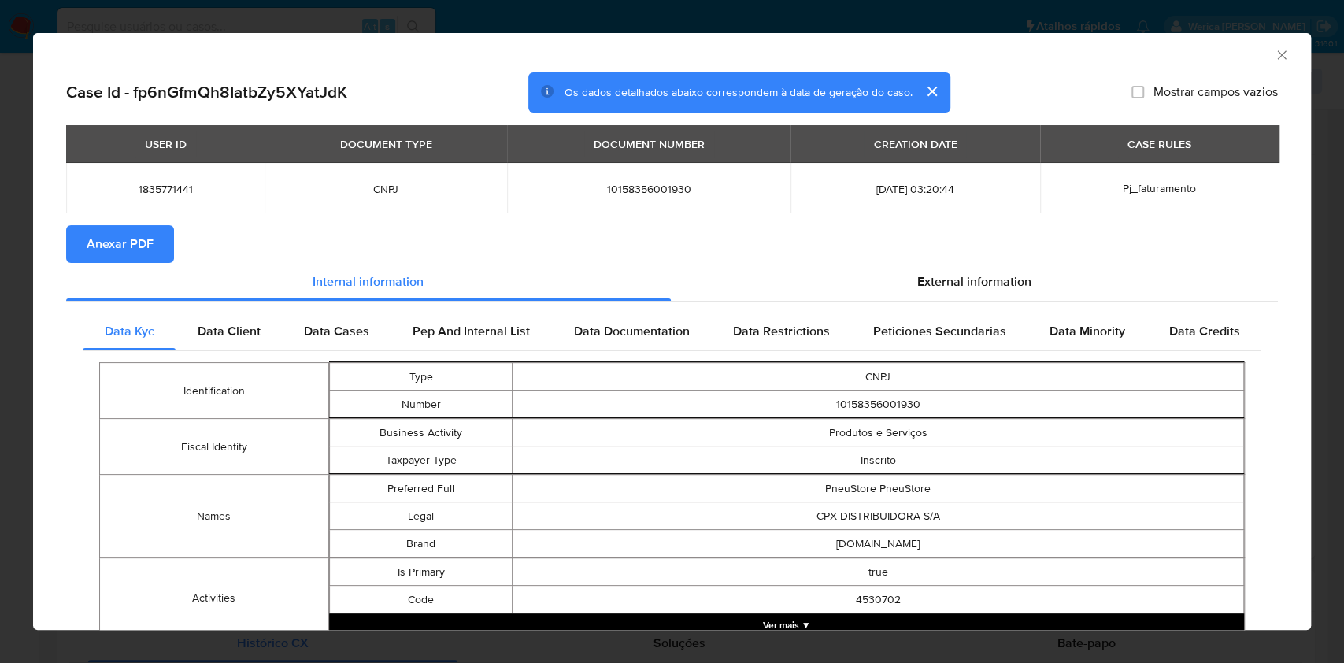
click at [1257, 50] on div "AML Data Collector" at bounding box center [671, 52] width 1277 height 39
click at [1274, 54] on icon "Fechar a janela" at bounding box center [1282, 55] width 16 height 16
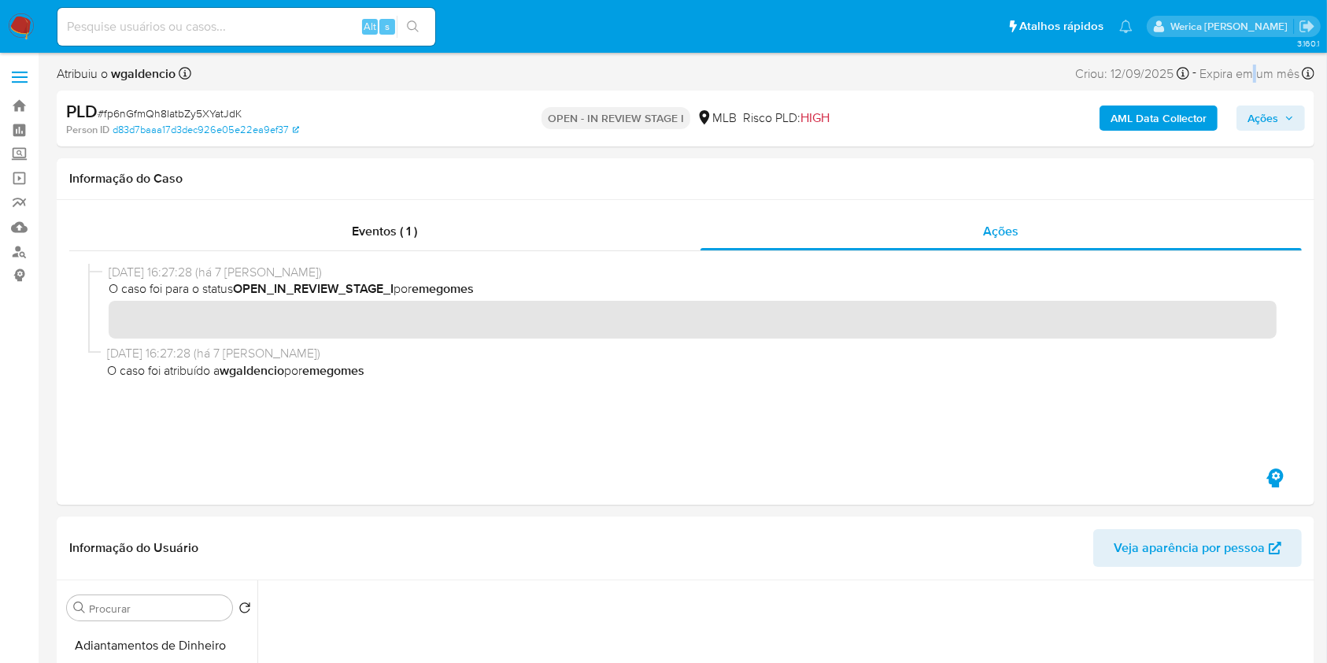
click at [1255, 87] on div "Atribuiu o wgaldencio Asignado el: 16/09/2025 16:27:28 Criou: 12/09/2025 Criou:…" at bounding box center [686, 77] width 1258 height 28
click at [1271, 126] on span "Ações" at bounding box center [1263, 117] width 31 height 25
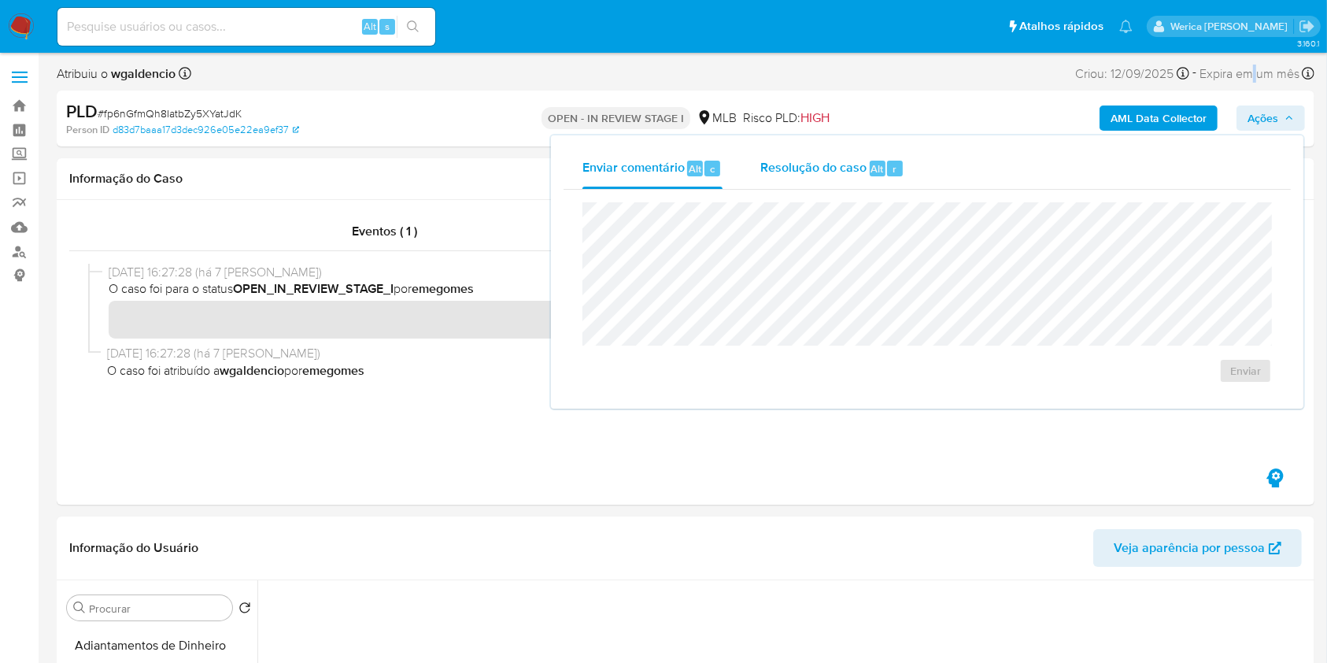
click at [852, 167] on span "Resolução do caso" at bounding box center [813, 168] width 106 height 18
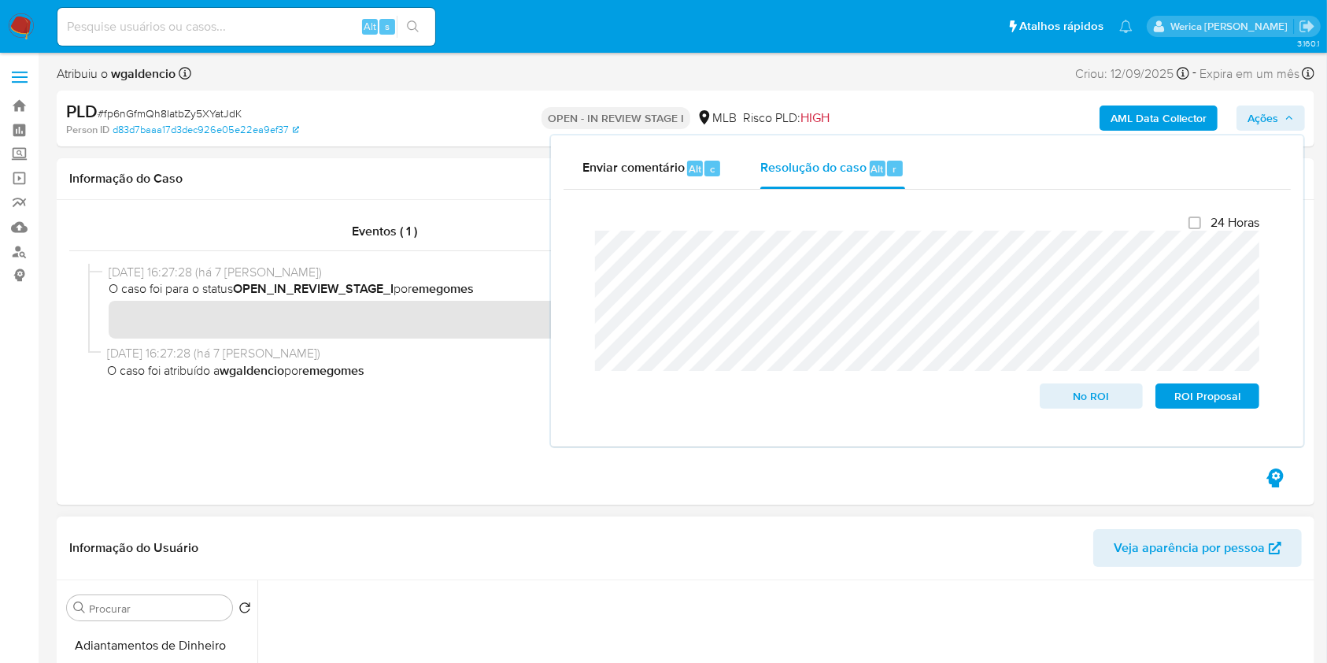
click at [642, 519] on div "Informação do Usuário Veja aparência por pessoa" at bounding box center [686, 548] width 1258 height 64
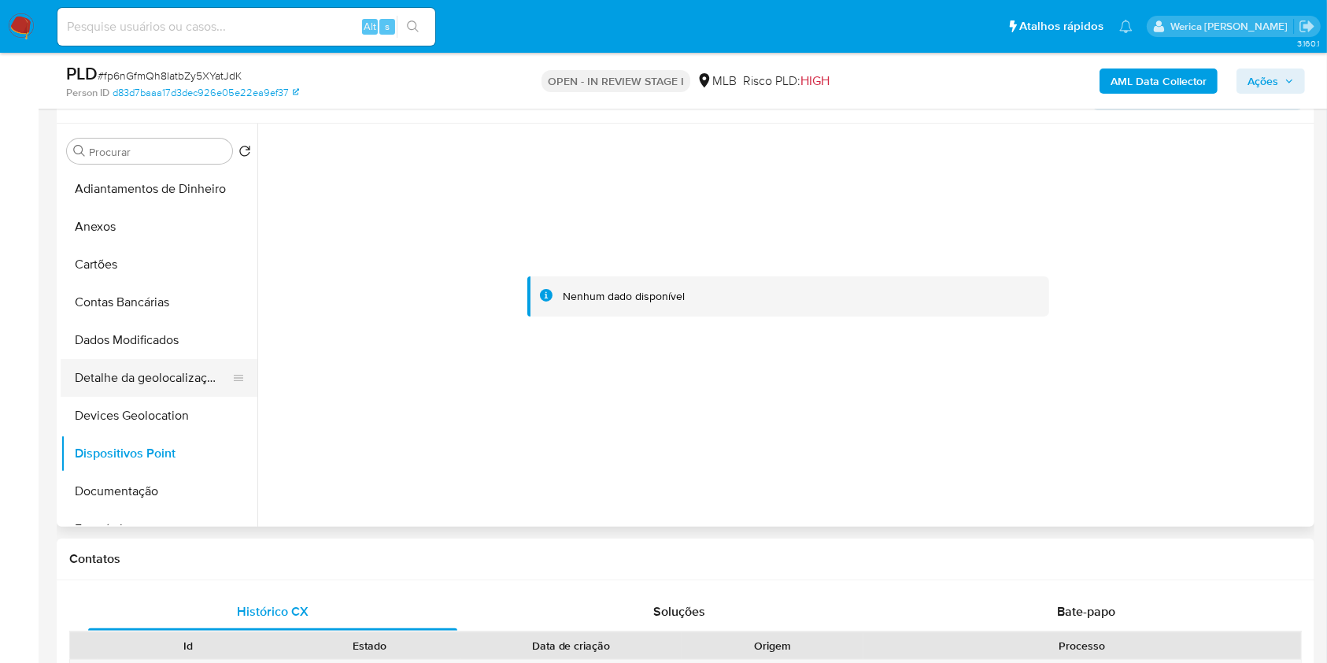
scroll to position [420, 0]
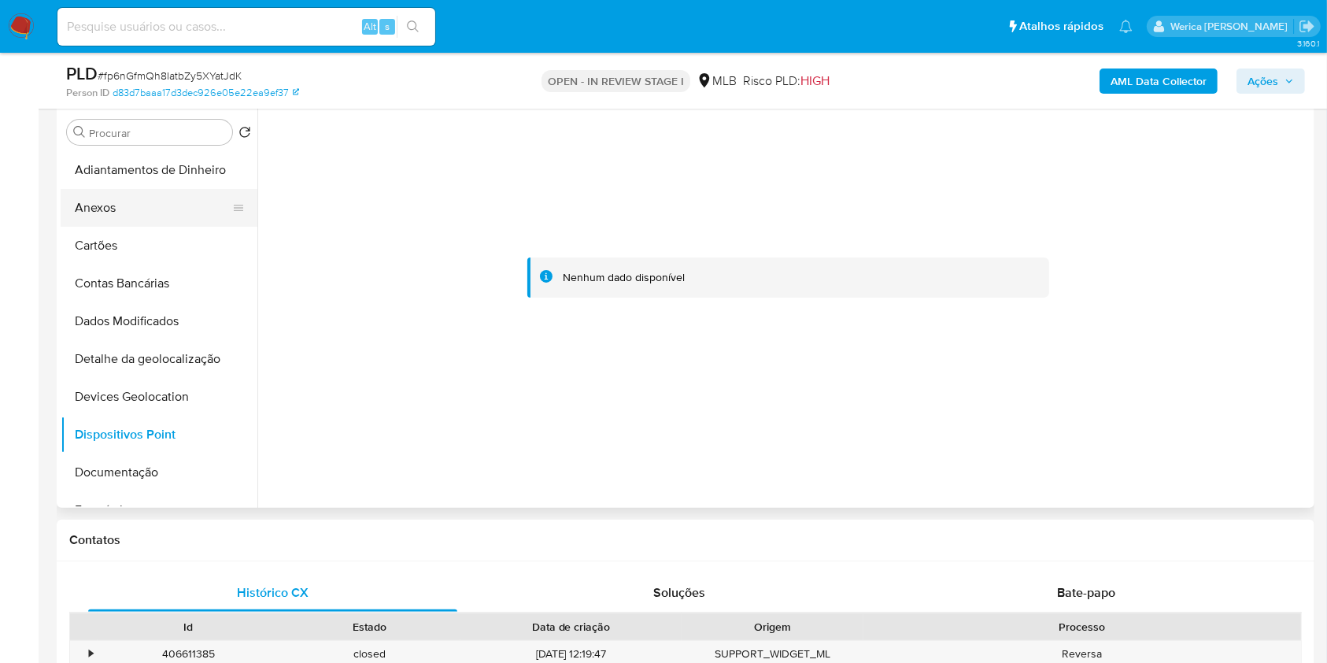
drag, startPoint x: 113, startPoint y: 206, endPoint x: 146, endPoint y: 223, distance: 37.0
click at [110, 203] on button "Anexos" at bounding box center [153, 208] width 184 height 38
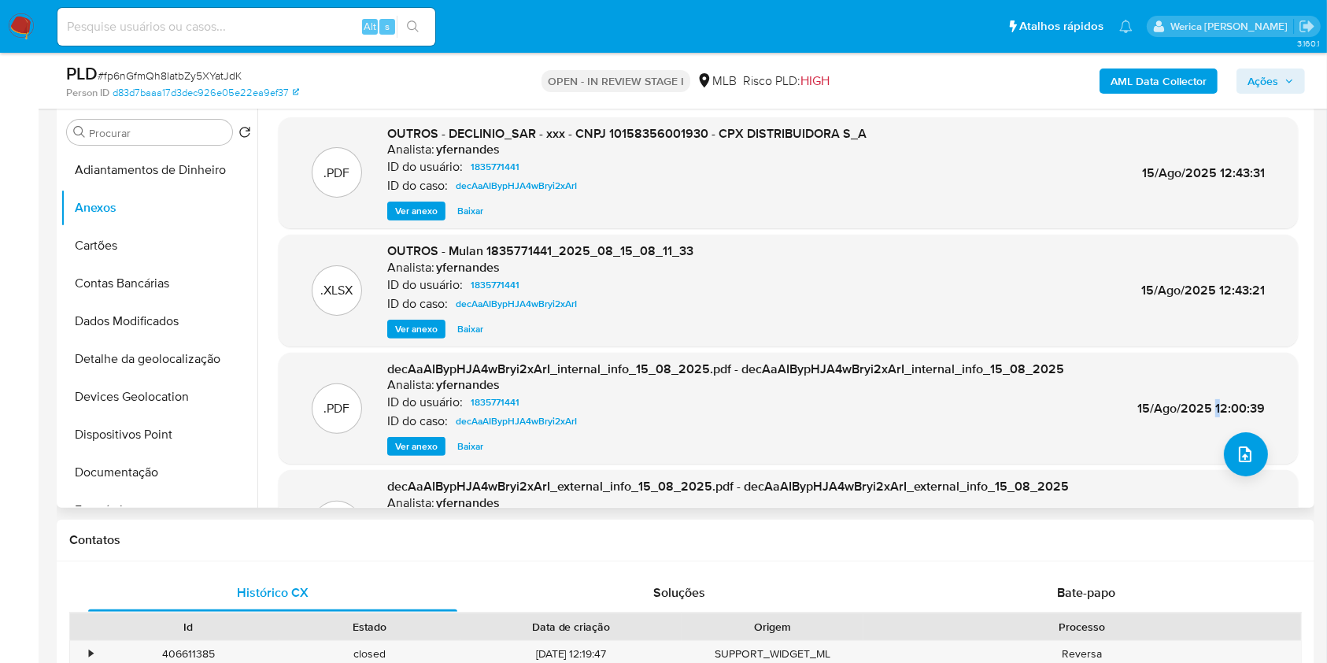
click at [1210, 422] on div ".PDF decAaAIBypHJA4wBryi2xArI_internal_info_15_08_2025.pdf - decAaAIBypHJA4wBry…" at bounding box center [789, 408] width 1004 height 96
click at [1224, 460] on button "upload-file" at bounding box center [1246, 454] width 44 height 44
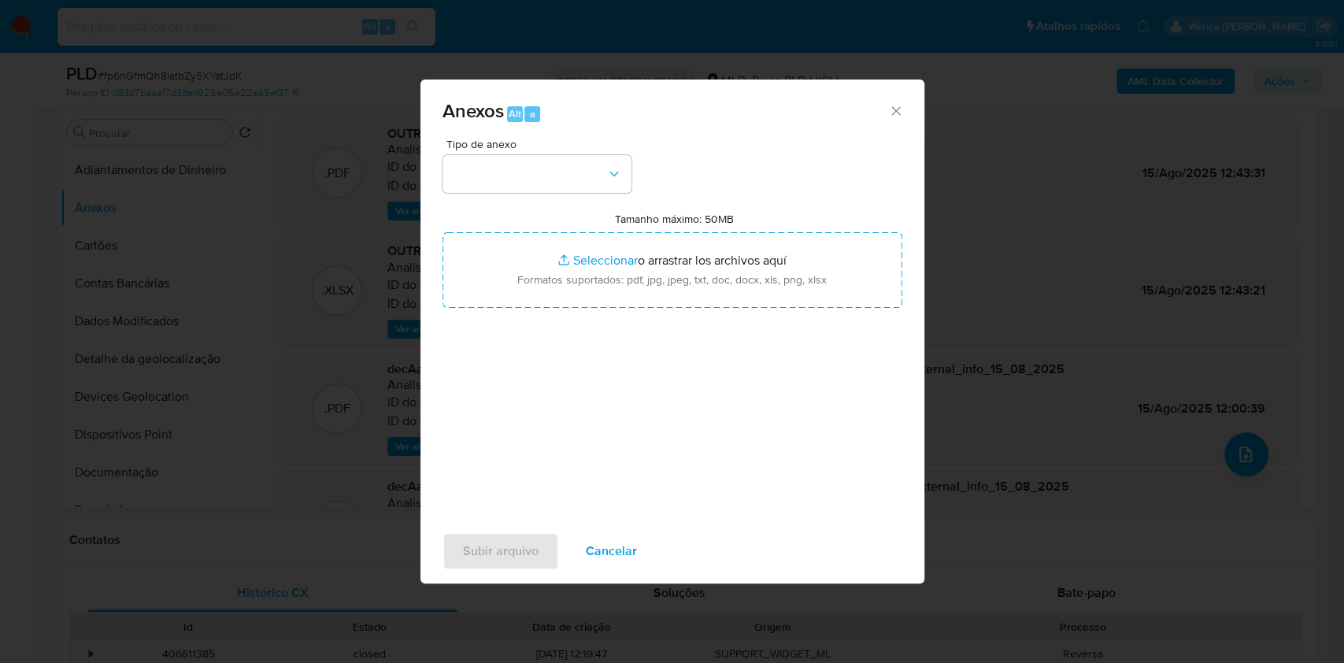
click at [1167, 409] on div "Anexos Alt a Tipo de anexo Tamanho máximo: 50MB Seleccionar archivos Selecciona…" at bounding box center [672, 331] width 1344 height 663
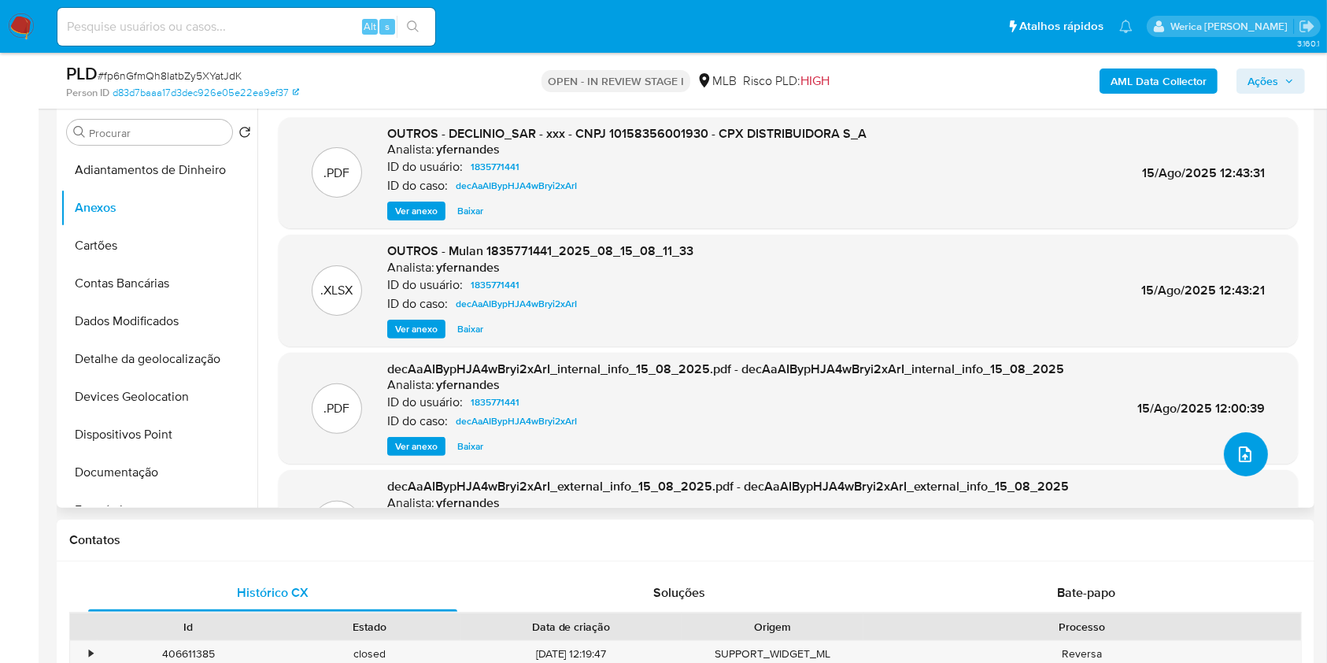
click at [1244, 446] on icon "upload-file" at bounding box center [1245, 454] width 19 height 19
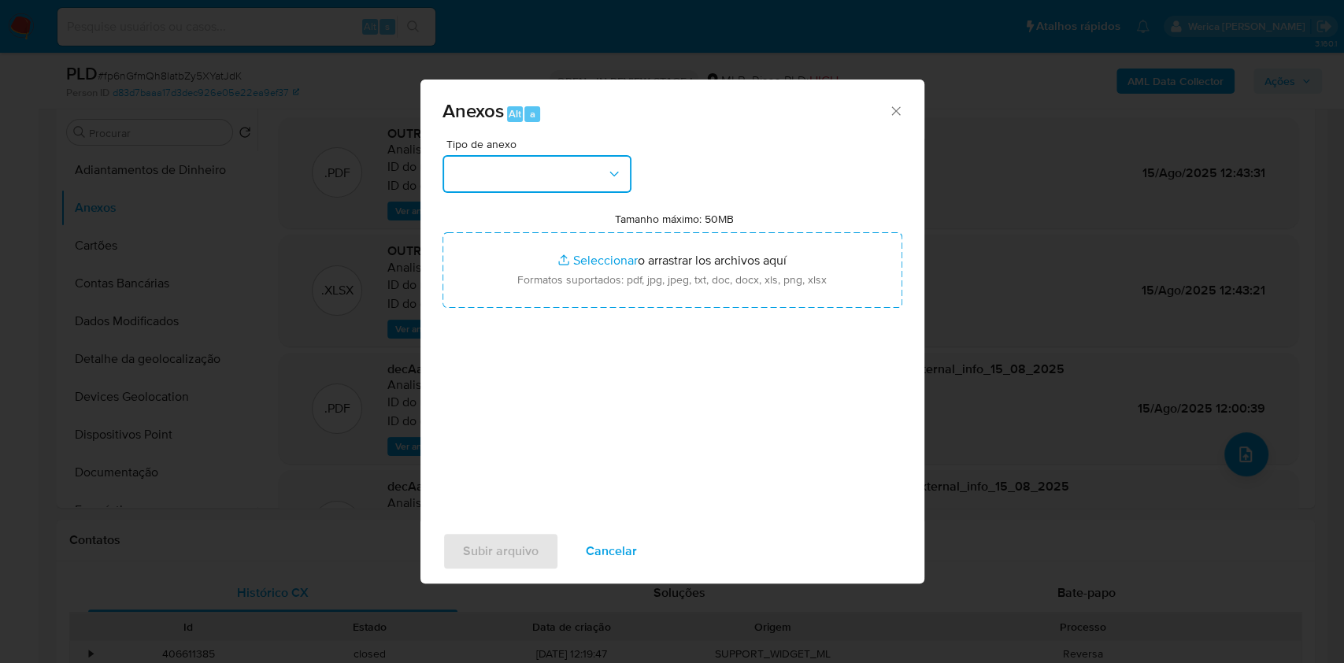
click at [586, 191] on button "button" at bounding box center [536, 174] width 189 height 38
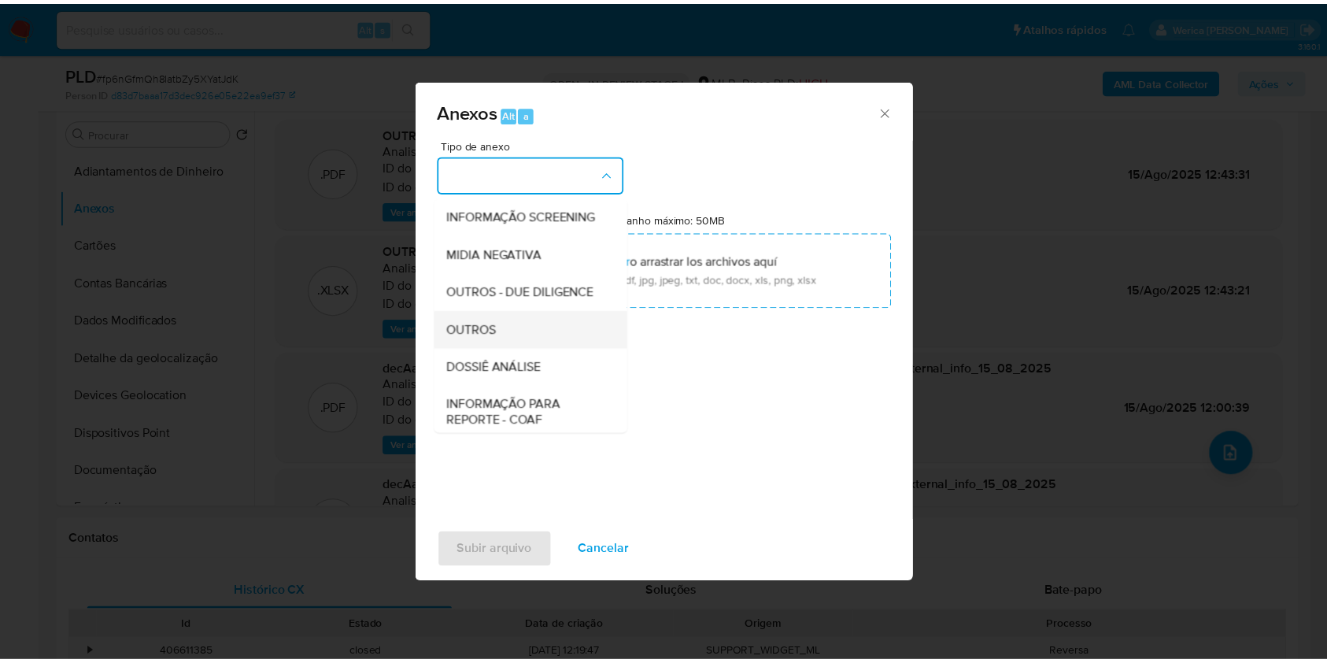
scroll to position [209, 0]
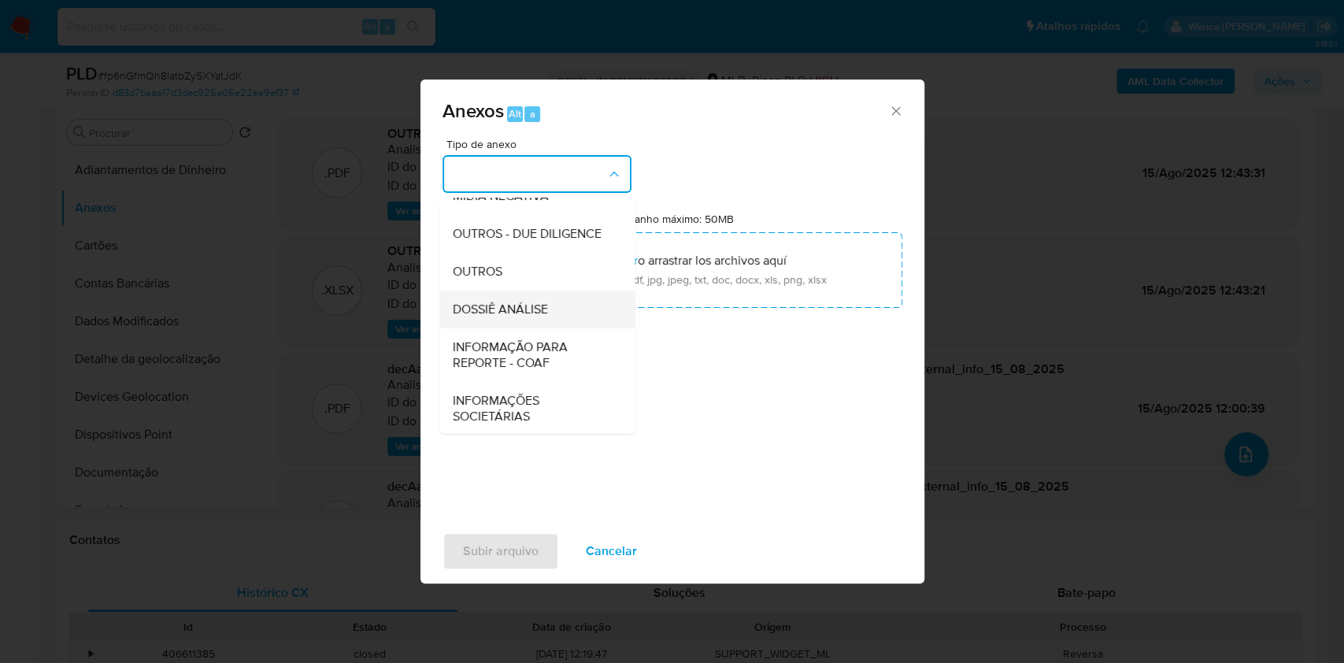
click at [564, 328] on div "DOSSIÊ ANÁLISE" at bounding box center [532, 309] width 161 height 38
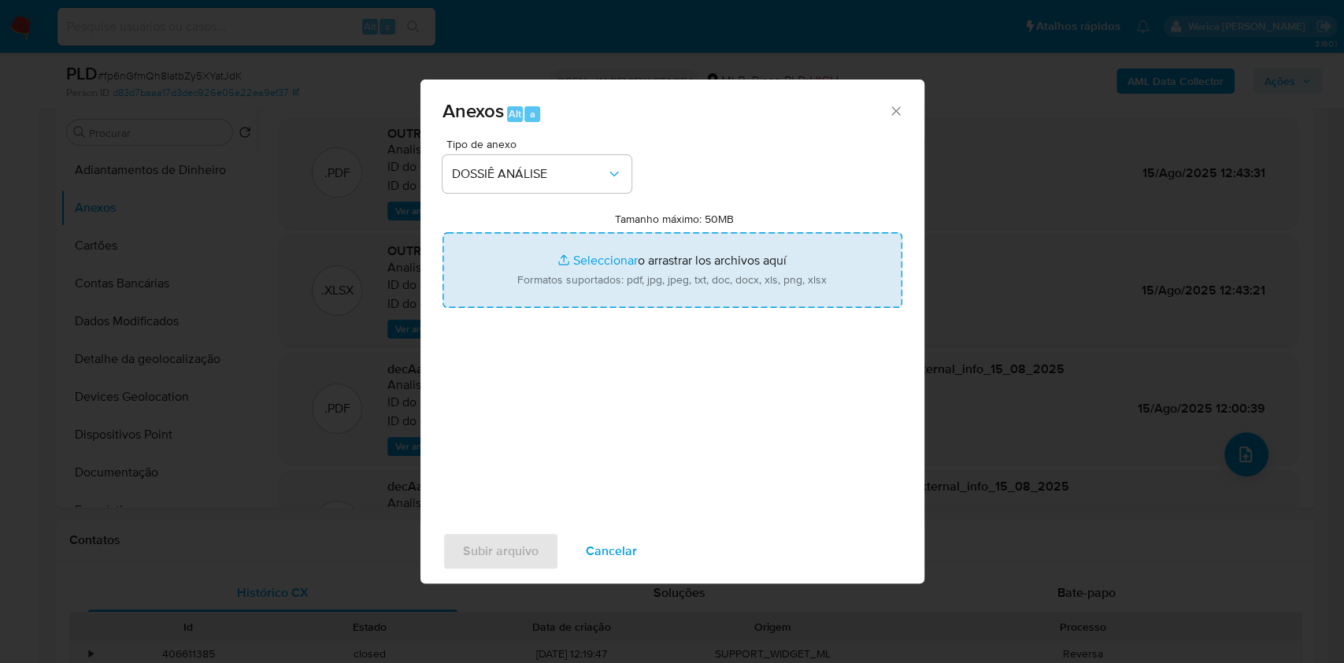
type input "C:\fakepath\Declinio - fp6nGfmQh8IatbZy5XYatJdK - CNPJ 10158356001930 - CPX DIS…"
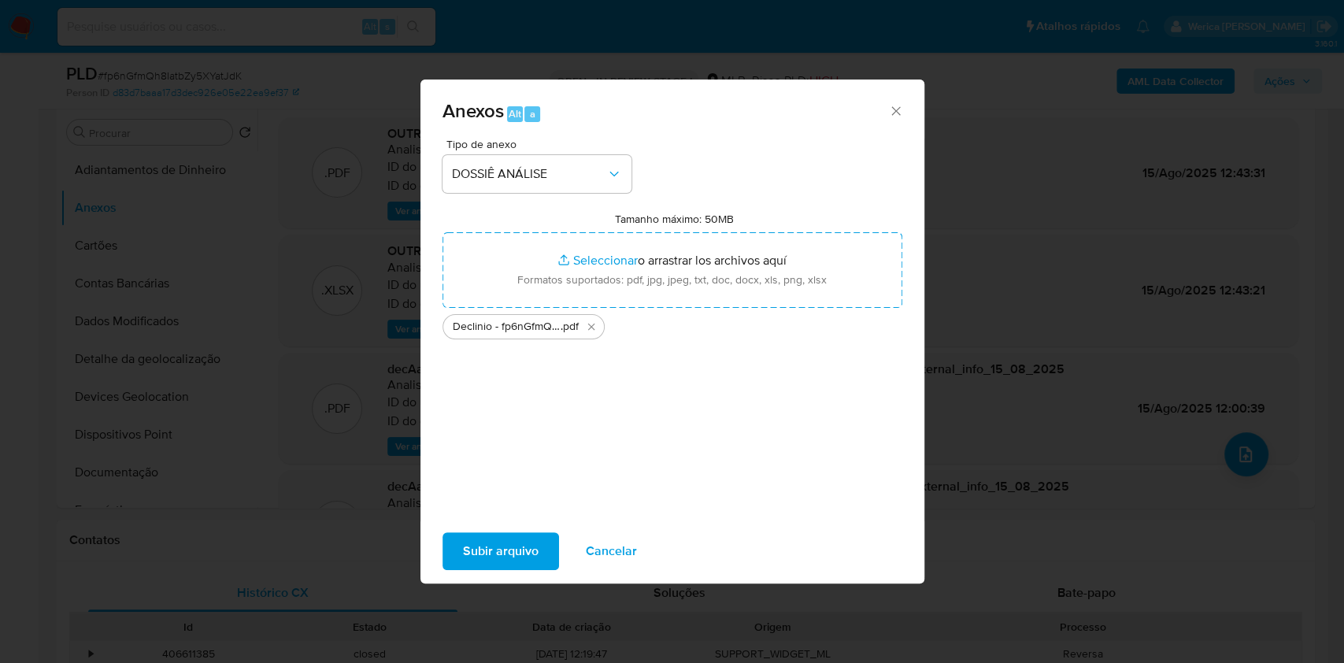
click at [520, 549] on span "Subir arquivo" at bounding box center [501, 551] width 76 height 35
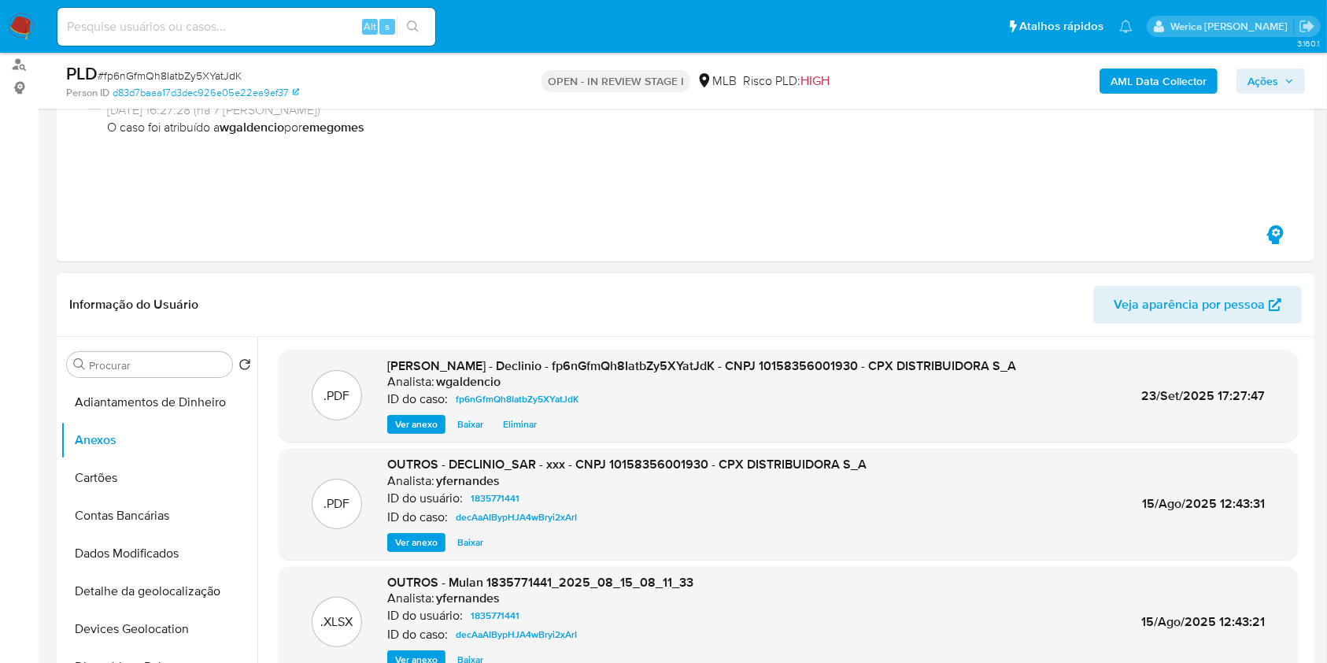
scroll to position [0, 0]
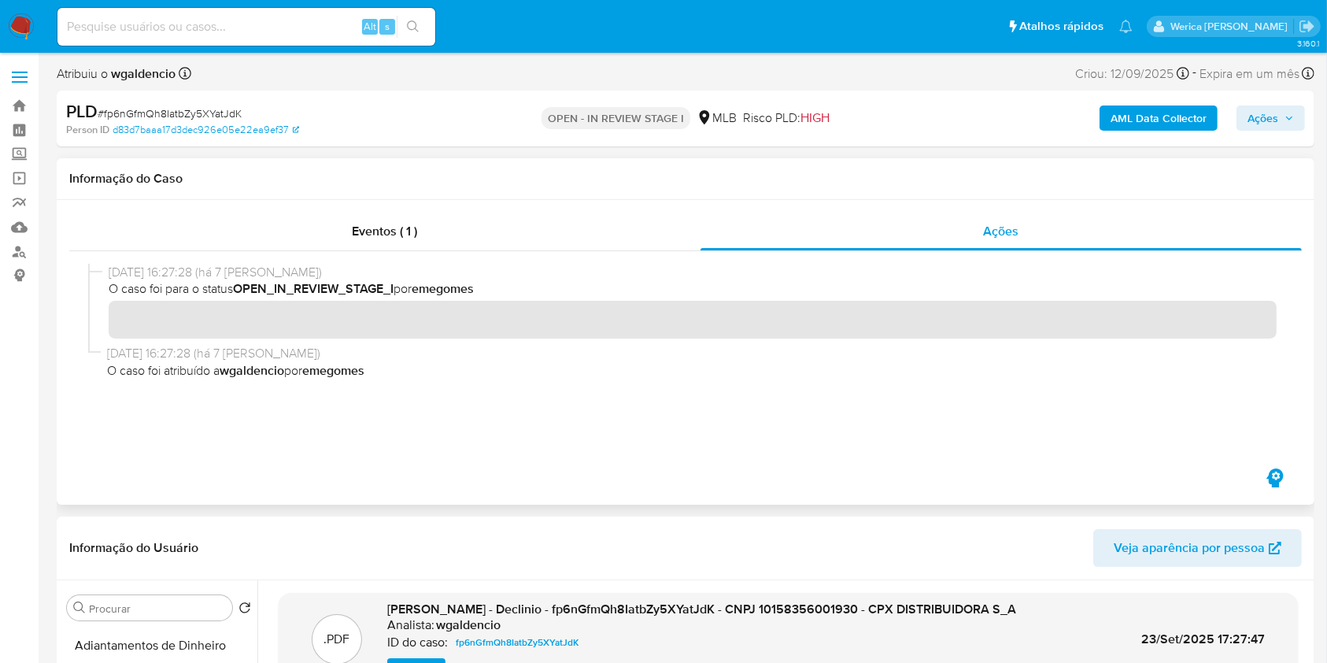
click at [512, 253] on div at bounding box center [685, 358] width 1233 height 214
click at [568, 220] on div "Eventos ( 1 )" at bounding box center [384, 232] width 631 height 38
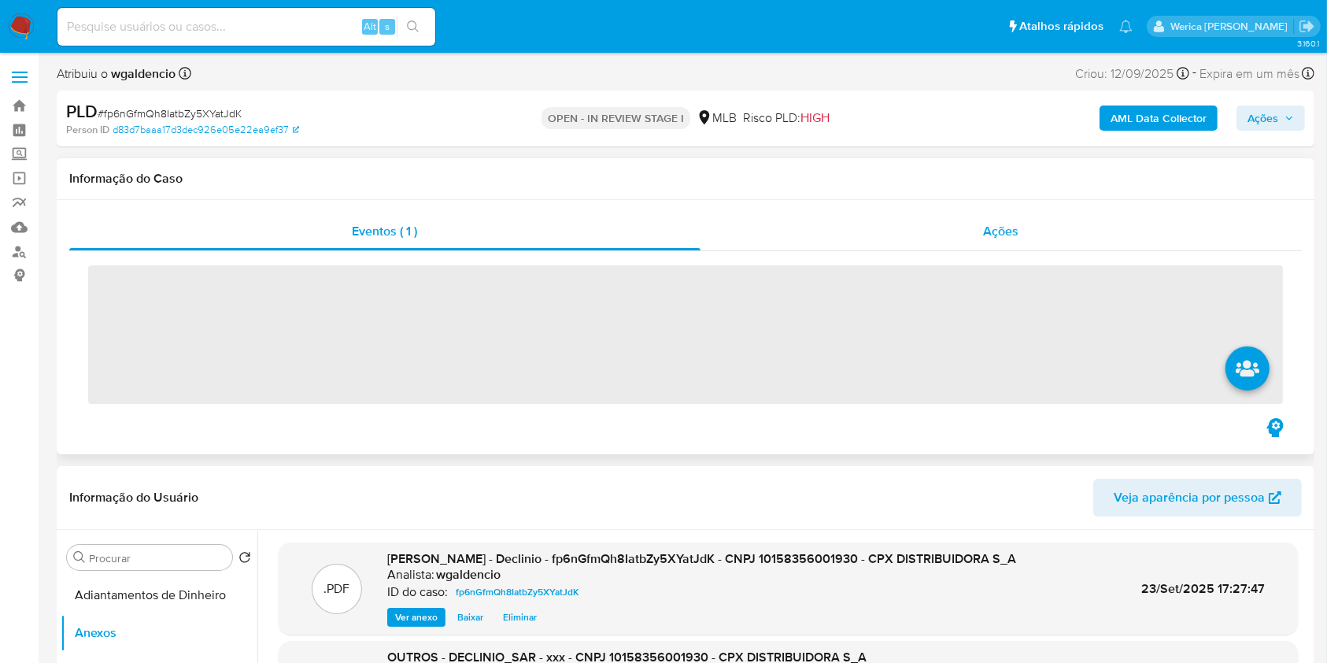
click at [948, 234] on div "Ações" at bounding box center [1001, 232] width 601 height 38
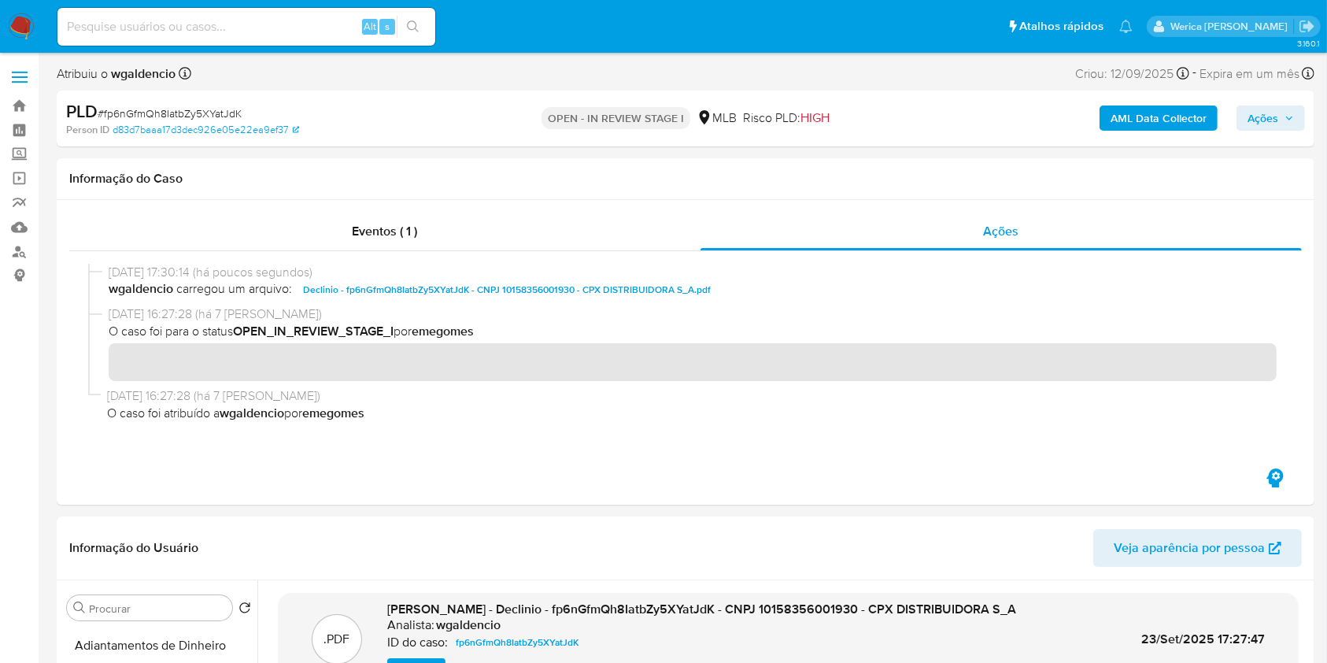
click at [1163, 98] on div "PLD # fp6nGfmQh8IatbZy5XYatJdK Person ID d83d7baaa17d3dec926e05e22ea9ef37 OPEN …" at bounding box center [686, 119] width 1258 height 56
click at [1161, 116] on b "AML Data Collector" at bounding box center [1159, 117] width 96 height 25
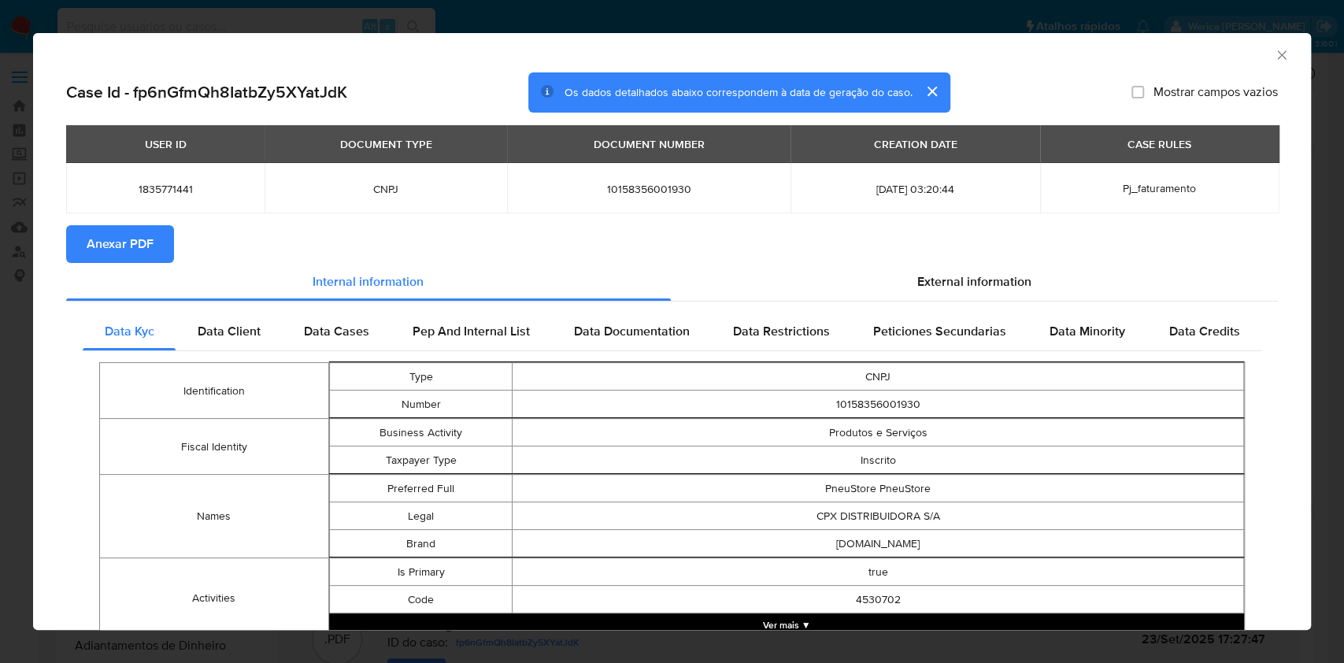
click at [124, 229] on span "Anexar PDF" at bounding box center [120, 244] width 67 height 35
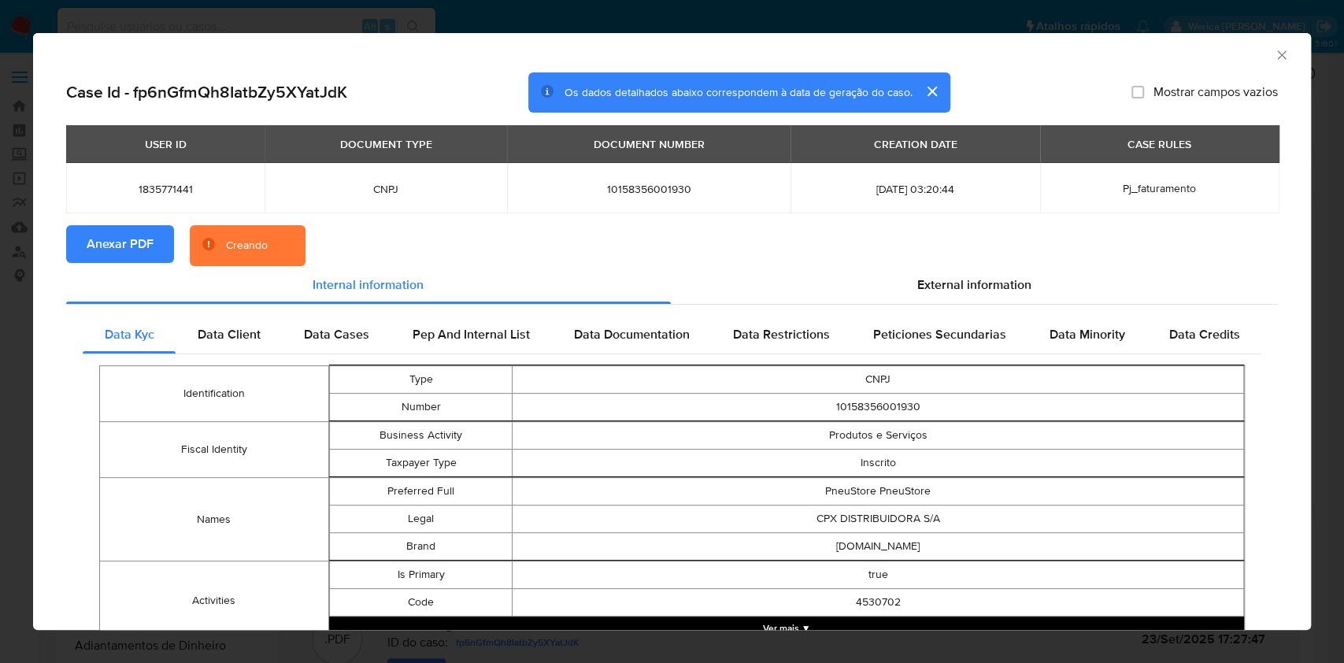
click at [1255, 49] on div "AML Data Collector" at bounding box center [658, 52] width 1229 height 17
click at [1274, 58] on icon "Fechar a janela" at bounding box center [1282, 55] width 16 height 16
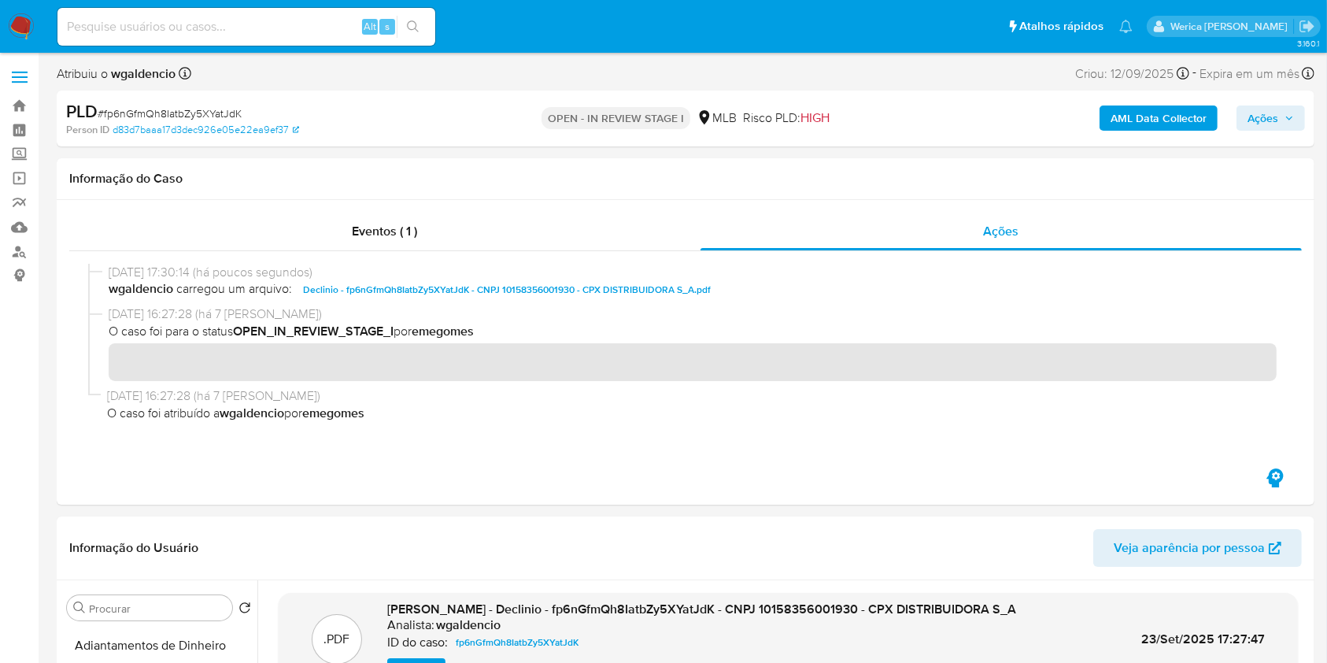
click at [1270, 114] on span "Ações" at bounding box center [1263, 117] width 31 height 25
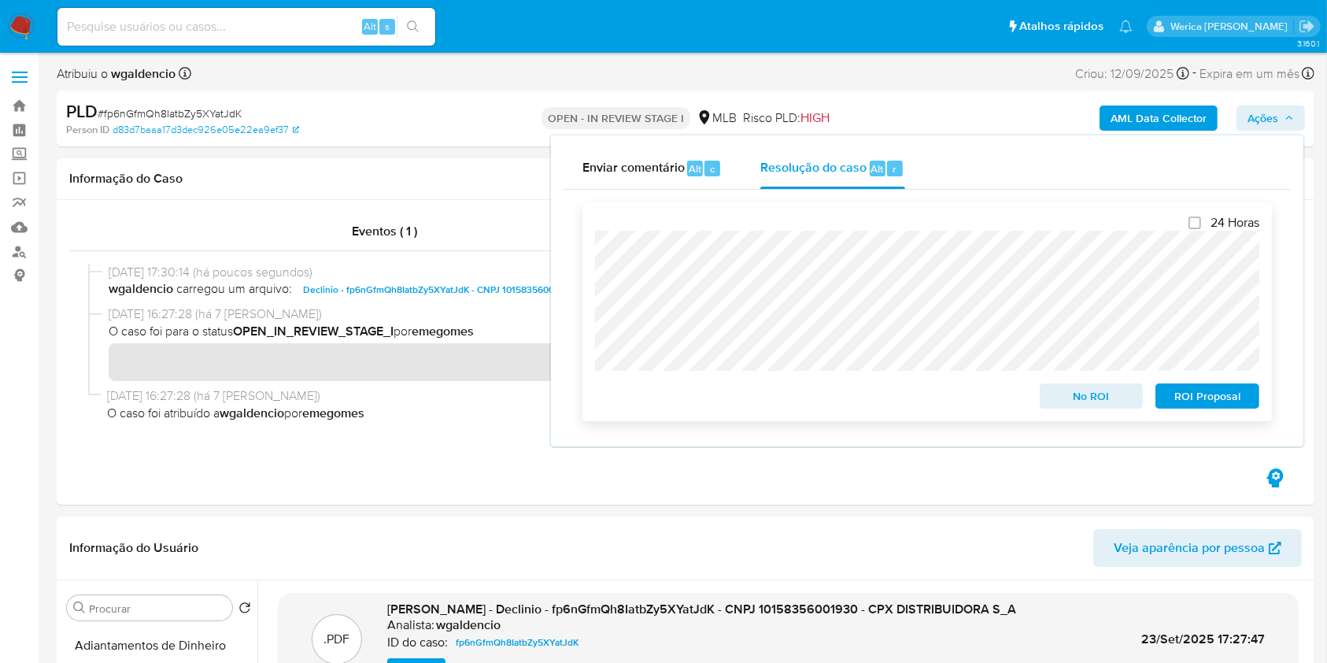
scroll to position [315, 0]
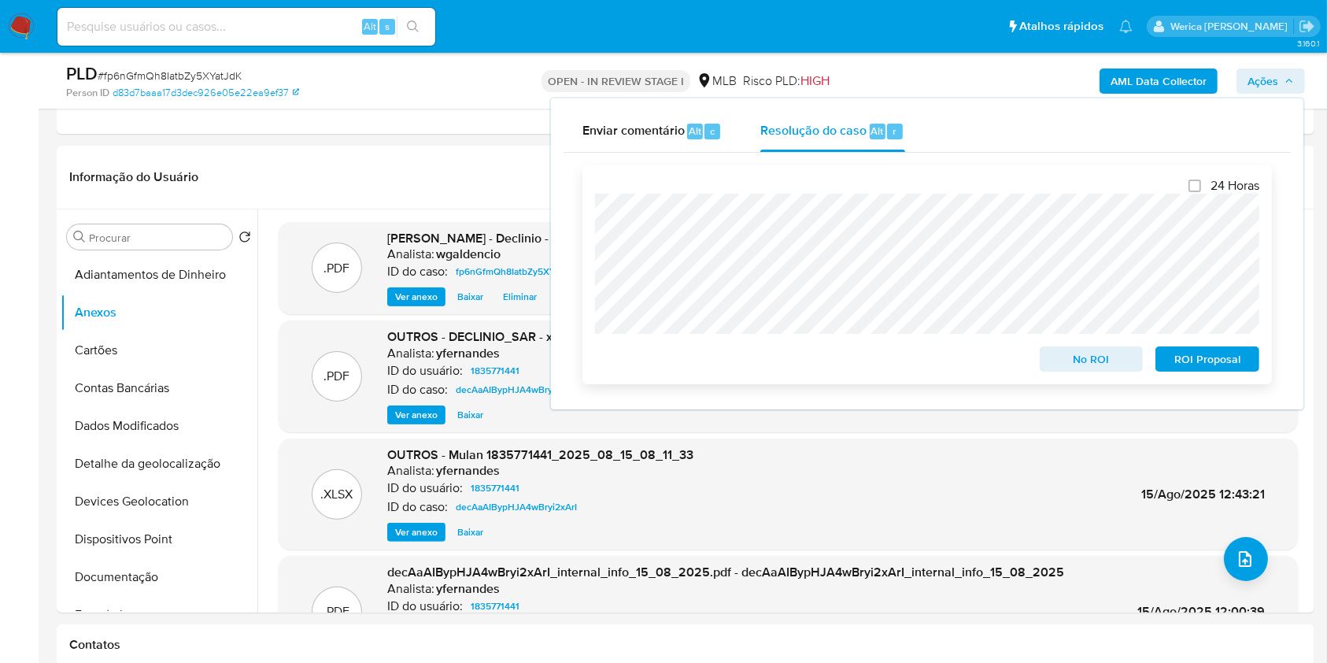
click at [1094, 366] on span "No ROI" at bounding box center [1092, 359] width 82 height 22
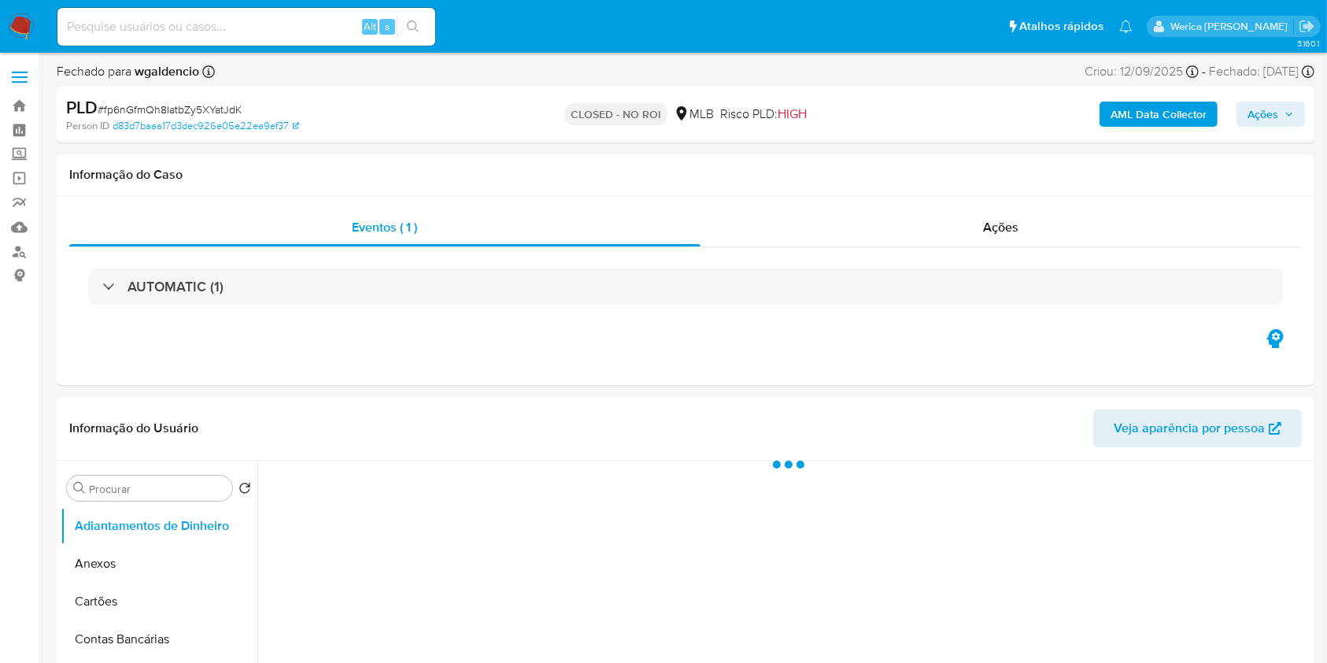
select select "10"
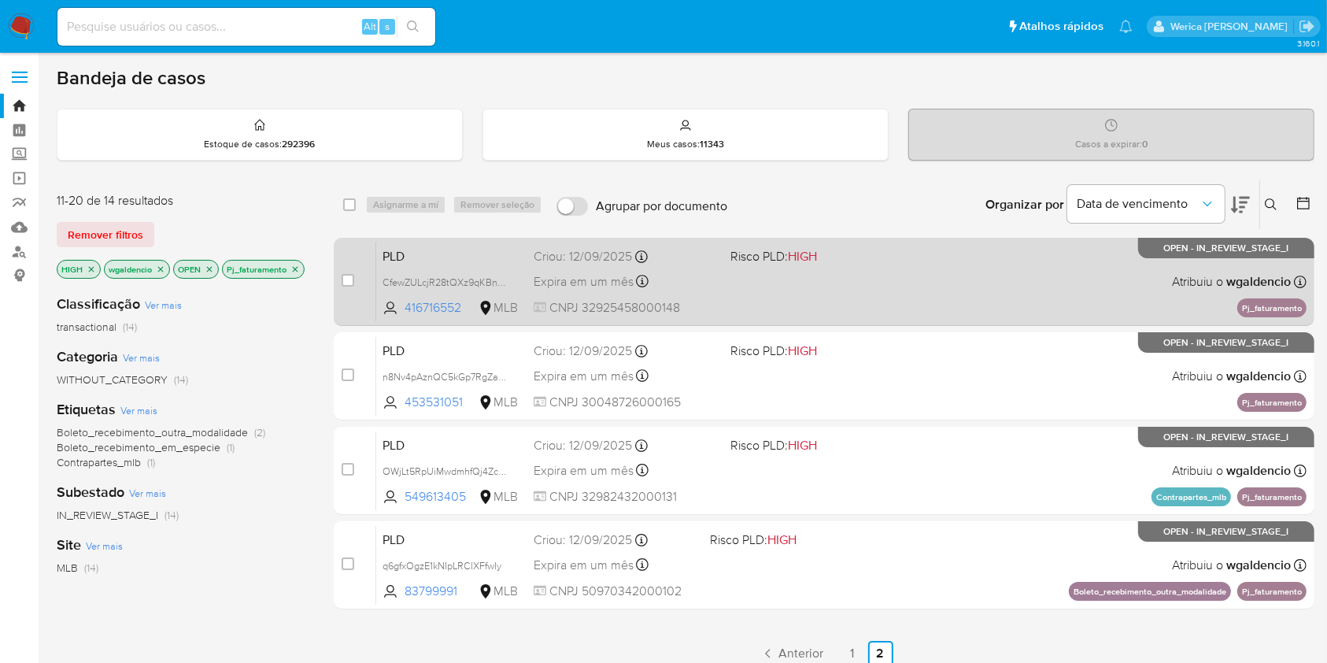
scroll to position [105, 0]
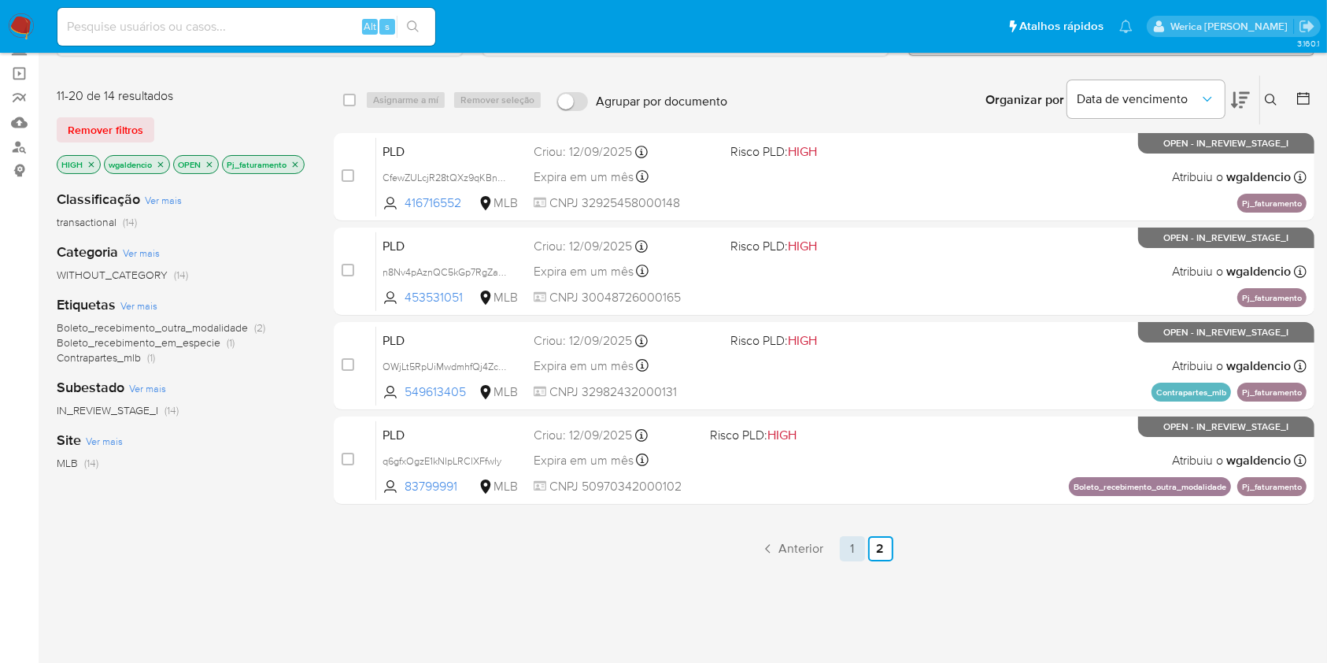
click at [859, 545] on link "1" at bounding box center [852, 548] width 25 height 25
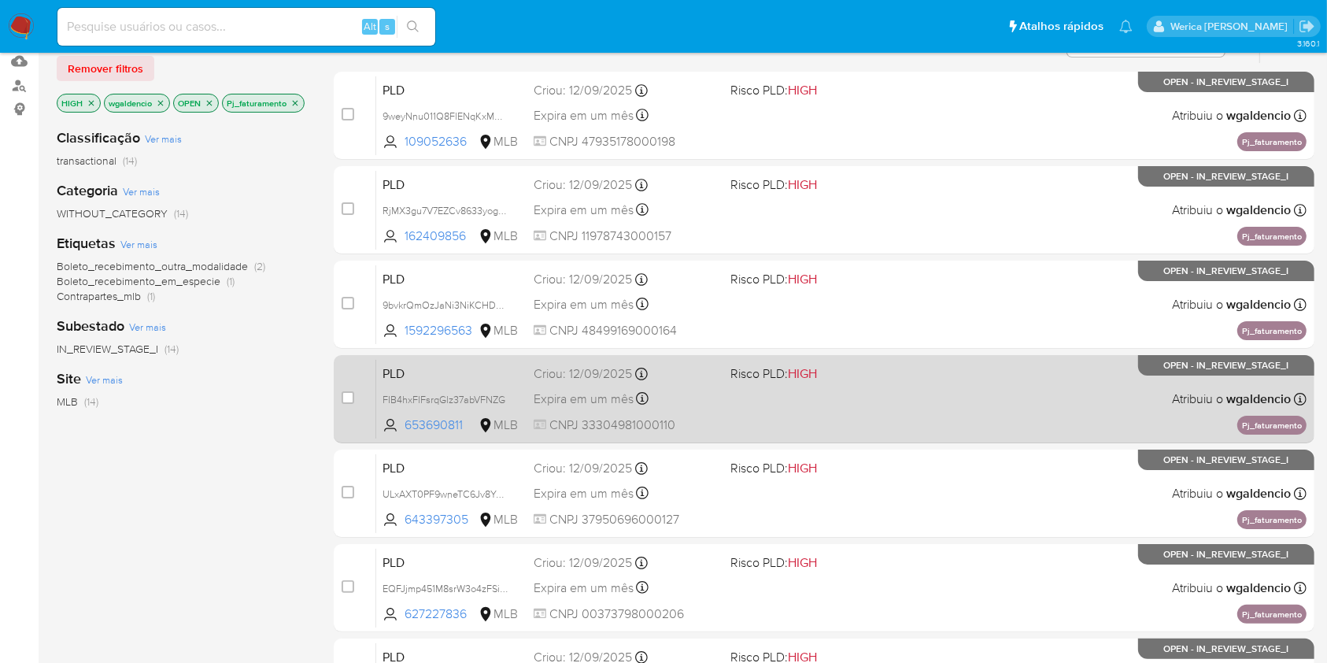
scroll to position [209, 0]
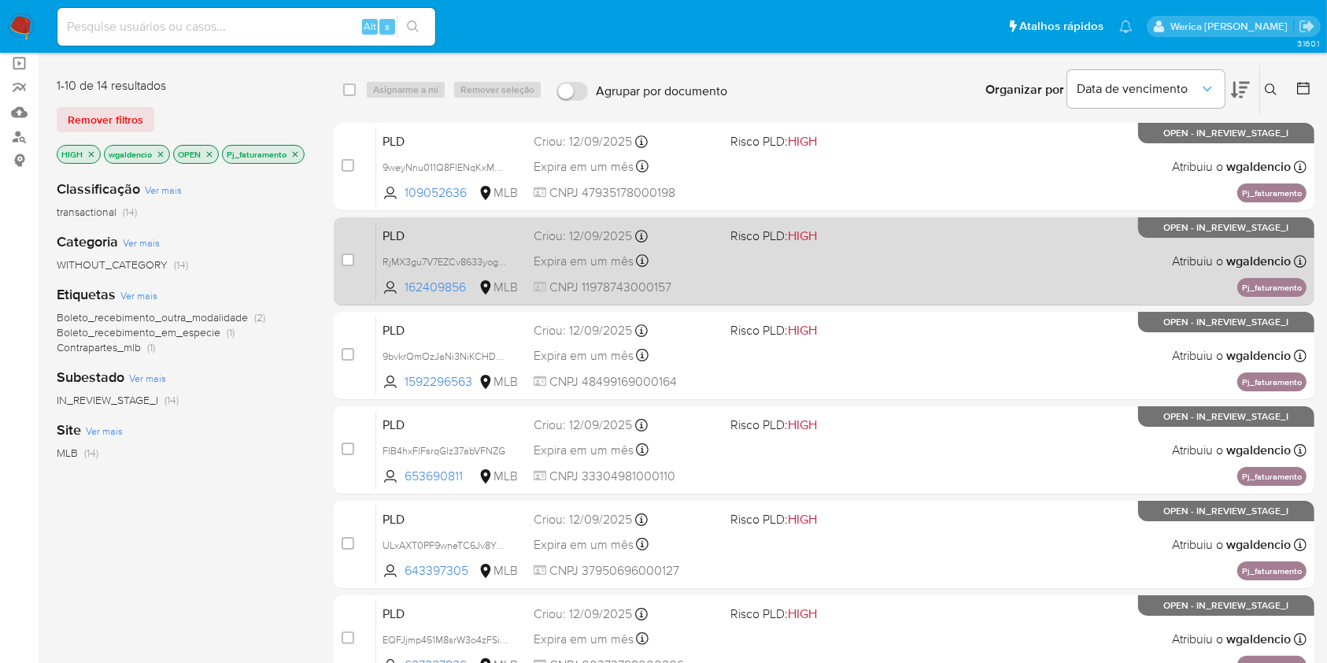
scroll to position [209, 0]
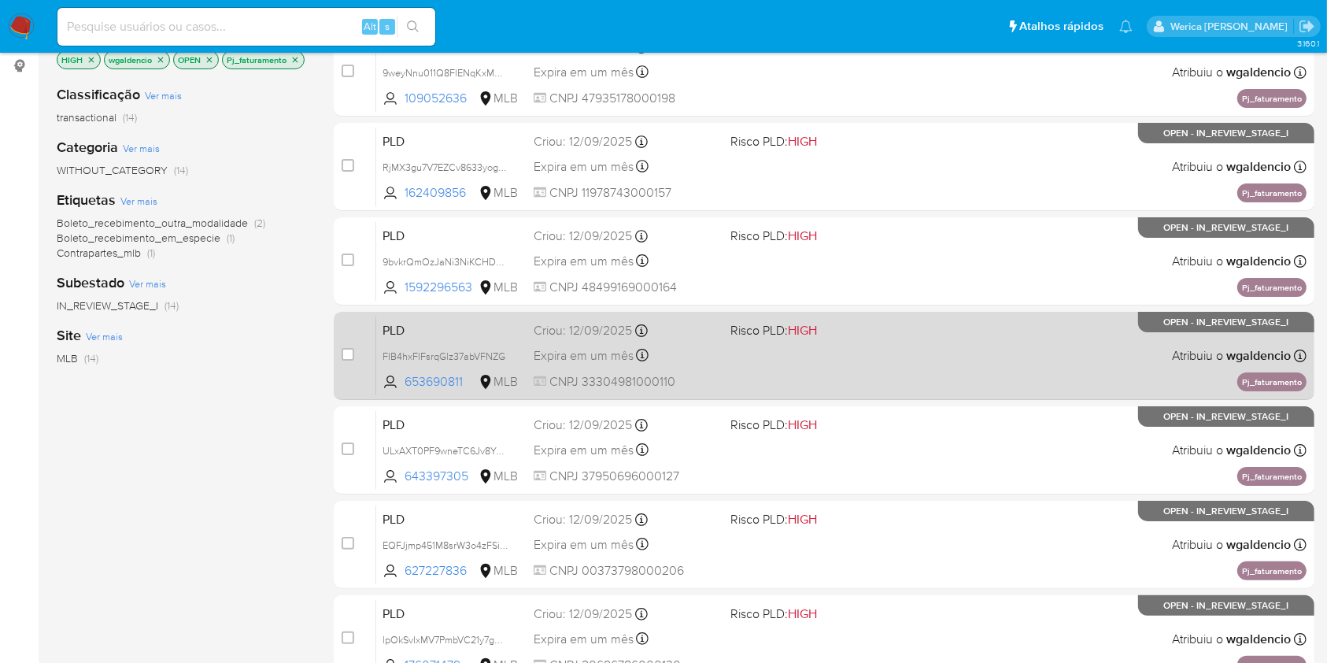
click at [991, 369] on div "PLD FIB4hxFlFsrqGlz37abVFNZG 653690811 MLB Risco PLD: HIGH Criou: [DATE] Criou:…" at bounding box center [841, 355] width 930 height 79
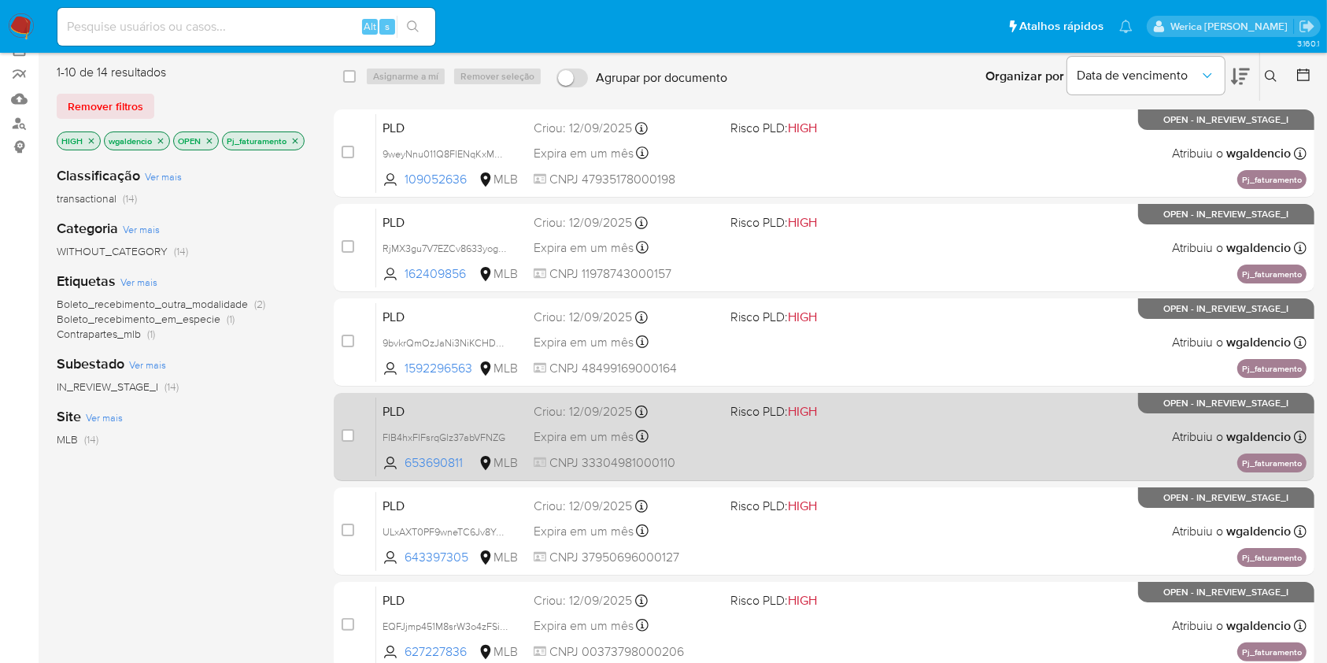
scroll to position [0, 0]
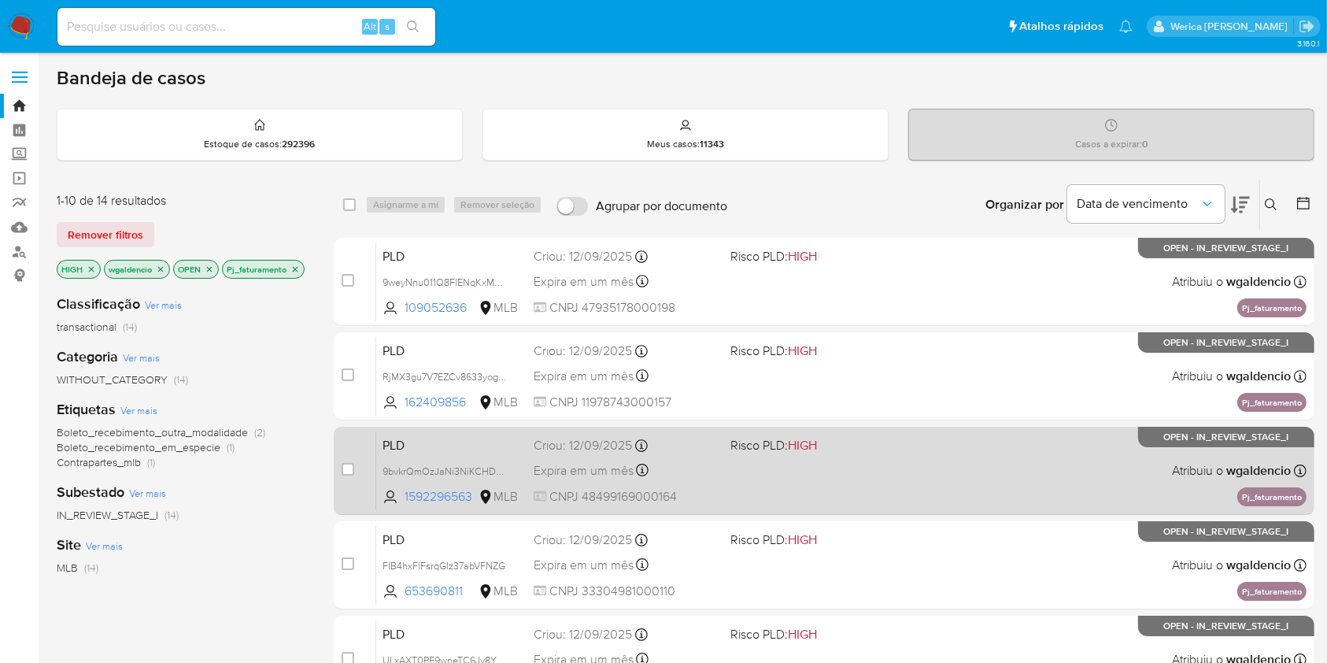
click at [956, 445] on div "PLD 9bvkrQmOzJaNi3NiKCHDoDdc 1592296563 MLB Risco PLD: HIGH Criou: 12/09/2025 C…" at bounding box center [841, 470] width 930 height 79
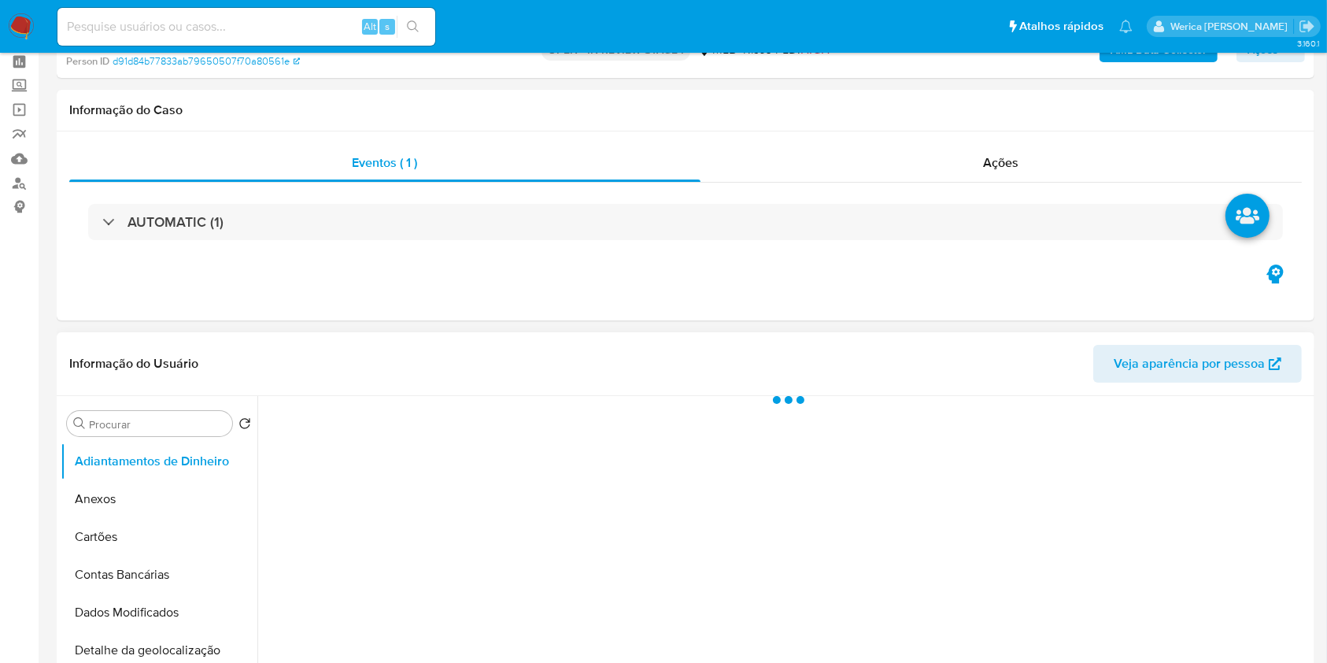
scroll to position [209, 0]
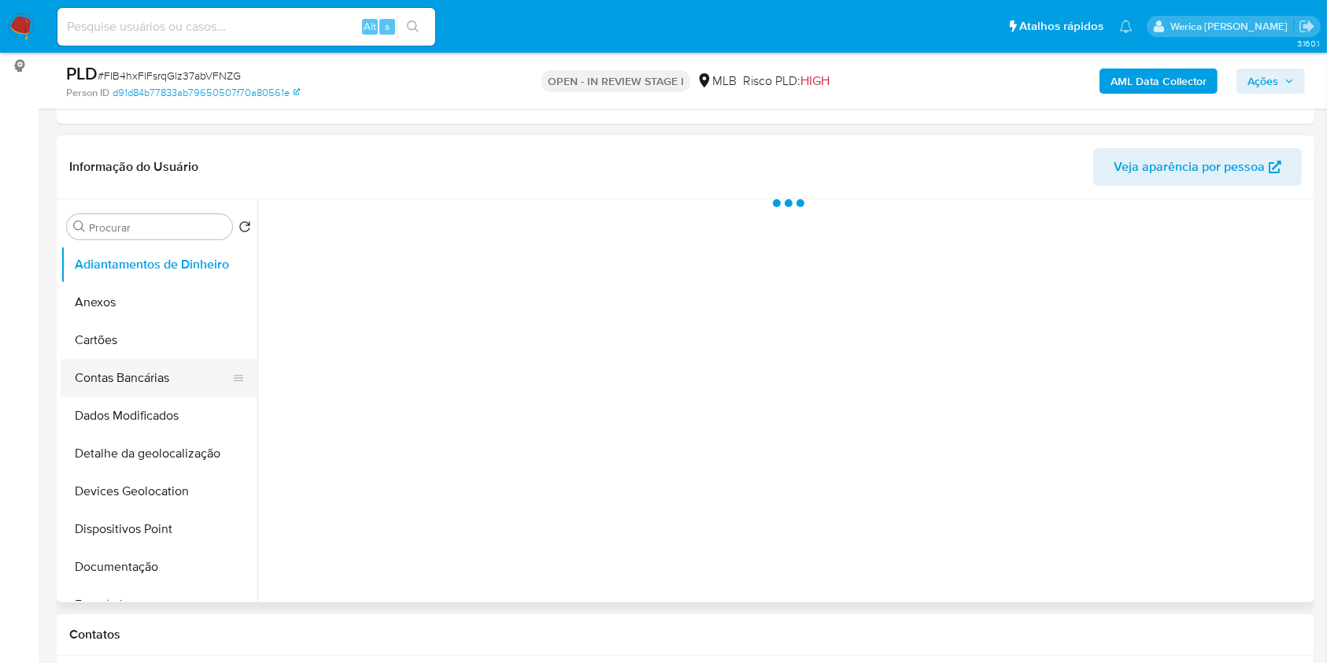
select select "10"
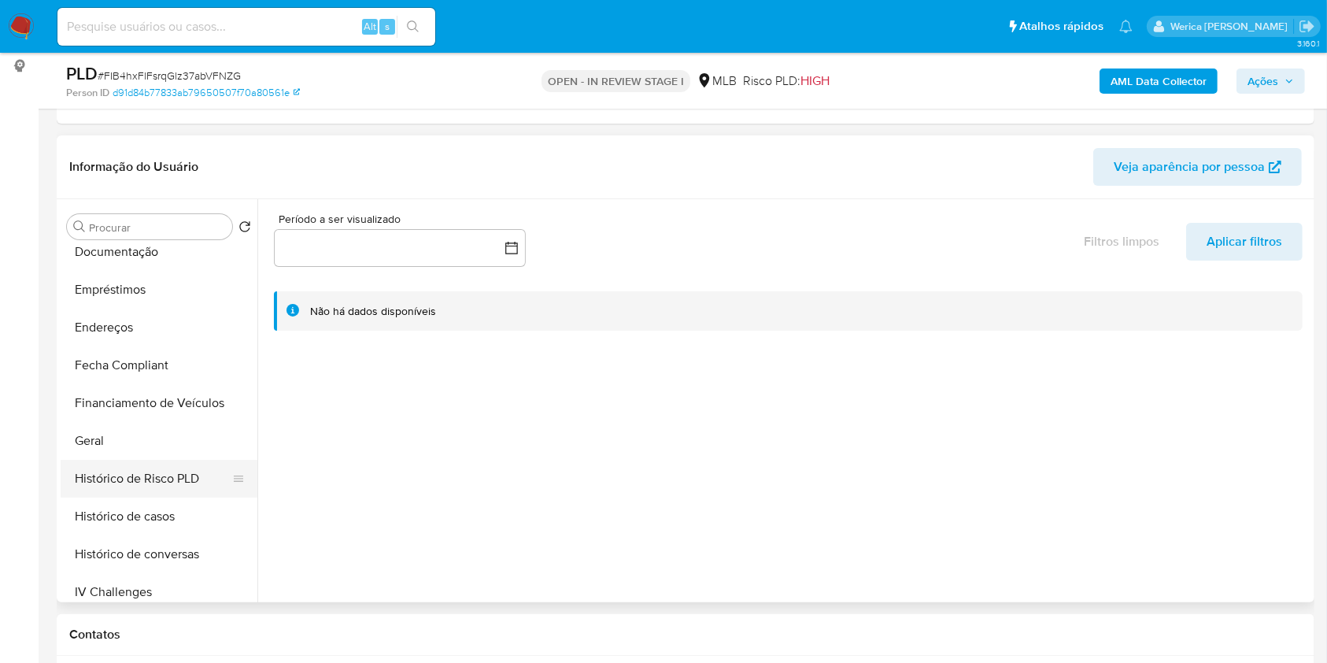
scroll to position [420, 0]
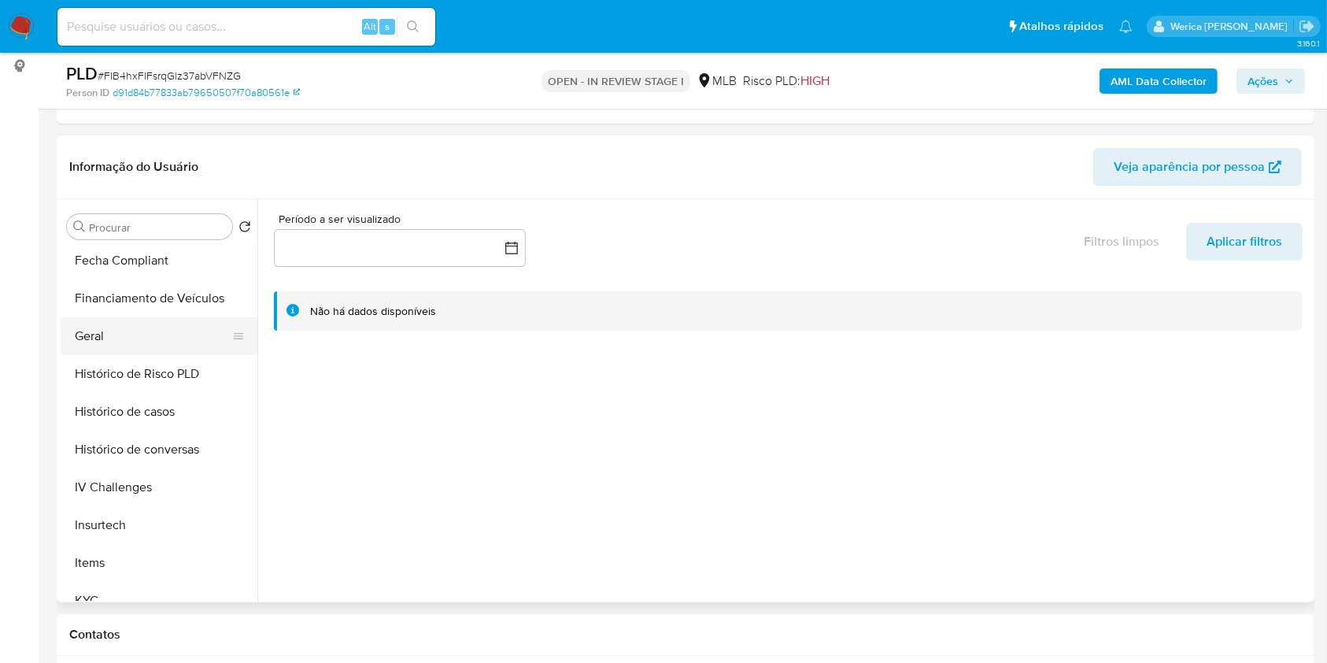
click at [166, 346] on button "Geral" at bounding box center [153, 336] width 184 height 38
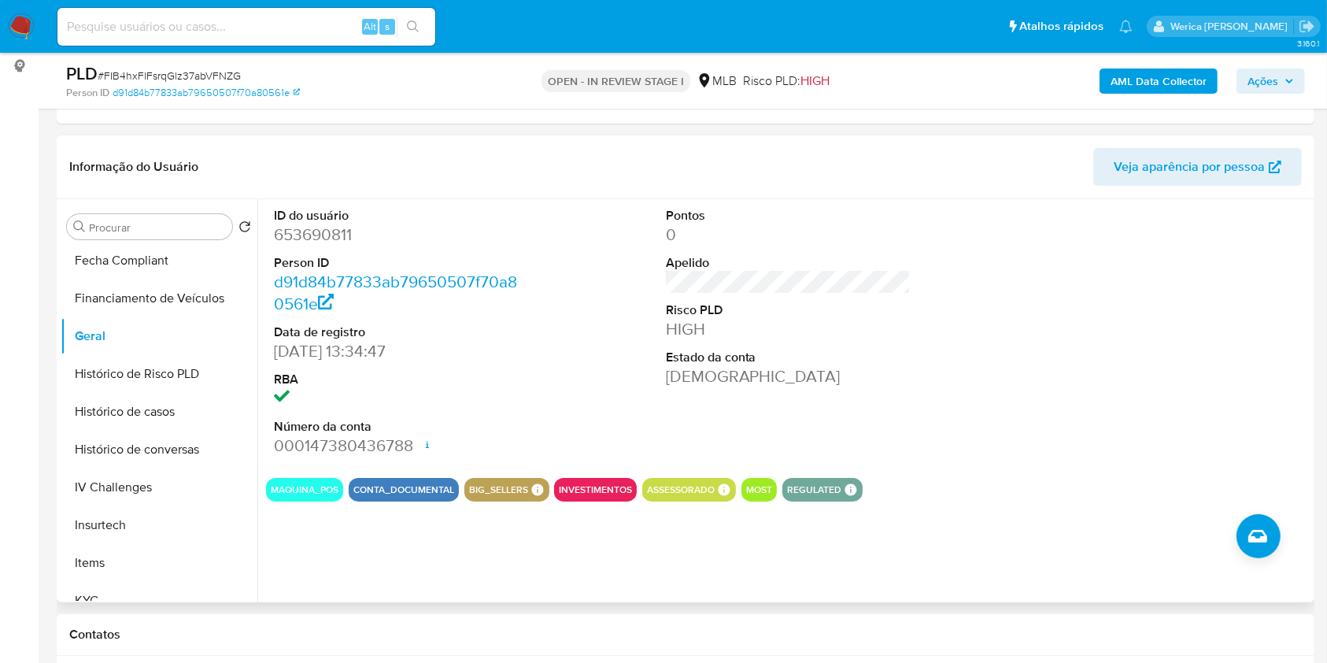
click at [335, 235] on dd "653690811" at bounding box center [397, 235] width 246 height 22
click at [320, 226] on dd "653690811" at bounding box center [397, 235] width 246 height 22
copy dd "653690811"
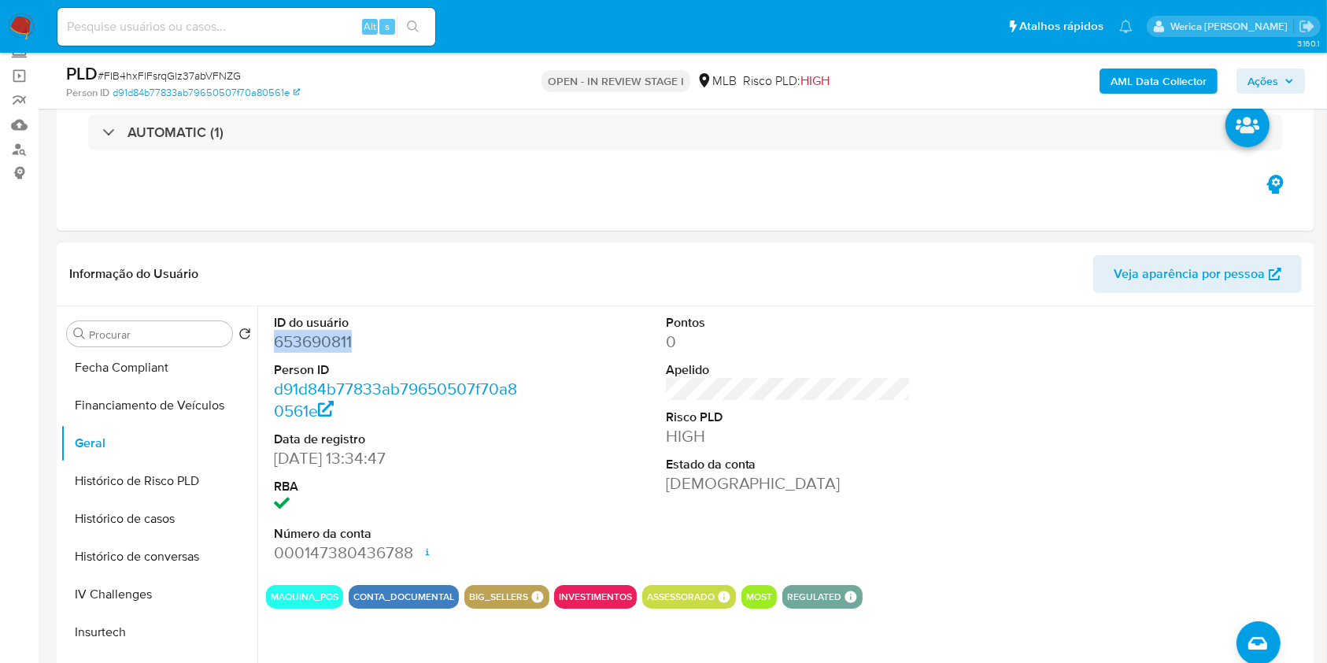
scroll to position [0, 0]
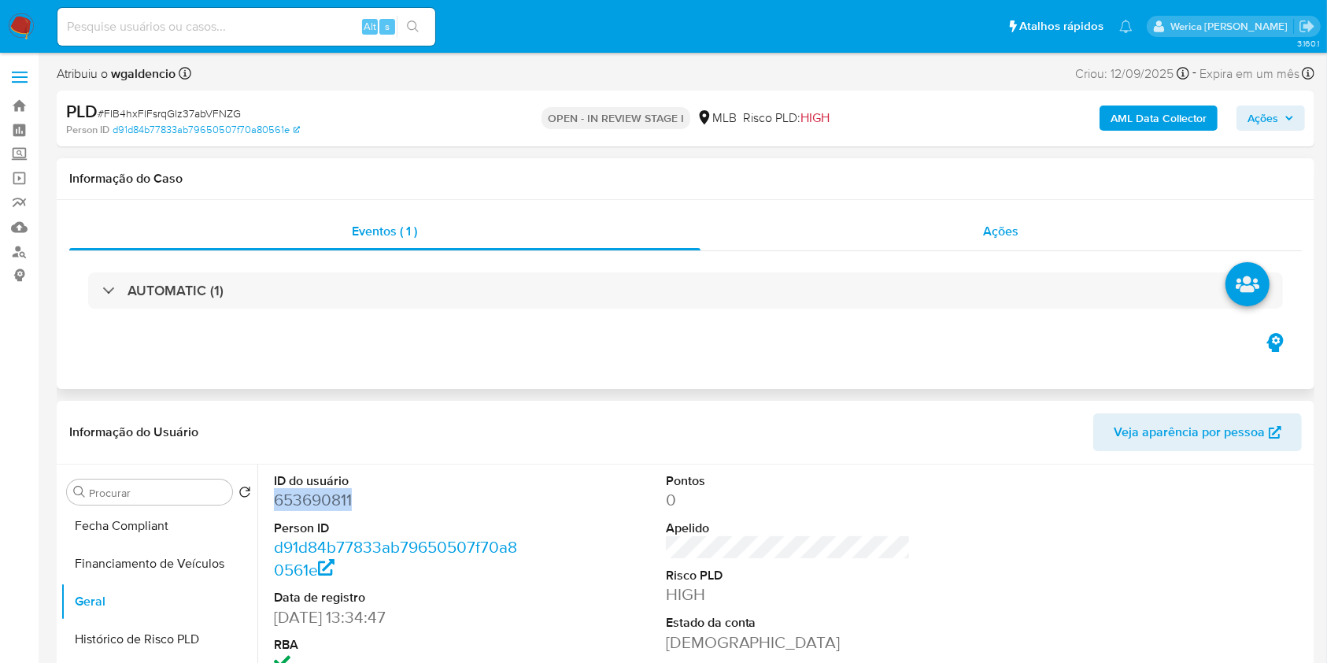
click at [929, 222] on div "Ações" at bounding box center [1001, 232] width 601 height 38
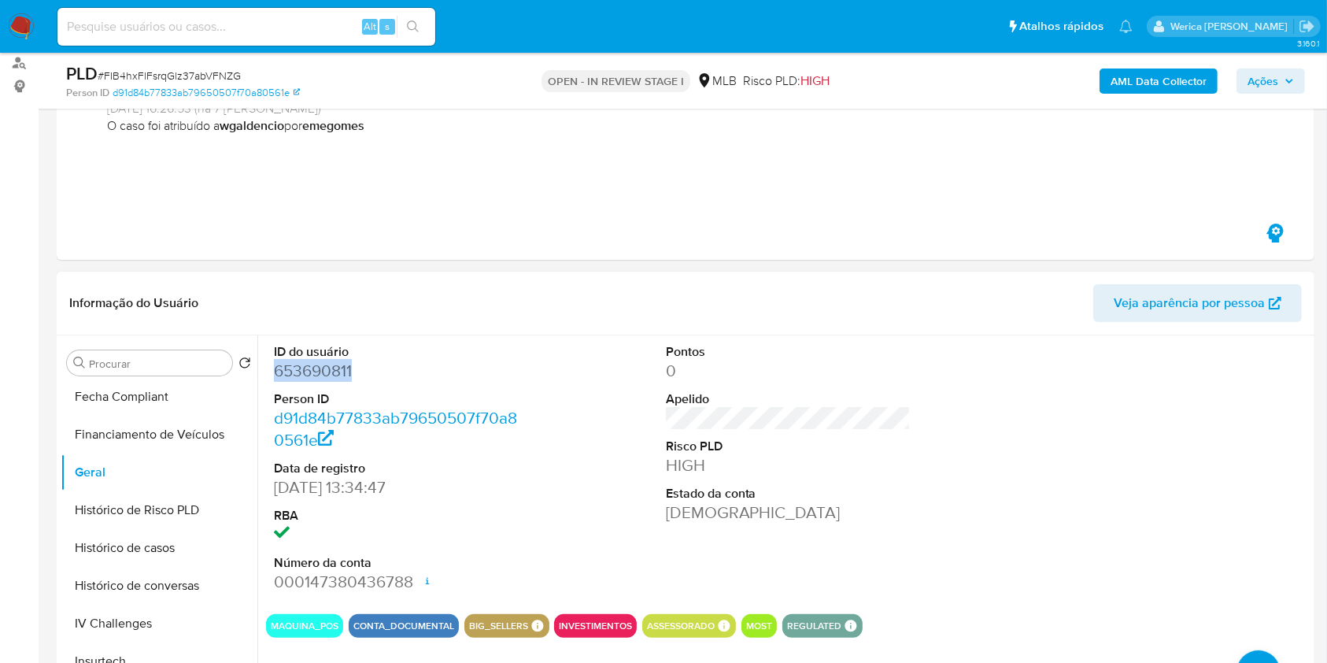
scroll to position [315, 0]
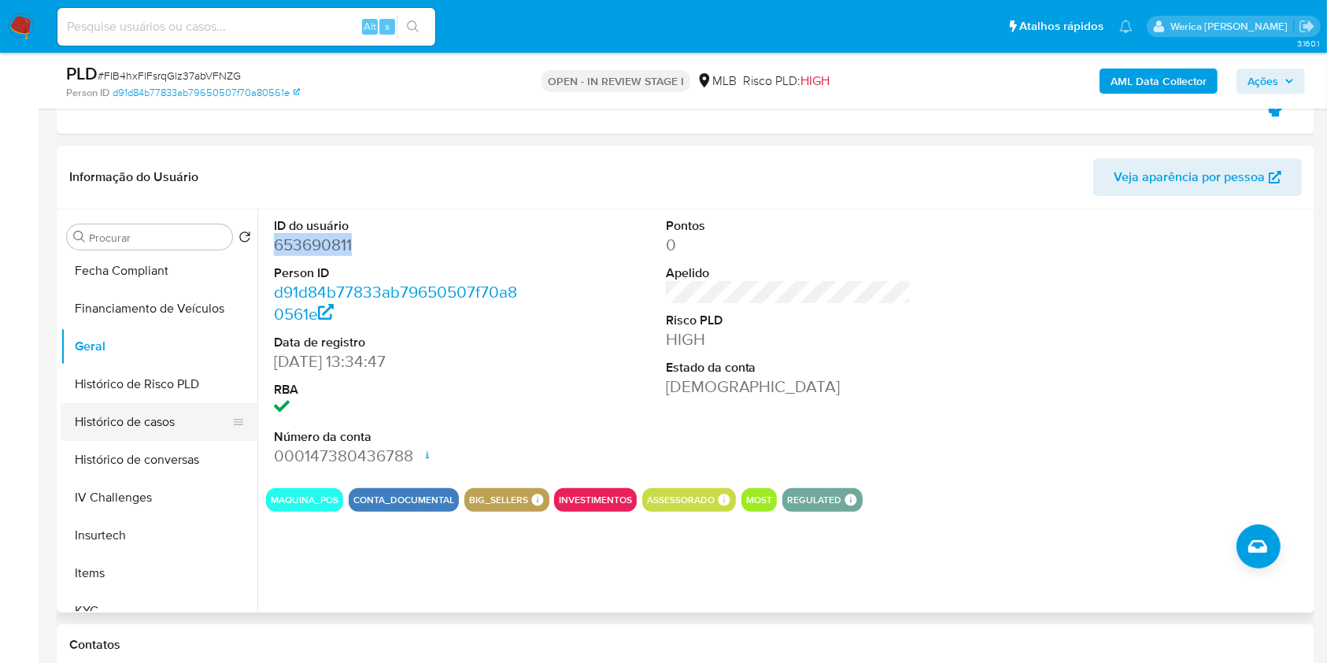
drag, startPoint x: 133, startPoint y: 394, endPoint x: 132, endPoint y: 406, distance: 12.6
click at [132, 405] on ul "Adiantamentos de Dinheiro Anexos Cartões Contas Bancárias Dados Modificados Det…" at bounding box center [159, 433] width 197 height 355
click at [130, 409] on button "Histórico de casos" at bounding box center [153, 422] width 184 height 38
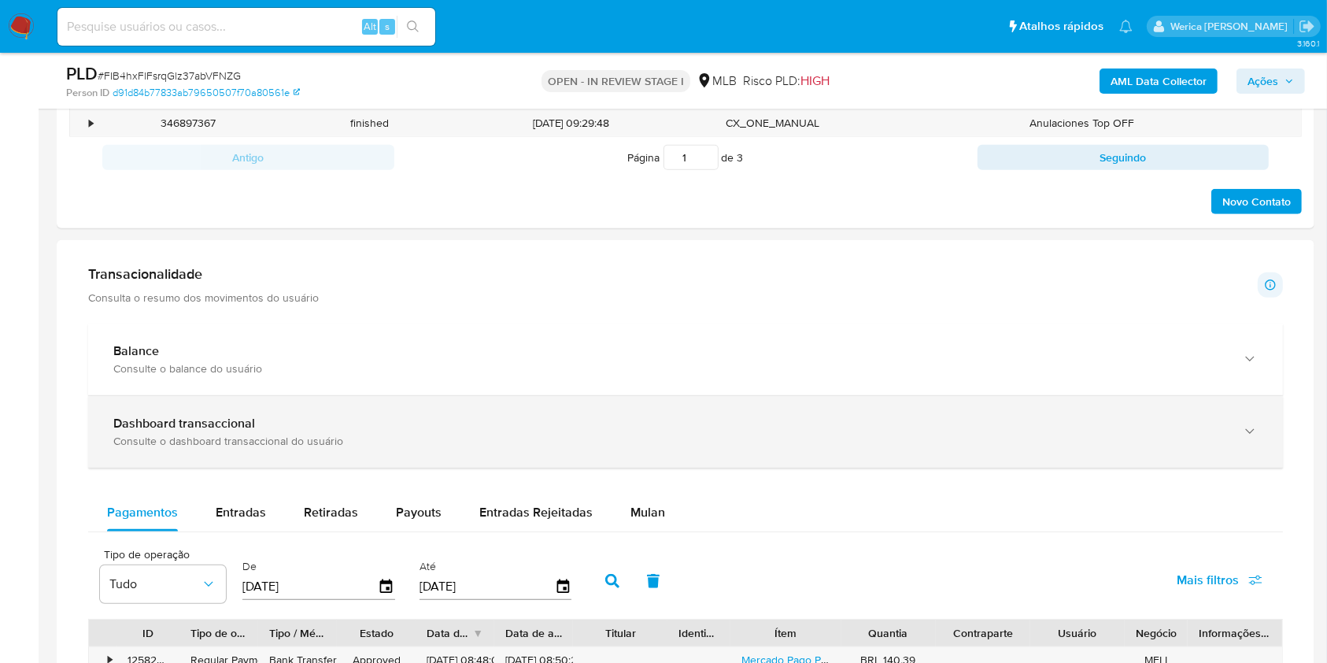
scroll to position [1259, 0]
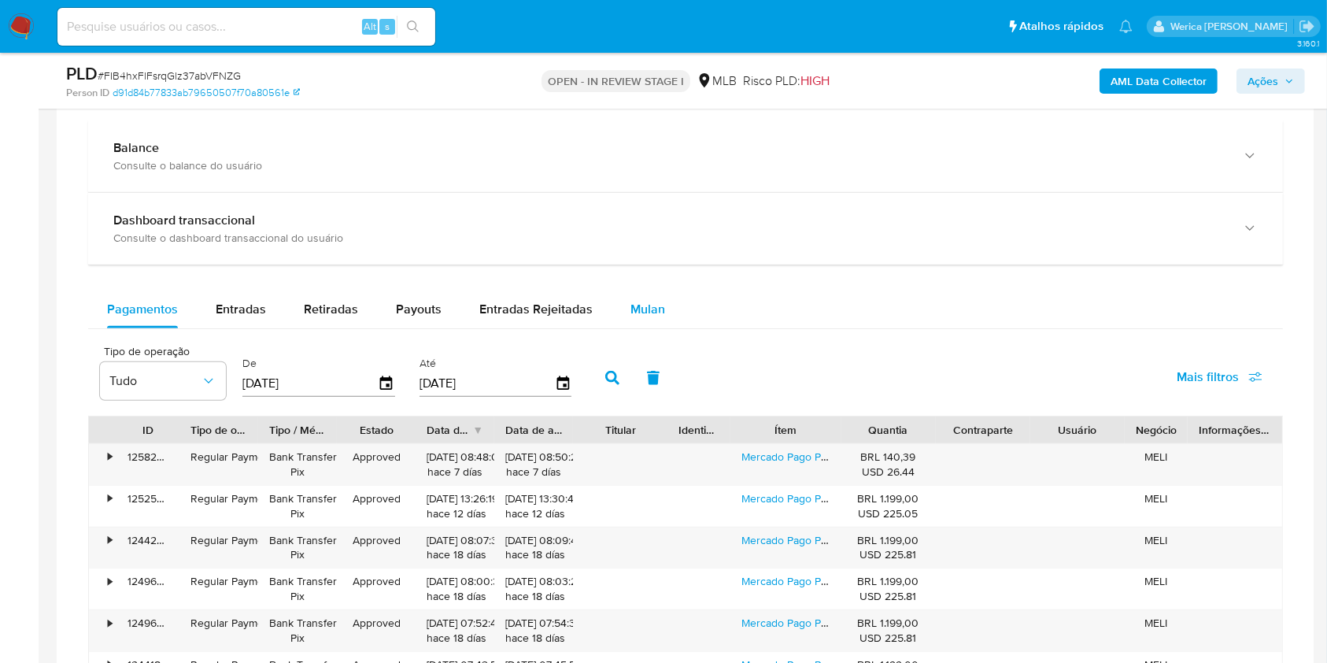
click at [638, 314] on span "Mulan" at bounding box center [647, 309] width 35 height 18
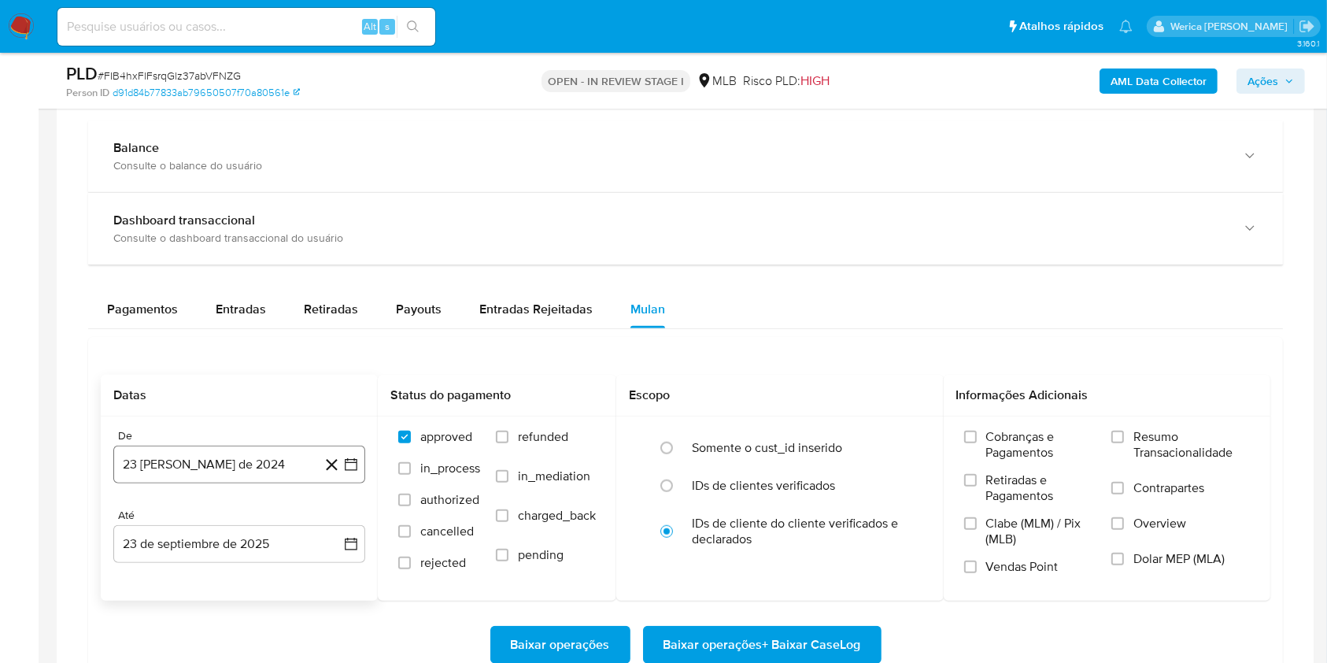
click at [257, 474] on button "23 de agosto de 2024" at bounding box center [239, 464] width 252 height 38
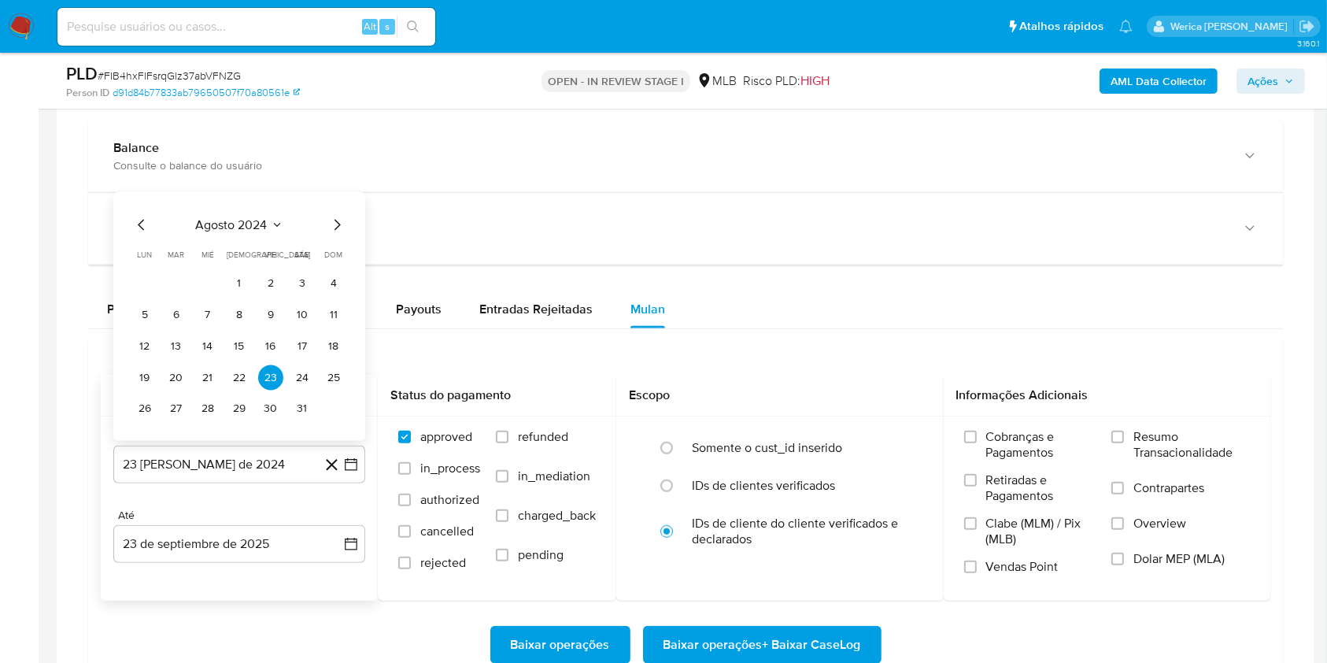
click at [241, 235] on div "agosto 2024 agosto 2024 lun lunes mar martes mié miércoles jue jueves vie viern…" at bounding box center [239, 319] width 214 height 206
click at [246, 222] on span "agosto 2024" at bounding box center [232, 225] width 72 height 16
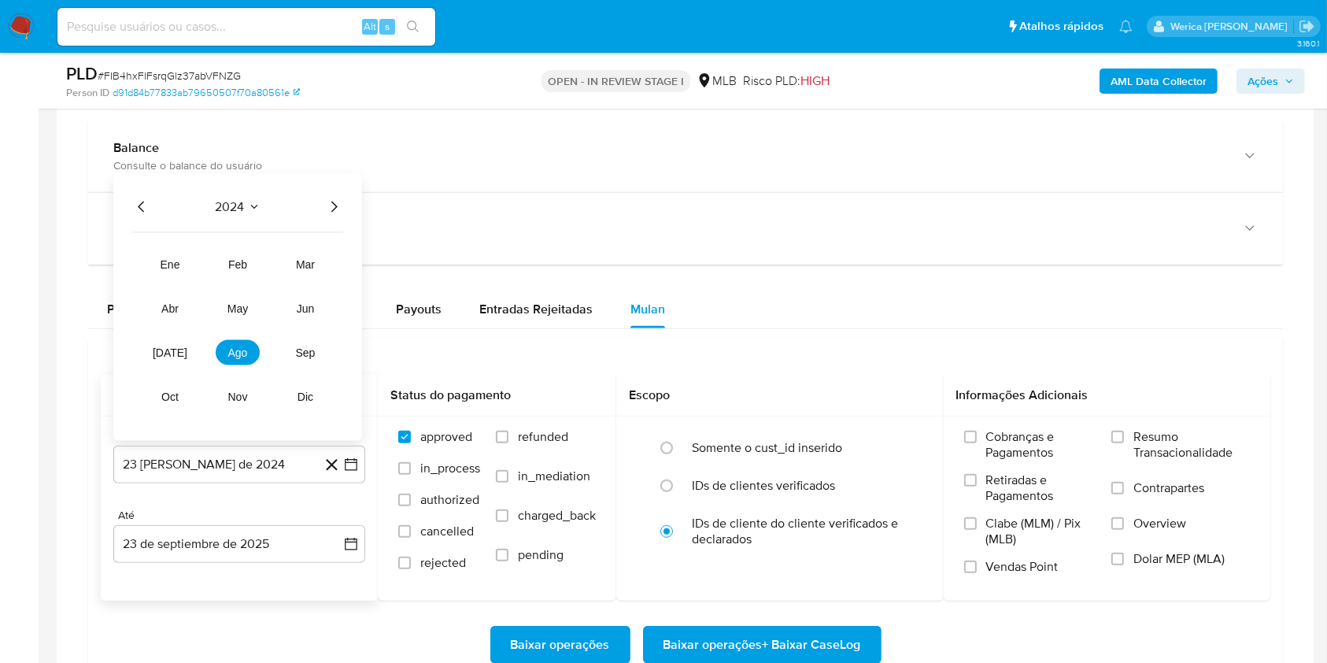
click at [335, 207] on icon "Año siguiente" at bounding box center [334, 206] width 6 height 11
click at [246, 366] on tr "ene feb mar abr may jun jul ago sep oct nov dic" at bounding box center [237, 330] width 179 height 157
click at [238, 350] on span "ago" at bounding box center [238, 352] width 20 height 13
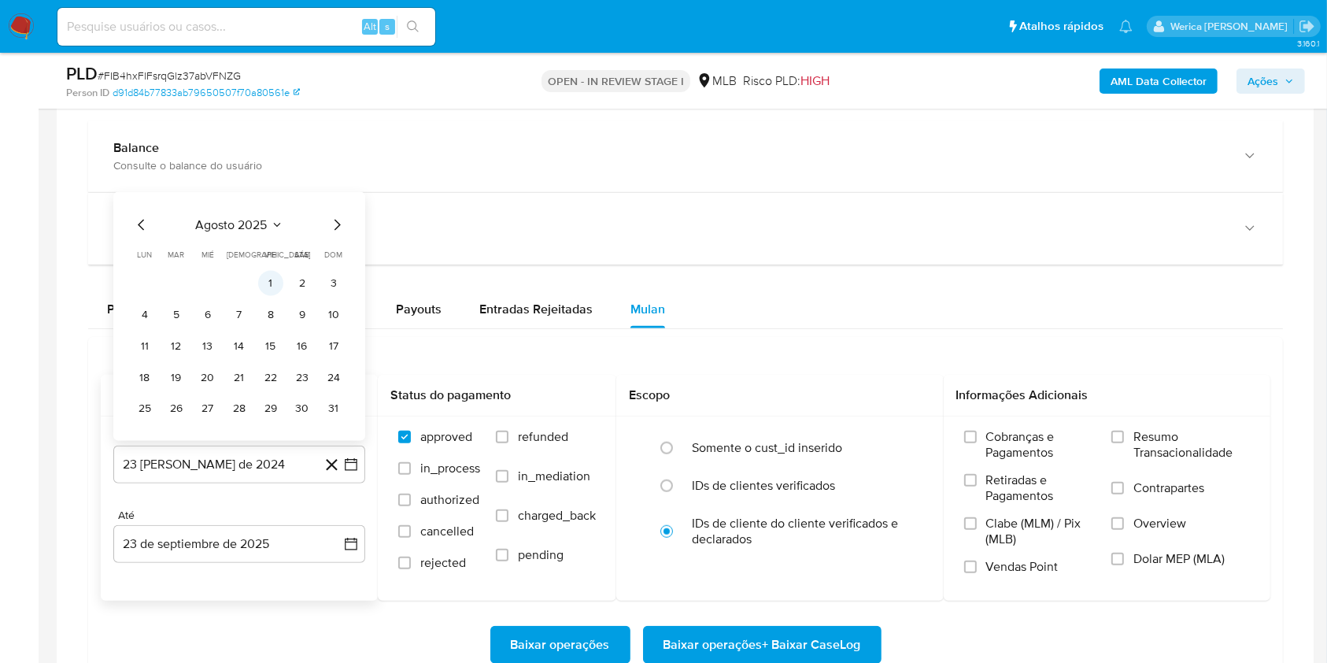
click at [272, 281] on button "1" at bounding box center [270, 283] width 25 height 25
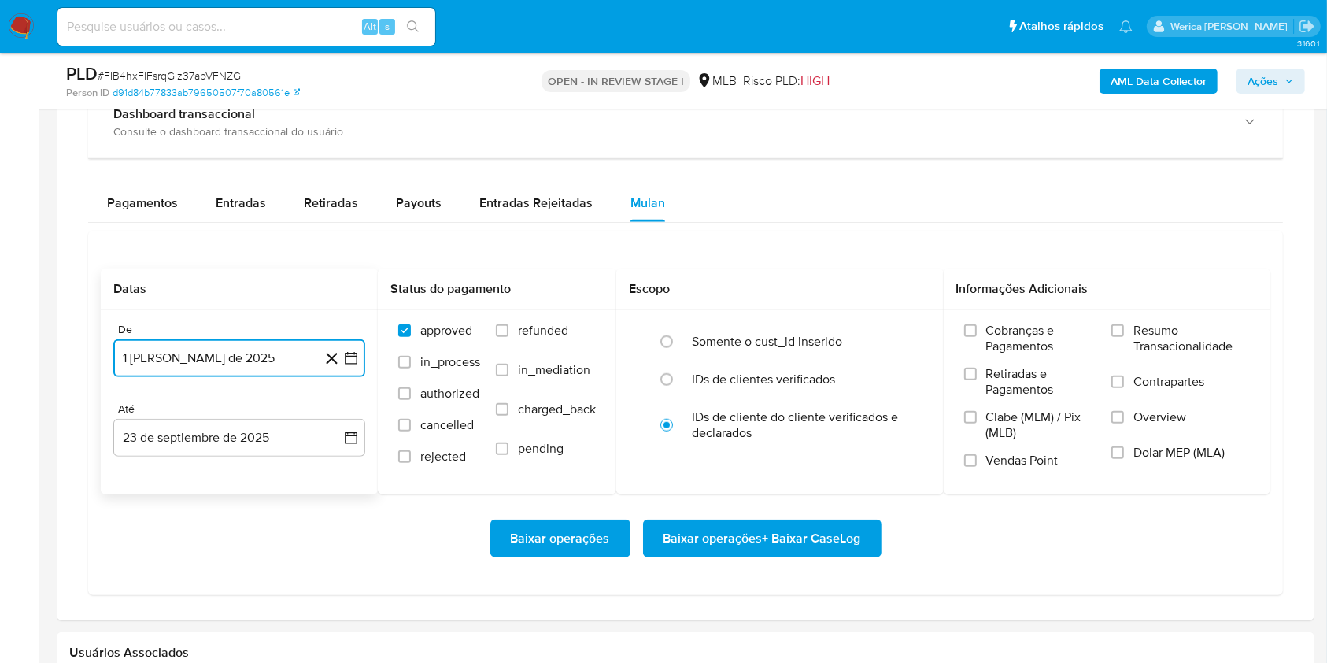
scroll to position [1469, 0]
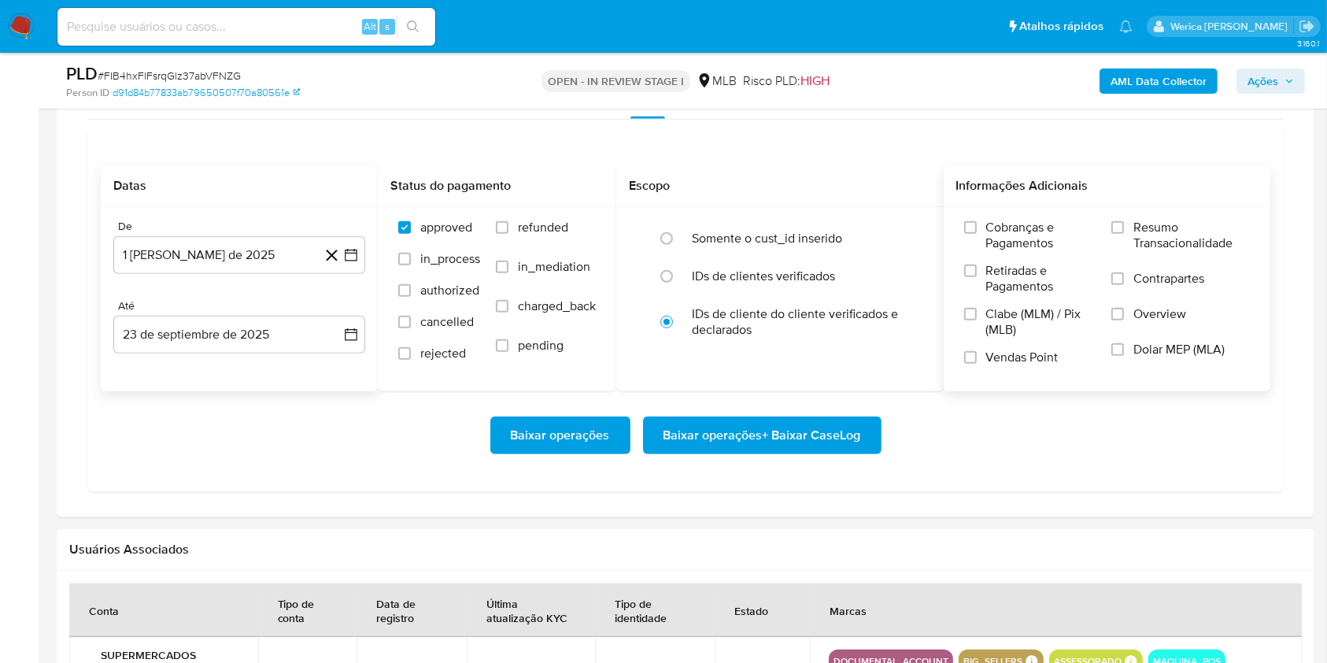
drag, startPoint x: 1002, startPoint y: 233, endPoint x: 998, endPoint y: 274, distance: 41.1
click at [1001, 236] on span "Cobranças e Pagamentos" at bounding box center [1041, 235] width 110 height 31
click at [984, 283] on label "Retiradas e Pagamentos" at bounding box center [1030, 284] width 132 height 43
click at [977, 319] on label "Clabe (MLM) / Pix (MLB)" at bounding box center [1030, 327] width 132 height 43
click at [990, 356] on span "Vendas Point" at bounding box center [1022, 357] width 72 height 16
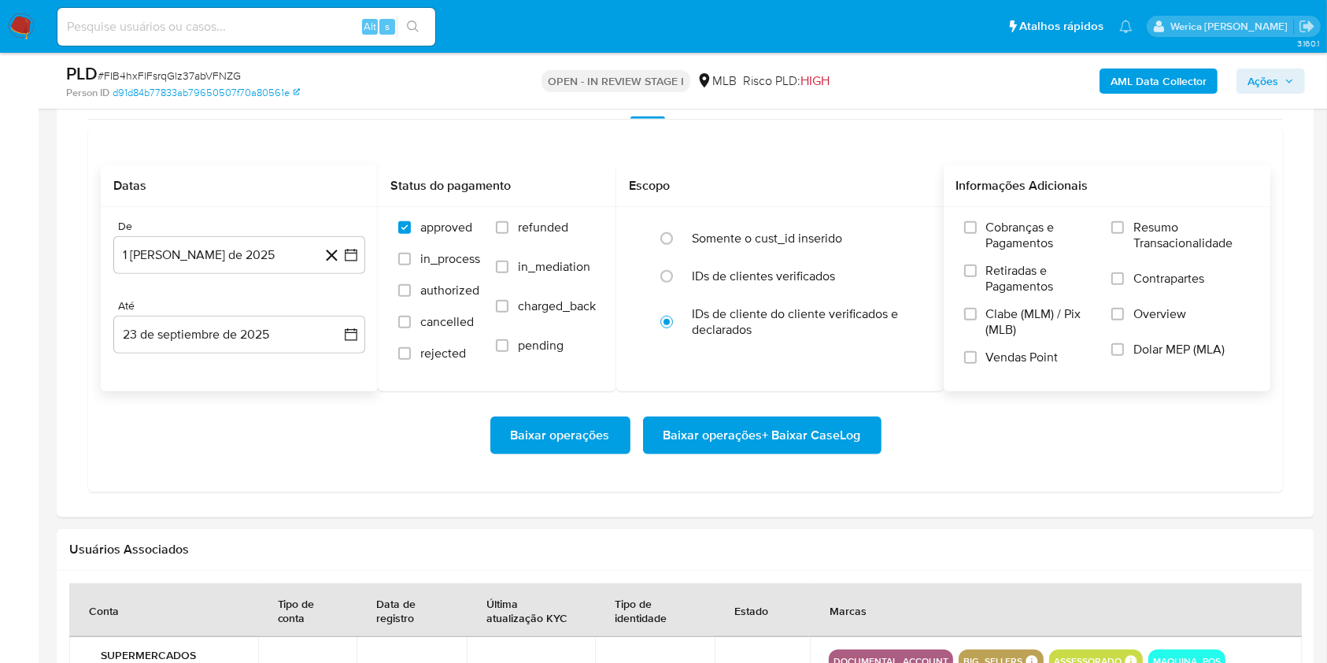
click at [1001, 328] on span "Clabe (MLM) / Pix (MLB)" at bounding box center [1041, 321] width 110 height 31
click at [977, 320] on input "Clabe (MLM) / Pix (MLB)" at bounding box center [970, 314] width 13 height 13
click at [1018, 280] on span "Retiradas e Pagamentos" at bounding box center [1041, 278] width 110 height 31
click at [977, 277] on input "Retiradas e Pagamentos" at bounding box center [970, 270] width 13 height 13
click at [1014, 237] on span "Cobranças e Pagamentos" at bounding box center [1041, 235] width 110 height 31
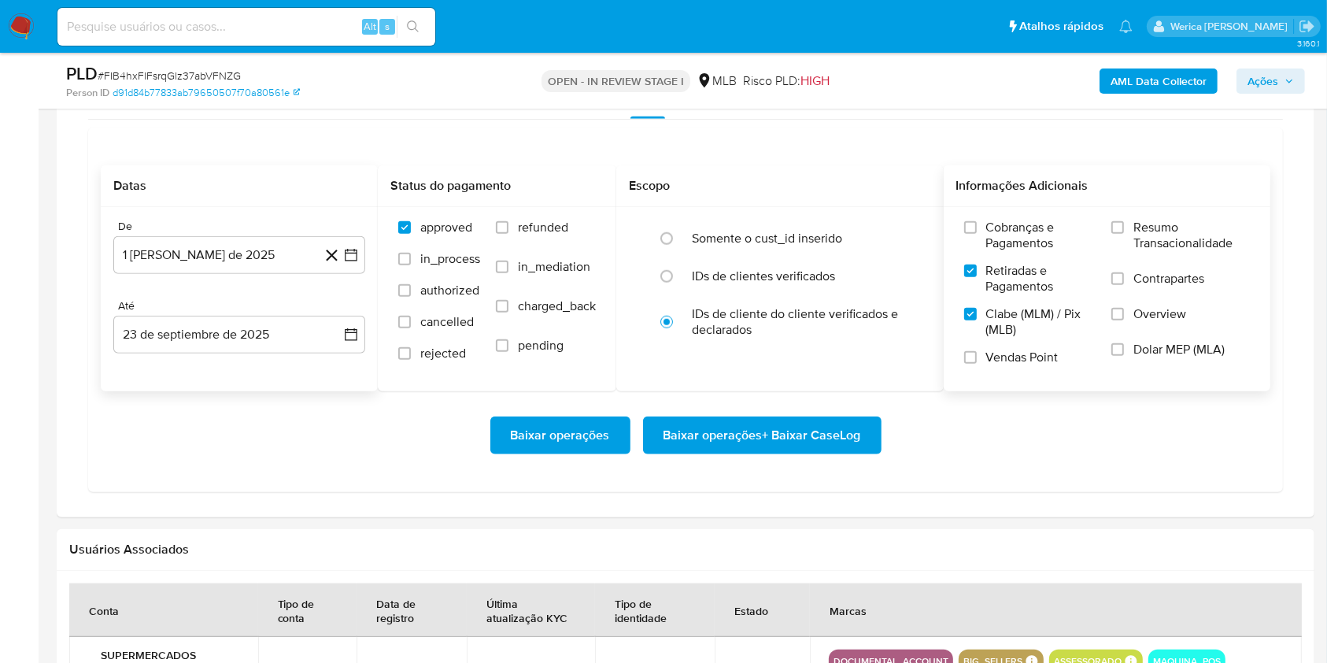
click at [977, 234] on input "Cobranças e Pagamentos" at bounding box center [970, 227] width 13 height 13
drag, startPoint x: 1102, startPoint y: 237, endPoint x: 1155, endPoint y: 238, distance: 52.7
click at [1155, 238] on span "Resumo Transacionalidade" at bounding box center [1191, 235] width 116 height 31
click at [1124, 234] on input "Resumo Transacionalidade" at bounding box center [1117, 227] width 13 height 13
drag, startPoint x: 1159, startPoint y: 285, endPoint x: 1159, endPoint y: 301, distance: 15.7
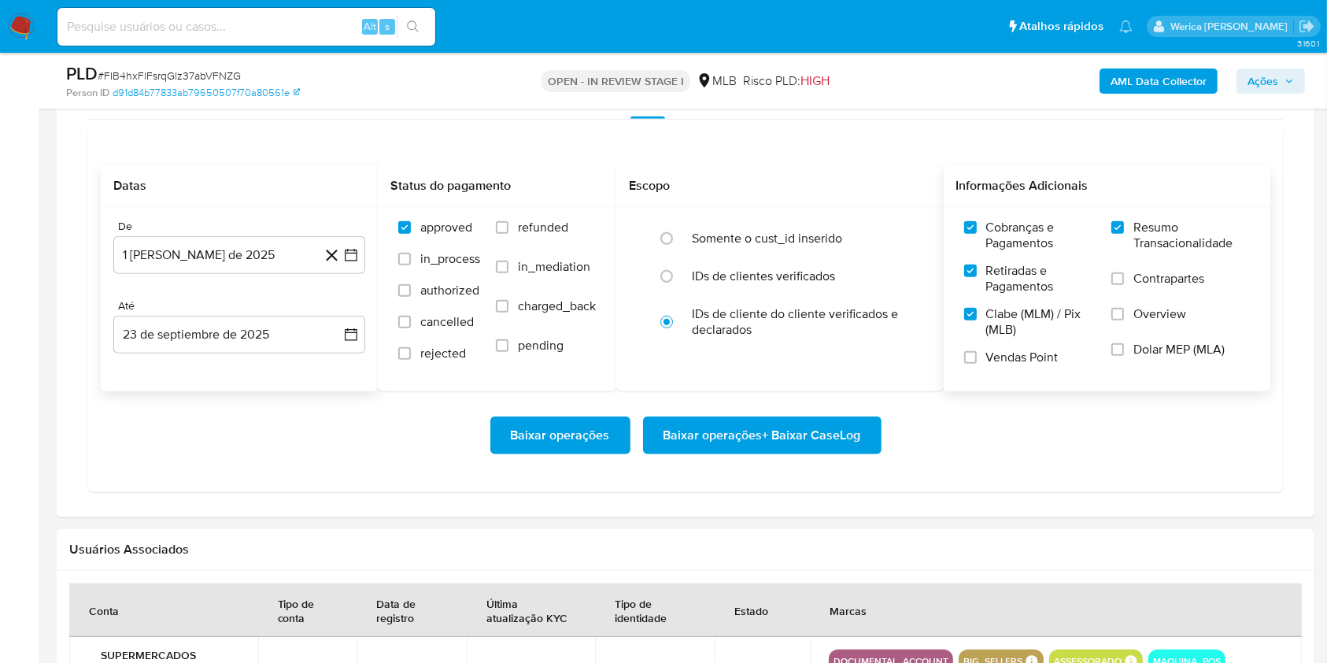
click at [1159, 289] on label "Contrapartes" at bounding box center [1180, 288] width 139 height 35
click at [1156, 318] on span "Overview" at bounding box center [1159, 314] width 53 height 16
click at [1124, 318] on input "Overview" at bounding box center [1117, 314] width 13 height 13
drag, startPoint x: 1156, startPoint y: 318, endPoint x: 1144, endPoint y: 352, distance: 36.1
click at [1144, 352] on span "Dolar MEP (MLA)" at bounding box center [1178, 350] width 91 height 16
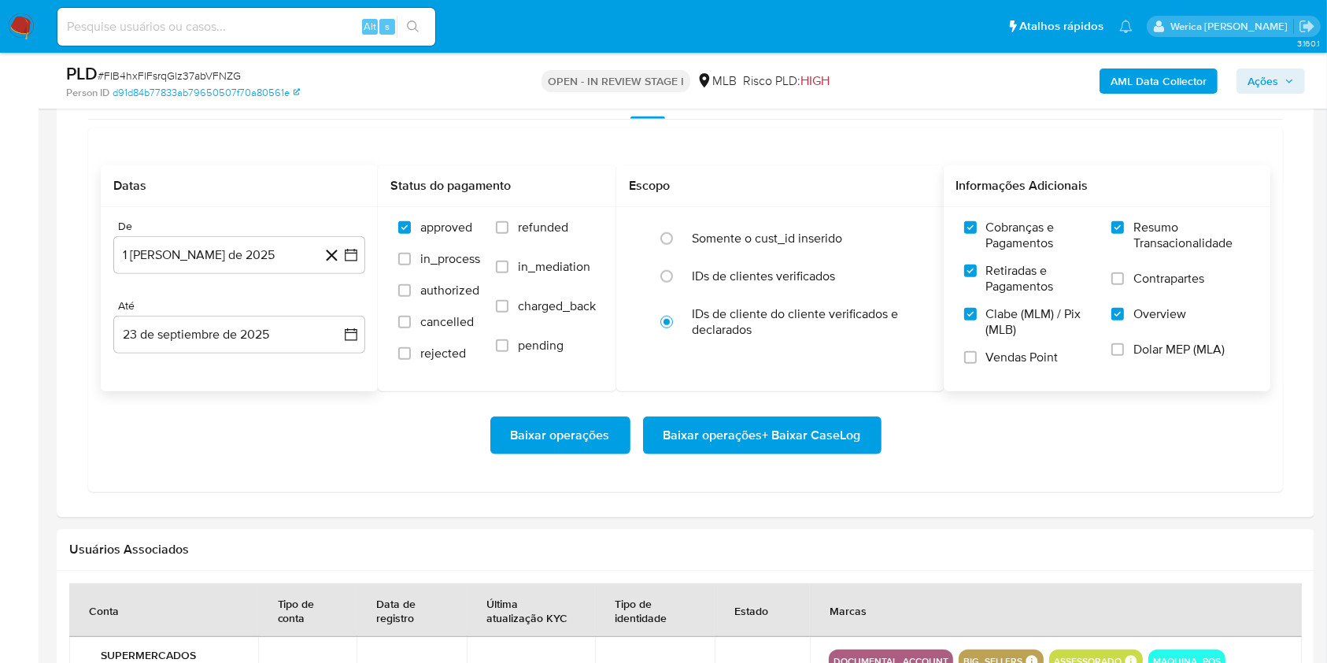
click at [1124, 352] on input "Dolar MEP (MLA)" at bounding box center [1117, 349] width 13 height 13
click at [1129, 282] on label "Contrapartes" at bounding box center [1180, 288] width 139 height 35
click at [1124, 282] on input "Contrapartes" at bounding box center [1117, 278] width 13 height 13
click at [986, 381] on div "Cobranças e Pagamentos Retiradas e Pagamentos Clabe (MLM) / Pix (MLB) Vendas Po…" at bounding box center [1107, 298] width 327 height 183
click at [960, 360] on div "Cobranças e Pagamentos Retiradas e Pagamentos Clabe (MLM) / Pix (MLB) Vendas Po…" at bounding box center [1107, 298] width 302 height 157
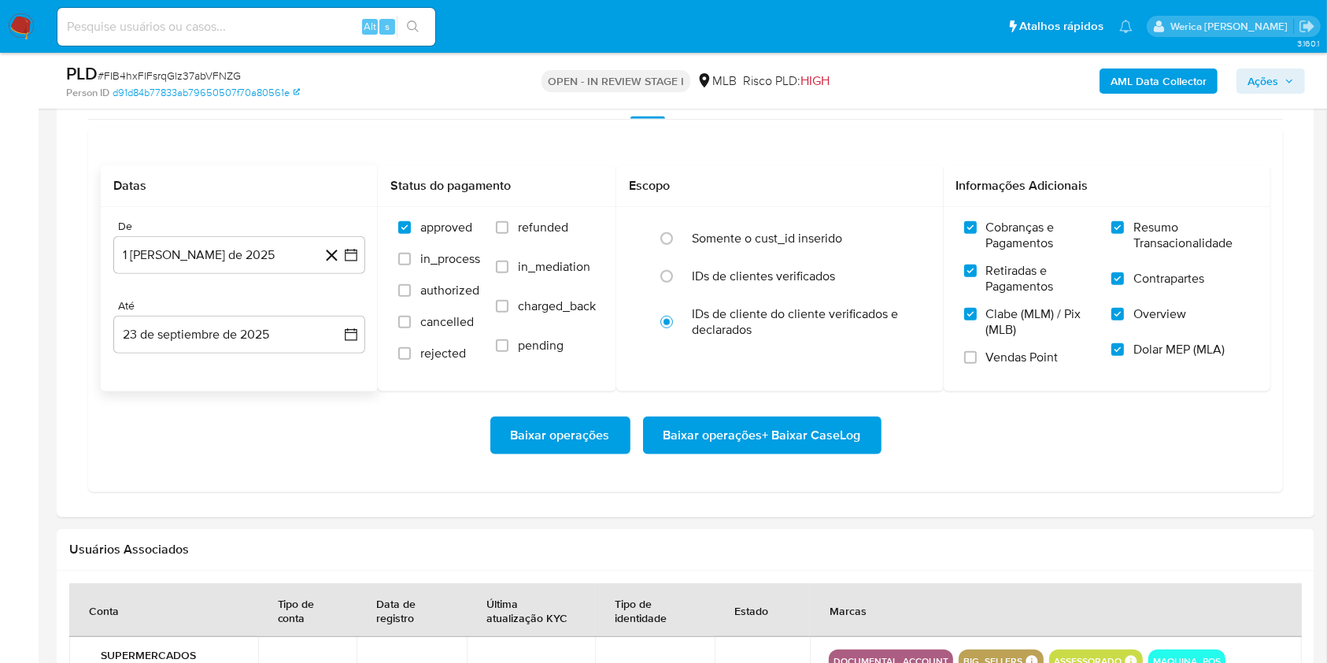
click at [985, 349] on label "Vendas Point" at bounding box center [1030, 363] width 132 height 28
click at [977, 351] on input "Vendas Point" at bounding box center [970, 357] width 13 height 13
click at [844, 442] on span "Baixar operações + Baixar CaseLog" at bounding box center [763, 435] width 198 height 35
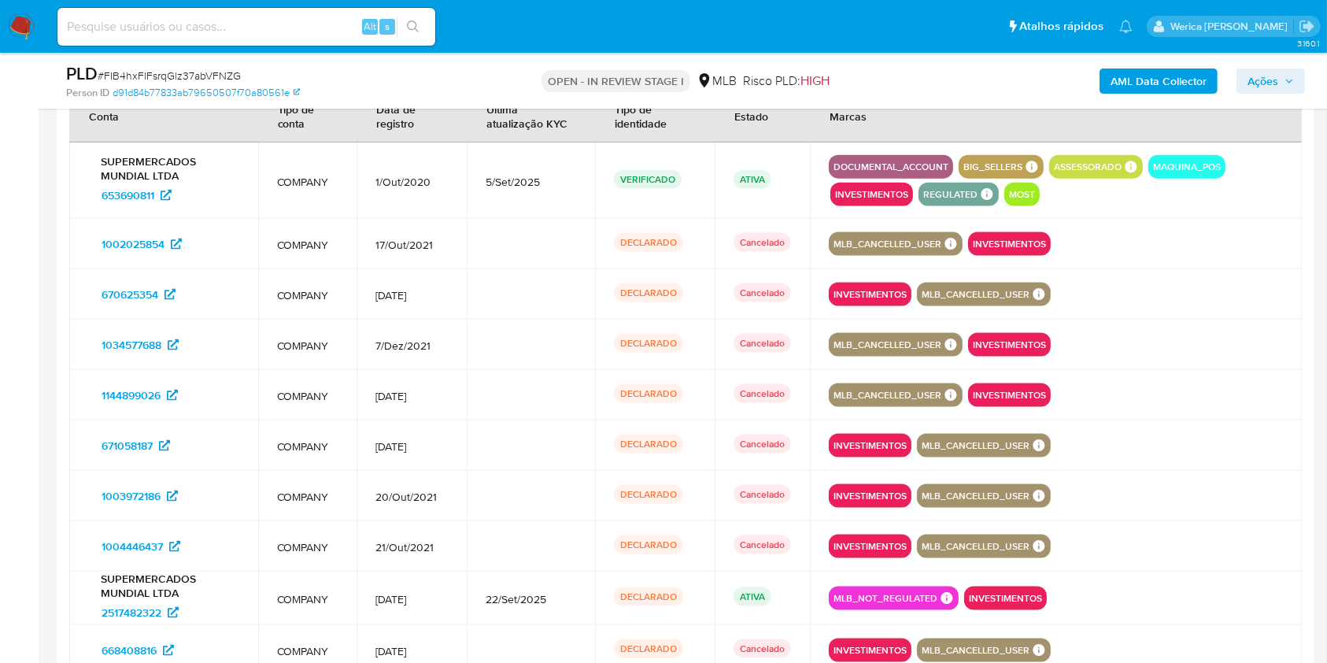
scroll to position [2098, 0]
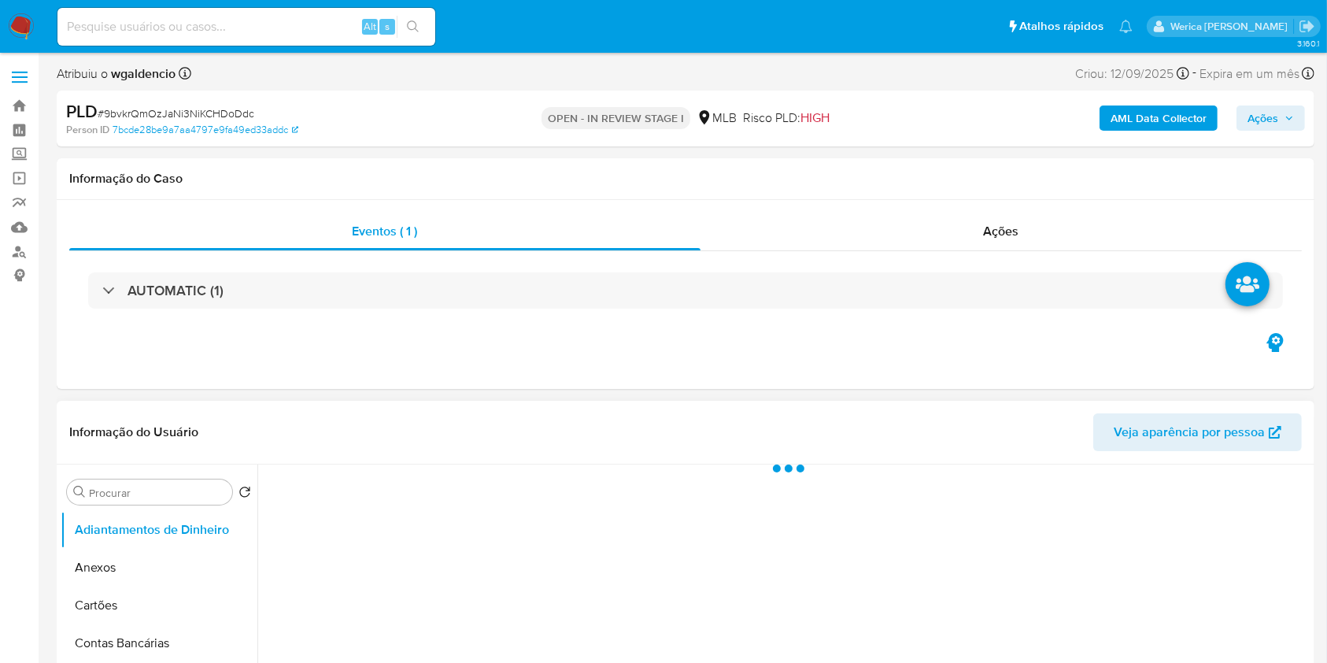
scroll to position [315, 0]
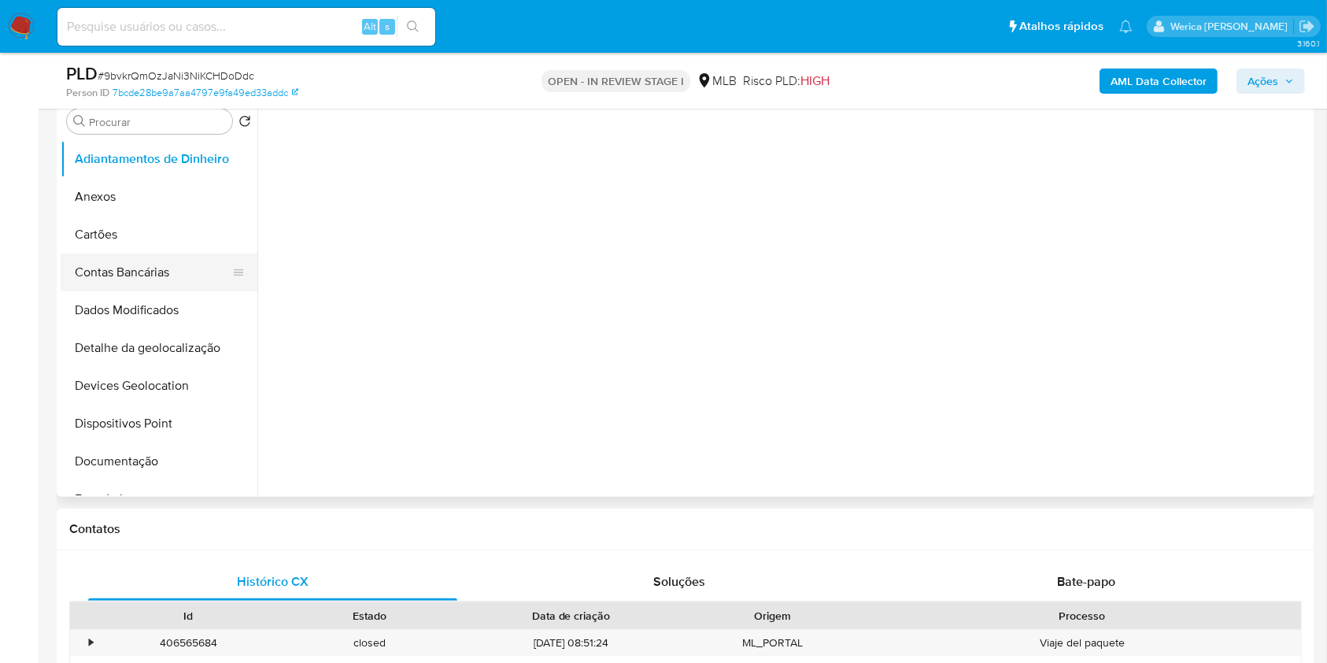
select select "10"
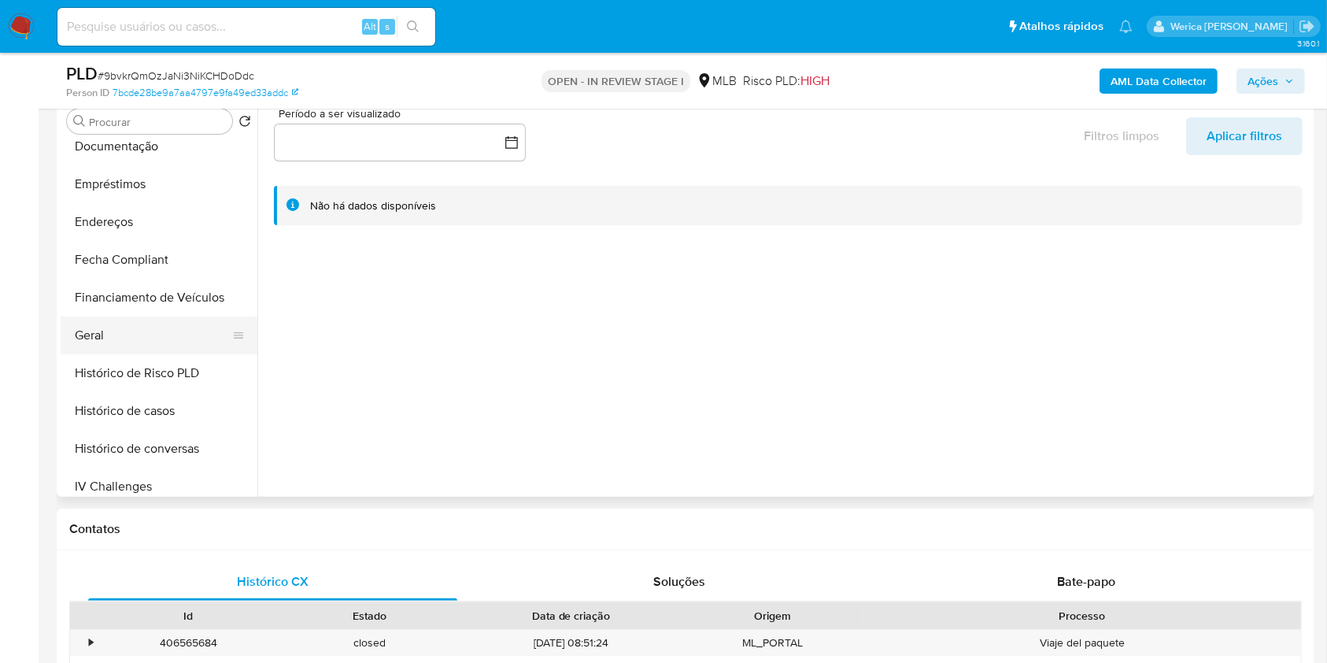
click at [173, 338] on button "Geral" at bounding box center [153, 335] width 184 height 38
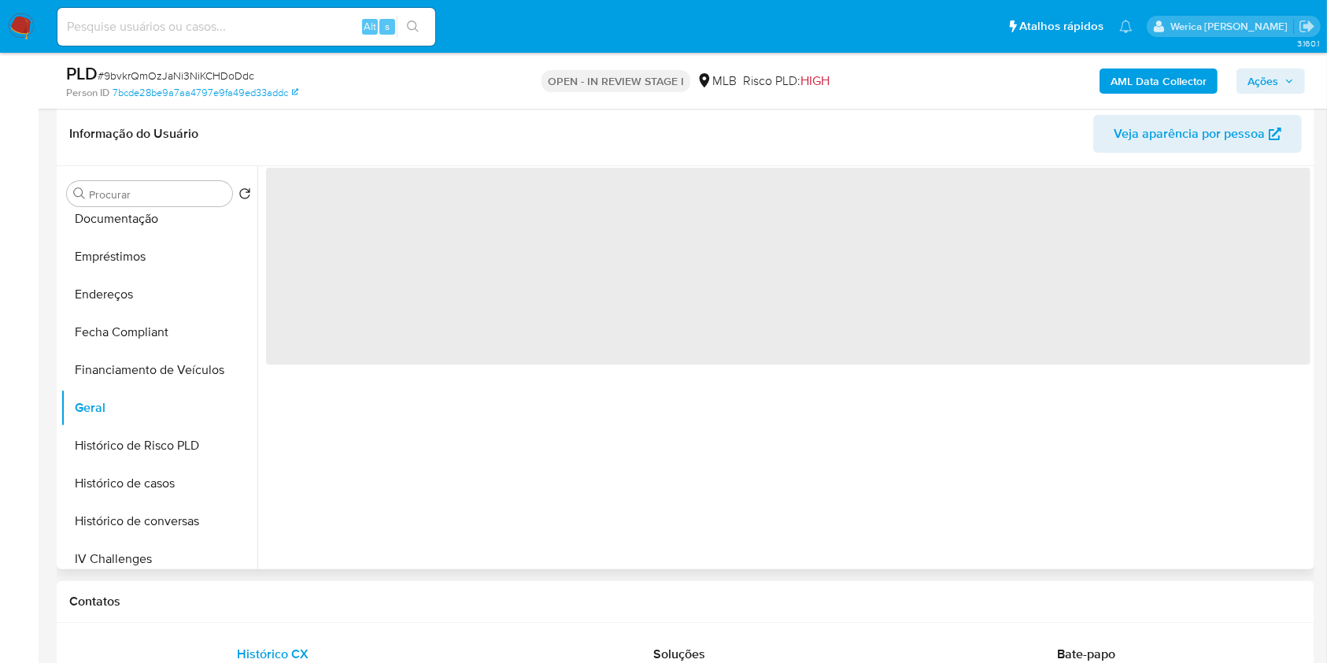
scroll to position [209, 0]
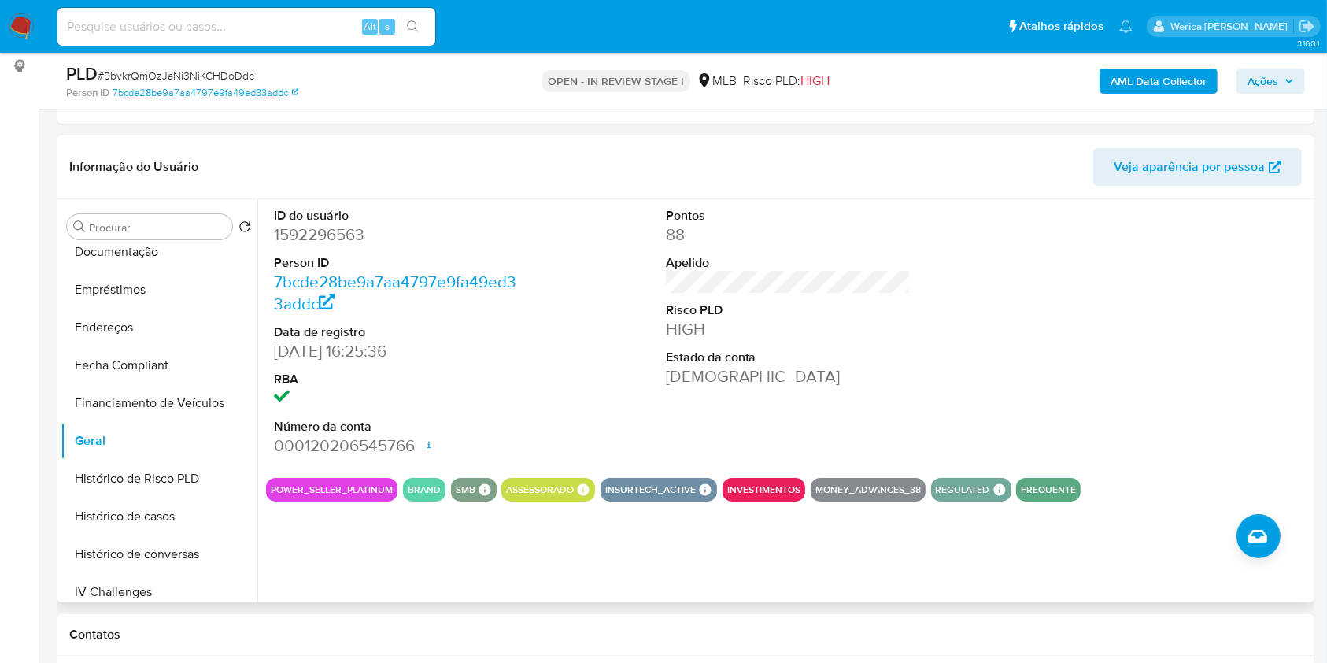
click at [321, 229] on dd "1592296563" at bounding box center [397, 235] width 246 height 22
copy dd "1592296563"
click at [169, 503] on button "Histórico de casos" at bounding box center [153, 516] width 184 height 38
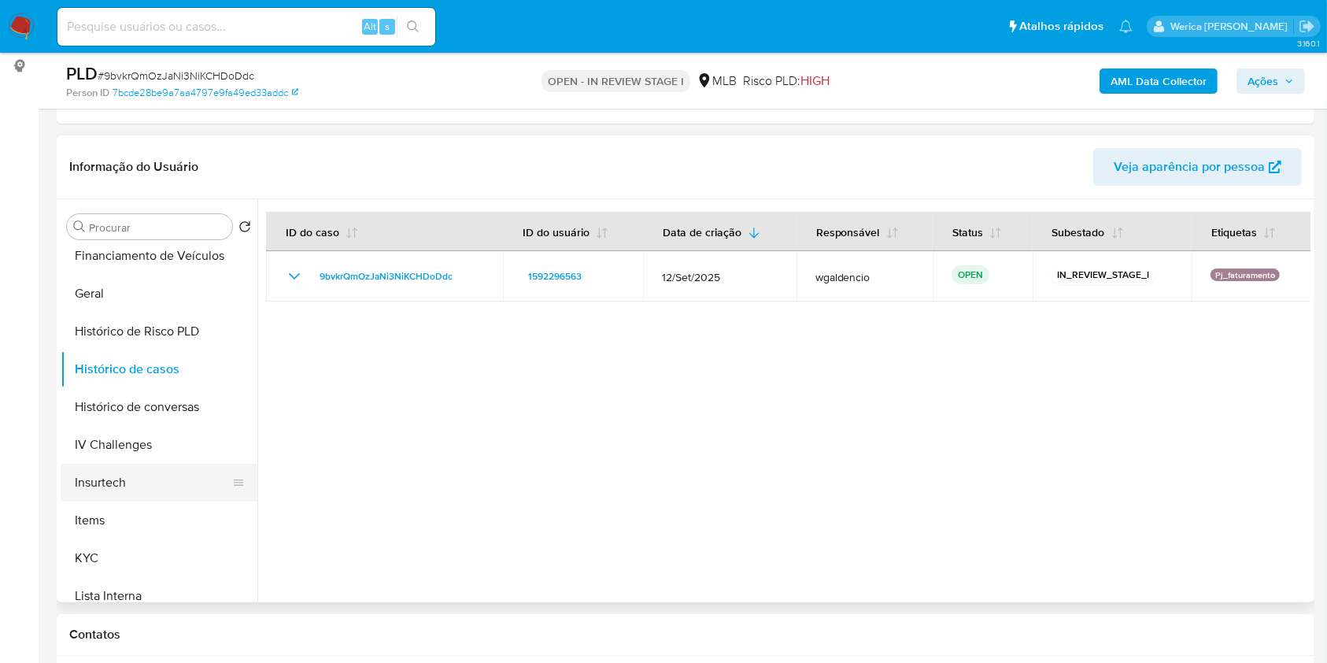
scroll to position [524, 0]
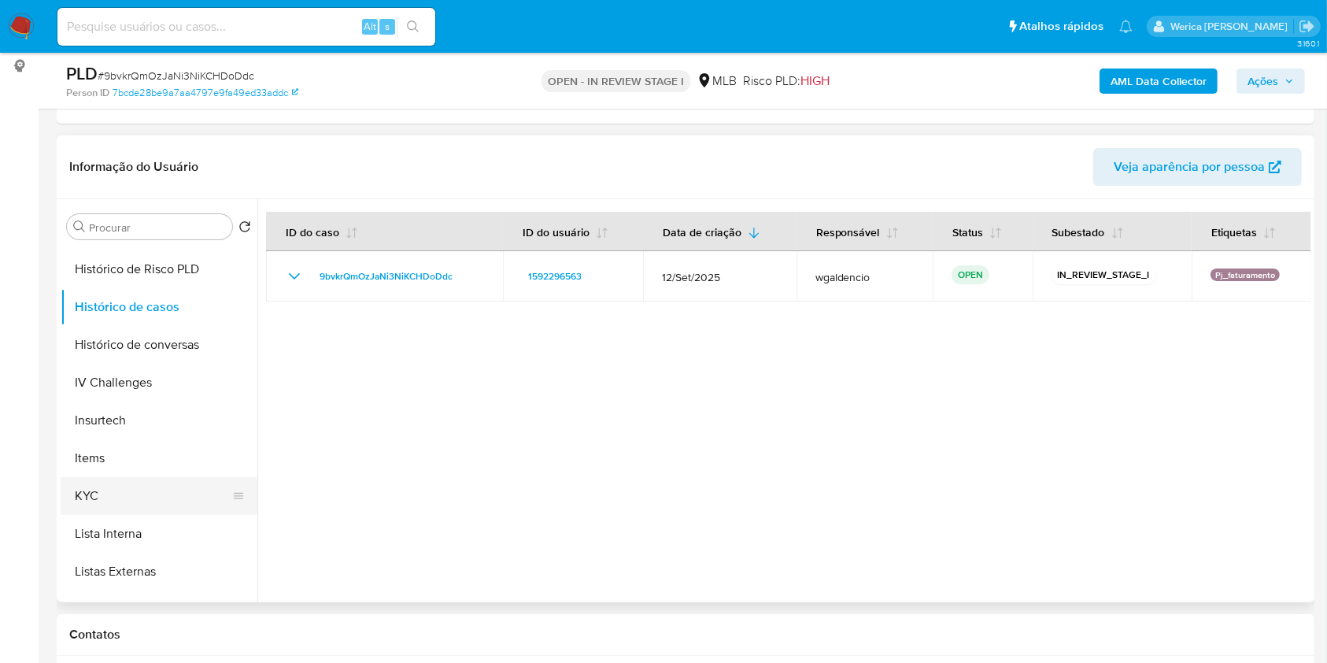
click at [143, 492] on button "KYC" at bounding box center [153, 496] width 184 height 38
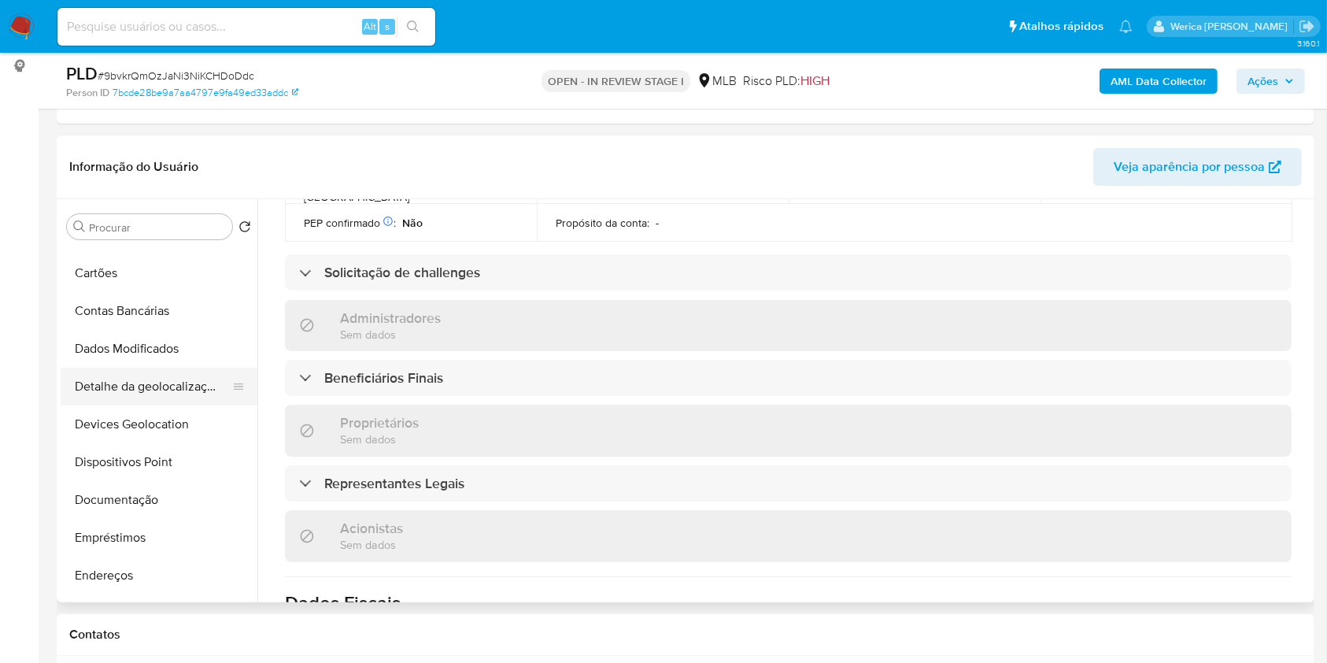
scroll to position [0, 0]
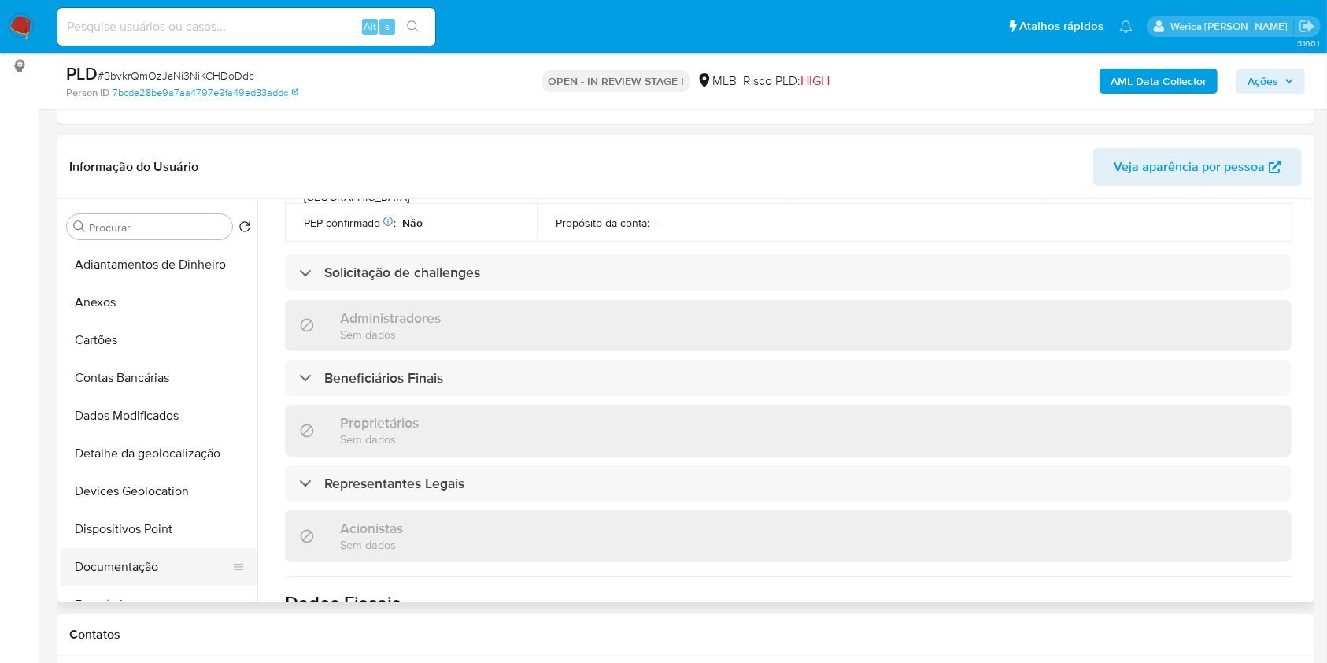
click at [157, 553] on button "Documentação" at bounding box center [153, 567] width 184 height 38
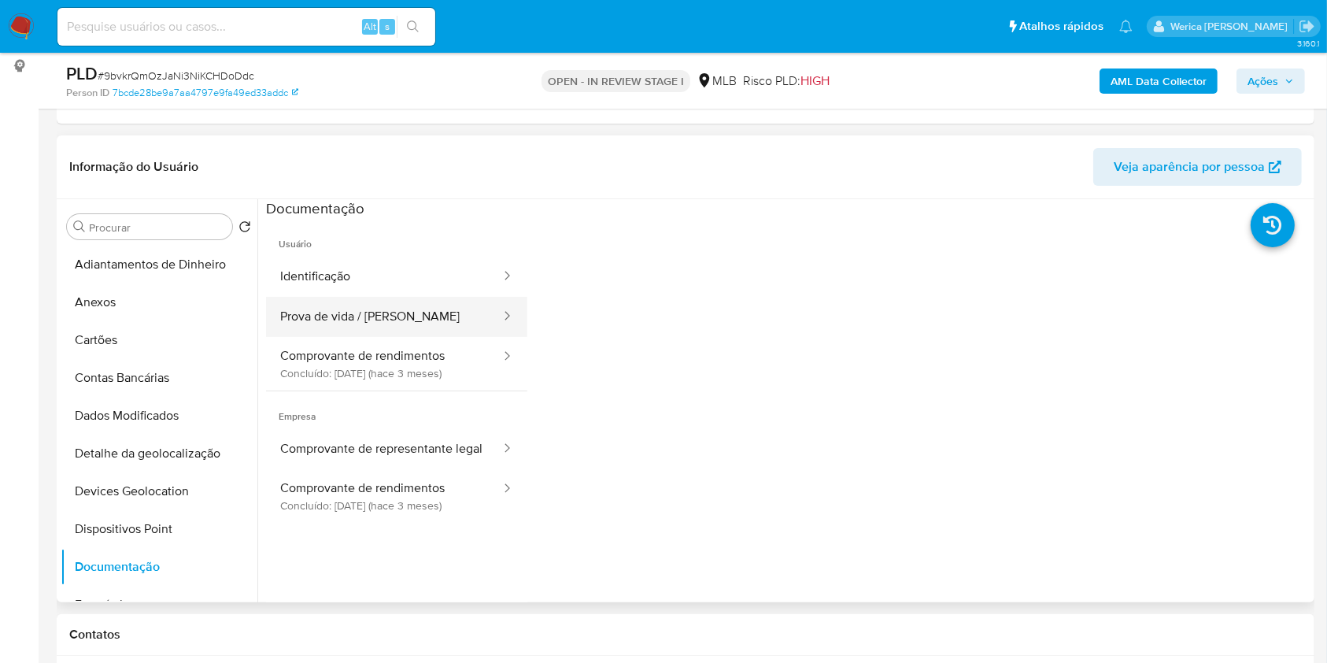
drag, startPoint x: 385, startPoint y: 288, endPoint x: 400, endPoint y: 311, distance: 27.3
click at [390, 306] on ul "Identificação Prova de vida / Selfie Comprovante de rendimentos Concluído: 09/0…" at bounding box center [396, 324] width 261 height 134
click at [400, 311] on button "Prova de vida / Selfie" at bounding box center [384, 317] width 236 height 40
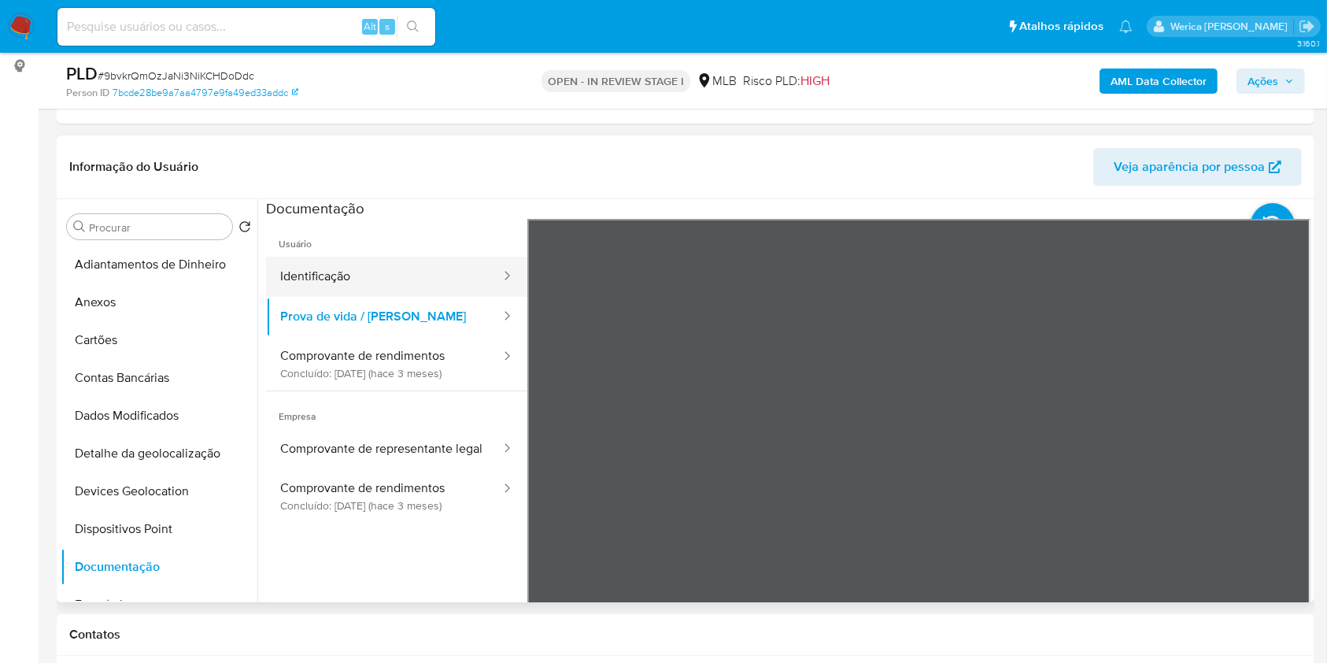
click at [361, 258] on button "Identificação" at bounding box center [384, 277] width 236 height 40
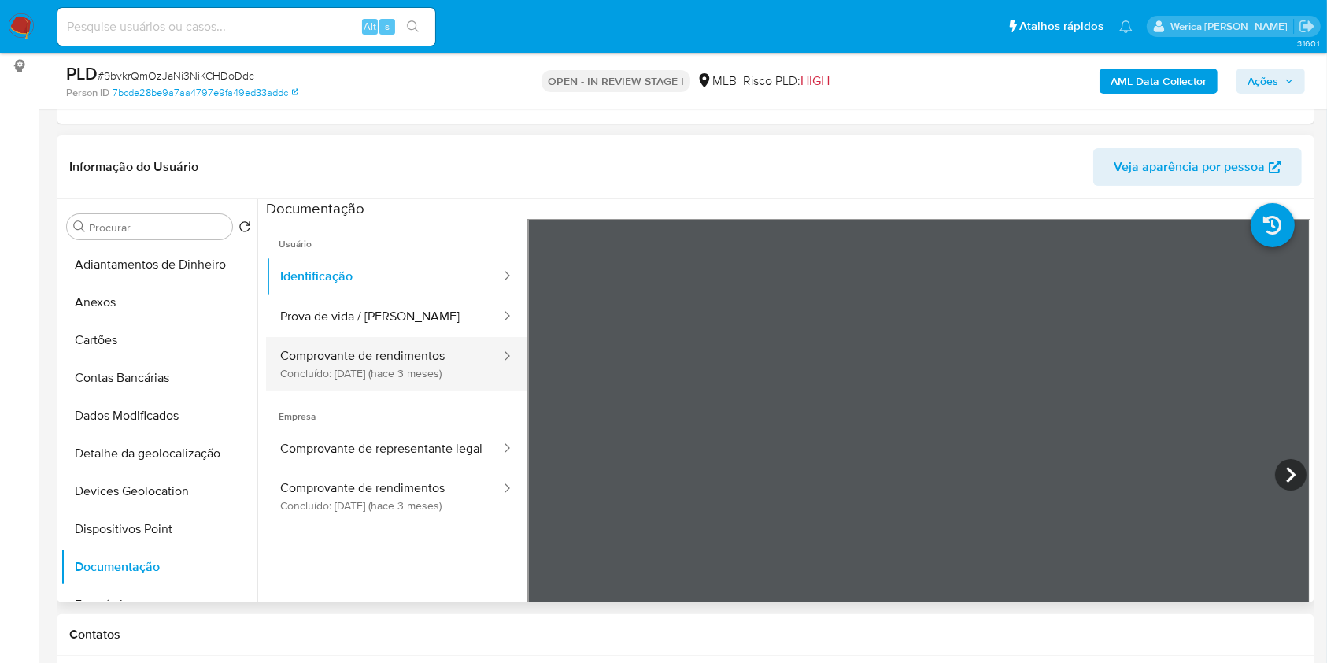
click at [394, 368] on button "Comprovante de rendimentos Concluído: 09/06/2025 (hace 3 meses)" at bounding box center [384, 364] width 236 height 54
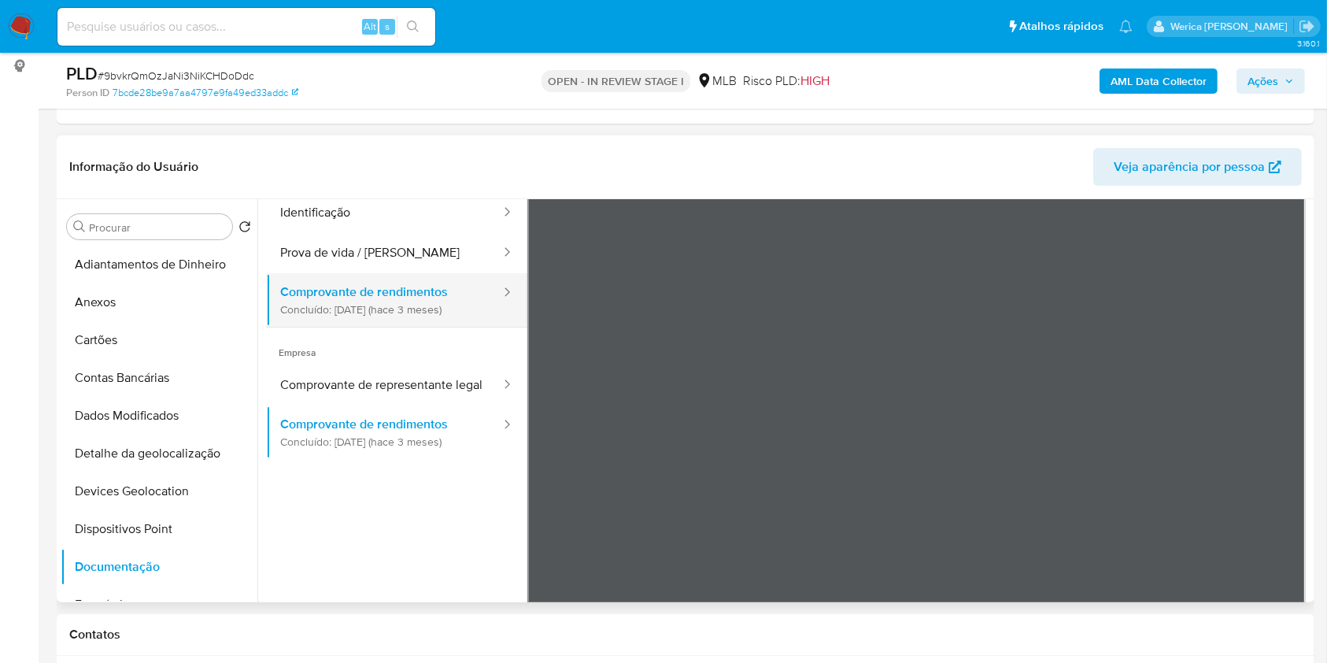
scroll to position [31, 0]
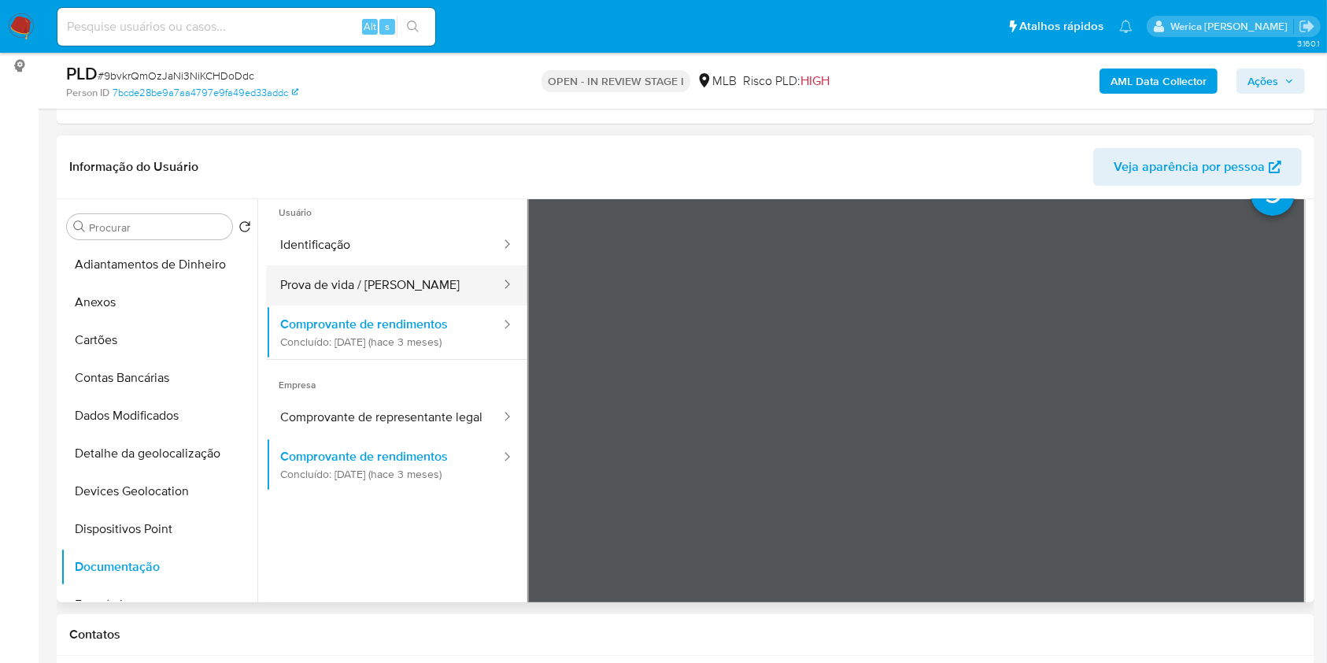
drag, startPoint x: 420, startPoint y: 268, endPoint x: 429, endPoint y: 264, distance: 10.2
click at [420, 267] on button "Prova de vida / Selfie" at bounding box center [384, 285] width 236 height 40
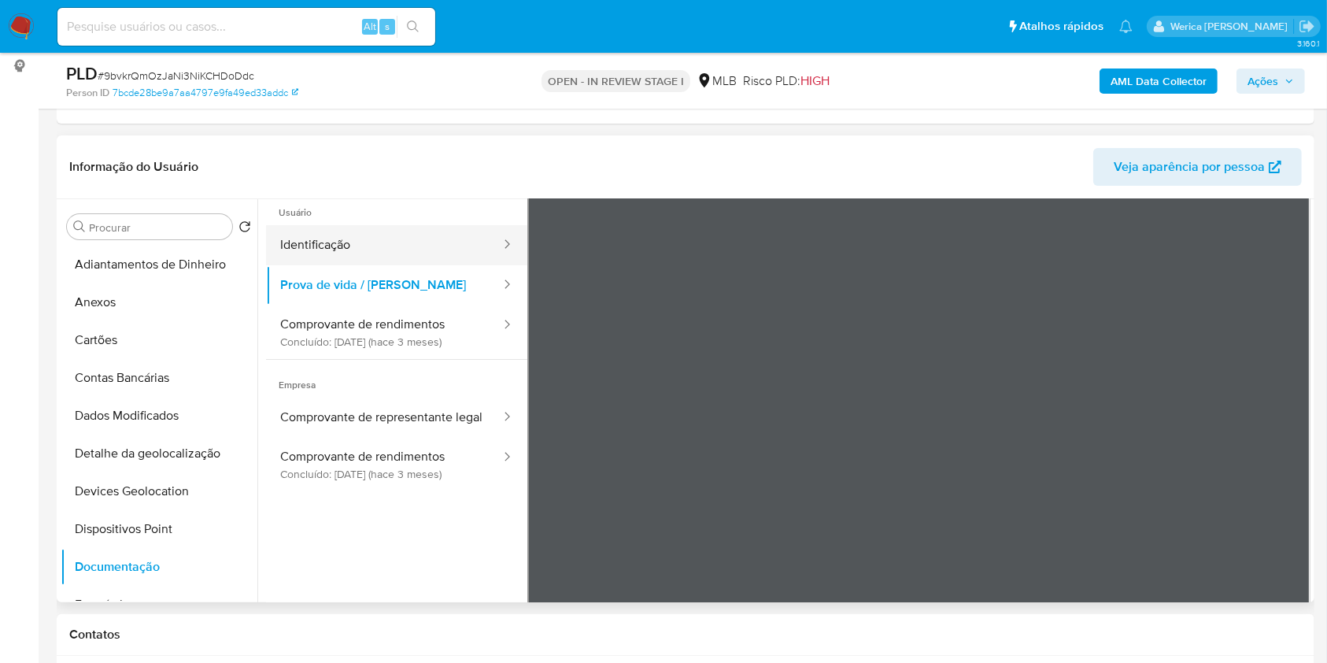
click at [439, 241] on button "Identificação" at bounding box center [384, 245] width 236 height 40
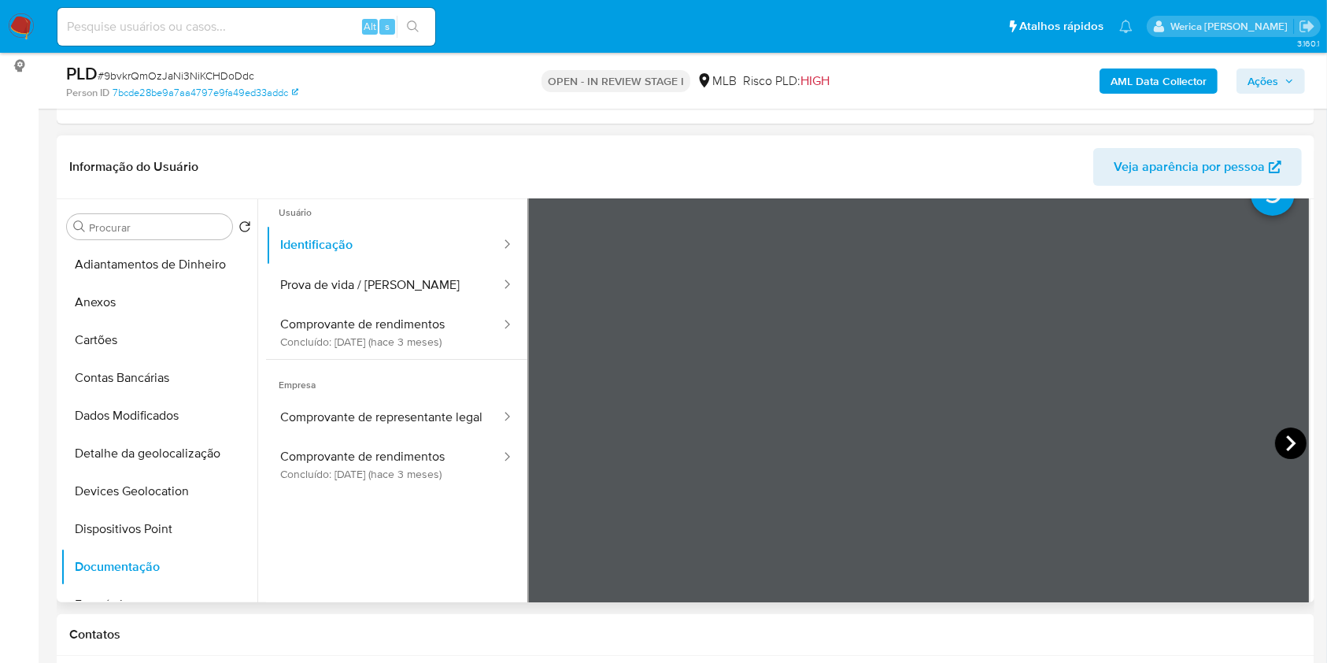
click at [1277, 446] on icon at bounding box center [1290, 442] width 31 height 31
click at [561, 434] on div at bounding box center [918, 445] width 783 height 516
click at [538, 430] on icon at bounding box center [546, 442] width 31 height 31
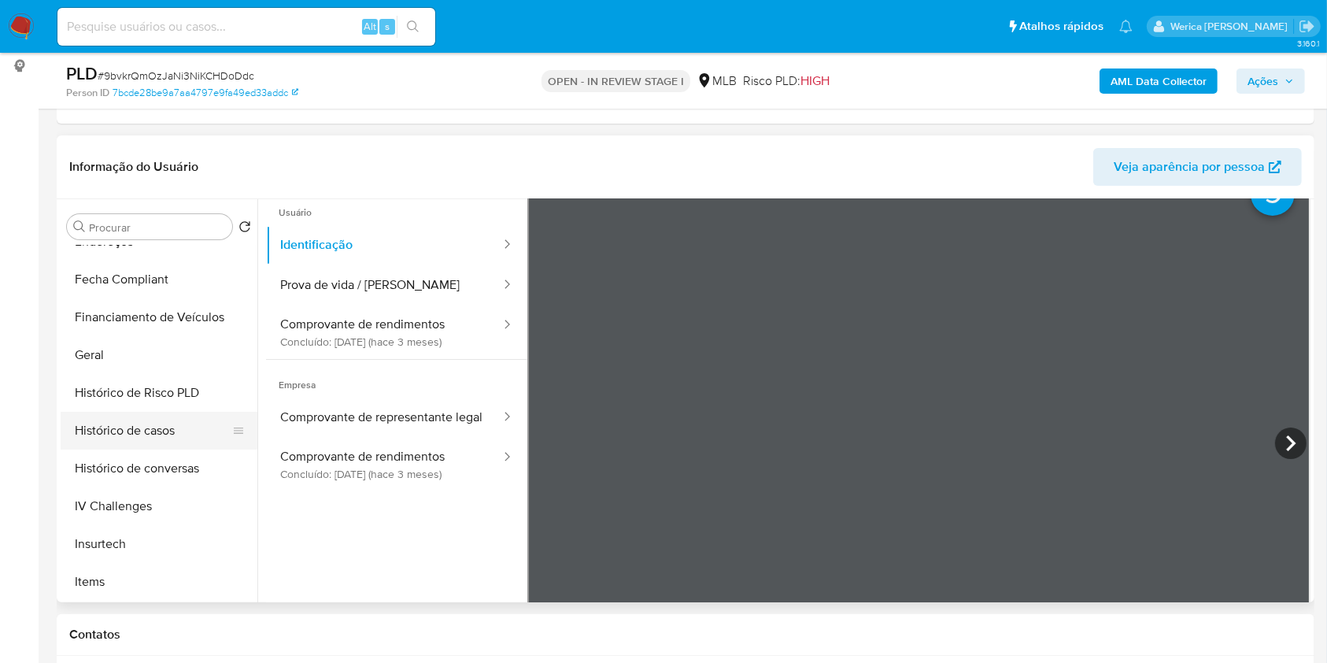
scroll to position [524, 0]
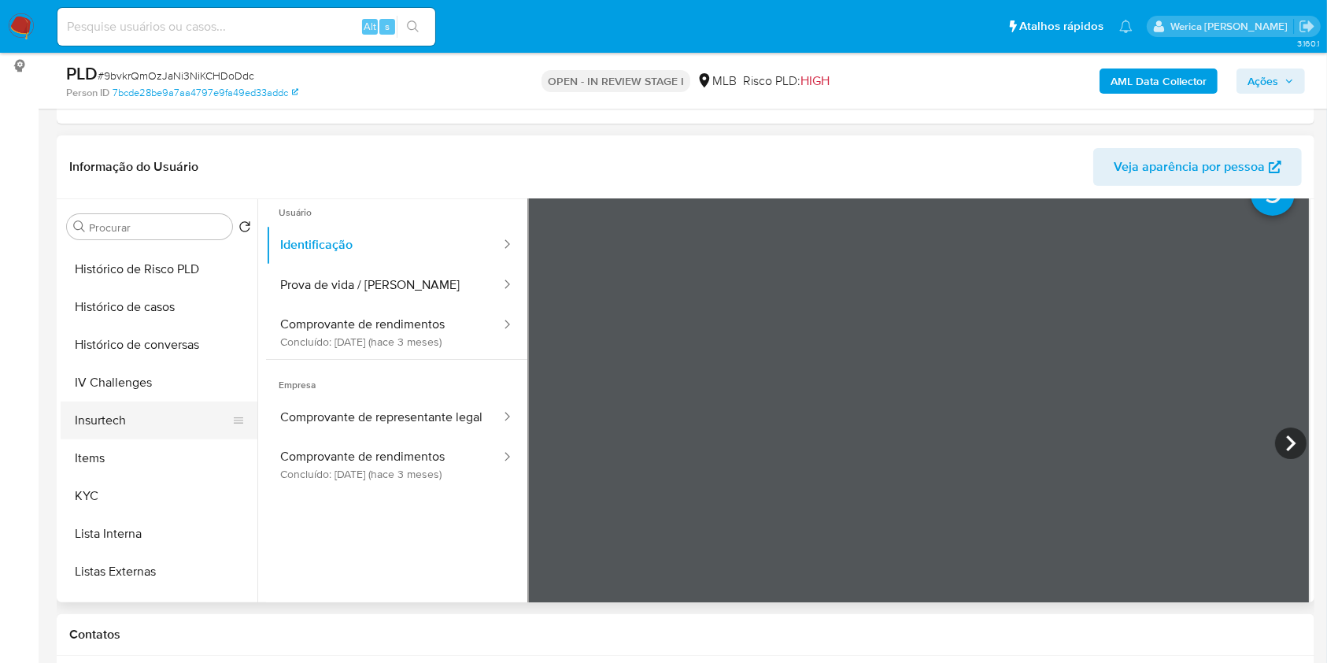
click at [144, 437] on ul "Adiantamentos de Dinheiro Anexos Cartões Contas Bancárias Dados Modificados Det…" at bounding box center [159, 423] width 197 height 355
click at [147, 444] on button "Items" at bounding box center [153, 458] width 184 height 38
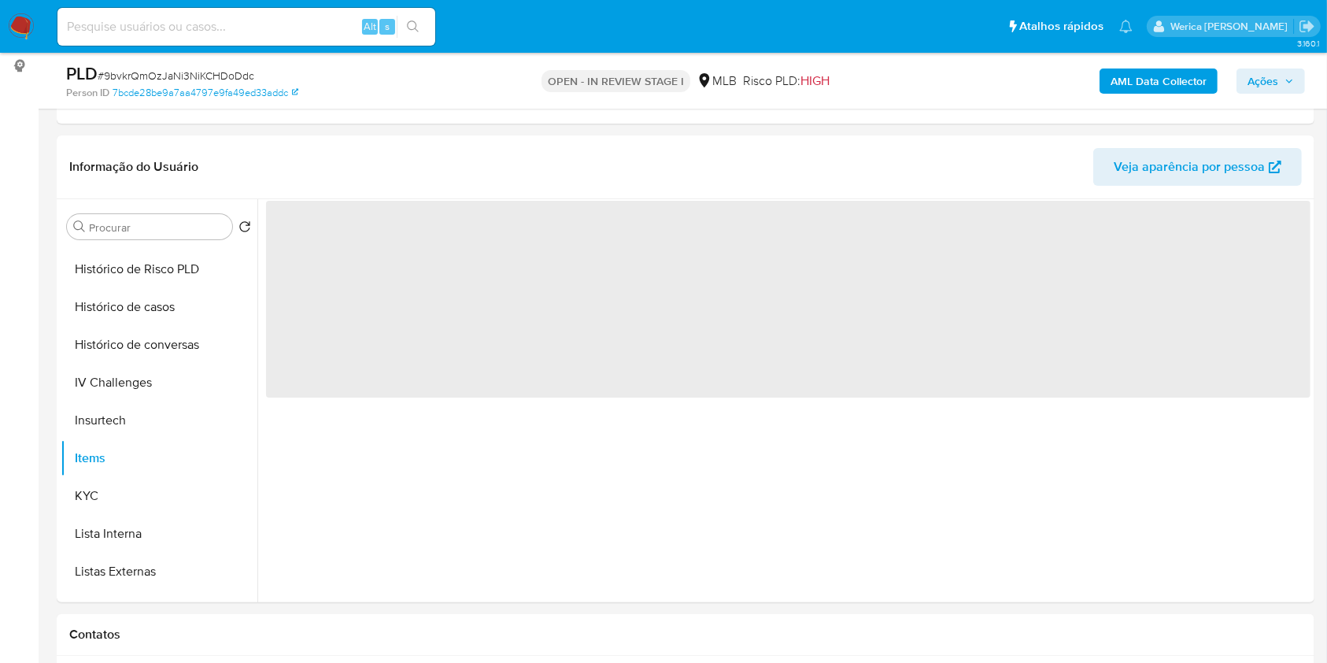
click at [570, 445] on div "‌" at bounding box center [783, 400] width 1053 height 403
click at [660, 390] on span "‌" at bounding box center [788, 299] width 1044 height 197
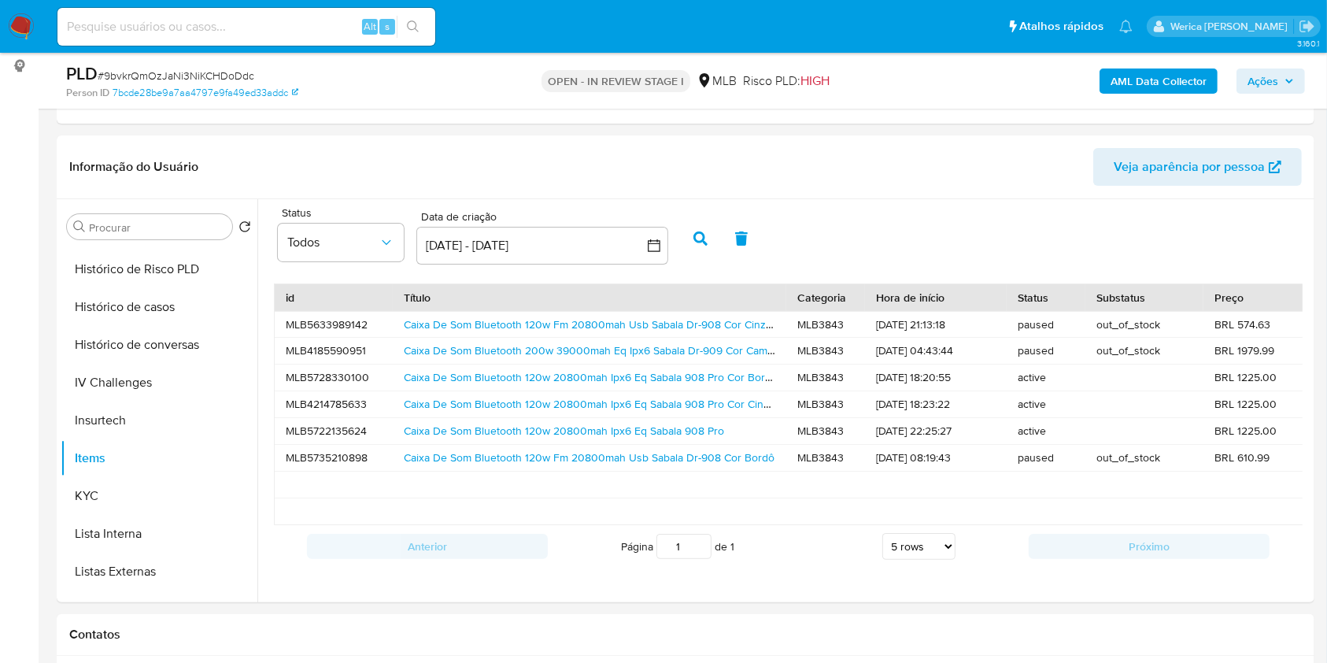
click at [1077, 575] on div "id Título Categoria Hora de início Status Substatus Preço Aceita Mercado Pago T…" at bounding box center [788, 425] width 1044 height 300
click at [686, 381] on link "Caixa De Som Bluetooth 120w 20800mah Ipx6 Eq Sabala 908 Pro Cor Bordô 127 220v" at bounding box center [614, 377] width 421 height 16
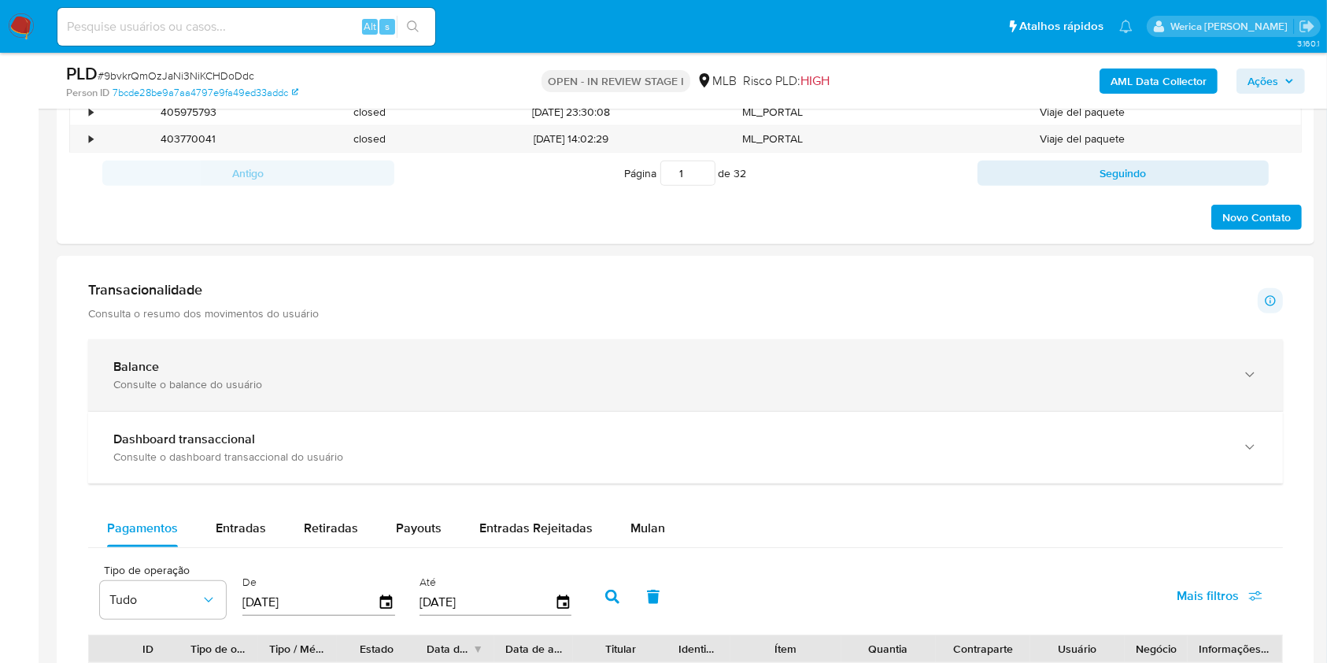
click at [564, 387] on div "Consulte o balance do usuário" at bounding box center [669, 384] width 1113 height 14
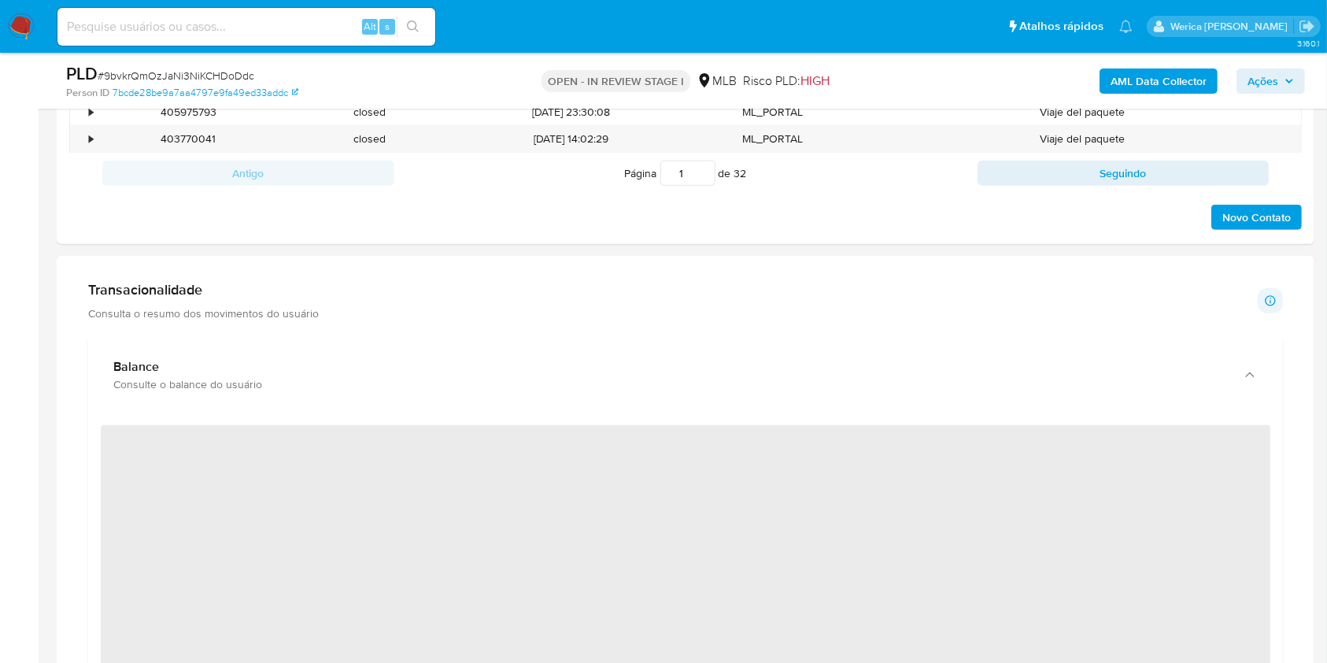
scroll to position [1030, 0]
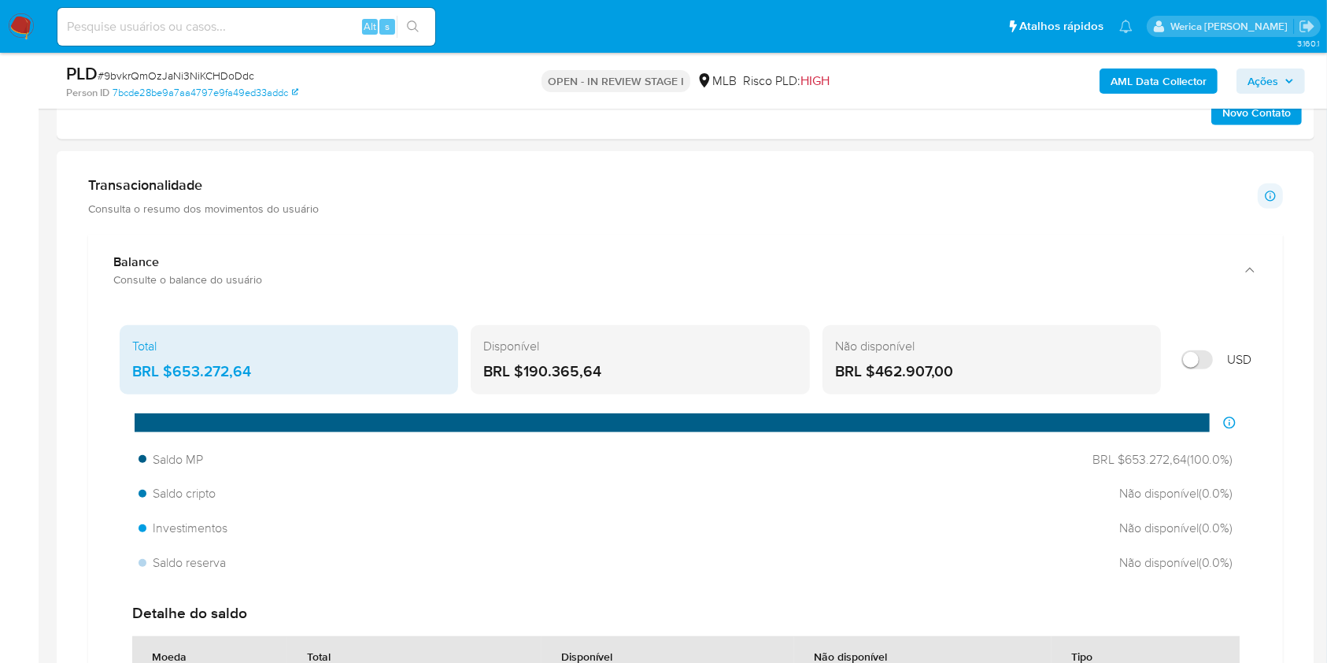
drag, startPoint x: 522, startPoint y: 368, endPoint x: 614, endPoint y: 372, distance: 92.2
click at [614, 372] on div "BRL $190.365,64" at bounding box center [639, 371] width 313 height 20
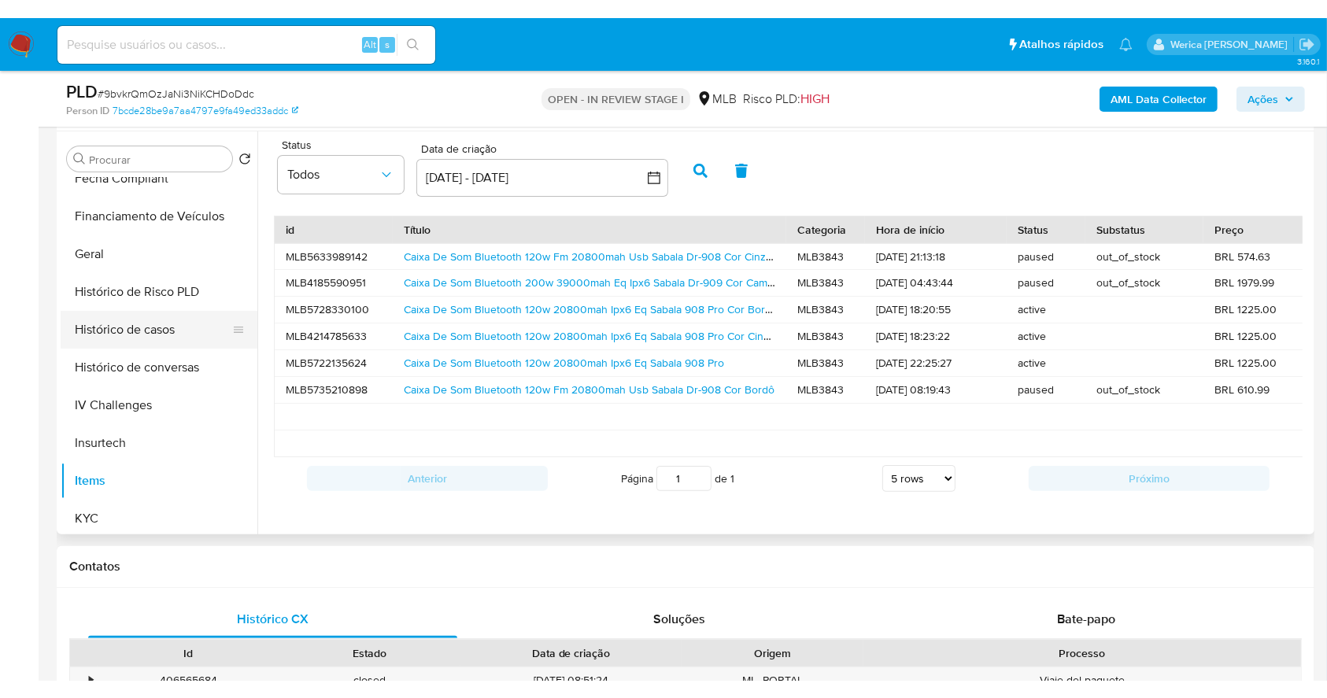
scroll to position [315, 0]
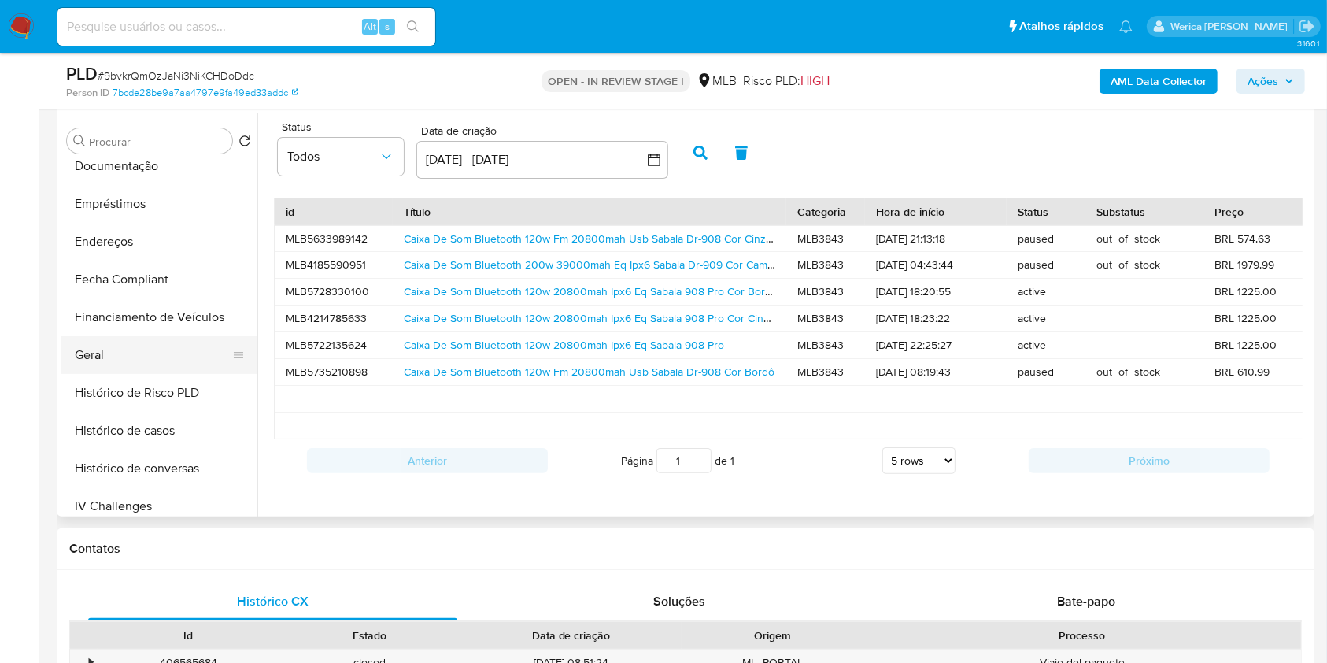
click at [154, 353] on button "Geral" at bounding box center [153, 355] width 184 height 38
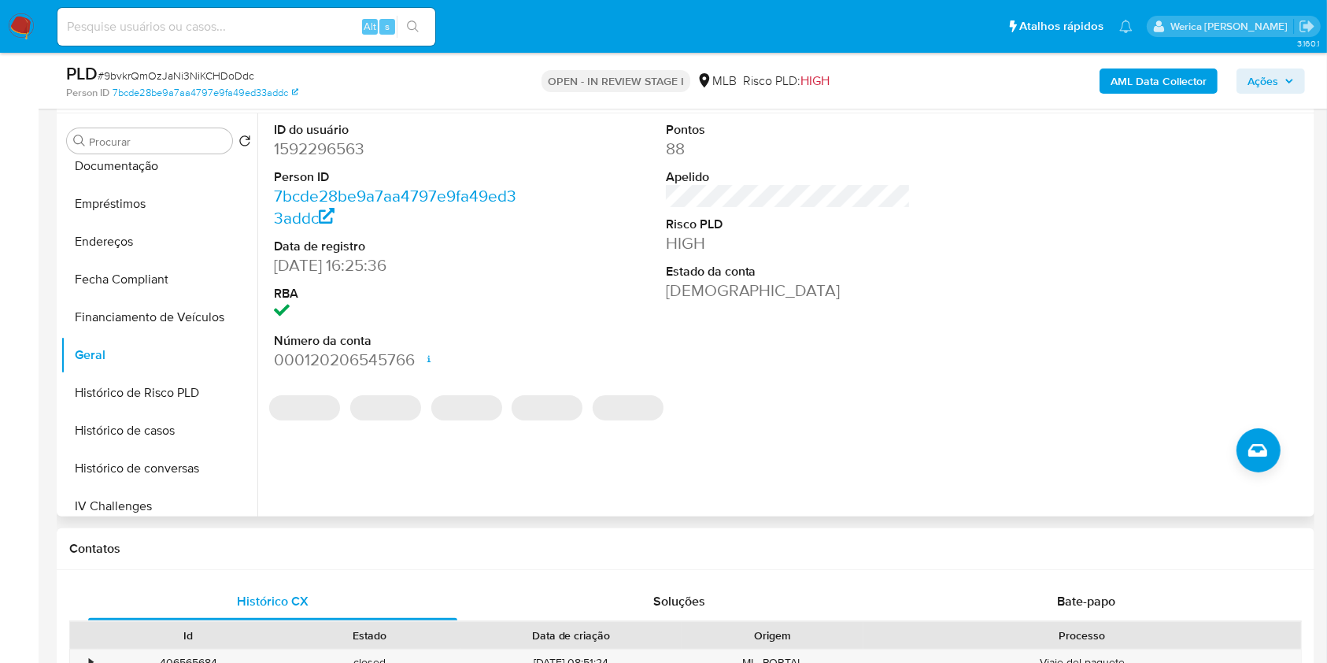
click at [355, 140] on dd "1592296563" at bounding box center [397, 149] width 246 height 22
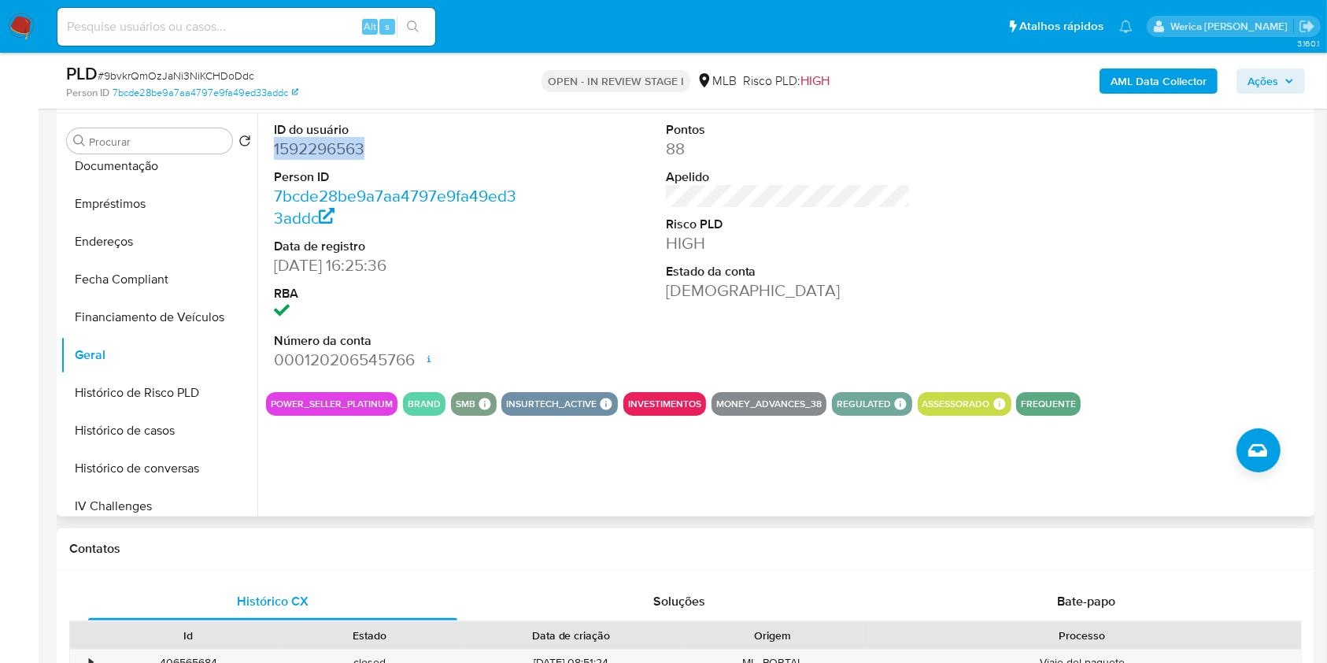
click at [355, 140] on dd "1592296563" at bounding box center [397, 149] width 246 height 22
copy dd "1592296563"
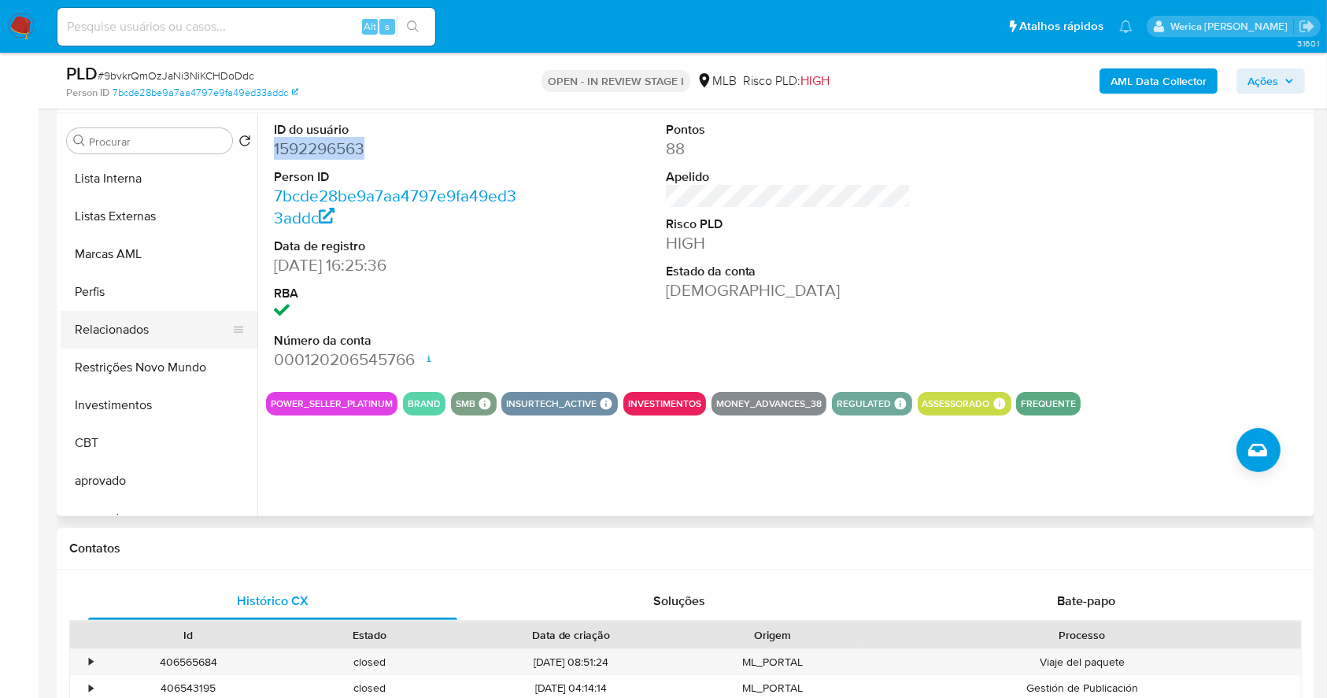
scroll to position [816, 0]
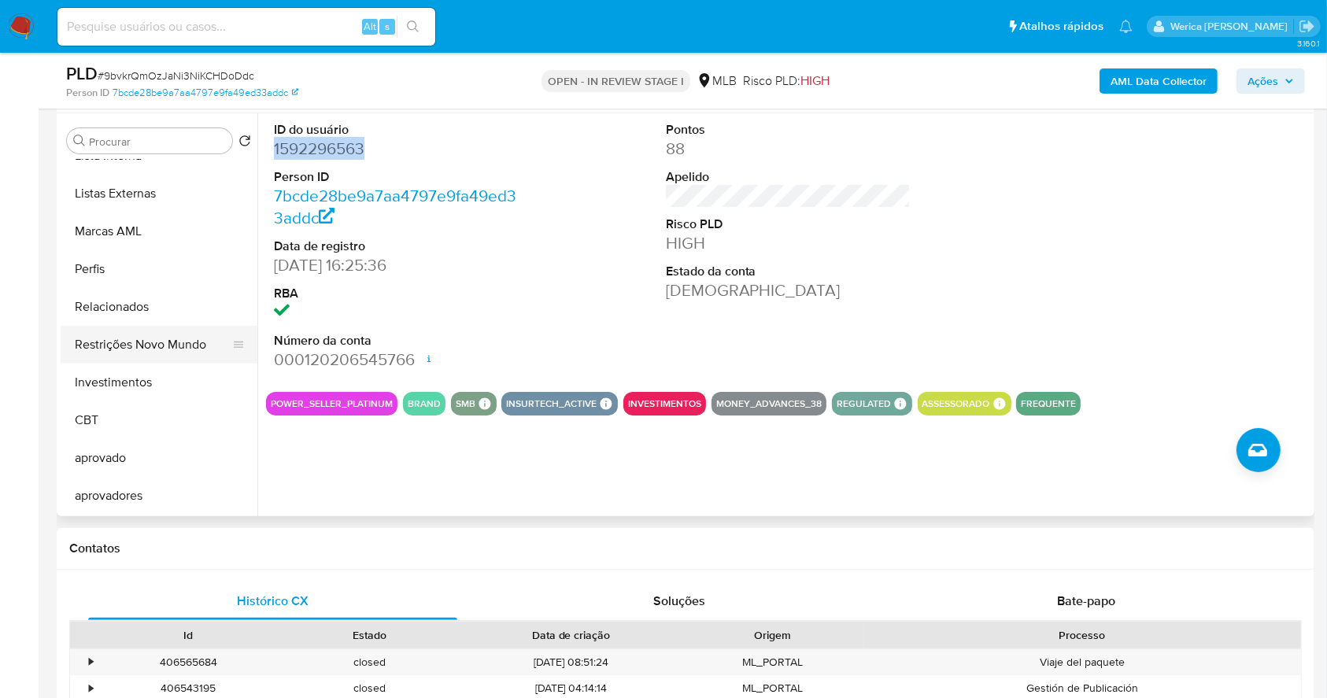
click at [174, 358] on button "Restrições Novo Mundo" at bounding box center [153, 345] width 184 height 38
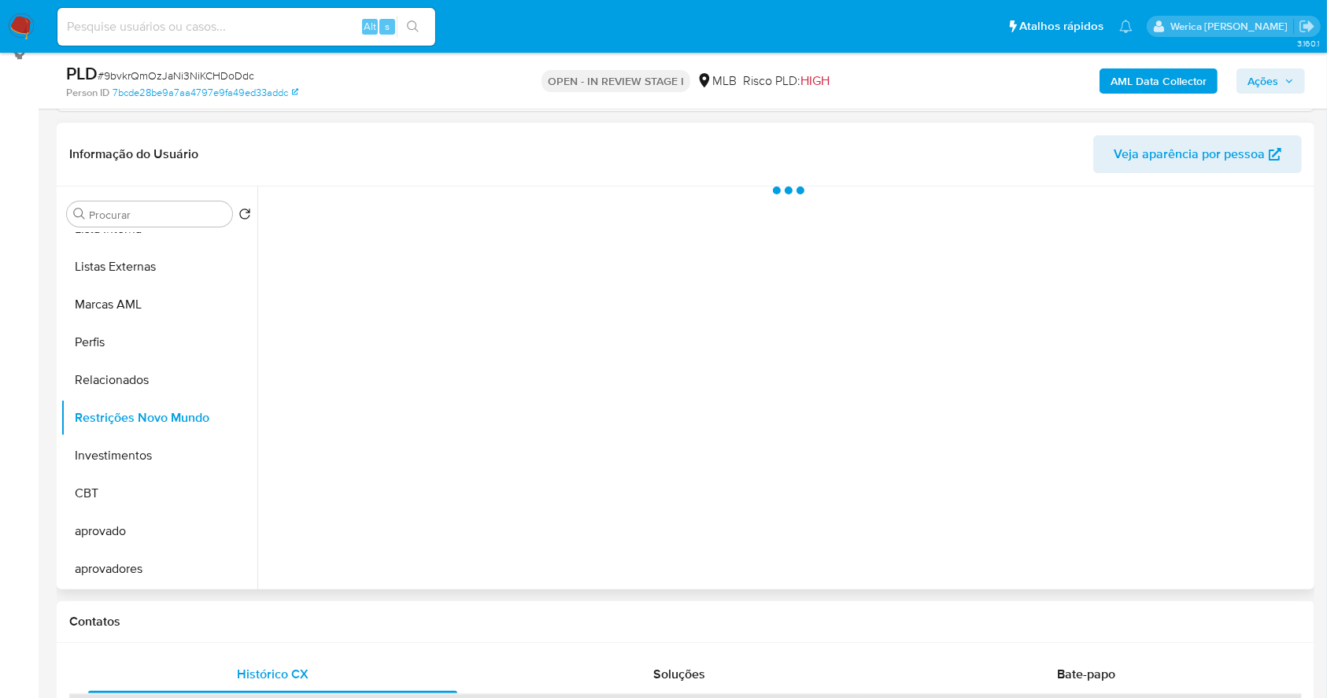
scroll to position [190, 0]
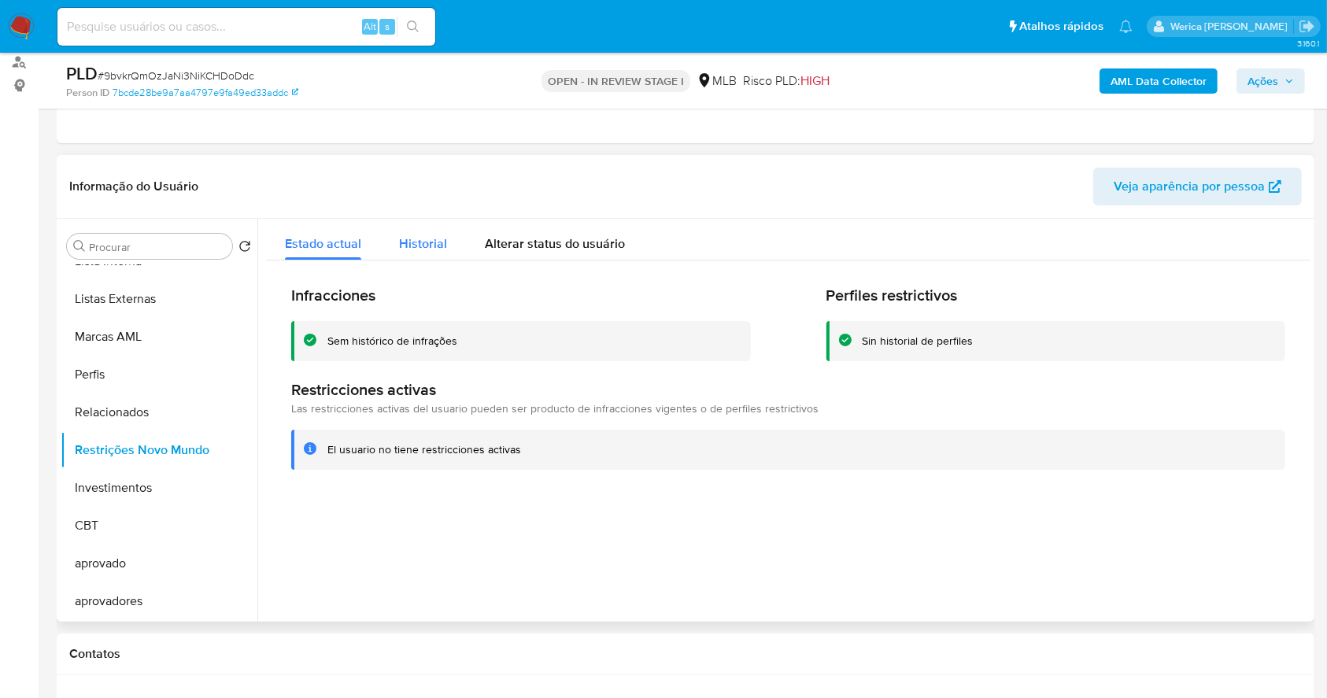
click at [397, 257] on button "Historial" at bounding box center [423, 240] width 86 height 42
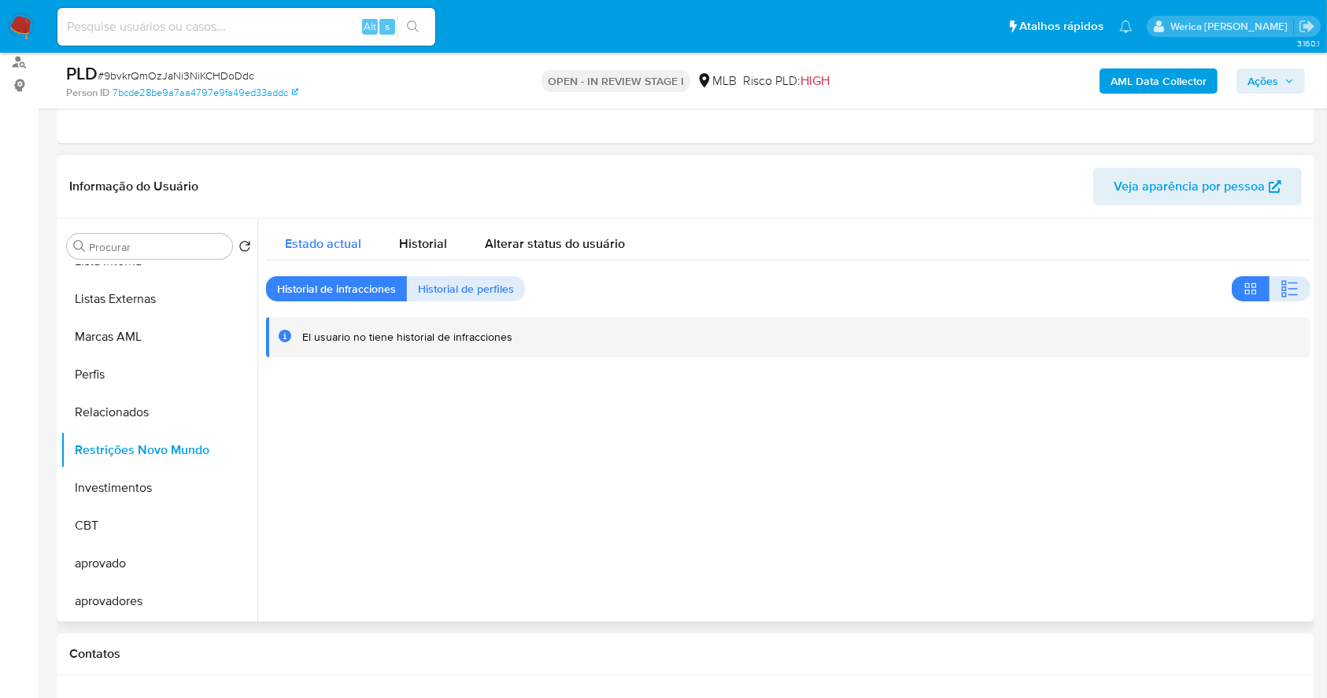
click at [305, 256] on div "Estado actual" at bounding box center [323, 240] width 76 height 42
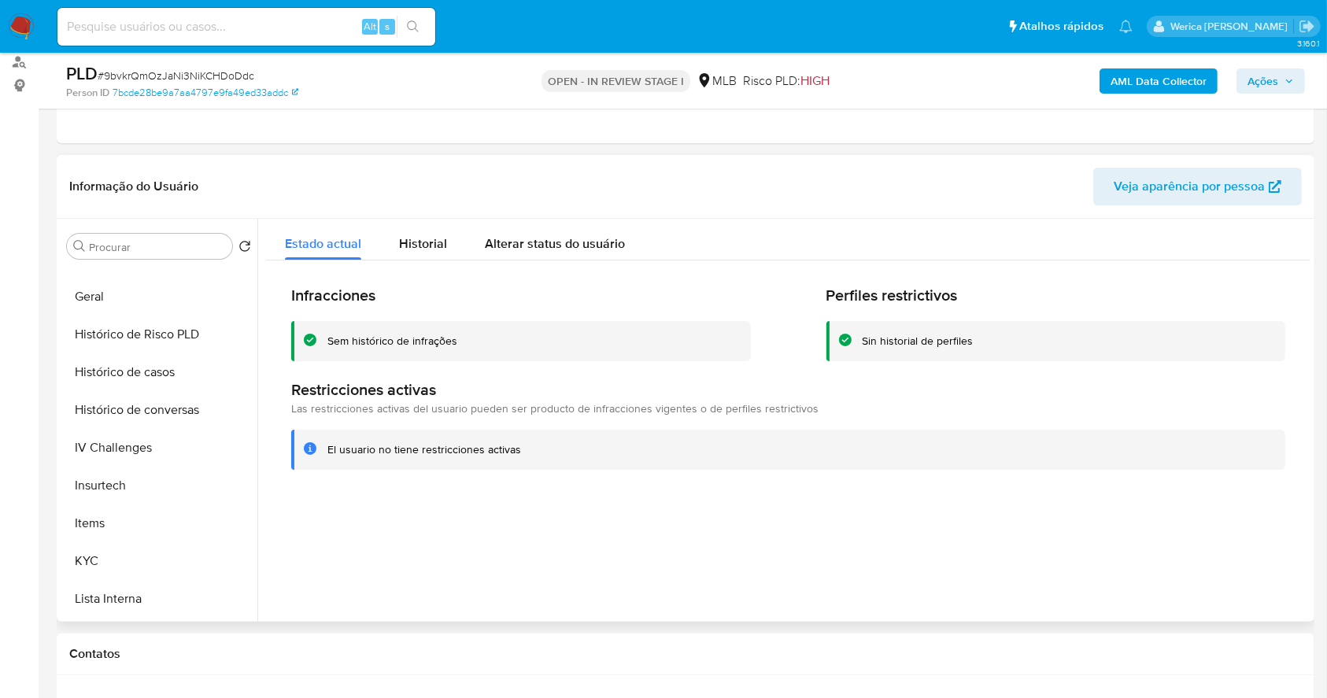
scroll to position [291, 0]
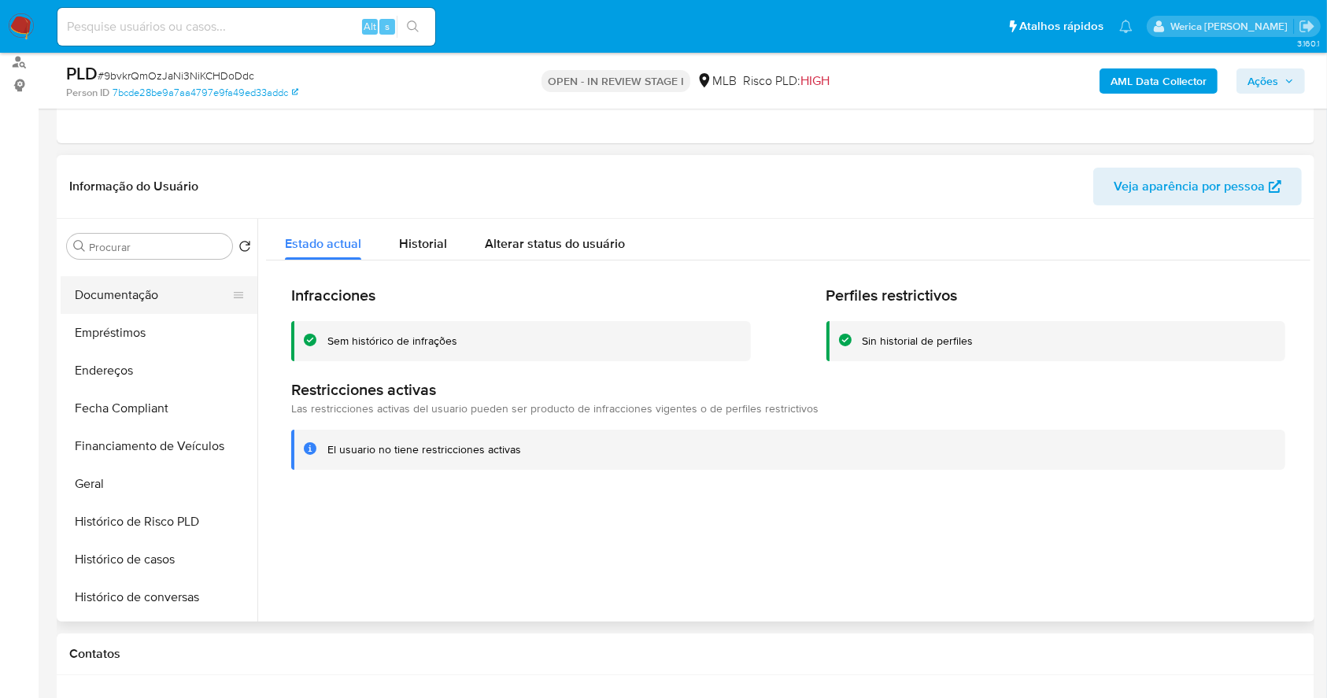
click at [132, 309] on button "Documentação" at bounding box center [153, 295] width 184 height 38
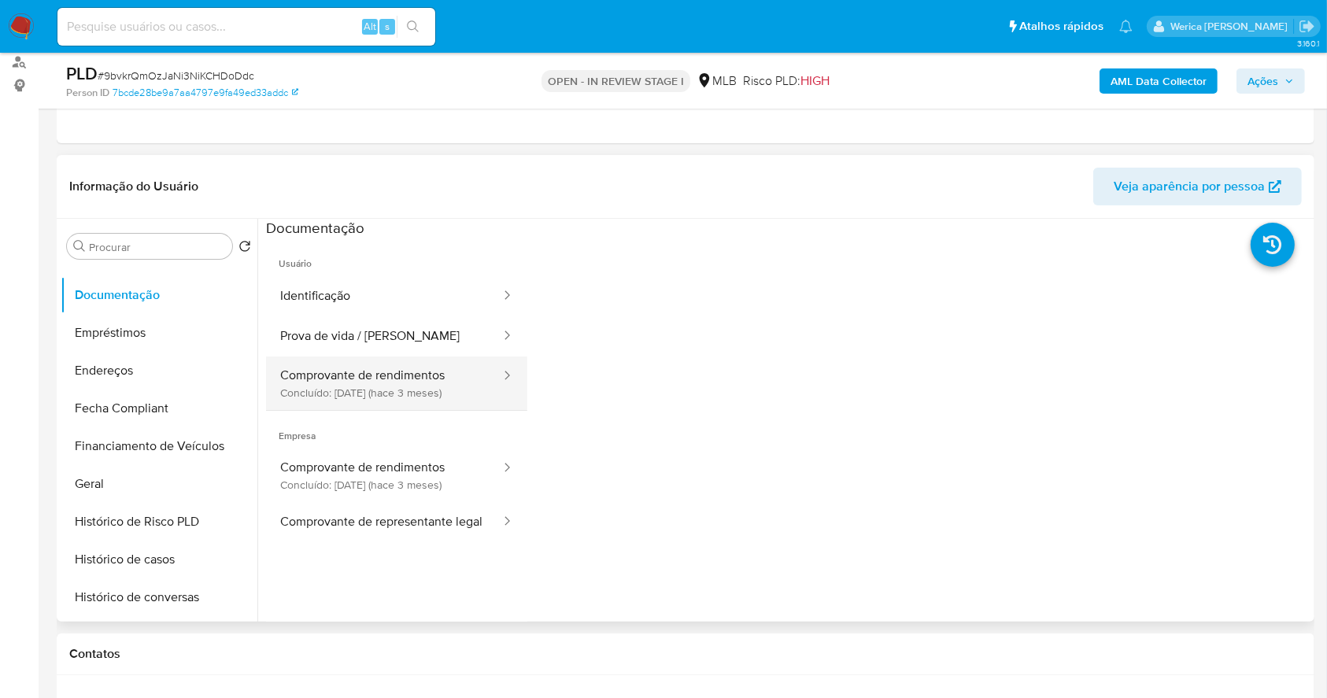
click at [420, 377] on button "Comprovante de rendimentos Concluído: 09/06/2025 (hace 3 meses)" at bounding box center [384, 384] width 236 height 54
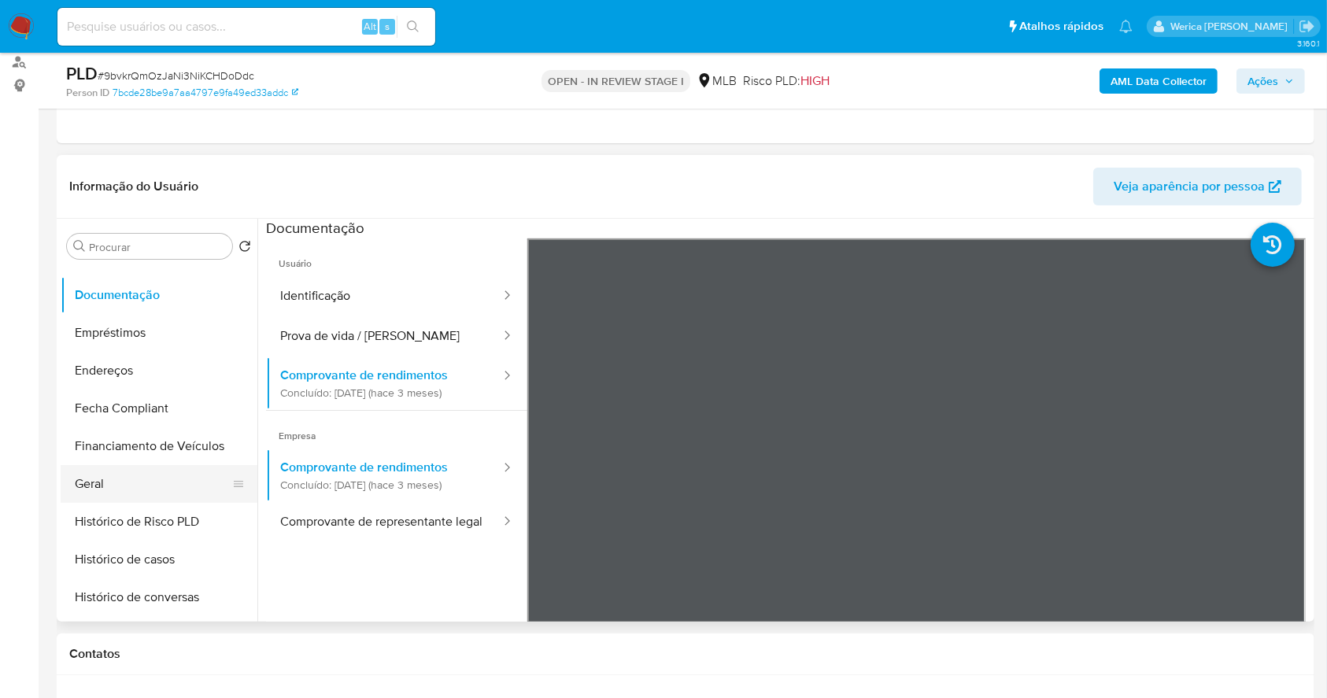
scroll to position [501, 0]
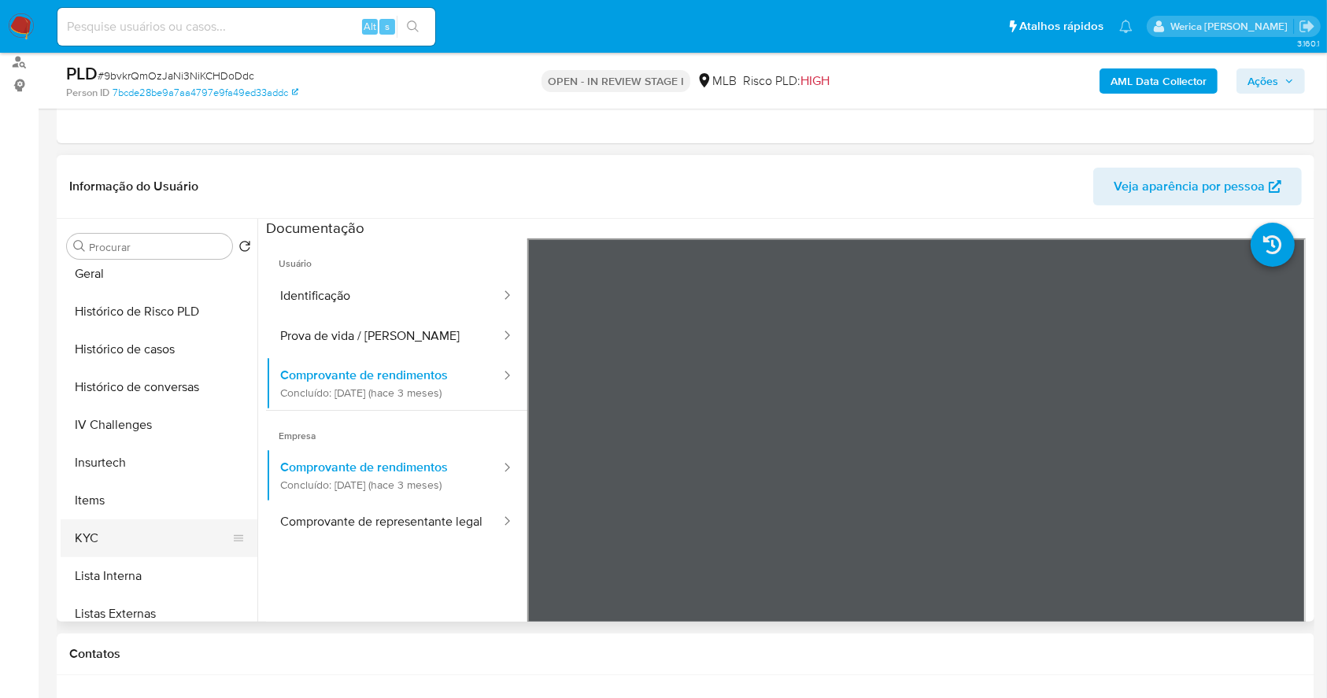
click at [128, 526] on button "KYC" at bounding box center [153, 538] width 184 height 38
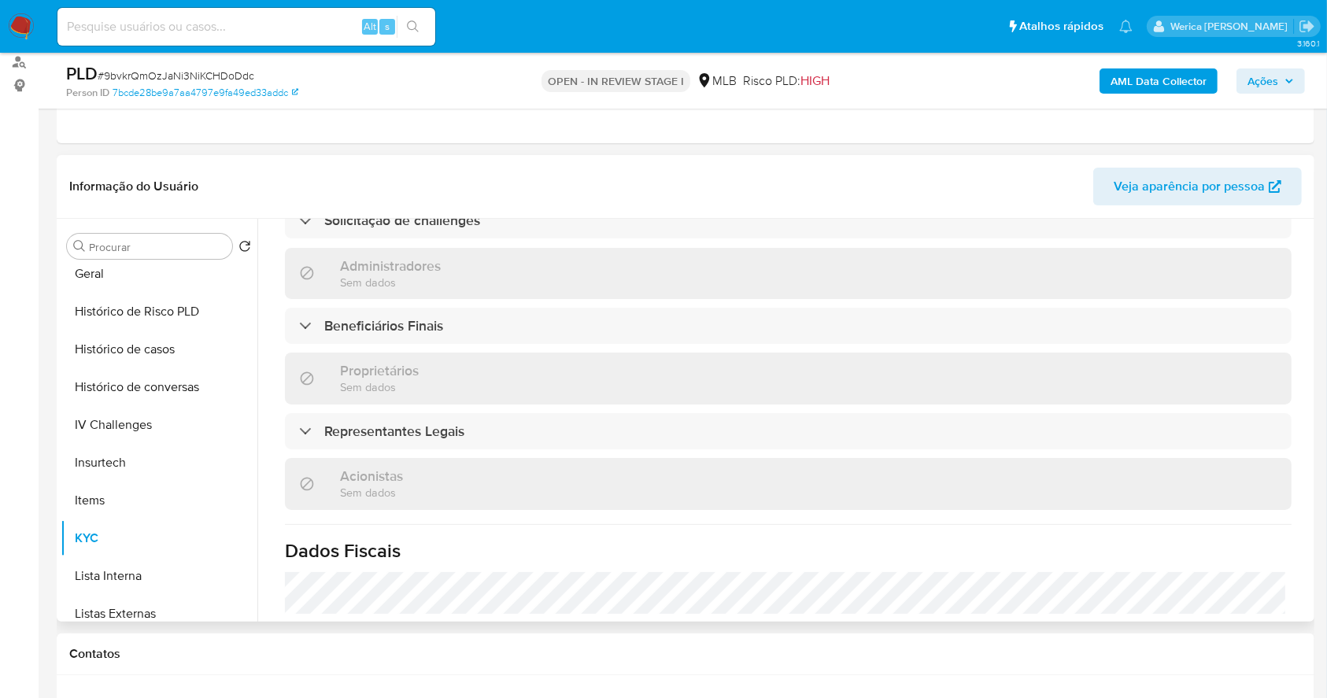
scroll to position [839, 0]
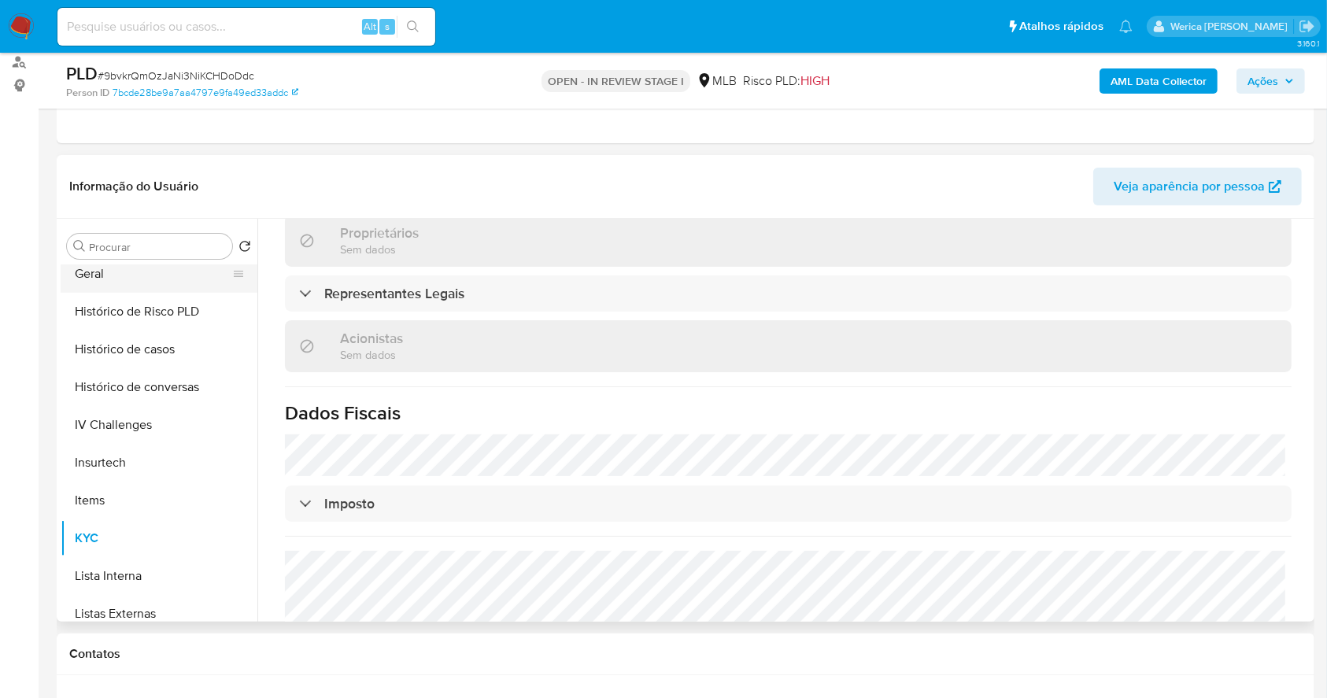
click at [143, 273] on button "Geral" at bounding box center [153, 274] width 184 height 38
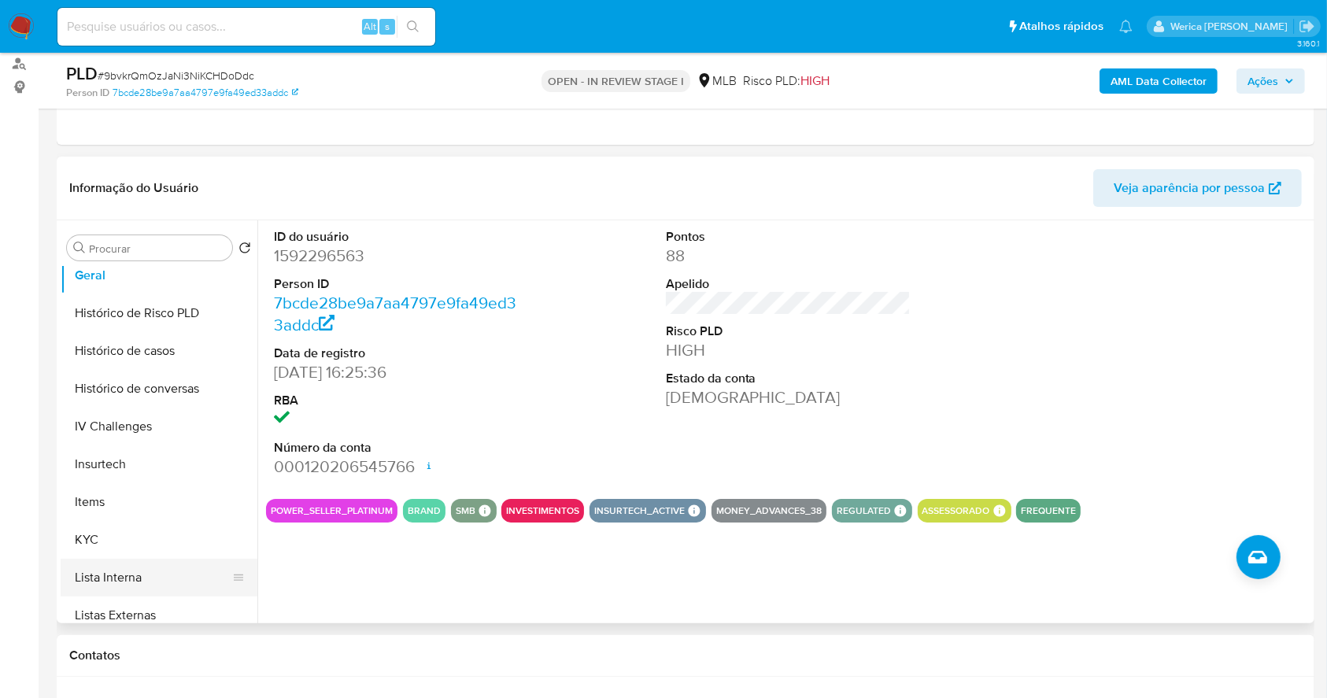
scroll to position [606, 0]
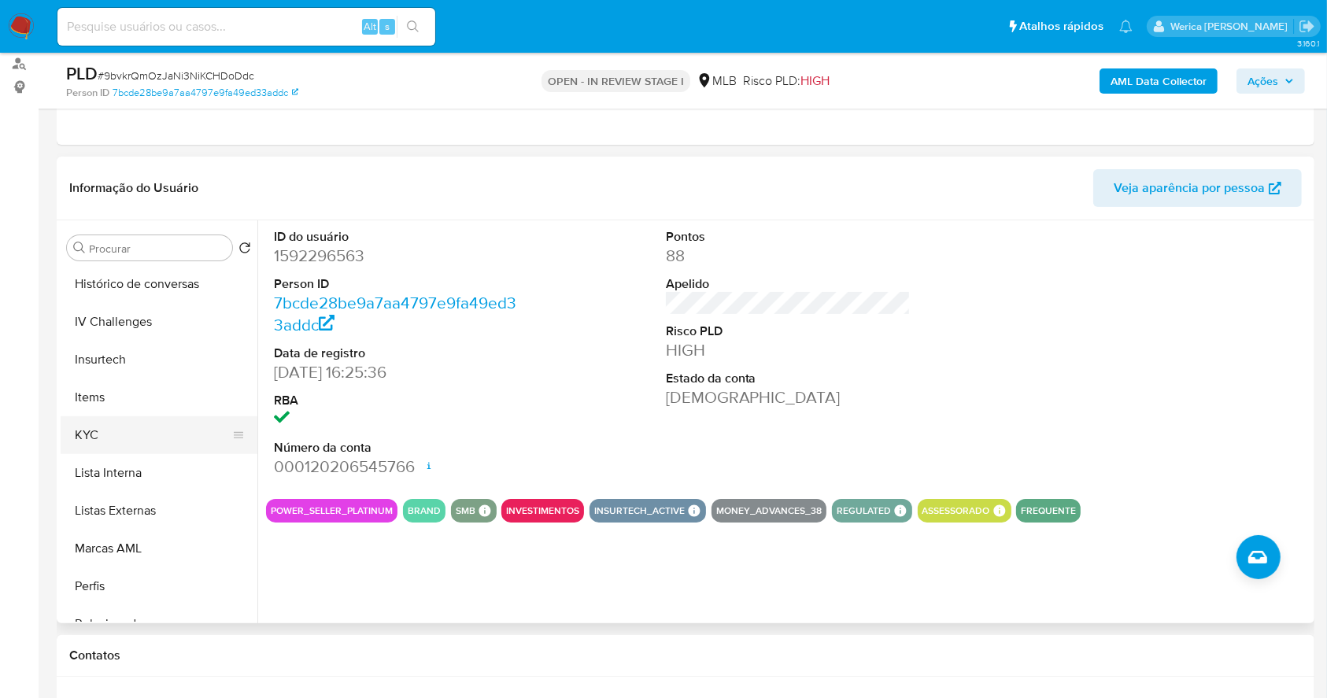
click at [150, 424] on button "KYC" at bounding box center [153, 435] width 184 height 38
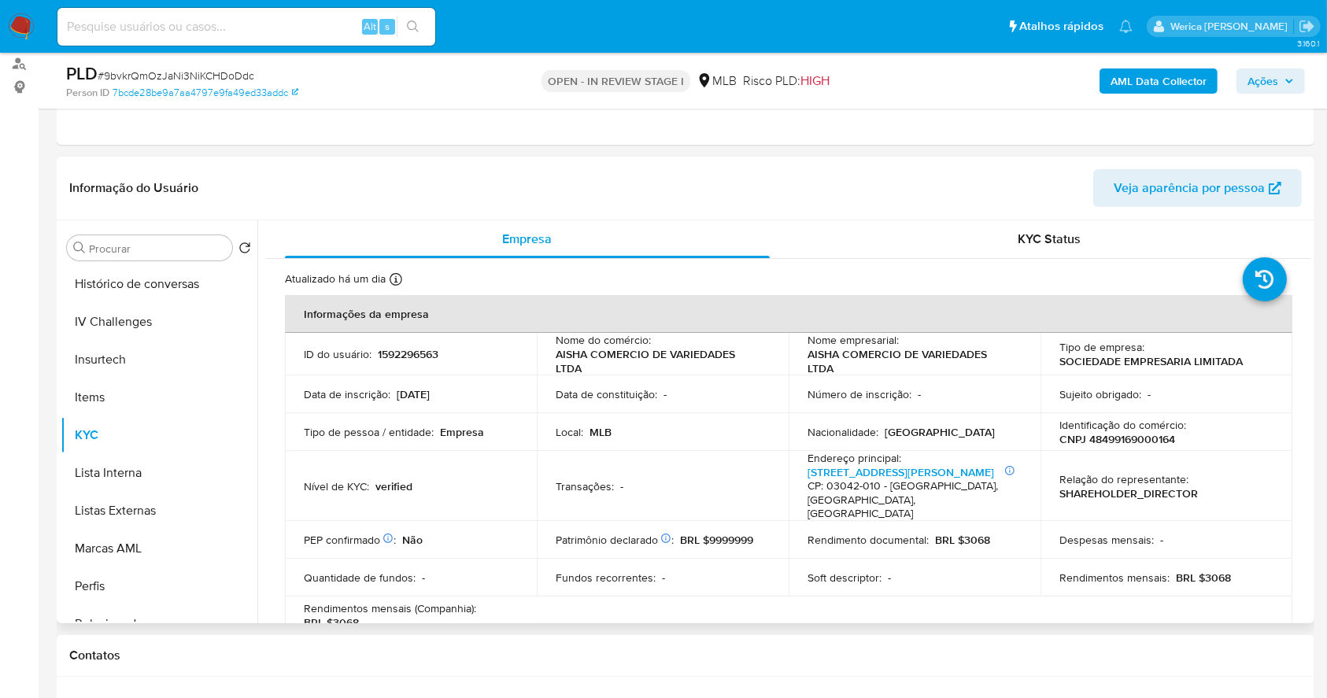
click at [1203, 502] on td "Relação do representante : SHAREHOLDER_DIRECTOR" at bounding box center [1167, 486] width 252 height 70
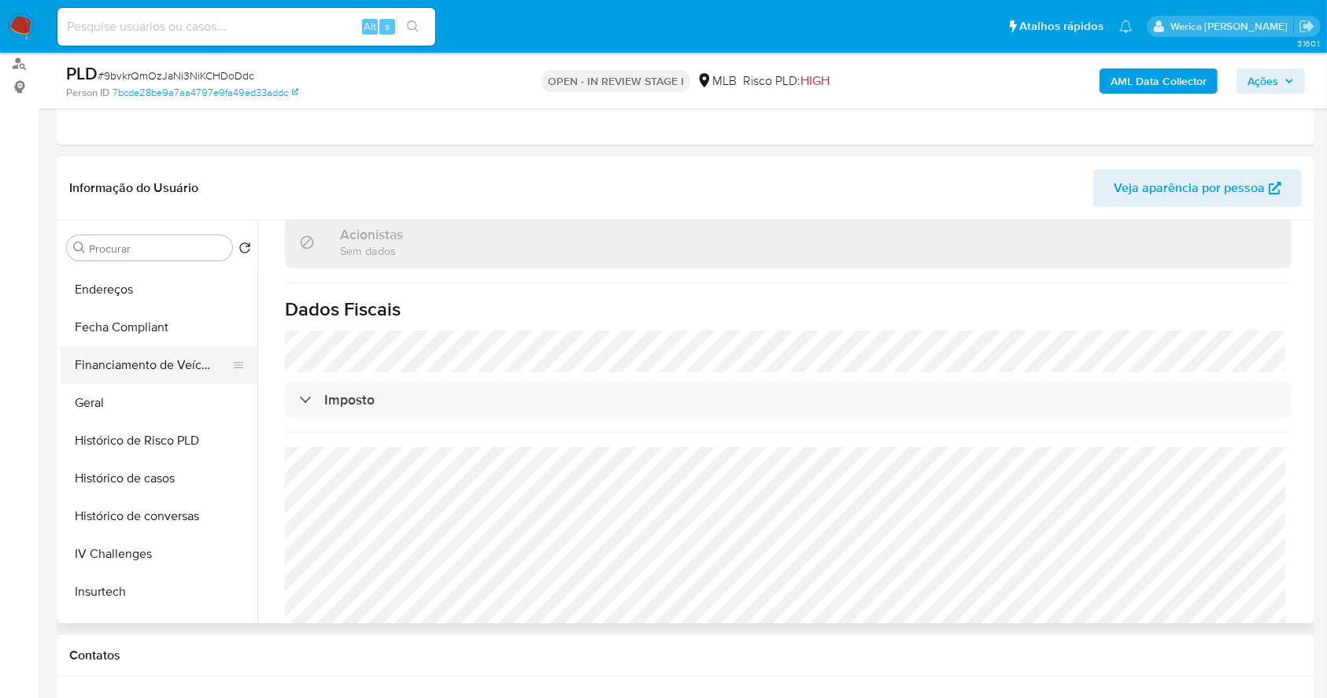
scroll to position [291, 0]
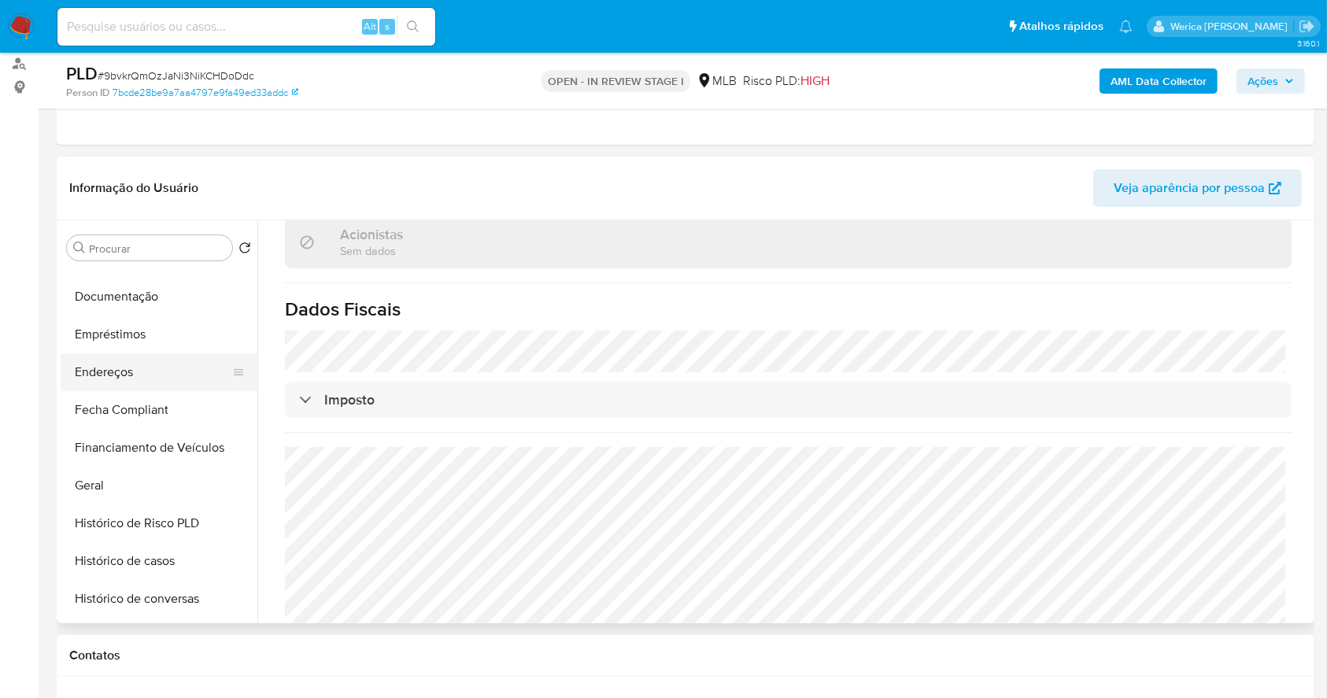
click at [172, 375] on button "Endereços" at bounding box center [153, 372] width 184 height 38
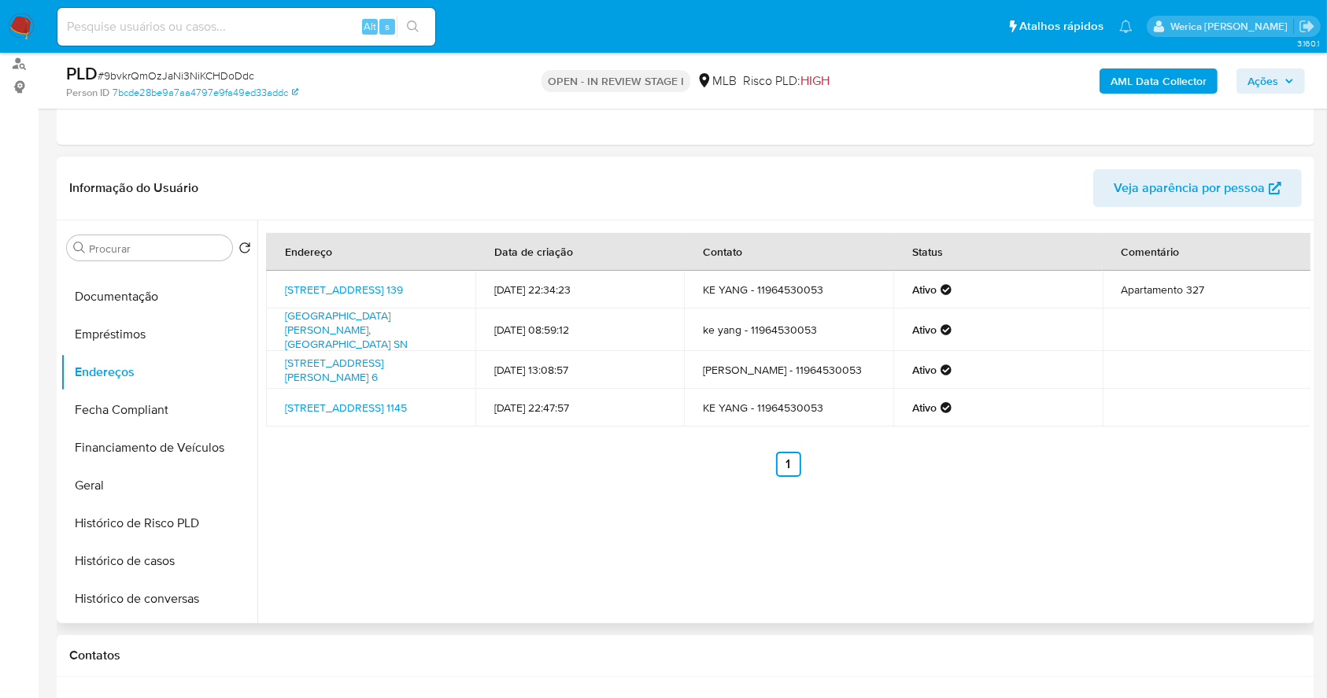
click at [1207, 488] on div "Endereço Data de criação Contato Status Comentário Rua Ernesto De Castro 139, S…" at bounding box center [783, 421] width 1053 height 403
click at [1204, 495] on div "Endereço Data de criação Contato Status Comentário Rua Ernesto De Castro 139, S…" at bounding box center [783, 421] width 1053 height 403
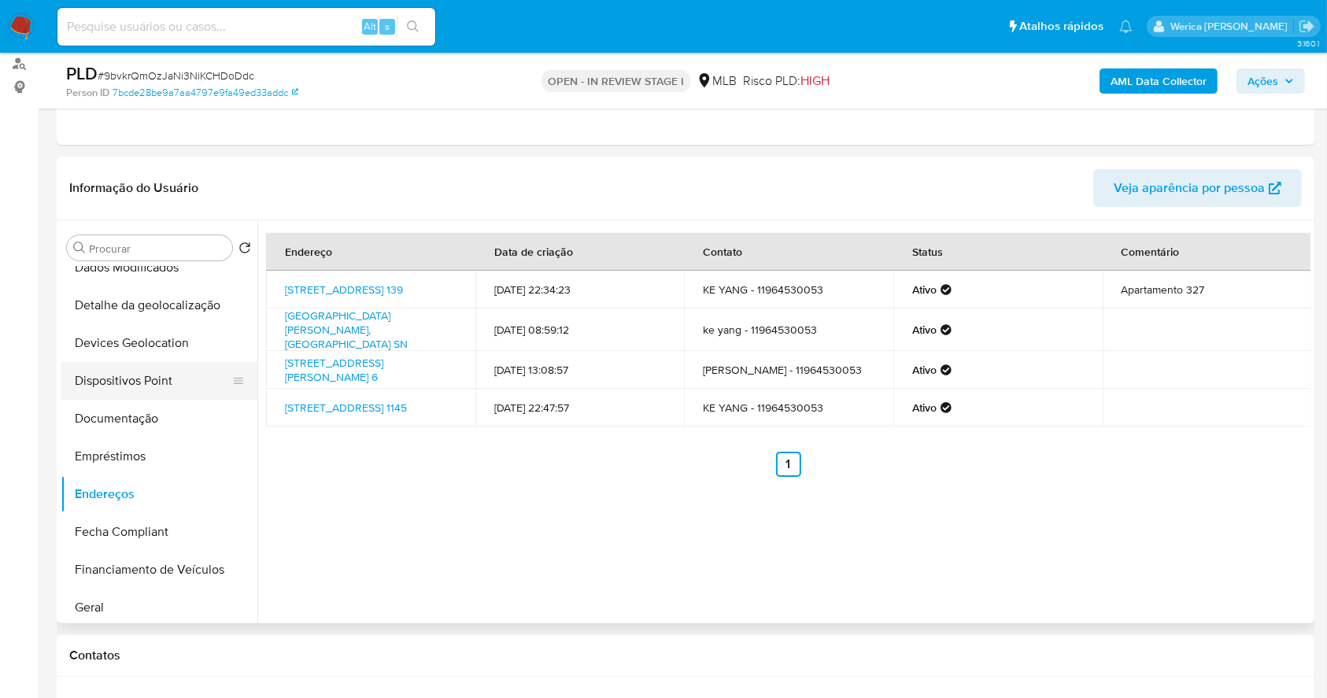
scroll to position [82, 0]
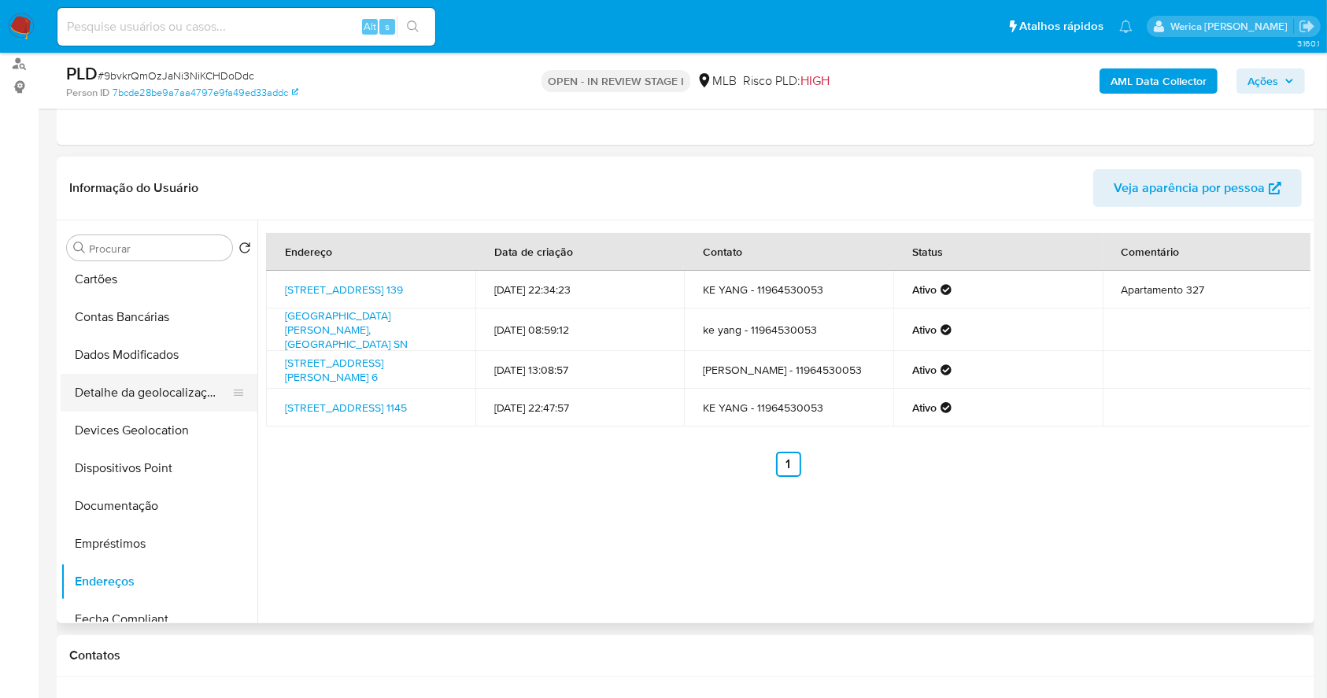
click at [151, 387] on button "Detalhe da geolocalização" at bounding box center [153, 393] width 184 height 38
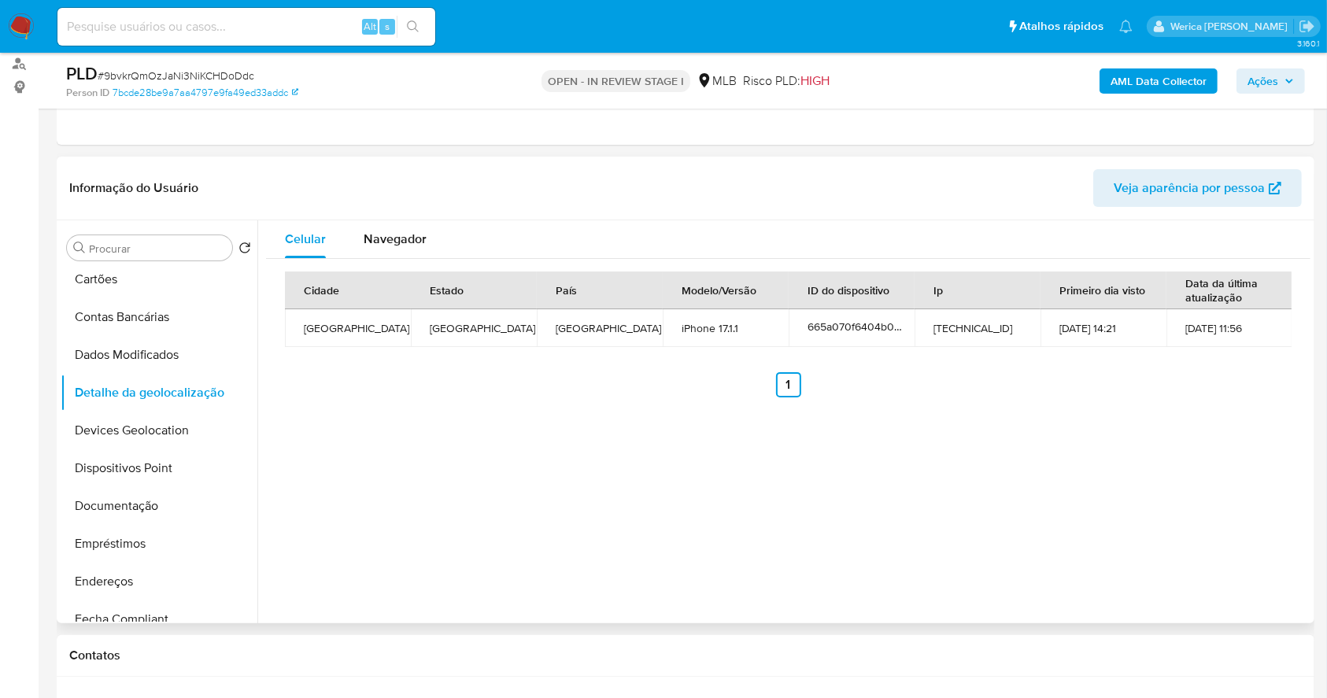
drag, startPoint x: 941, startPoint y: 521, endPoint x: 941, endPoint y: 457, distance: 64.5
click at [941, 516] on div "Celular Navegador Cidade Estado País Modelo/Versão ID do dispositivo Ip Primeir…" at bounding box center [783, 421] width 1053 height 403
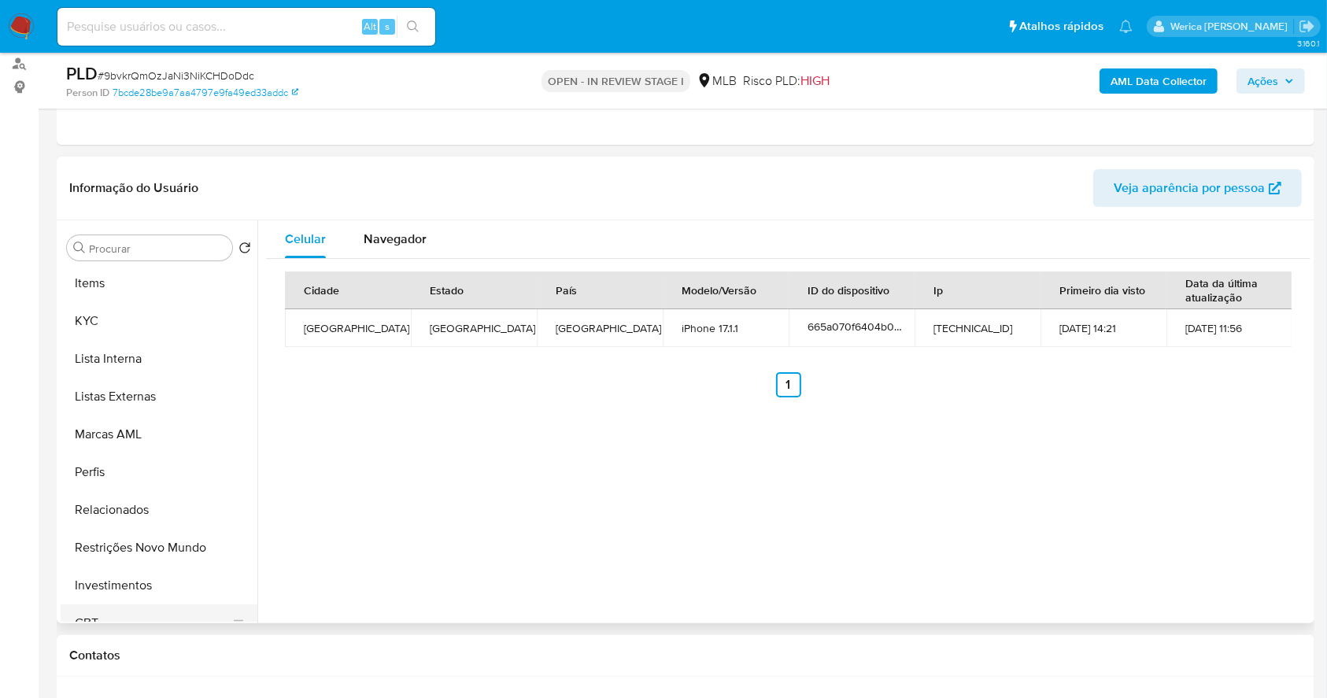
scroll to position [816, 0]
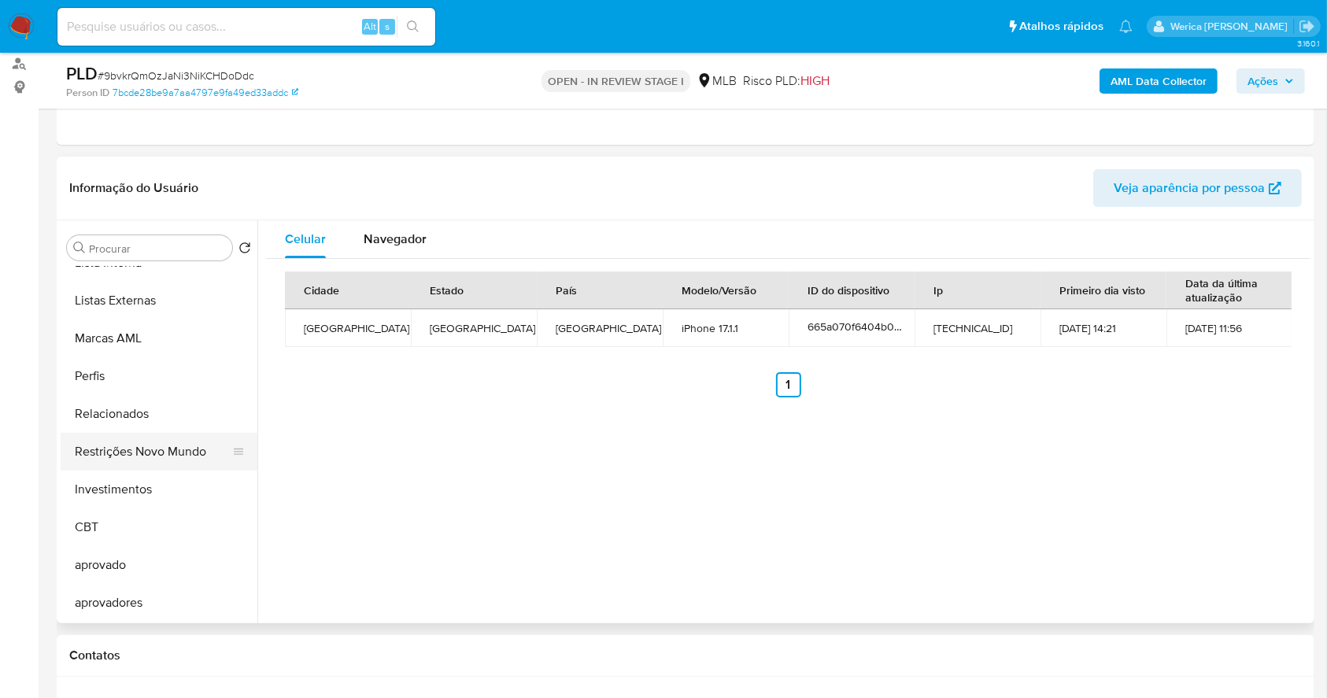
click at [176, 457] on button "Restrições Novo Mundo" at bounding box center [153, 452] width 184 height 38
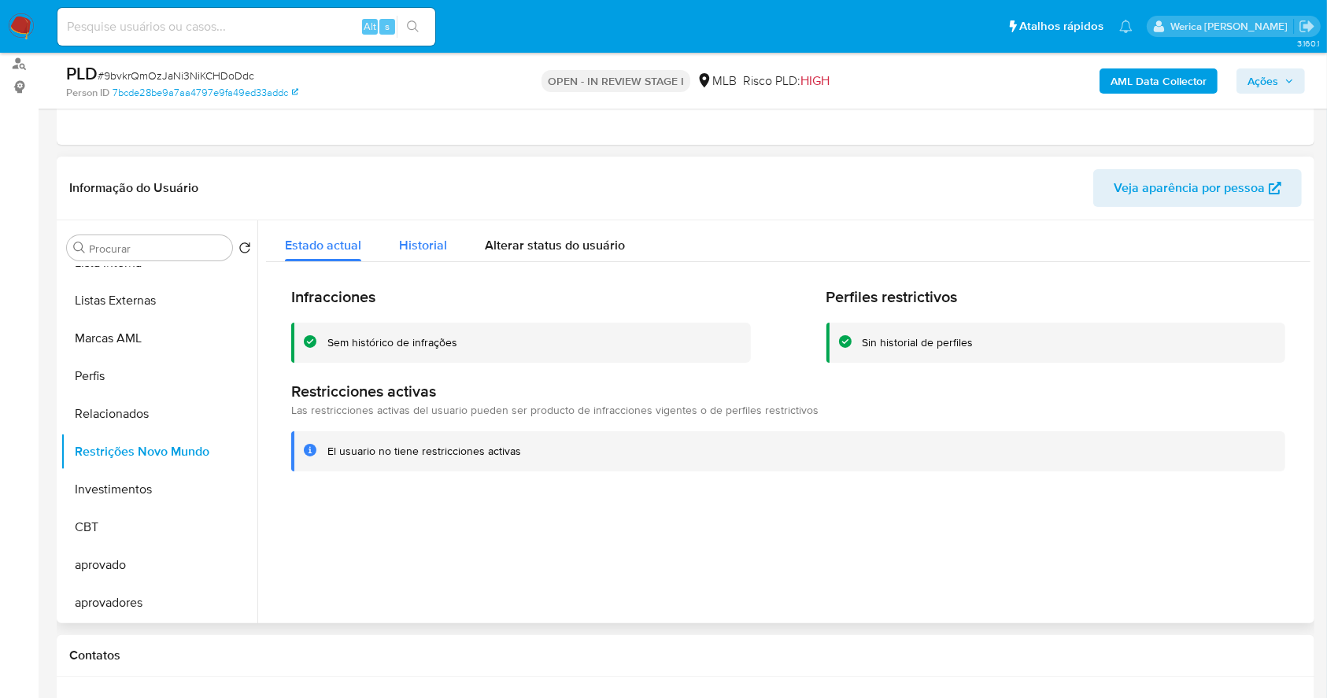
click at [432, 252] on span "Historial" at bounding box center [423, 245] width 48 height 18
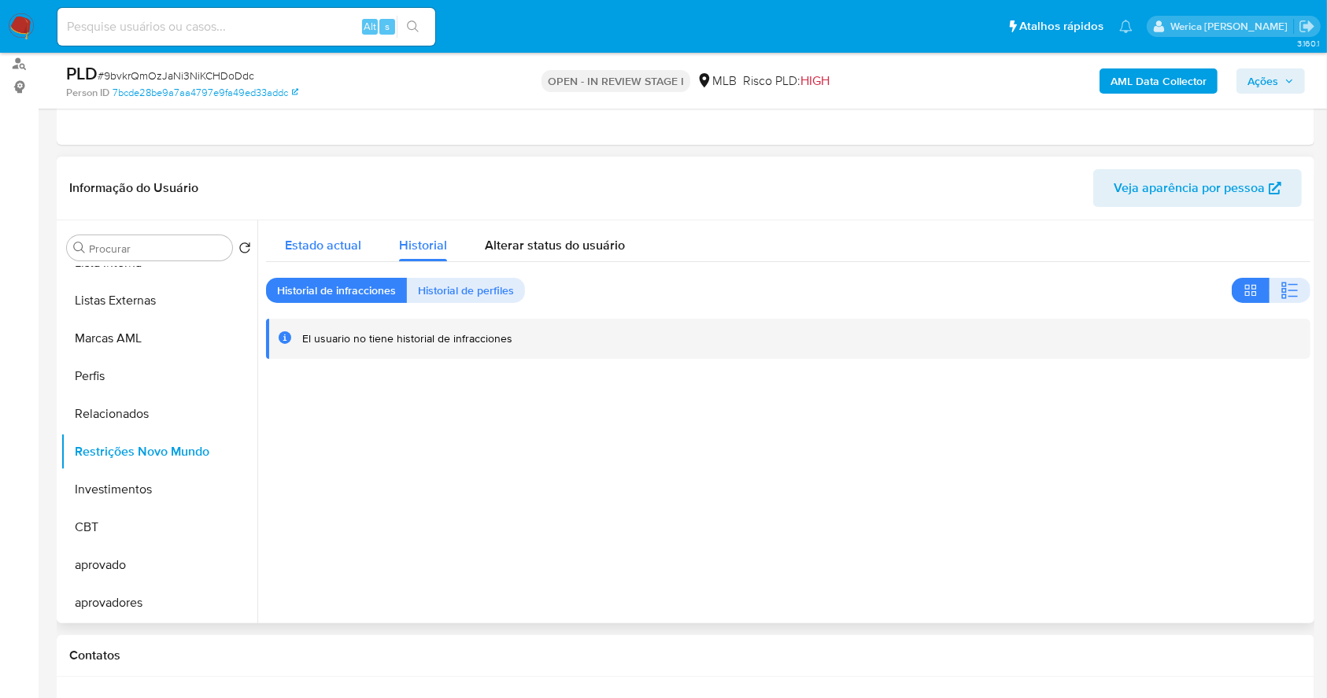
click at [358, 248] on span "Estado actual" at bounding box center [323, 245] width 76 height 18
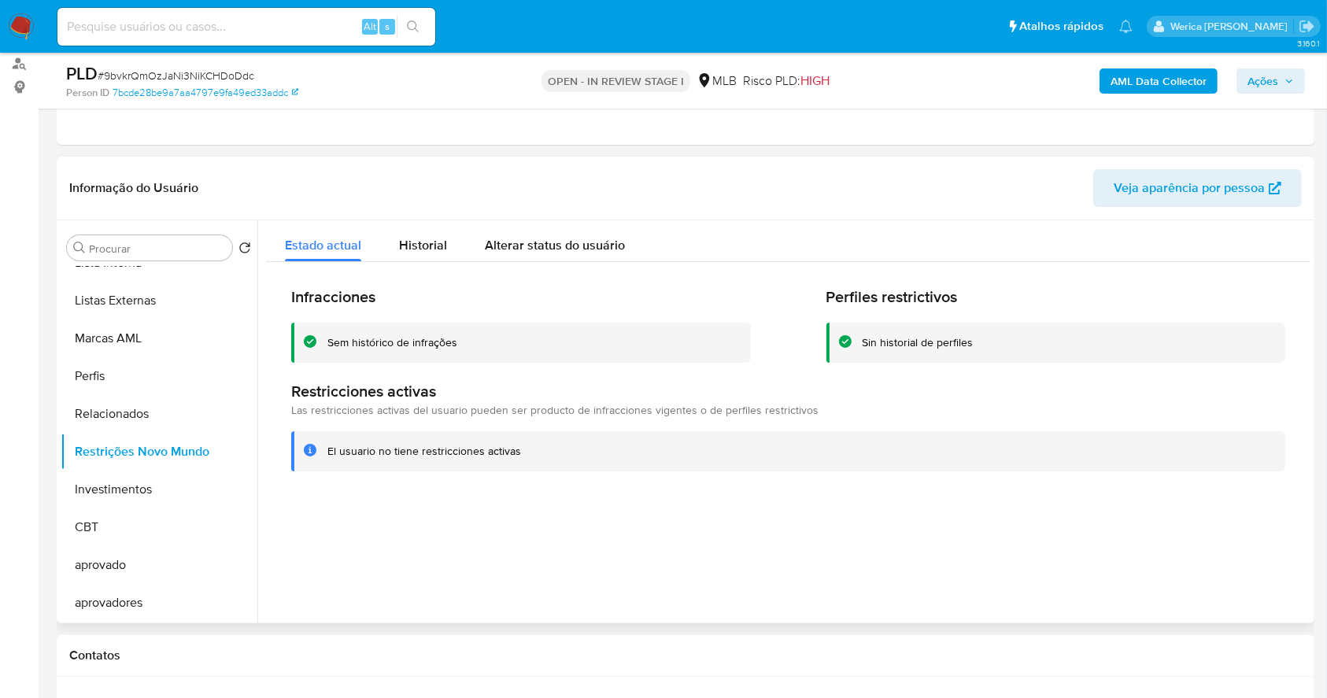
click at [1176, 497] on div at bounding box center [783, 421] width 1053 height 403
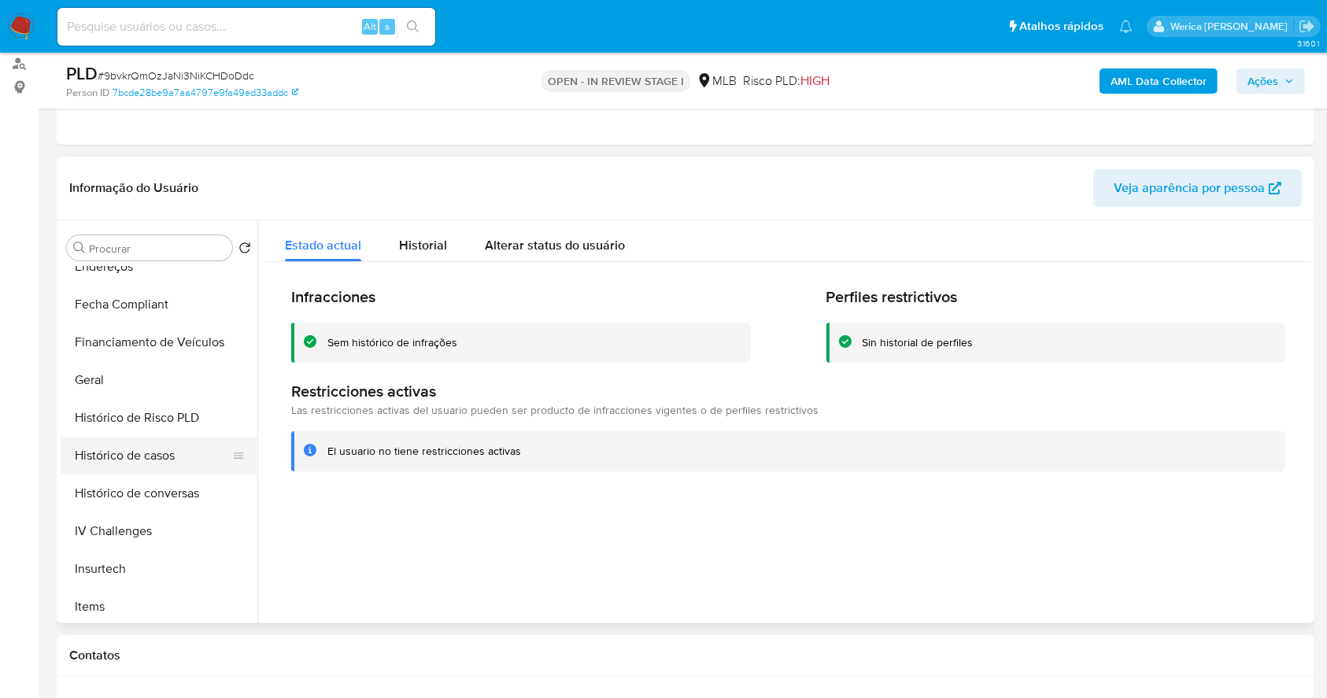
scroll to position [82, 0]
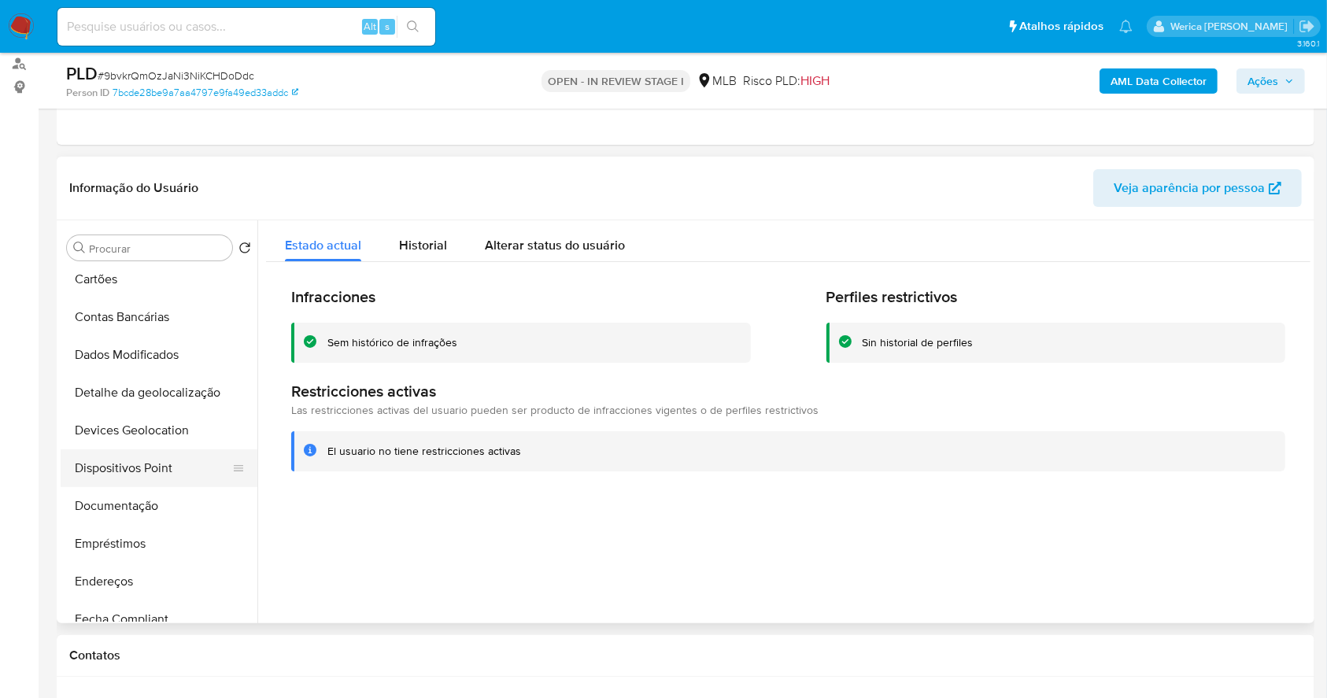
click at [152, 479] on button "Dispositivos Point" at bounding box center [153, 468] width 184 height 38
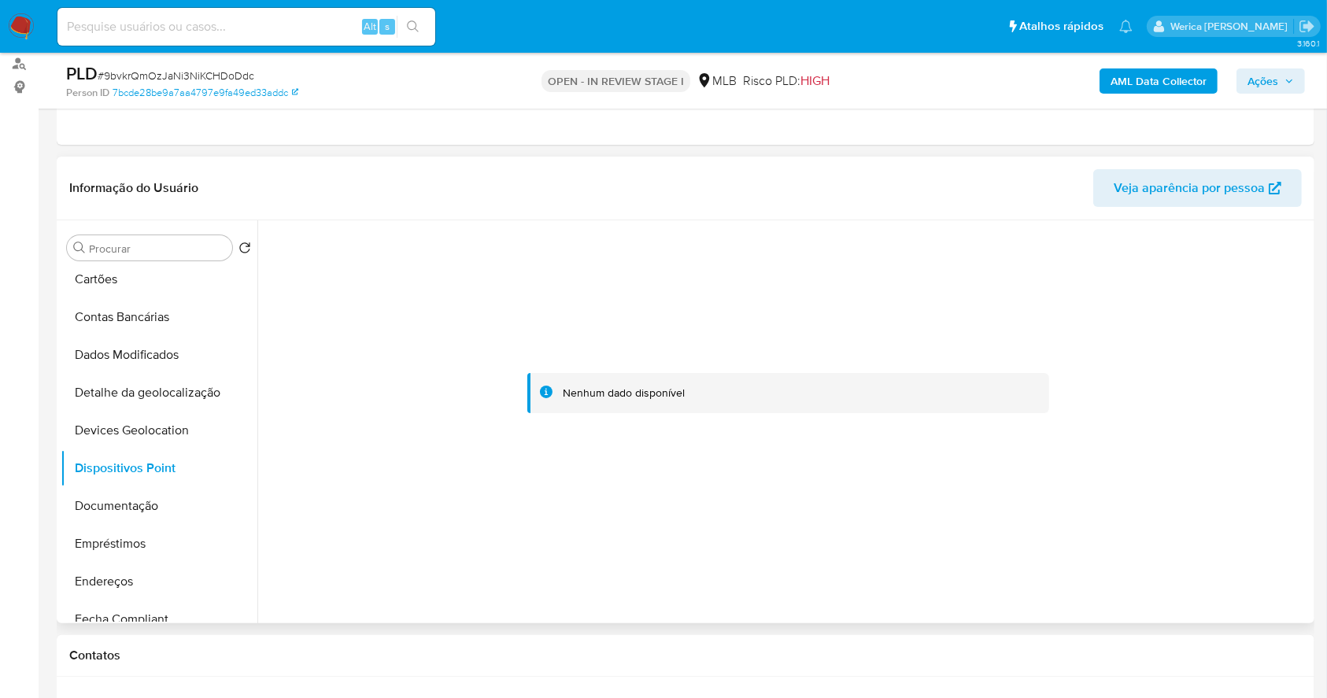
click at [1174, 523] on div at bounding box center [788, 393] width 1044 height 346
click at [1174, 524] on div at bounding box center [788, 393] width 1044 height 346
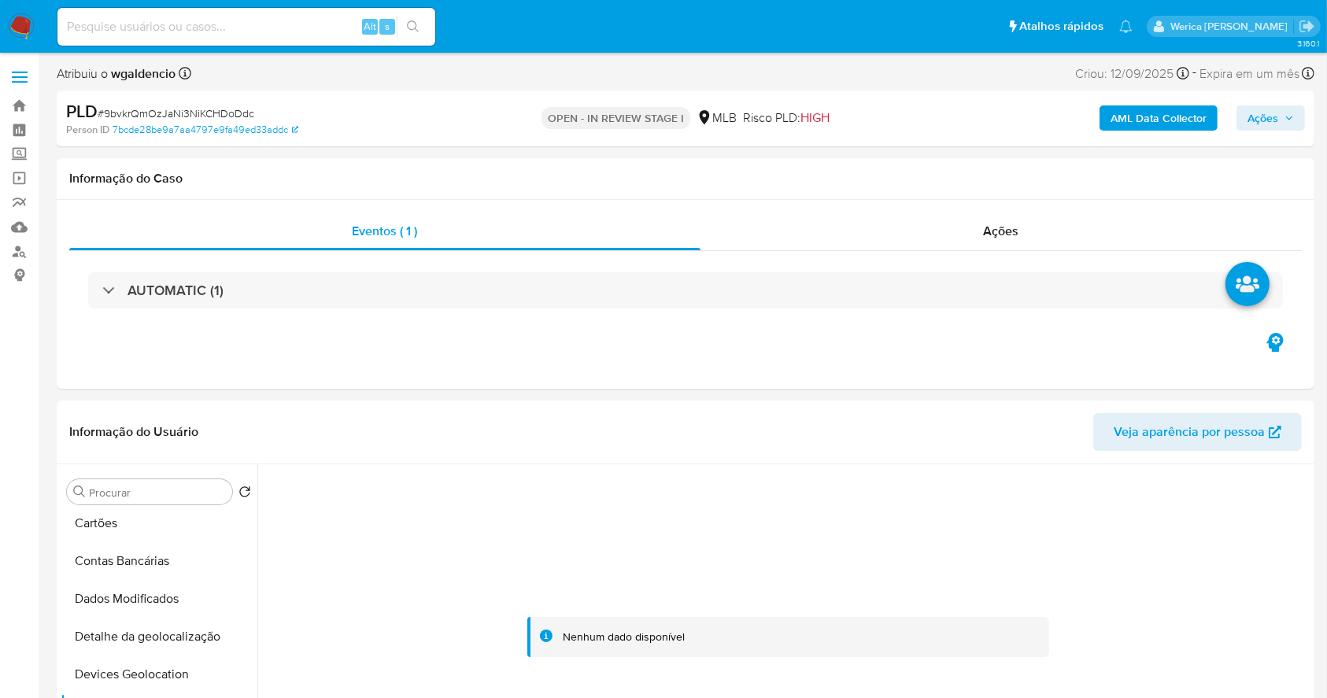
click at [1167, 108] on b "AML Data Collector" at bounding box center [1159, 117] width 96 height 25
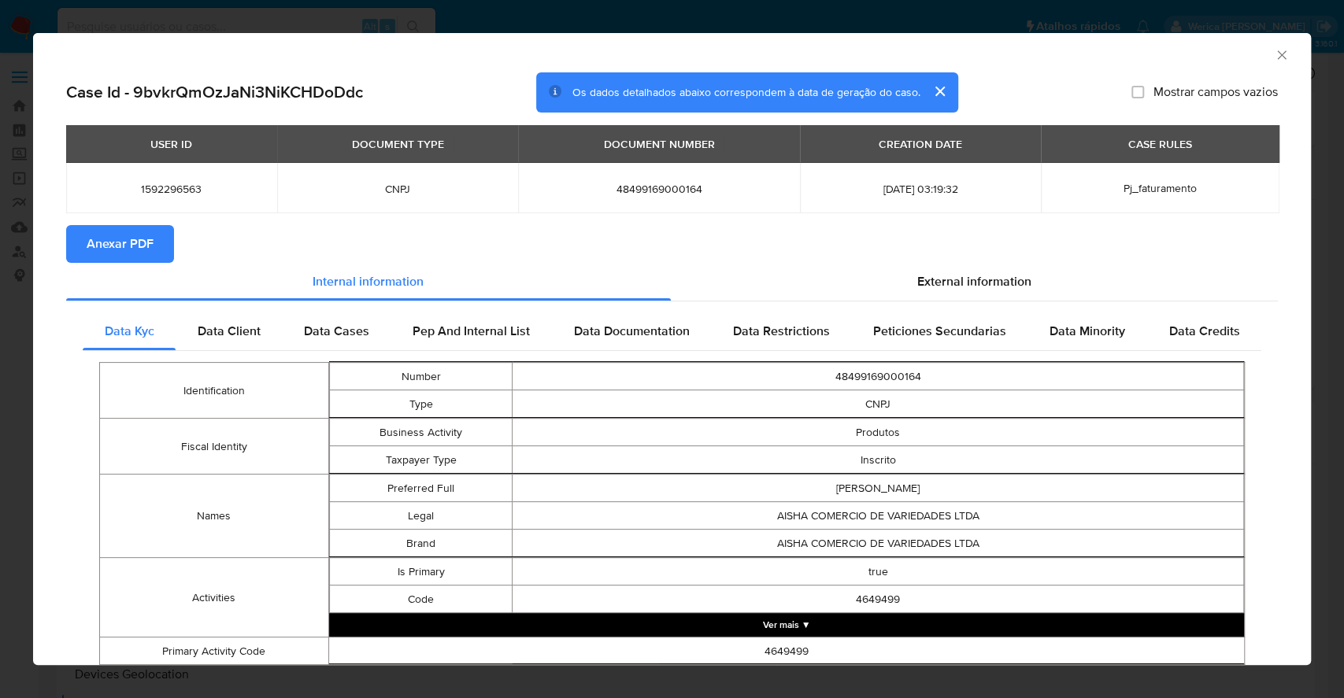
click at [1274, 54] on icon "Fechar a janela" at bounding box center [1282, 55] width 16 height 16
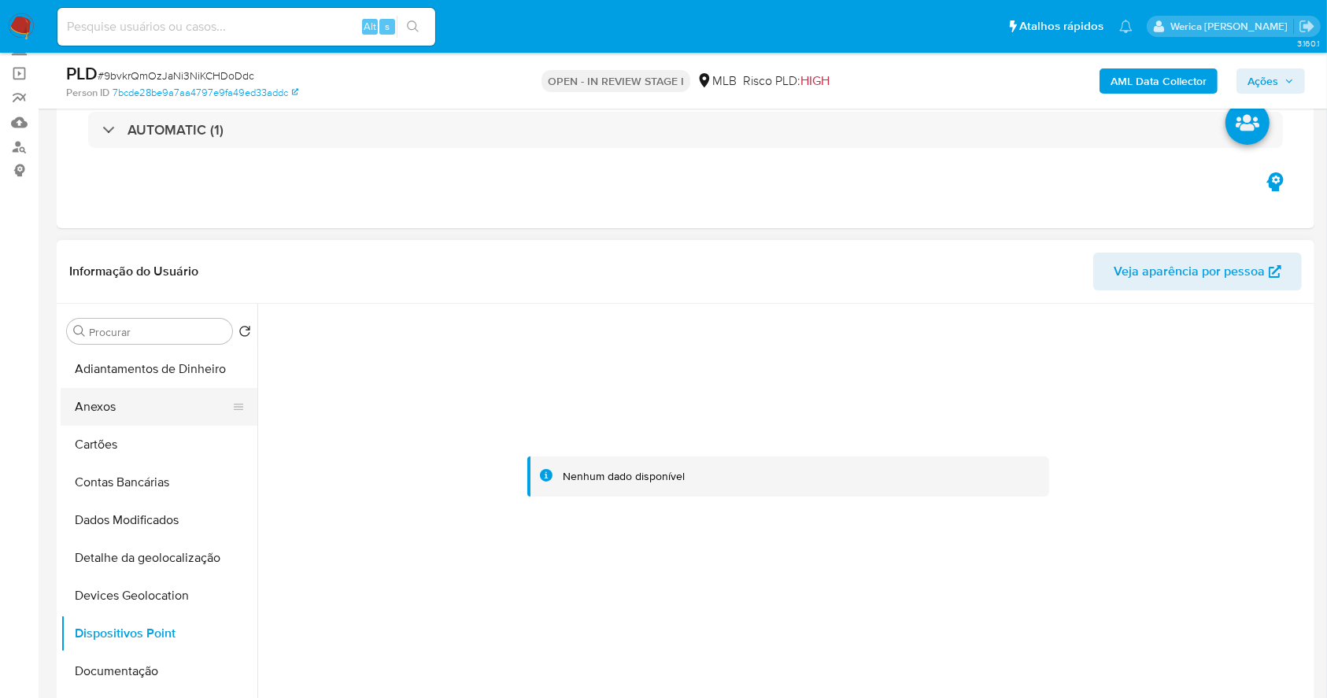
click at [149, 401] on button "Anexos" at bounding box center [153, 407] width 184 height 38
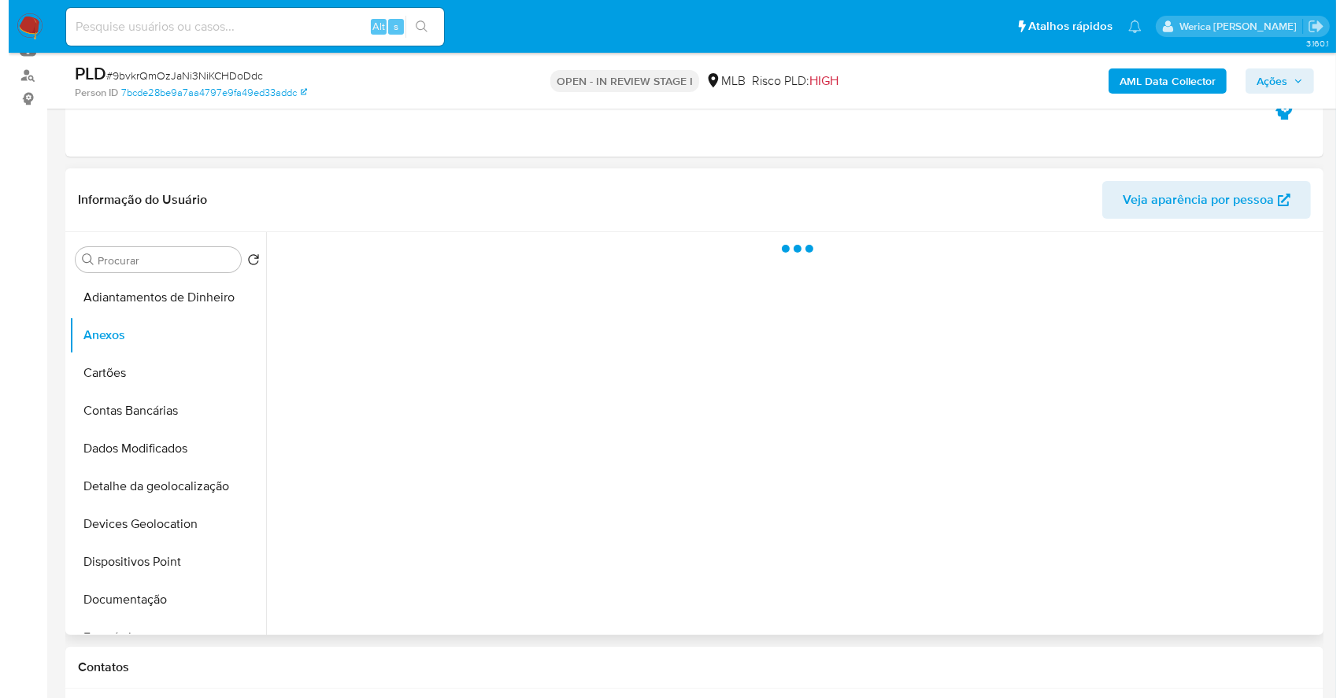
scroll to position [209, 0]
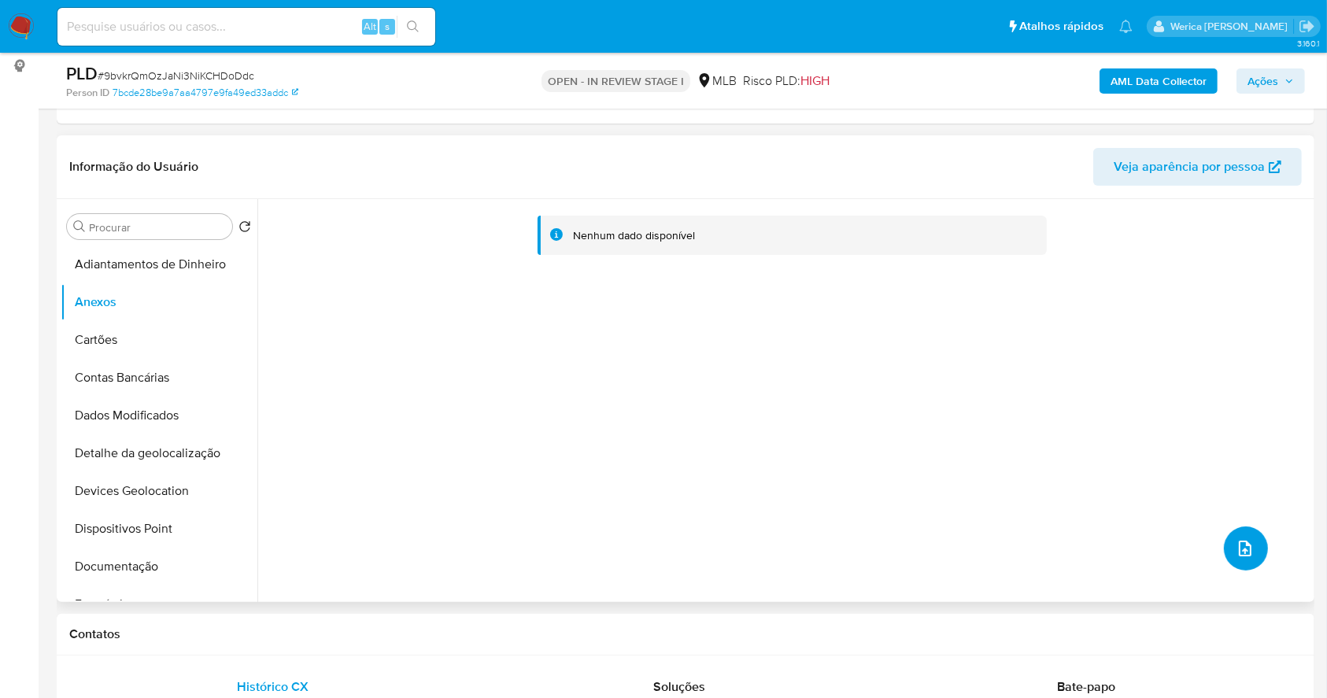
click at [1255, 551] on button "upload-file" at bounding box center [1246, 549] width 44 height 44
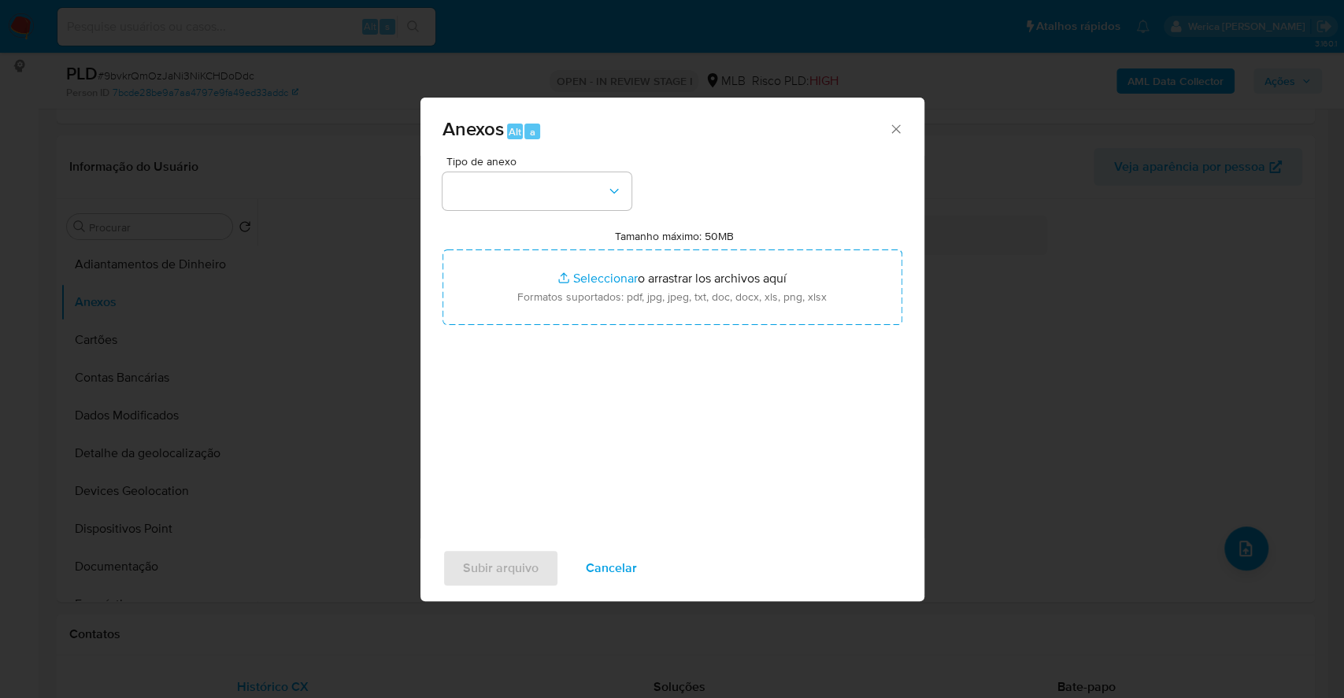
click at [567, 215] on div "Tipo de anexo Tamanho máximo: 50MB Seleccionar archivos Seleccionar o arrastrar…" at bounding box center [672, 342] width 460 height 372
click at [567, 184] on button "button" at bounding box center [536, 191] width 189 height 38
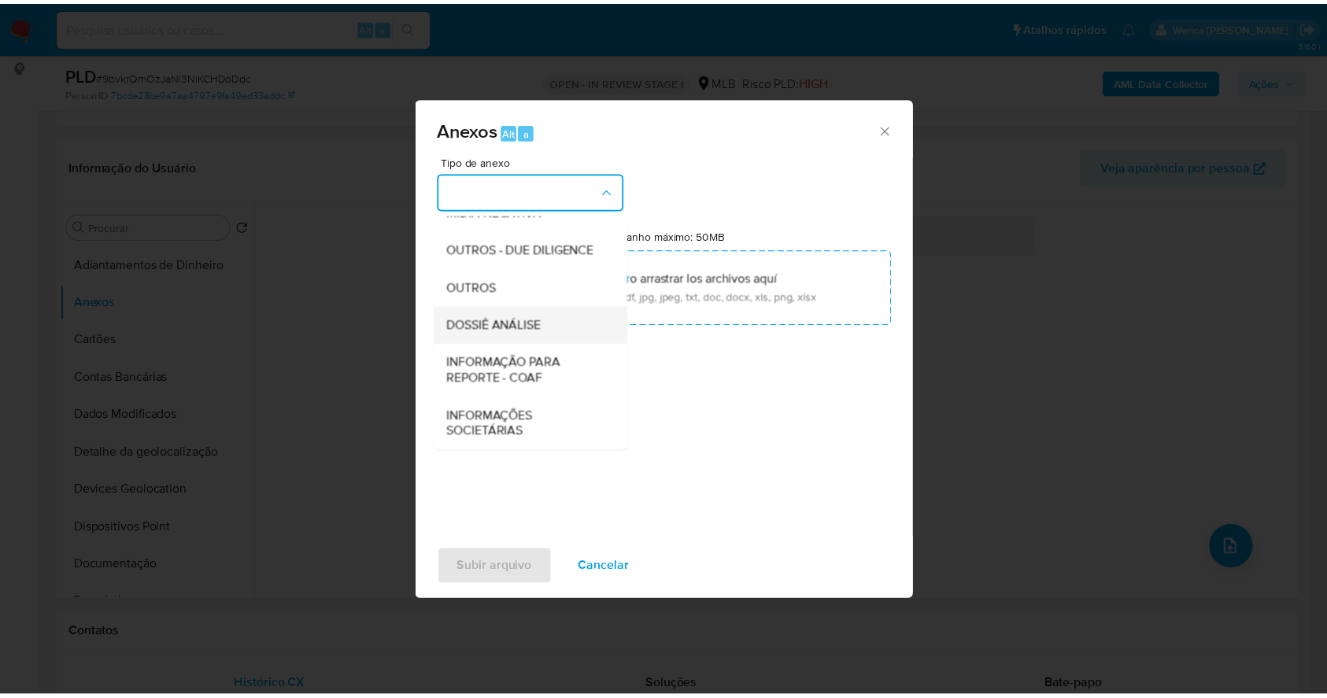
scroll to position [242, 0]
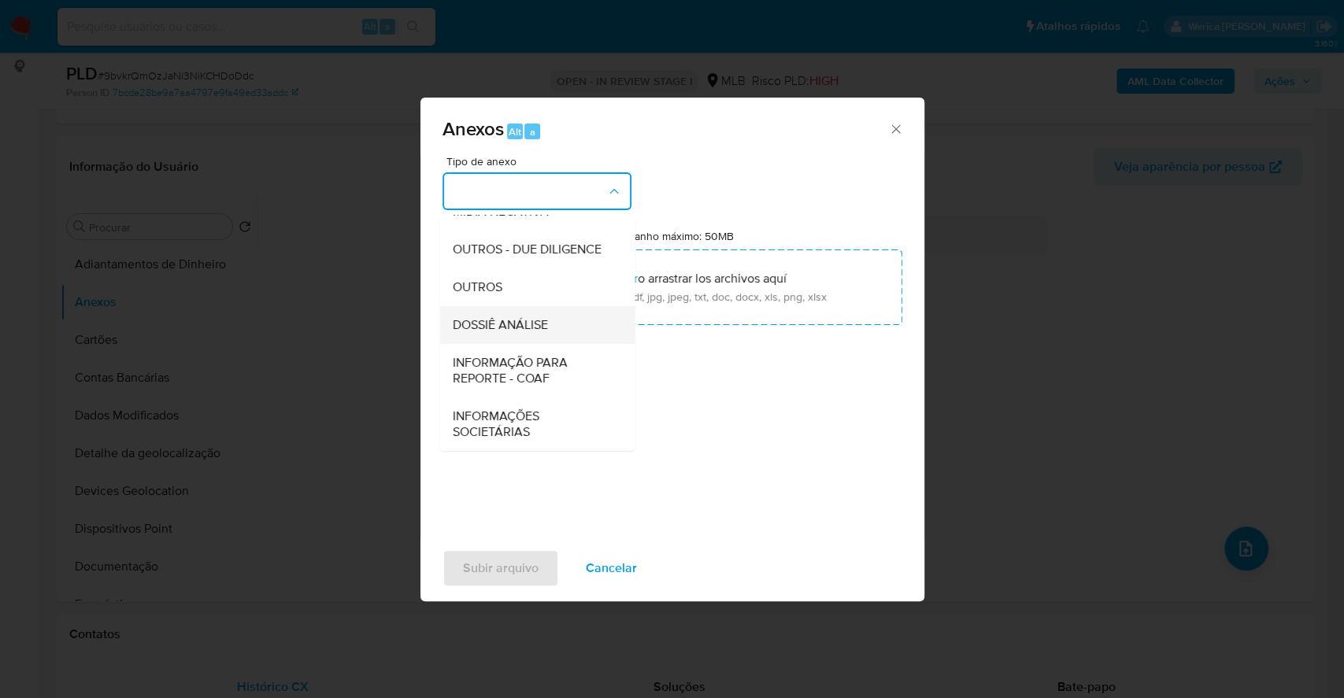
click at [516, 320] on span "DOSSIÊ ANÁLISE" at bounding box center [499, 325] width 95 height 16
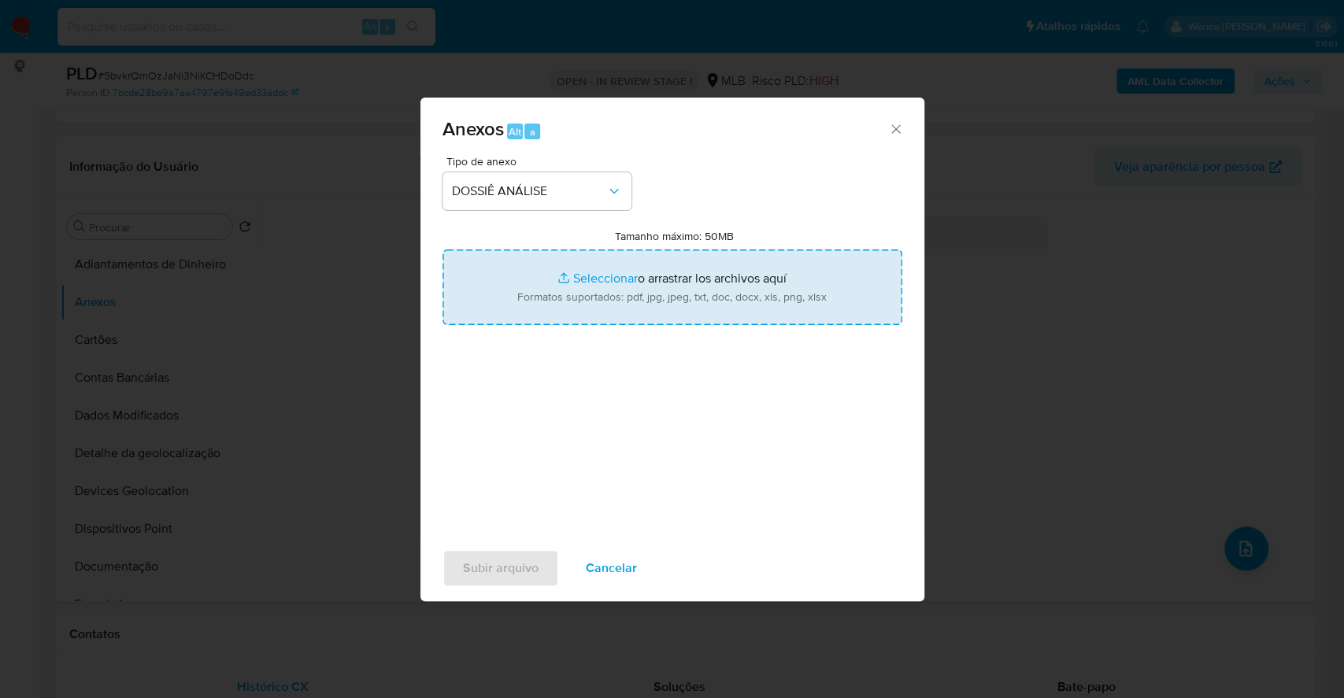
type input "C:\fakepath\SAR - XXXXX - CNPJ 48499169000164 - AISHA COMERCIO DE VARIEDADES LT…"
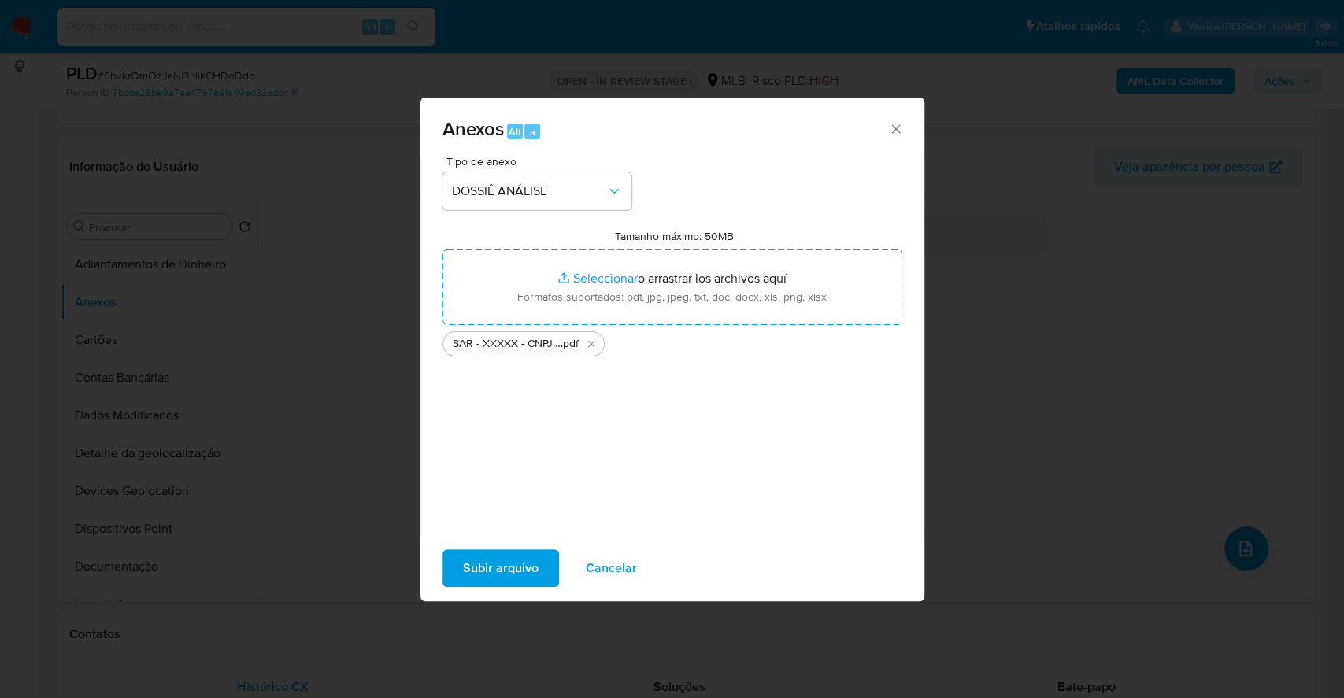
click at [475, 574] on span "Subir arquivo" at bounding box center [501, 568] width 76 height 35
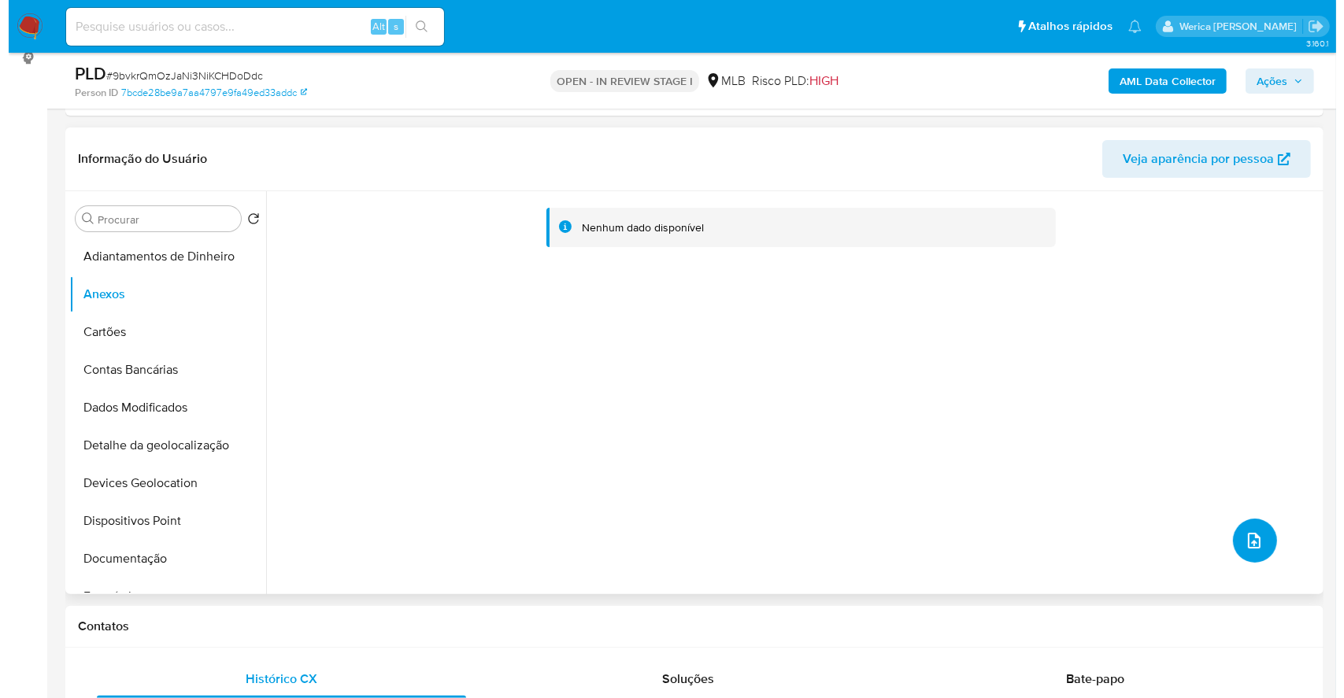
scroll to position [315, 0]
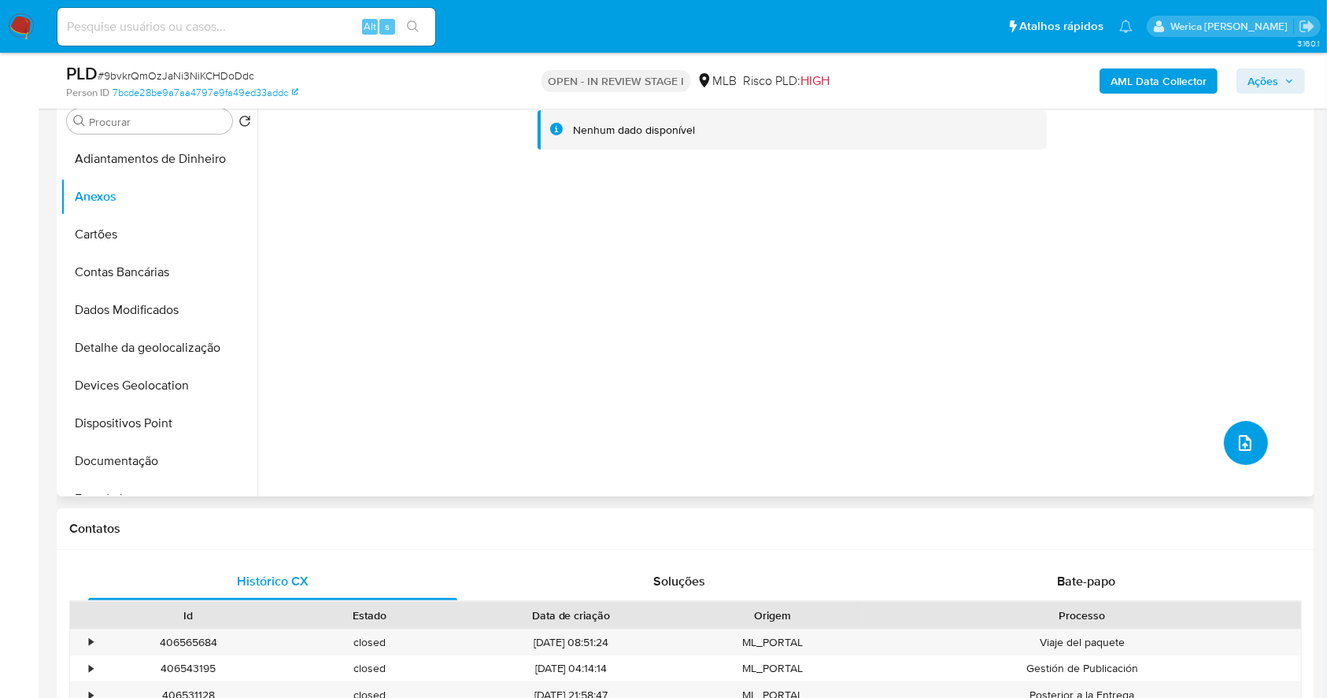
click at [1236, 452] on icon "upload-file" at bounding box center [1245, 443] width 19 height 19
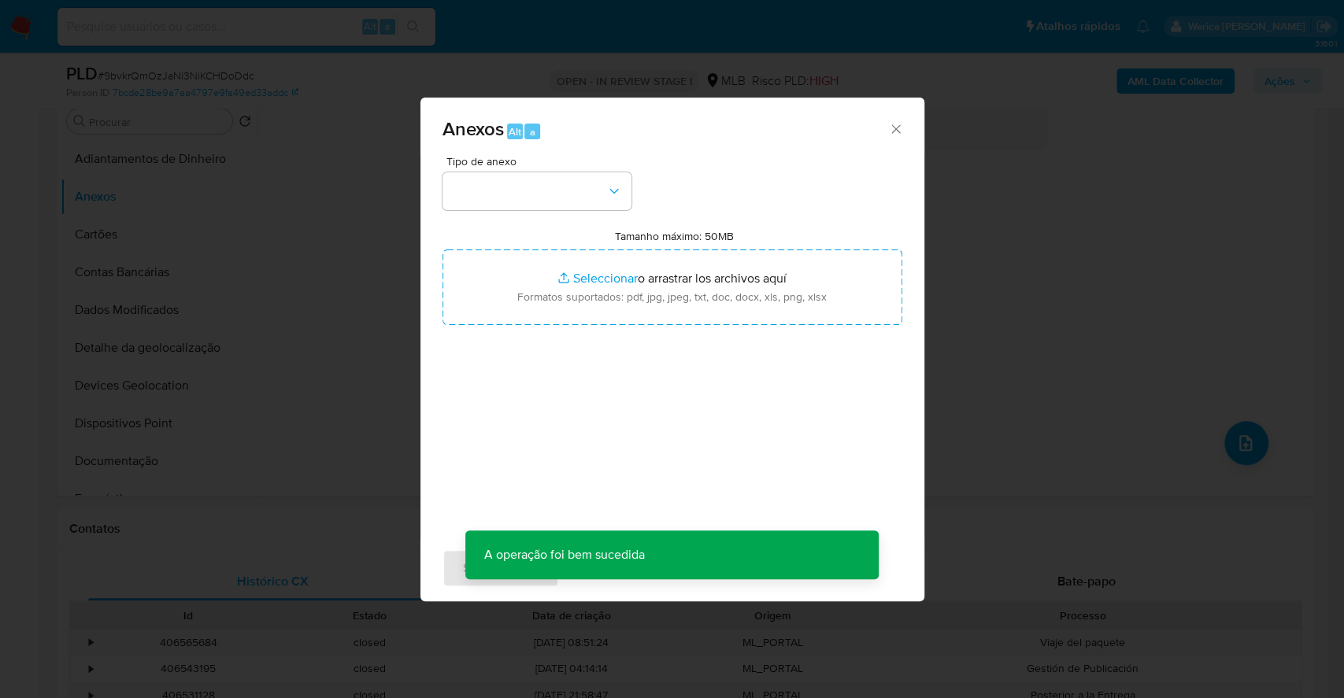
click at [791, 391] on div "Tipo de anexo Tamanho máximo: 50MB Seleccionar archivos Seleccionar o arrastrar…" at bounding box center [672, 342] width 460 height 372
click at [1102, 369] on div "Anexos Alt a Tipo de anexo Tamanho máximo: 50MB Seleccionar archivos Selecciona…" at bounding box center [672, 349] width 1344 height 698
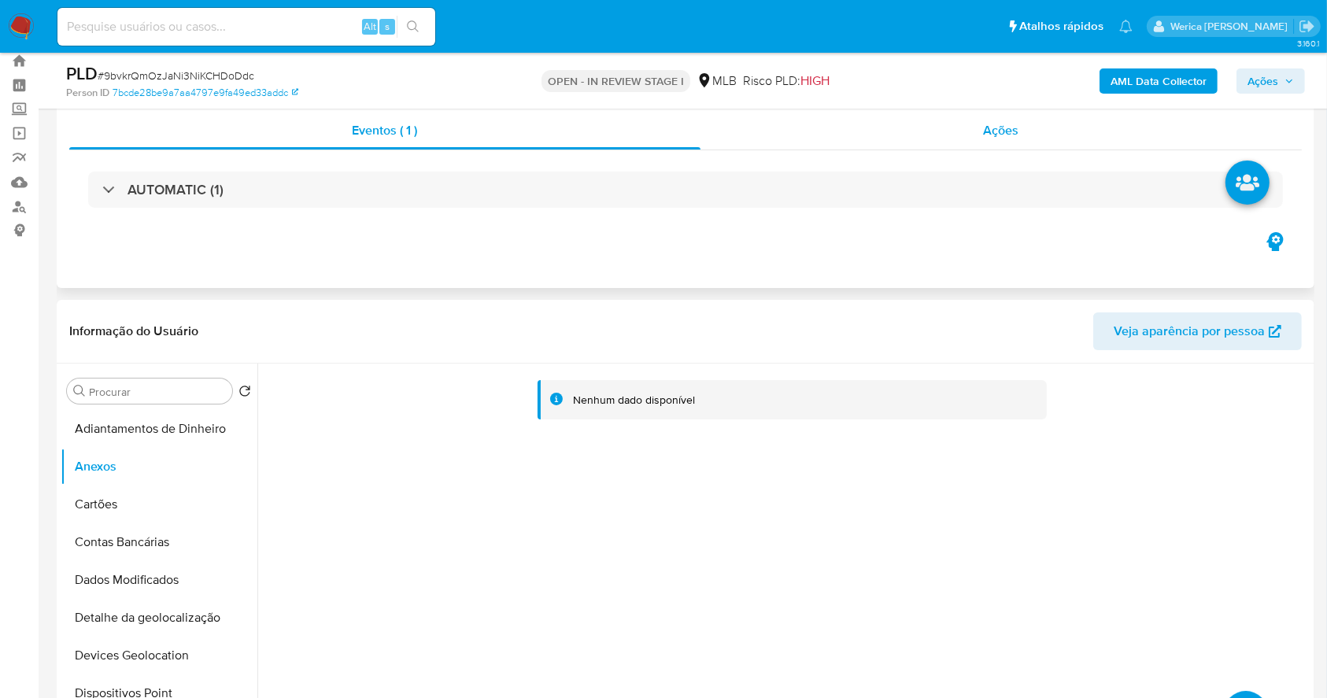
scroll to position [0, 0]
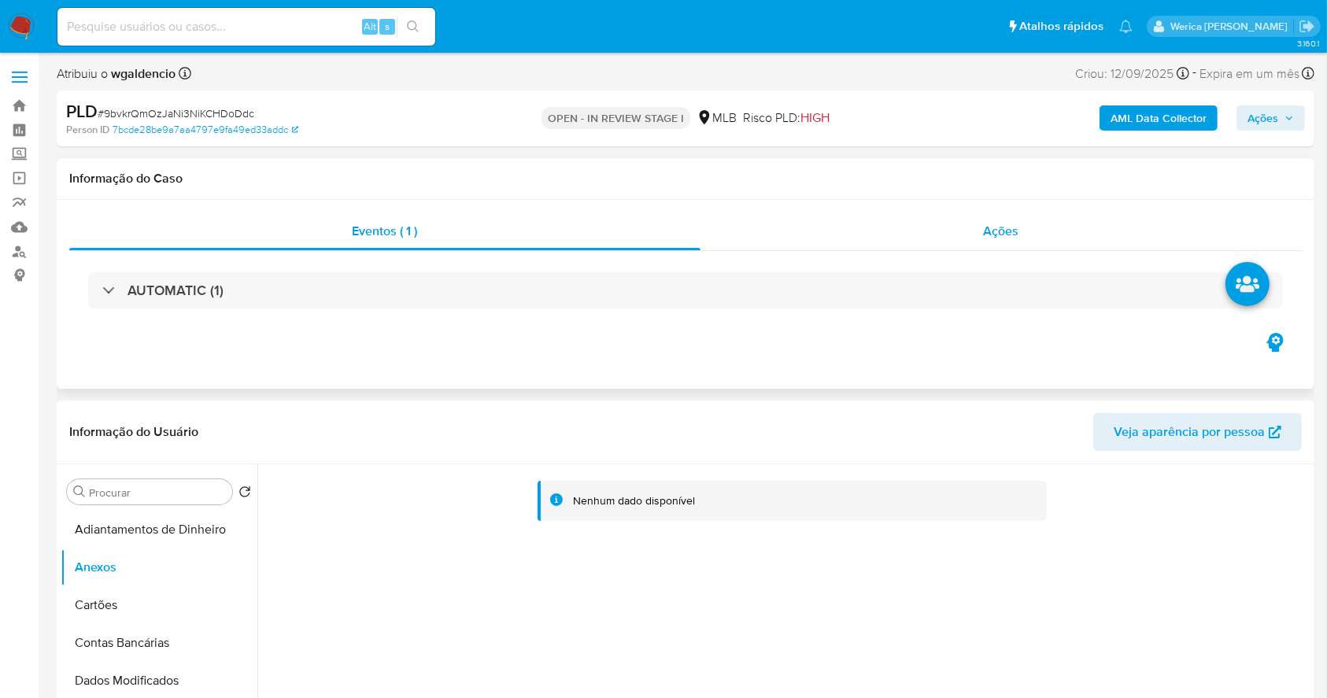
click at [1022, 227] on div "Ações" at bounding box center [1001, 232] width 601 height 38
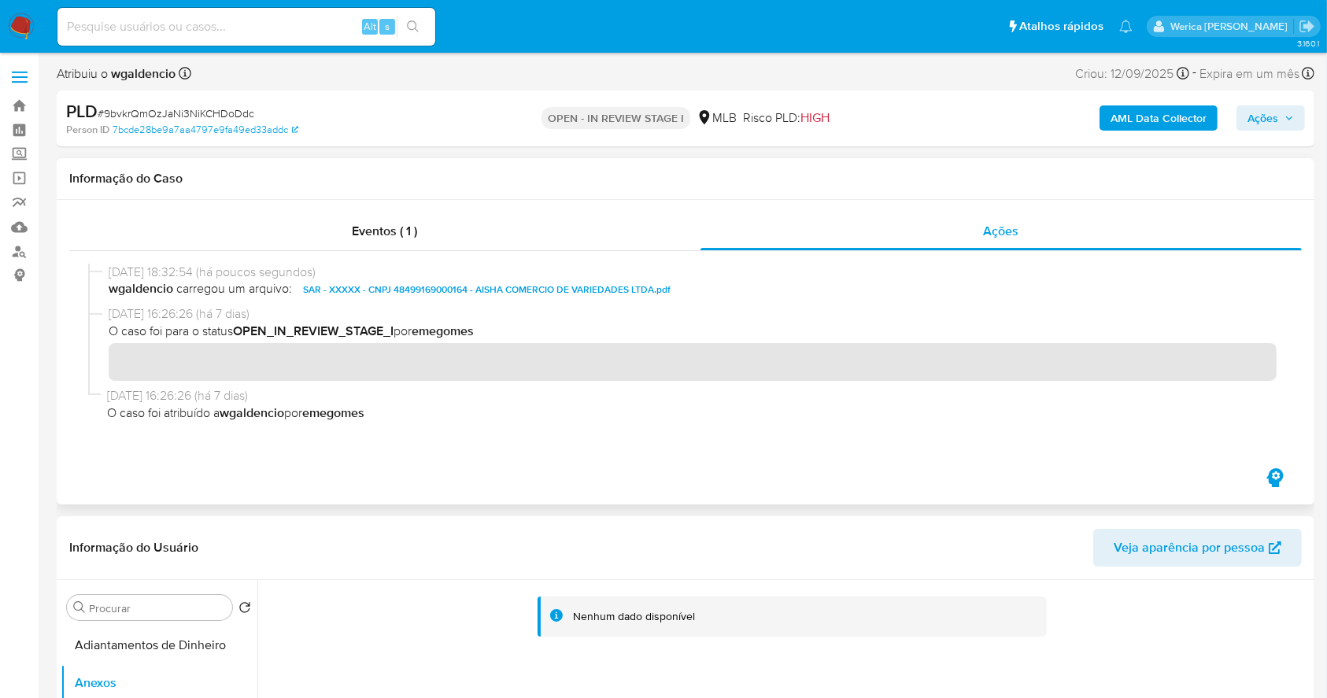
click at [627, 208] on div "Eventos ( 1 ) Ações" at bounding box center [686, 352] width 1258 height 305
drag, startPoint x: 614, startPoint y: 238, endPoint x: 632, endPoint y: 238, distance: 18.1
click at [615, 238] on div "Eventos ( 1 )" at bounding box center [384, 232] width 631 height 38
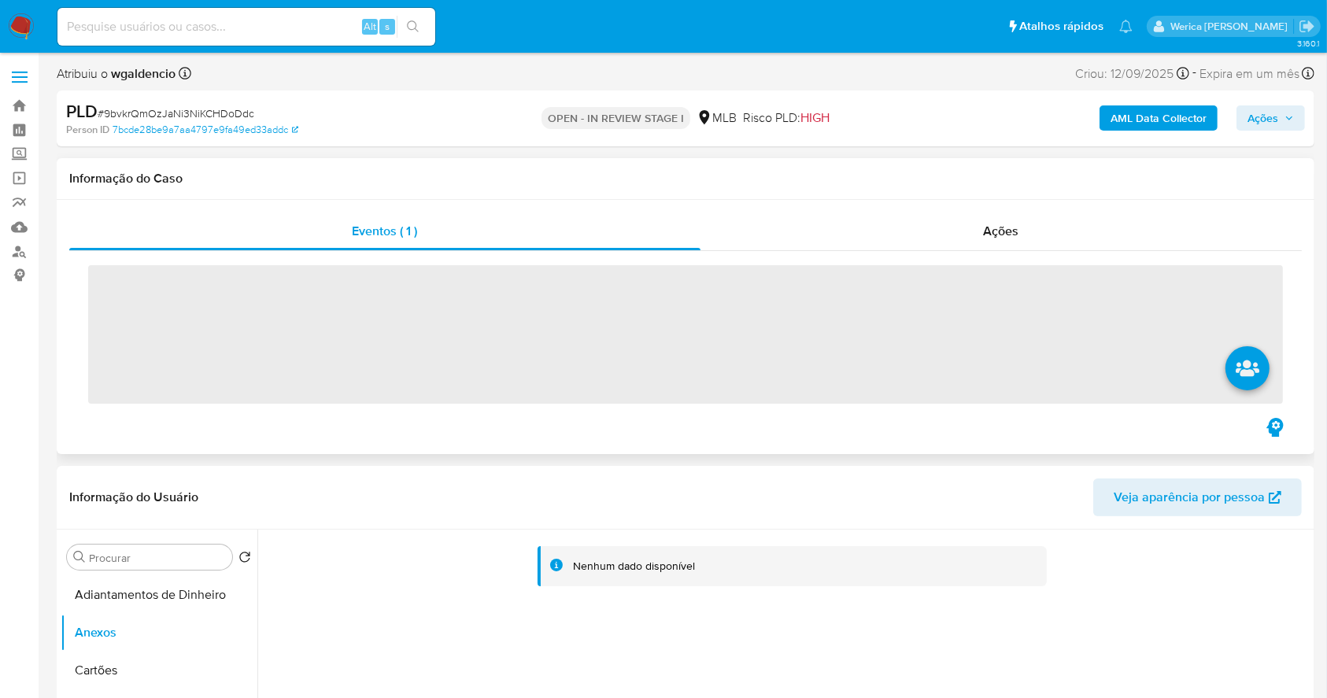
click at [993, 261] on div "‌" at bounding box center [685, 333] width 1233 height 164
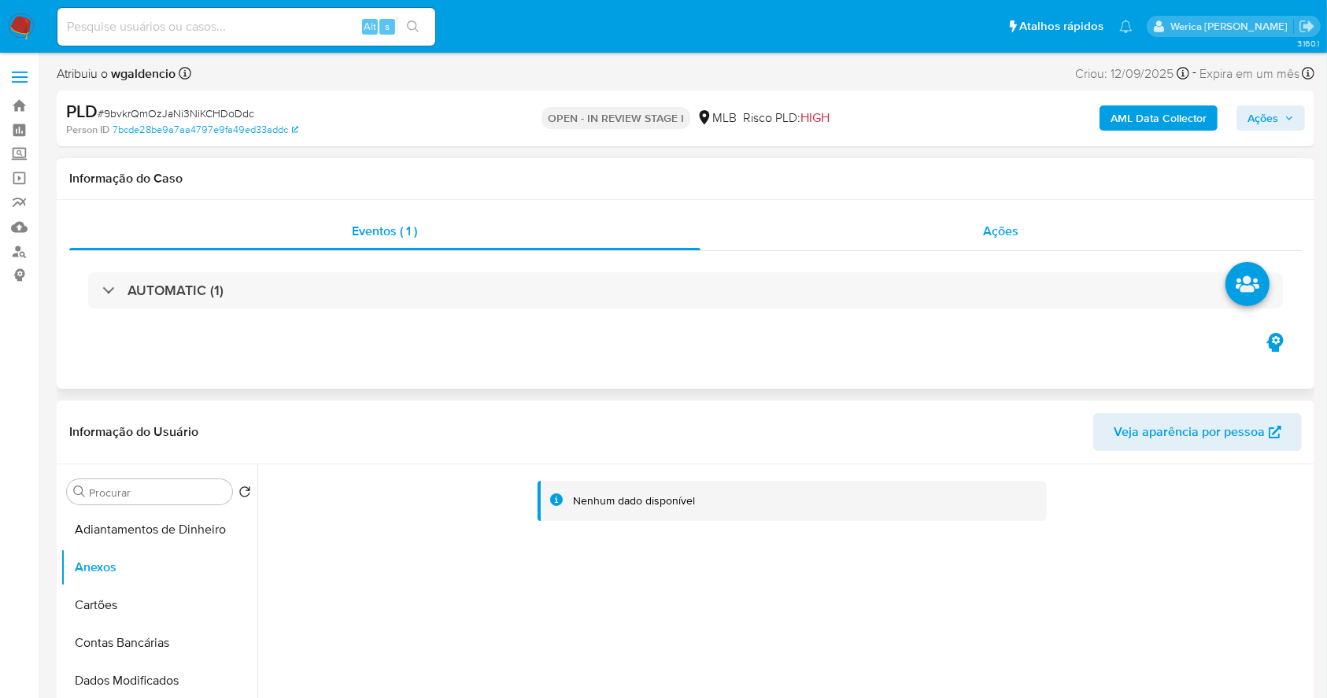
click at [999, 231] on span "Ações" at bounding box center [1001, 231] width 35 height 18
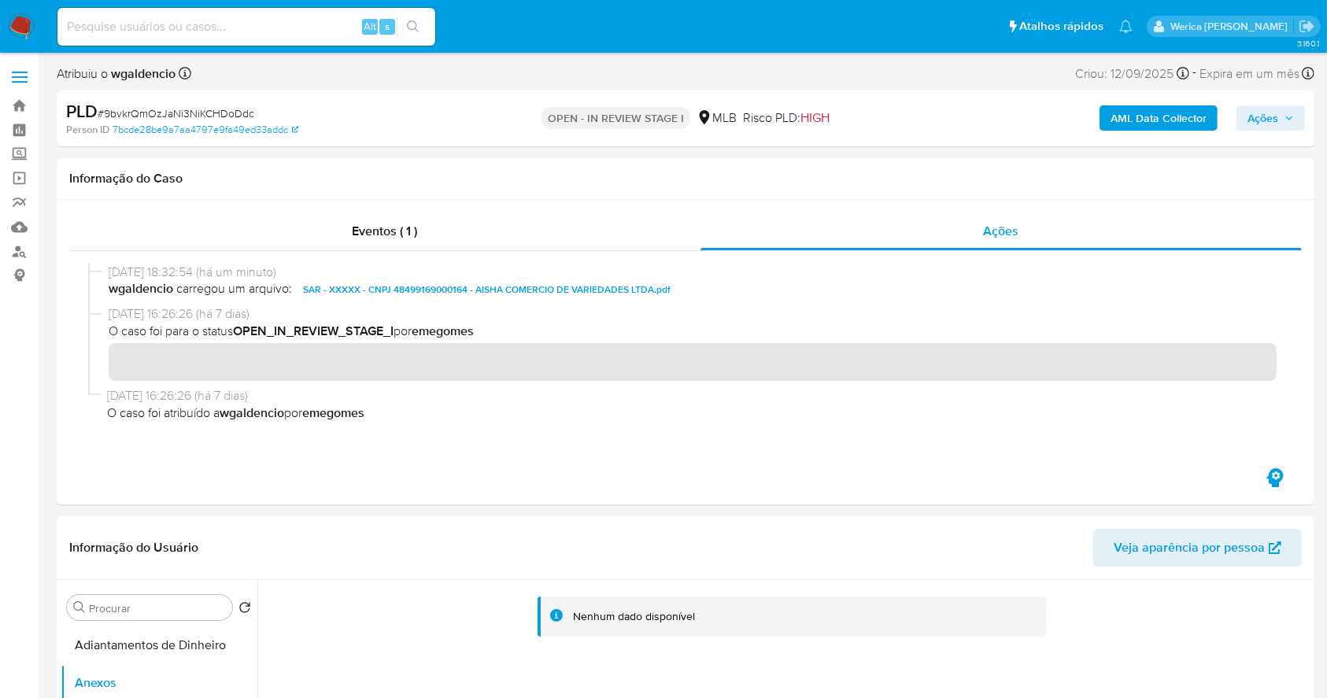
click at [1137, 129] on b "AML Data Collector" at bounding box center [1159, 117] width 96 height 25
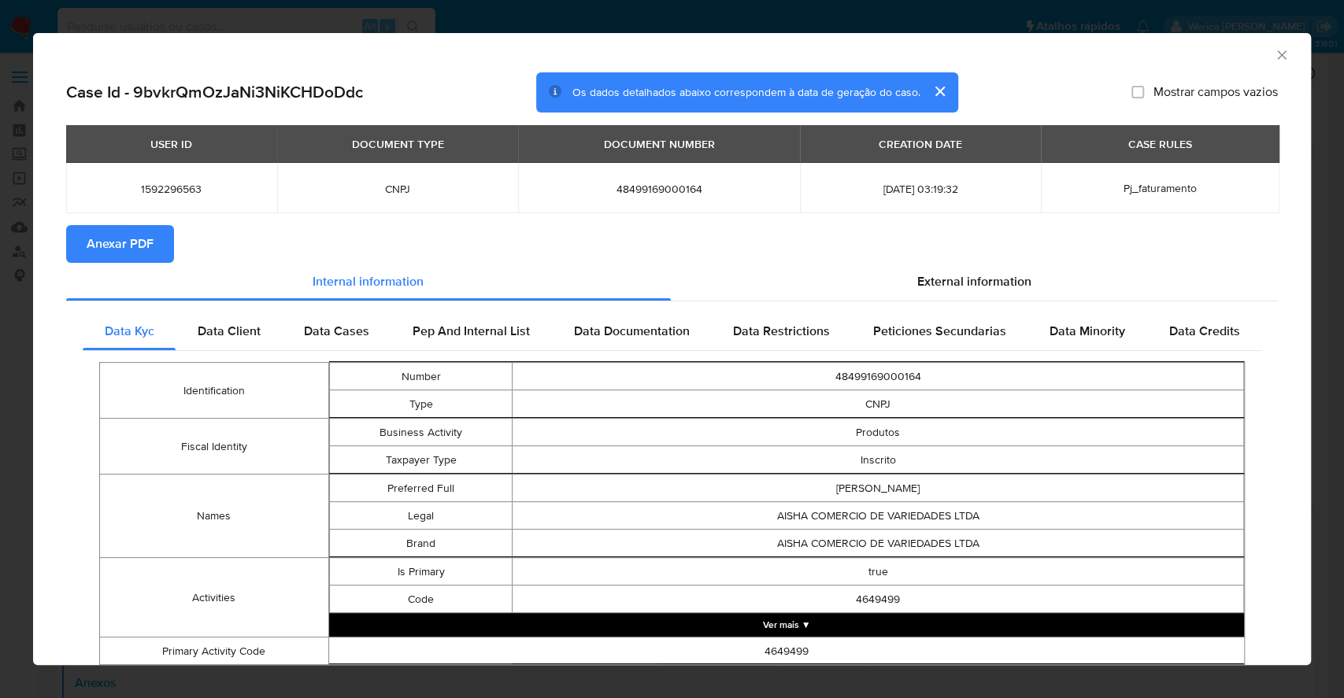
click at [186, 259] on section "Anexar PDF" at bounding box center [671, 244] width 1211 height 38
click at [146, 246] on span "Anexar PDF" at bounding box center [120, 244] width 67 height 35
click at [1244, 61] on div "AML Data Collector" at bounding box center [671, 52] width 1277 height 39
click at [1274, 55] on icon "Fechar a janela" at bounding box center [1282, 55] width 16 height 16
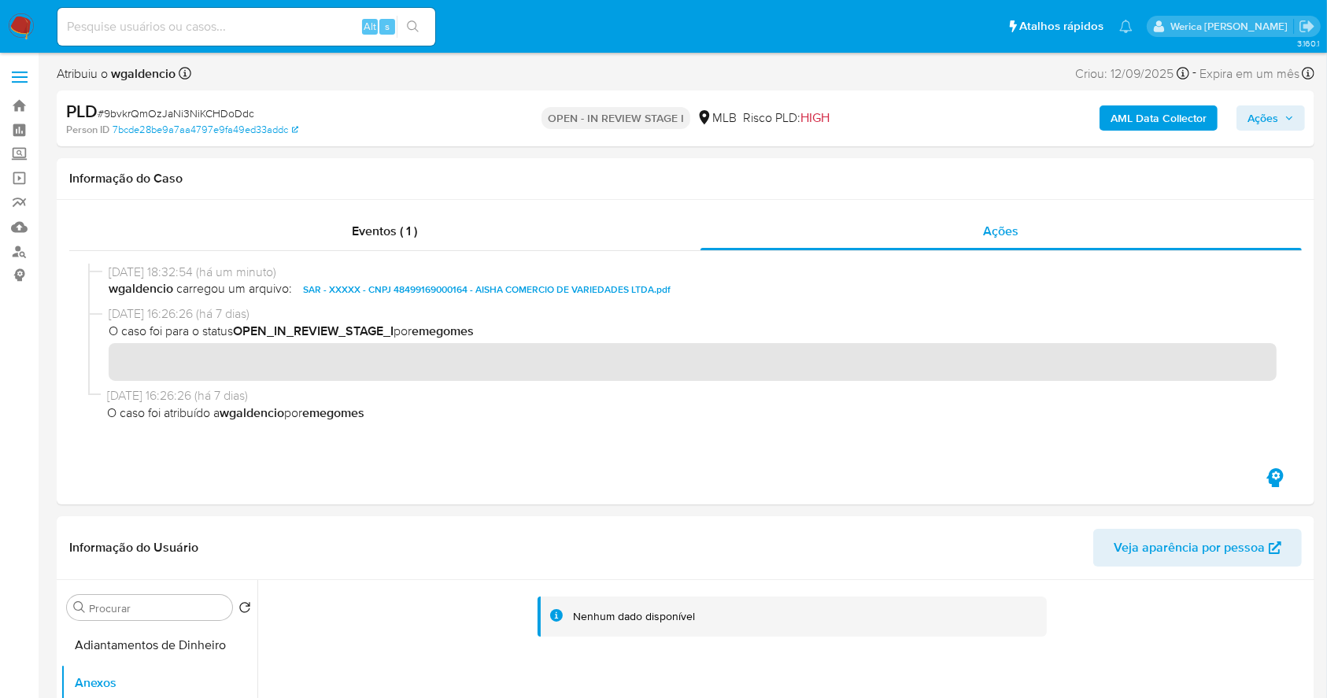
click at [1266, 113] on span "Ações" at bounding box center [1263, 117] width 31 height 25
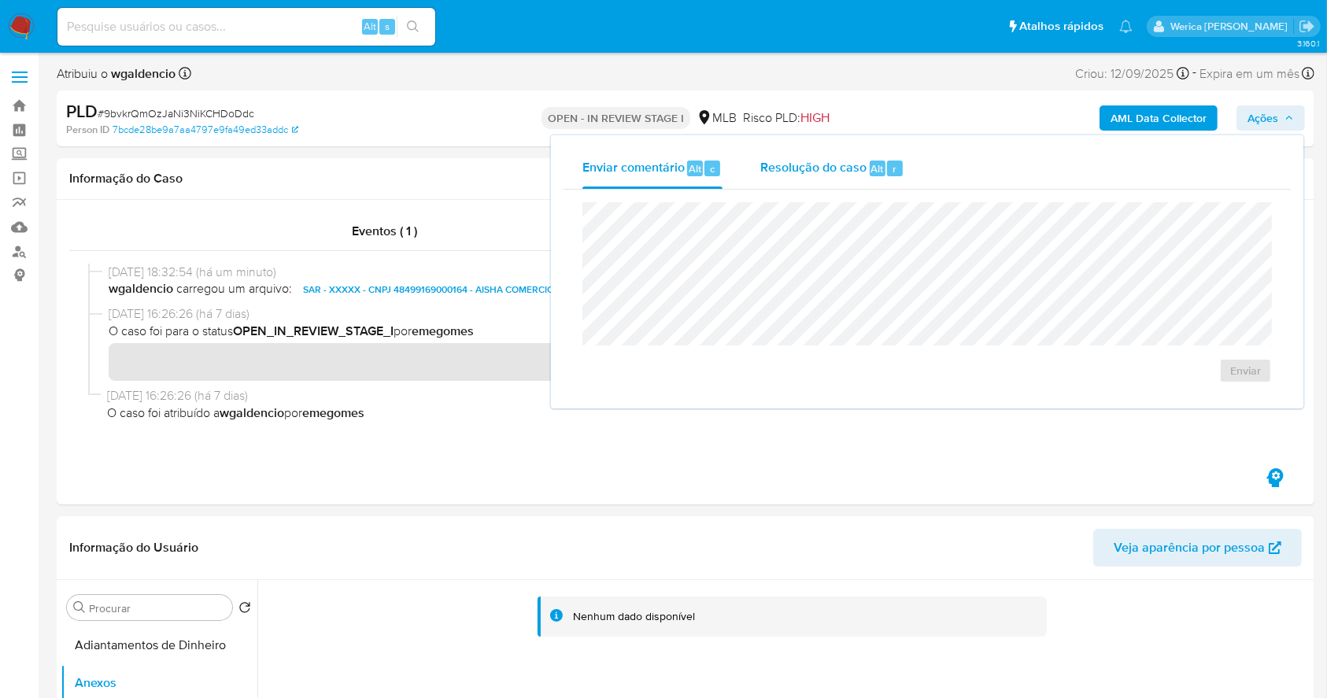
drag, startPoint x: 921, startPoint y: 174, endPoint x: 911, endPoint y: 174, distance: 10.2
click at [920, 174] on button "Resolução do caso Alt r" at bounding box center [832, 168] width 182 height 41
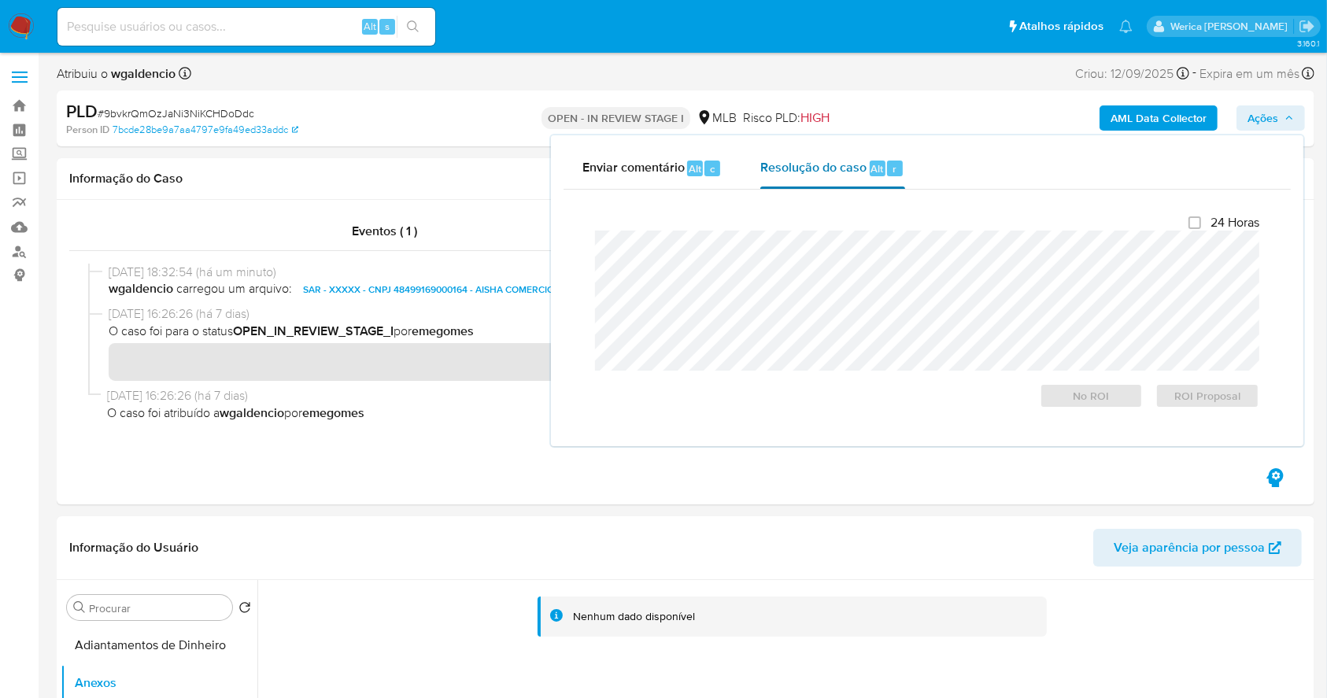
click at [864, 162] on span "Resolução do caso" at bounding box center [813, 168] width 106 height 18
click at [1219, 392] on span "ROI Proposal" at bounding box center [1207, 396] width 82 height 22
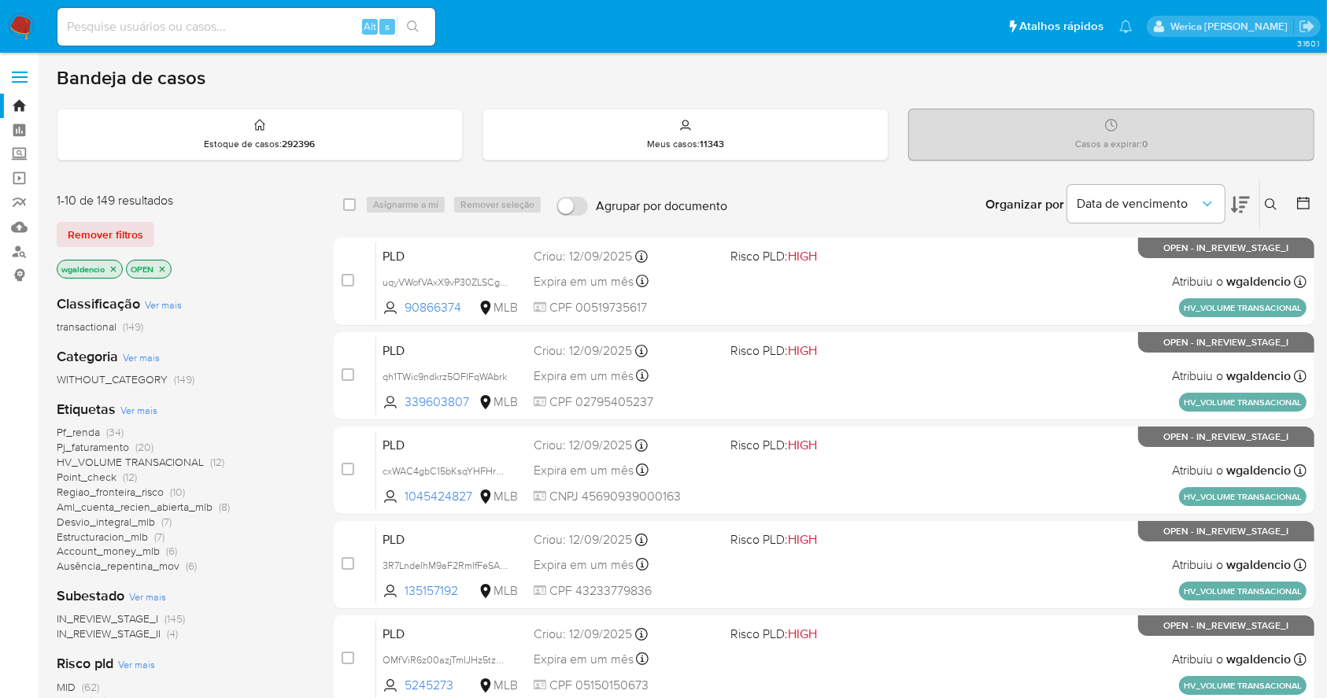
click at [57, 442] on span "Pj_faturamento" at bounding box center [93, 447] width 72 height 16
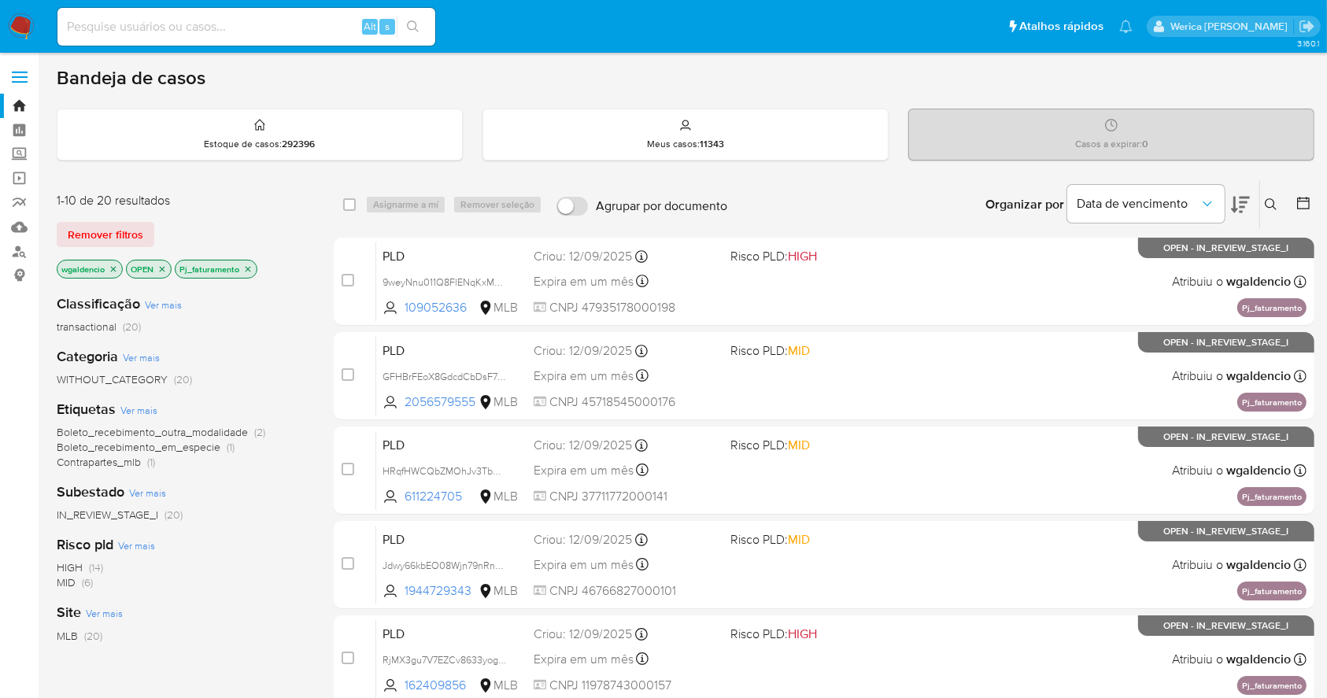
click at [89, 565] on span "(14)" at bounding box center [96, 568] width 14 height 16
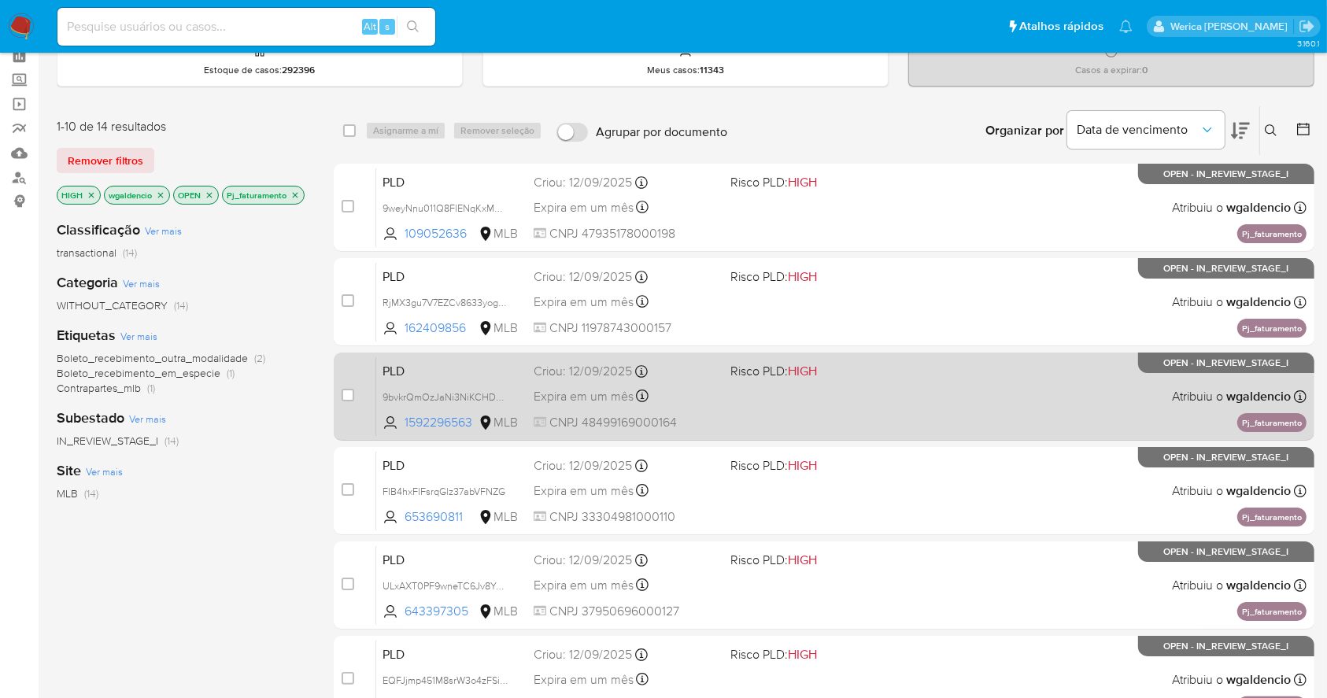
scroll to position [105, 0]
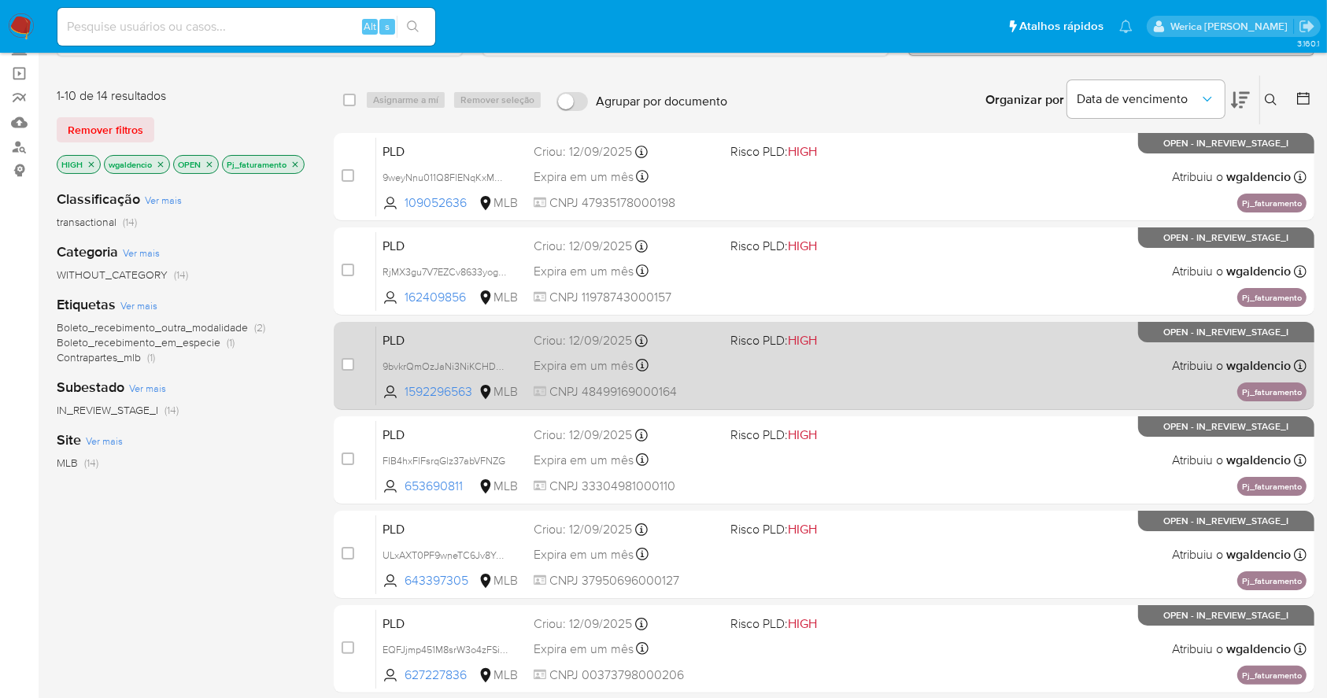
click at [1021, 358] on div "PLD 9bvkrQmOzJaNi3NiKCHDoDdc 1592296563 MLB Risco PLD: HIGH Criou: 12/09/2025 C…" at bounding box center [841, 365] width 930 height 79
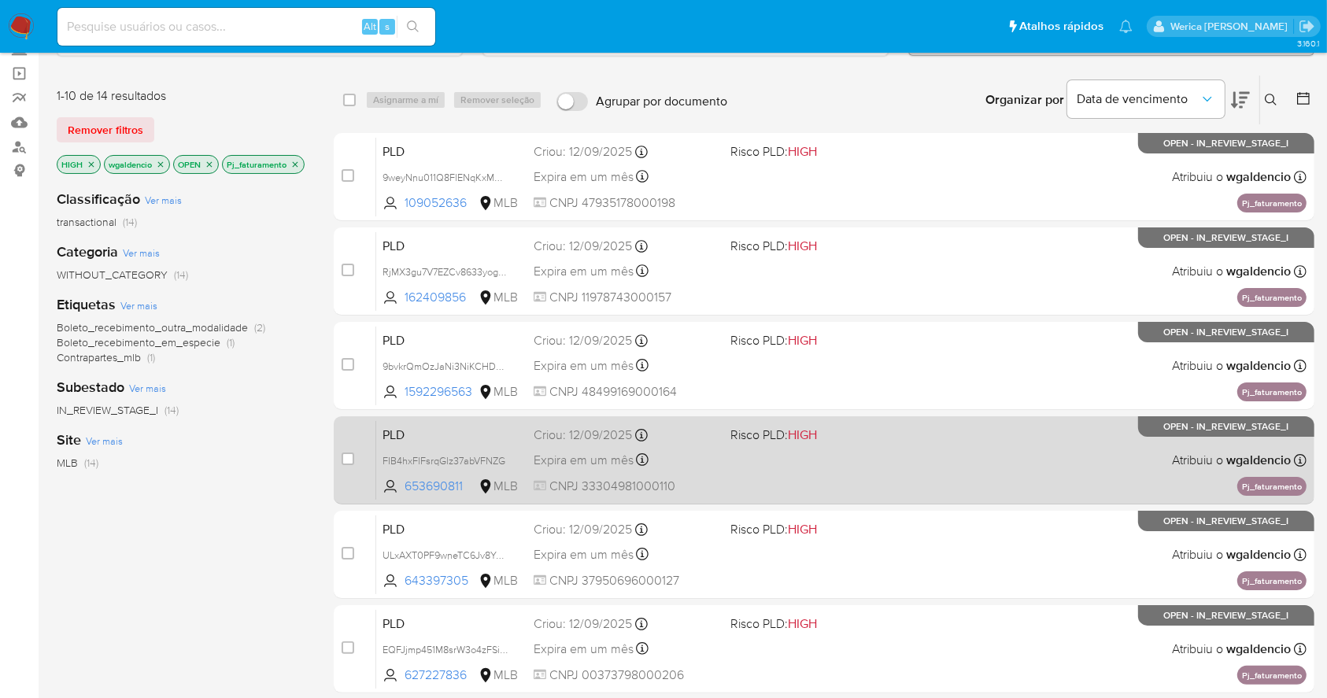
click at [888, 458] on span at bounding box center [821, 459] width 183 height 3
click at [883, 438] on span "Risco PLD: HIGH" at bounding box center [821, 433] width 183 height 20
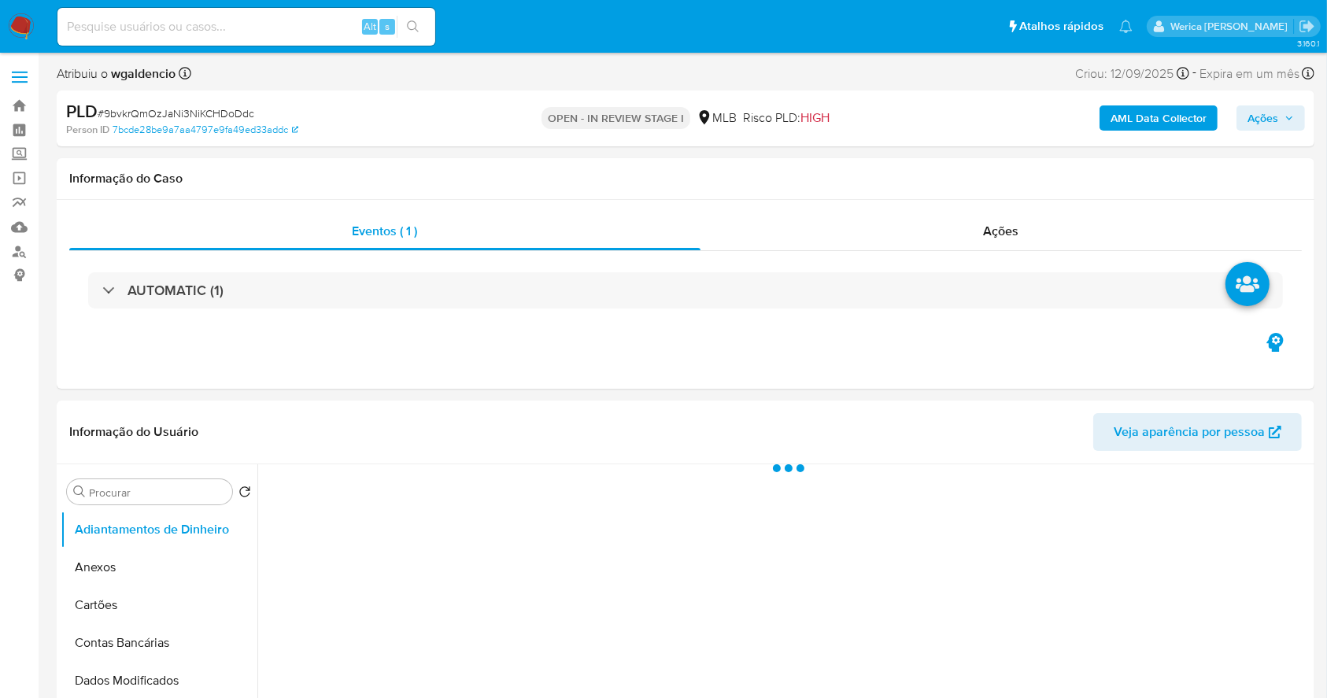
select select "10"
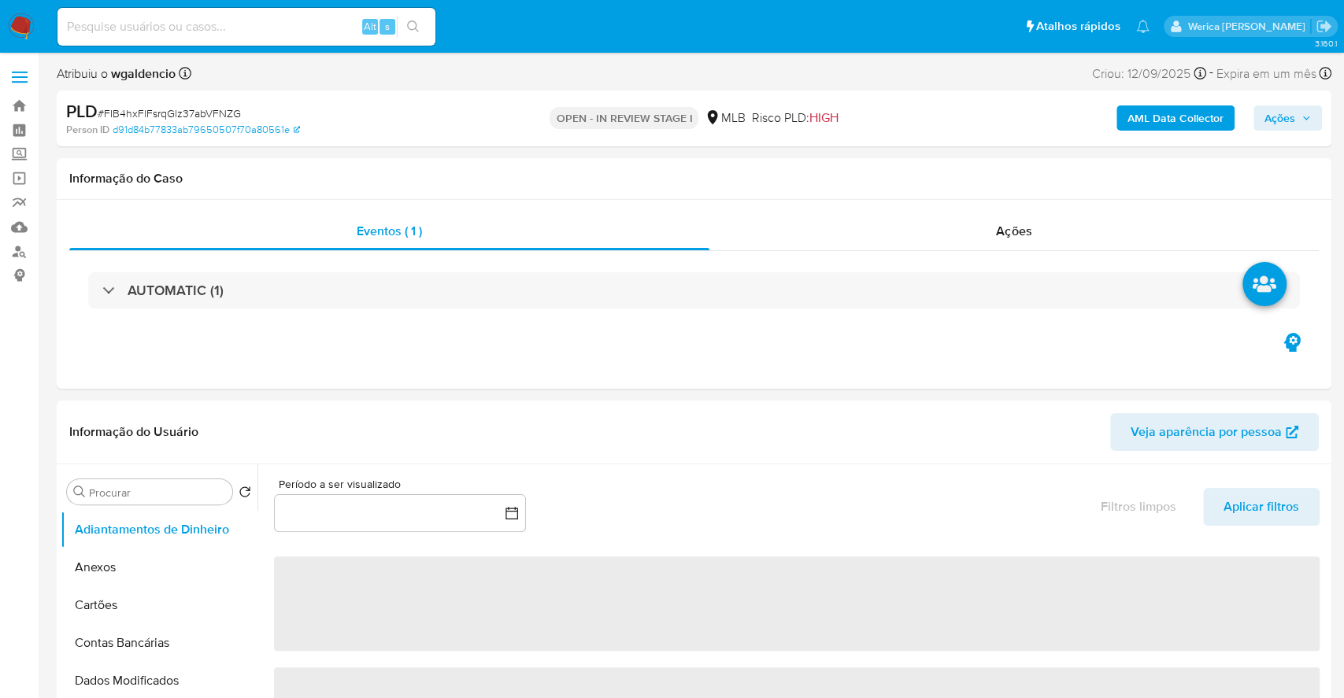
select select "10"
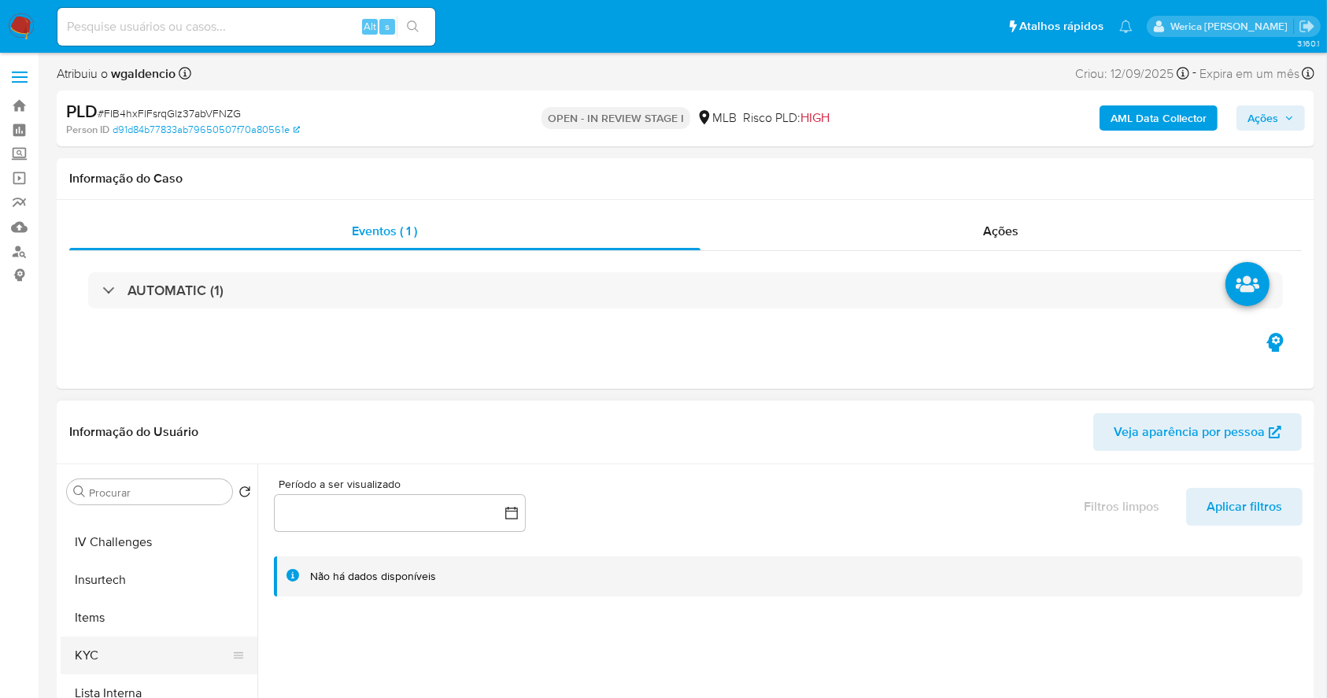
scroll to position [420, 0]
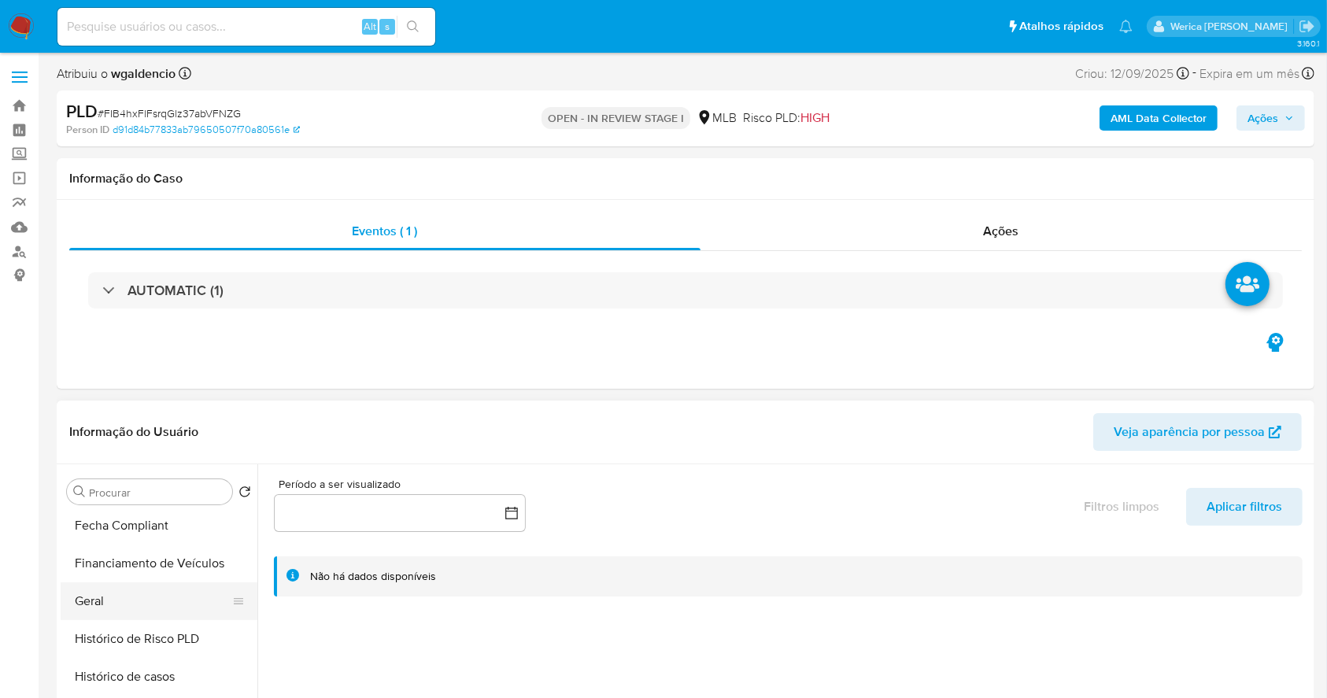
click at [95, 601] on button "Geral" at bounding box center [153, 601] width 184 height 38
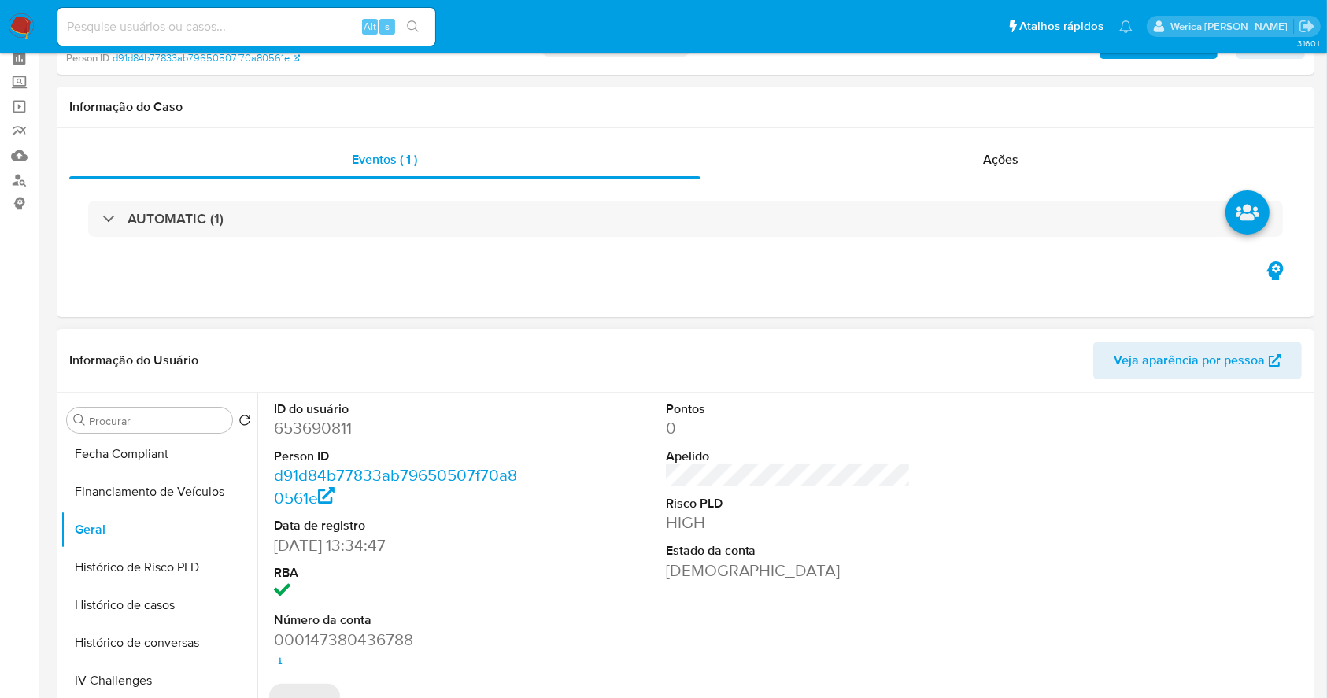
scroll to position [105, 0]
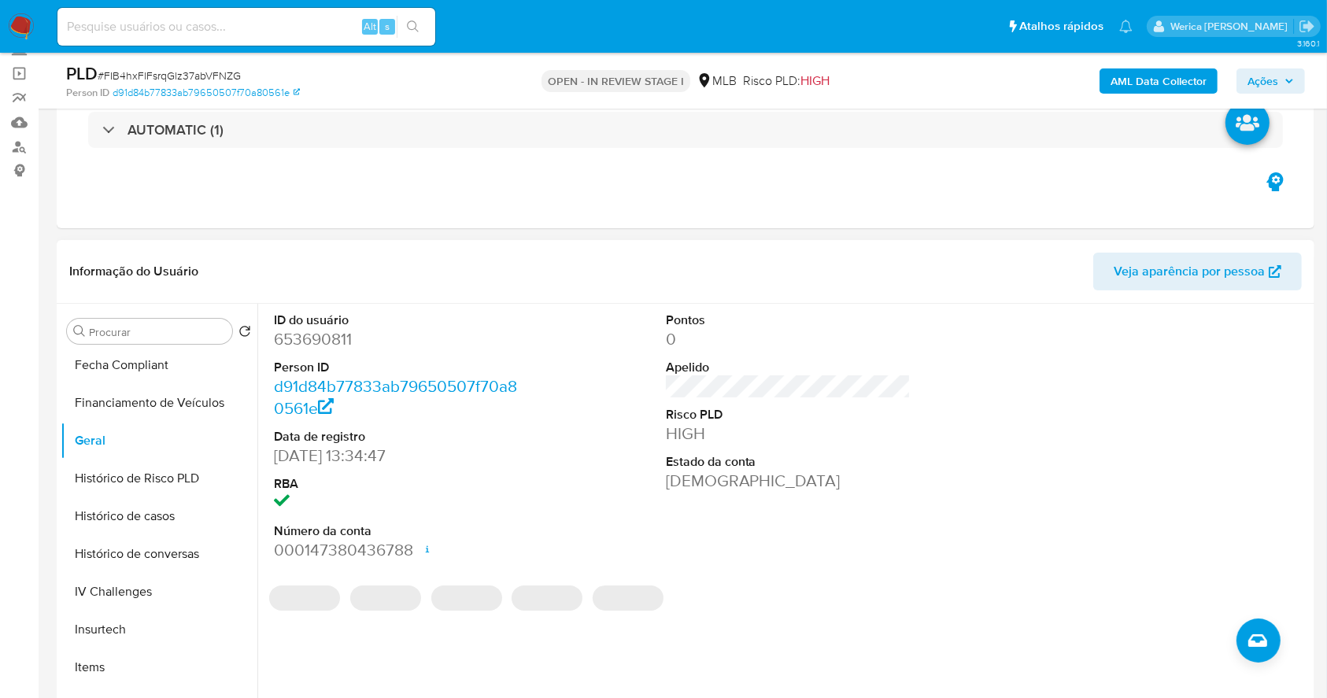
click at [327, 344] on dd "653690811" at bounding box center [397, 339] width 246 height 22
copy dd "653690811"
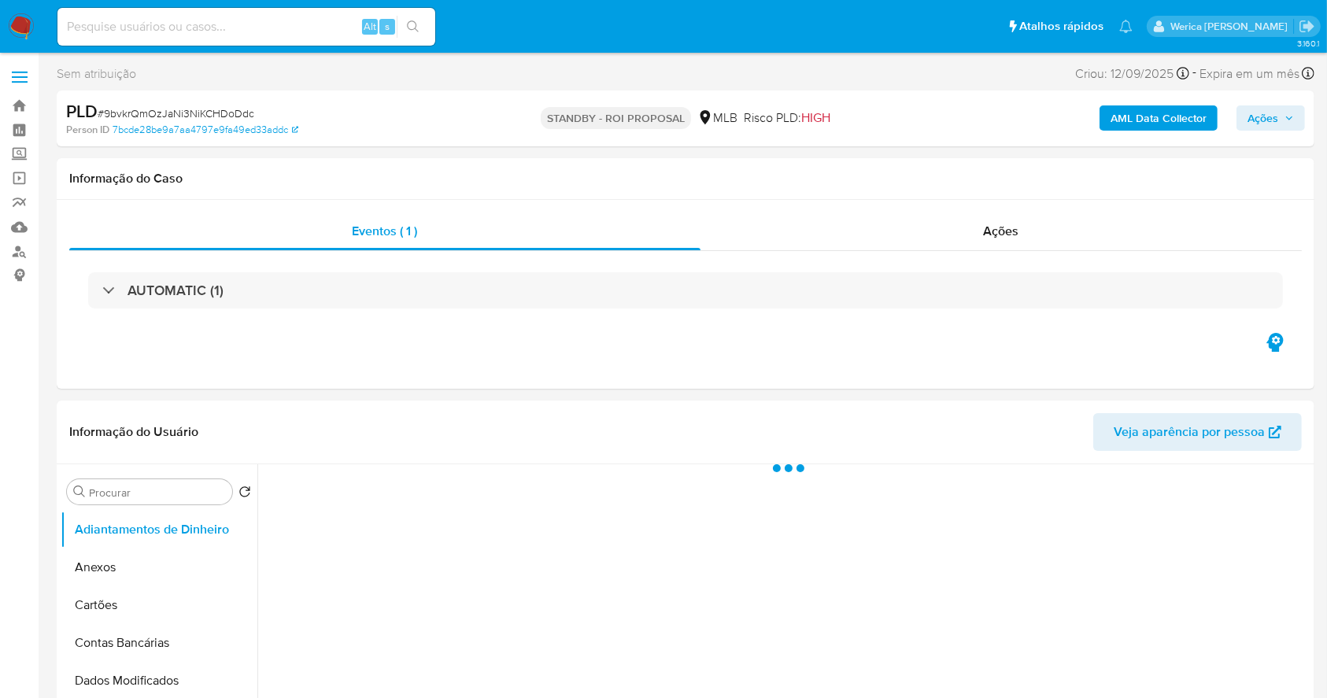
select select "10"
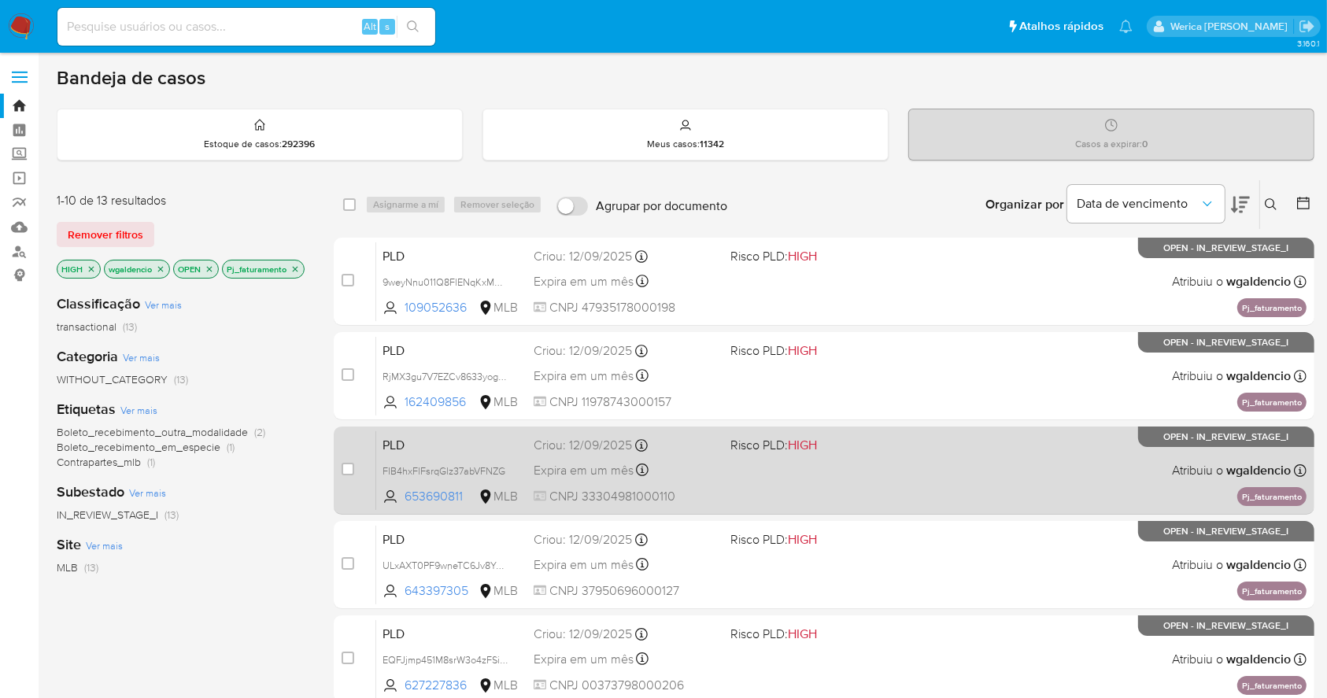
scroll to position [105, 0]
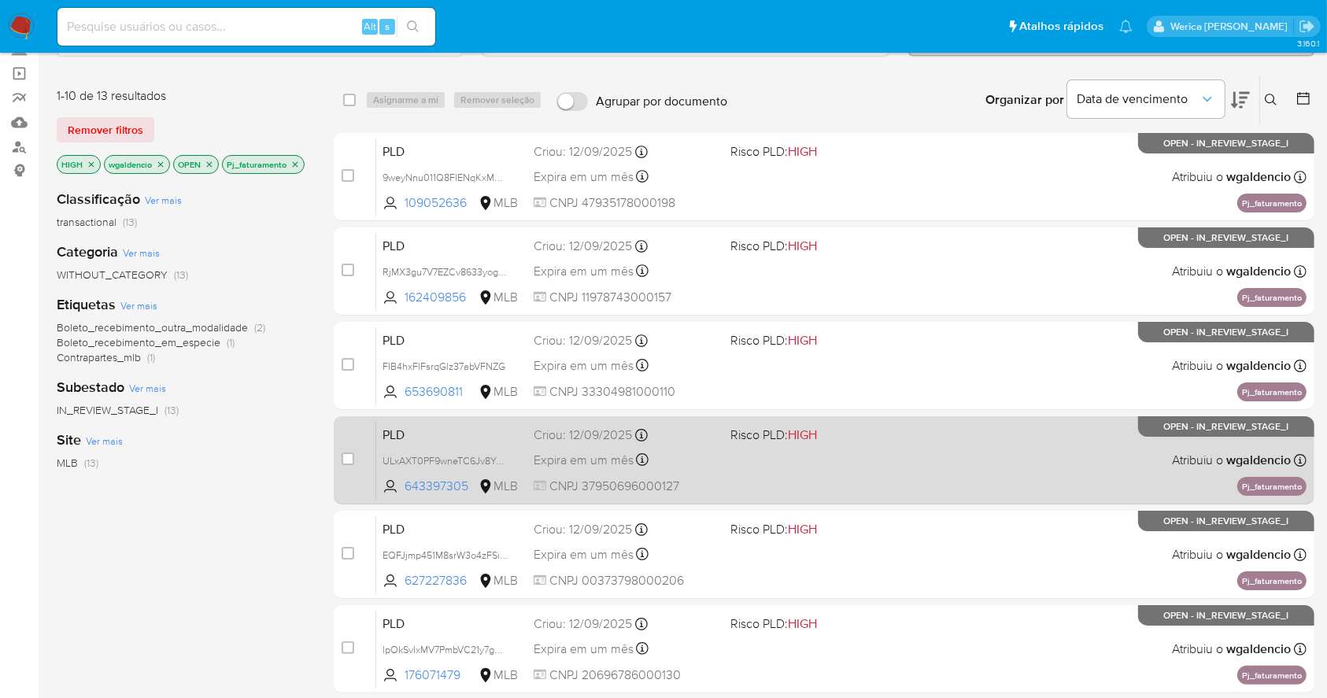
click at [864, 458] on span at bounding box center [821, 459] width 183 height 3
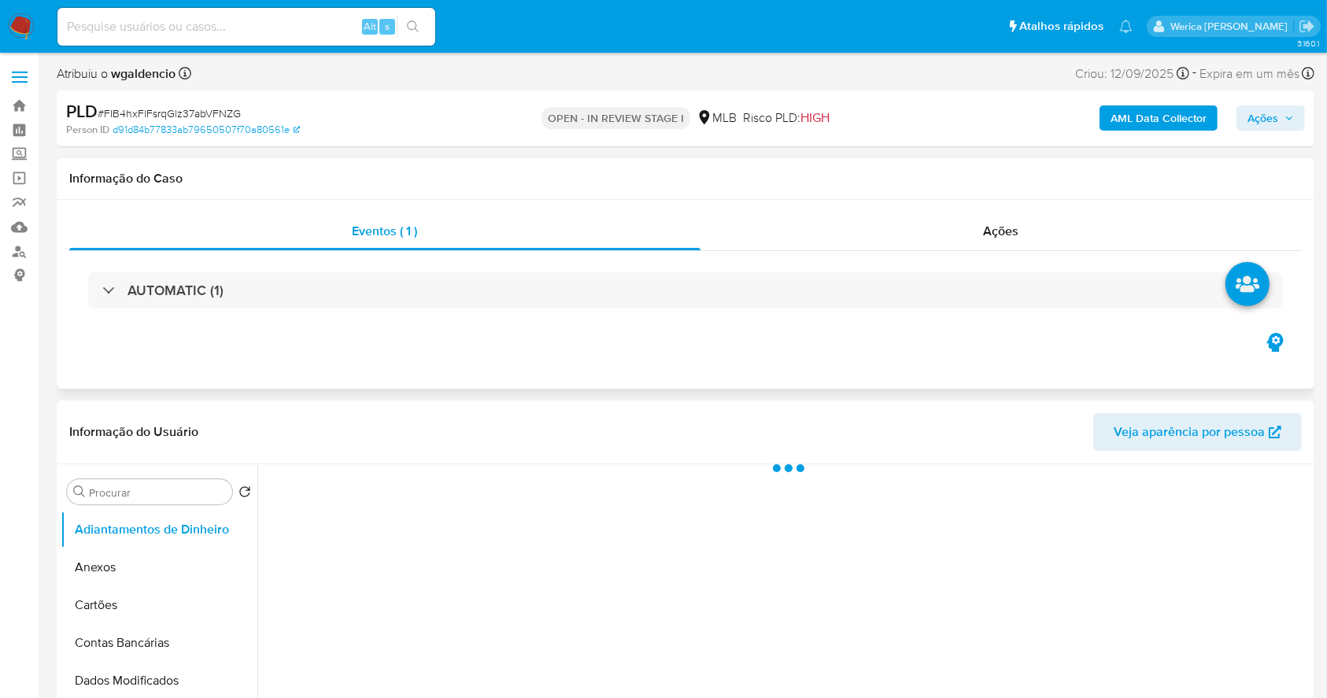
select select "10"
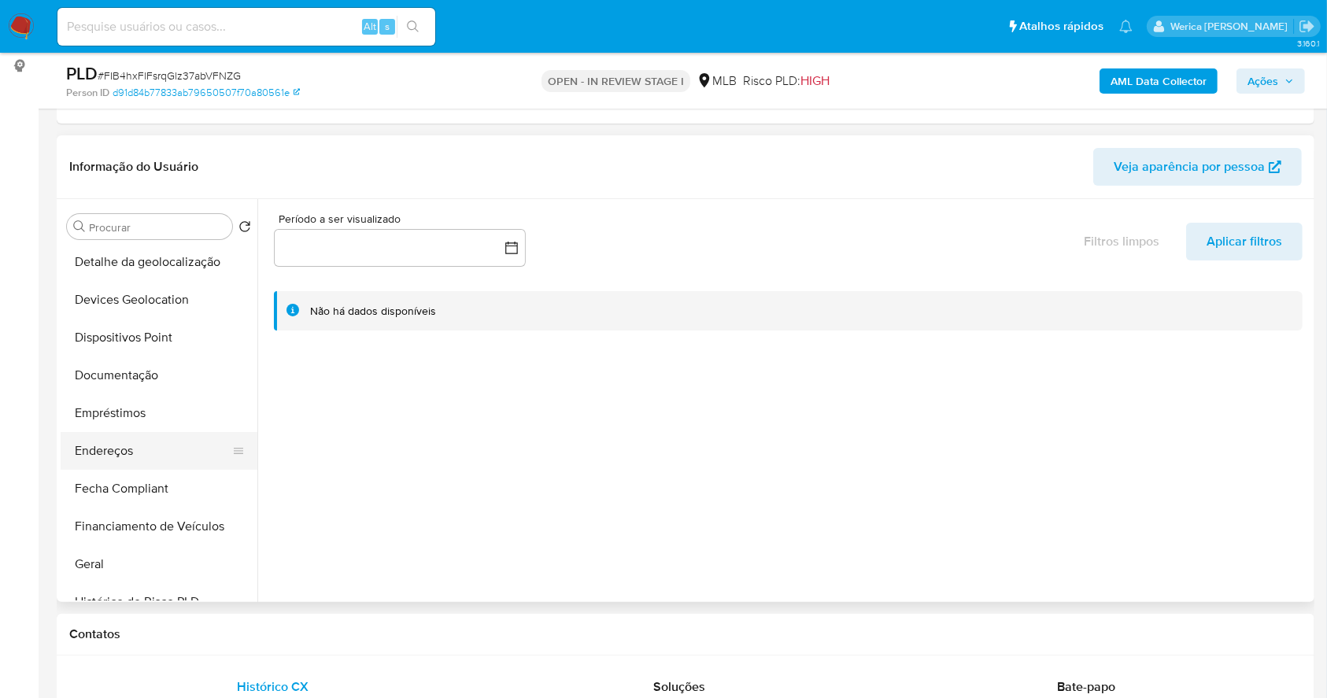
scroll to position [209, 0]
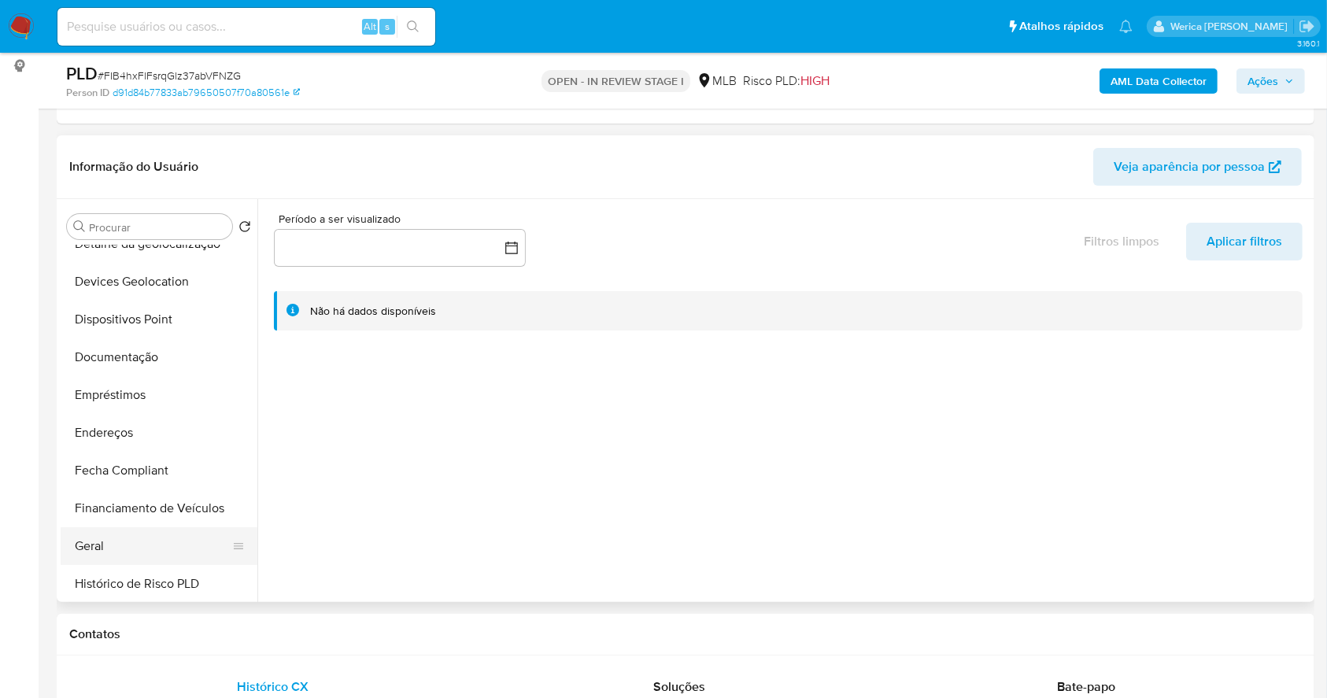
click at [111, 558] on button "Geral" at bounding box center [153, 546] width 184 height 38
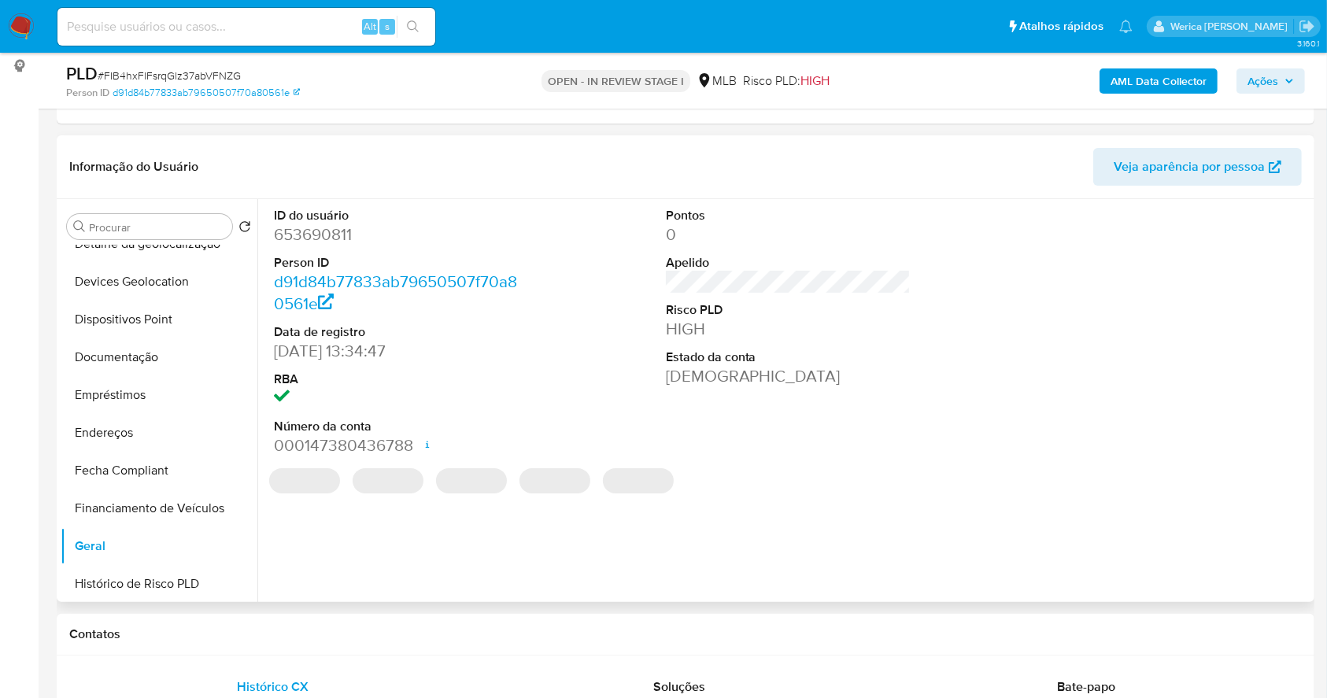
click at [307, 239] on dd "653690811" at bounding box center [397, 235] width 246 height 22
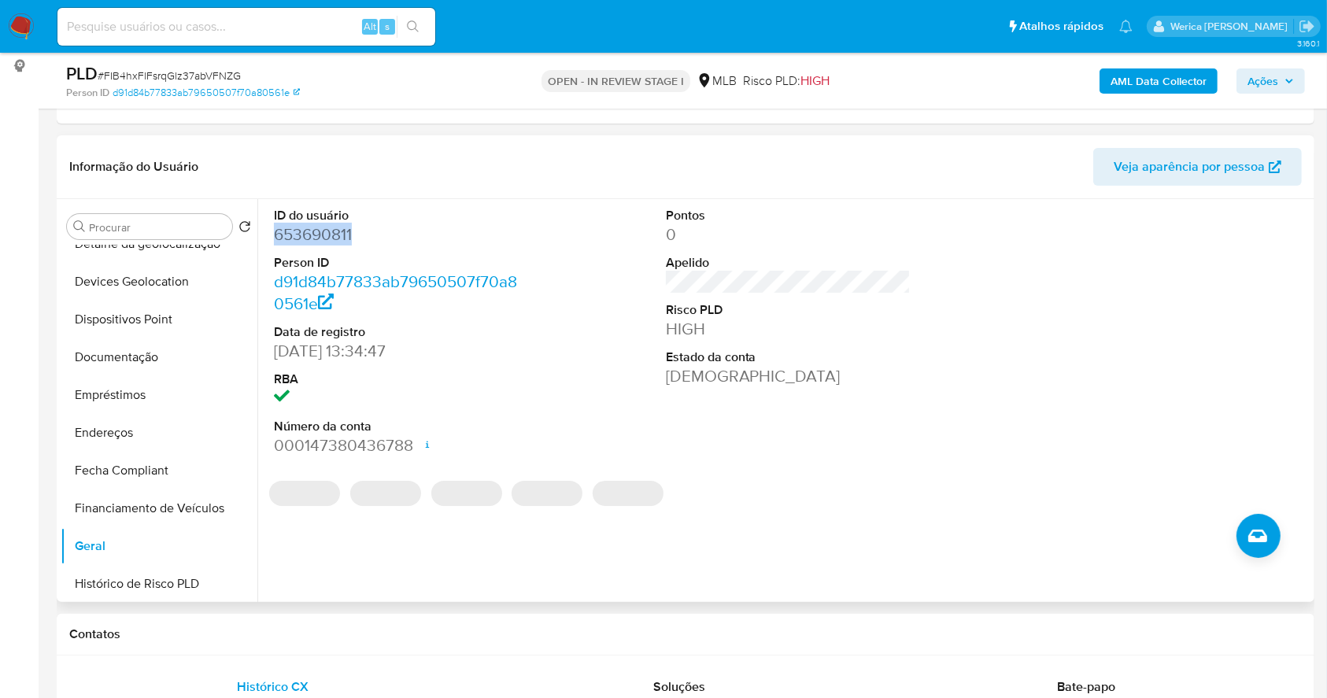
drag, startPoint x: 307, startPoint y: 239, endPoint x: 284, endPoint y: 249, distance: 24.7
click at [305, 239] on dd "653690811" at bounding box center [397, 235] width 246 height 22
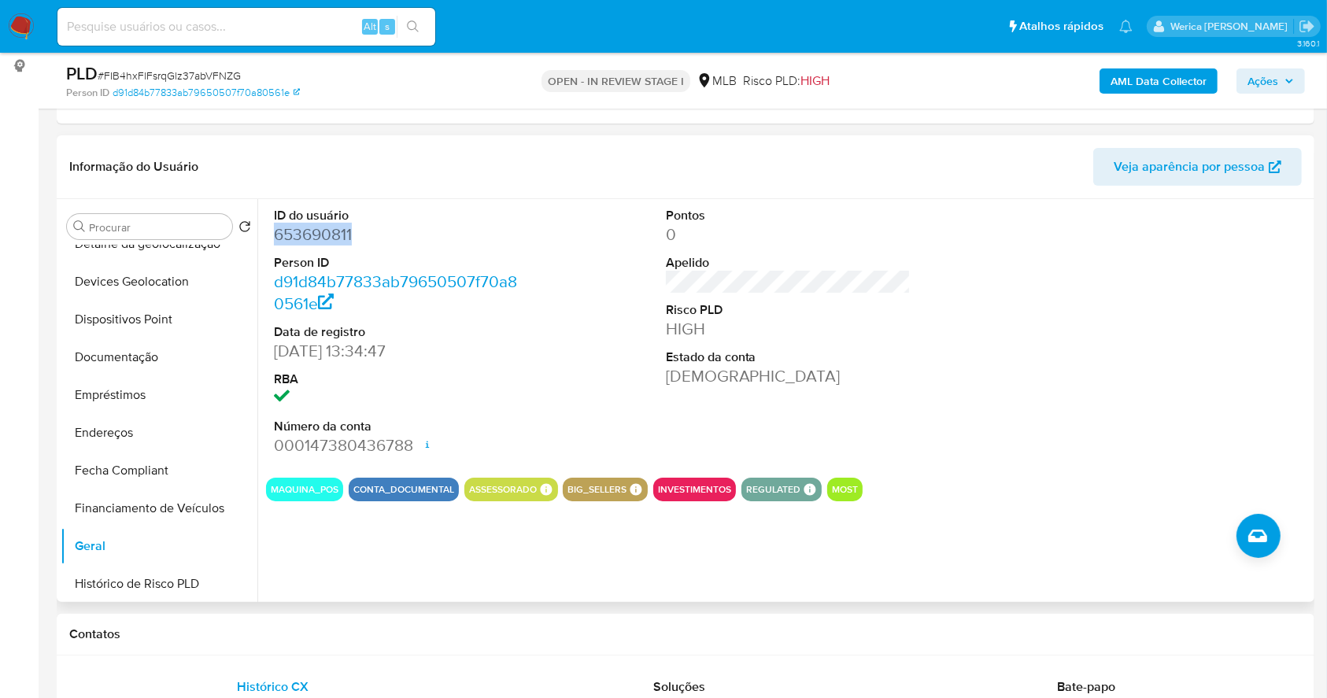
copy dd "653690811"
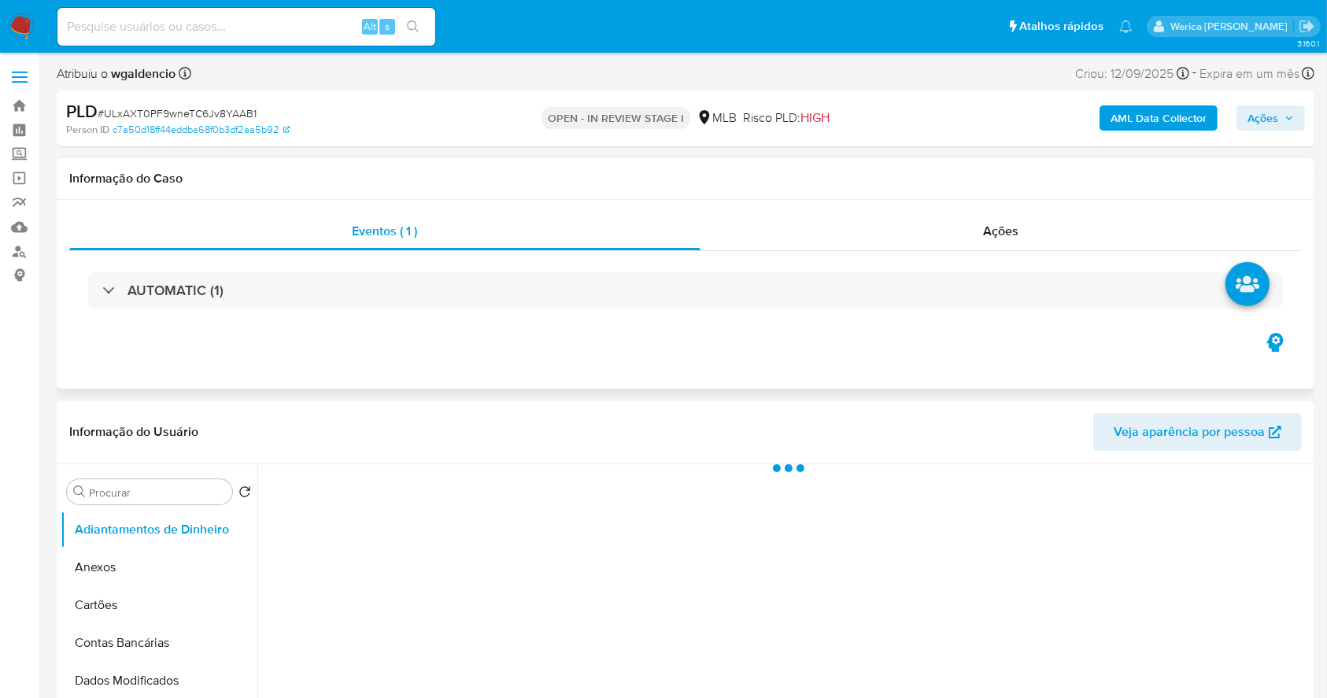
select select "10"
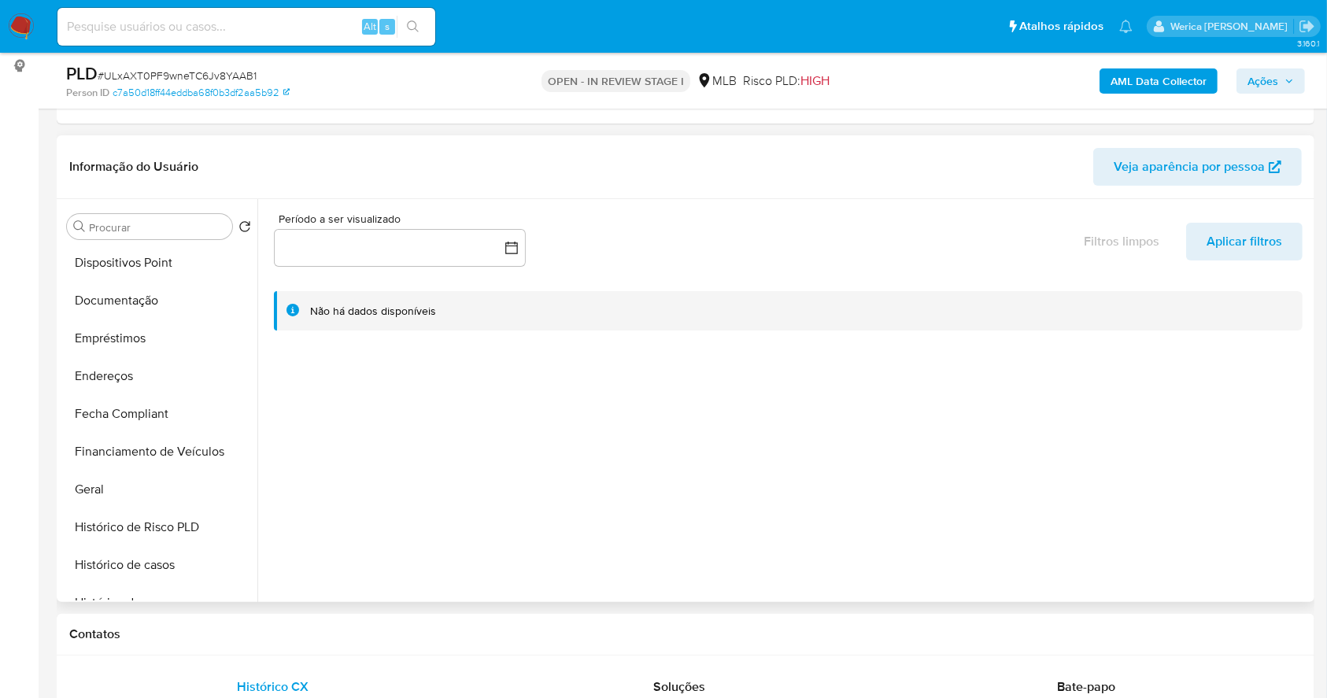
scroll to position [315, 0]
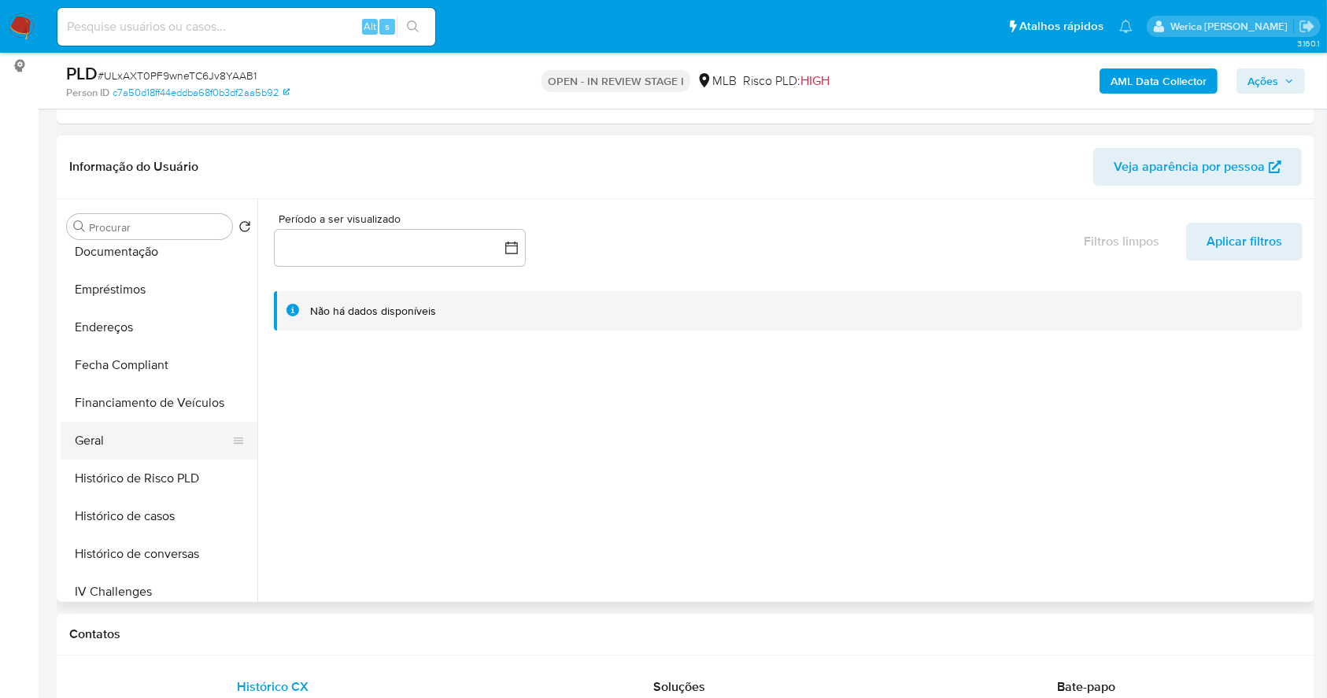
click at [131, 454] on button "Geral" at bounding box center [153, 441] width 184 height 38
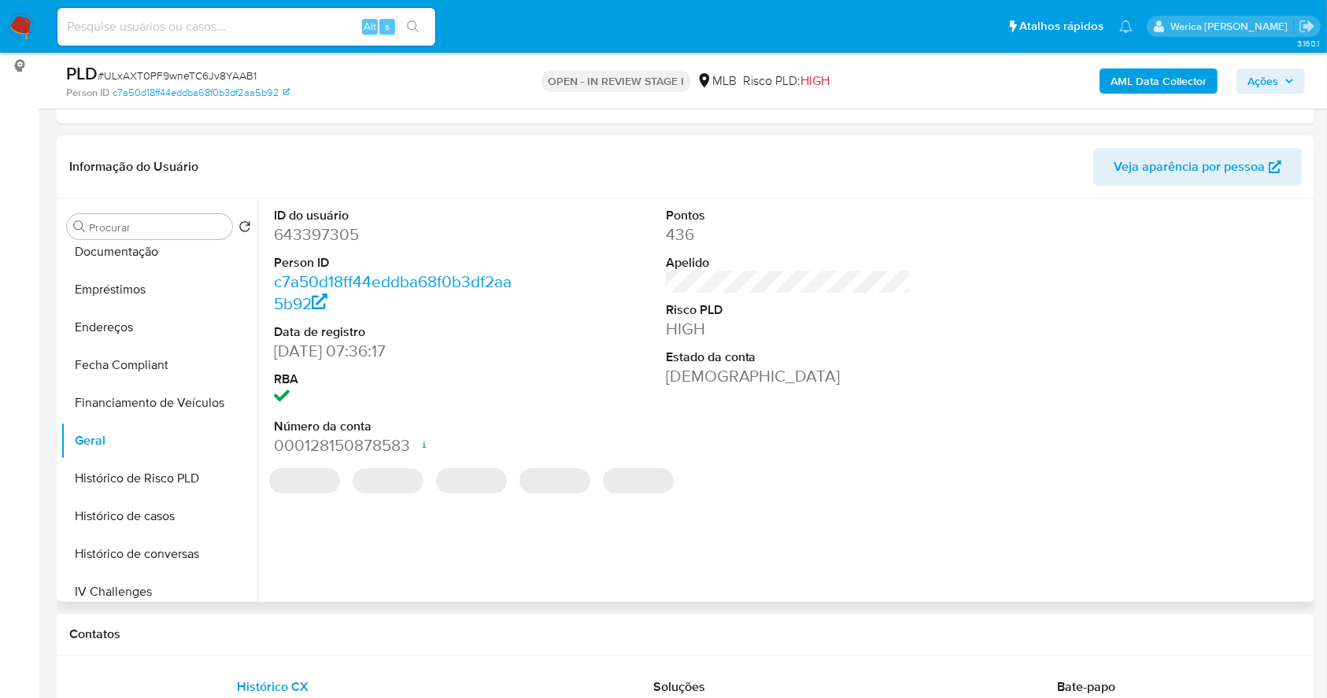
click at [330, 238] on dd "643397305" at bounding box center [397, 235] width 246 height 22
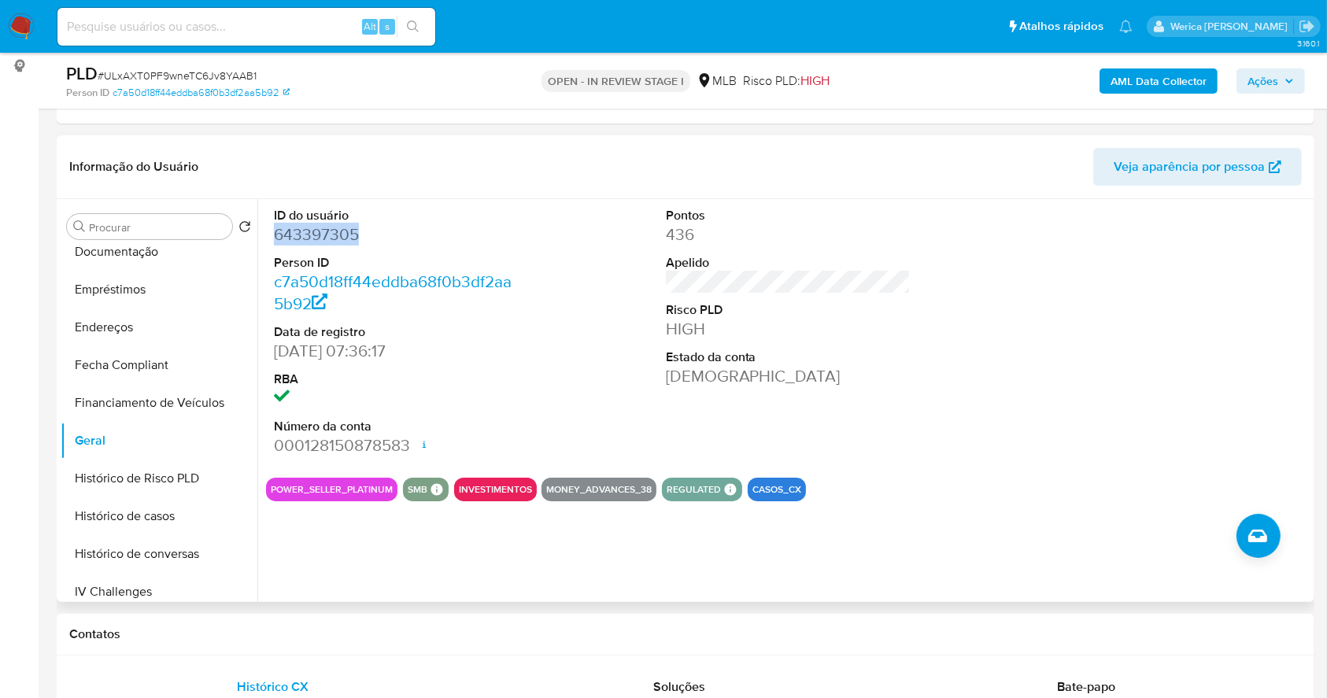
copy dd "643397305"
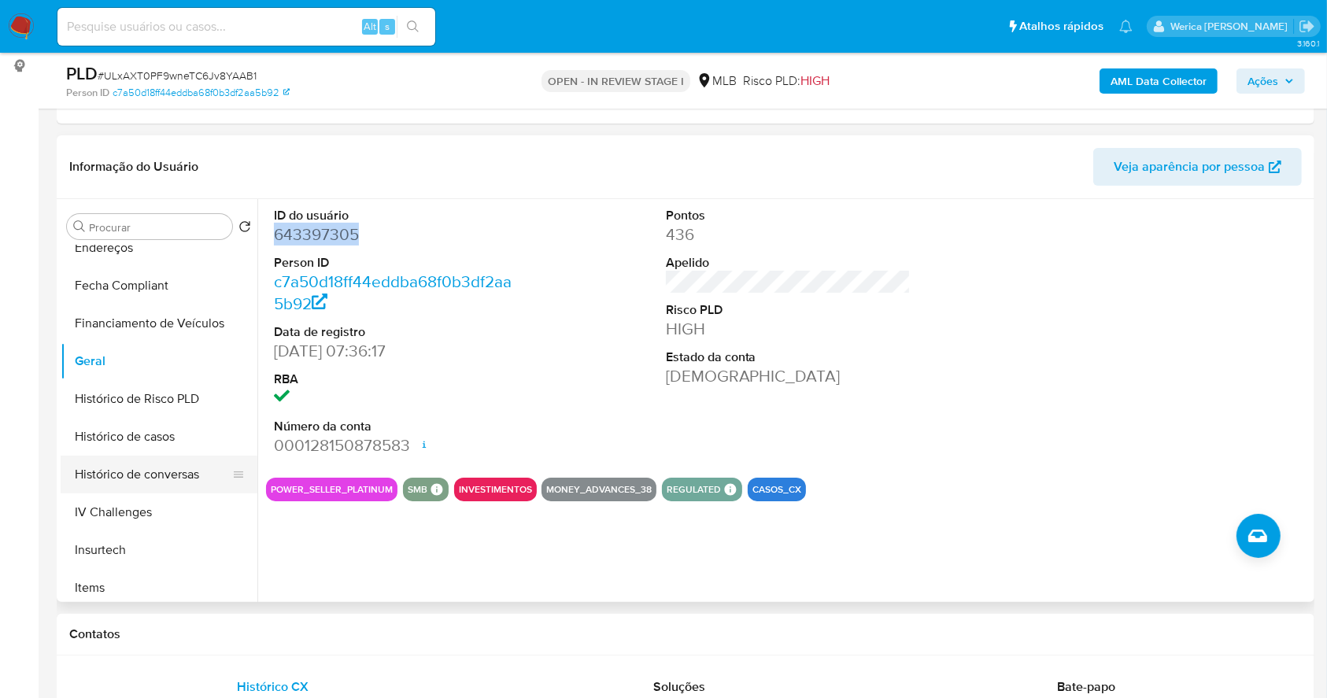
scroll to position [420, 0]
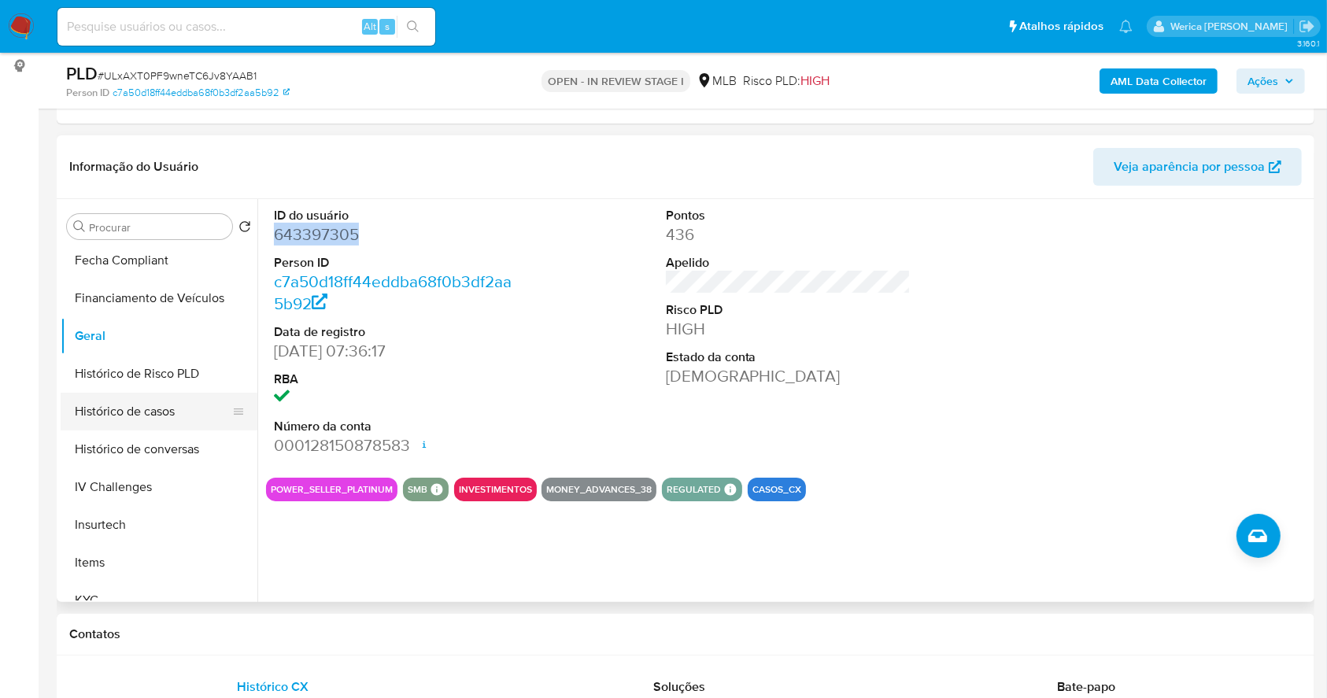
click at [183, 425] on button "Histórico de casos" at bounding box center [153, 412] width 184 height 38
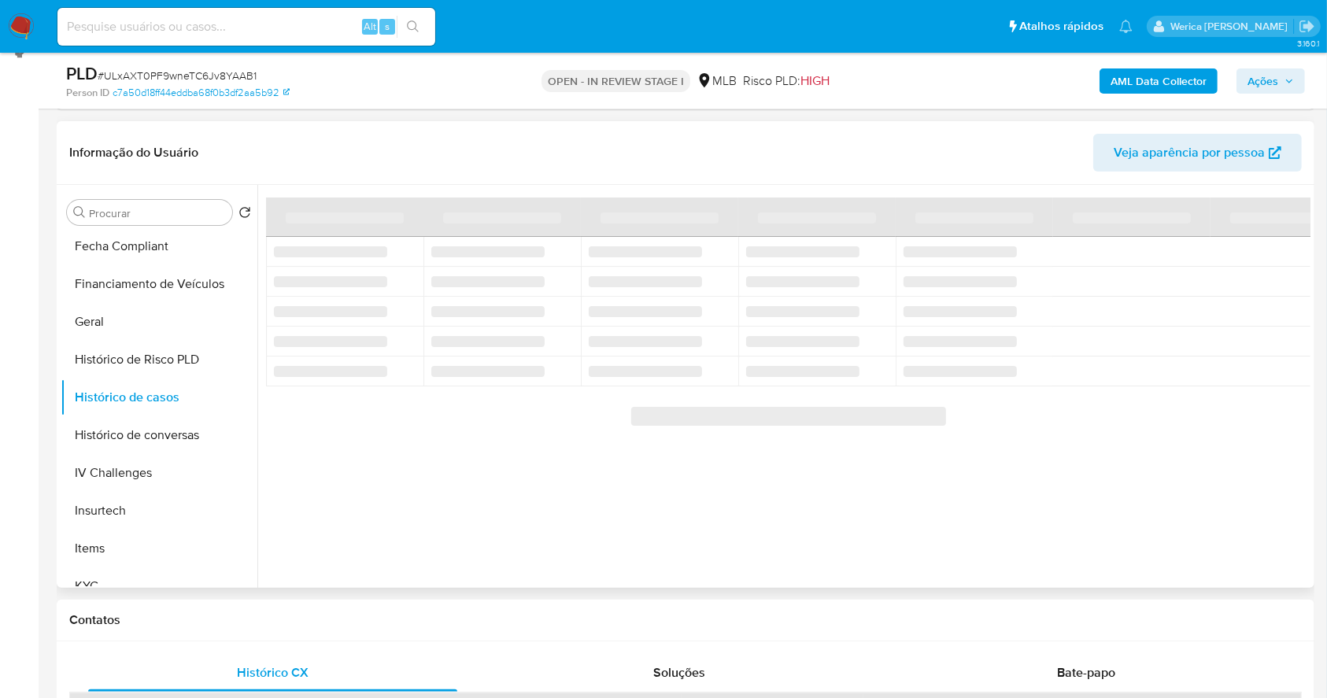
scroll to position [209, 0]
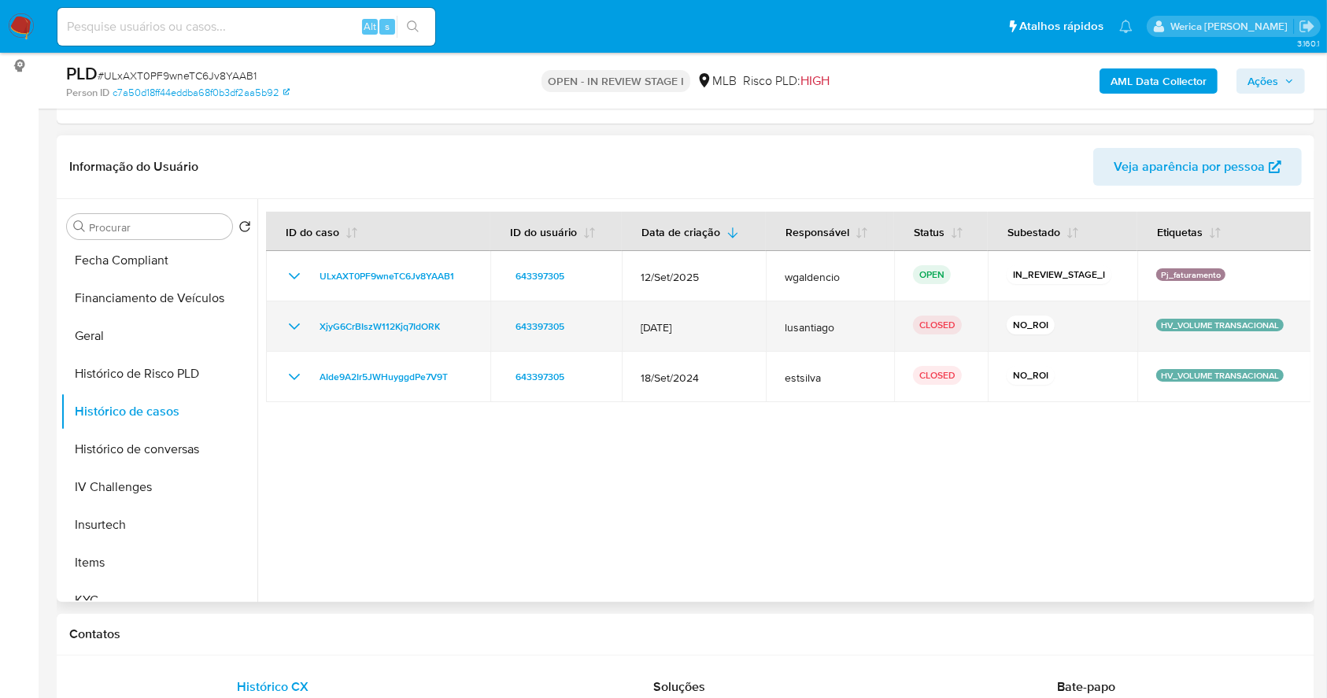
click at [337, 337] on td "XjyG6CrBIszW112Kjq7IdORK" at bounding box center [378, 326] width 224 height 50
click at [333, 331] on span "XjyG6CrBIszW112Kjq7IdORK" at bounding box center [380, 326] width 120 height 19
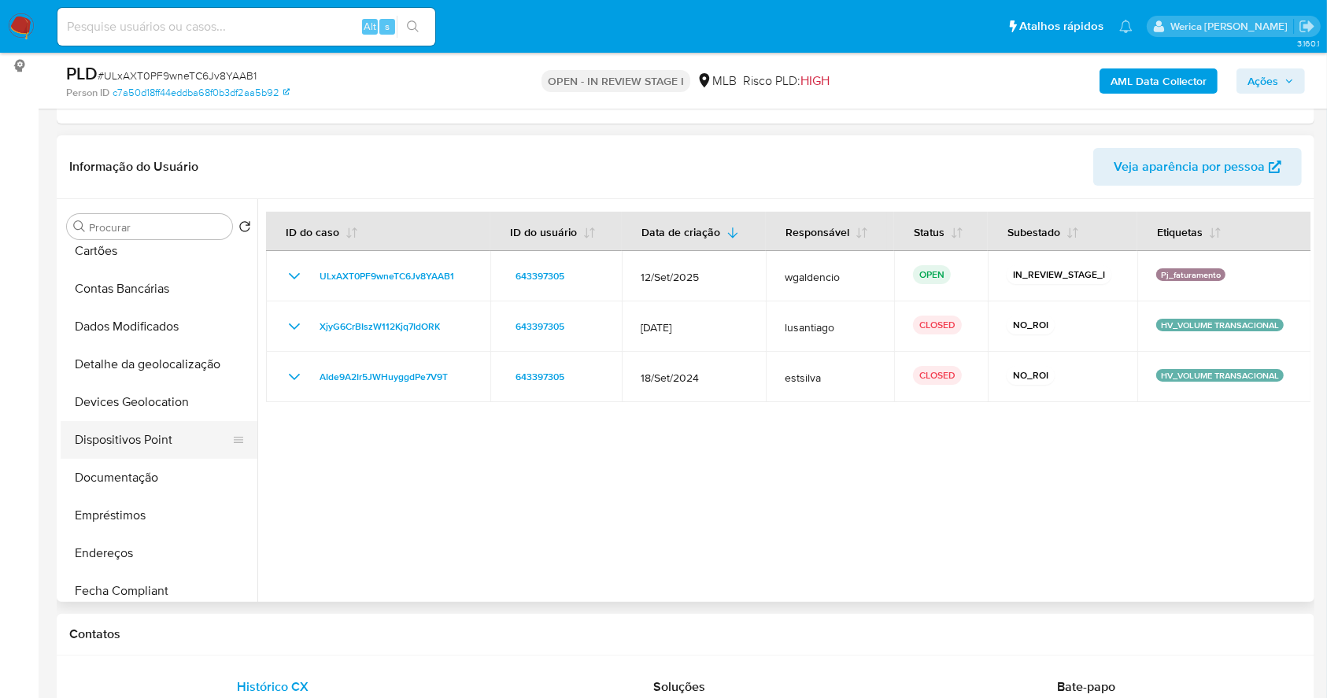
scroll to position [0, 0]
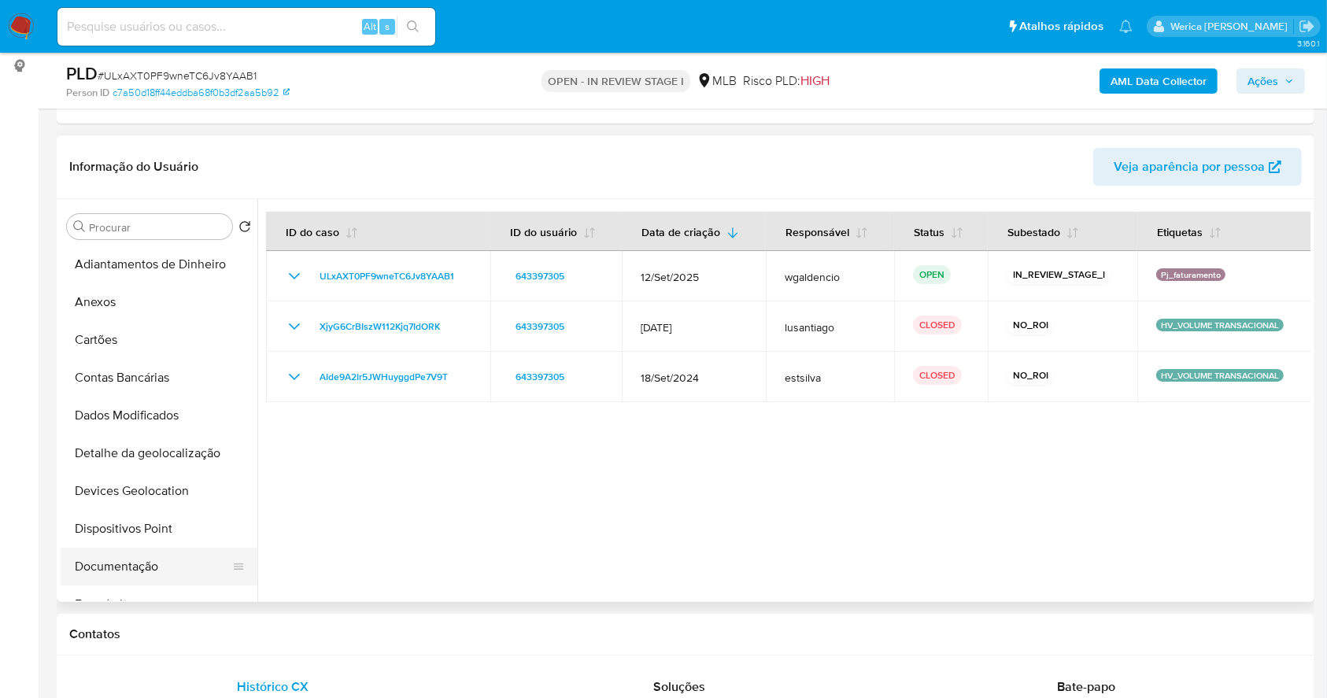
click at [132, 567] on button "Documentação" at bounding box center [153, 567] width 184 height 38
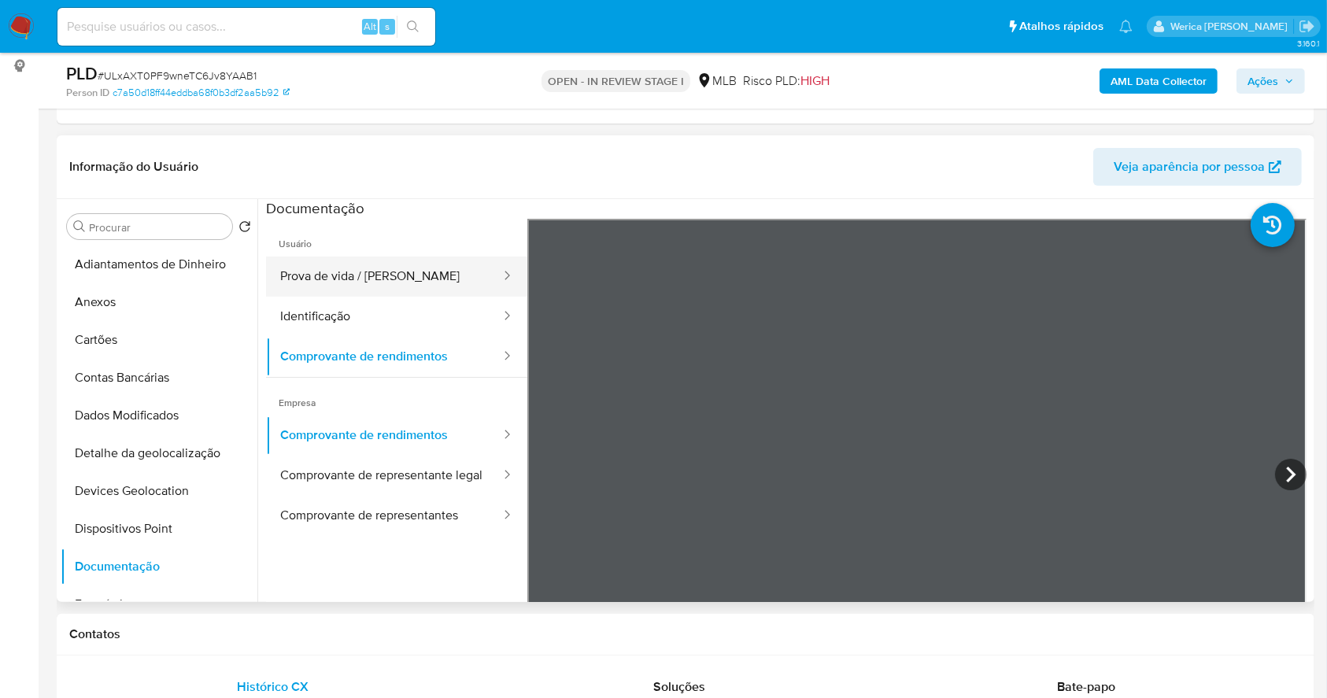
click at [351, 274] on button "Prova de vida / Selfie" at bounding box center [384, 277] width 236 height 40
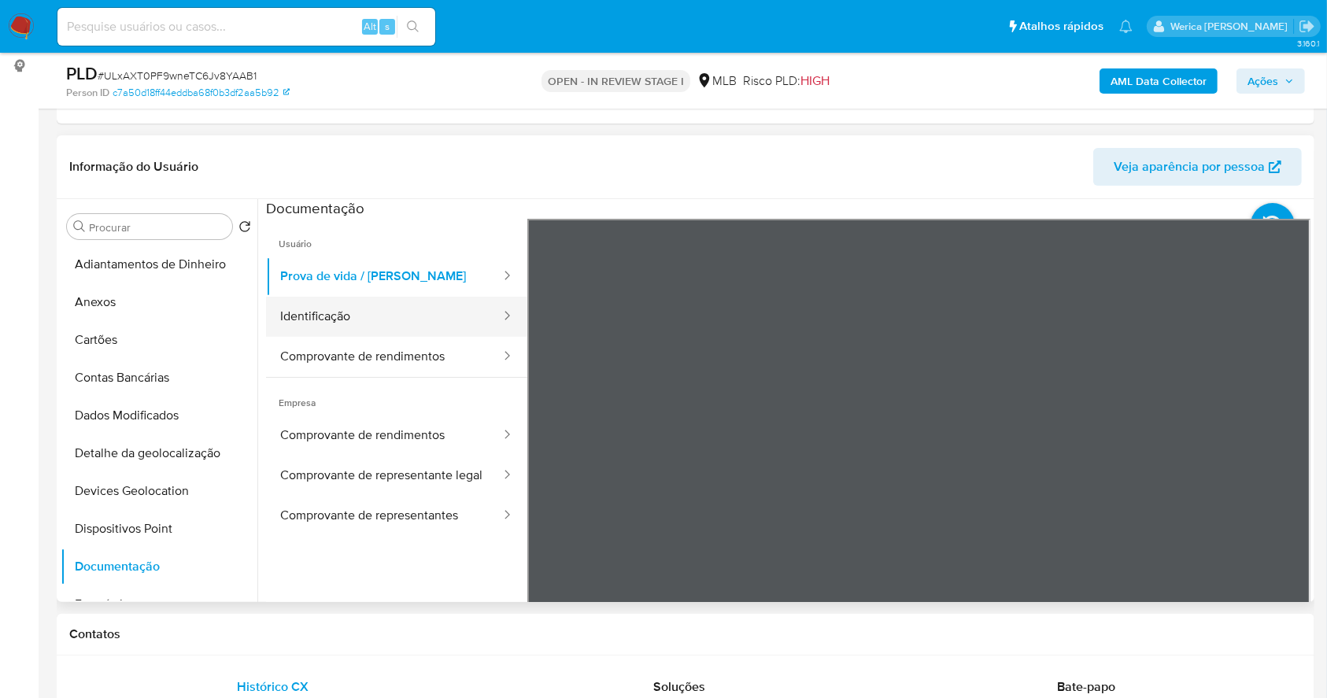
click at [446, 323] on button "Identificação" at bounding box center [384, 317] width 236 height 40
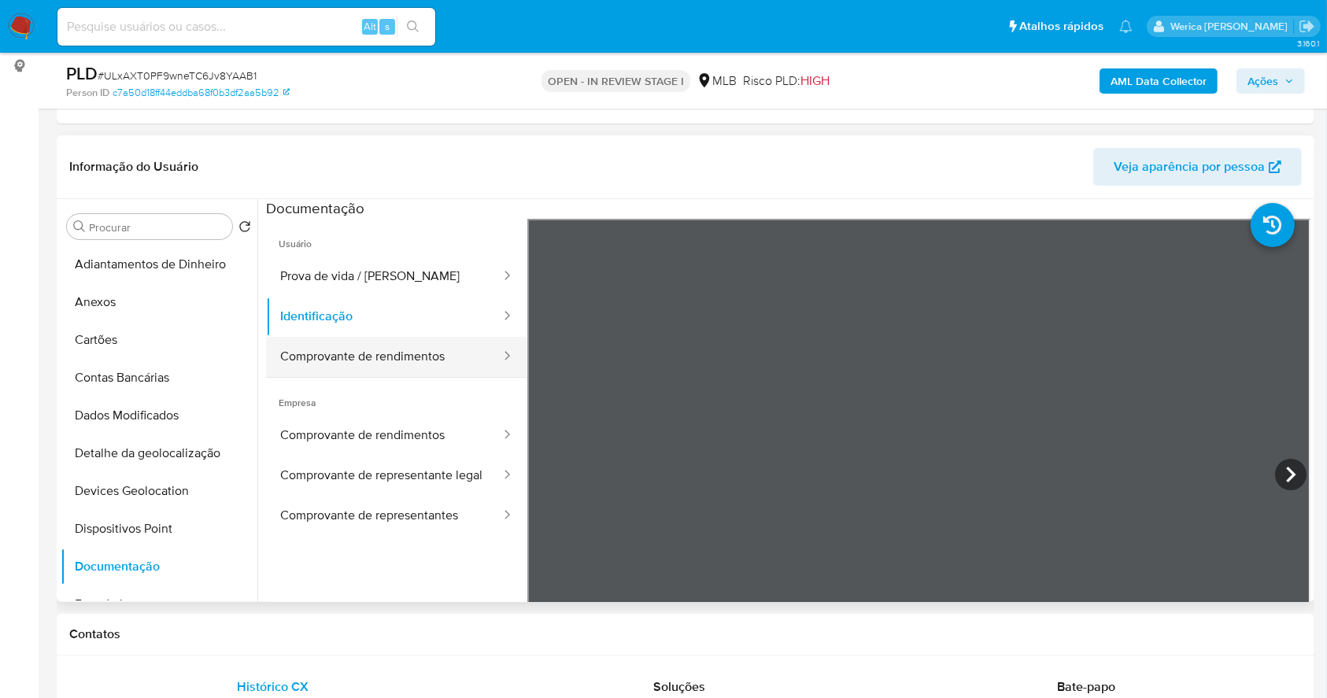
click at [441, 342] on button "Comprovante de rendimentos" at bounding box center [384, 357] width 236 height 40
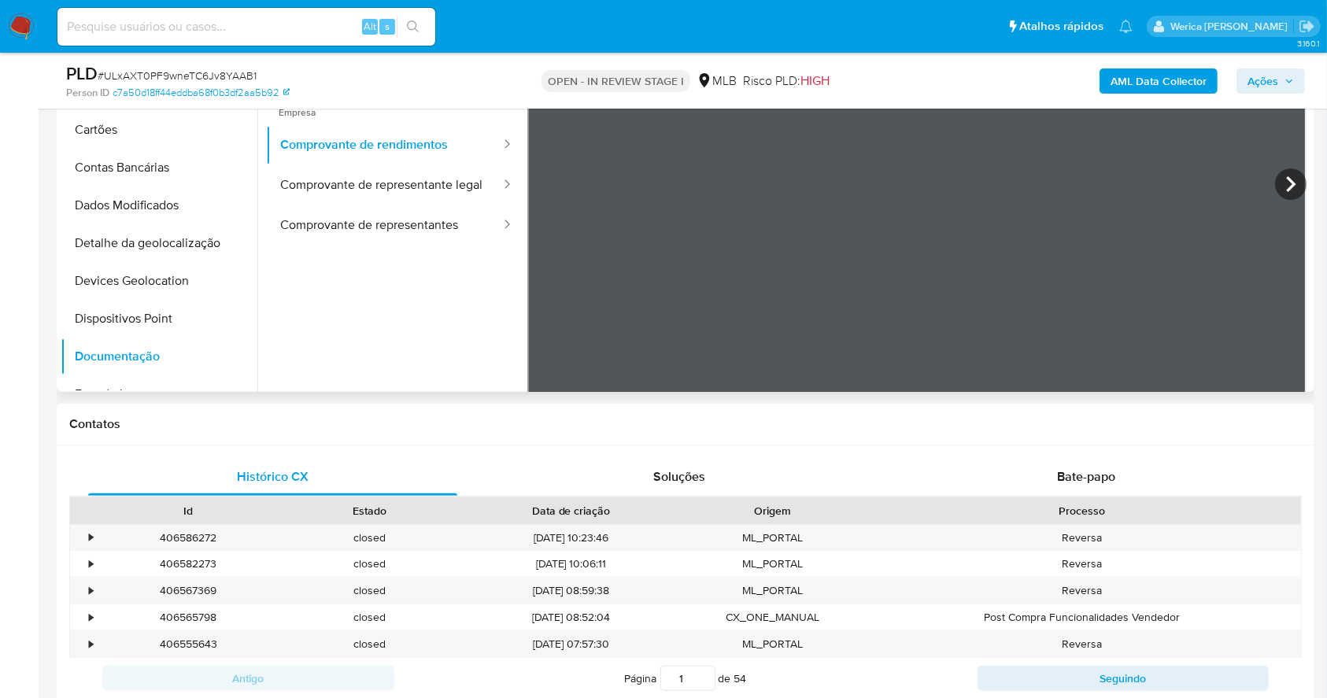
scroll to position [105, 0]
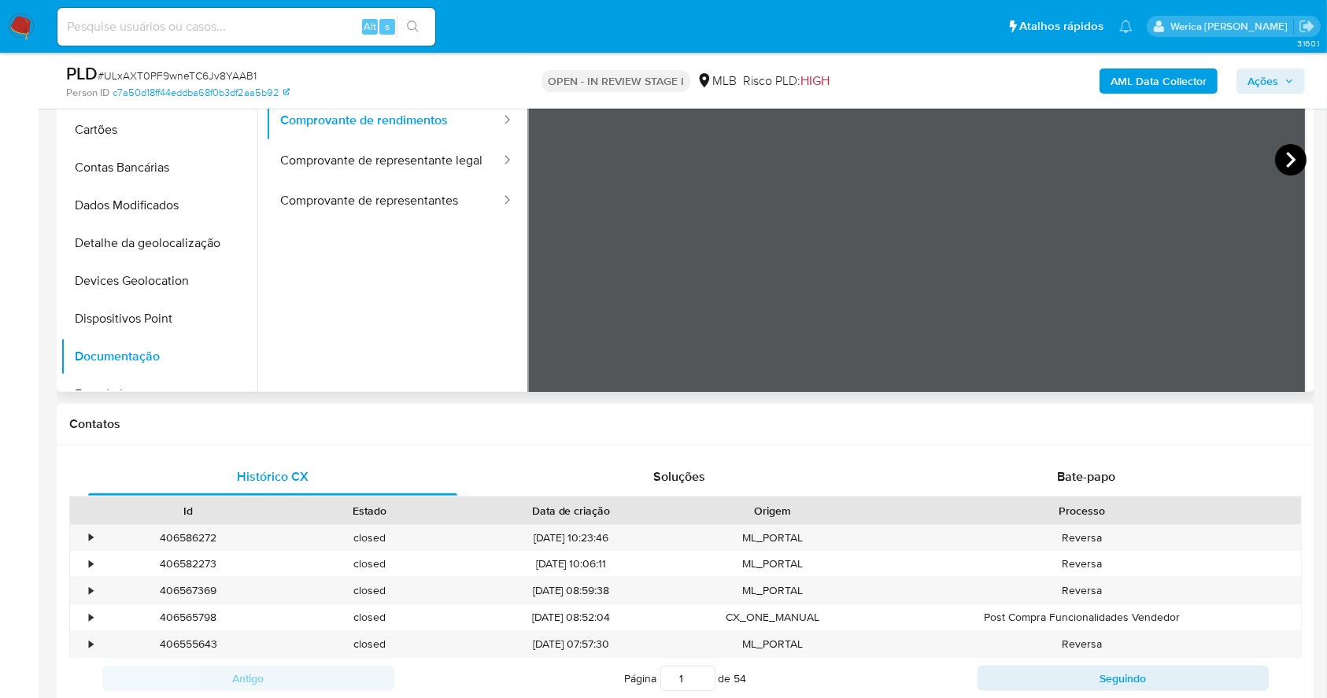
click at [1291, 165] on icon at bounding box center [1290, 159] width 31 height 31
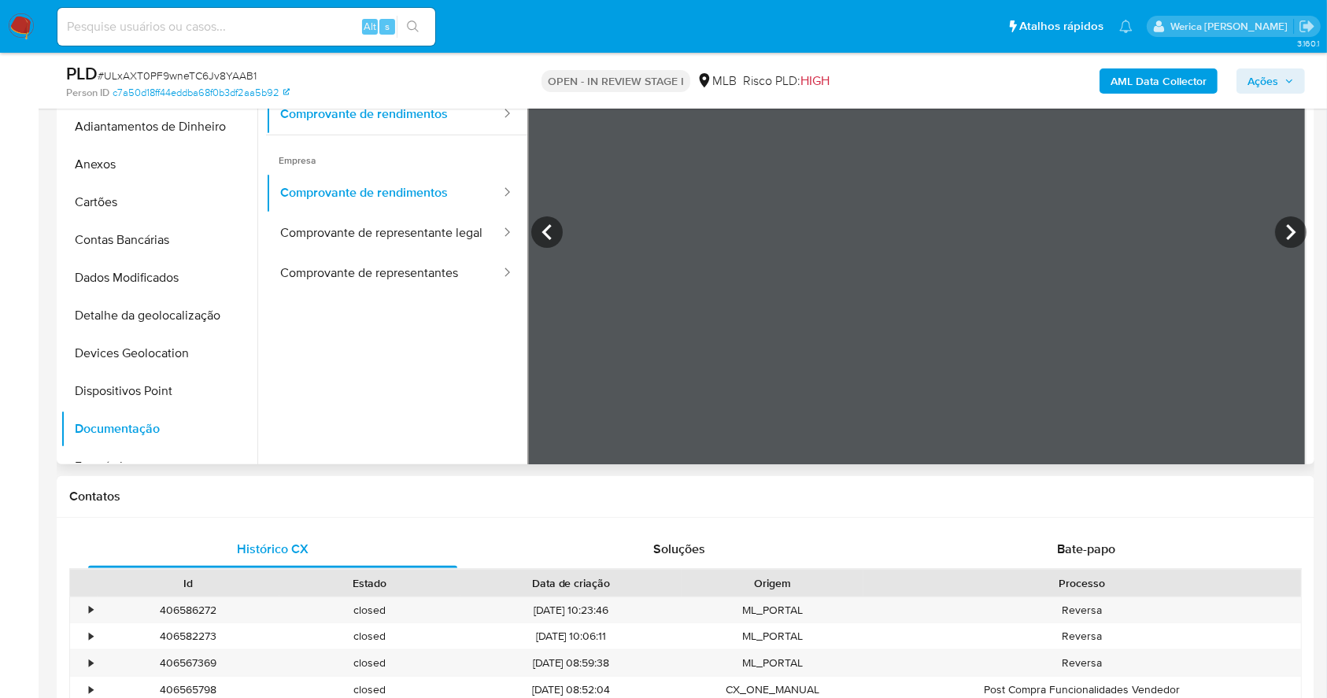
scroll to position [315, 0]
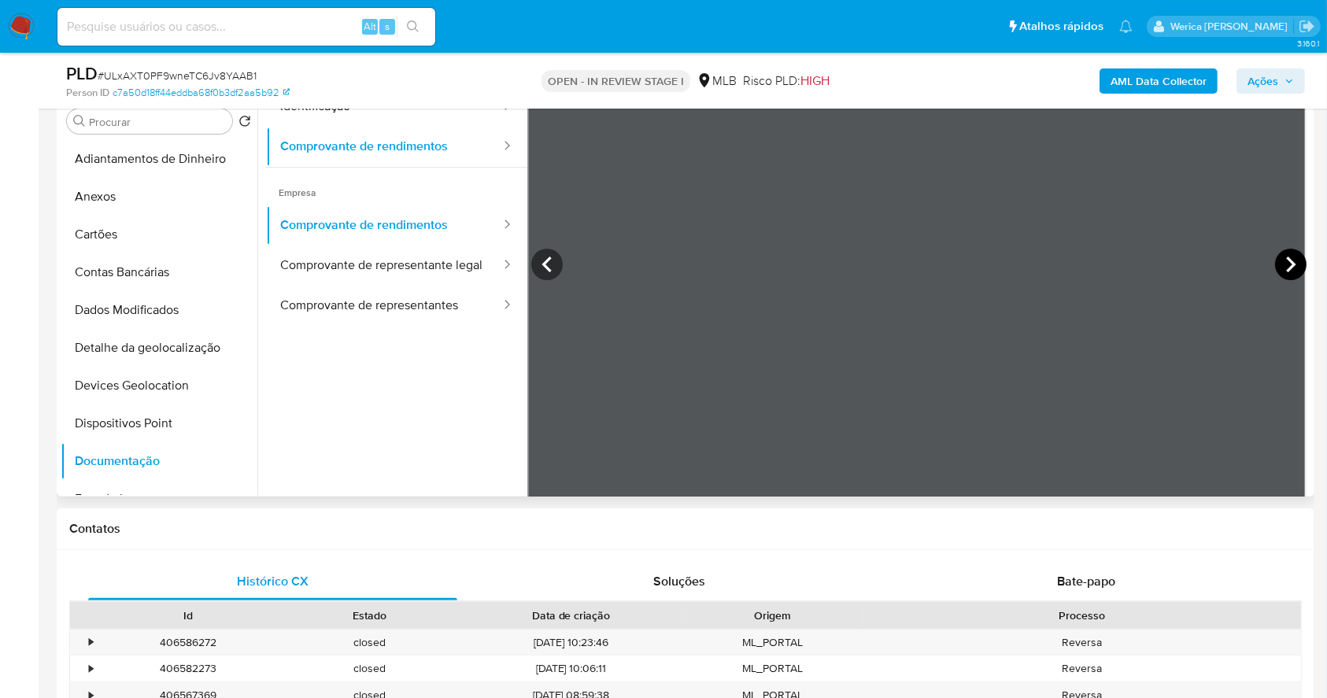
click at [1285, 257] on icon at bounding box center [1290, 264] width 31 height 31
click at [553, 255] on icon at bounding box center [546, 264] width 31 height 31
click at [548, 255] on icon at bounding box center [546, 264] width 31 height 31
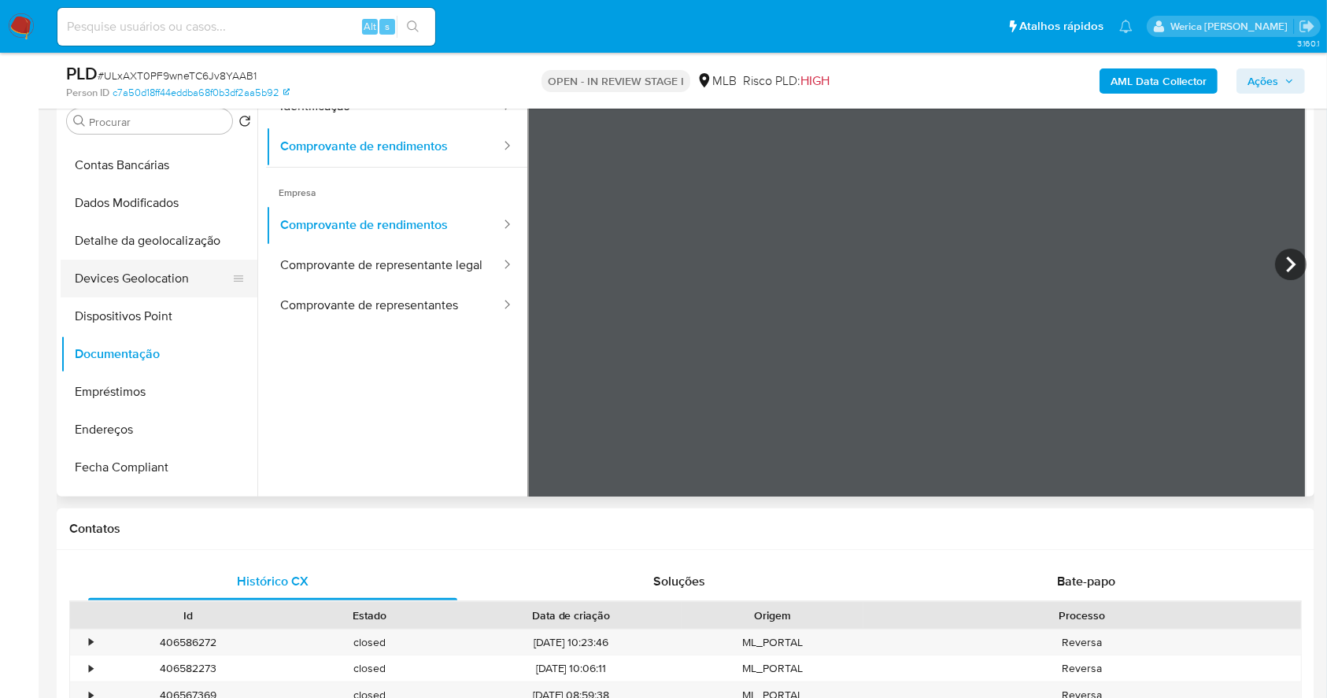
scroll to position [209, 0]
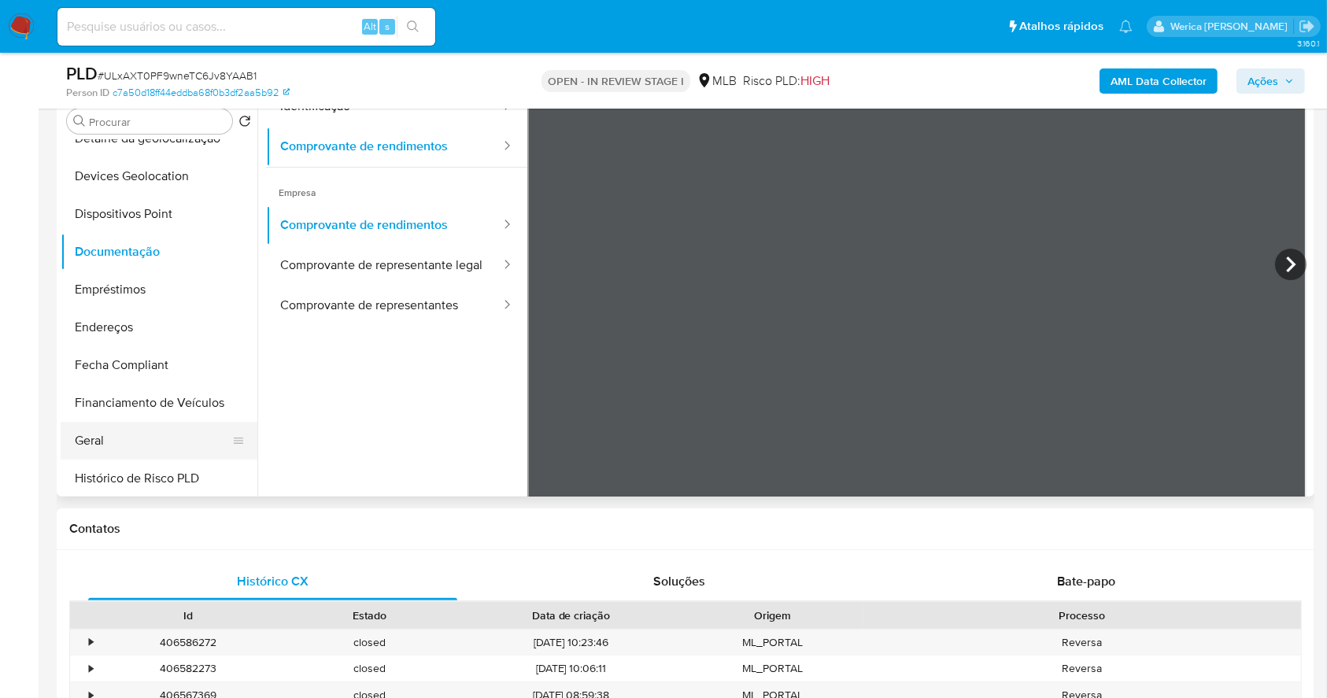
drag, startPoint x: 151, startPoint y: 447, endPoint x: 183, endPoint y: 453, distance: 32.7
click at [147, 447] on button "Geral" at bounding box center [153, 441] width 184 height 38
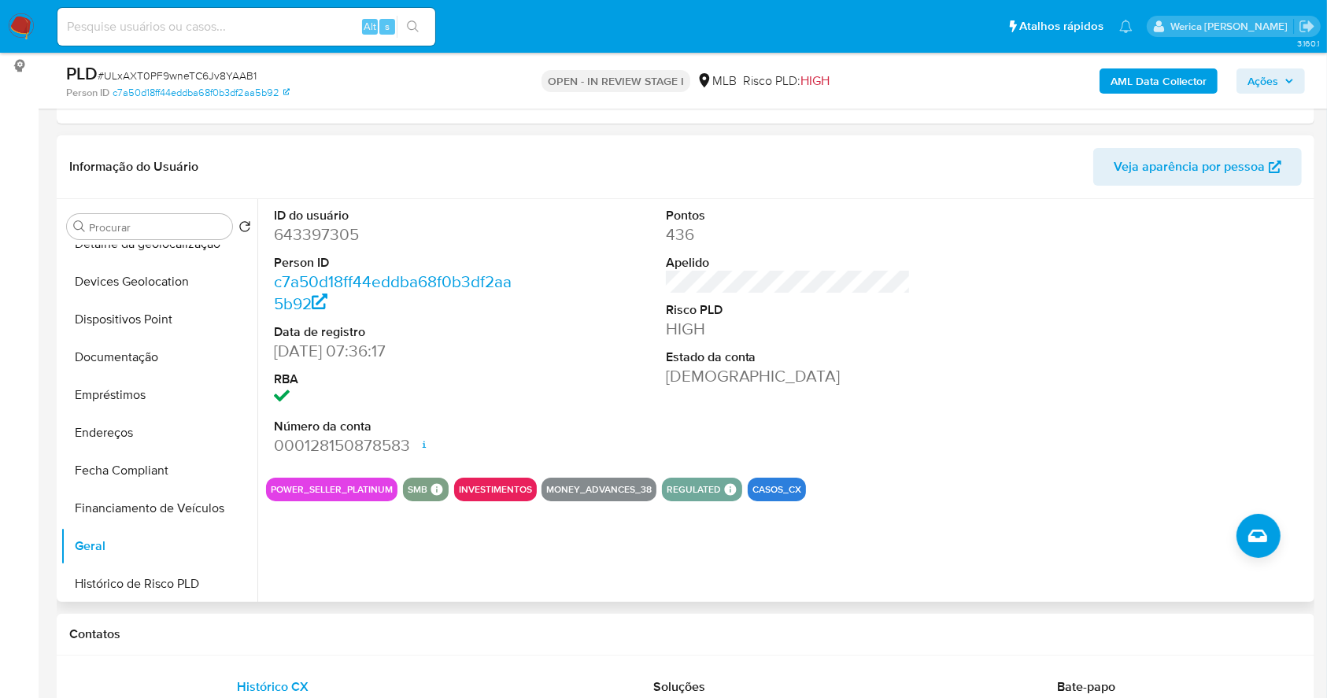
click at [1103, 319] on div at bounding box center [1179, 332] width 261 height 266
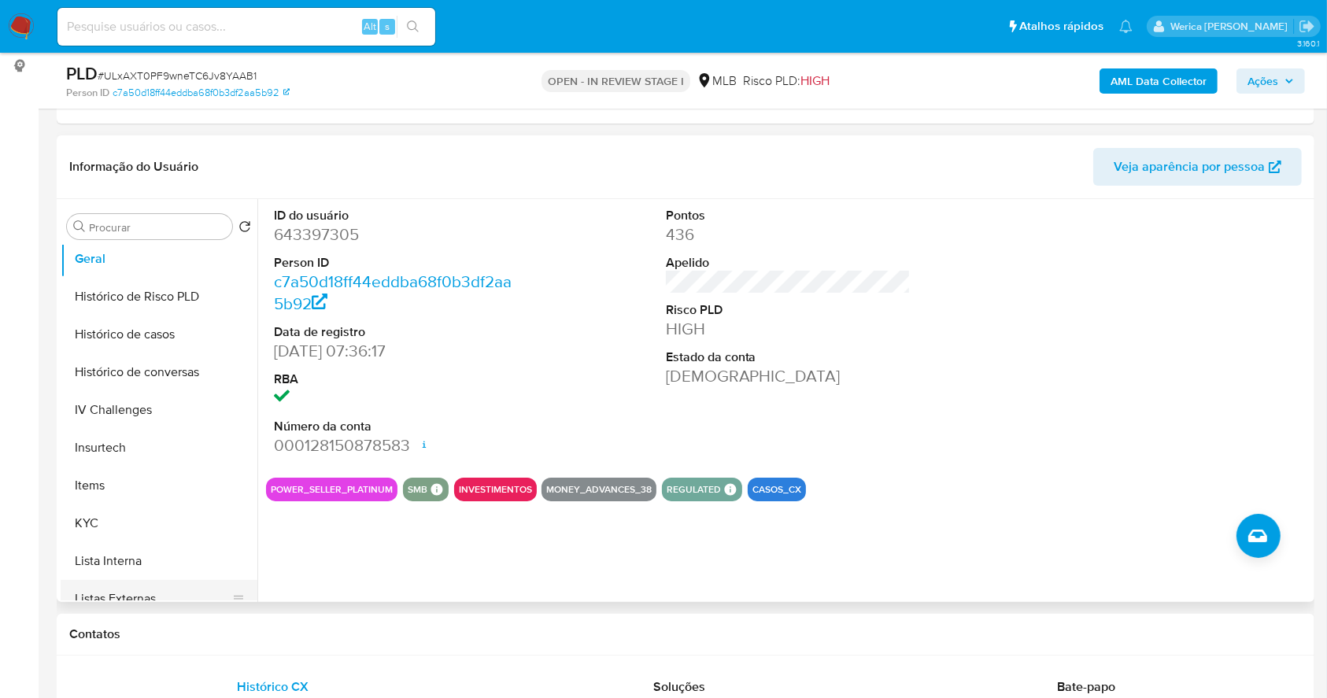
scroll to position [524, 0]
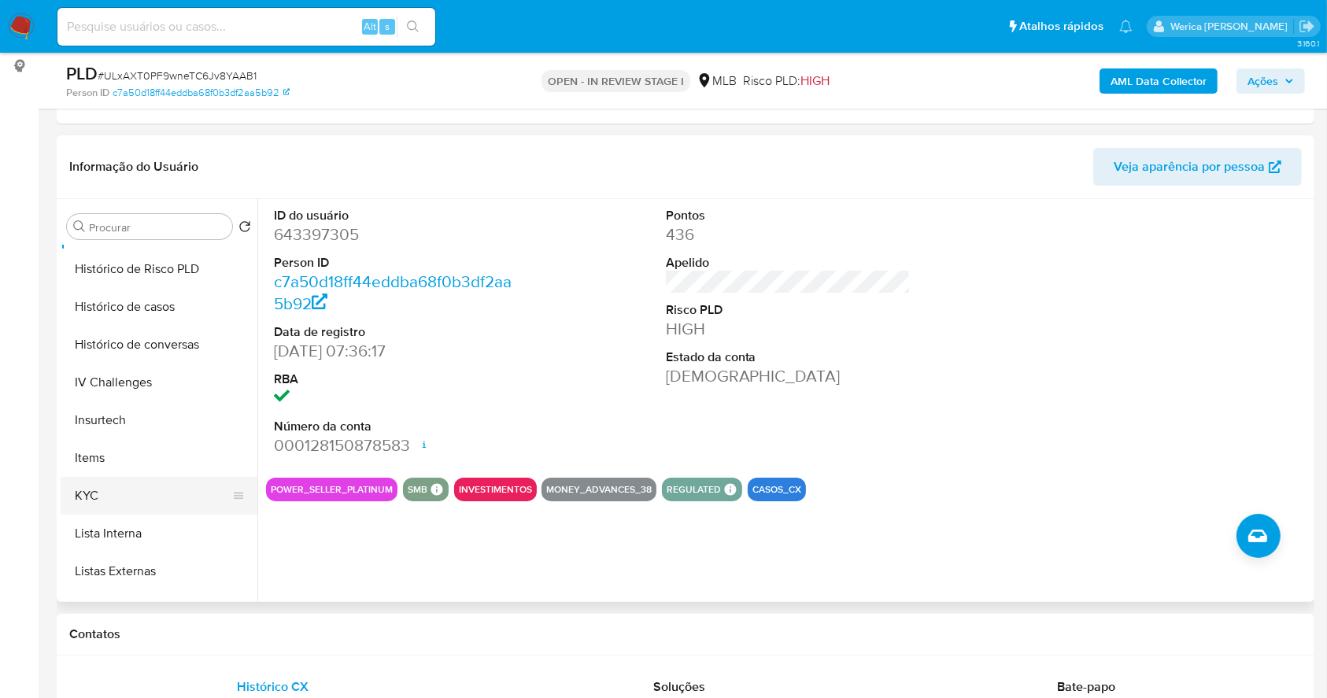
click at [124, 490] on button "KYC" at bounding box center [153, 496] width 184 height 38
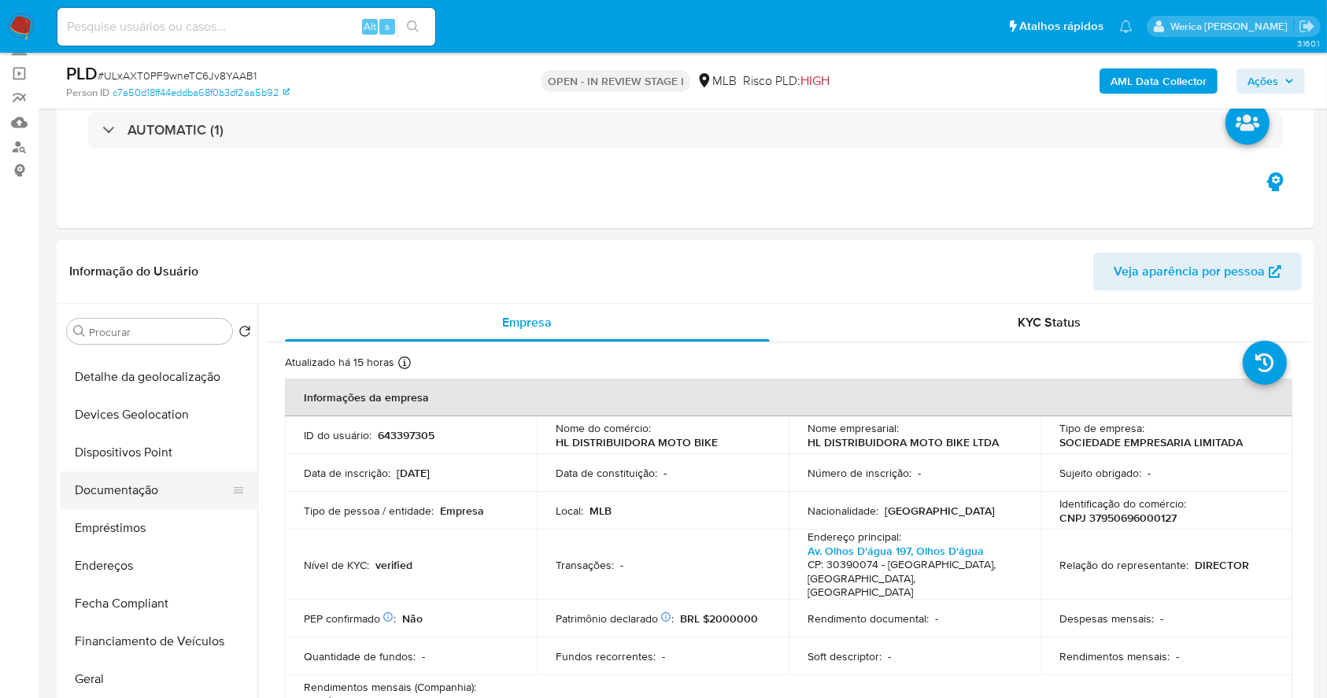
scroll to position [105, 0]
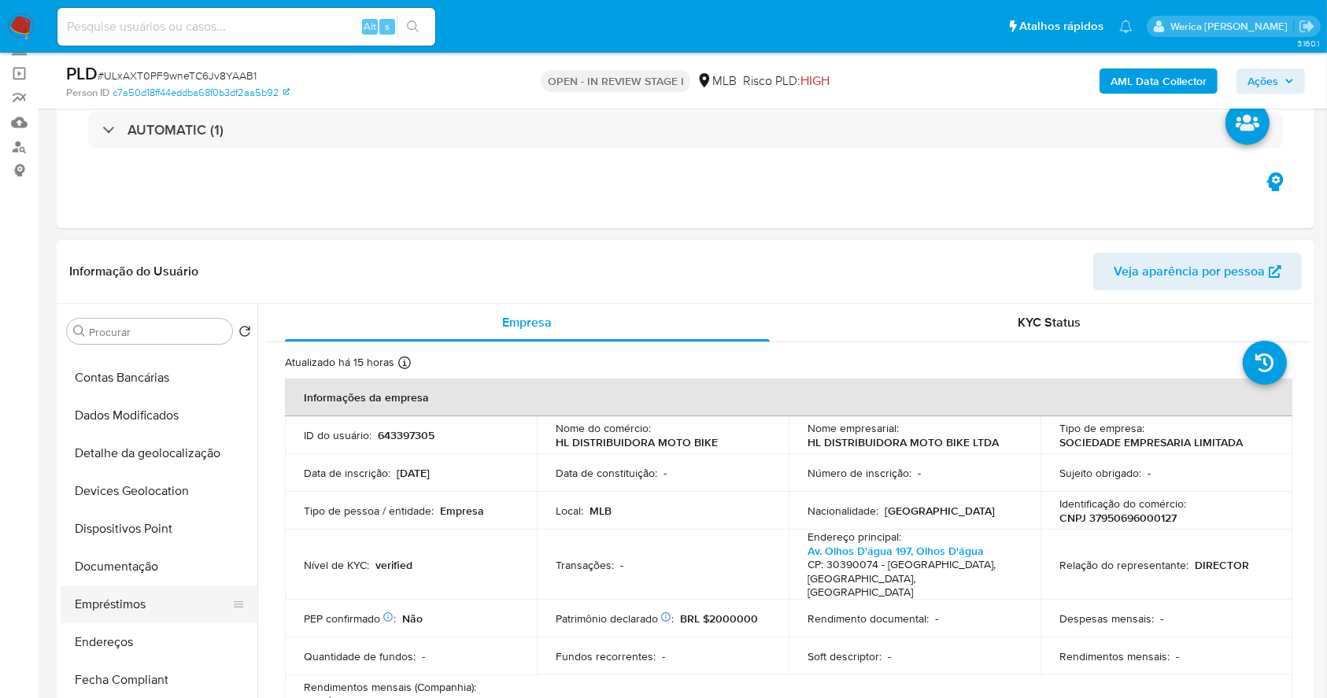
click at [137, 620] on button "Empréstimos" at bounding box center [153, 605] width 184 height 38
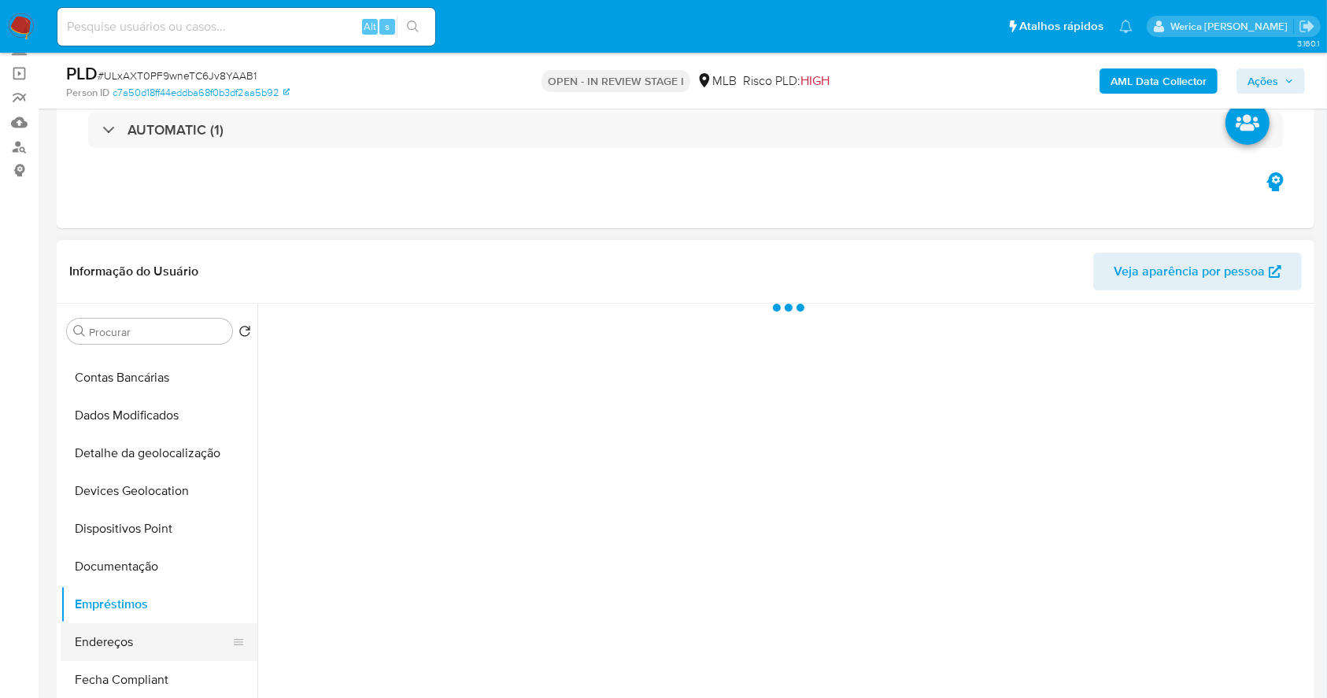
click at [134, 633] on button "Endereços" at bounding box center [153, 642] width 184 height 38
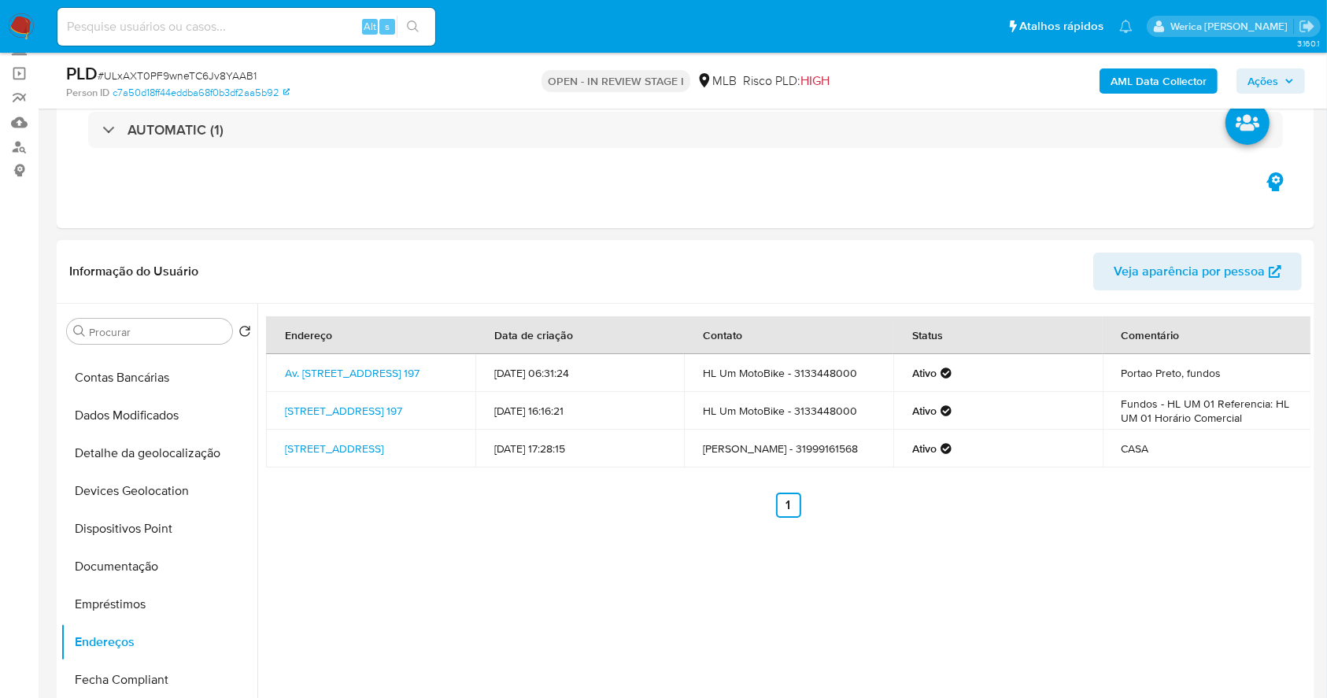
click at [1189, 518] on ul "Anterior 1 Siguiente" at bounding box center [788, 505] width 1044 height 25
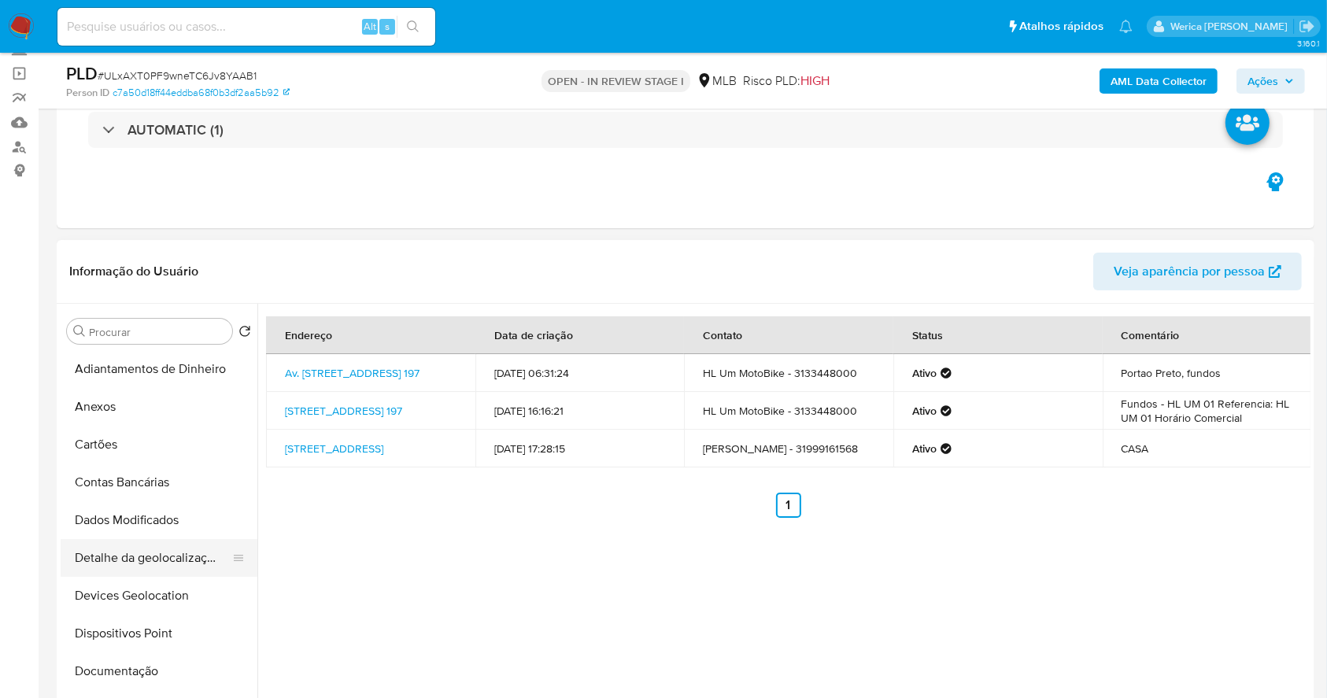
click at [126, 564] on button "Detalhe da geolocalização" at bounding box center [153, 558] width 184 height 38
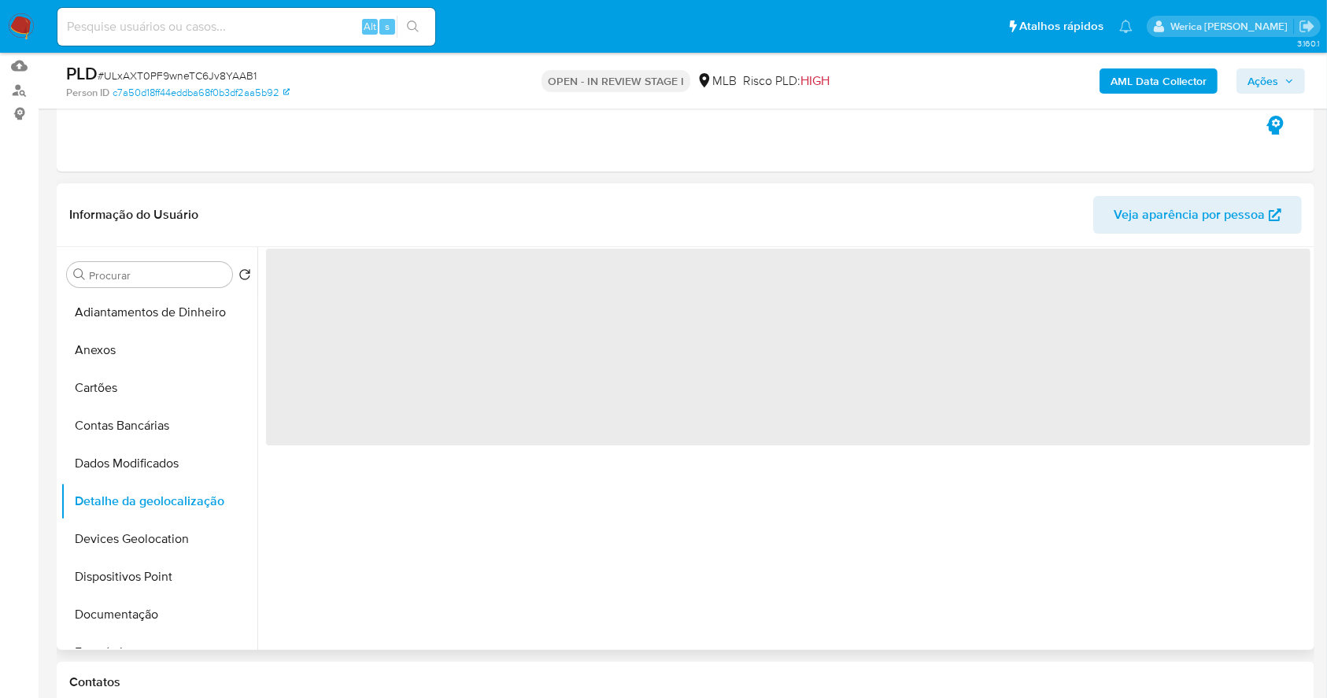
scroll to position [209, 0]
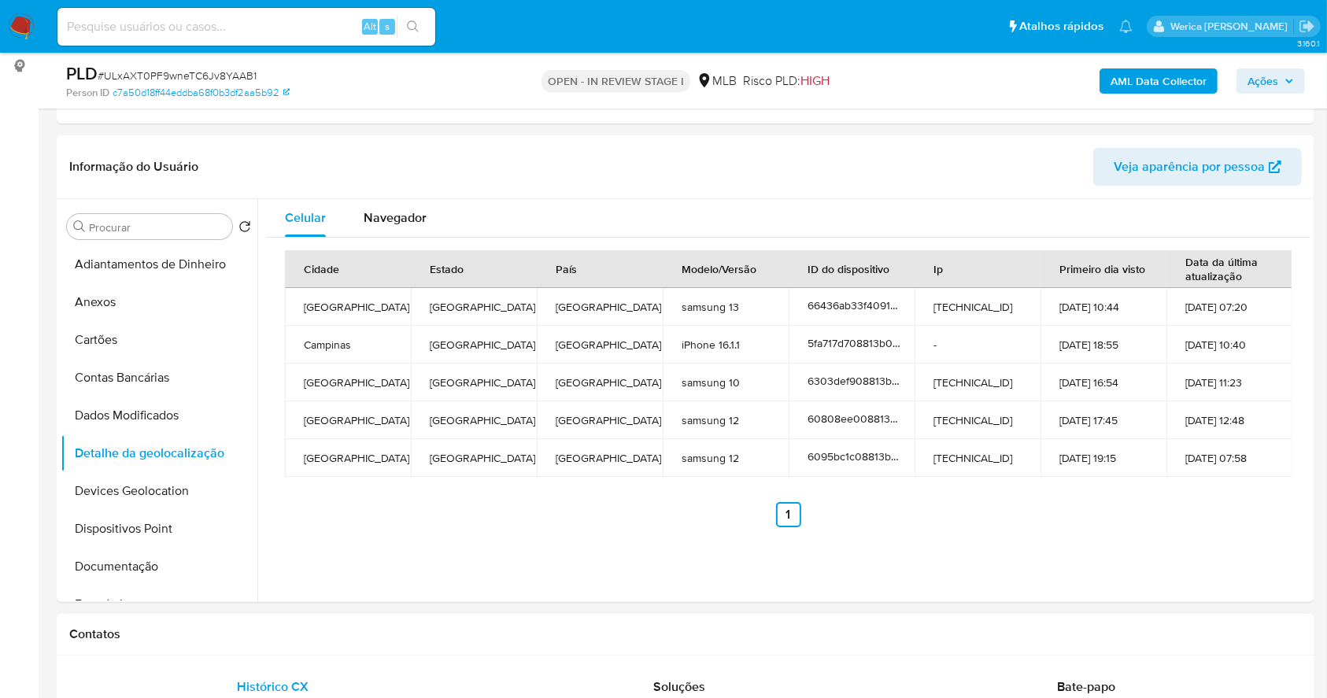
click at [992, 629] on h1 "Contatos" at bounding box center [685, 635] width 1233 height 16
click at [1238, 565] on div "Celular Navegador Cidade Estado País Modelo/Versão ID do dispositivo Ip Primeir…" at bounding box center [783, 400] width 1053 height 403
drag, startPoint x: 1238, startPoint y: 565, endPoint x: 1228, endPoint y: 496, distance: 70.0
click at [1238, 565] on div "Celular Navegador Cidade Estado País Modelo/Versão ID do dispositivo Ip Primeir…" at bounding box center [783, 400] width 1053 height 403
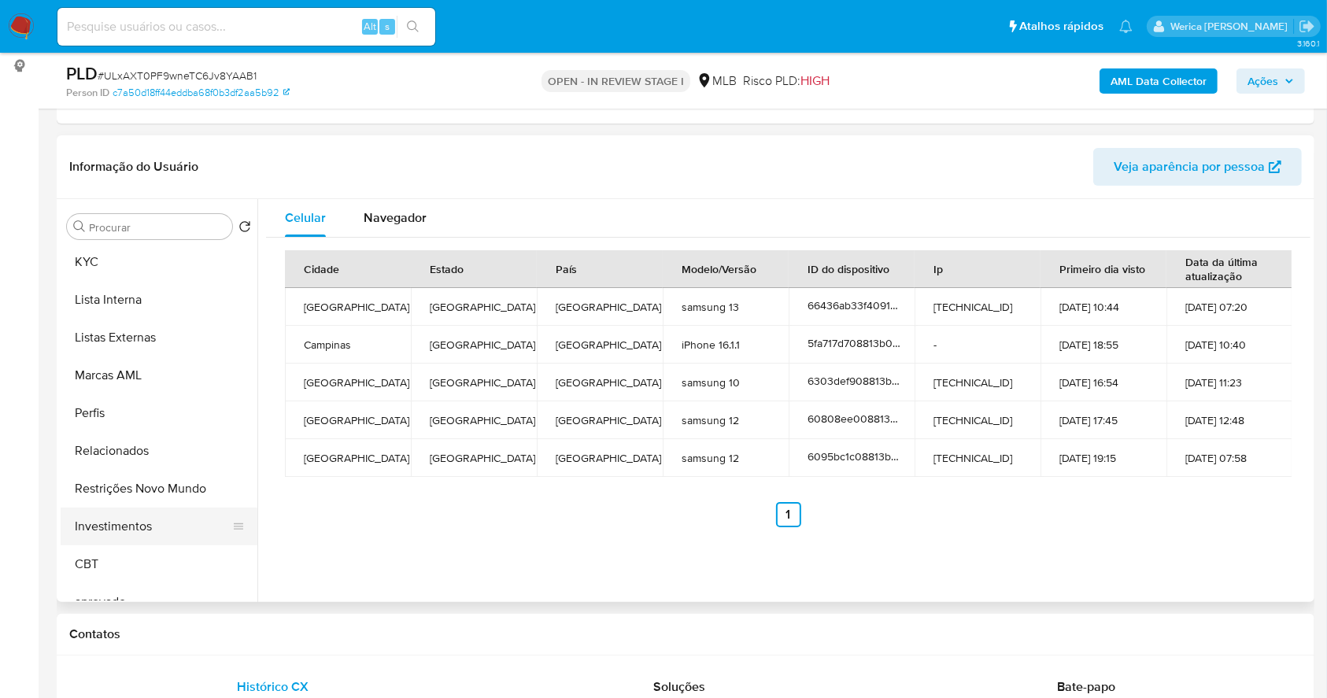
scroll to position [816, 0]
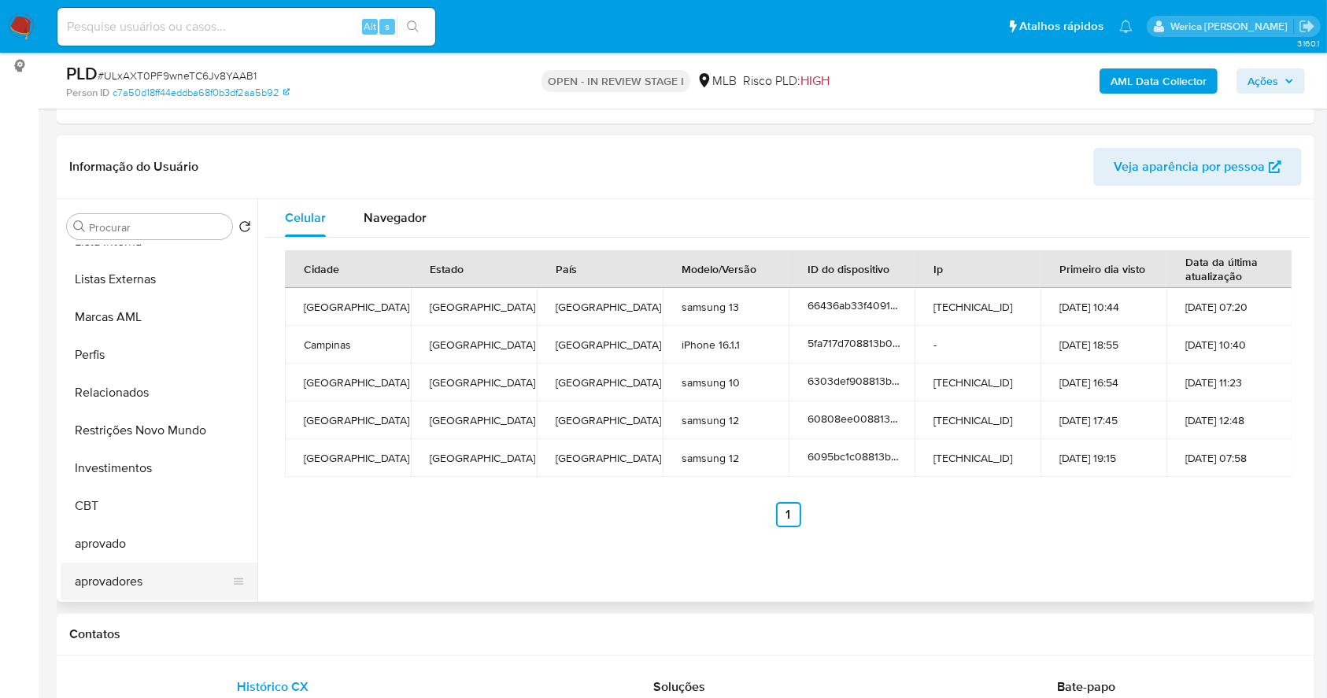
click at [146, 587] on button "aprovadores" at bounding box center [153, 582] width 184 height 38
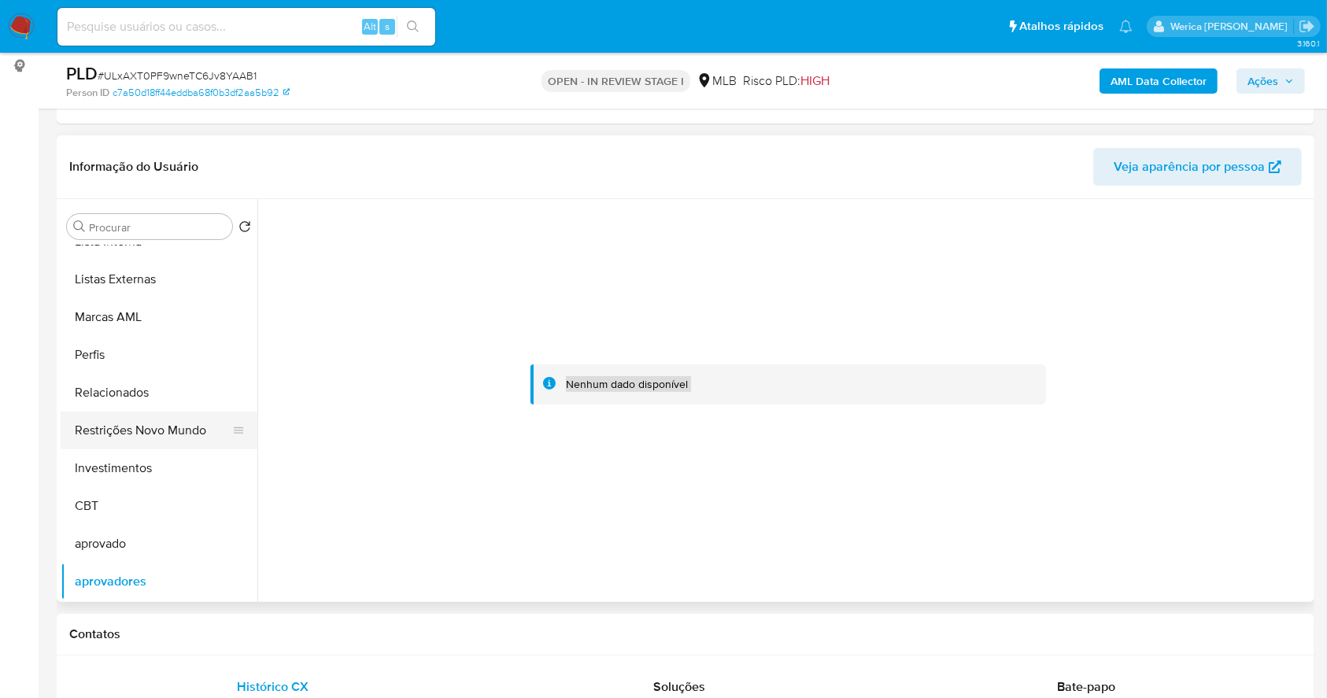
click at [150, 427] on button "Restrições Novo Mundo" at bounding box center [153, 431] width 184 height 38
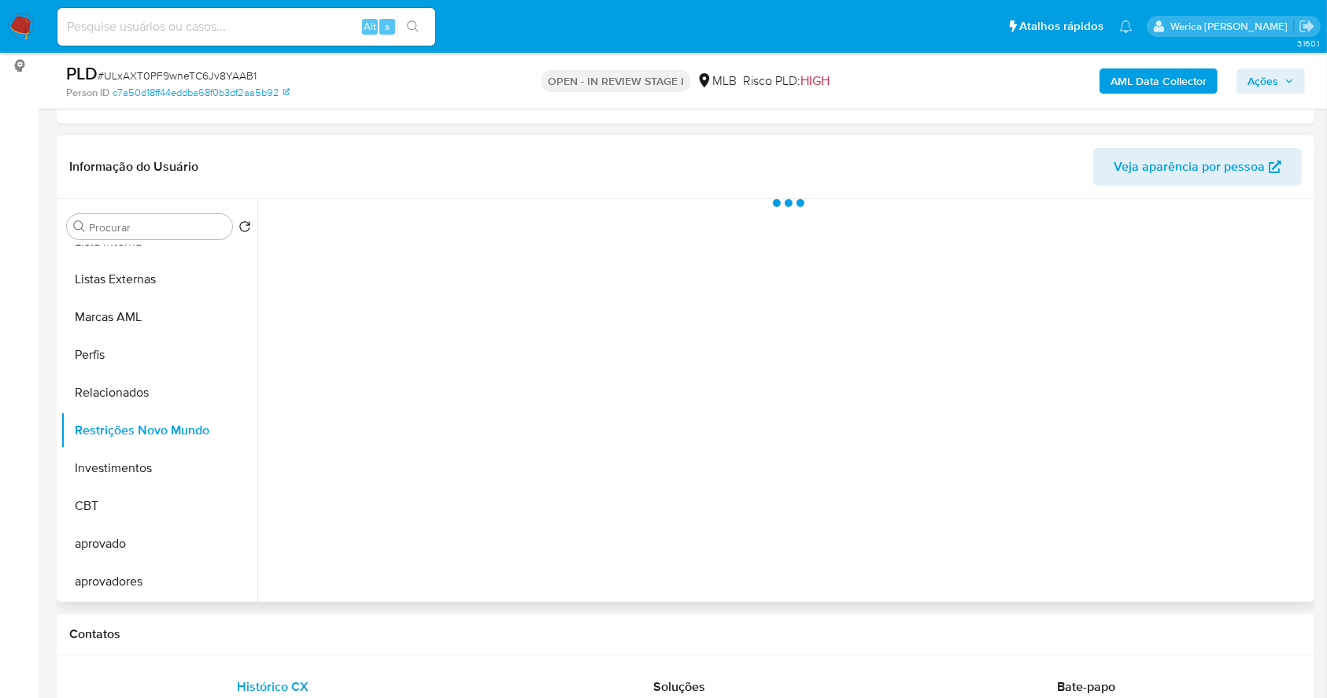
click at [522, 430] on div at bounding box center [783, 400] width 1053 height 403
click at [405, 230] on div at bounding box center [783, 400] width 1053 height 403
click at [393, 215] on button "Historial" at bounding box center [423, 220] width 86 height 42
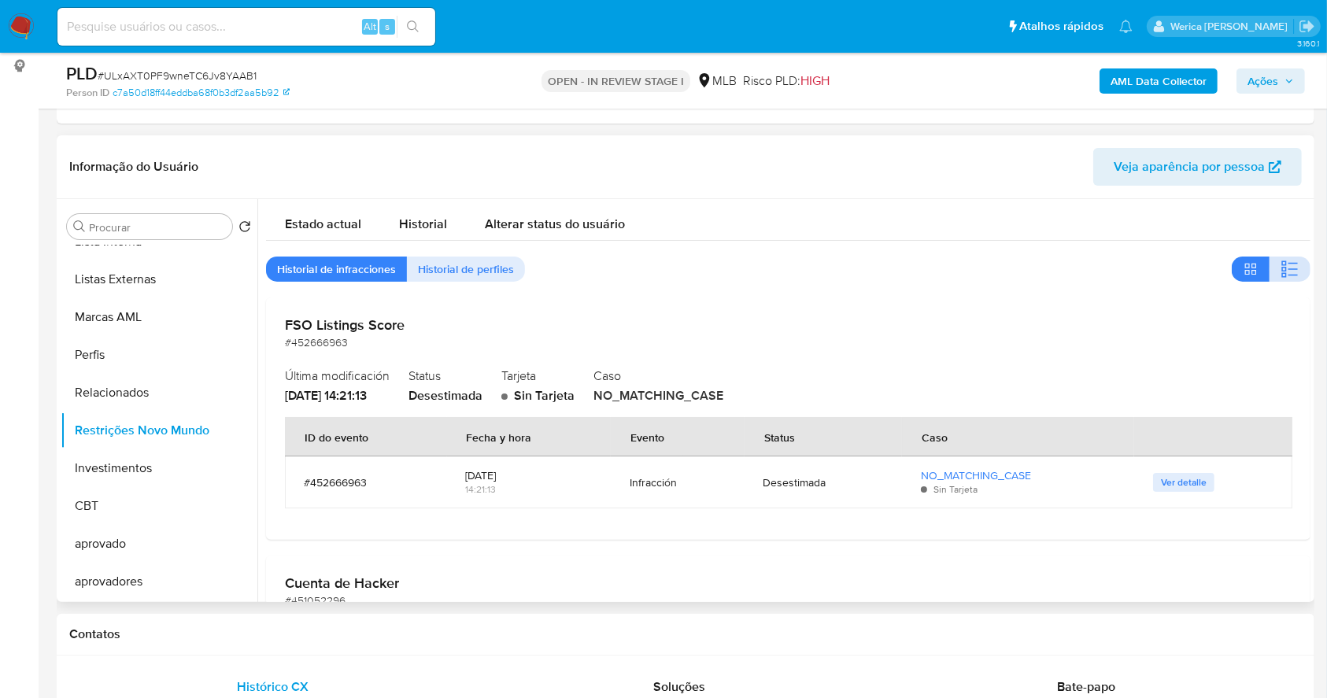
click at [1296, 272] on button "button" at bounding box center [1290, 269] width 41 height 25
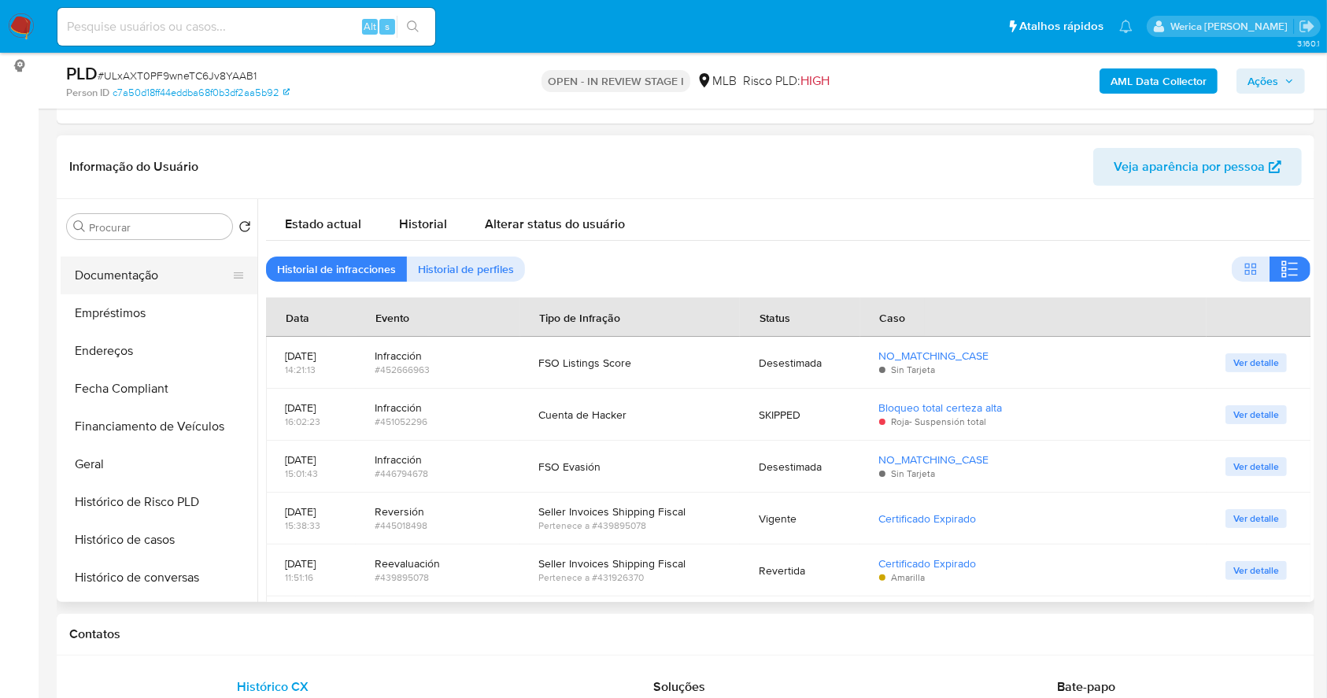
scroll to position [82, 0]
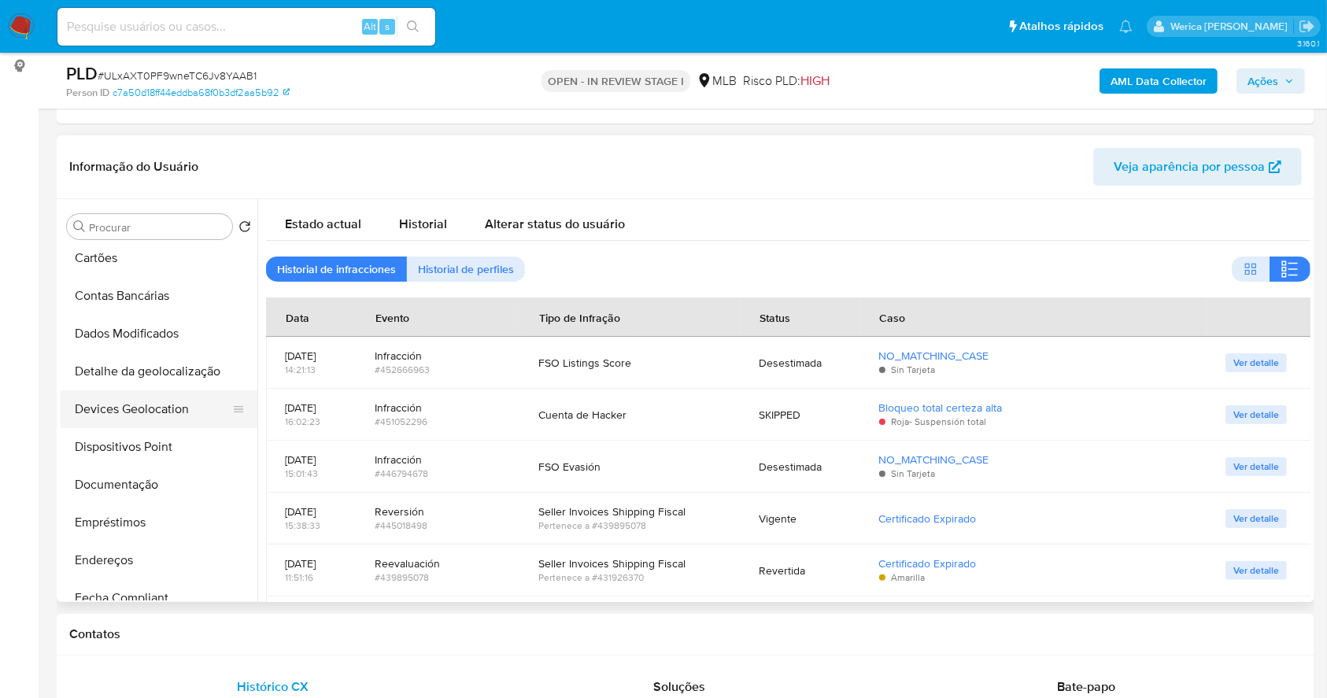
click at [126, 426] on button "Devices Geolocation" at bounding box center [153, 409] width 184 height 38
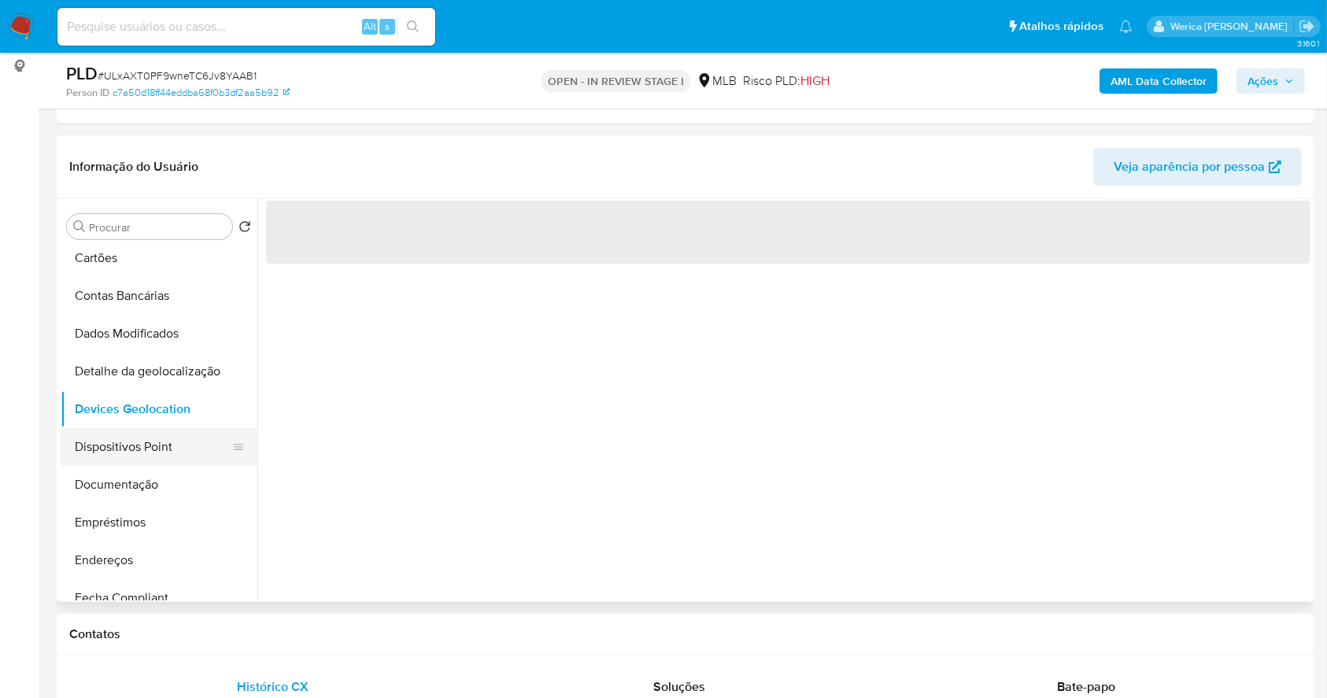
click at [126, 455] on button "Dispositivos Point" at bounding box center [153, 447] width 184 height 38
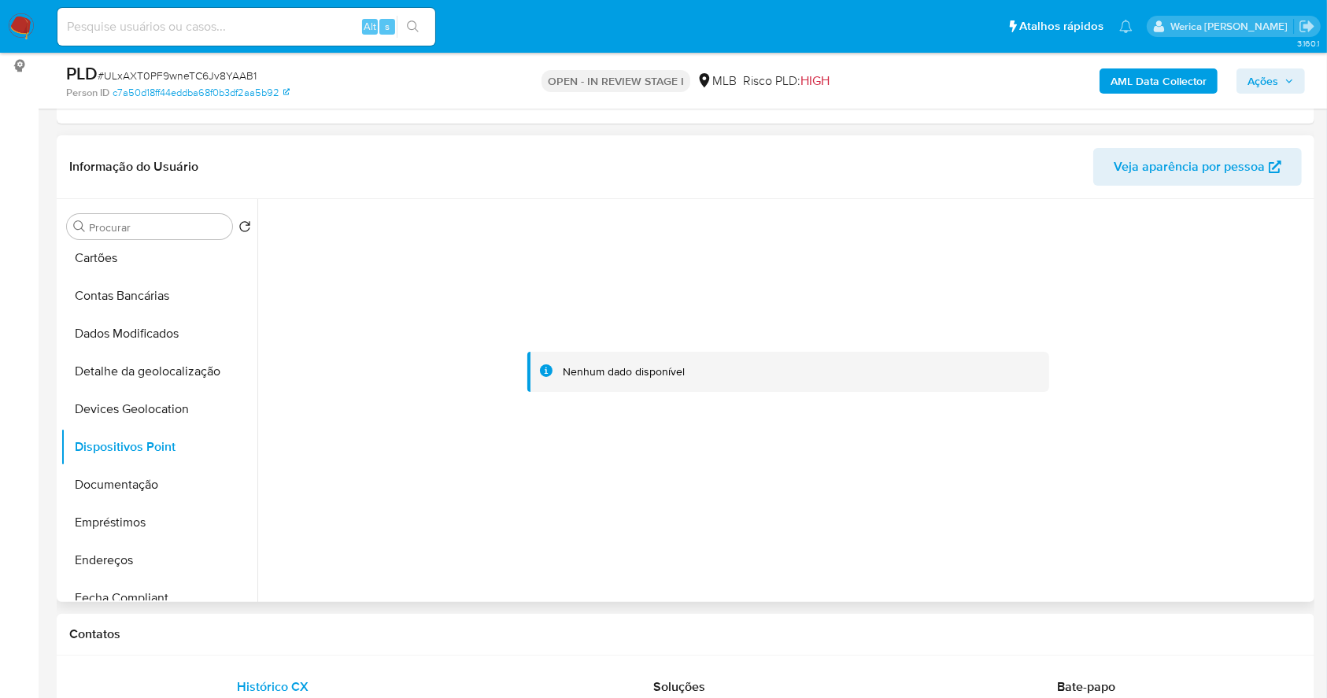
click at [1089, 445] on div at bounding box center [788, 372] width 1044 height 346
click at [139, 492] on button "Documentação" at bounding box center [153, 485] width 184 height 38
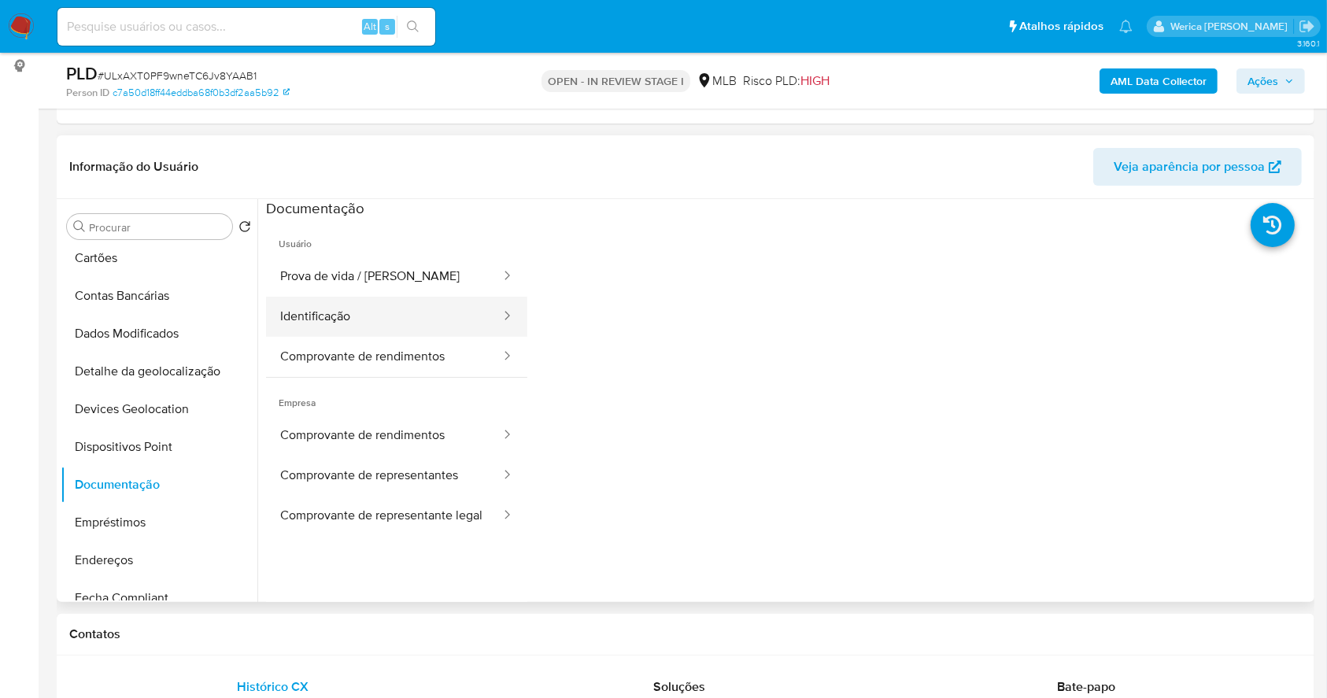
click at [364, 332] on button "Identificação" at bounding box center [384, 317] width 236 height 40
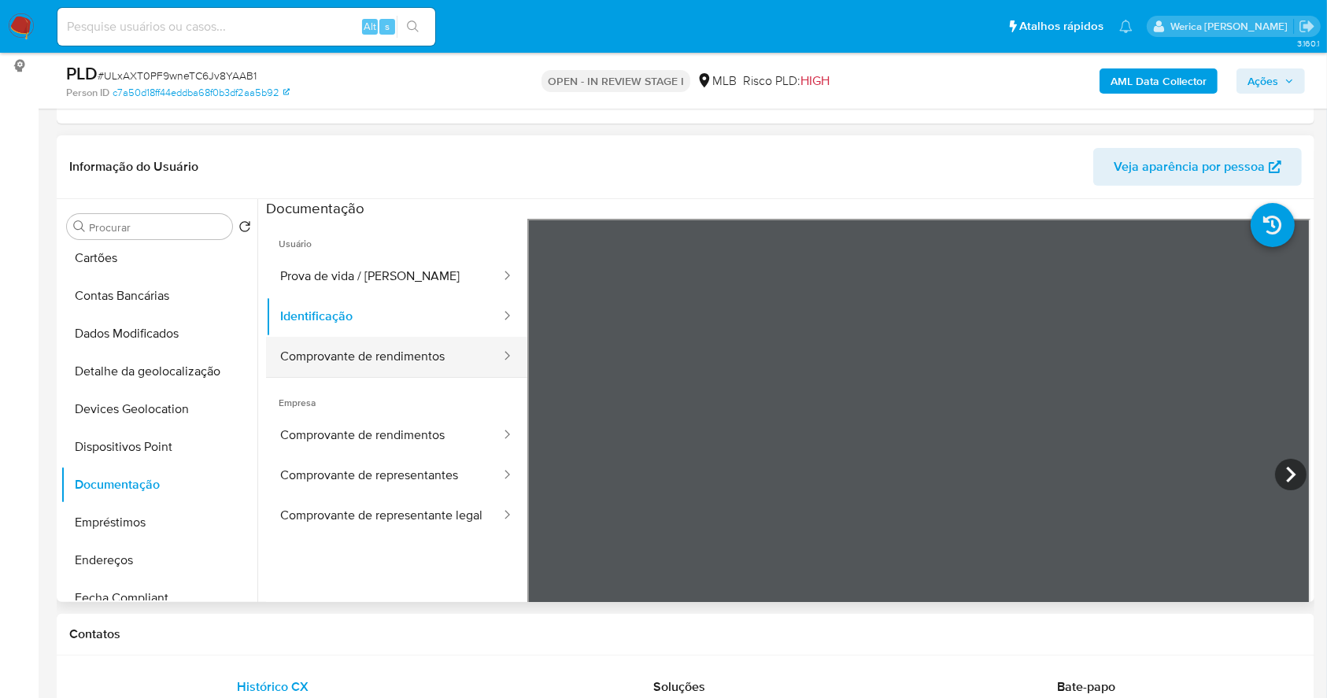
click at [370, 358] on button "Comprovante de rendimentos" at bounding box center [384, 357] width 236 height 40
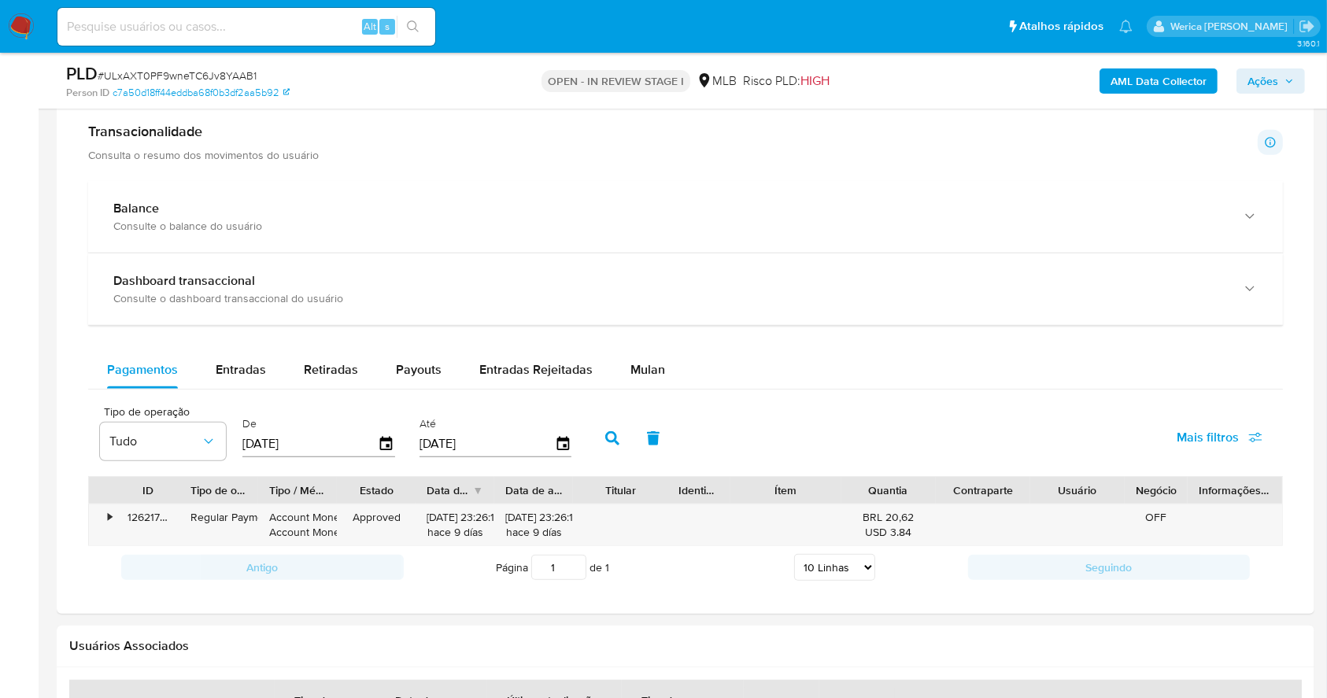
scroll to position [1169, 0]
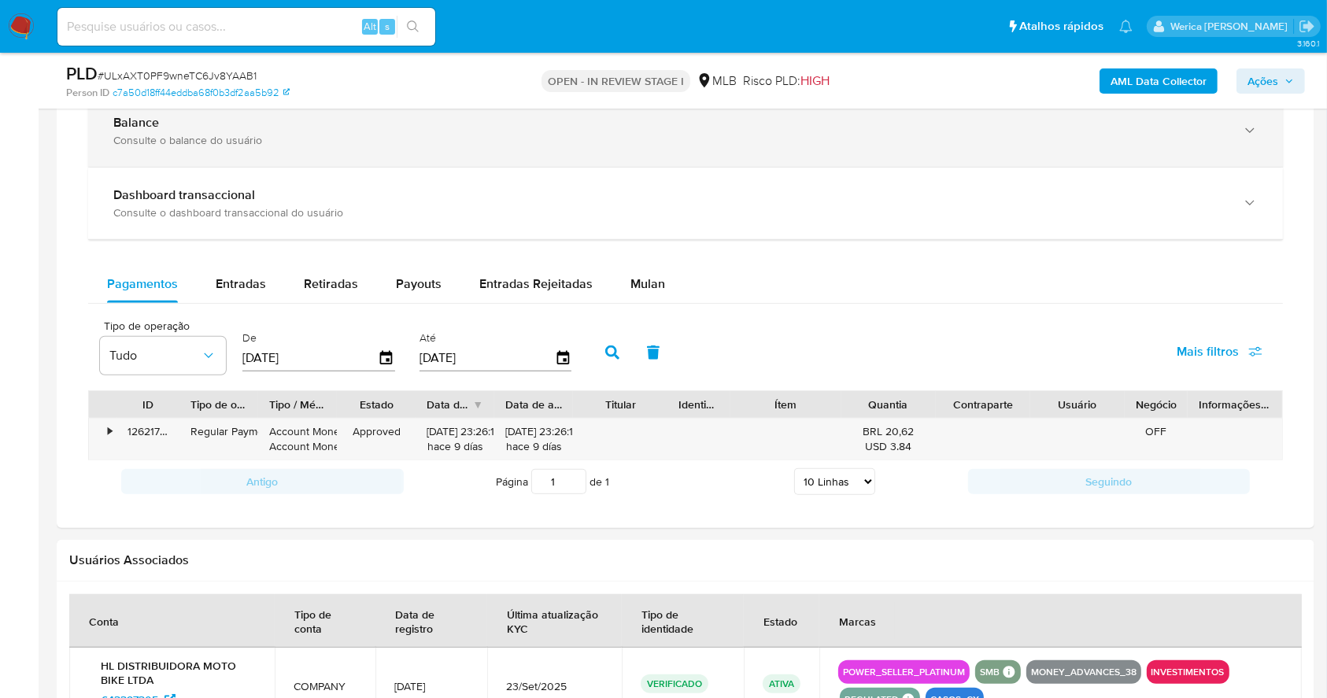
click at [235, 140] on div "Consulte o balance do usuário" at bounding box center [669, 140] width 1113 height 14
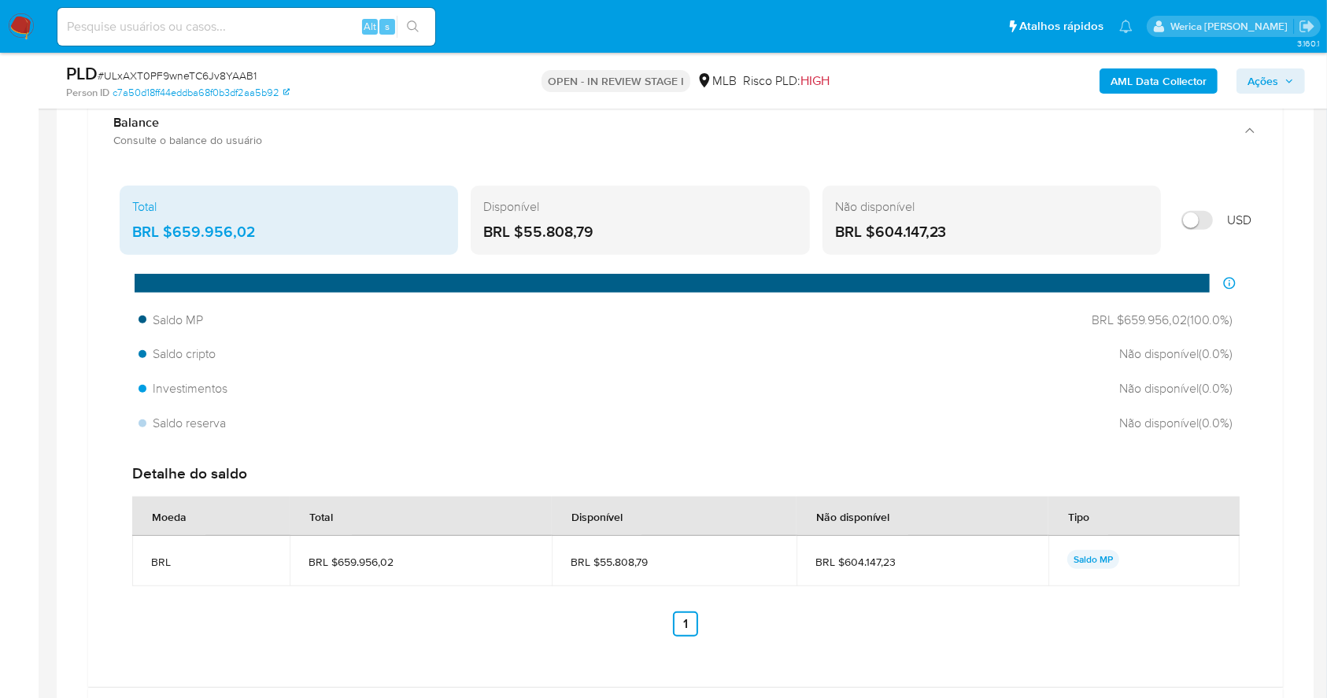
drag, startPoint x: 258, startPoint y: 231, endPoint x: 172, endPoint y: 235, distance: 86.7
click at [172, 235] on div "BRL $659.956,02" at bounding box center [288, 232] width 313 height 20
click at [0, 535] on aside "Bandeja Painel Screening Pesquisa em Listas Watchlist Ferramentas Operações em …" at bounding box center [19, 370] width 39 height 3078
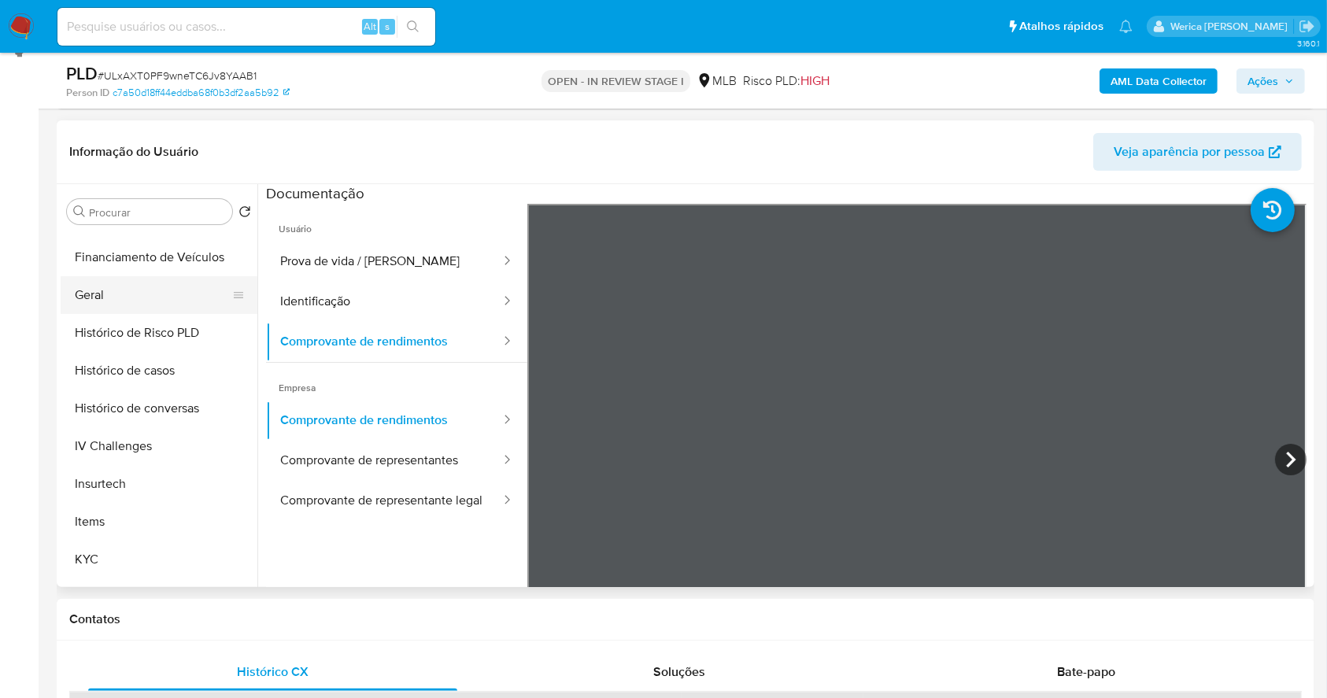
scroll to position [501, 0]
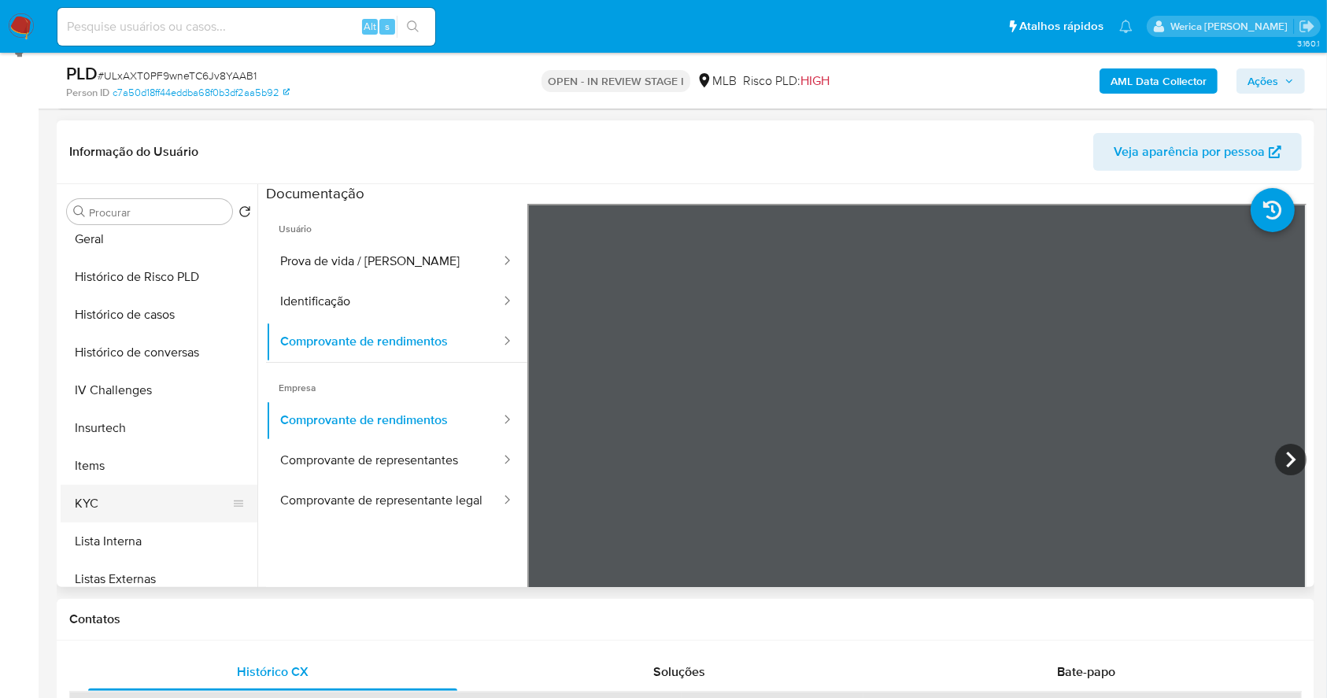
click at [144, 501] on button "KYC" at bounding box center [153, 504] width 184 height 38
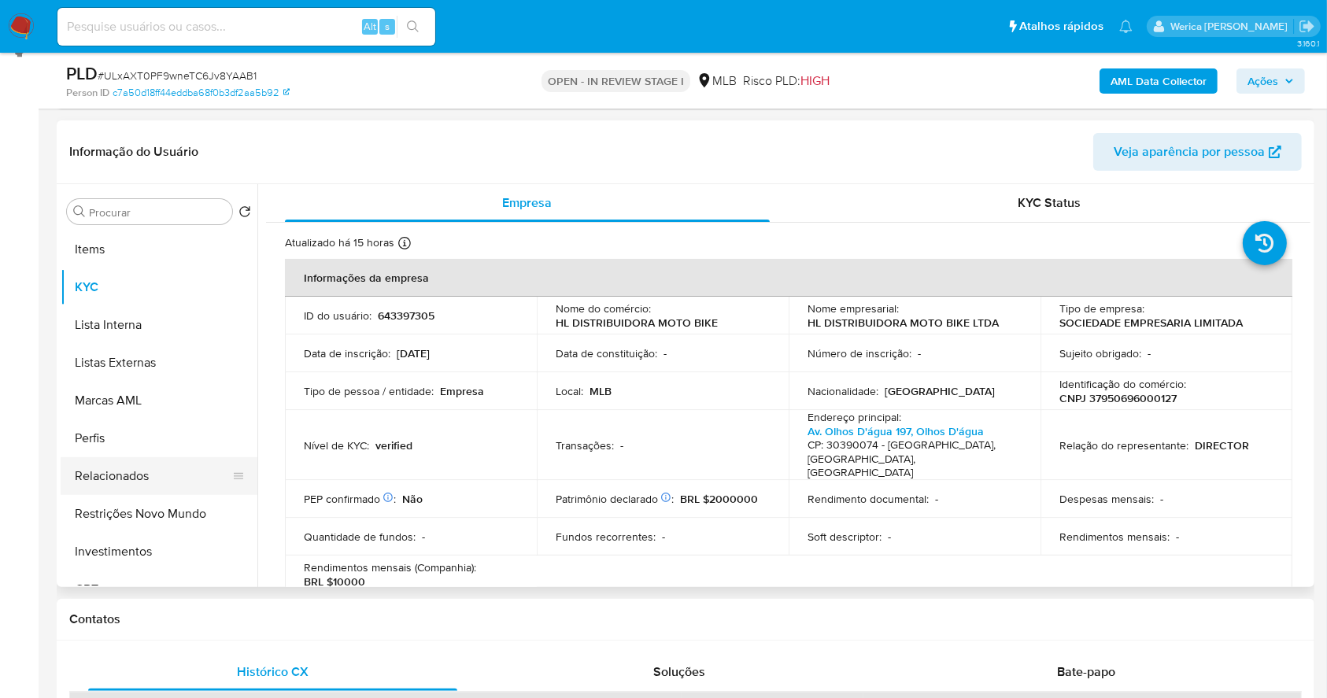
scroll to position [606, 0]
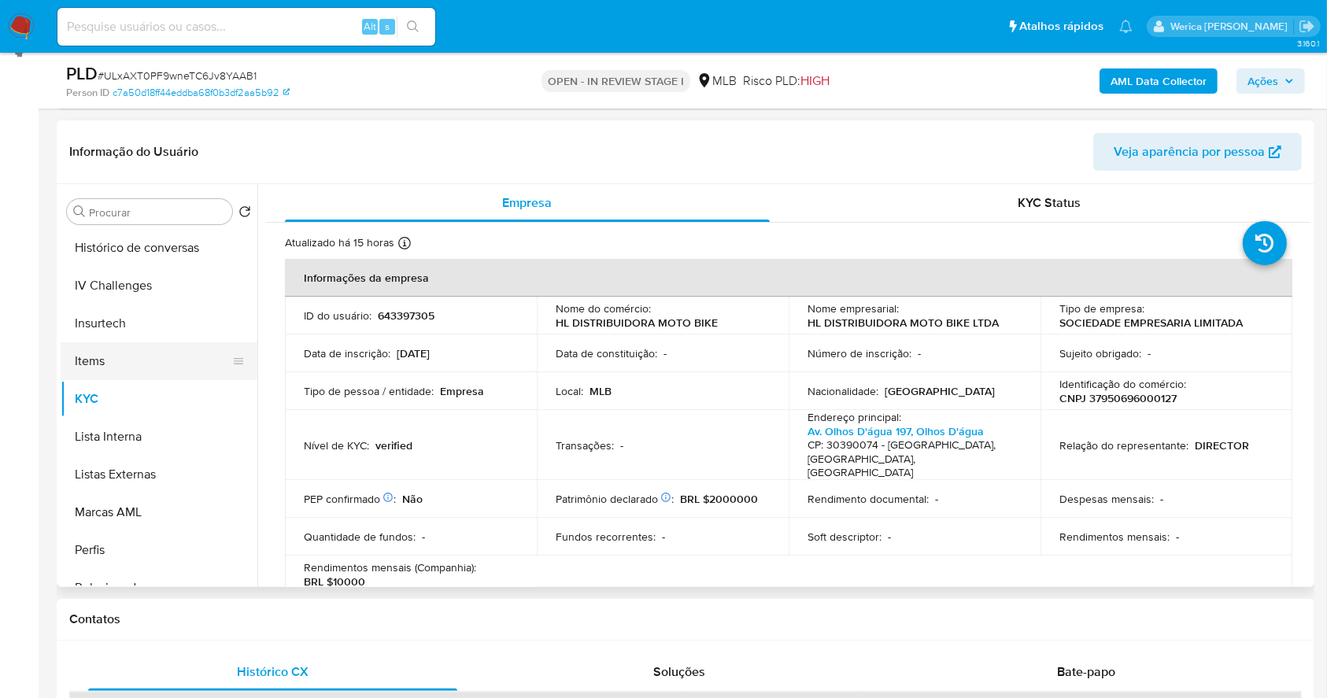
click at [144, 345] on button "Items" at bounding box center [153, 361] width 184 height 38
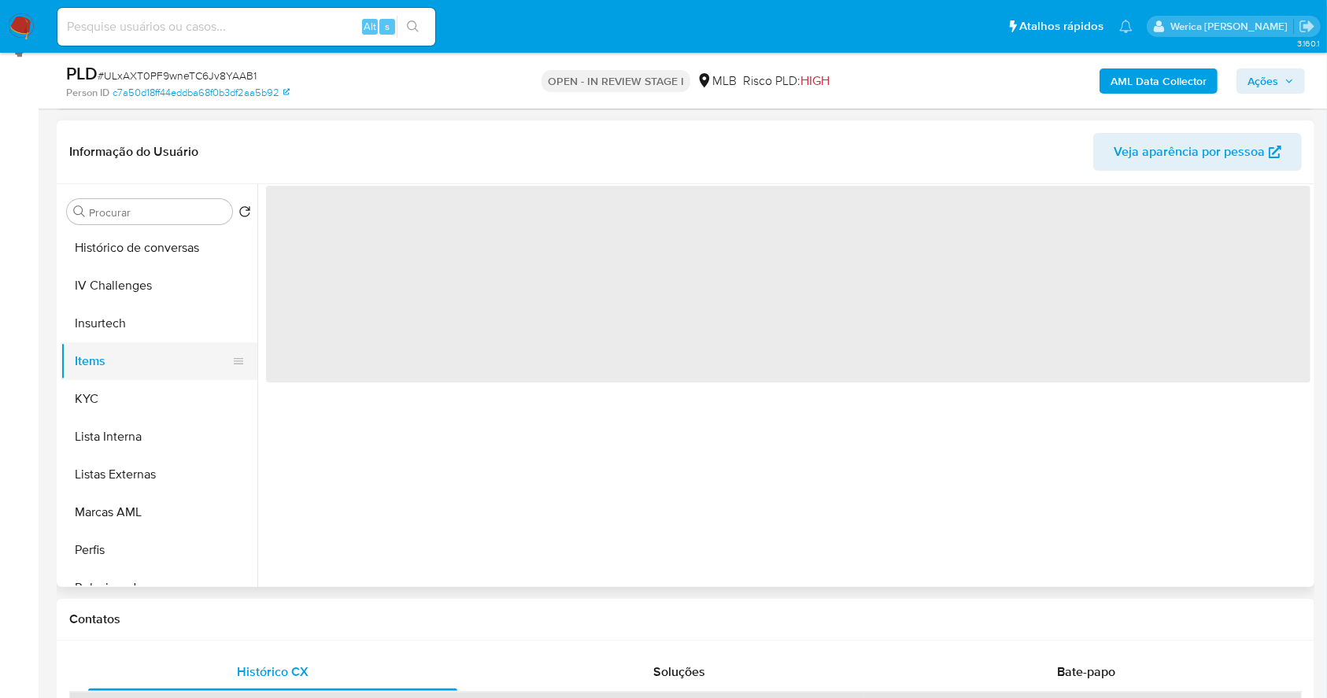
click at [144, 346] on button "Items" at bounding box center [153, 361] width 184 height 38
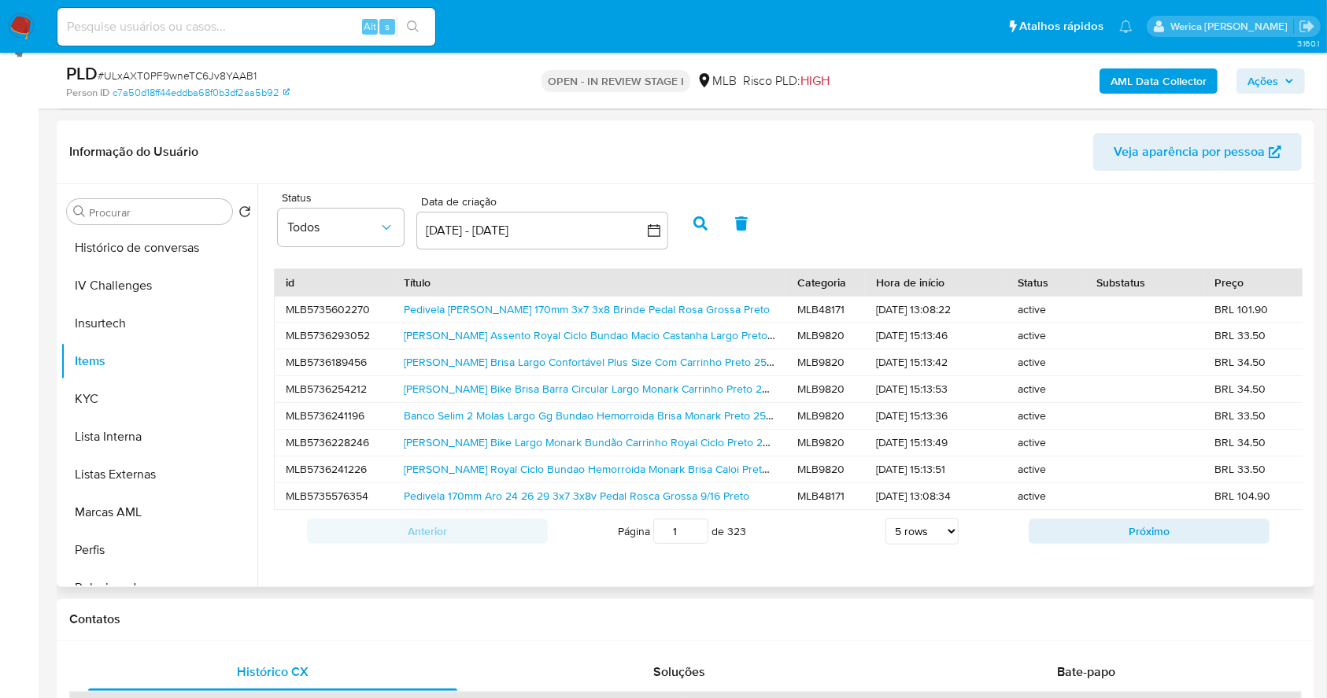
click at [642, 318] on div "Pedivela Logan Braço 170mm 3x7 3x8 Brinde Pedal Rosa Grossa Preto" at bounding box center [590, 310] width 394 height 26
click at [641, 312] on link "Pedivela Logan Braço 170mm 3x7 3x8 Brinde Pedal Rosa Grossa Preto" at bounding box center [587, 309] width 366 height 16
click at [590, 445] on link "Selim Banco Bike Largo Monark Bundão Carrinho Royal Ciclo Preto 25 Cm 19.5 Cm" at bounding box center [616, 442] width 425 height 16
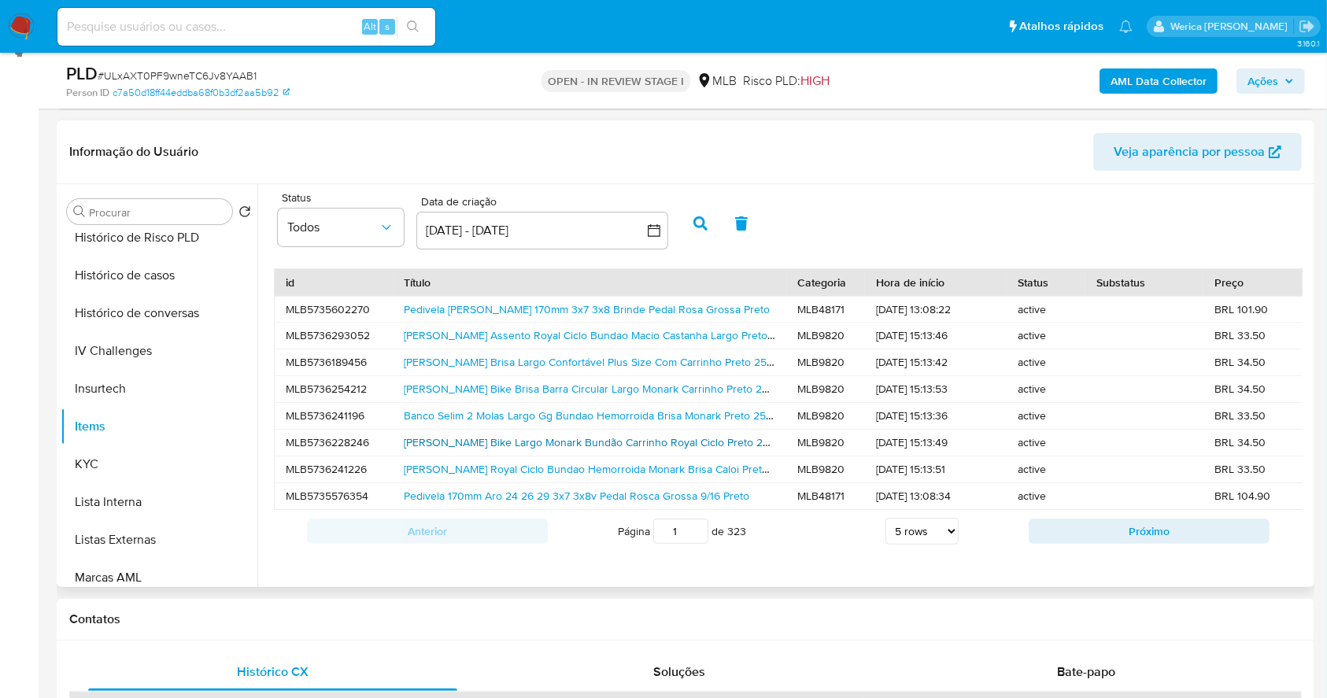
scroll to position [397, 0]
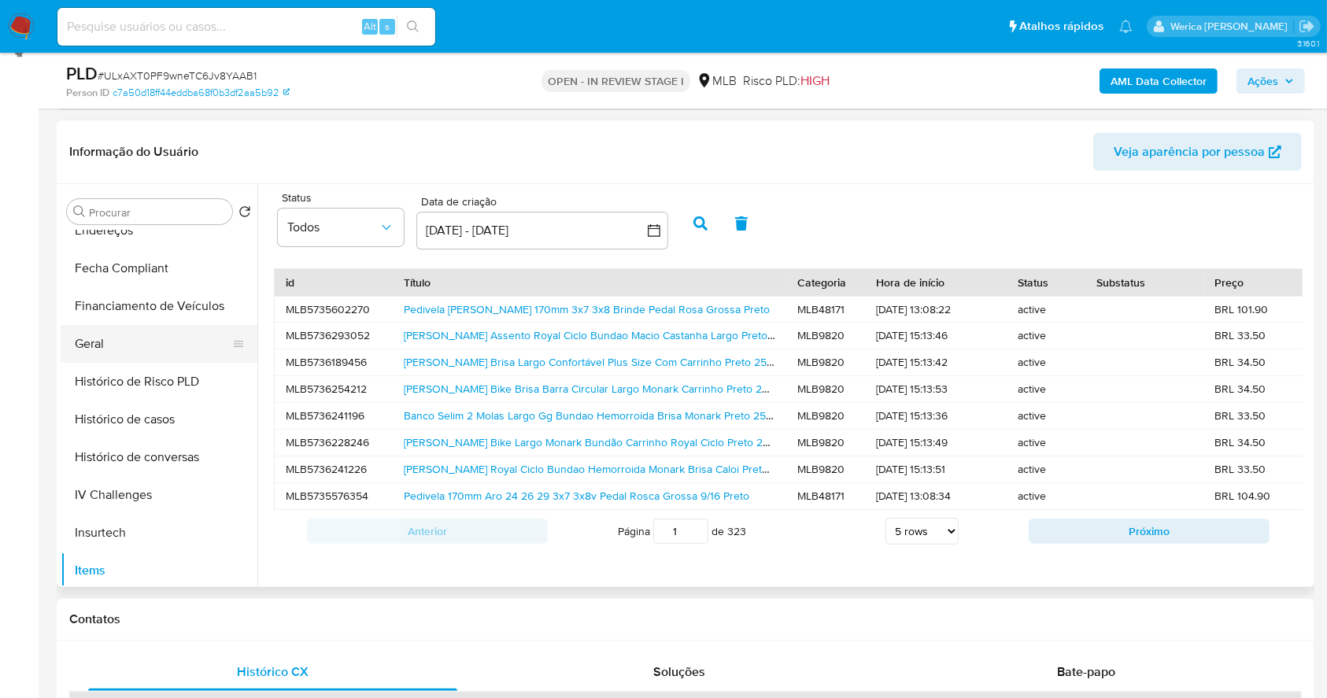
click at [108, 349] on button "Geral" at bounding box center [153, 344] width 184 height 38
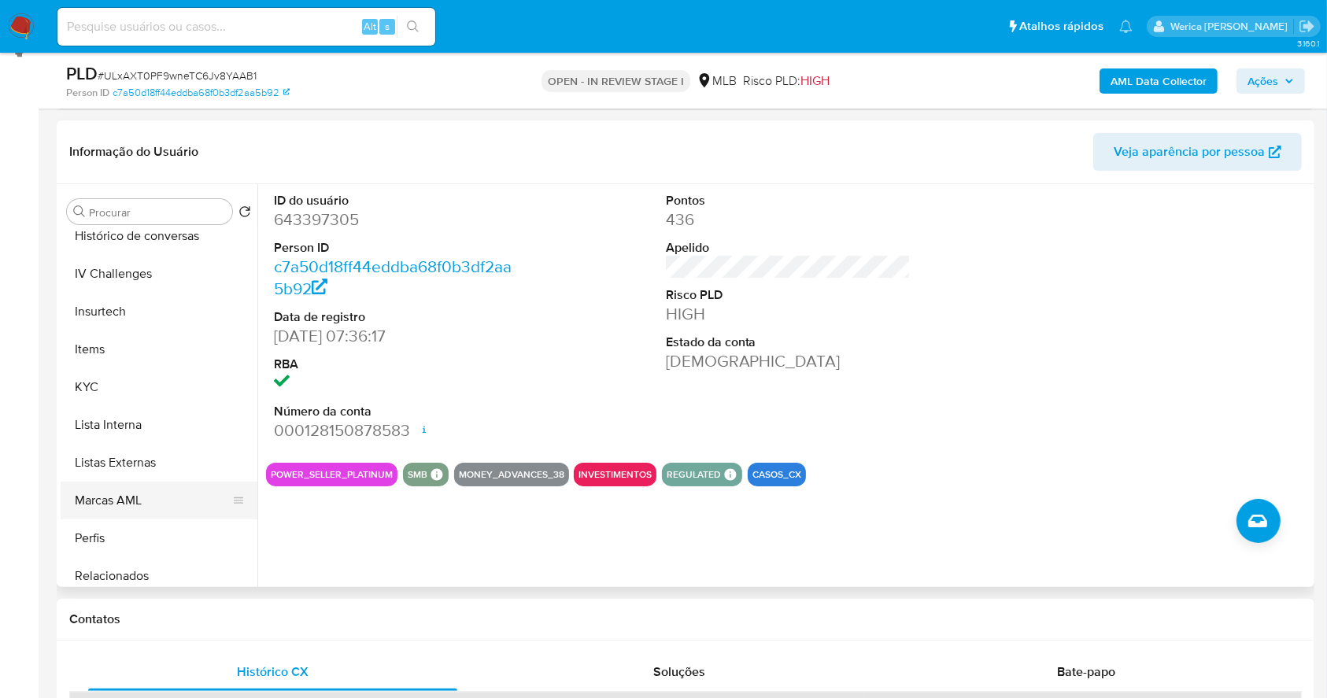
scroll to position [712, 0]
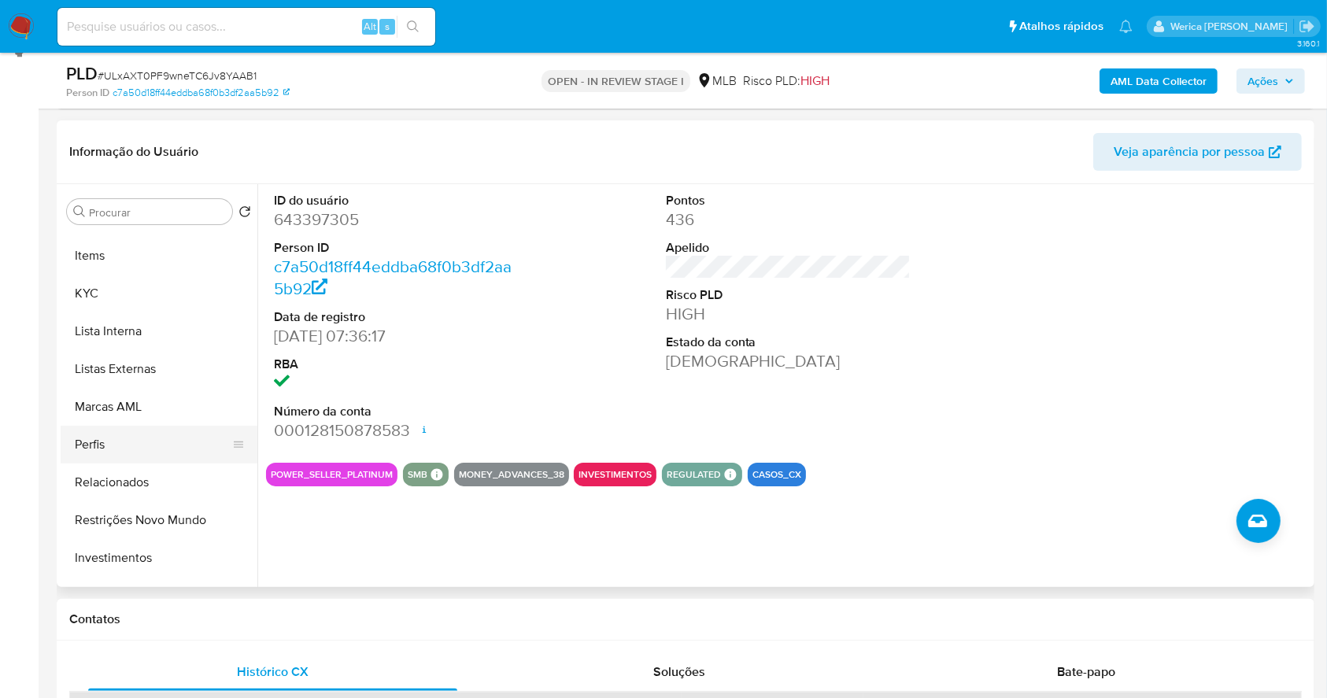
click at [139, 442] on button "Perfis" at bounding box center [153, 445] width 184 height 38
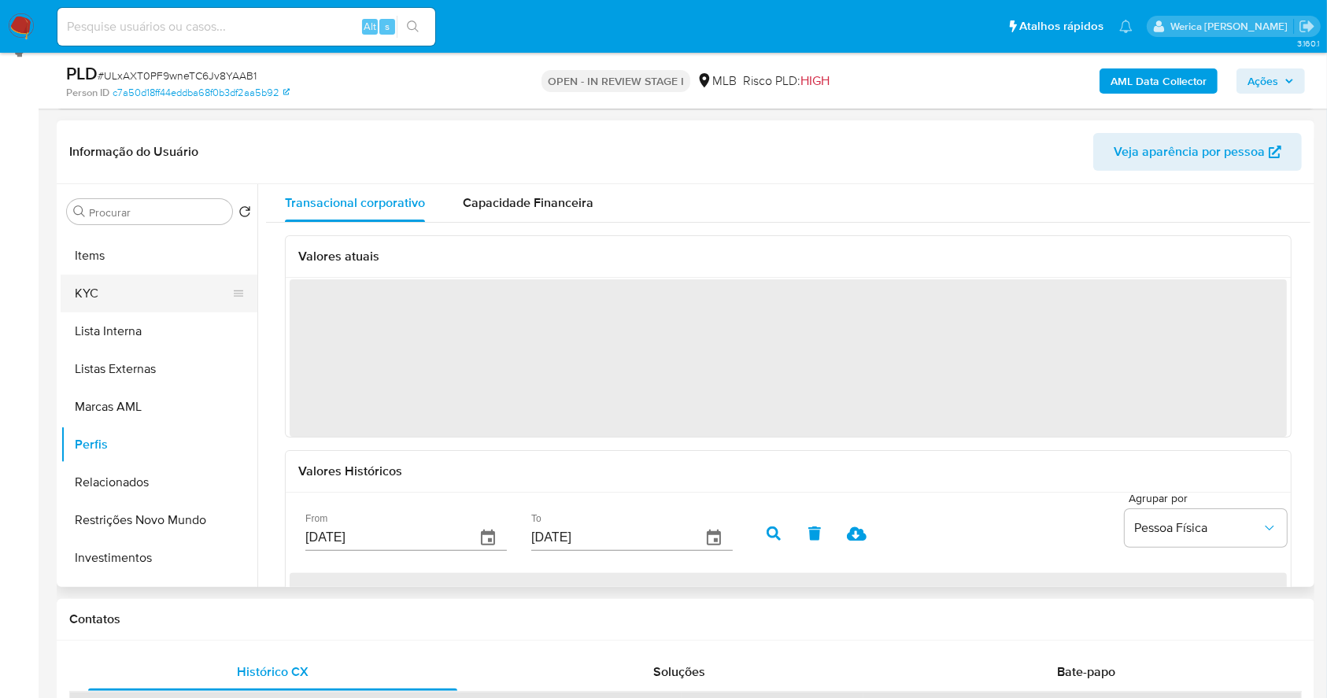
click at [101, 296] on button "KYC" at bounding box center [153, 294] width 184 height 38
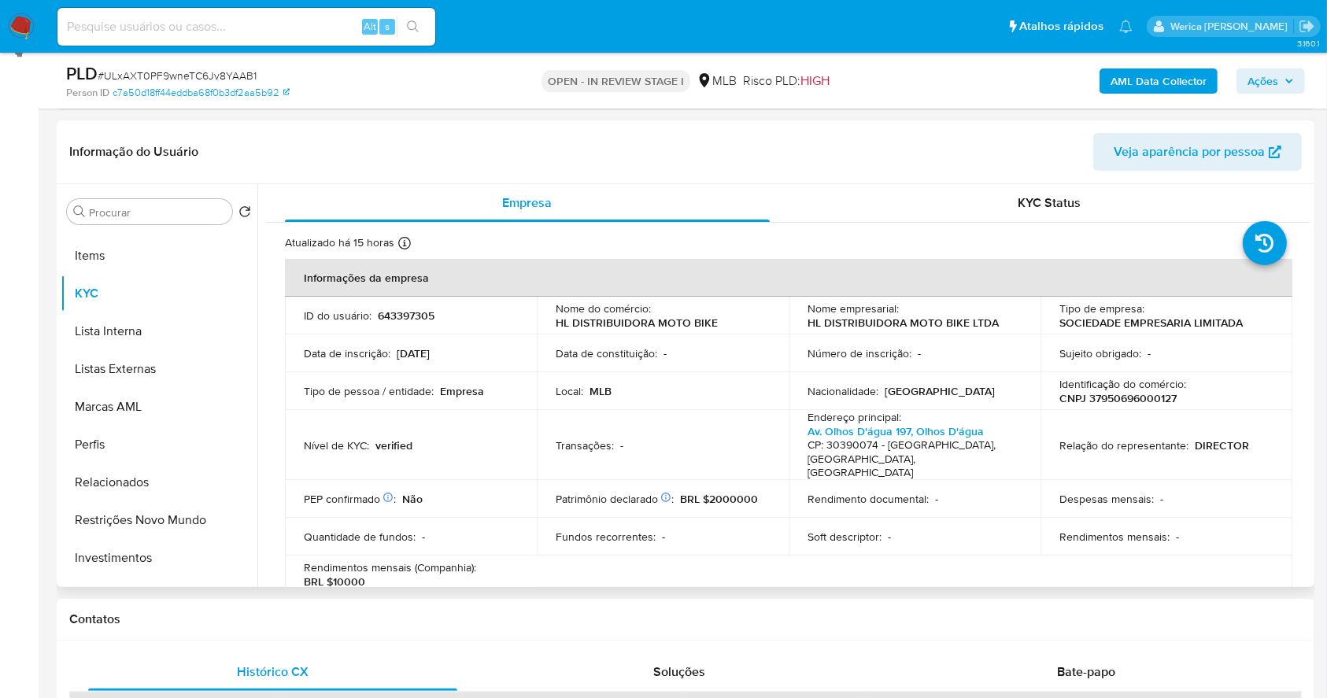
click at [412, 316] on p "643397305" at bounding box center [406, 316] width 57 height 14
click at [405, 320] on p "643397305" at bounding box center [406, 316] width 57 height 14
copy p "643397305"
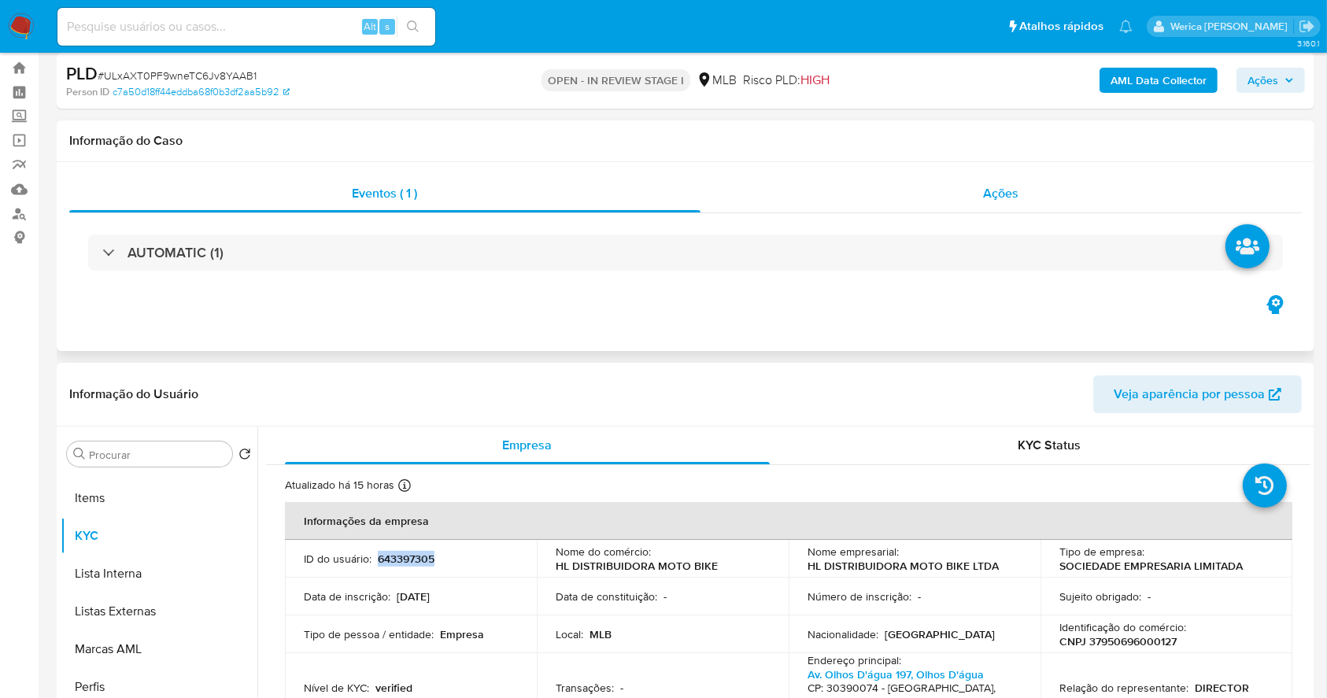
scroll to position [0, 0]
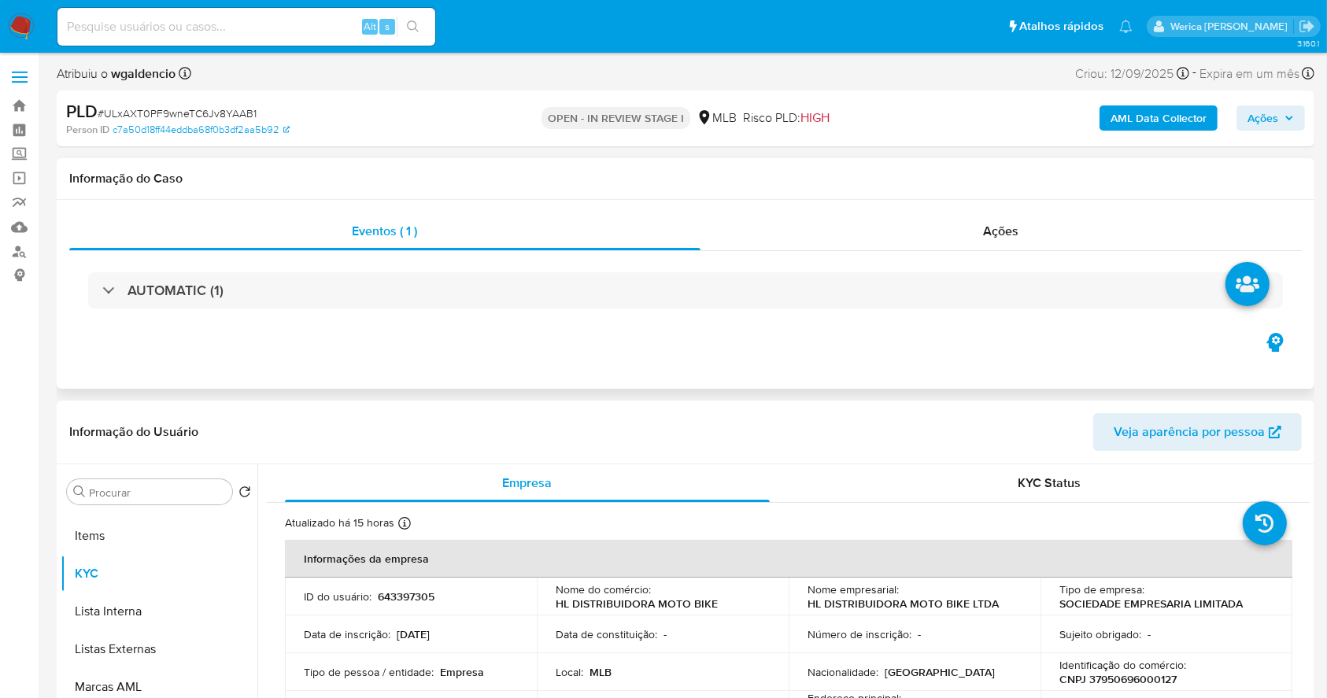
click at [1004, 205] on div "Eventos ( 1 ) Ações AUTOMATIC (1)" at bounding box center [686, 294] width 1258 height 189
click at [1006, 230] on span "Ações" at bounding box center [1001, 231] width 35 height 18
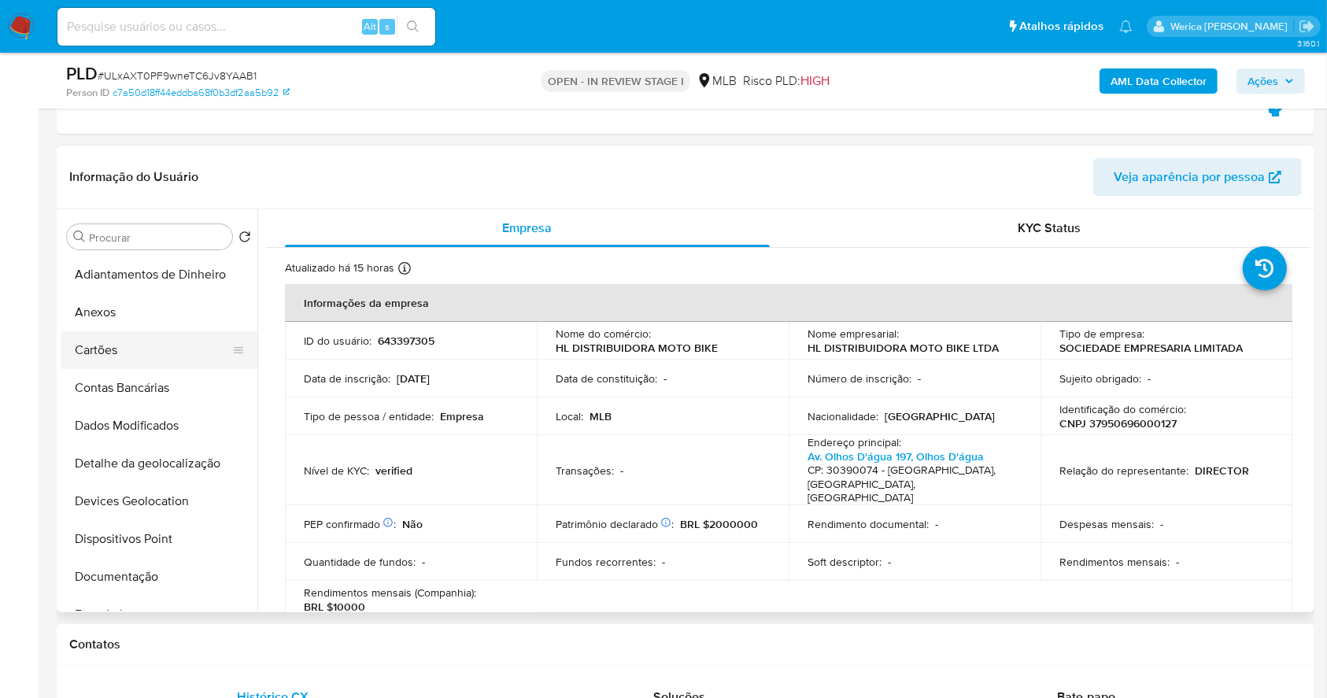
click at [143, 284] on button "Adiantamentos de Dinheiro" at bounding box center [159, 275] width 197 height 38
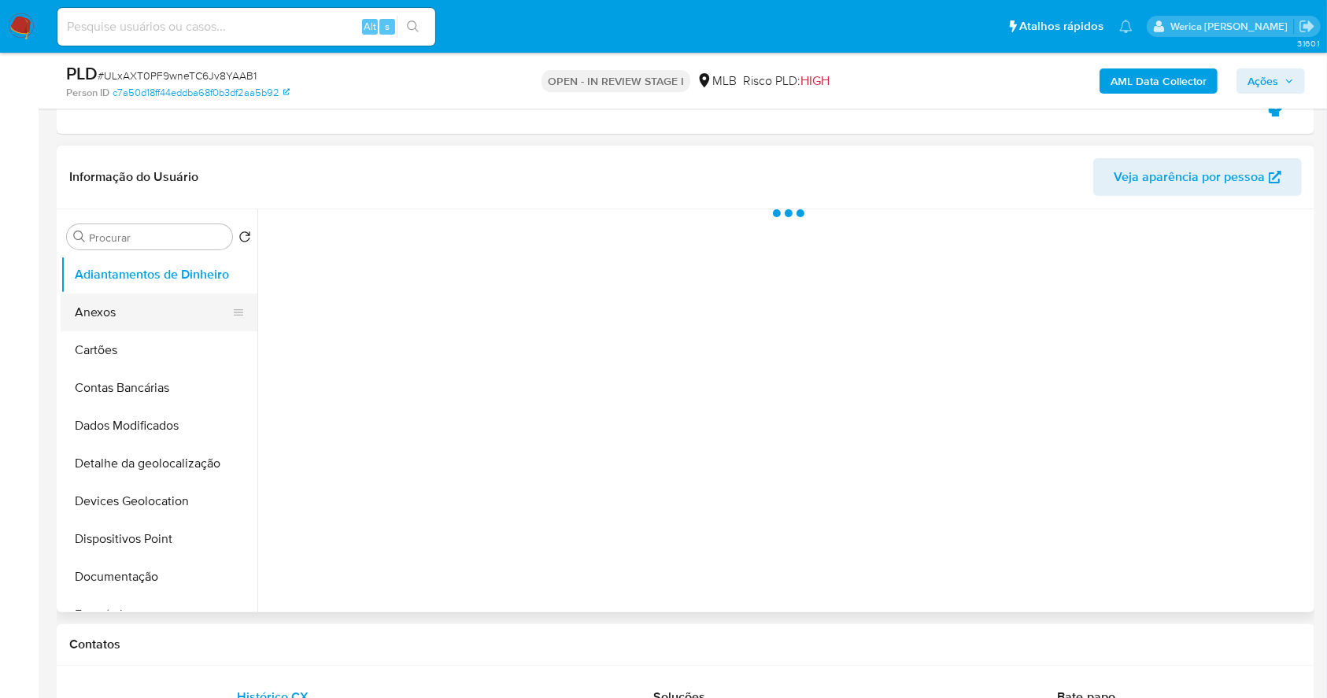
click at [143, 328] on button "Anexos" at bounding box center [153, 313] width 184 height 38
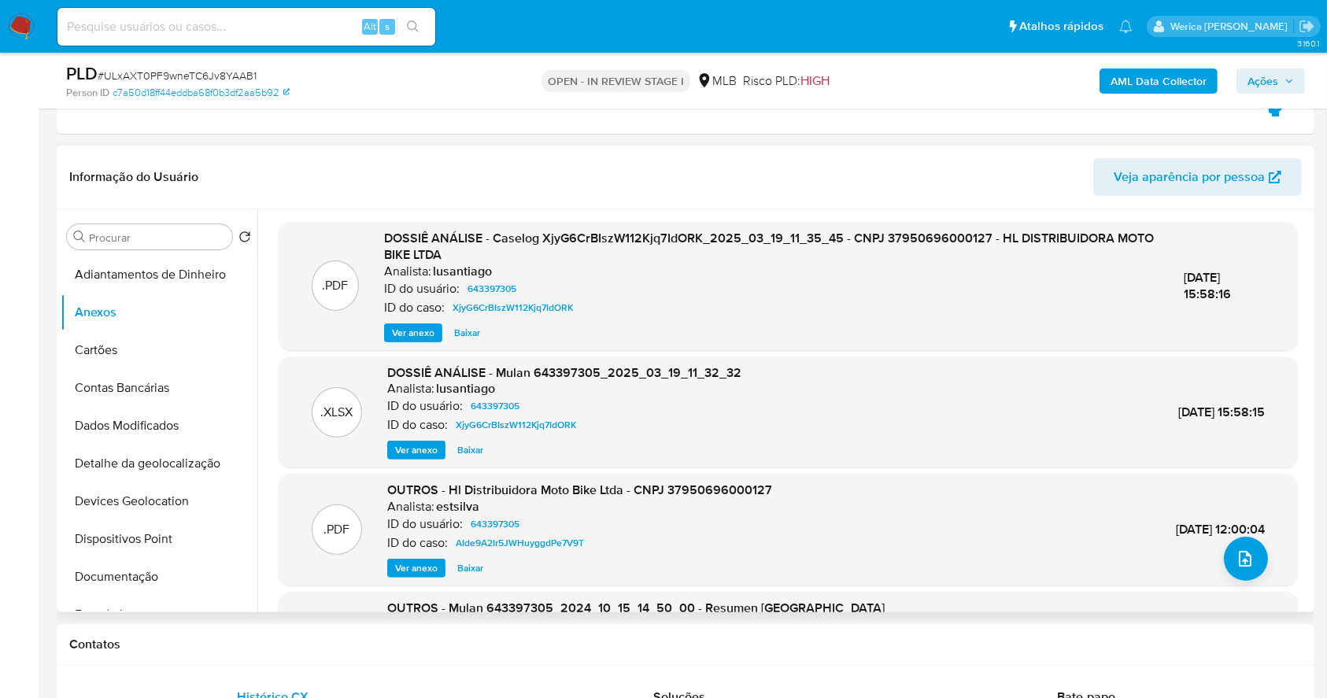
click at [1218, 545] on div ".PDF OUTROS - Hl Distribuidora Moto Bike Ltda - CNPJ 37950696000127 Analista: e…" at bounding box center [789, 530] width 1004 height 96
click at [1224, 557] on button "upload-file" at bounding box center [1246, 559] width 44 height 44
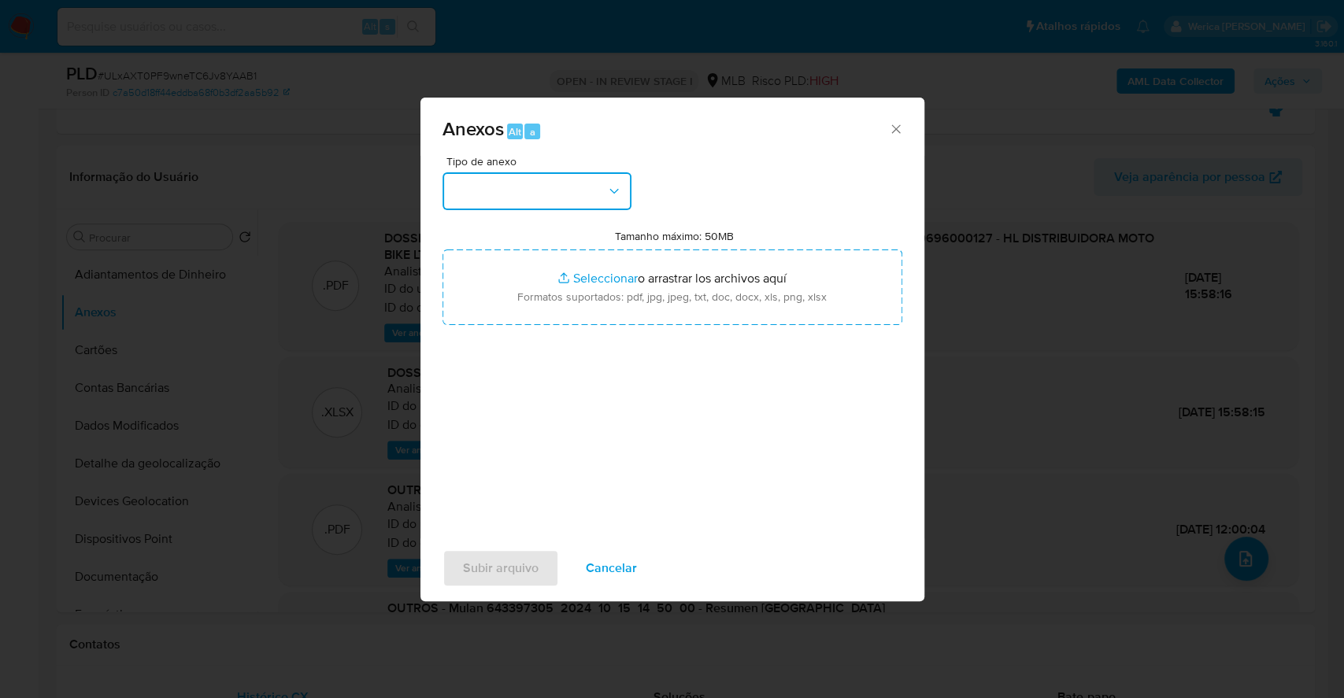
click at [539, 185] on button "button" at bounding box center [536, 191] width 189 height 38
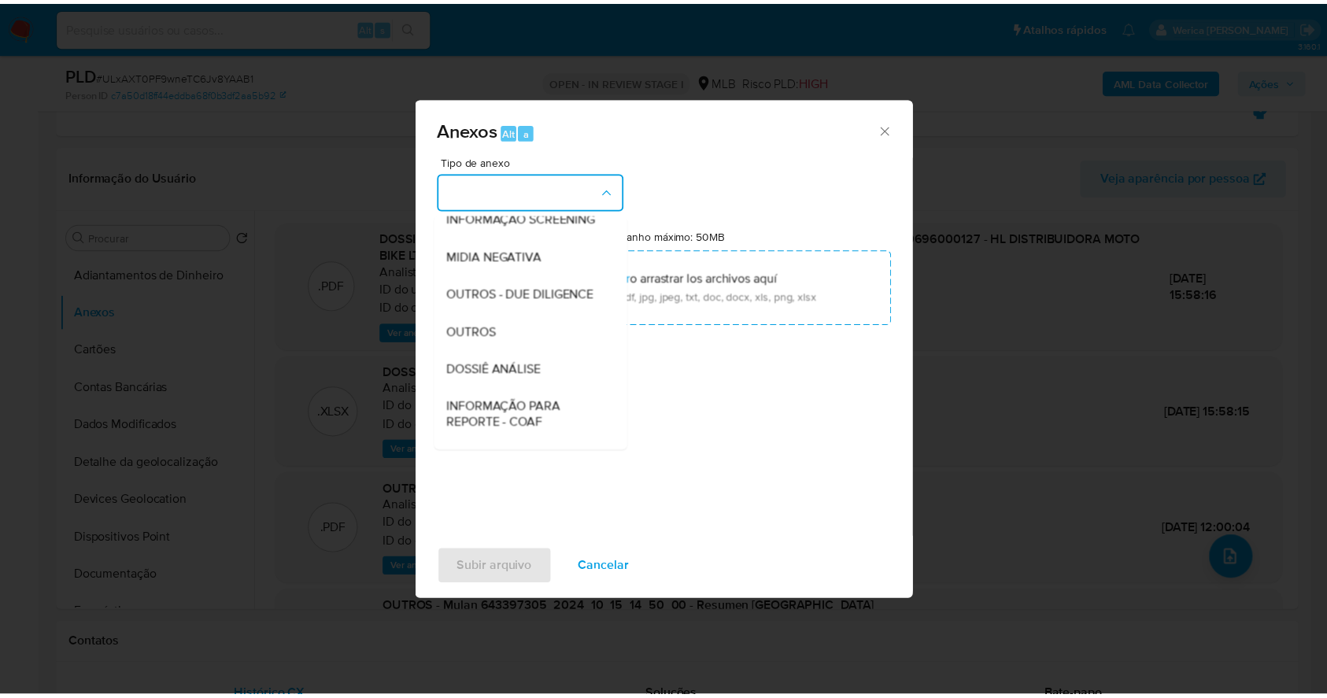
scroll to position [209, 0]
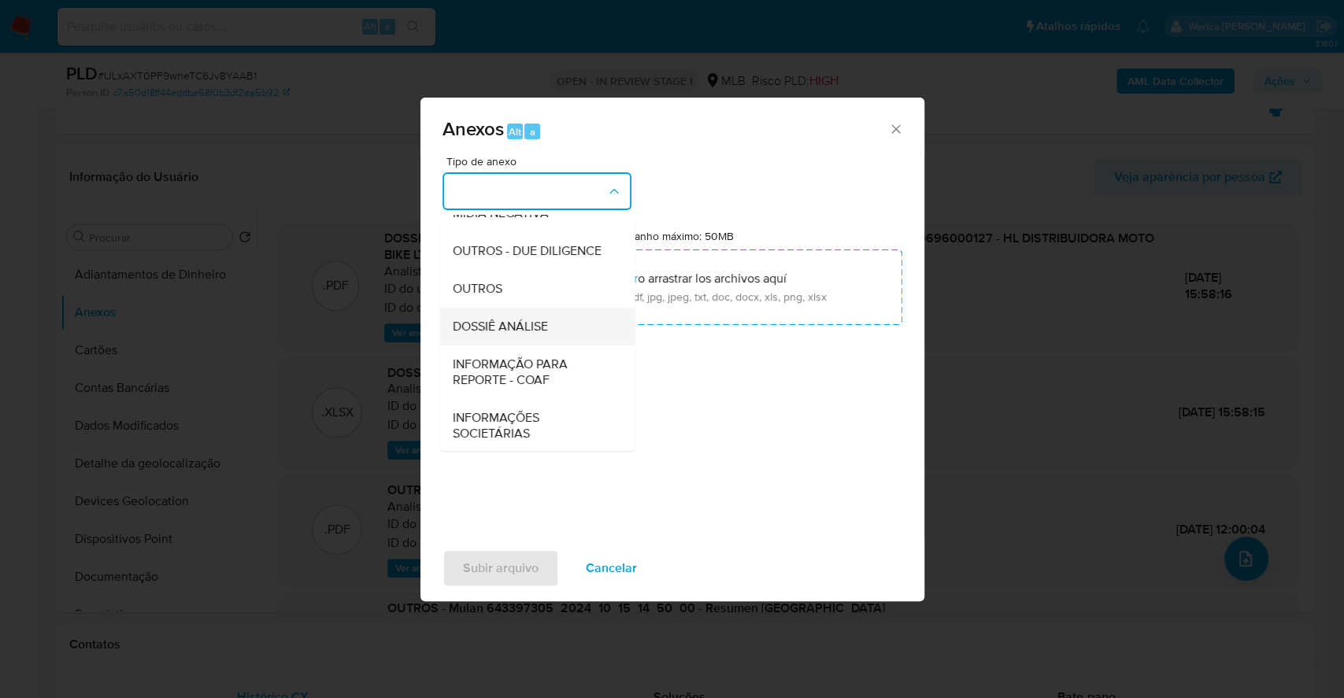
click at [507, 346] on div "DOSSIÊ ANÁLISE" at bounding box center [532, 327] width 161 height 38
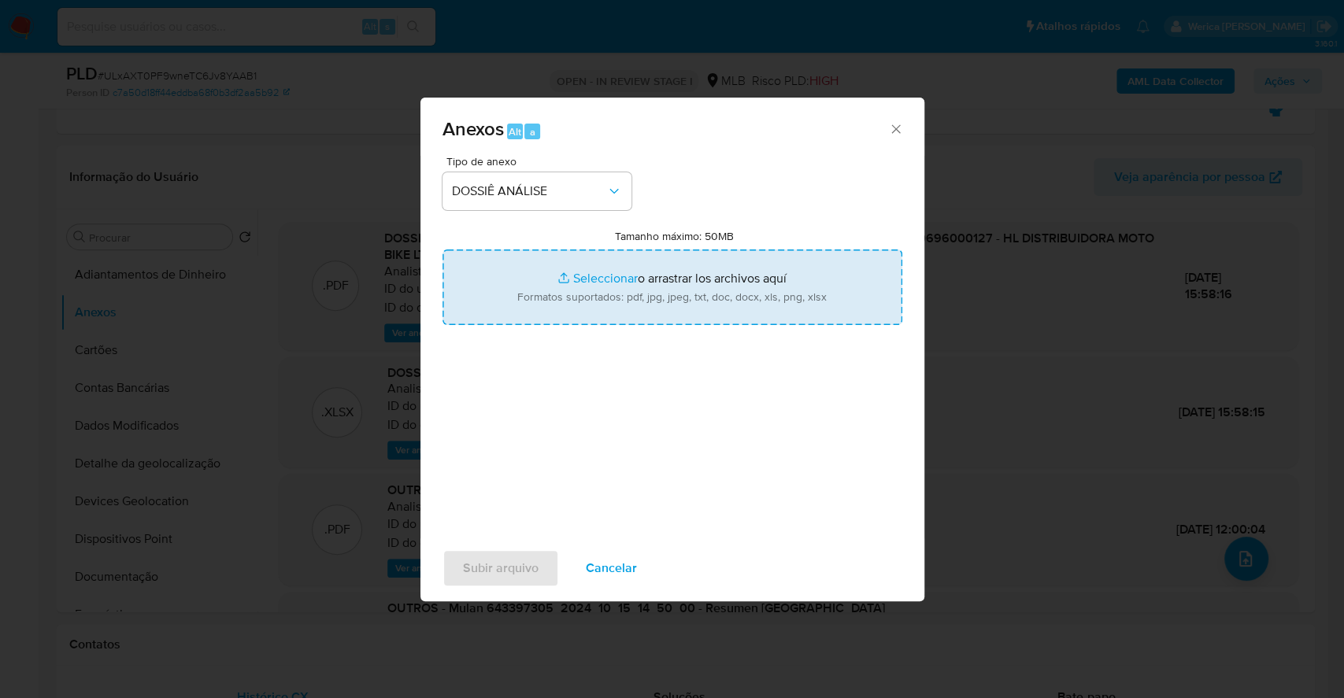
type input "C:\fakepath\Declinio - ULxAXT0PF9wneTC6Jv8YAAB1 - CNPJ 37950696000127 - HL DIST…"
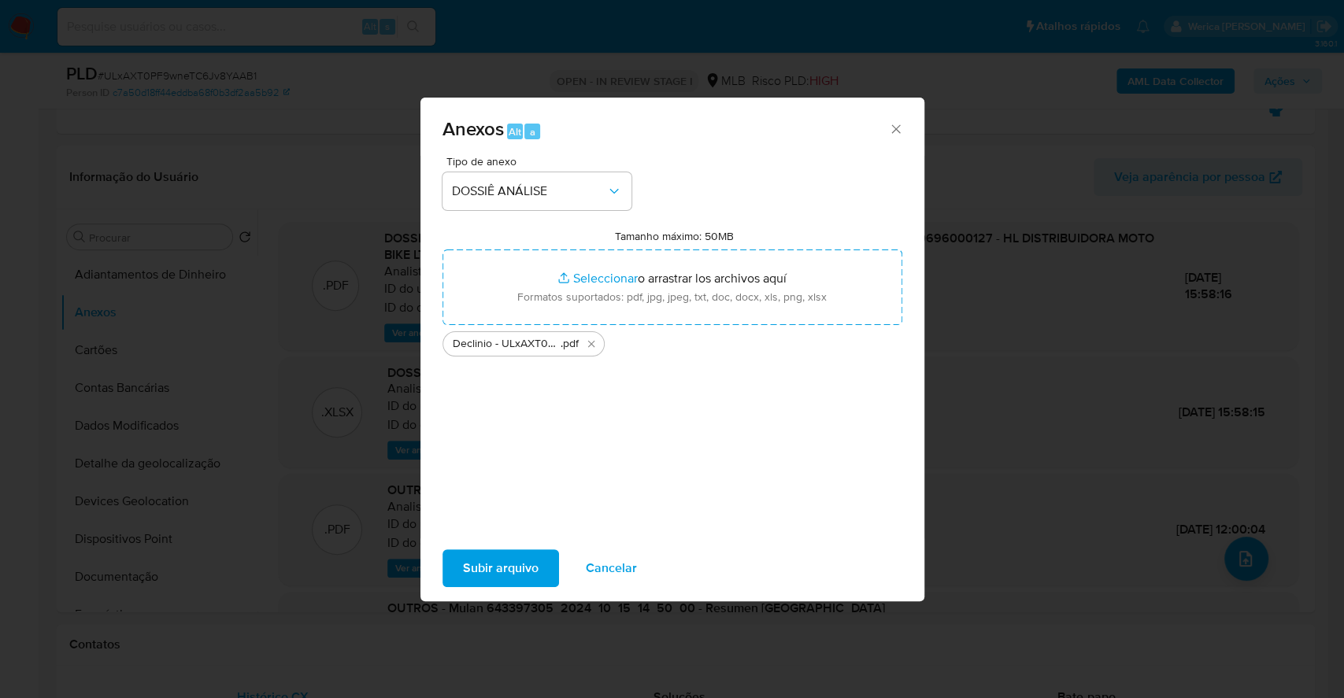
click at [506, 576] on span "Subir arquivo" at bounding box center [501, 568] width 76 height 35
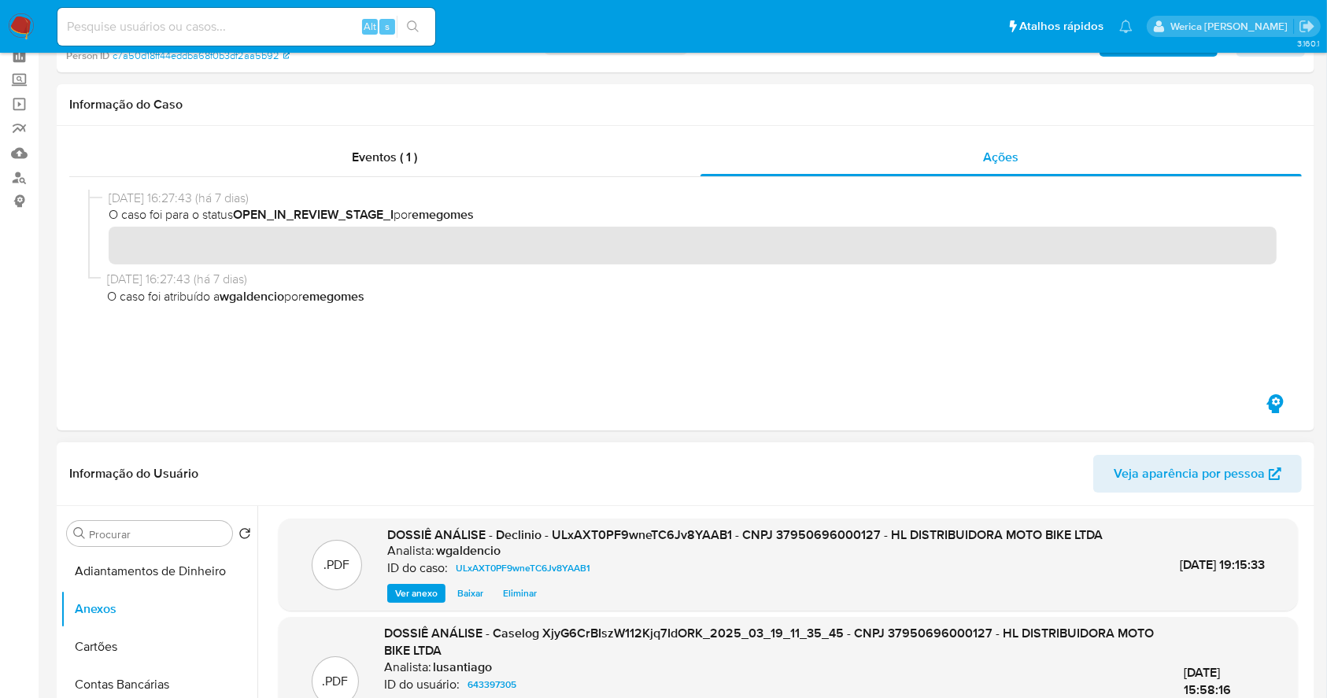
scroll to position [0, 0]
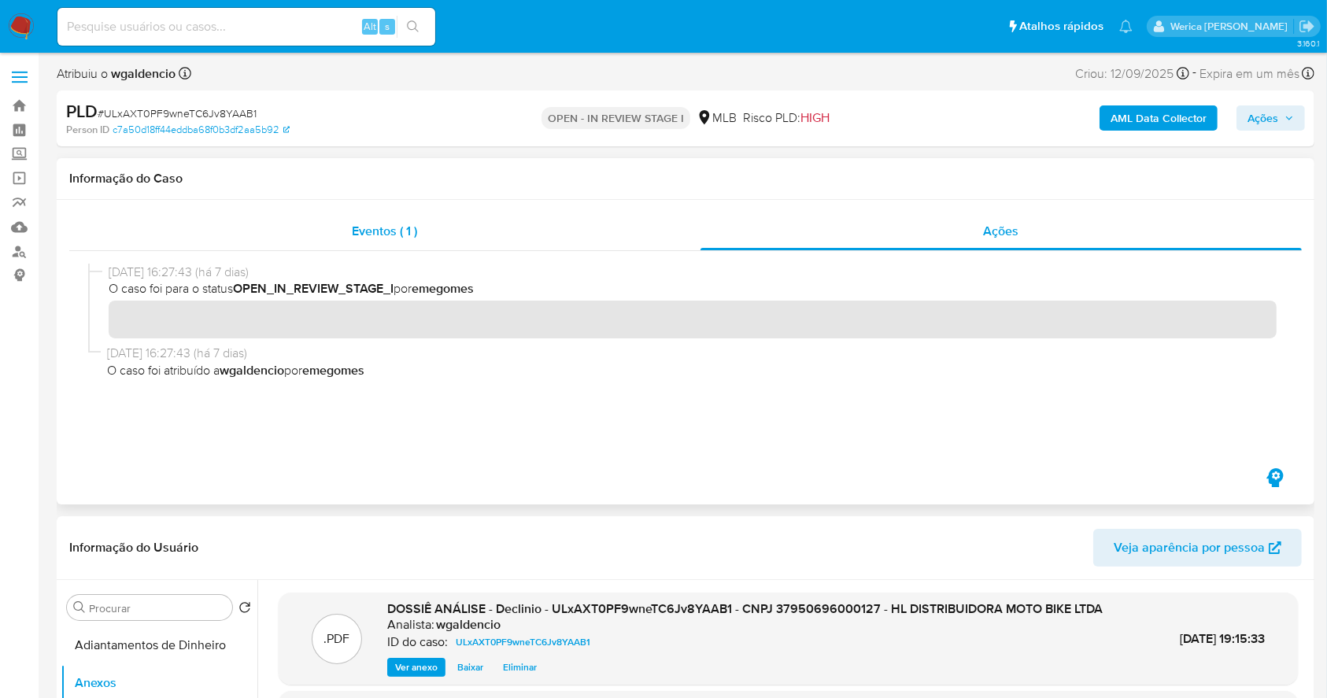
click at [628, 236] on div "Eventos ( 1 )" at bounding box center [384, 232] width 631 height 38
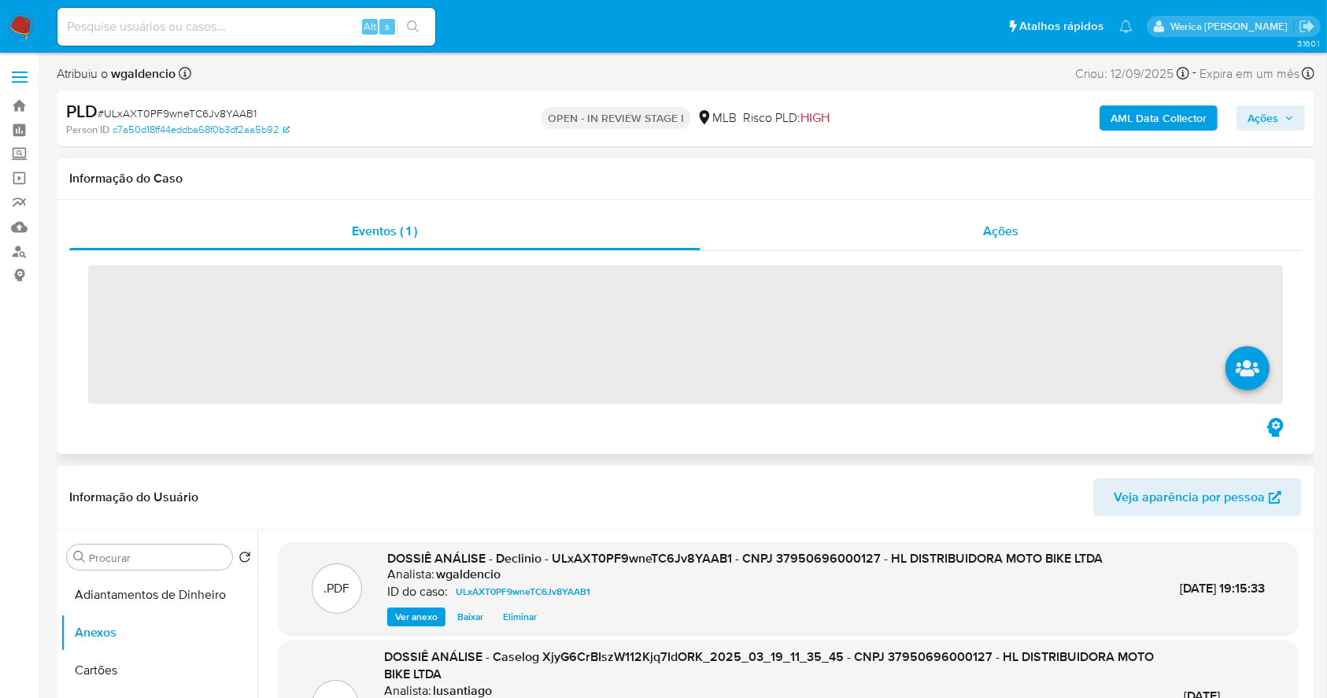
click at [978, 234] on div "Ações" at bounding box center [1001, 232] width 601 height 38
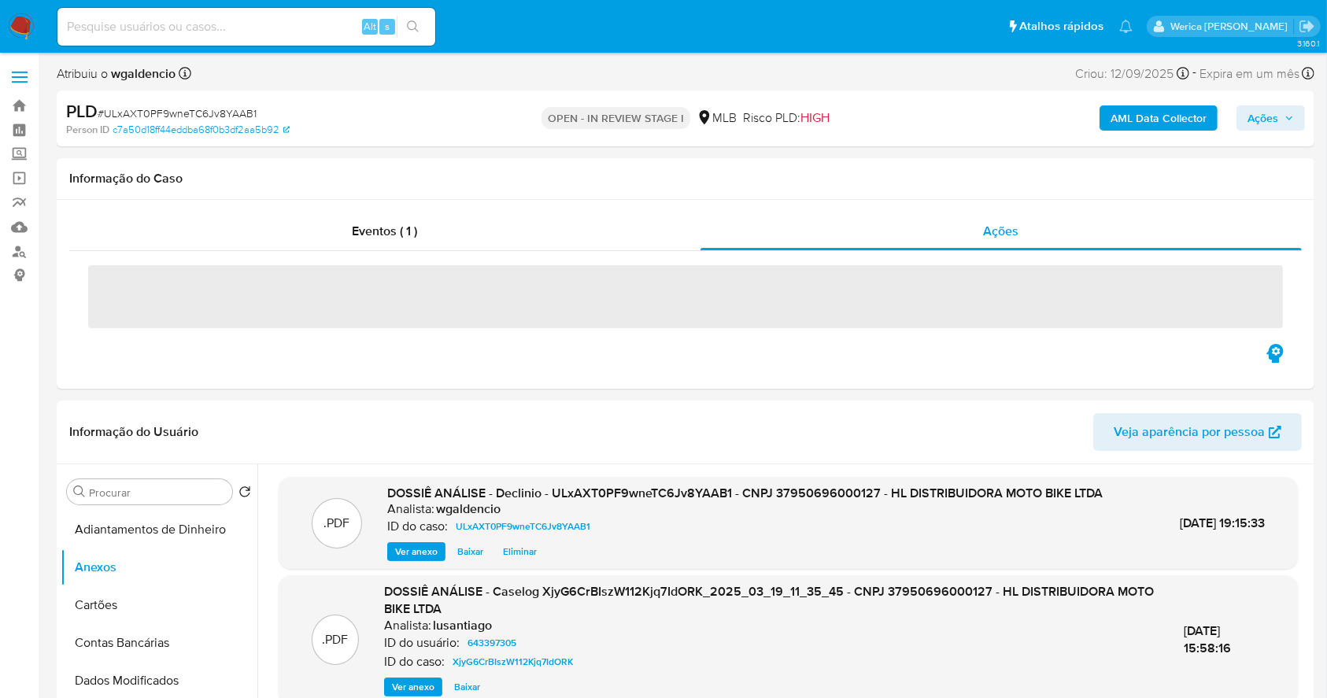
click at [1152, 103] on div "AML Data Collector Ações" at bounding box center [1100, 118] width 409 height 37
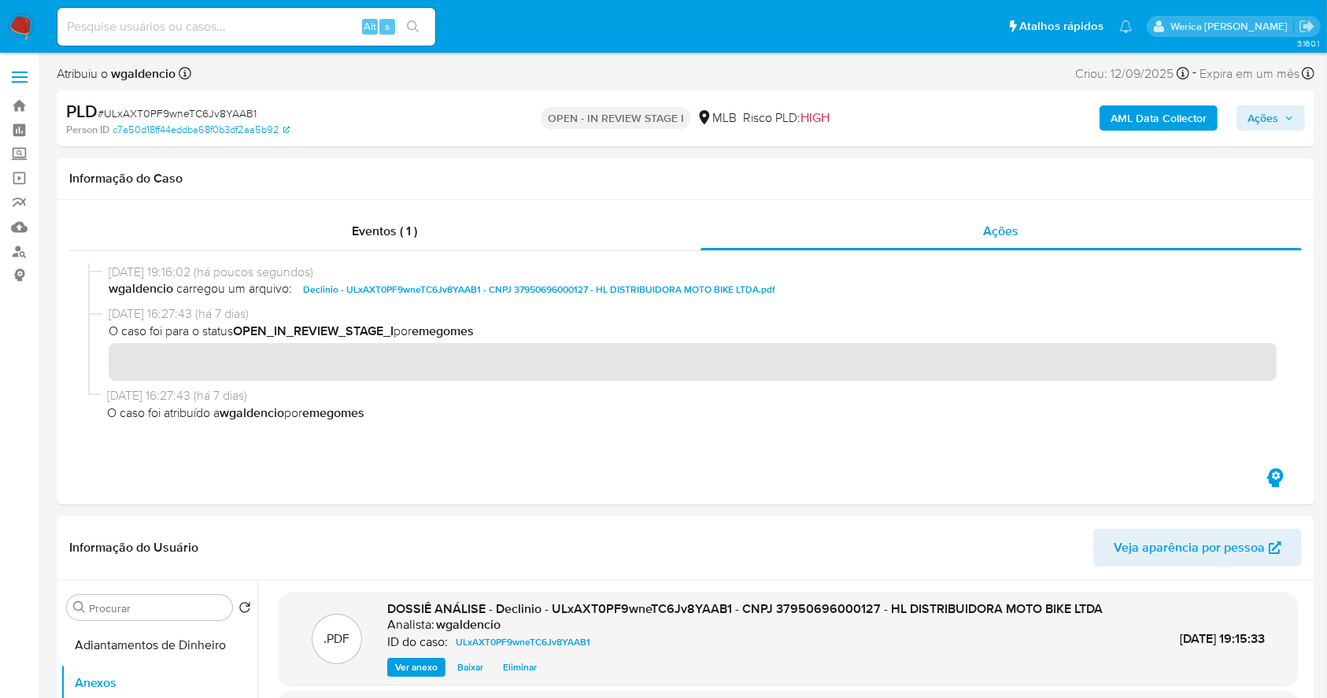
click at [1139, 111] on b "AML Data Collector" at bounding box center [1159, 117] width 96 height 25
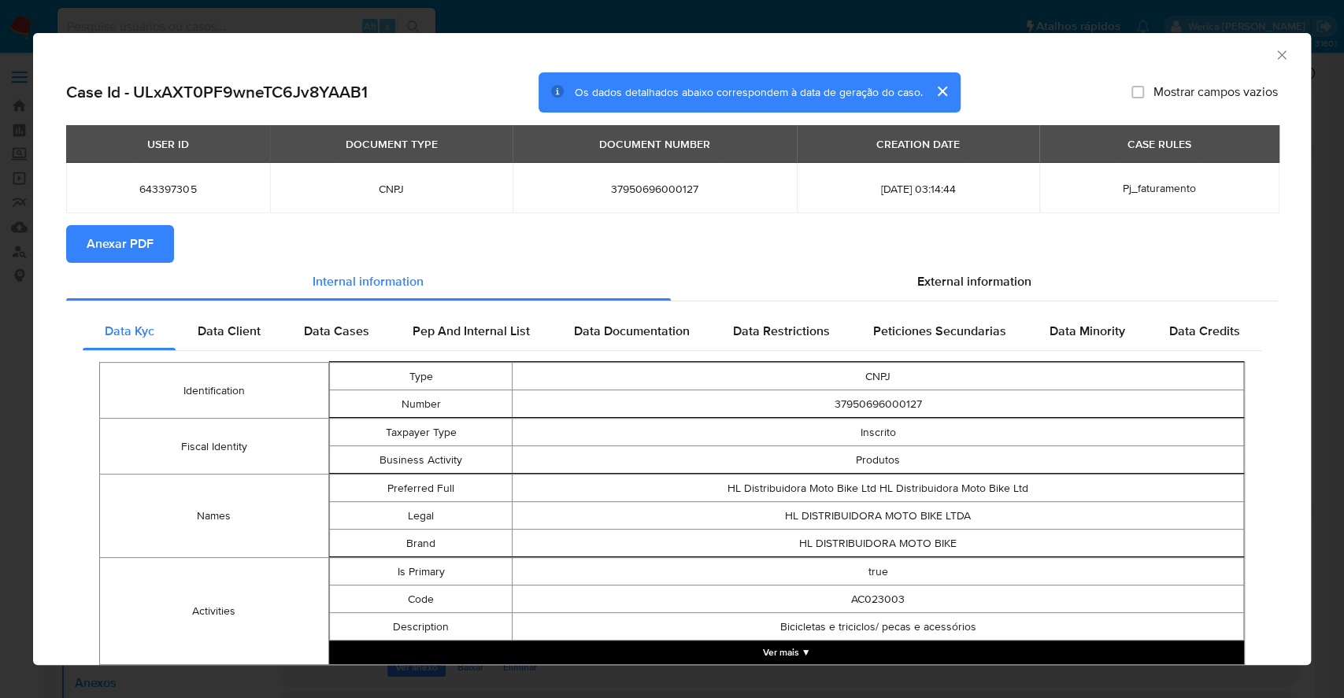
click at [106, 251] on span "Anexar PDF" at bounding box center [120, 244] width 67 height 35
click at [1274, 61] on icon "Fechar a janela" at bounding box center [1282, 55] width 16 height 16
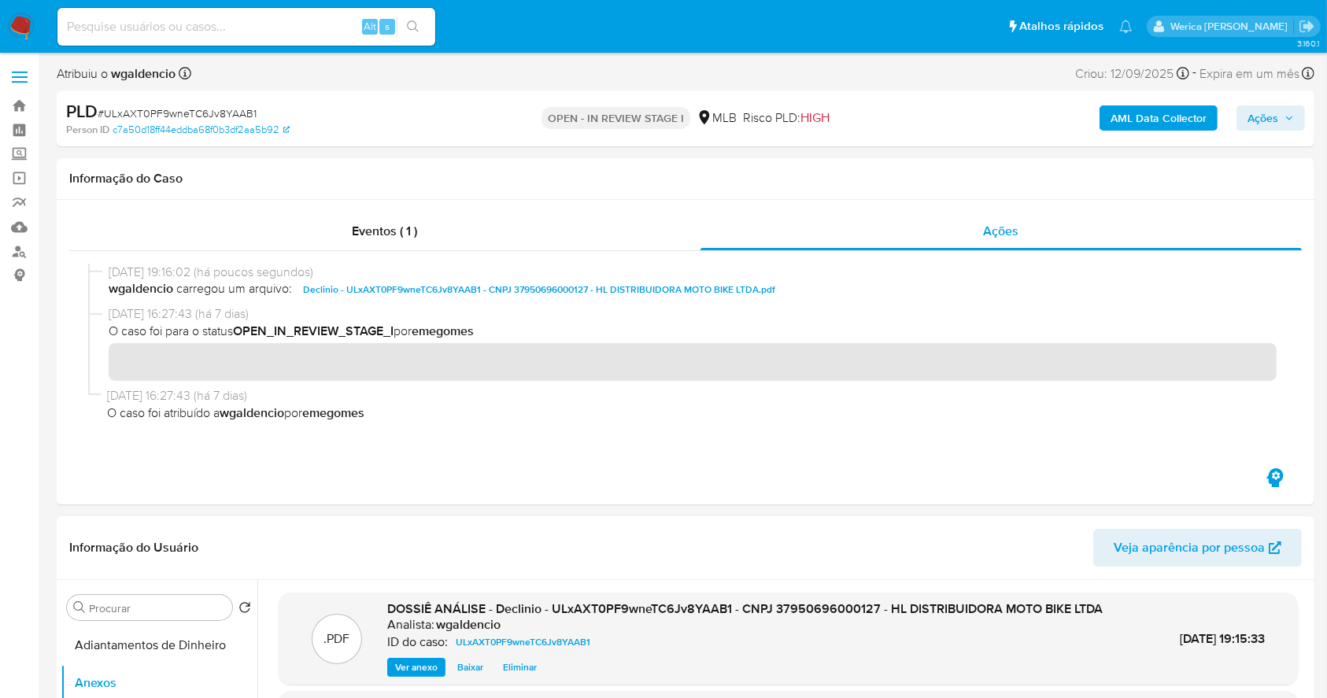
click at [1265, 139] on div "PLD # ULxAXT0PF9wneTC6Jv8YAAB1 Person ID c7a50d18ff44eddba68f0b3df2aa5b92 OPEN …" at bounding box center [686, 119] width 1258 height 56
click at [1268, 100] on div "AML Data Collector Ações" at bounding box center [1100, 118] width 409 height 37
click at [1260, 126] on span "Ações" at bounding box center [1263, 117] width 31 height 25
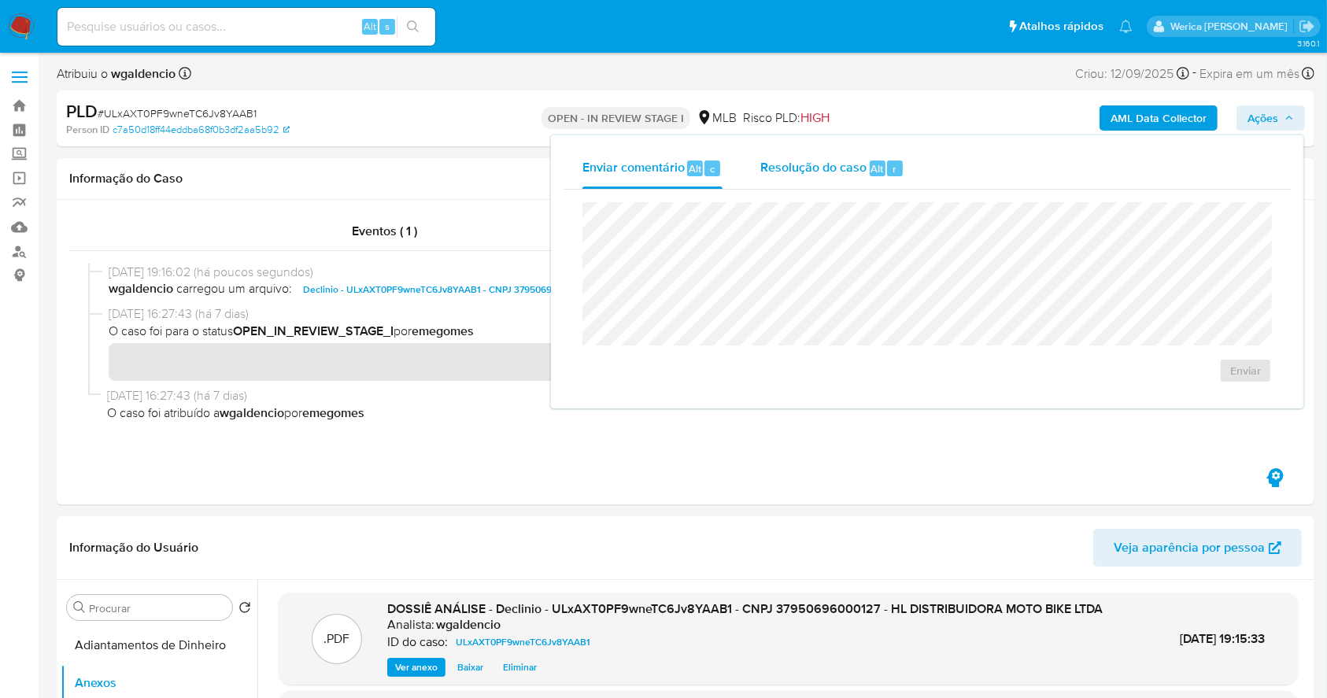
click at [887, 167] on div "r" at bounding box center [895, 169] width 16 height 16
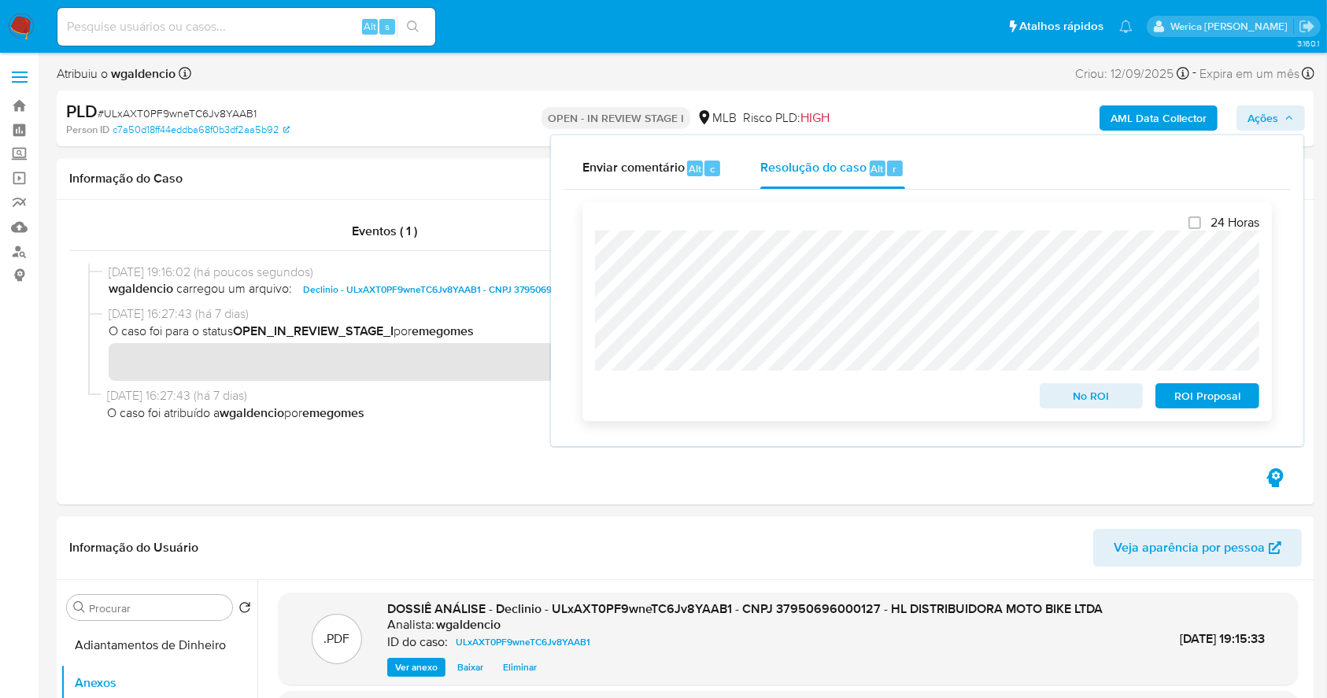
click at [1106, 400] on span "No ROI" at bounding box center [1092, 396] width 82 height 22
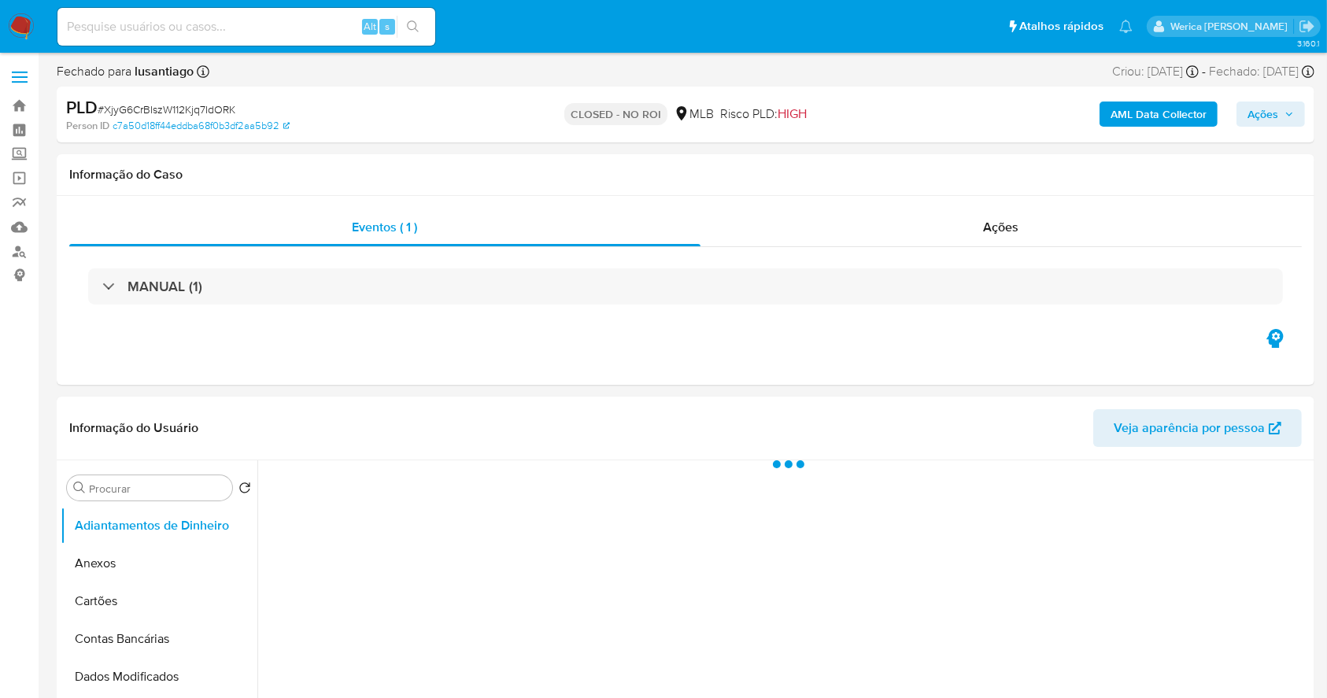
select select "10"
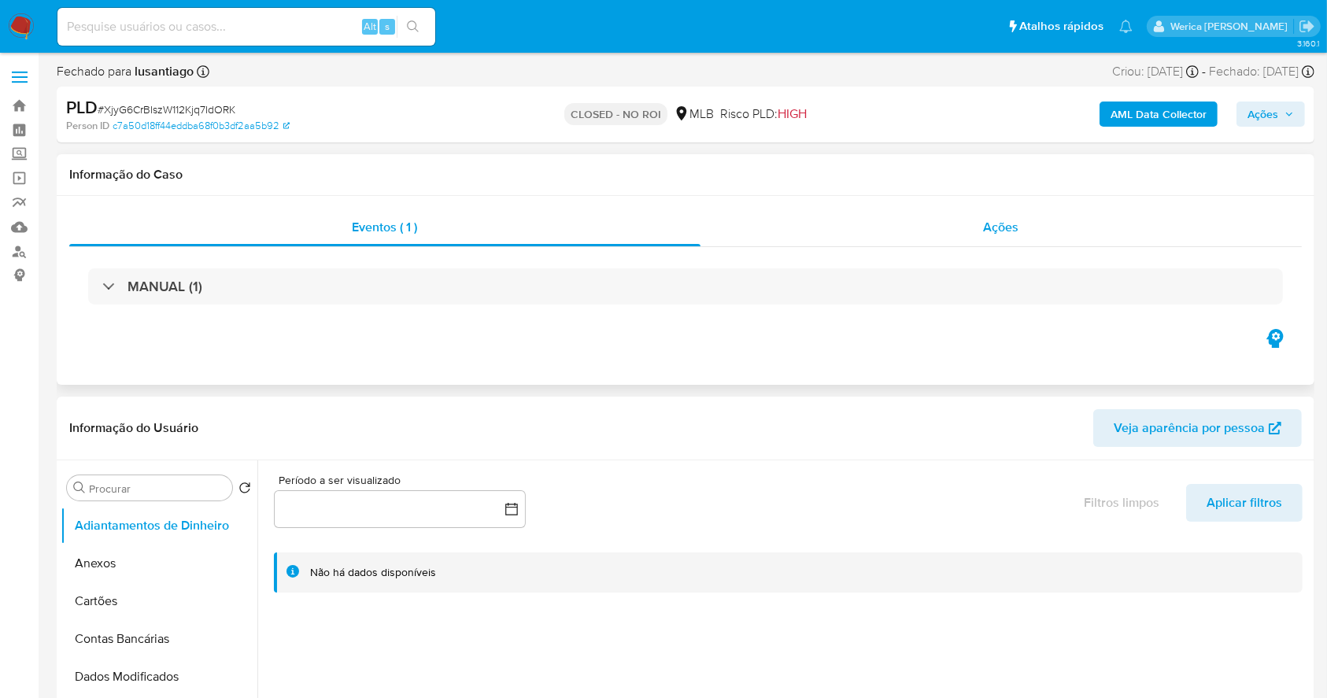
drag, startPoint x: 1053, startPoint y: 249, endPoint x: 1042, endPoint y: 245, distance: 11.7
click at [1052, 249] on div "MANUAL (1)" at bounding box center [685, 286] width 1233 height 79
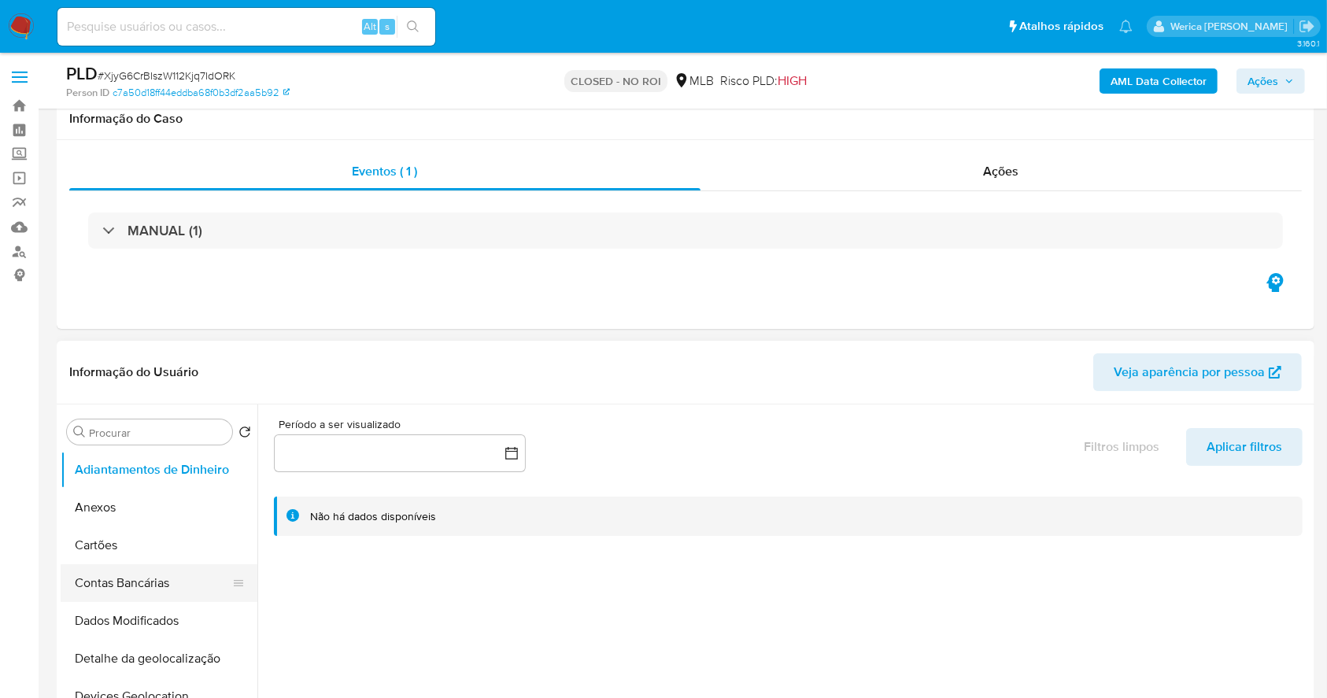
scroll to position [105, 0]
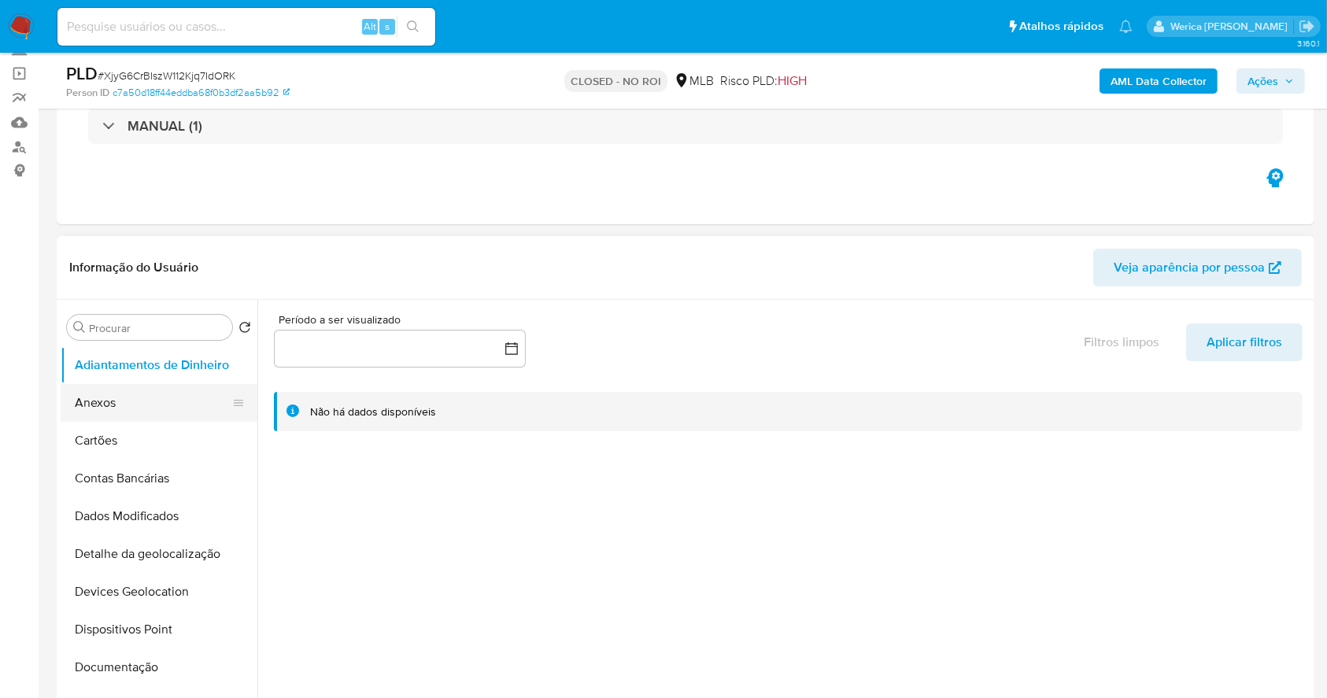
click at [94, 409] on button "Anexos" at bounding box center [153, 403] width 184 height 38
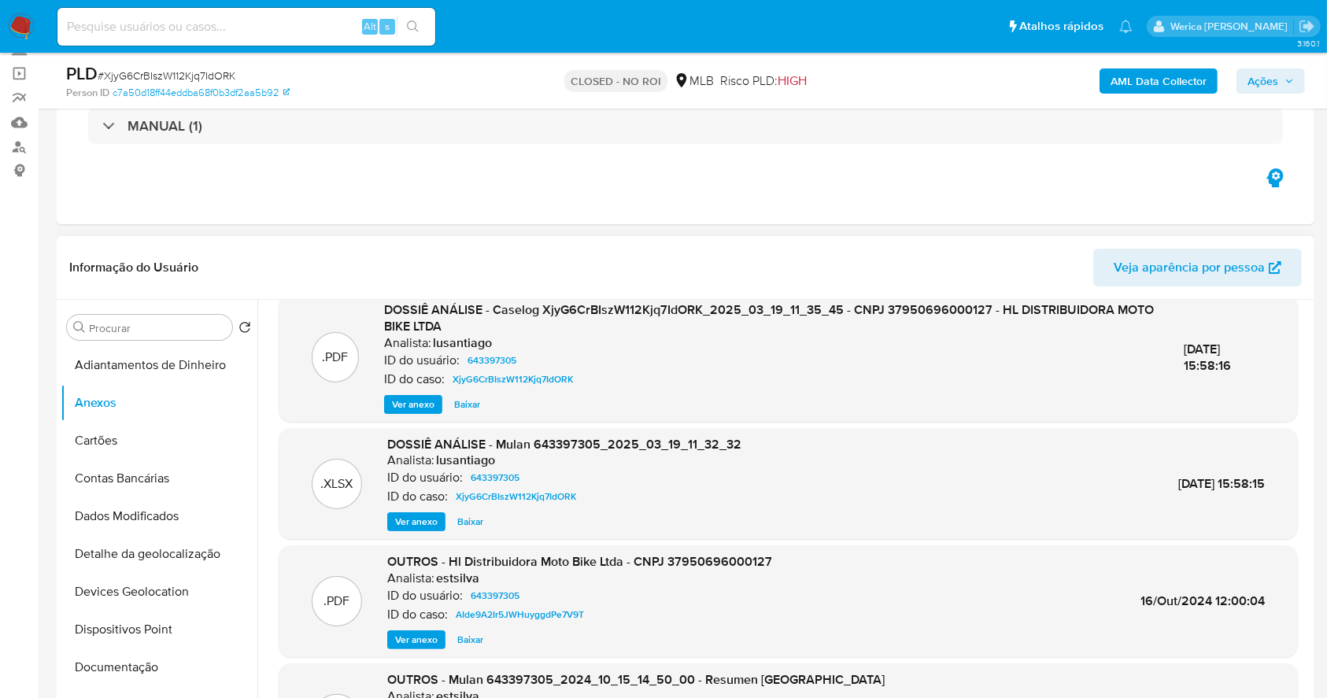
scroll to position [0, 0]
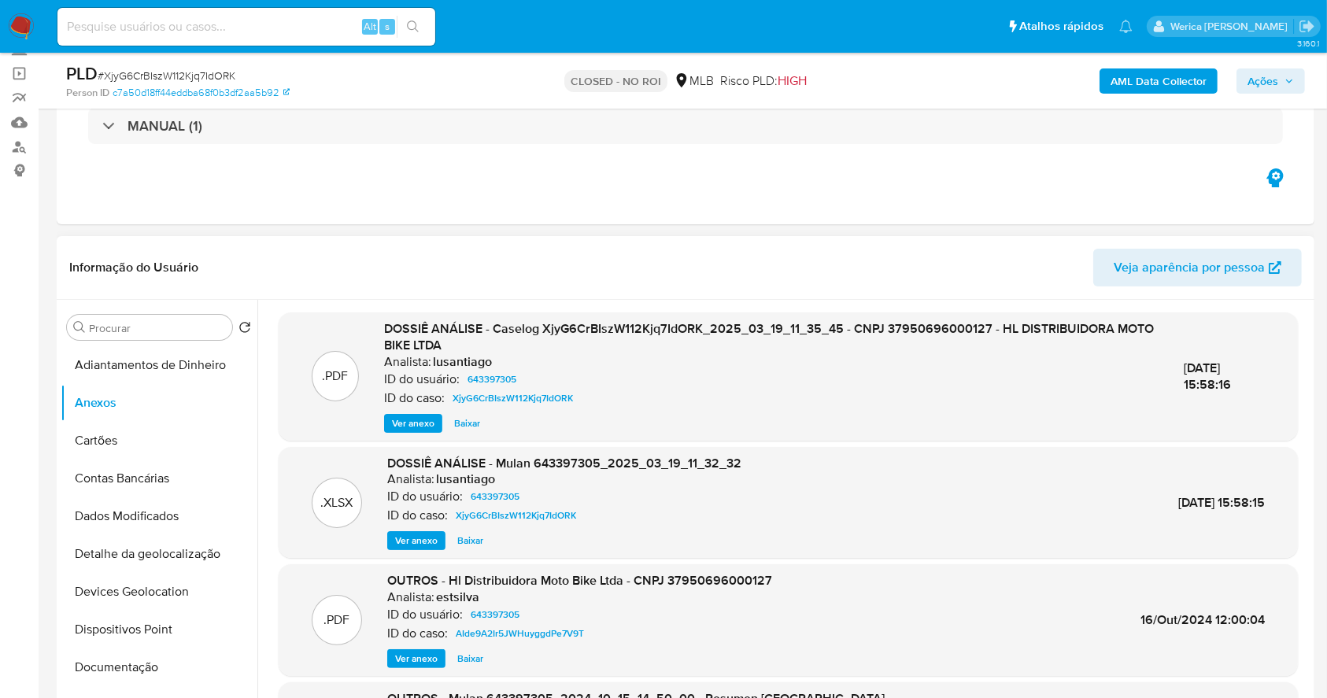
click at [461, 425] on span "Baixar" at bounding box center [467, 424] width 26 height 16
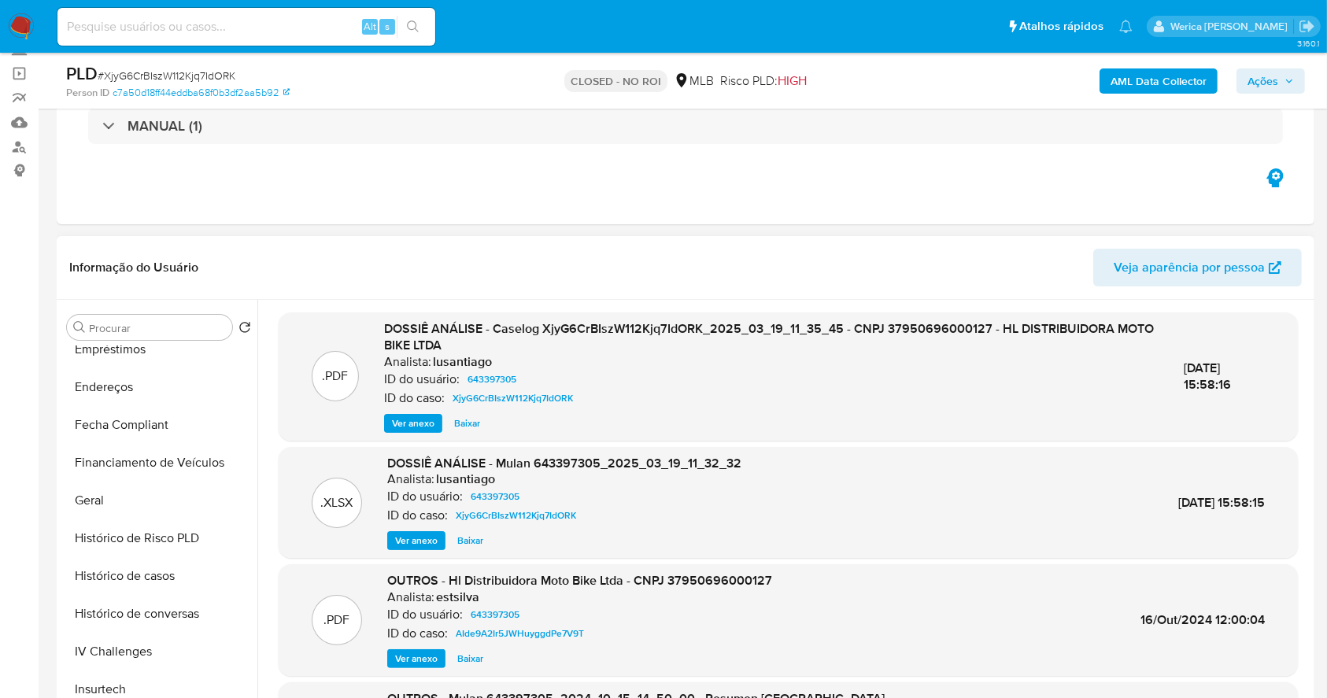
scroll to position [524, 0]
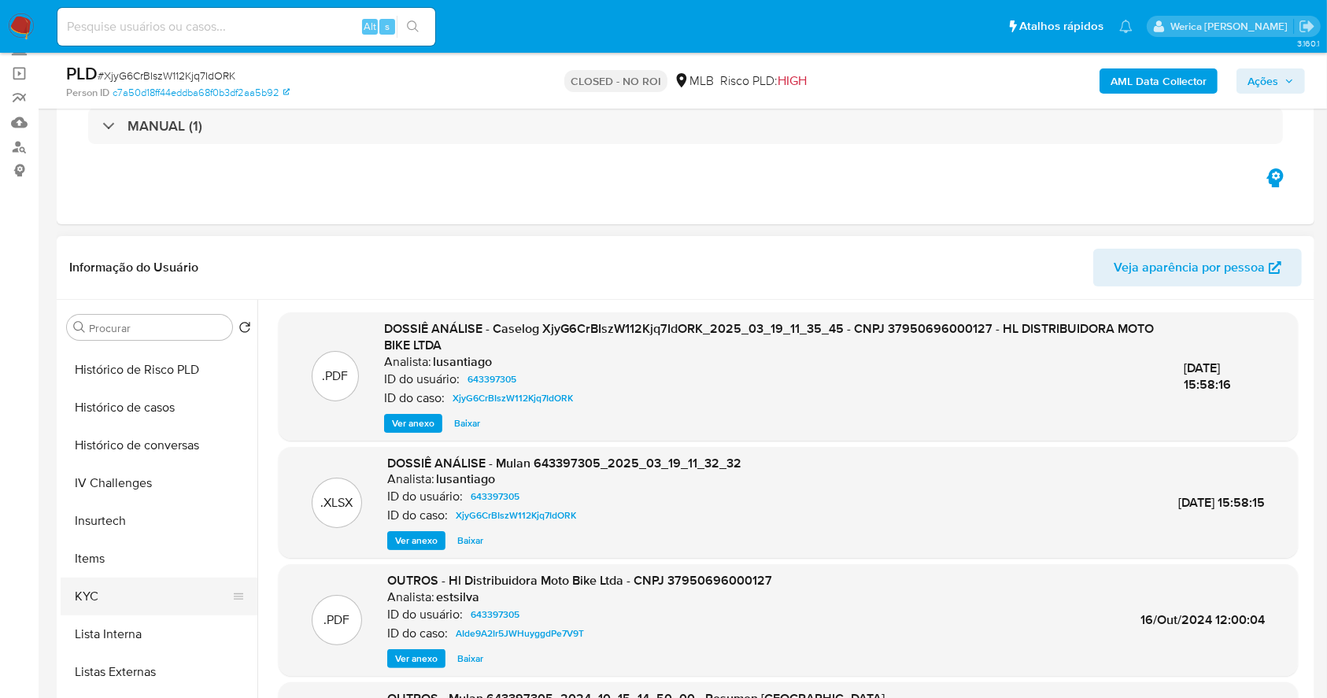
click at [131, 593] on button "KYC" at bounding box center [153, 597] width 184 height 38
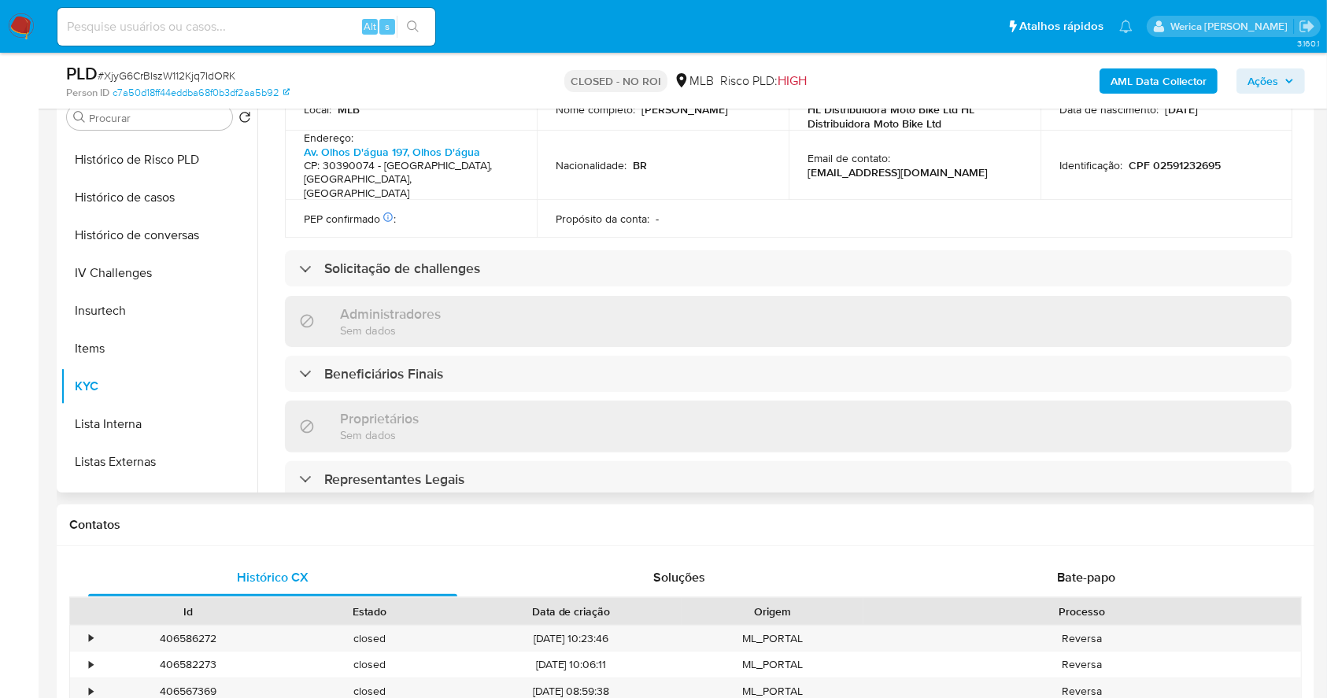
scroll to position [900, 0]
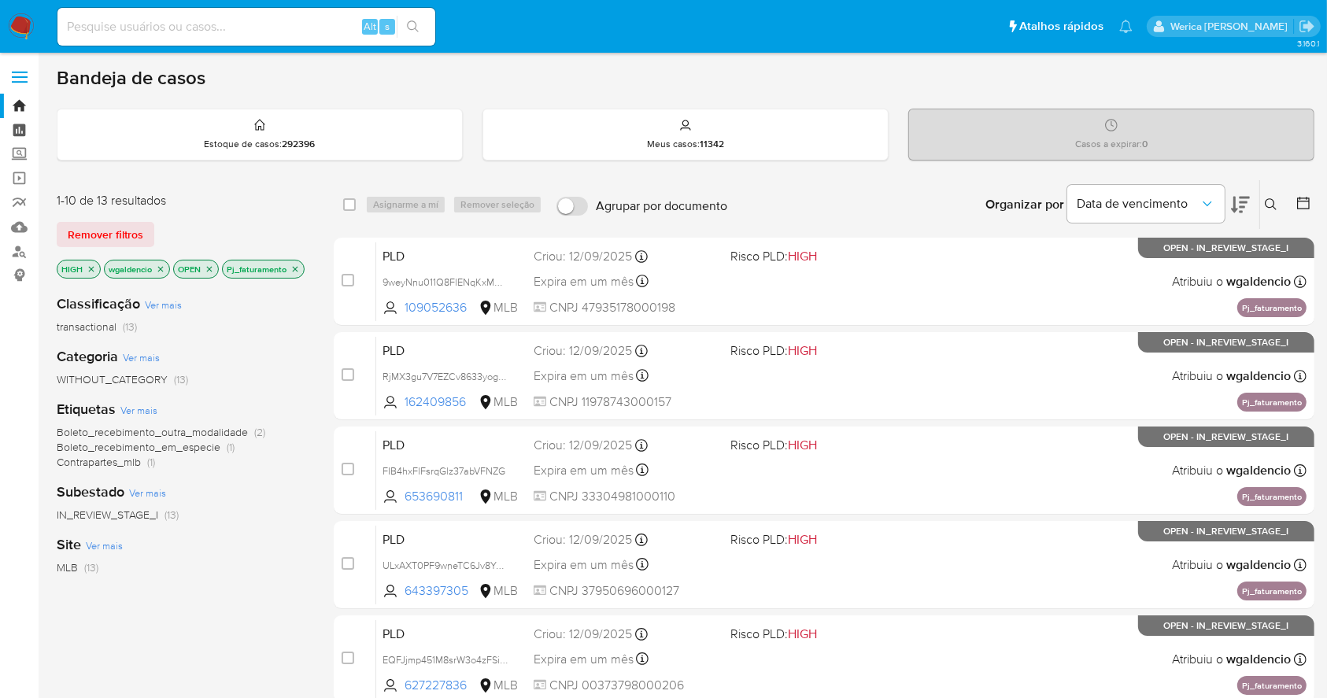
click at [19, 129] on link "Painel" at bounding box center [93, 130] width 187 height 24
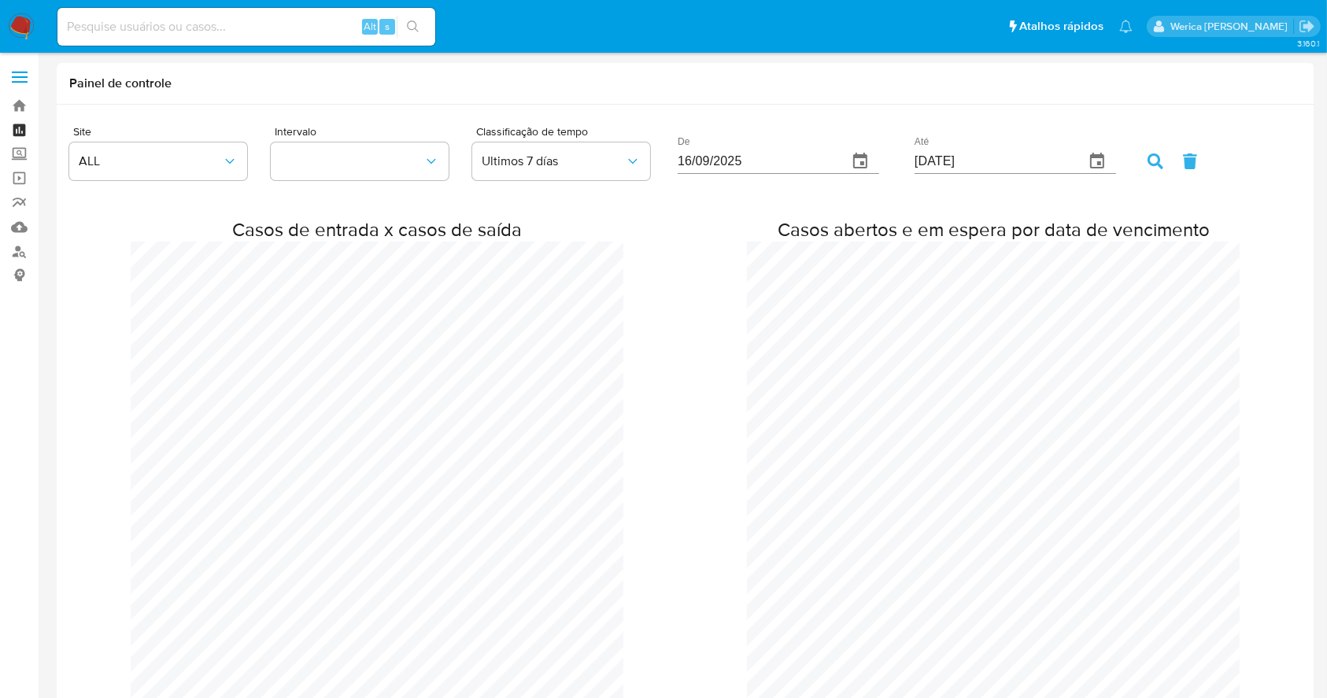
click at [19, 134] on link "Painel" at bounding box center [93, 130] width 187 height 24
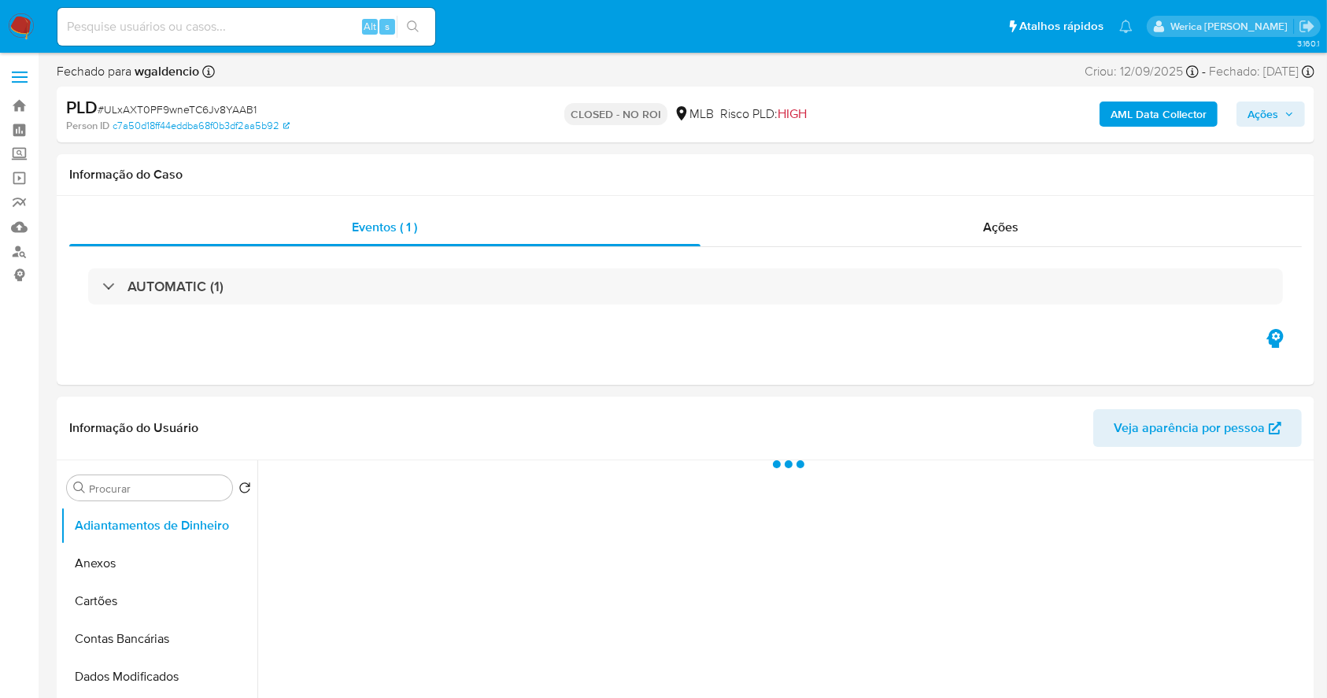
select select "10"
